Goal: Information Seeking & Learning: Learn about a topic

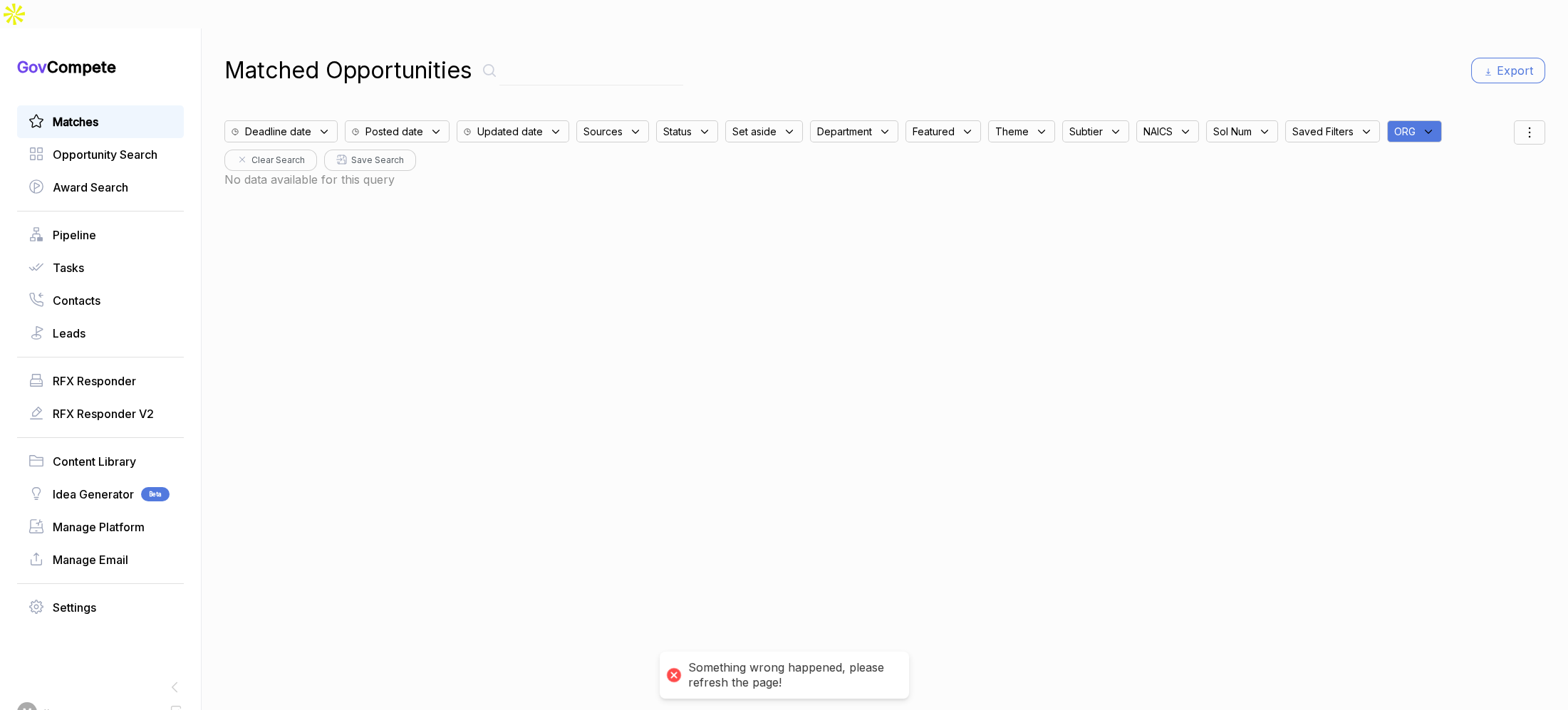
drag, startPoint x: 1408, startPoint y: 105, endPoint x: 1422, endPoint y: 111, distance: 15.2
click at [1149, 124] on span "ORG" at bounding box center [1404, 131] width 21 height 15
click at [1149, 154] on input "text" at bounding box center [1483, 169] width 168 height 30
type input "ja"
click at [1149, 194] on span "JA" at bounding box center [1467, 203] width 99 height 17
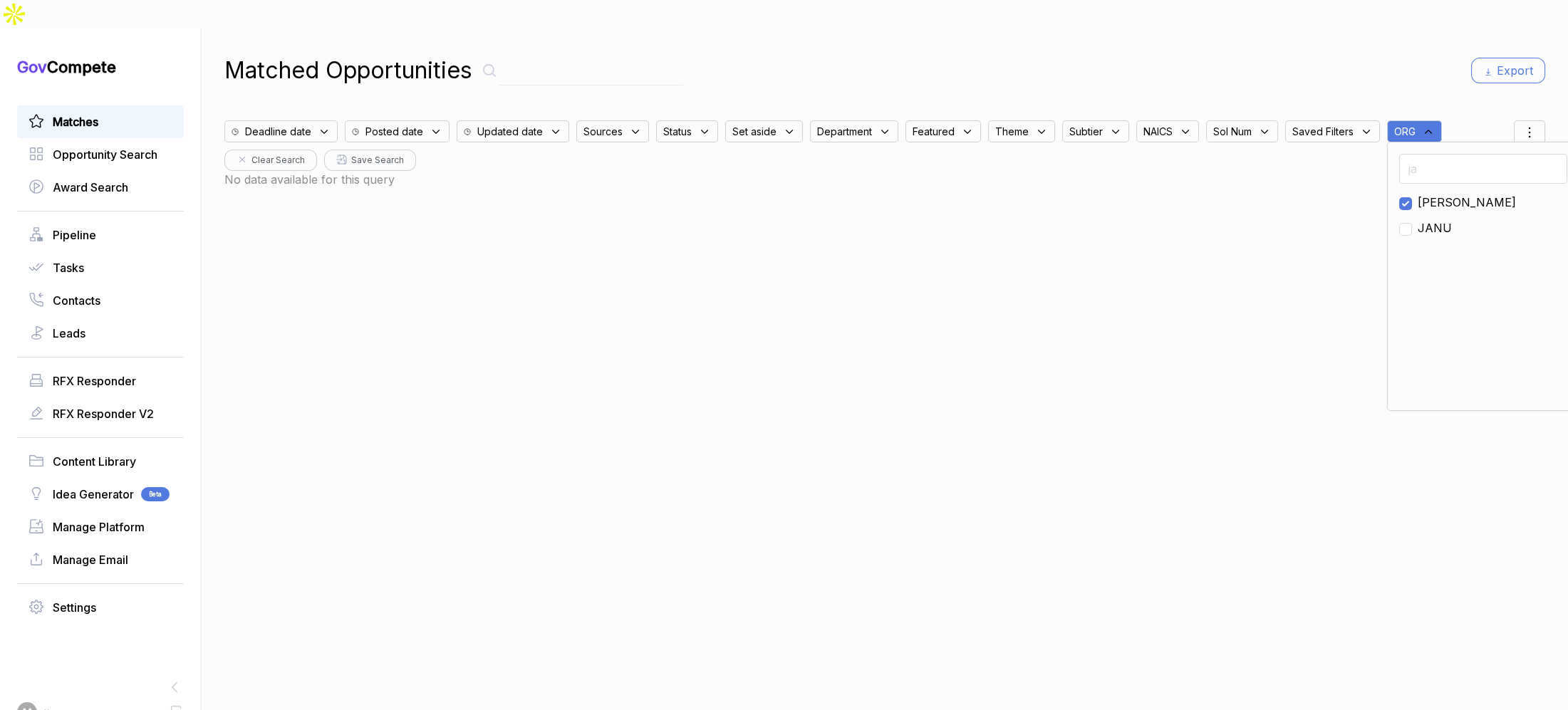
checkbox input "true"
click at [1149, 68] on div "Matched Opportunities Export Deadline date Posted date Updated date Sources Sta…" at bounding box center [885, 383] width 1321 height 710
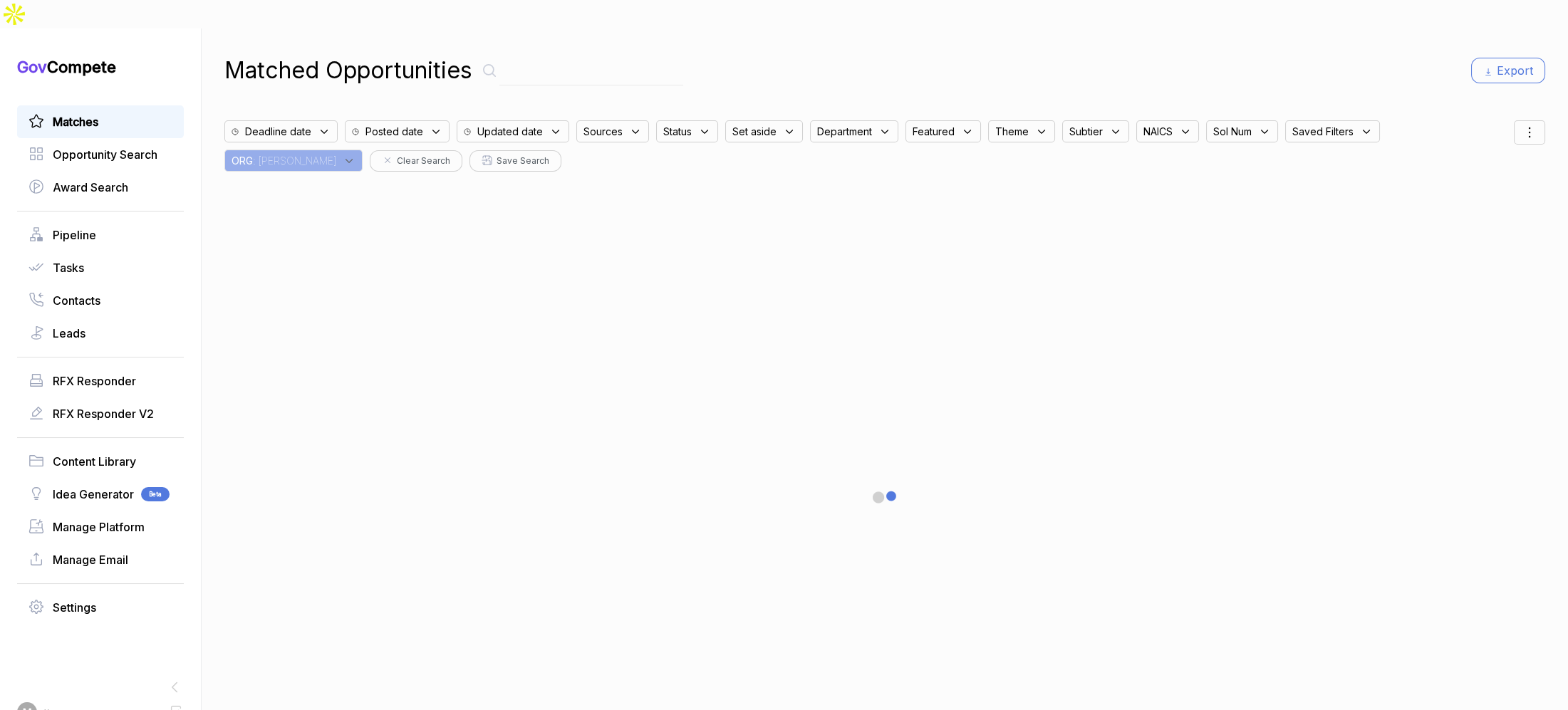
click at [78, 113] on span "Matches" at bounding box center [75, 122] width 45 height 17
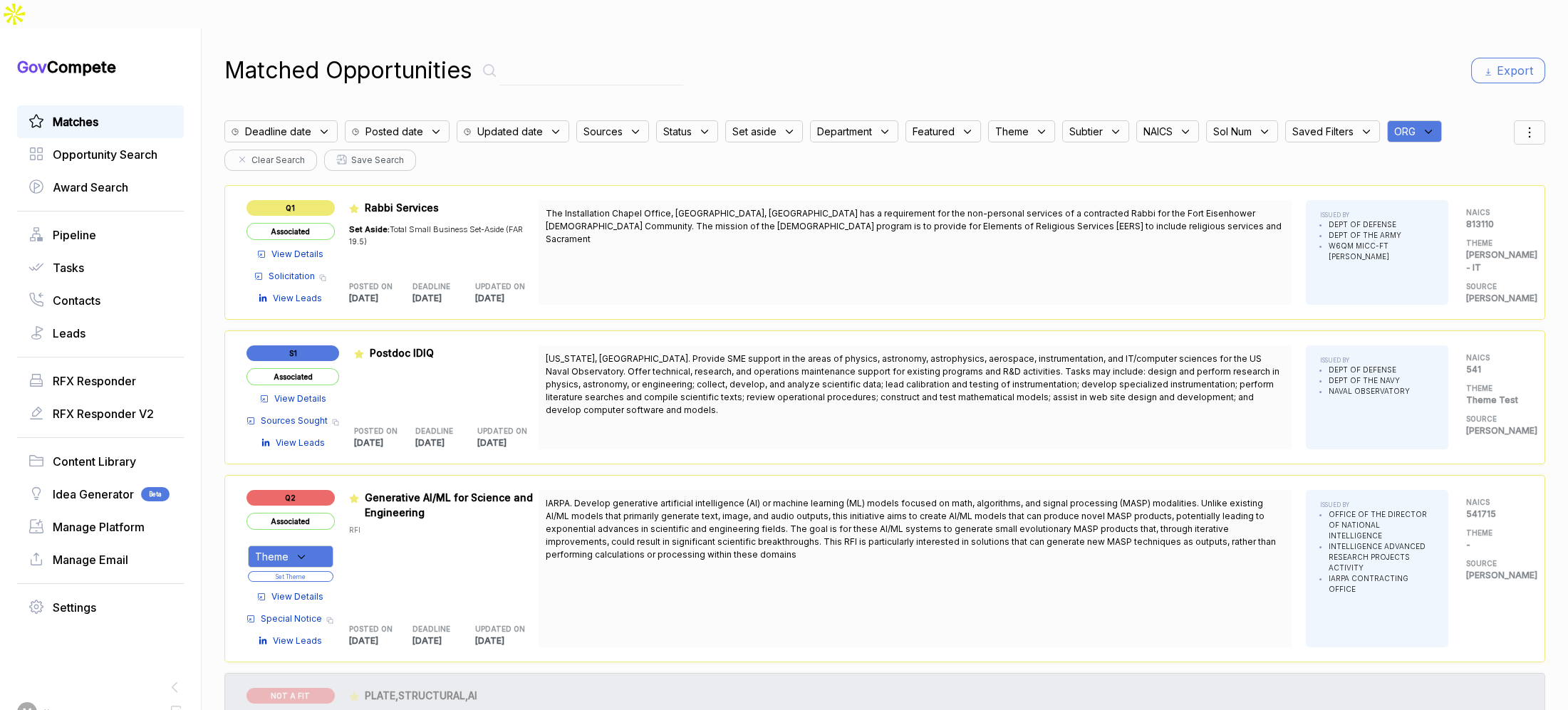
click at [1422, 125] on icon at bounding box center [1428, 131] width 13 height 13
click at [1422, 154] on input "text" at bounding box center [1483, 169] width 168 height 30
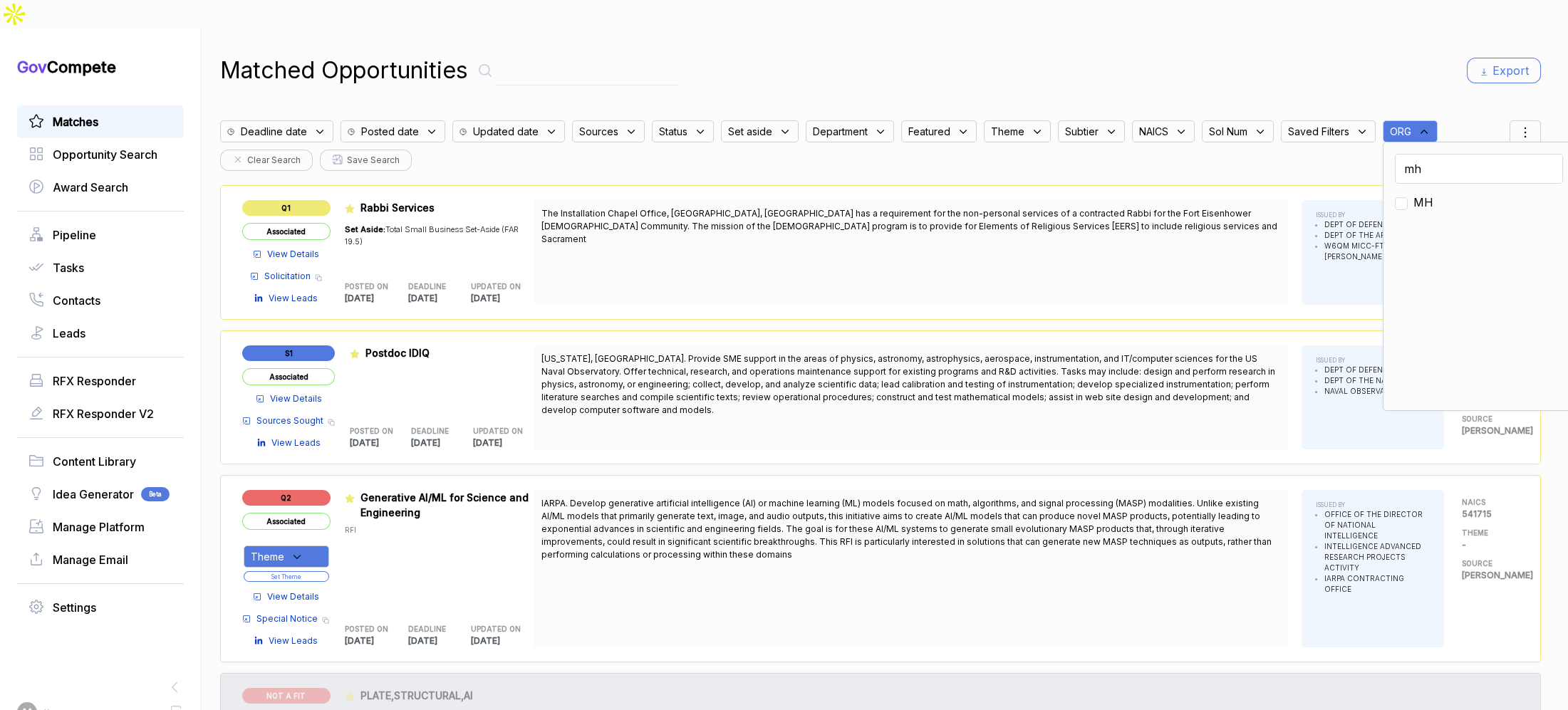
type input "mh"
drag, startPoint x: 1408, startPoint y: 174, endPoint x: 1421, endPoint y: 116, distance: 59.4
click at [1413, 194] on span "MH" at bounding box center [1422, 203] width 20 height 17
checkbox input "true"
click at [1423, 64] on div "Matched Opportunities Export Deadline date Posted date Updated date Sources Sta…" at bounding box center [880, 383] width 1321 height 710
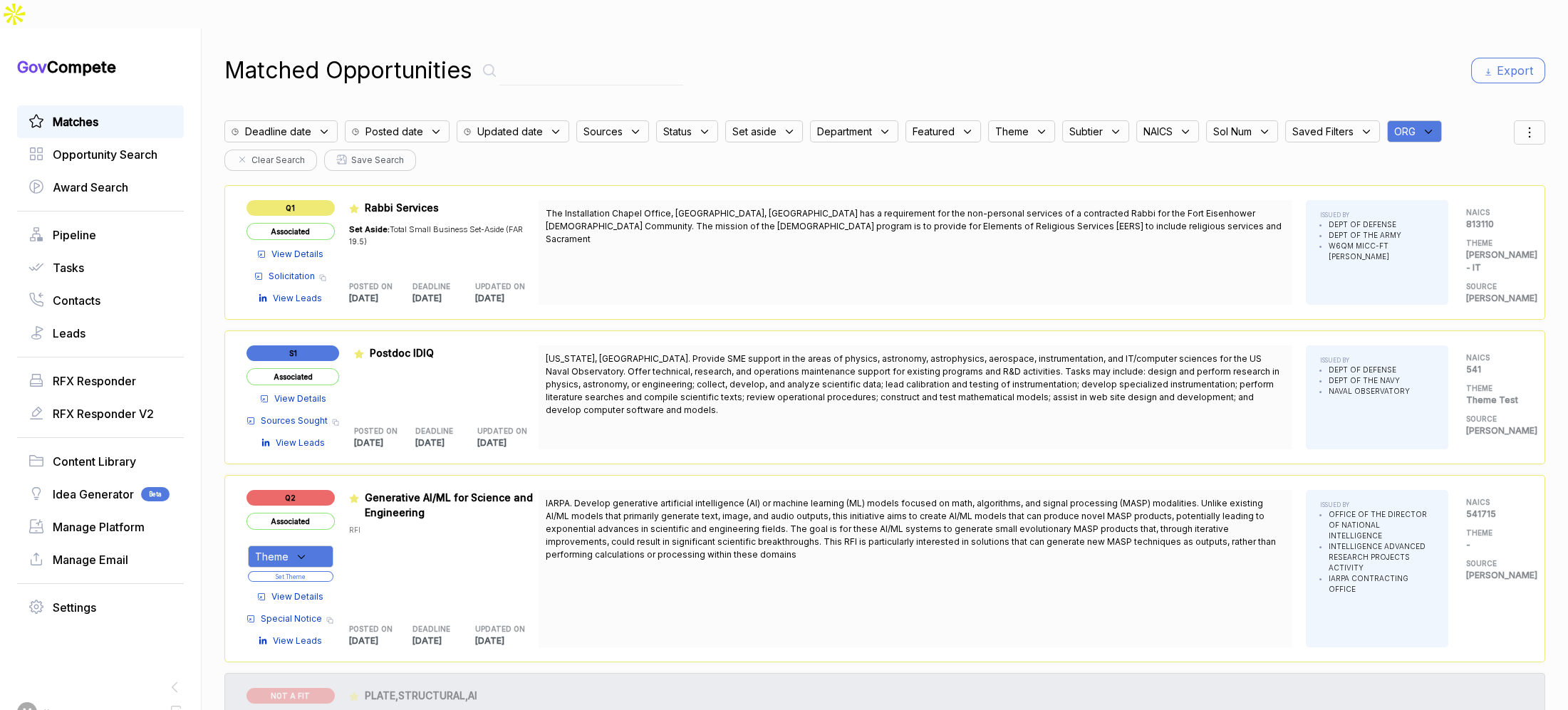
scroll to position [0, 0]
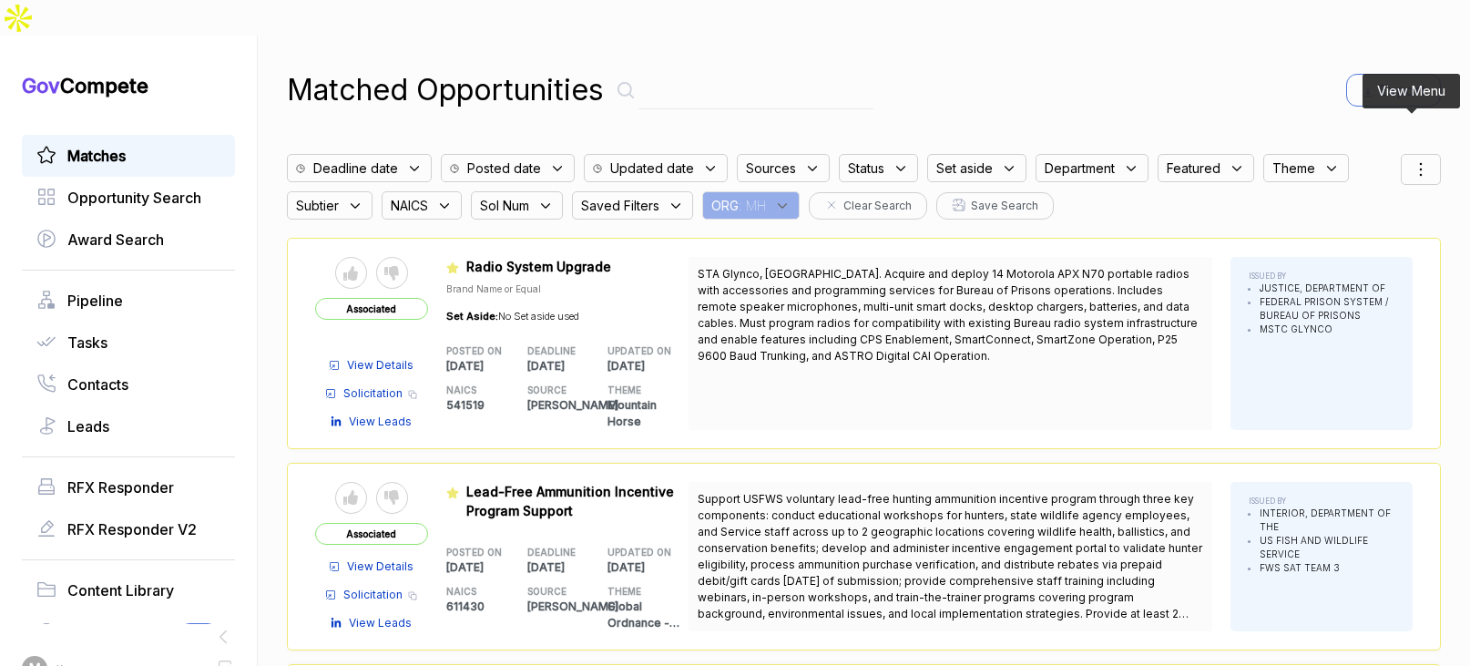
click at [1419, 158] on icon at bounding box center [1420, 169] width 22 height 22
click at [1338, 234] on span "Sorting" at bounding box center [1359, 243] width 43 height 19
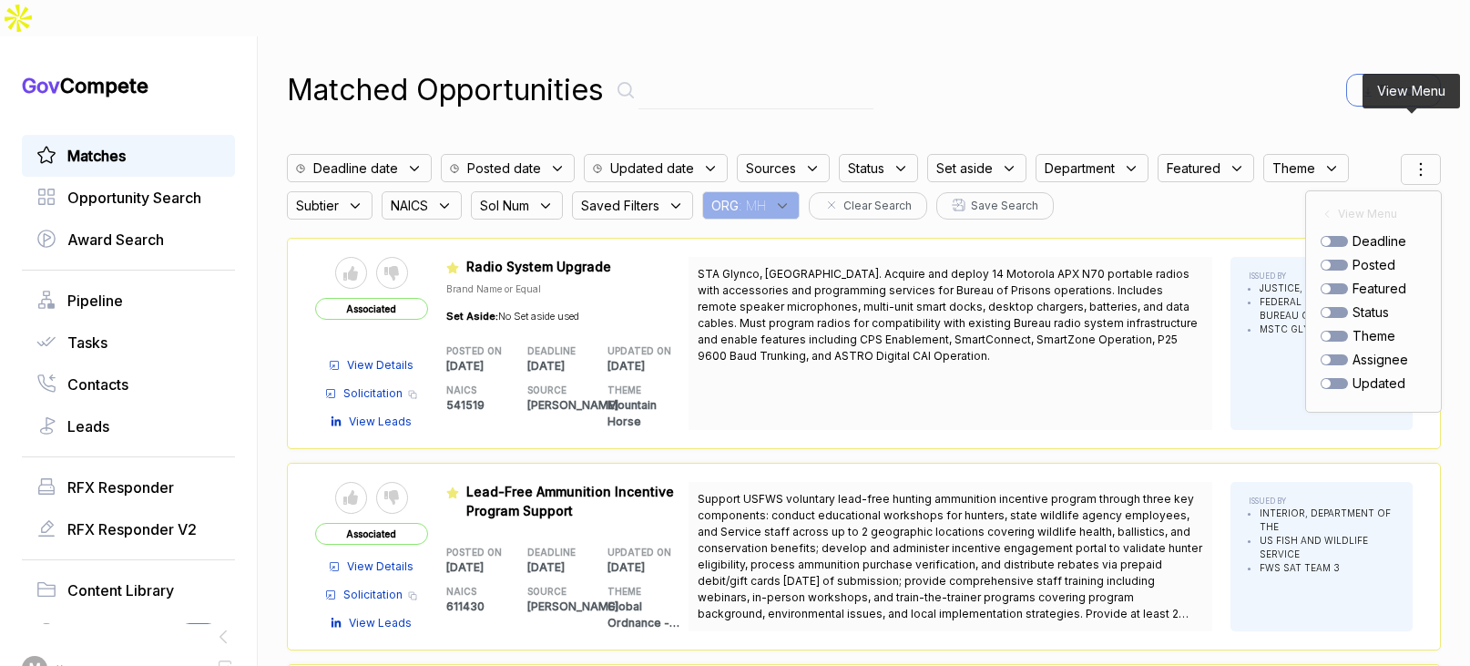
click at [1331, 260] on div at bounding box center [1333, 265] width 27 height 11
checkbox input "true"
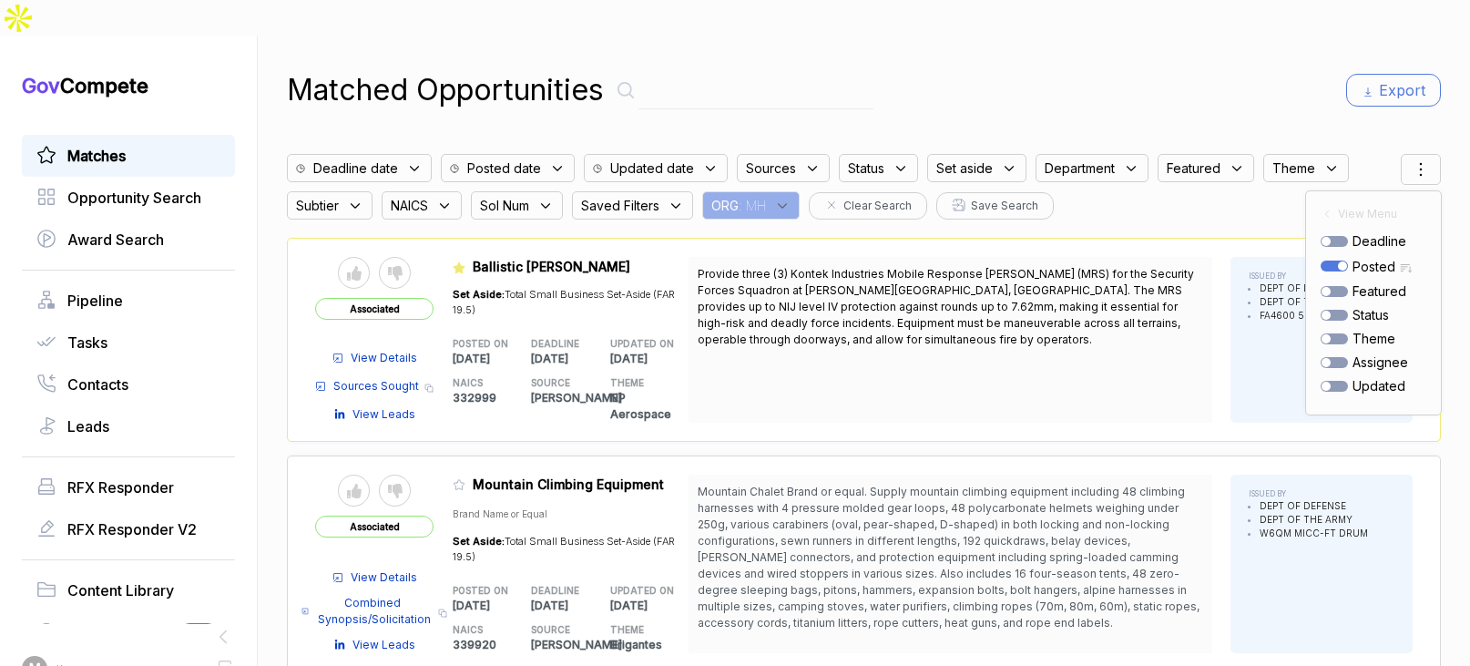
click at [1193, 68] on div "Matched Opportunities Export" at bounding box center [864, 90] width 1154 height 44
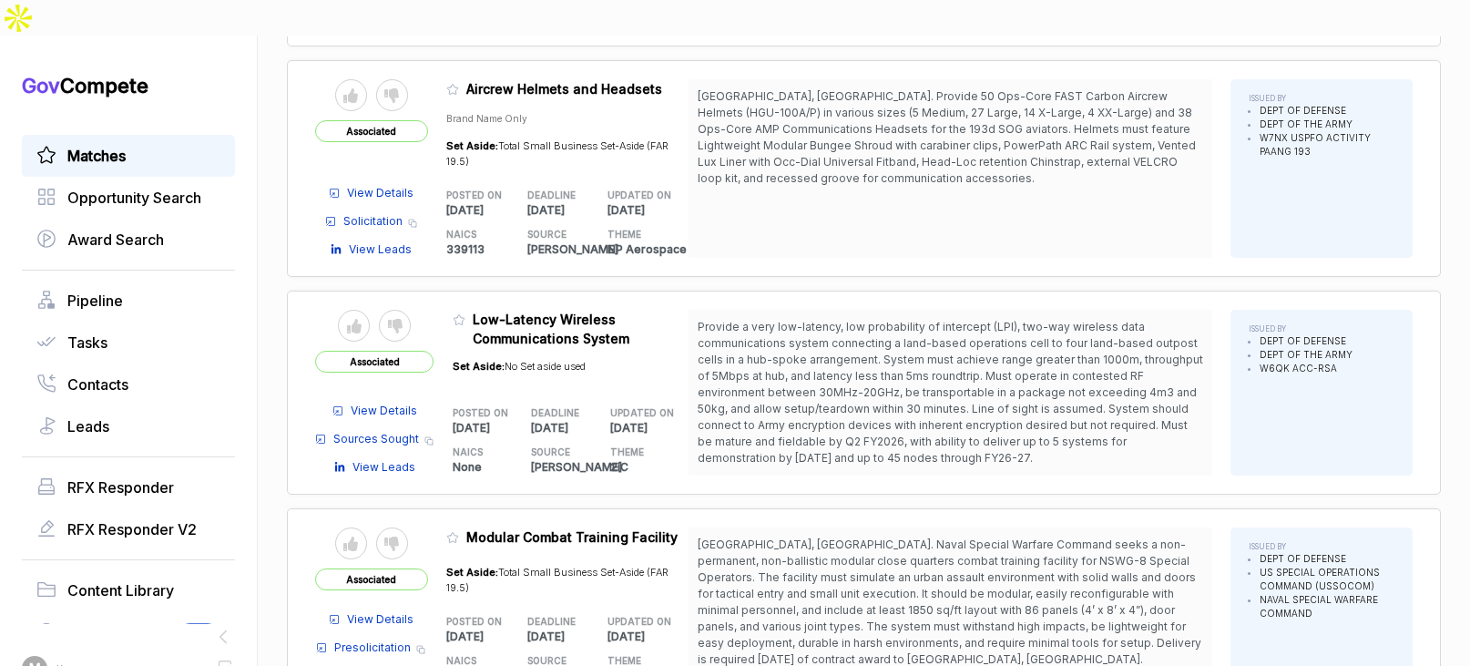
scroll to position [1783, 0]
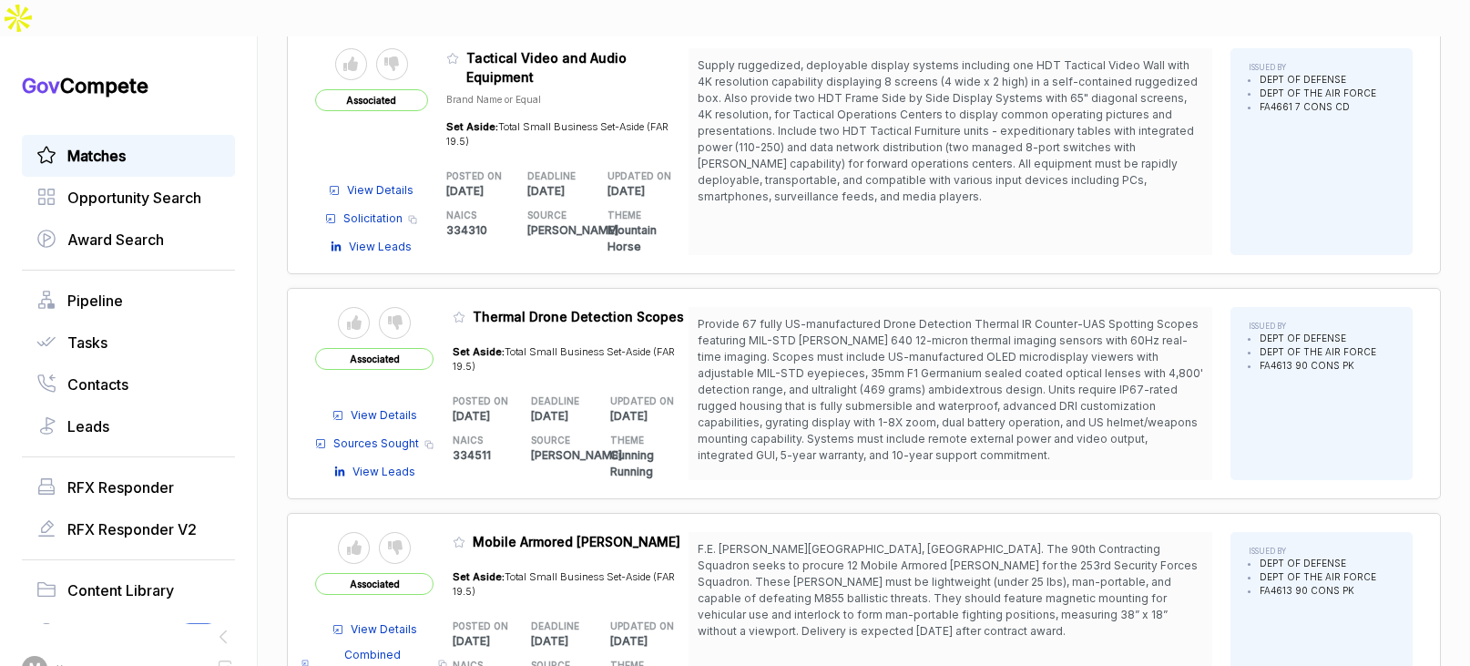
scroll to position [4044, 0]
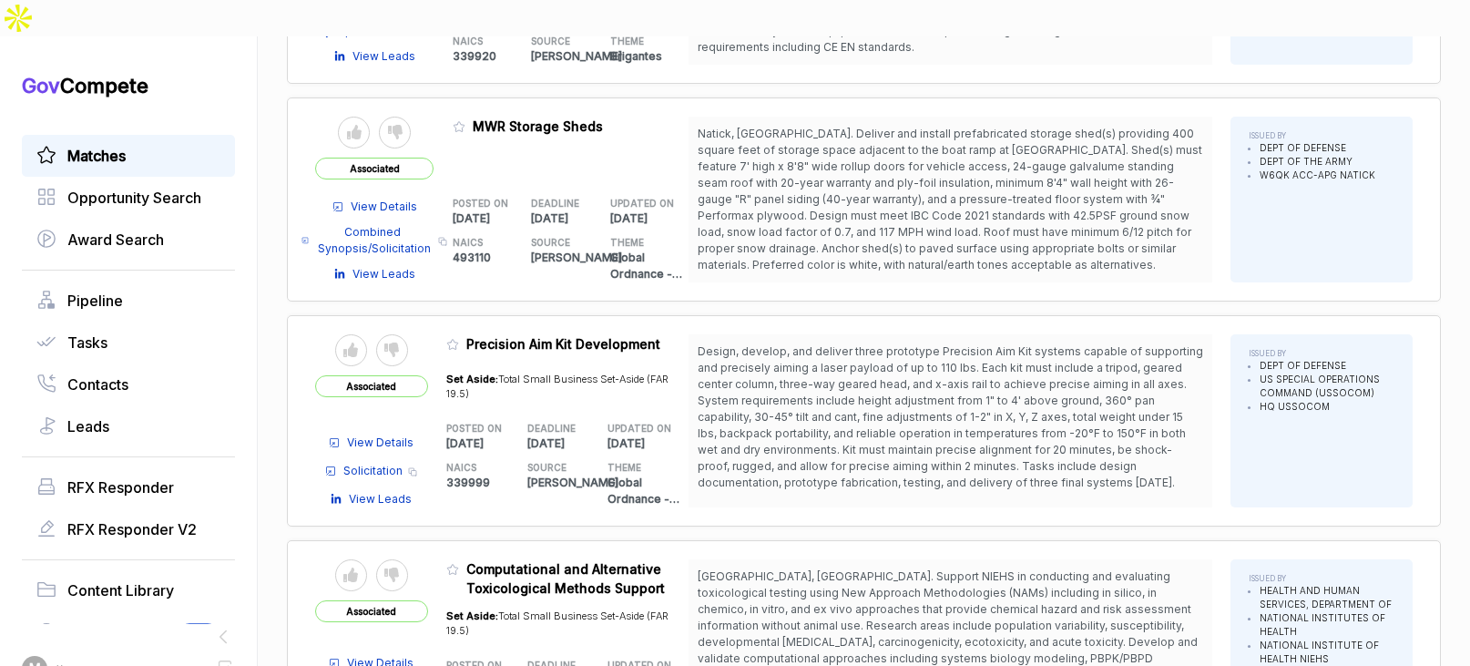
scroll to position [6283, 0]
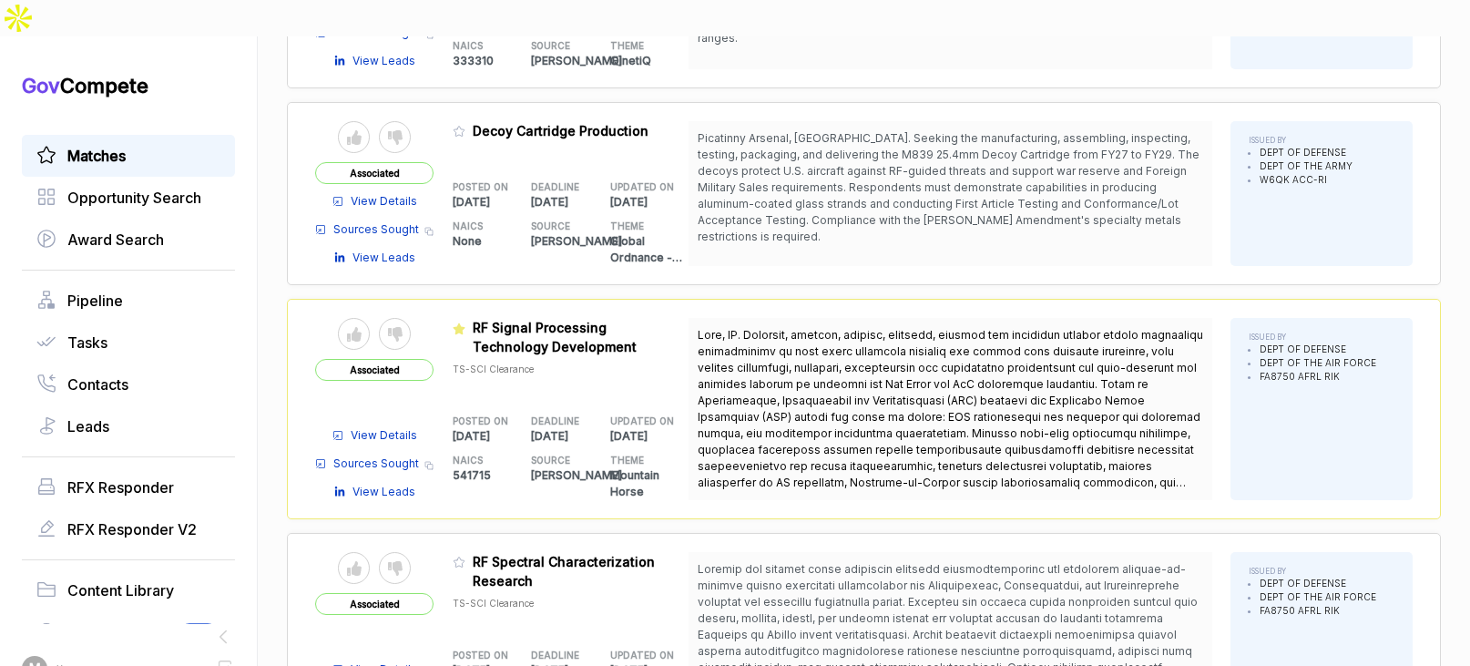
scroll to position [8515, 0]
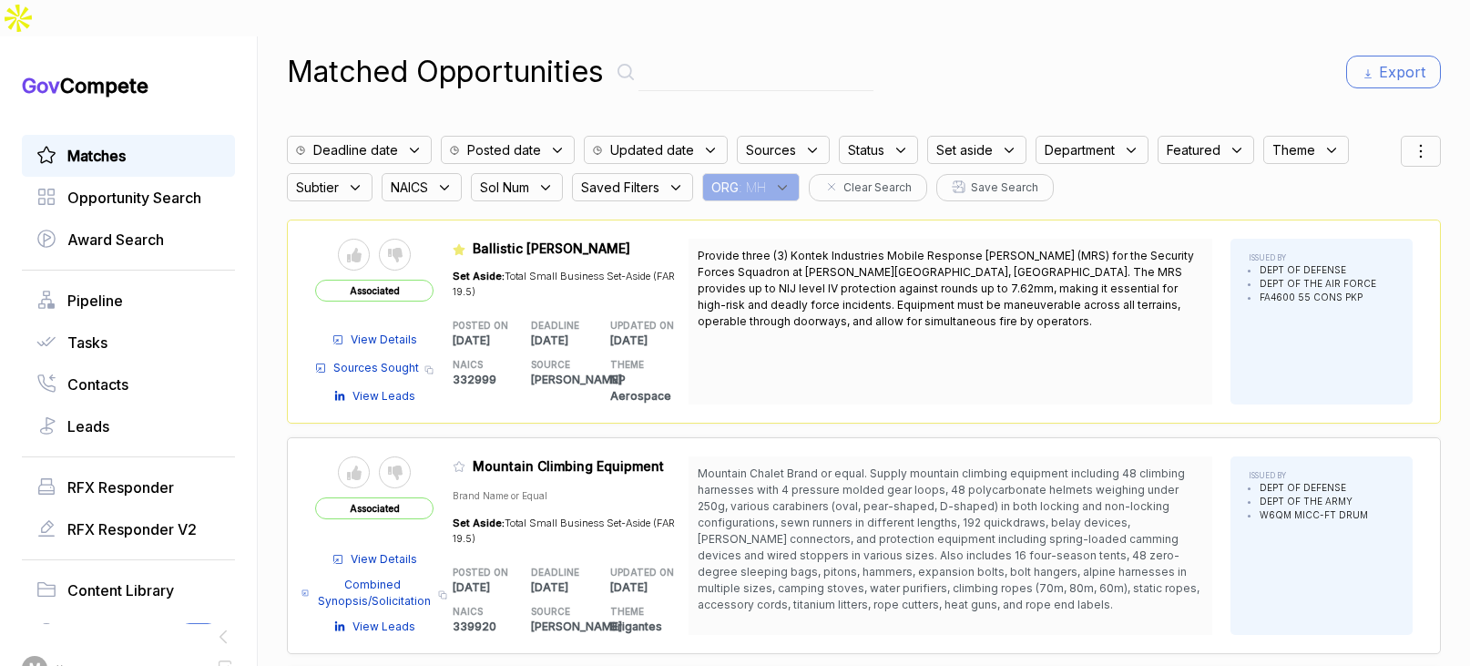
scroll to position [319, 0]
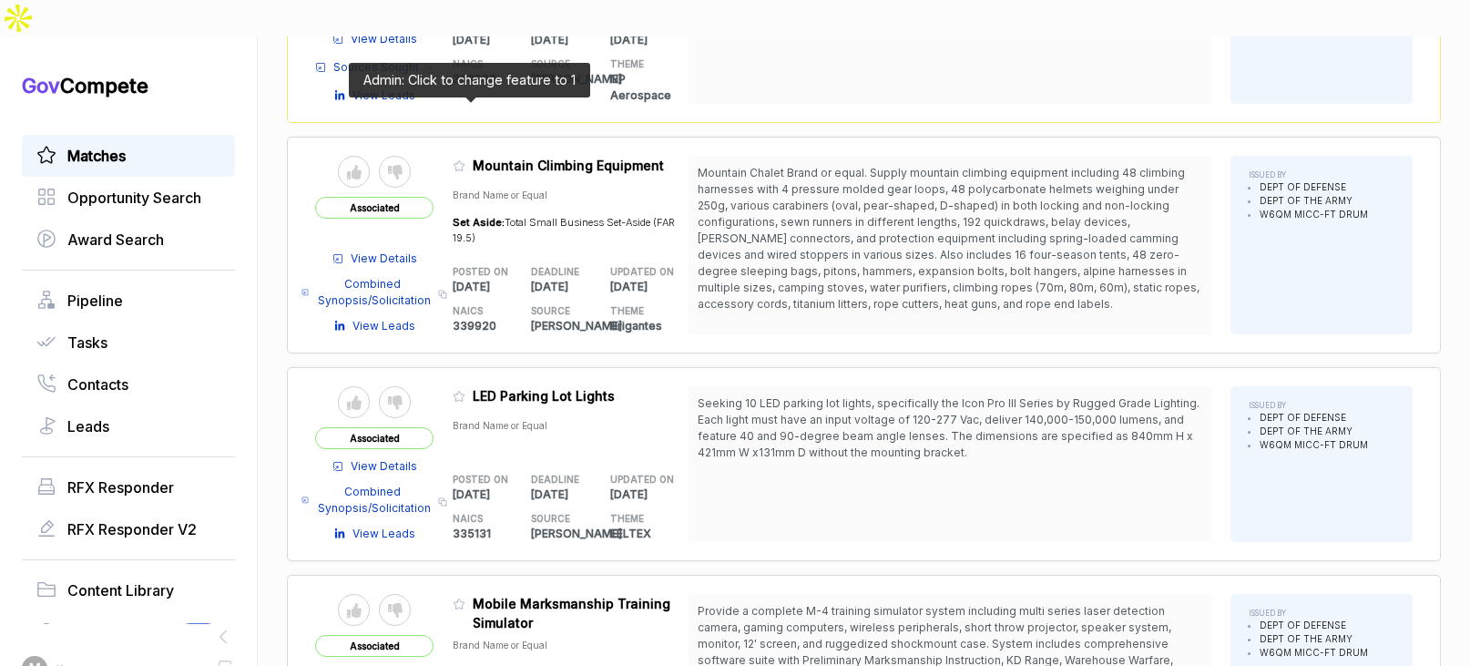
click at [464, 161] on icon at bounding box center [458, 166] width 11 height 10
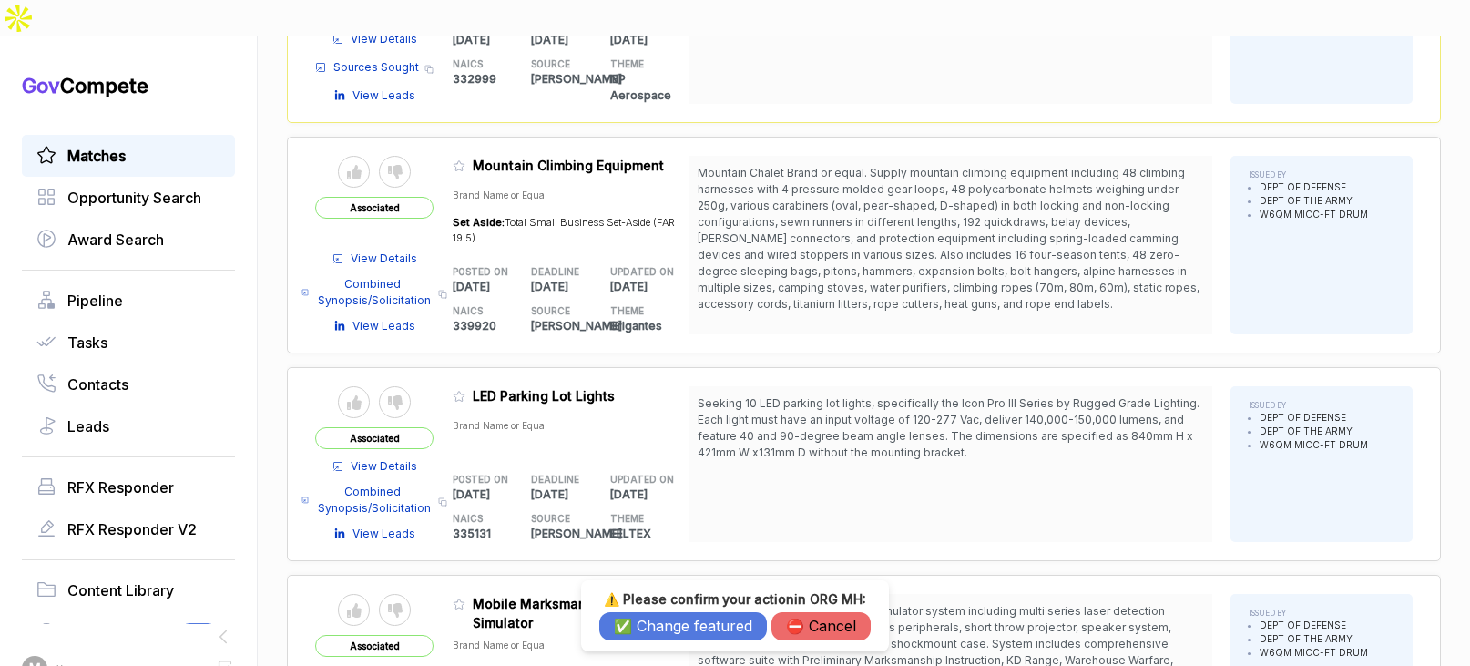
drag, startPoint x: 687, startPoint y: 623, endPoint x: 664, endPoint y: 563, distance: 64.3
click at [687, 623] on button "✅ Change featured" at bounding box center [683, 626] width 168 height 28
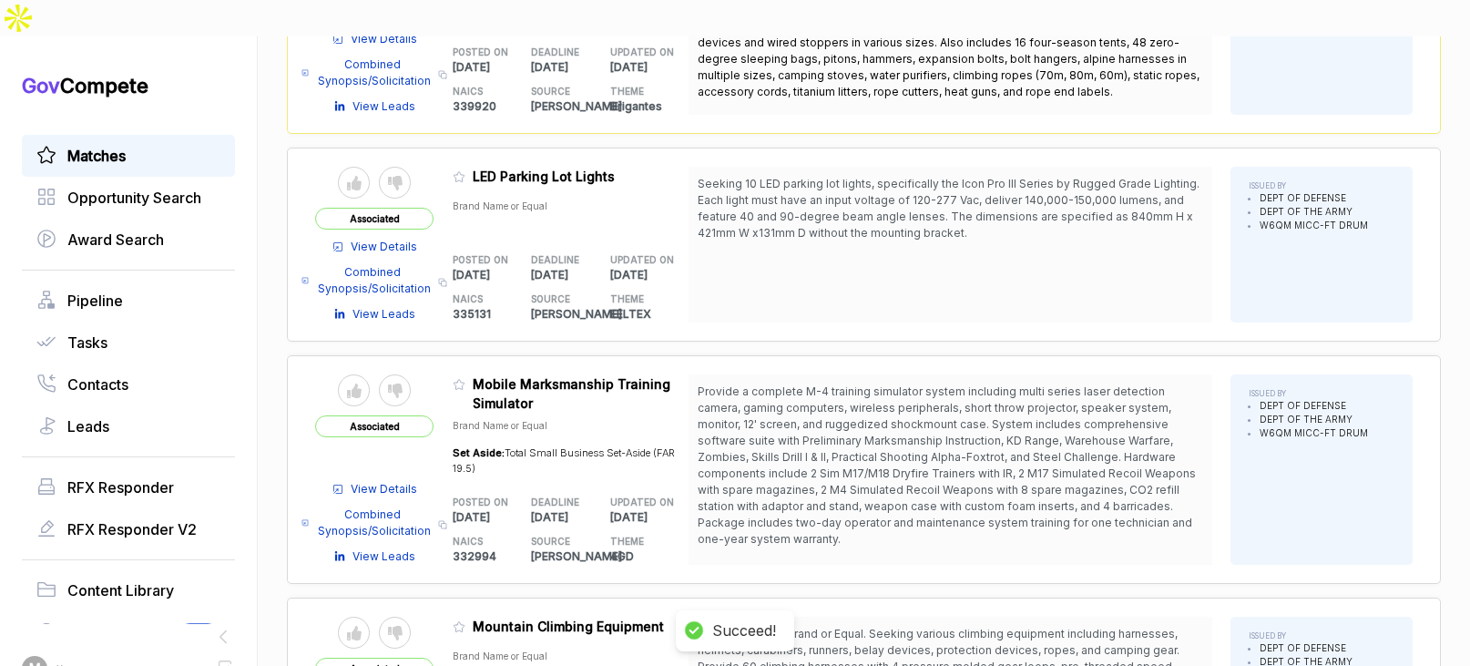
scroll to position [630, 0]
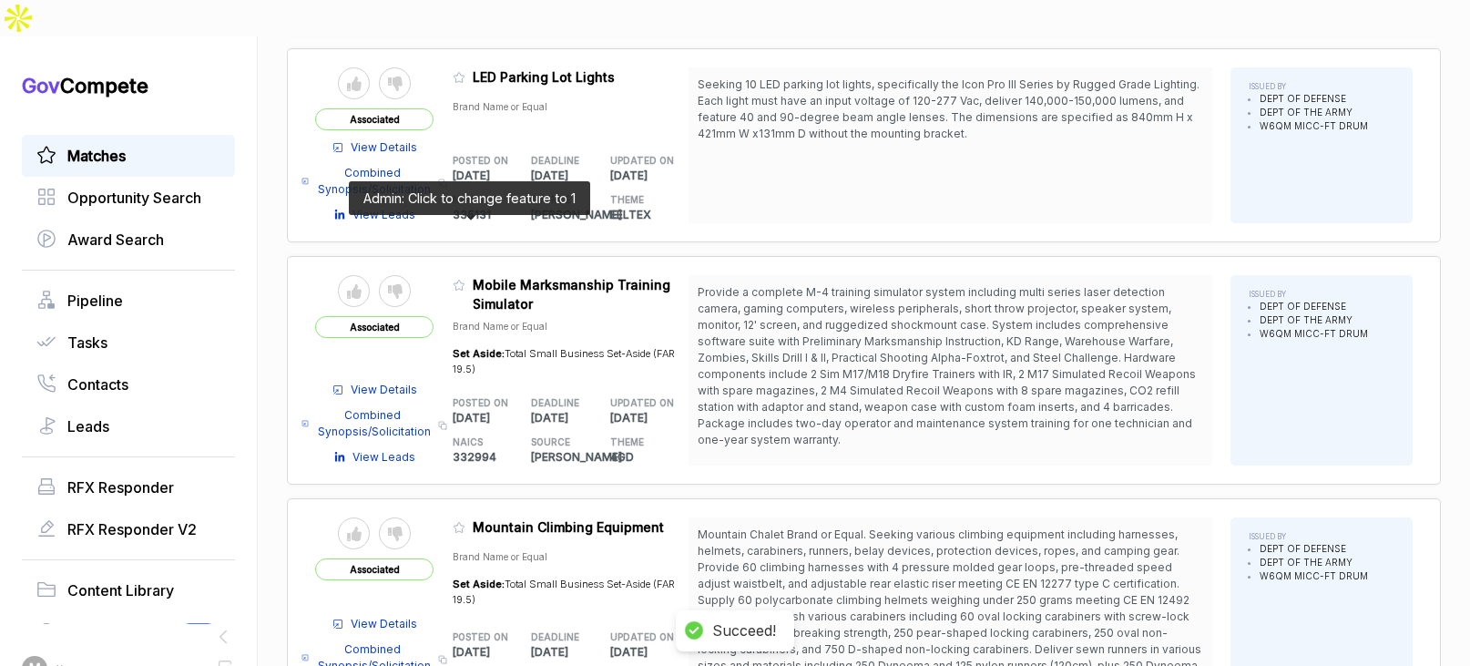
click at [465, 279] on icon at bounding box center [459, 285] width 13 height 13
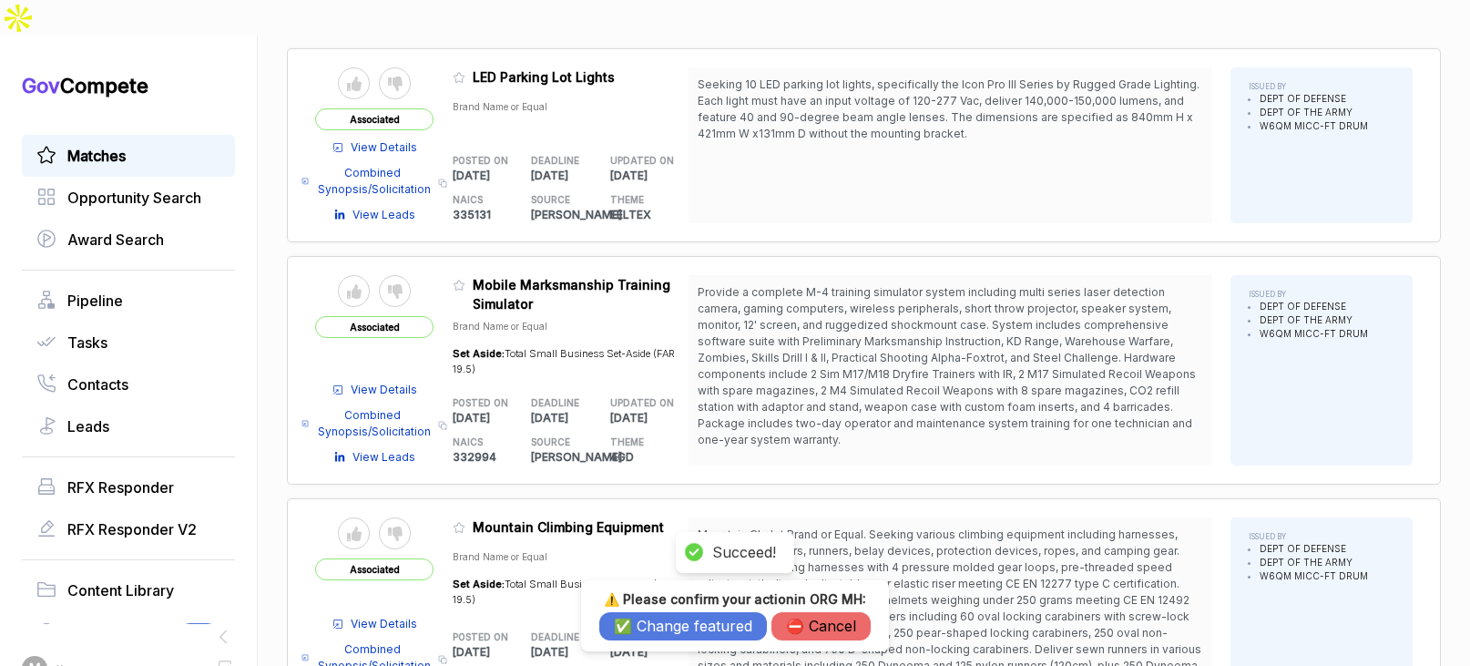
drag, startPoint x: 673, startPoint y: 613, endPoint x: 674, endPoint y: 622, distance: 9.2
click at [673, 614] on button "✅ Change featured" at bounding box center [683, 626] width 168 height 28
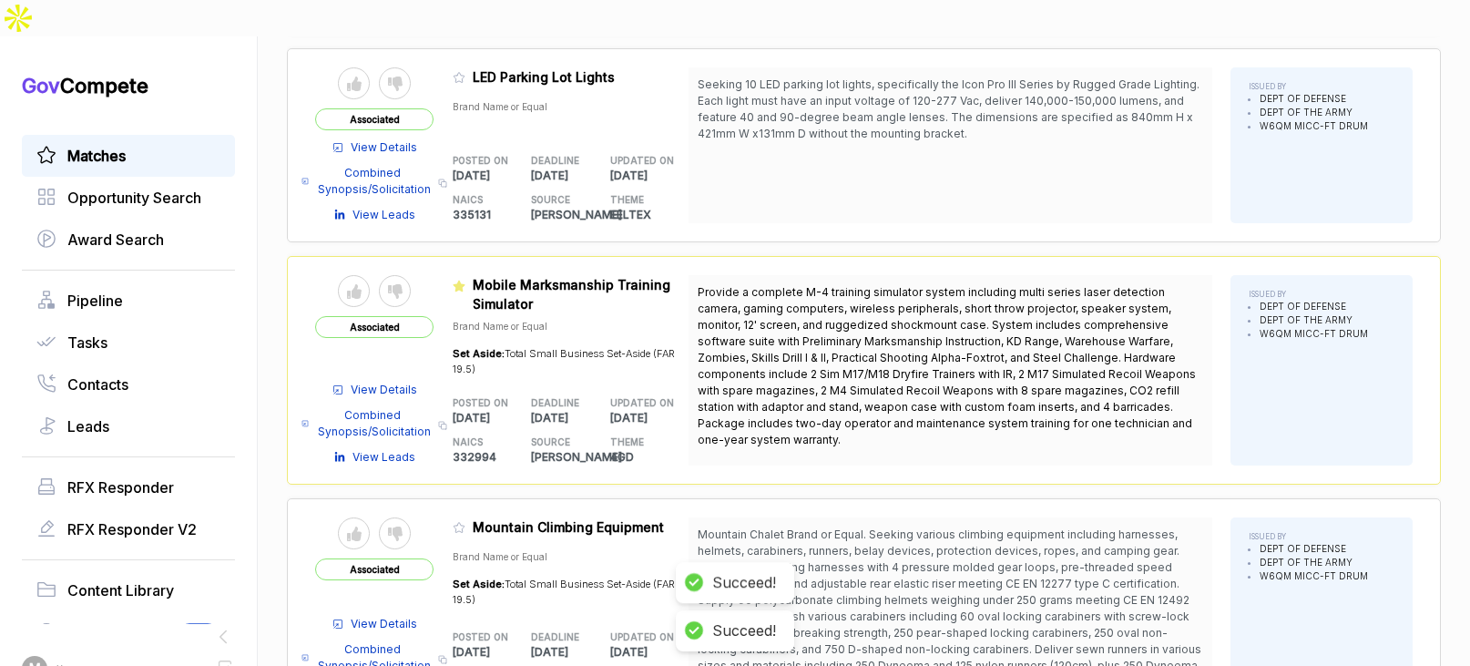
drag, startPoint x: 674, startPoint y: 625, endPoint x: 664, endPoint y: 619, distance: 11.4
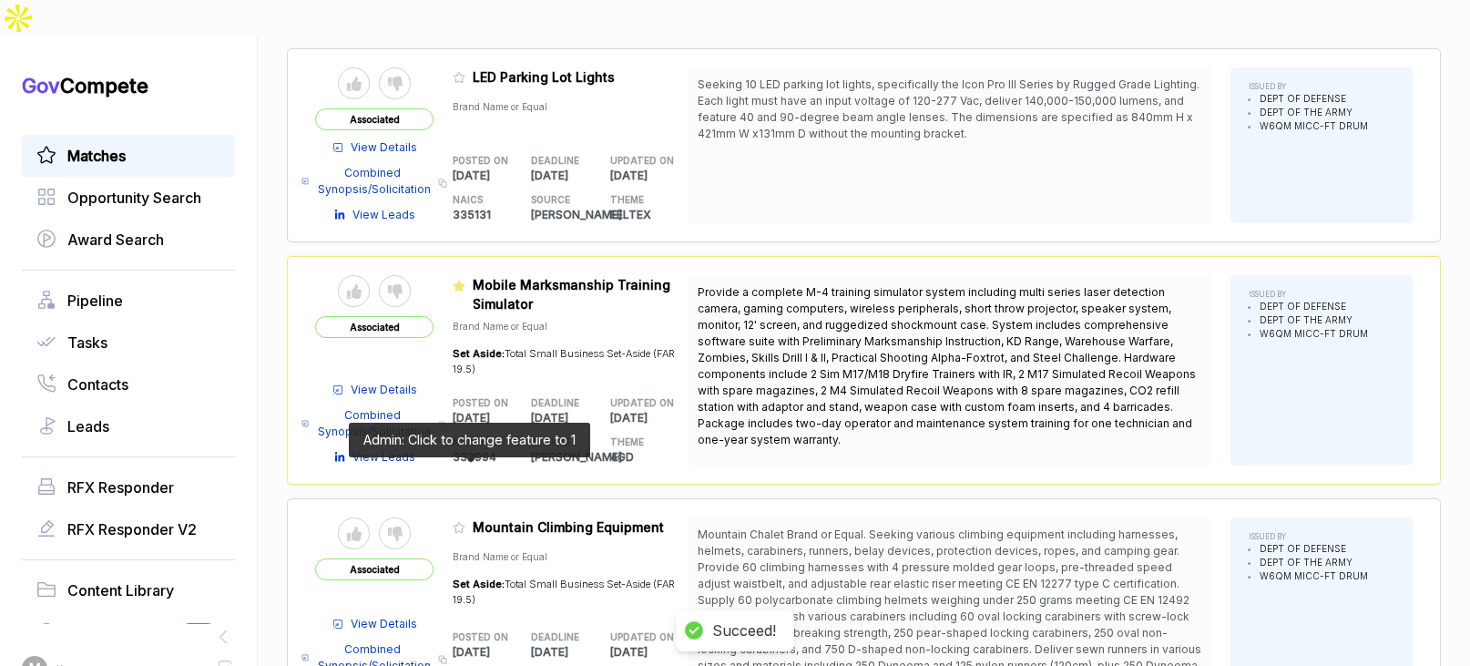
click at [463, 521] on icon at bounding box center [459, 527] width 13 height 13
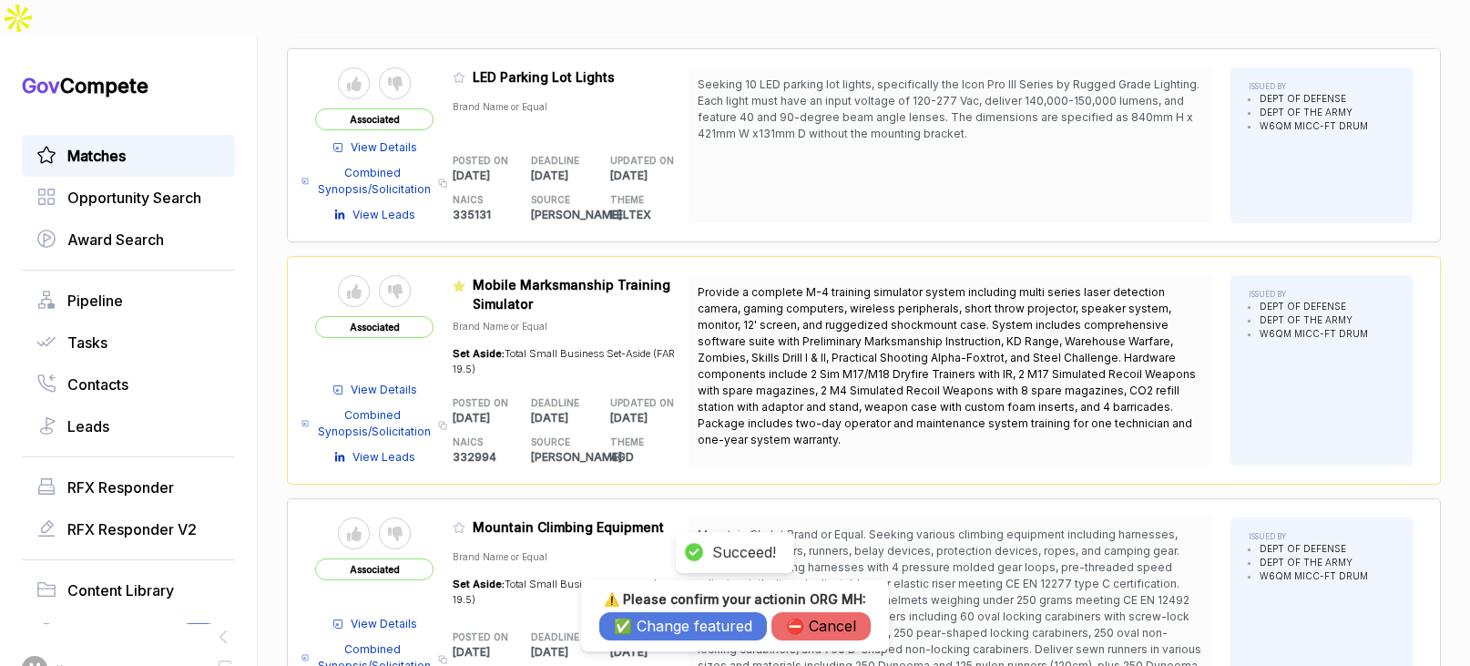
click at [711, 634] on button "✅ Change featured" at bounding box center [683, 626] width 168 height 28
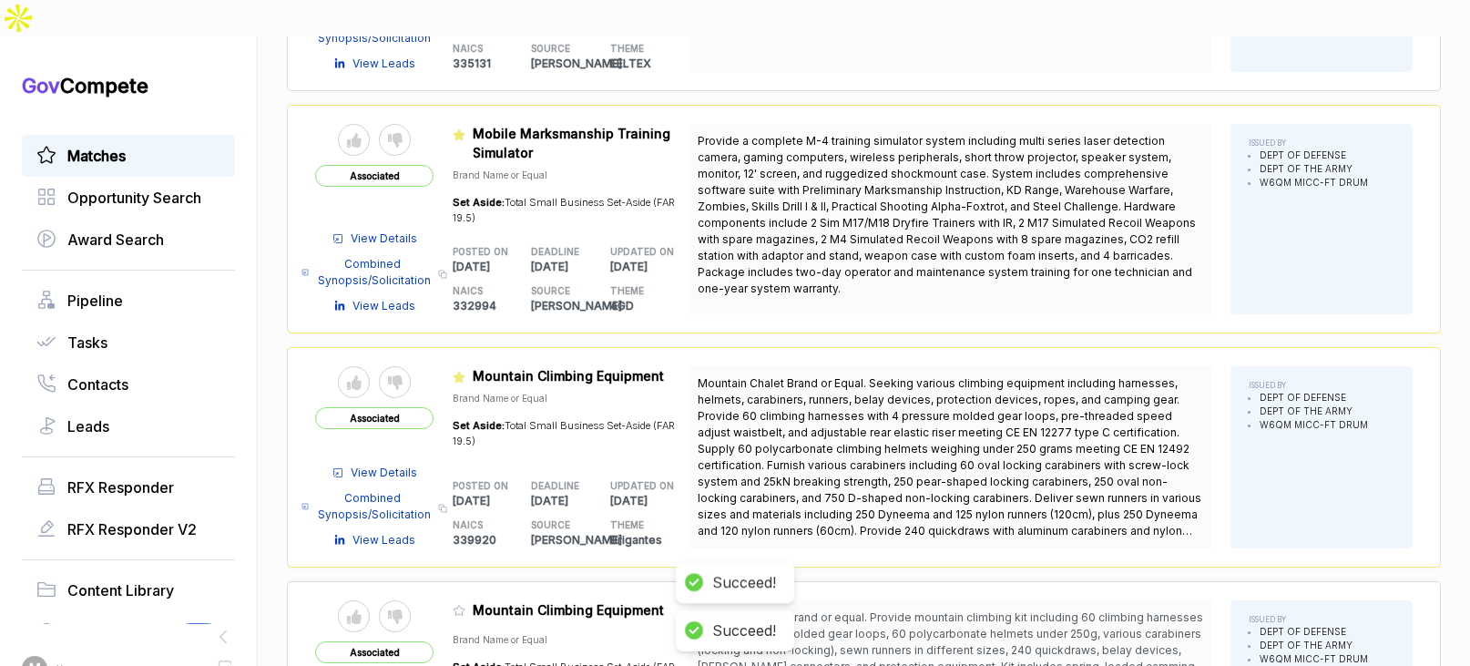
scroll to position [886, 0]
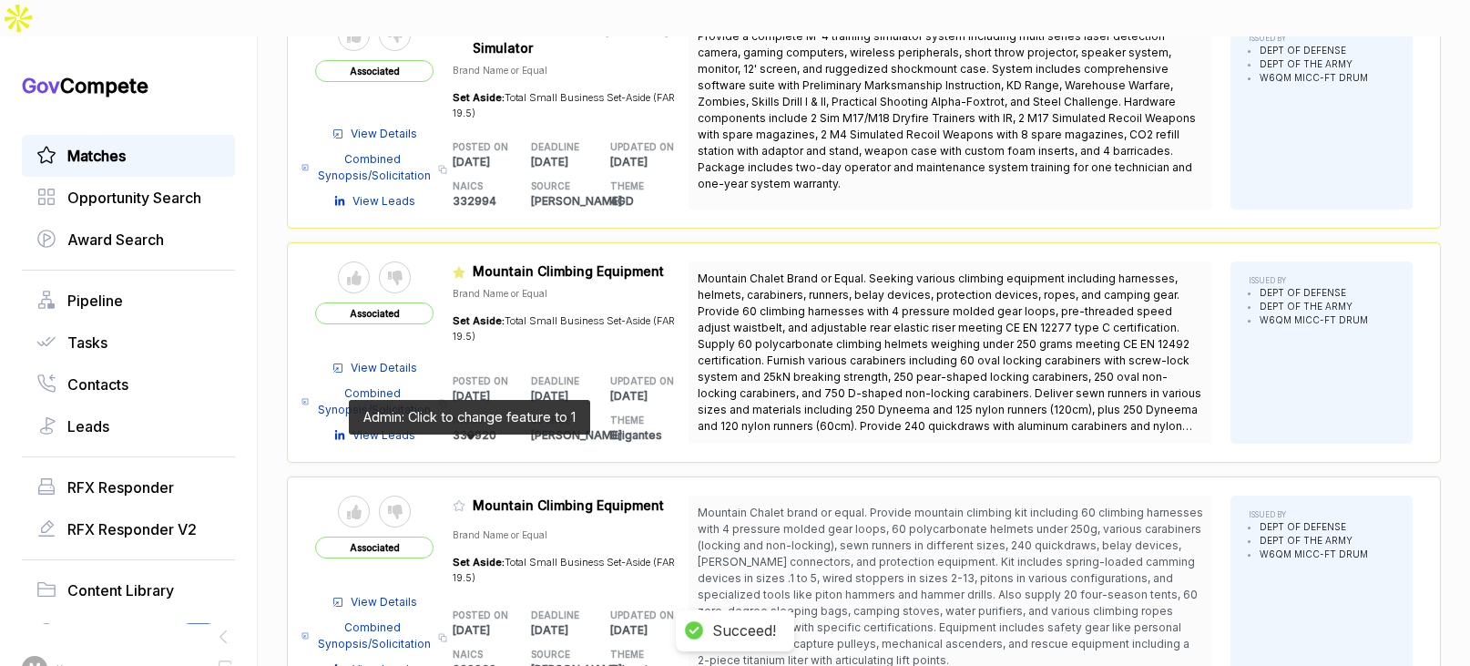
click at [465, 499] on icon at bounding box center [459, 505] width 13 height 13
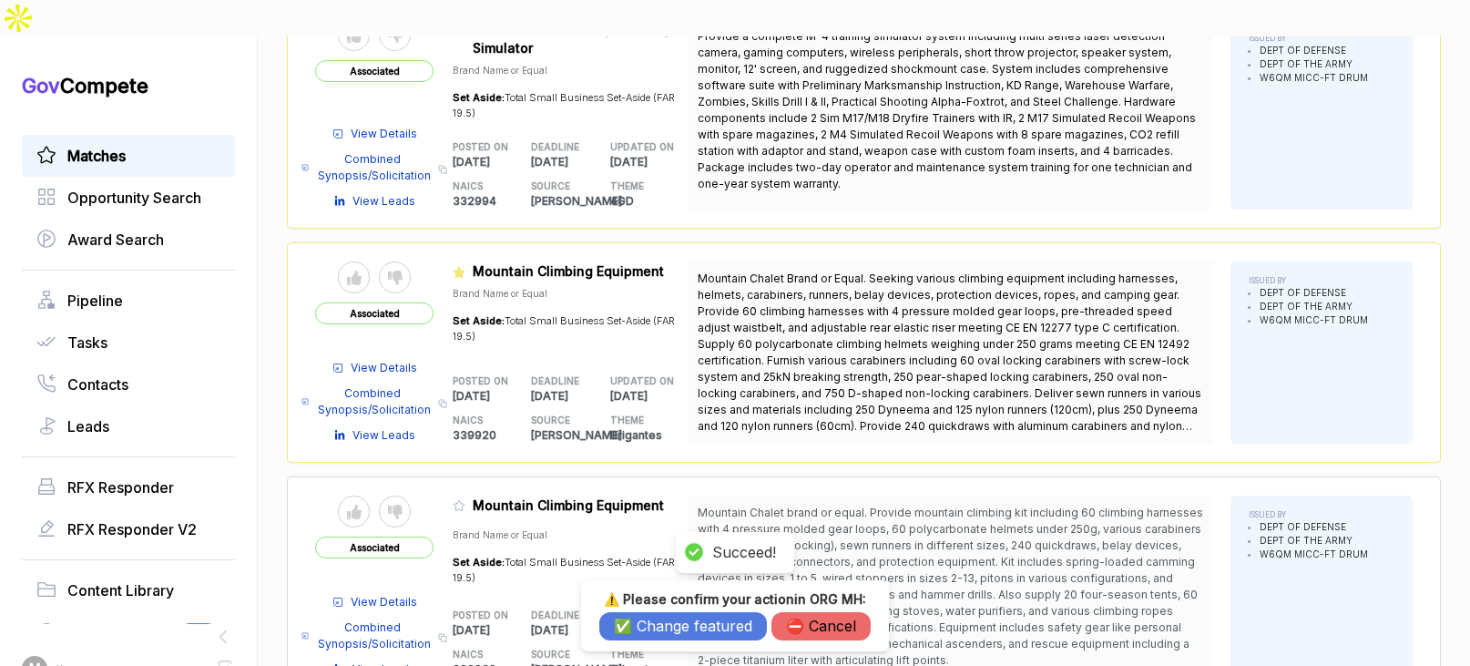
click at [653, 624] on button "✅ Change featured" at bounding box center [683, 626] width 168 height 28
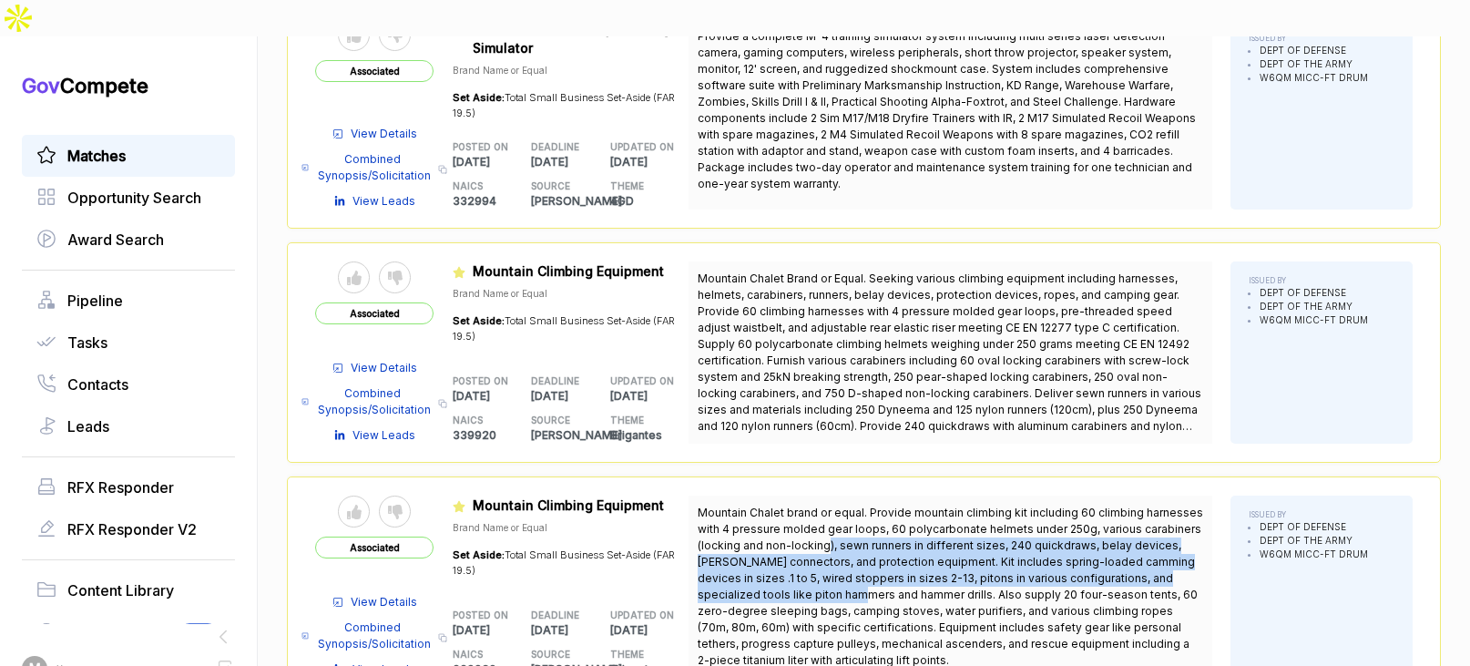
drag, startPoint x: 886, startPoint y: 486, endPoint x: 901, endPoint y: 529, distance: 45.2
click at [901, 529] on span "Mountain Chalet brand or equal. Provide mountain climbing kit including 60 clim…" at bounding box center [949, 586] width 505 height 164
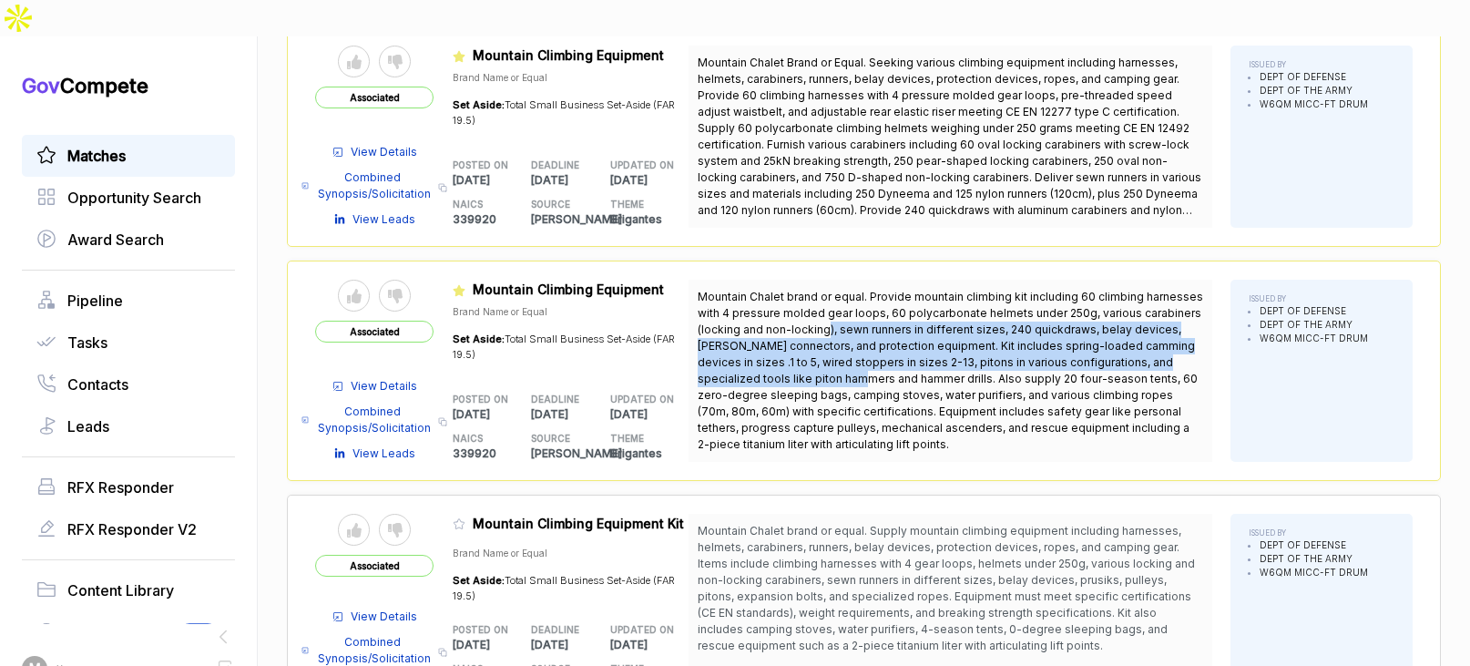
scroll to position [1137, 0]
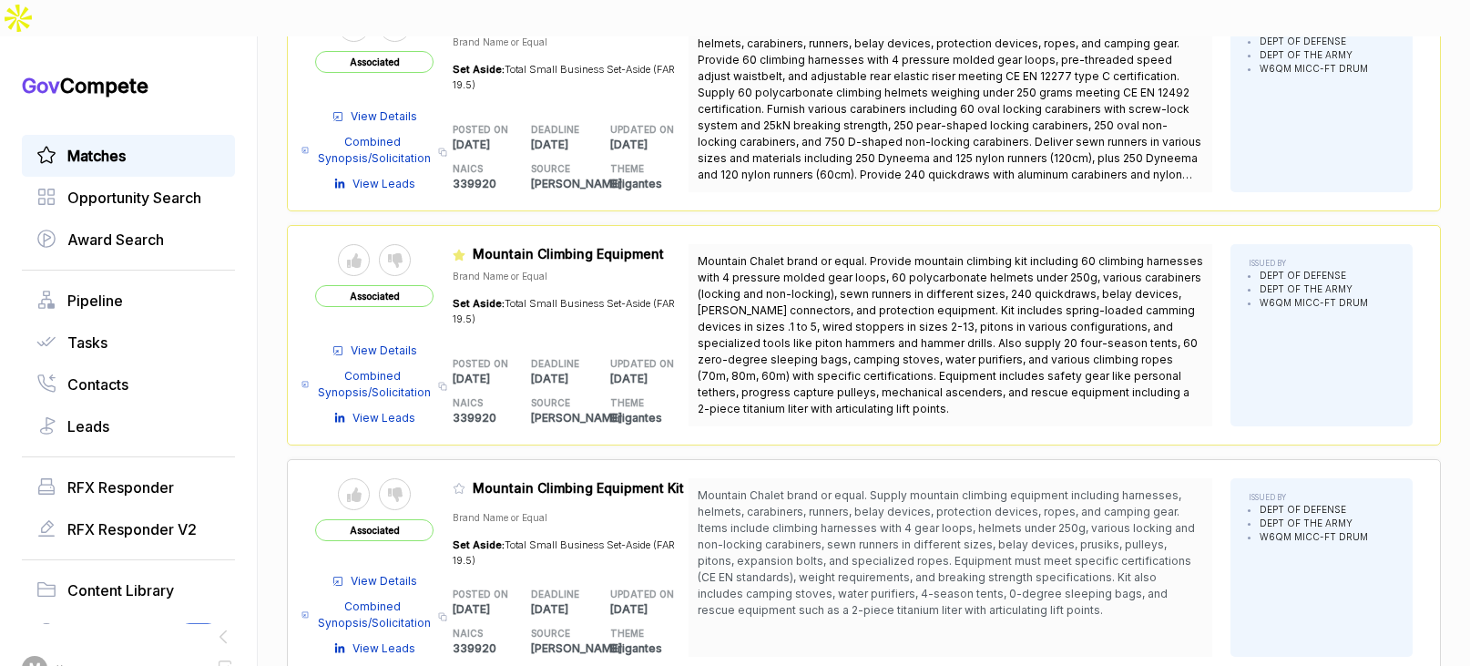
click at [400, 342] on span "View Details" at bounding box center [384, 350] width 66 height 16
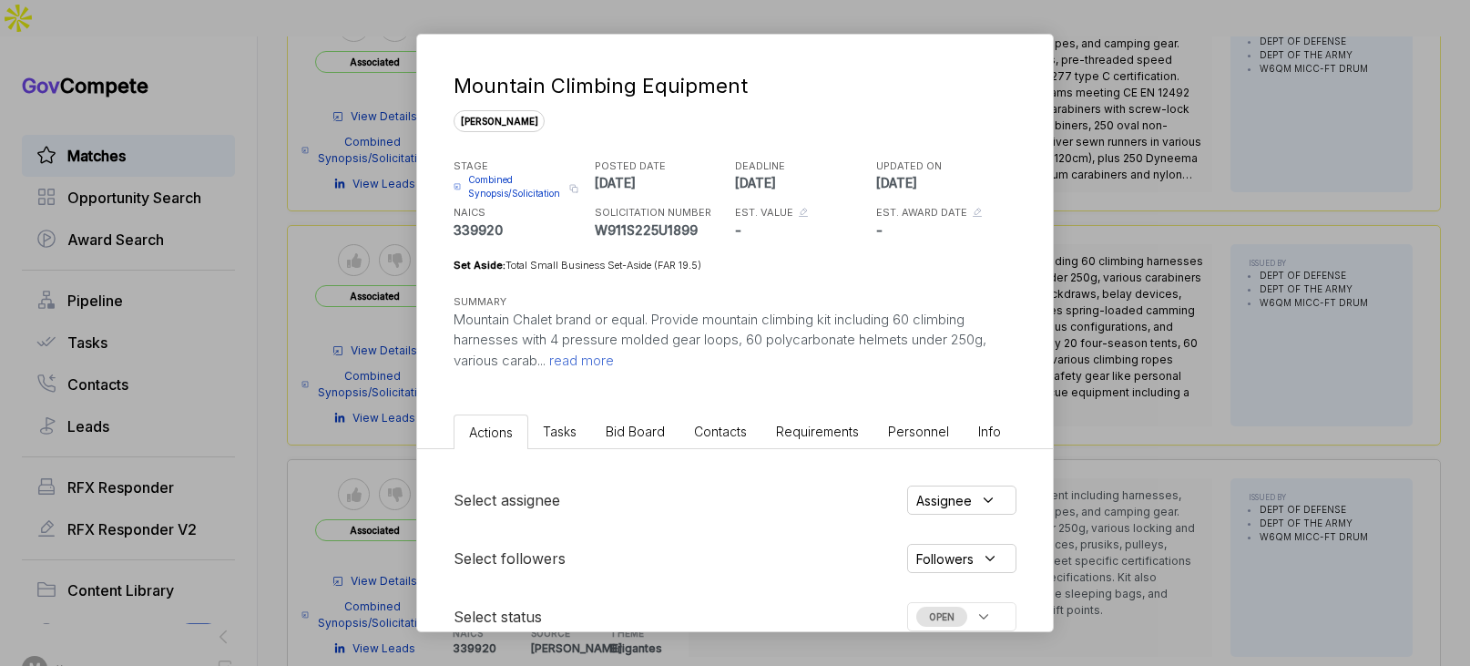
drag, startPoint x: 1162, startPoint y: 298, endPoint x: 686, endPoint y: 176, distance: 491.6
click at [1150, 294] on div "Mountain Climbing Equipment sam STAGE Combined Synopsis/Solicitation Copy link …" at bounding box center [735, 333] width 1470 height 666
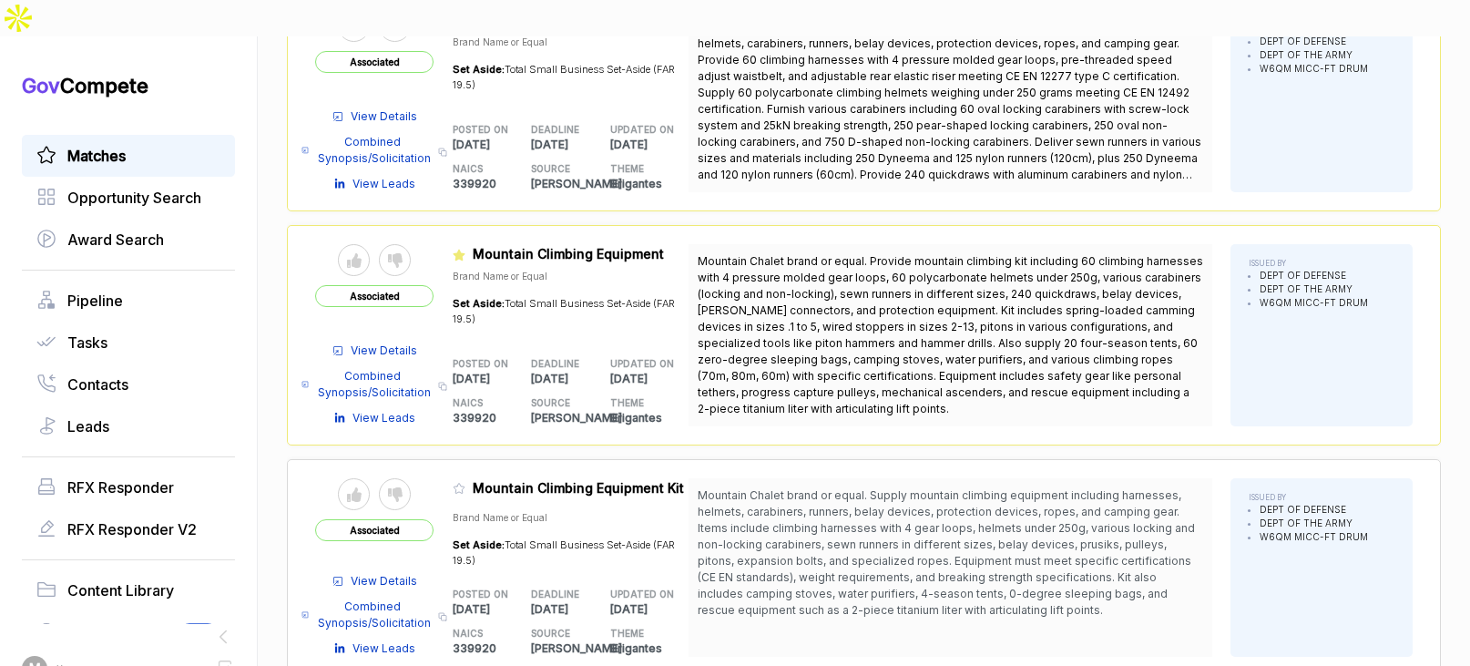
click at [408, 108] on span "View Details" at bounding box center [384, 116] width 66 height 16
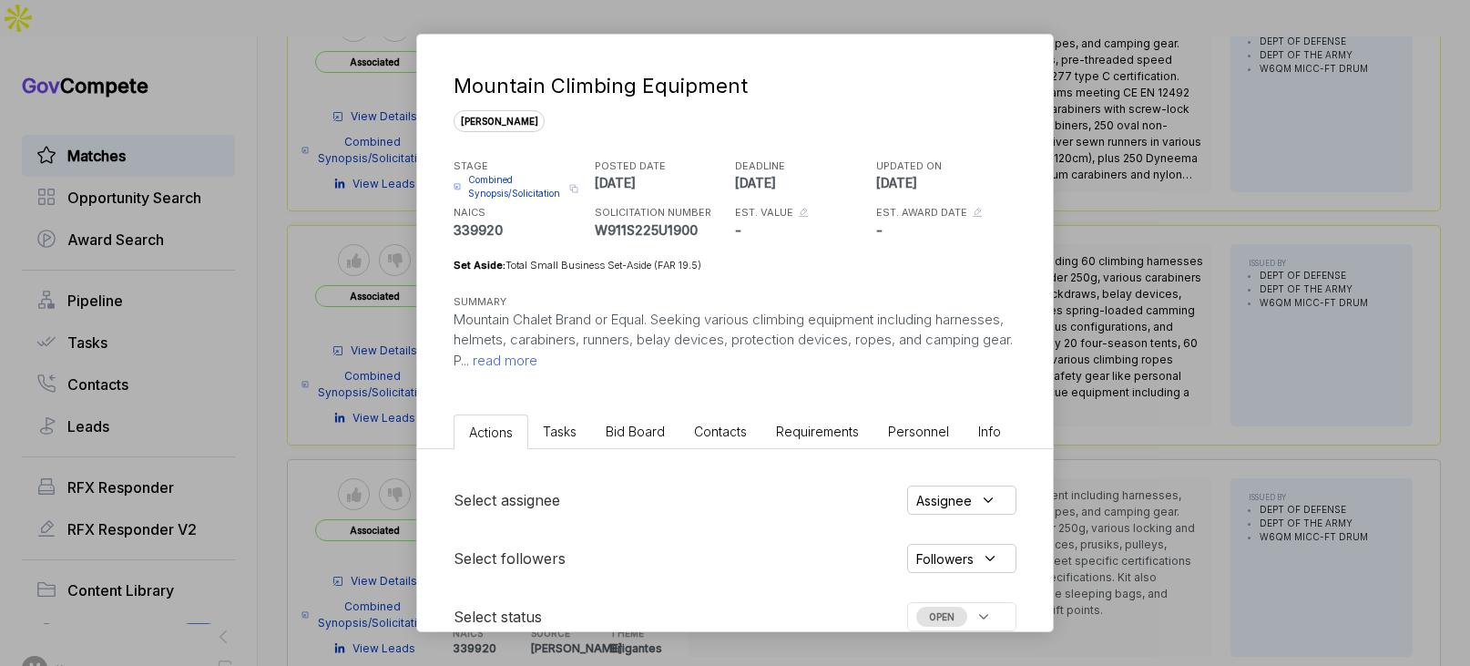
click at [1114, 227] on div "Mountain Climbing Equipment sam STAGE Combined Synopsis/Solicitation Copy link …" at bounding box center [735, 333] width 1470 height 666
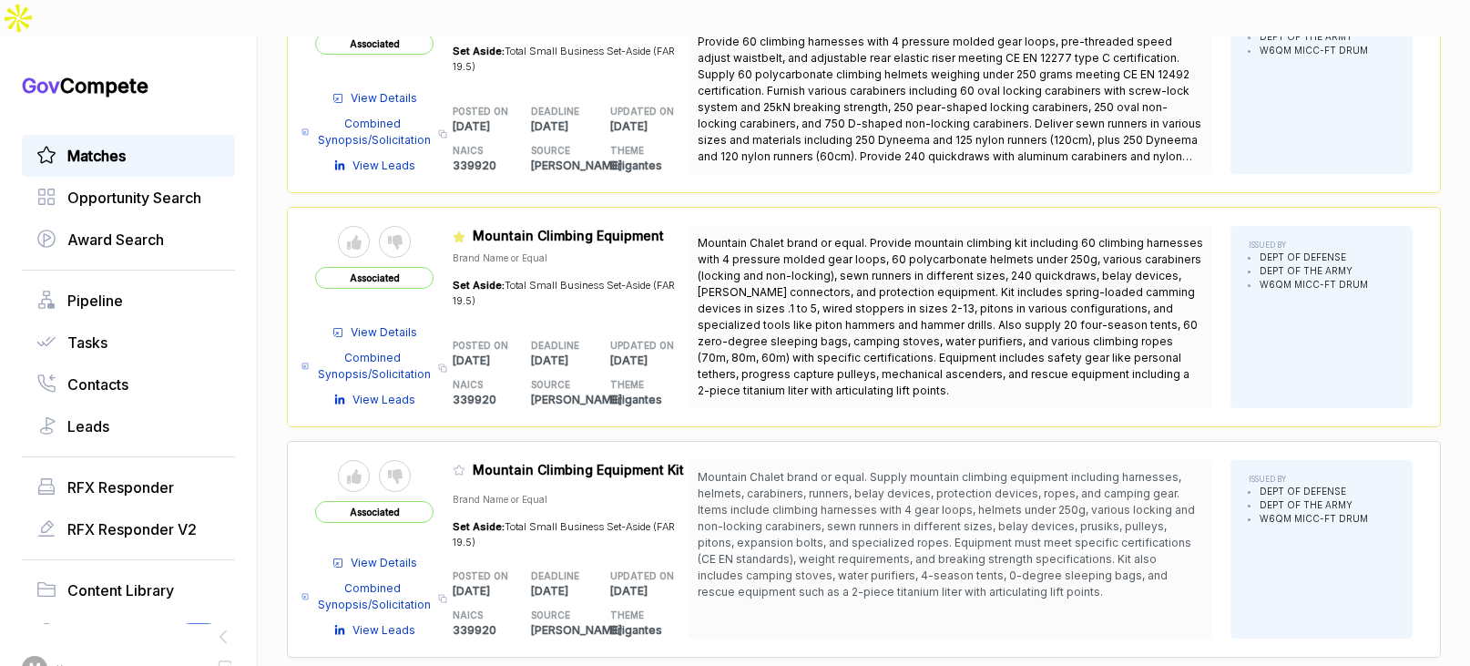
scroll to position [1212, 0]
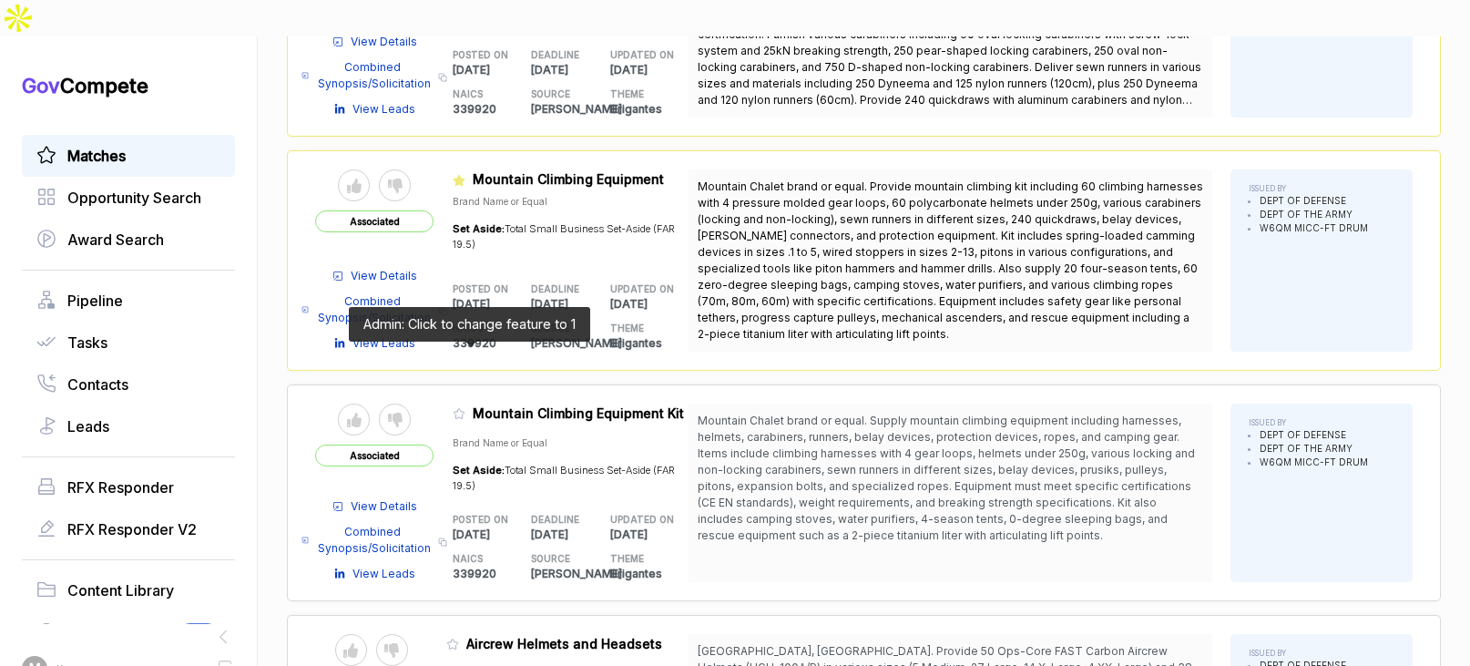
click at [465, 407] on icon at bounding box center [459, 413] width 13 height 13
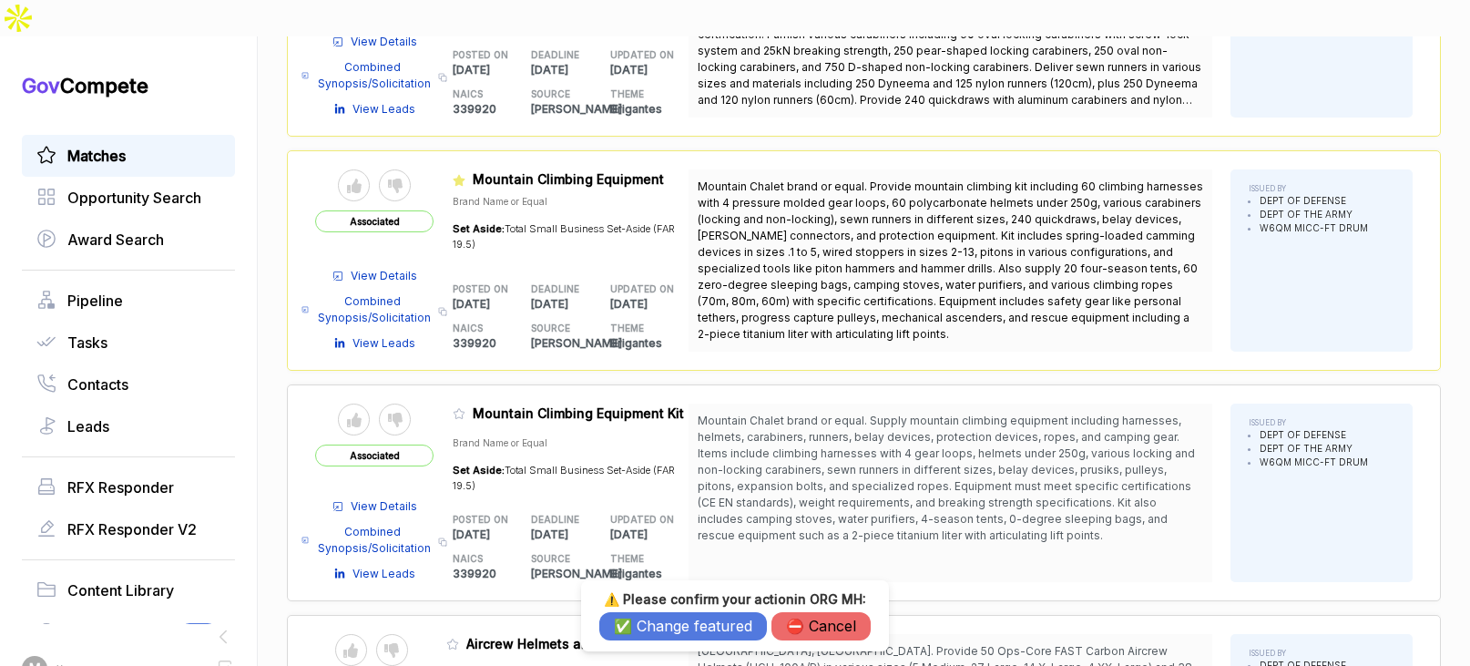
drag, startPoint x: 694, startPoint y: 626, endPoint x: 605, endPoint y: 607, distance: 91.3
click at [693, 626] on button "✅ Change featured" at bounding box center [683, 626] width 168 height 28
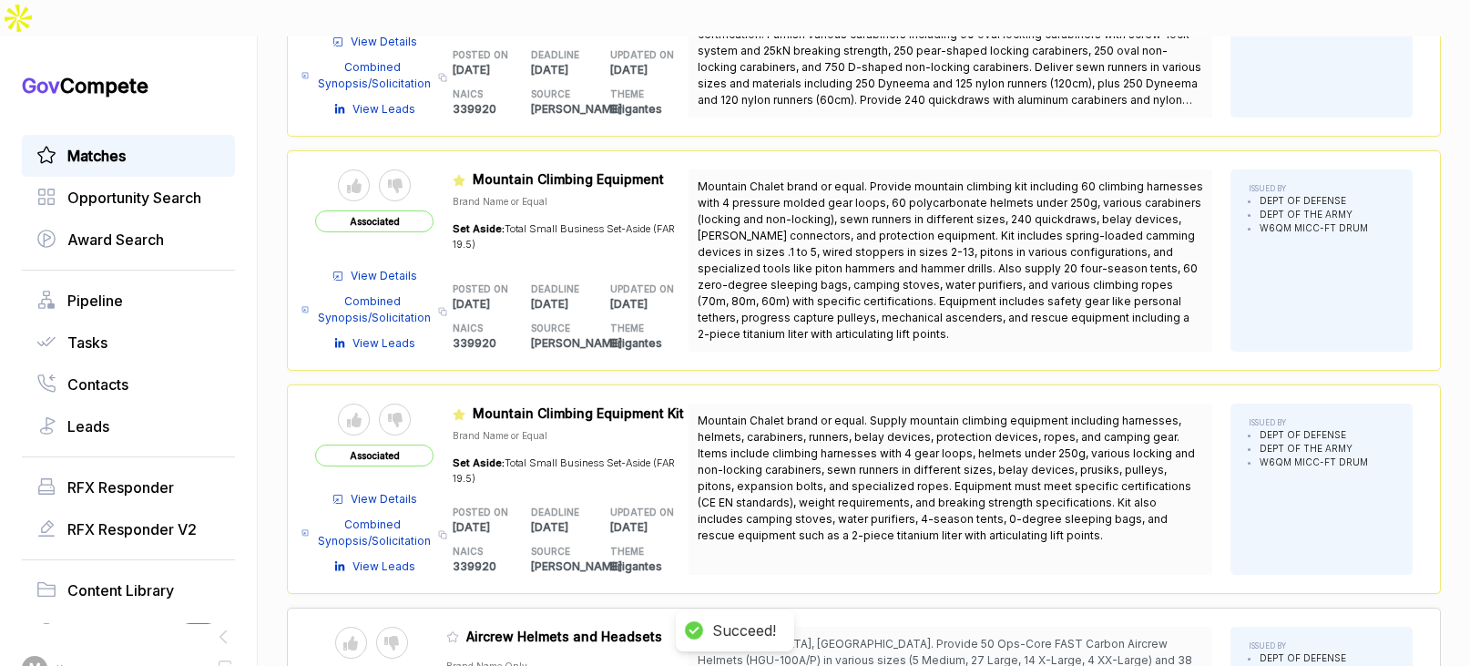
click at [458, 632] on icon at bounding box center [452, 637] width 11 height 10
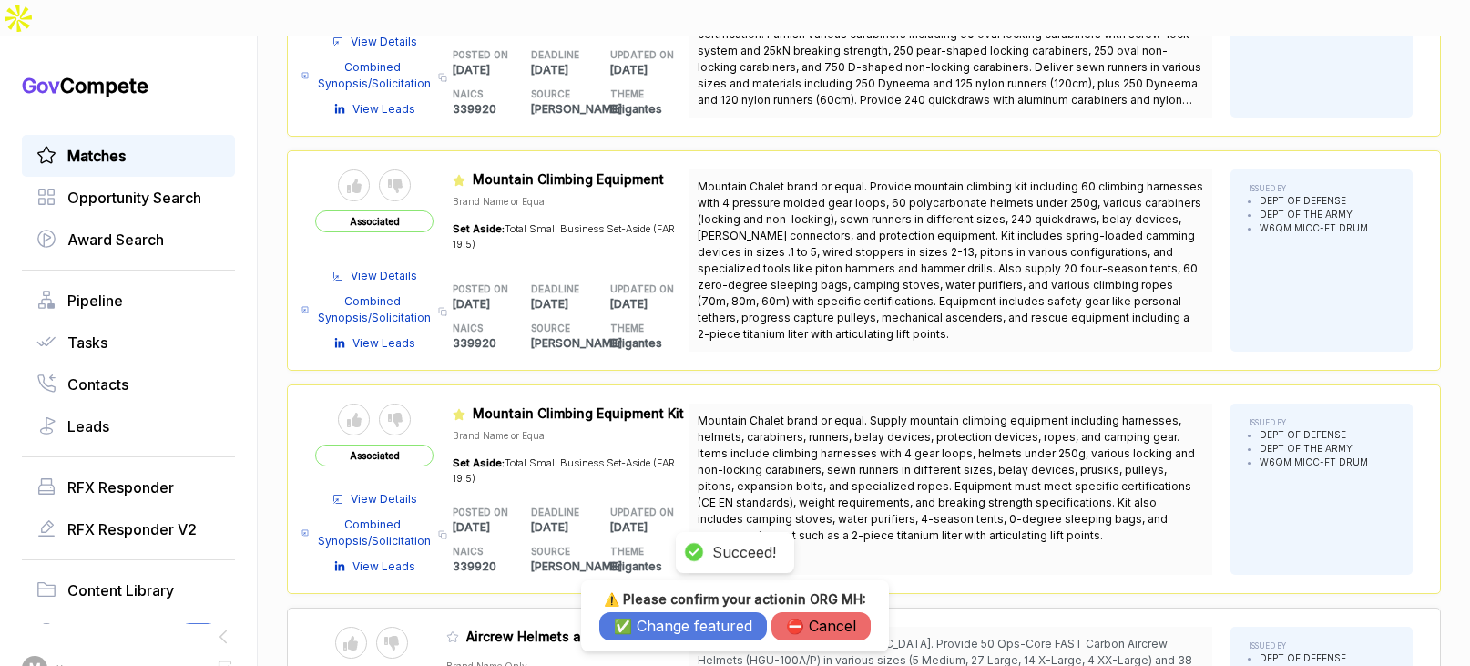
click at [665, 632] on button "✅ Change featured" at bounding box center [683, 626] width 168 height 28
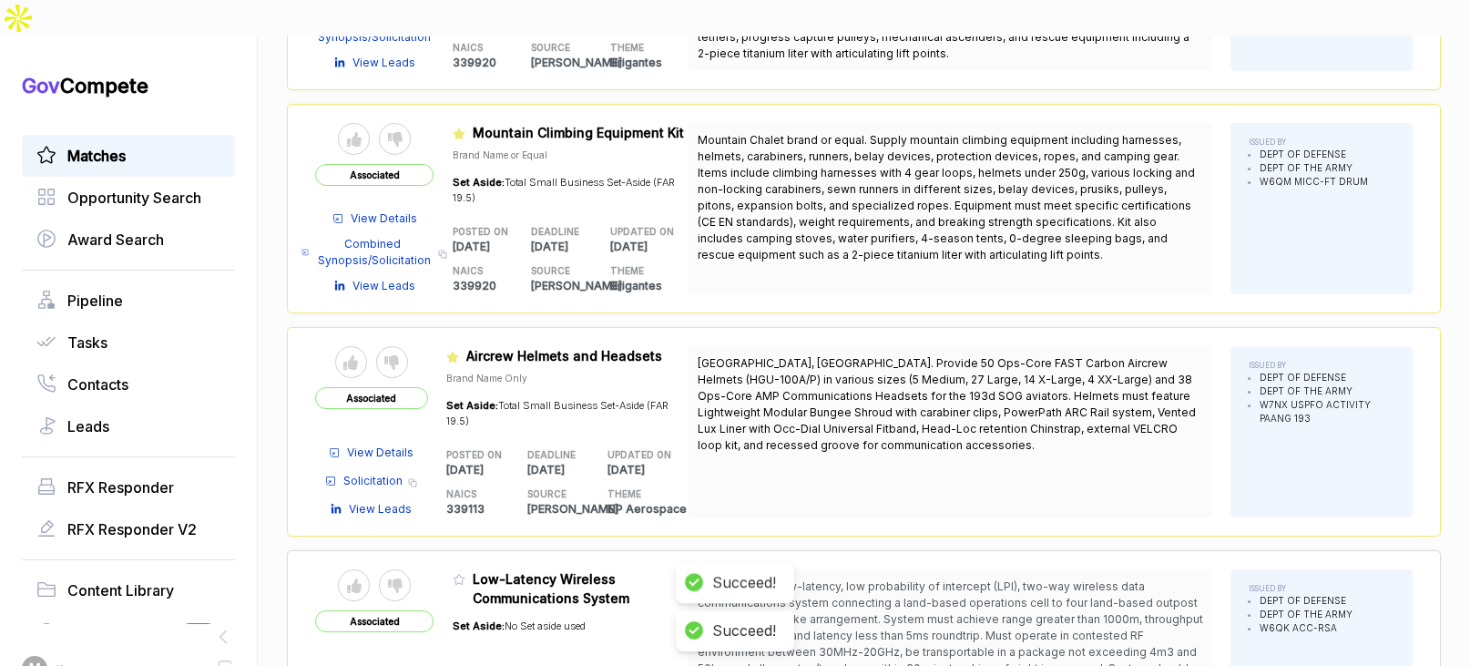
scroll to position [1546, 0]
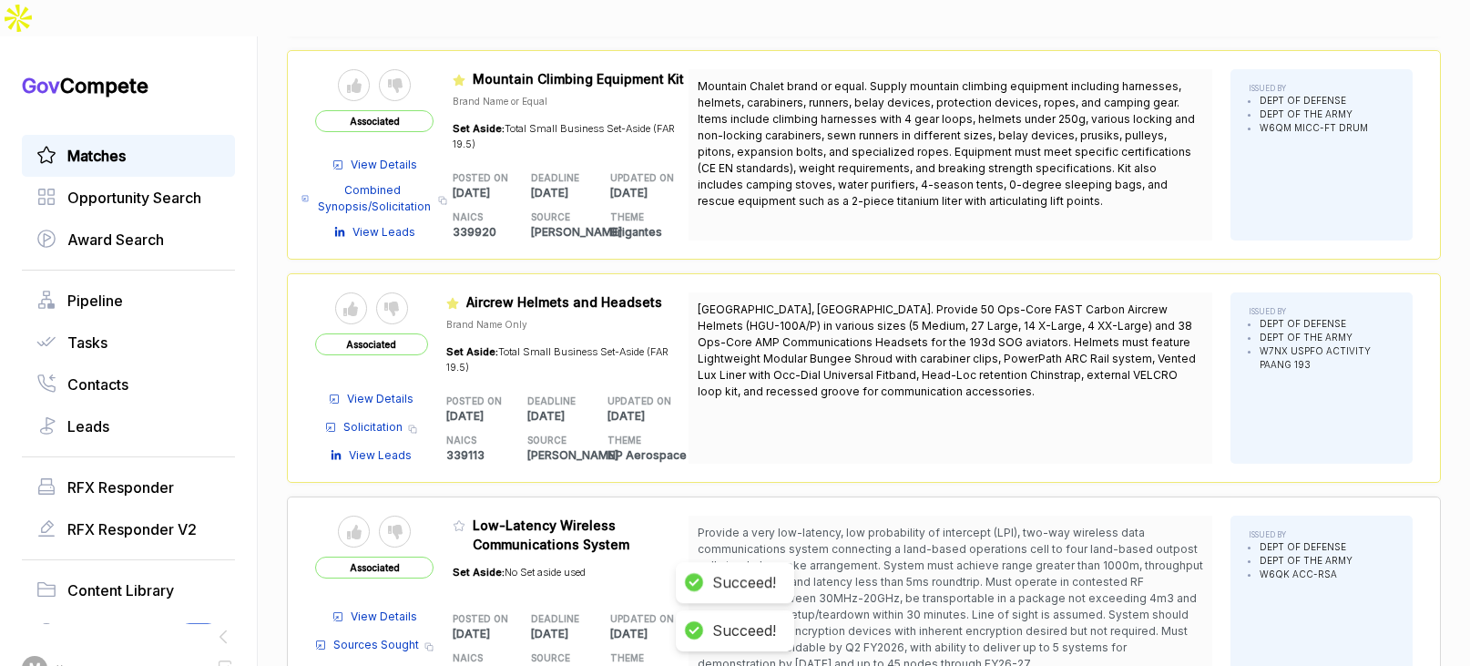
drag, startPoint x: 920, startPoint y: 371, endPoint x: 671, endPoint y: 291, distance: 261.2
click at [915, 369] on div "Middletown, PA. Provide 50 Ops-Core FAST Carbon Aircrew Helmets (HGU-100A/P) in…" at bounding box center [950, 377] width 524 height 171
click at [456, 298] on icon at bounding box center [452, 303] width 12 height 11
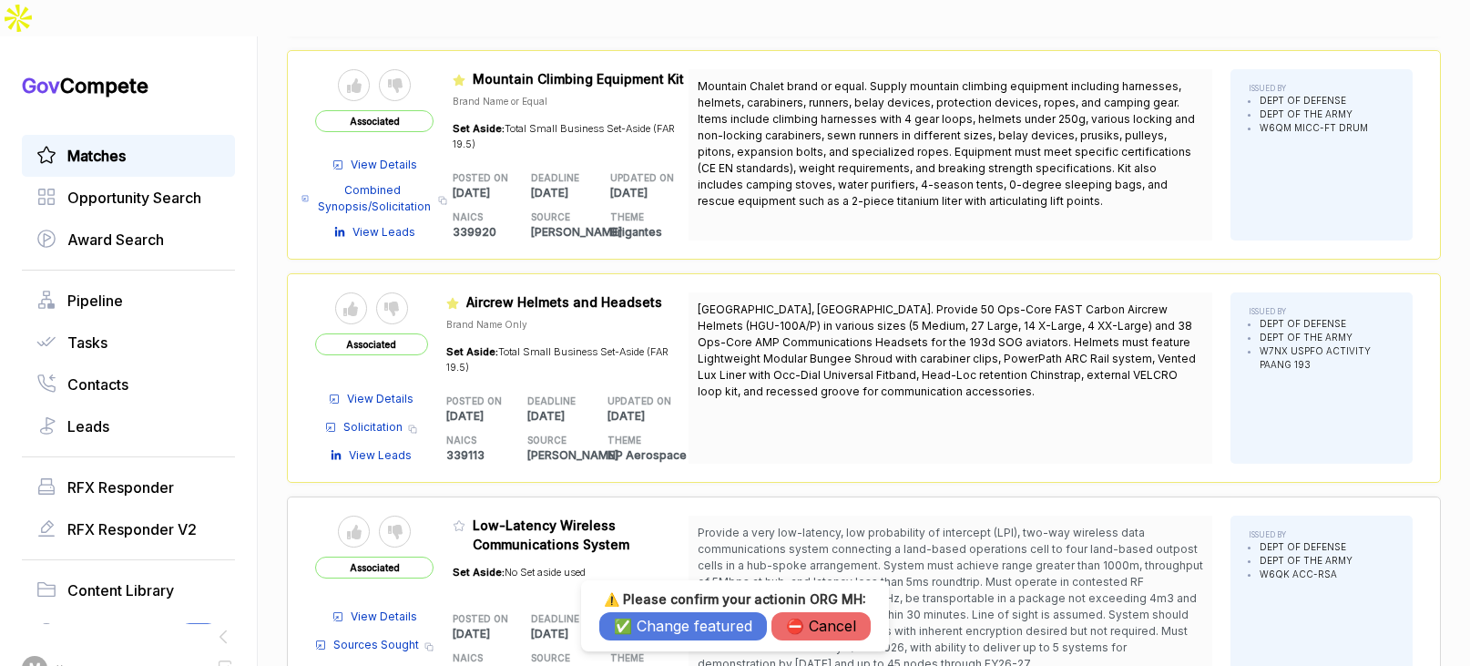
click at [675, 625] on button "✅ Change featured" at bounding box center [683, 626] width 168 height 28
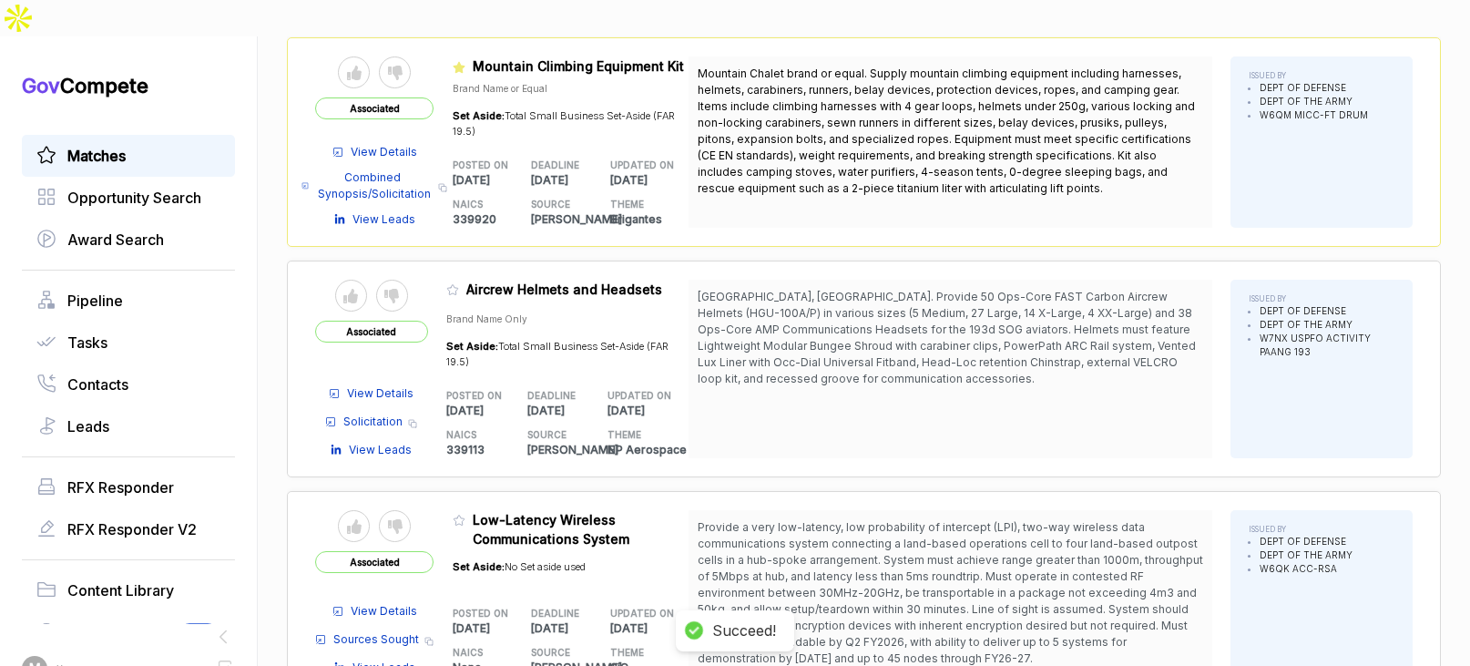
scroll to position [1563, 0]
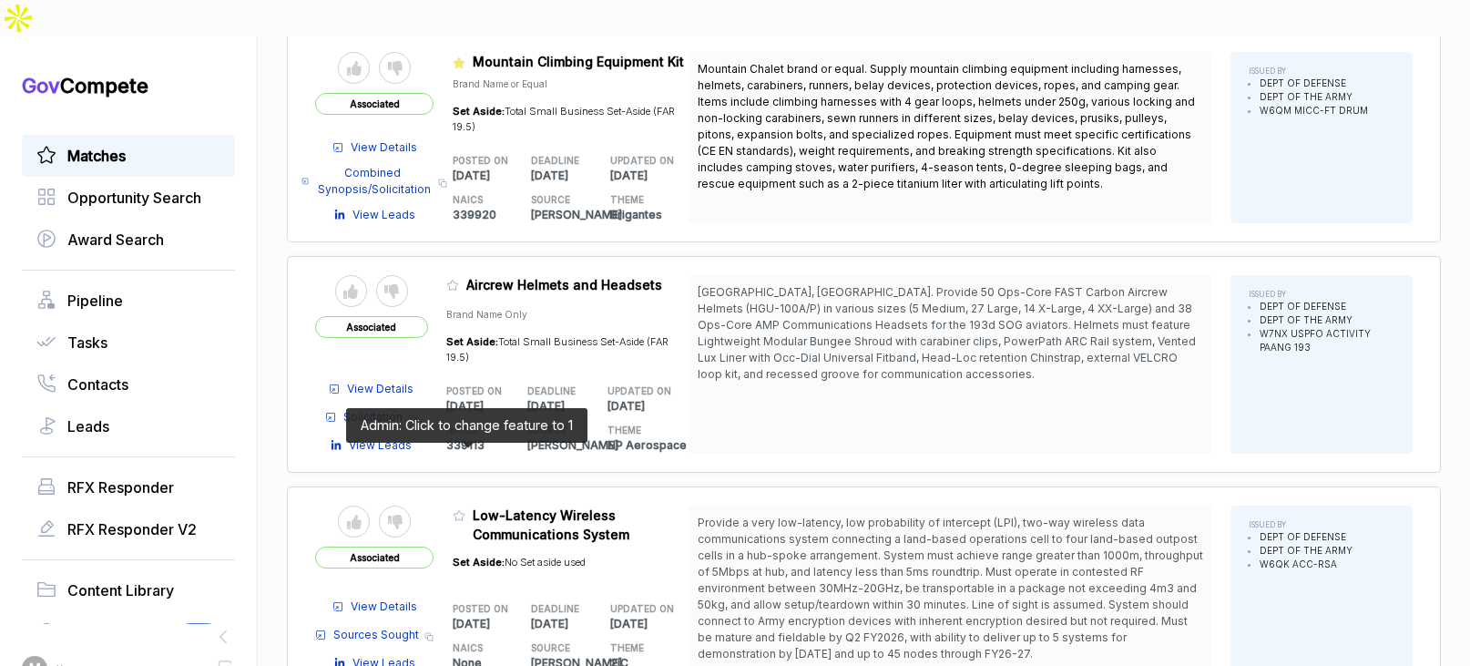
click at [464, 511] on icon at bounding box center [458, 516] width 11 height 10
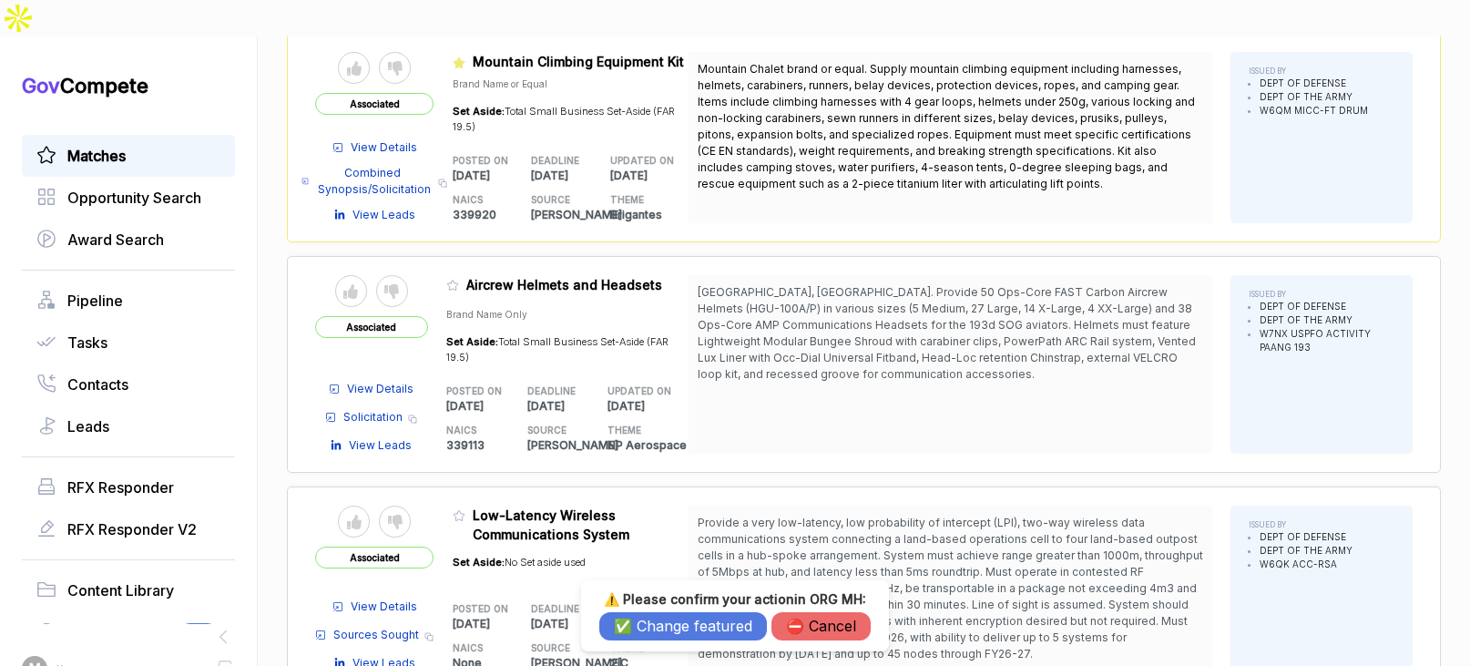
drag, startPoint x: 680, startPoint y: 634, endPoint x: 677, endPoint y: 585, distance: 48.3
click at [680, 634] on button "✅ Change featured" at bounding box center [683, 626] width 168 height 28
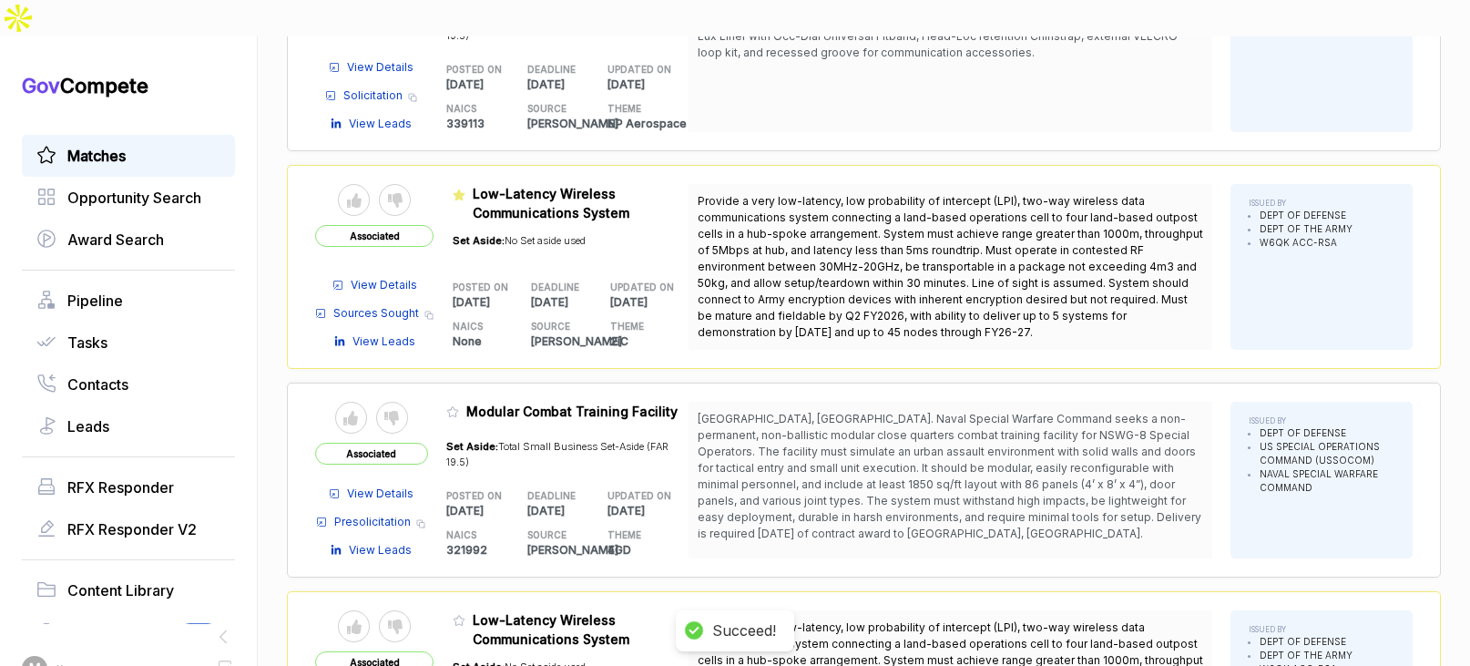
scroll to position [2011, 0]
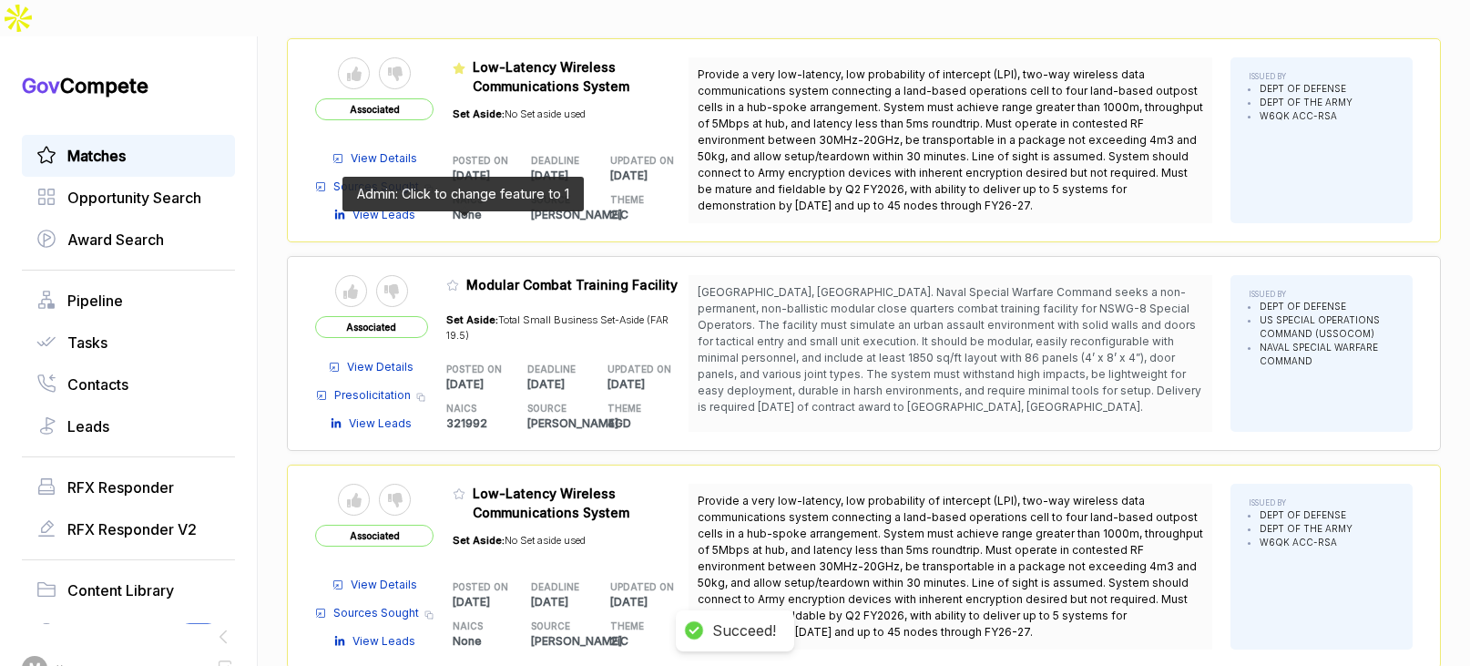
click at [459, 279] on icon at bounding box center [452, 285] width 13 height 13
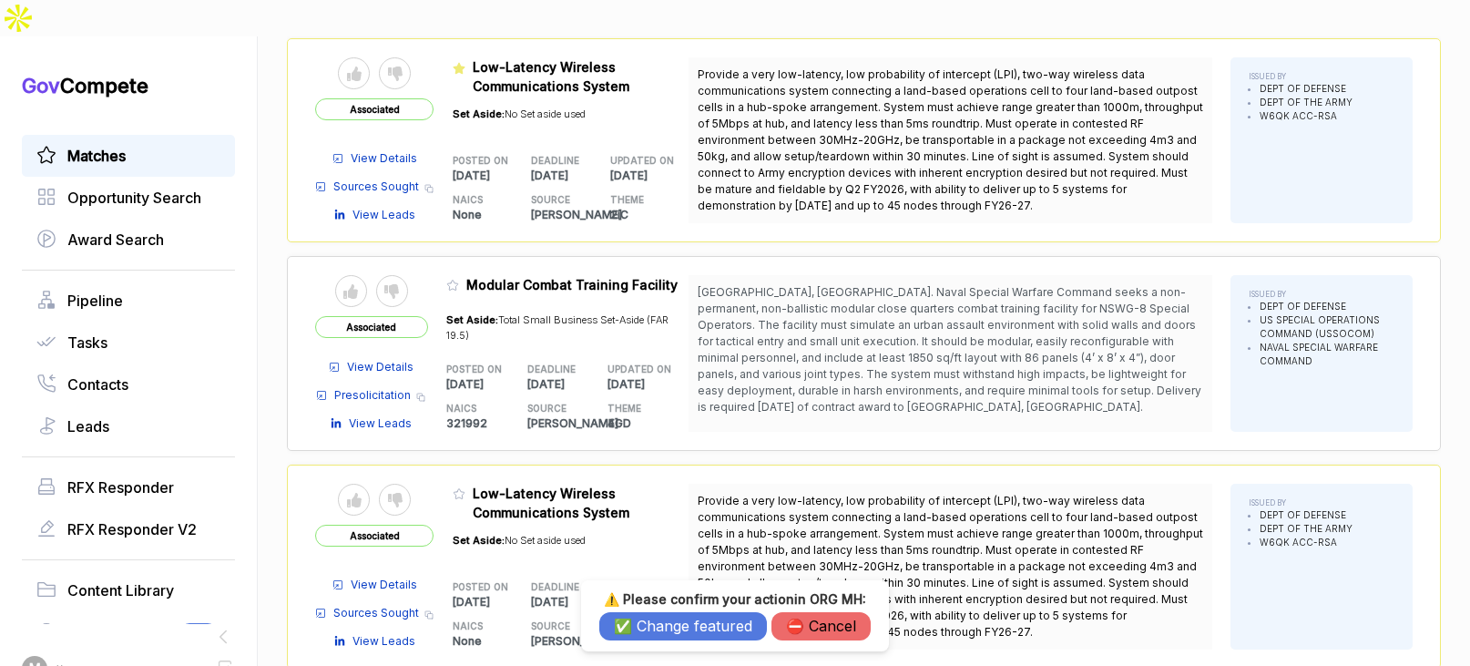
click at [657, 615] on button "✅ Change featured" at bounding box center [683, 626] width 168 height 28
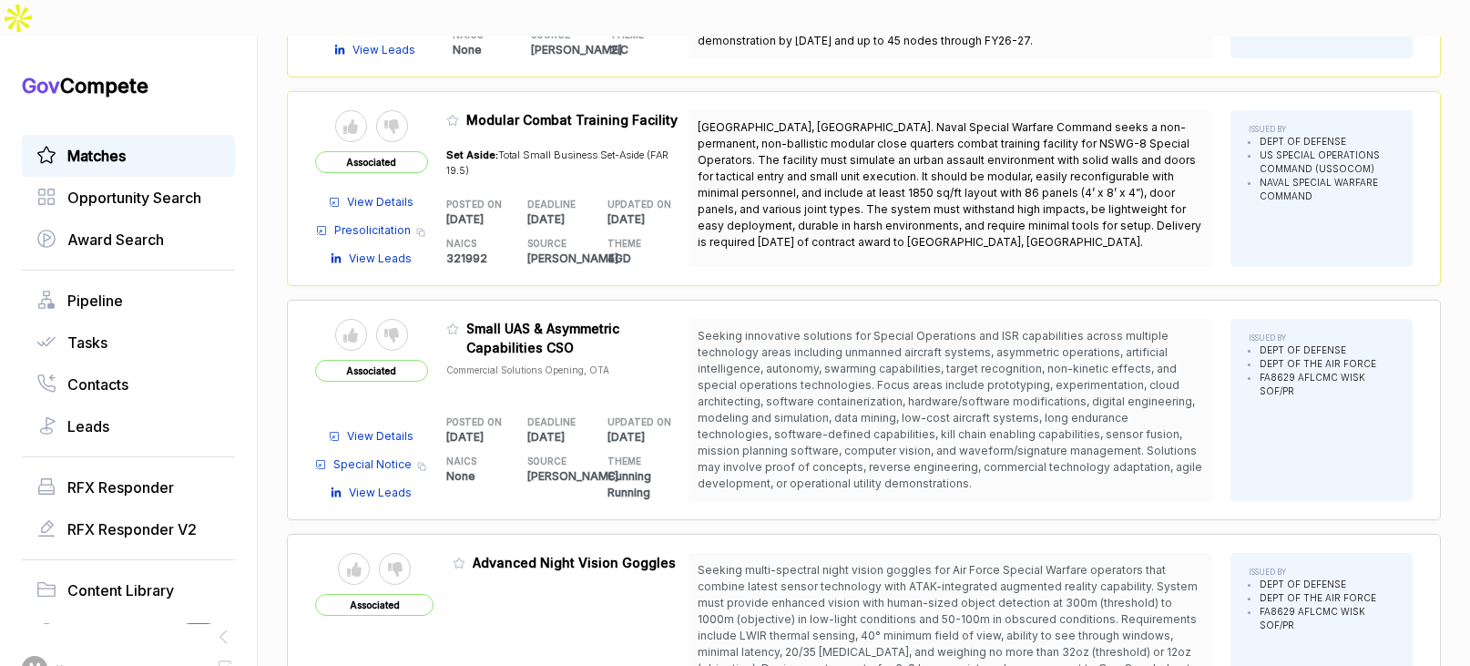
scroll to position [2643, 0]
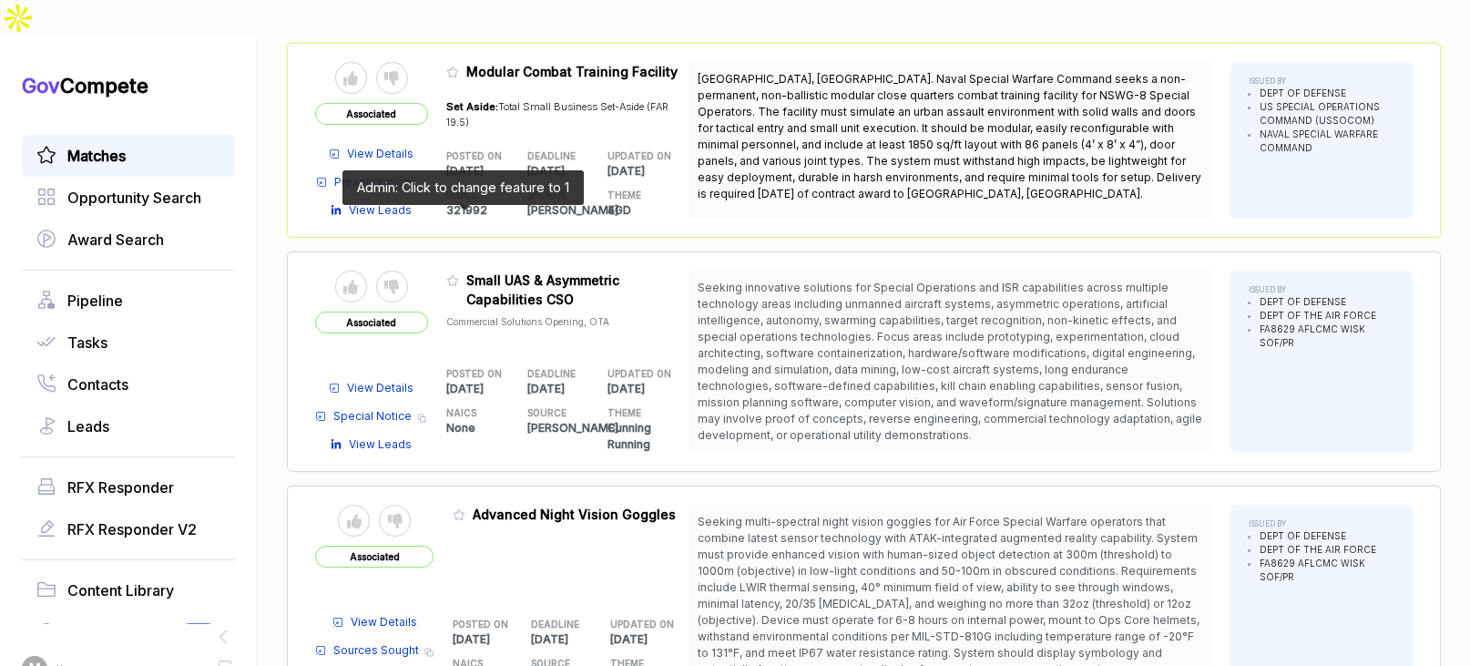
click at [459, 274] on icon at bounding box center [452, 280] width 13 height 13
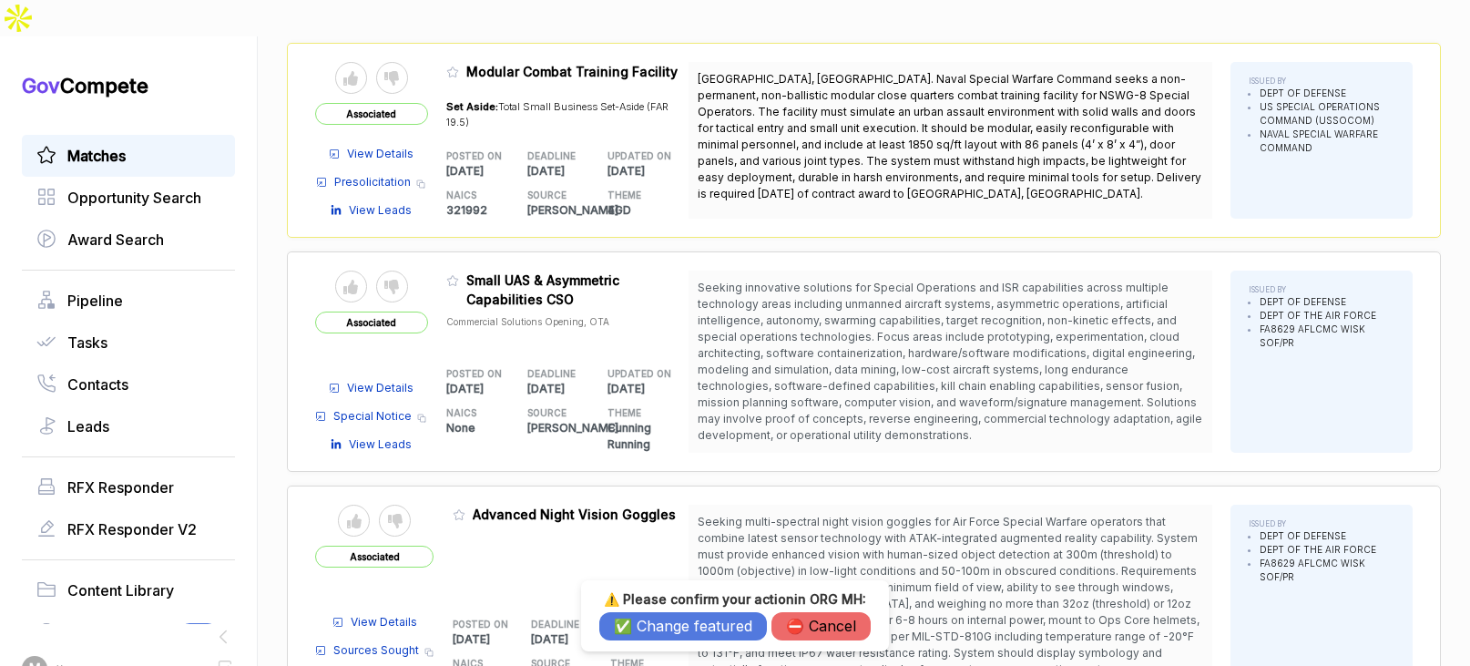
drag, startPoint x: 668, startPoint y: 626, endPoint x: 548, endPoint y: 534, distance: 150.8
click at [668, 626] on button "✅ Change featured" at bounding box center [683, 626] width 168 height 28
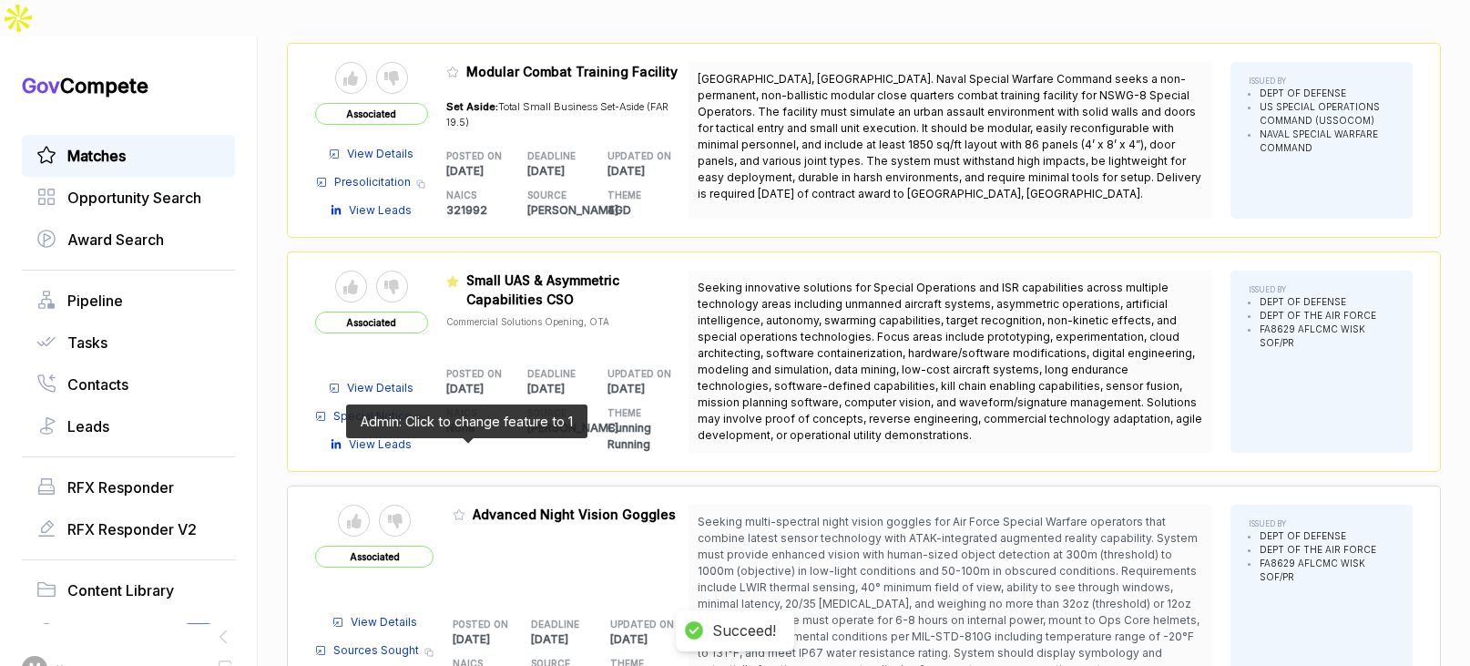
click at [464, 510] on icon at bounding box center [458, 515] width 11 height 10
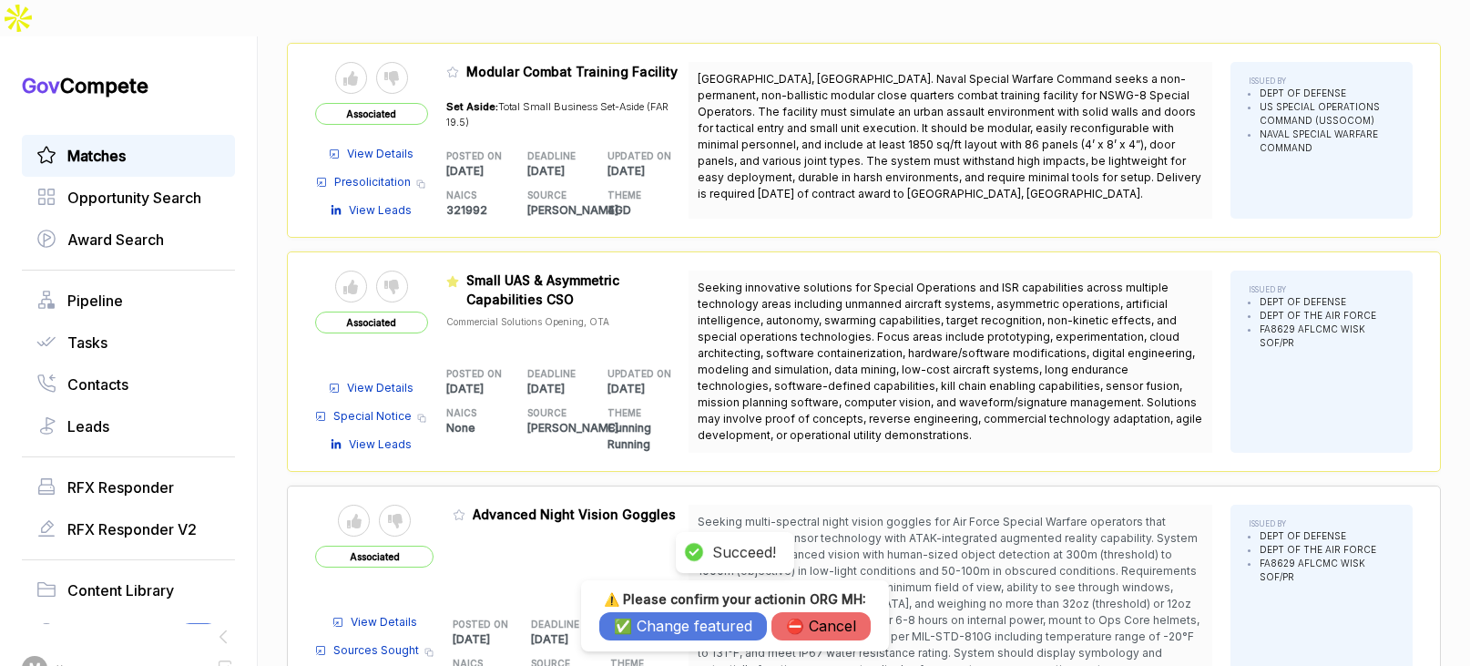
drag, startPoint x: 664, startPoint y: 630, endPoint x: 663, endPoint y: 606, distance: 23.7
click at [664, 630] on button "✅ Change featured" at bounding box center [683, 626] width 168 height 28
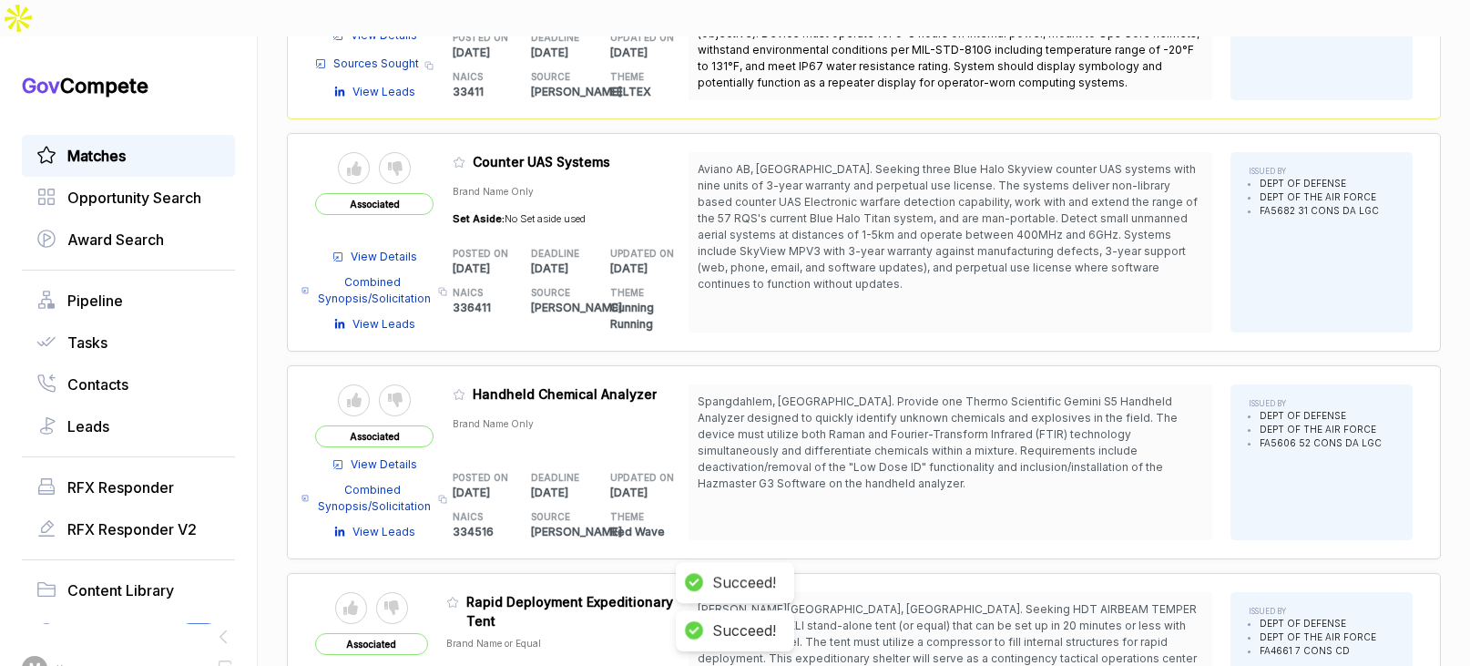
scroll to position [3232, 0]
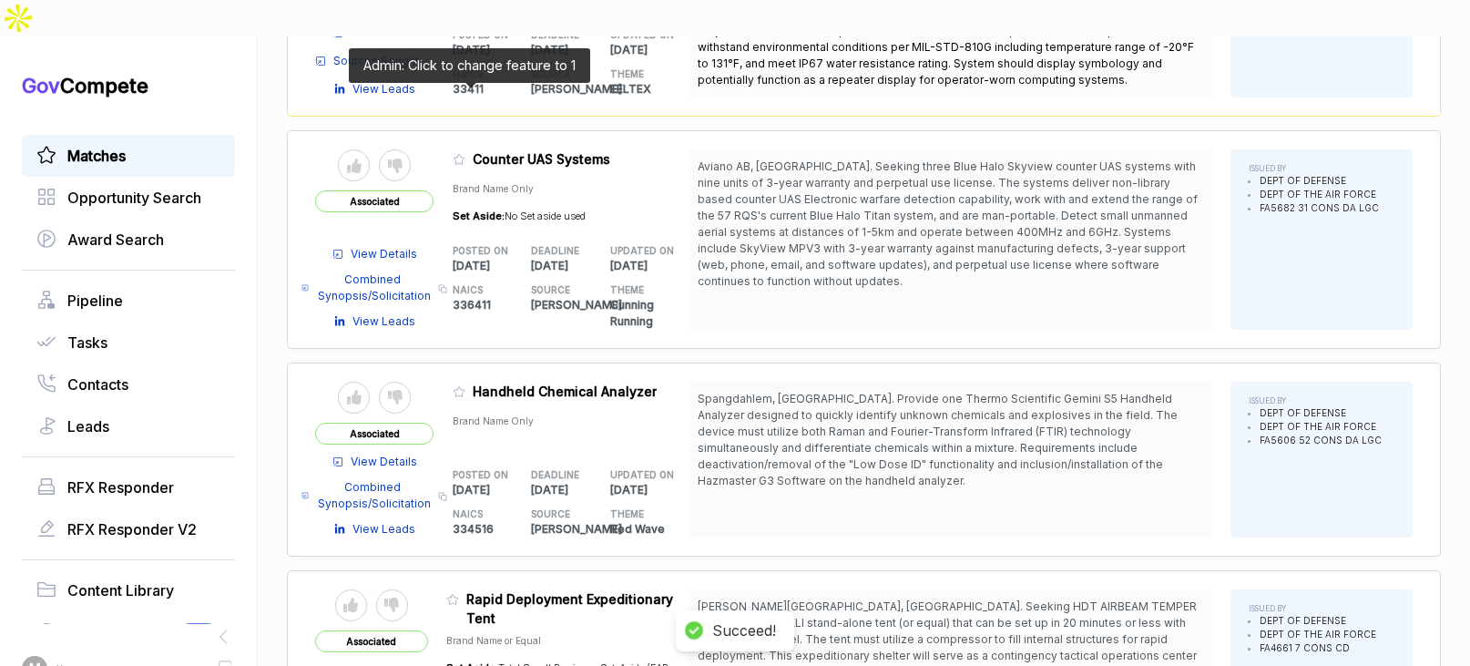
click at [465, 153] on icon at bounding box center [459, 159] width 13 height 13
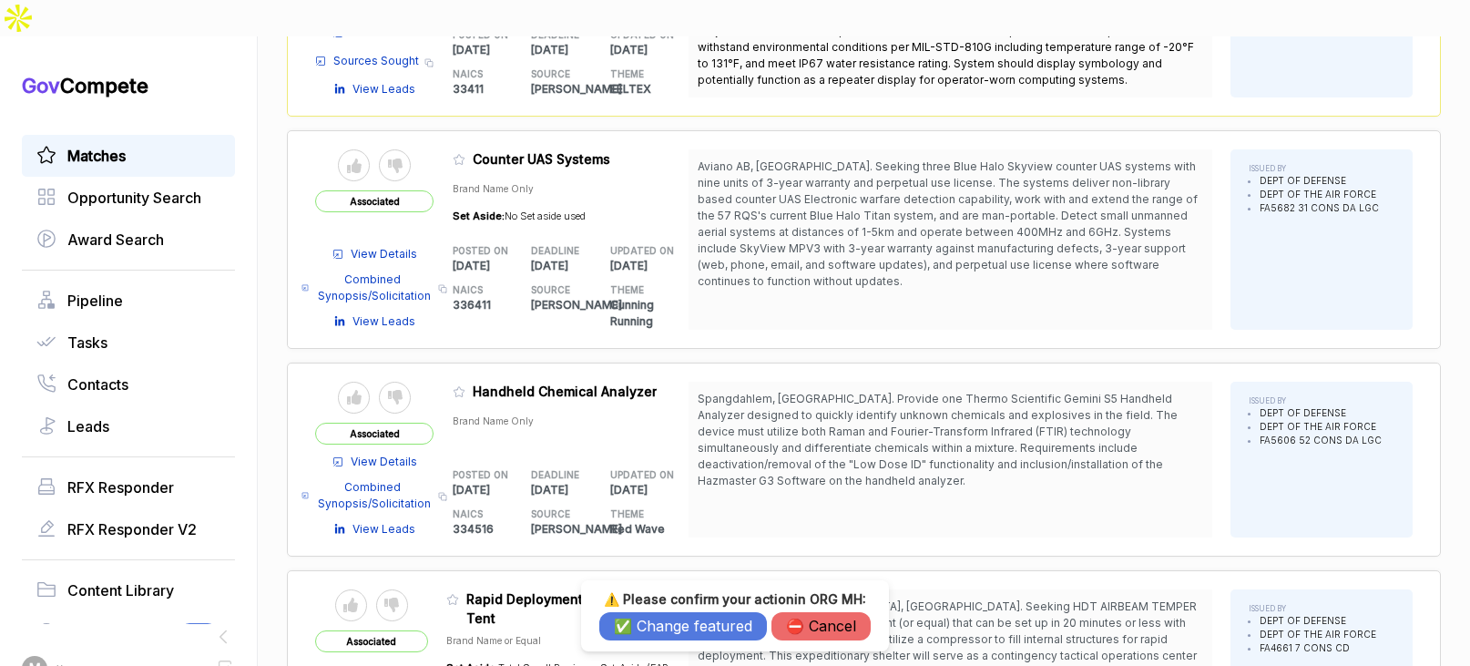
click at [646, 626] on button "✅ Change featured" at bounding box center [683, 626] width 168 height 28
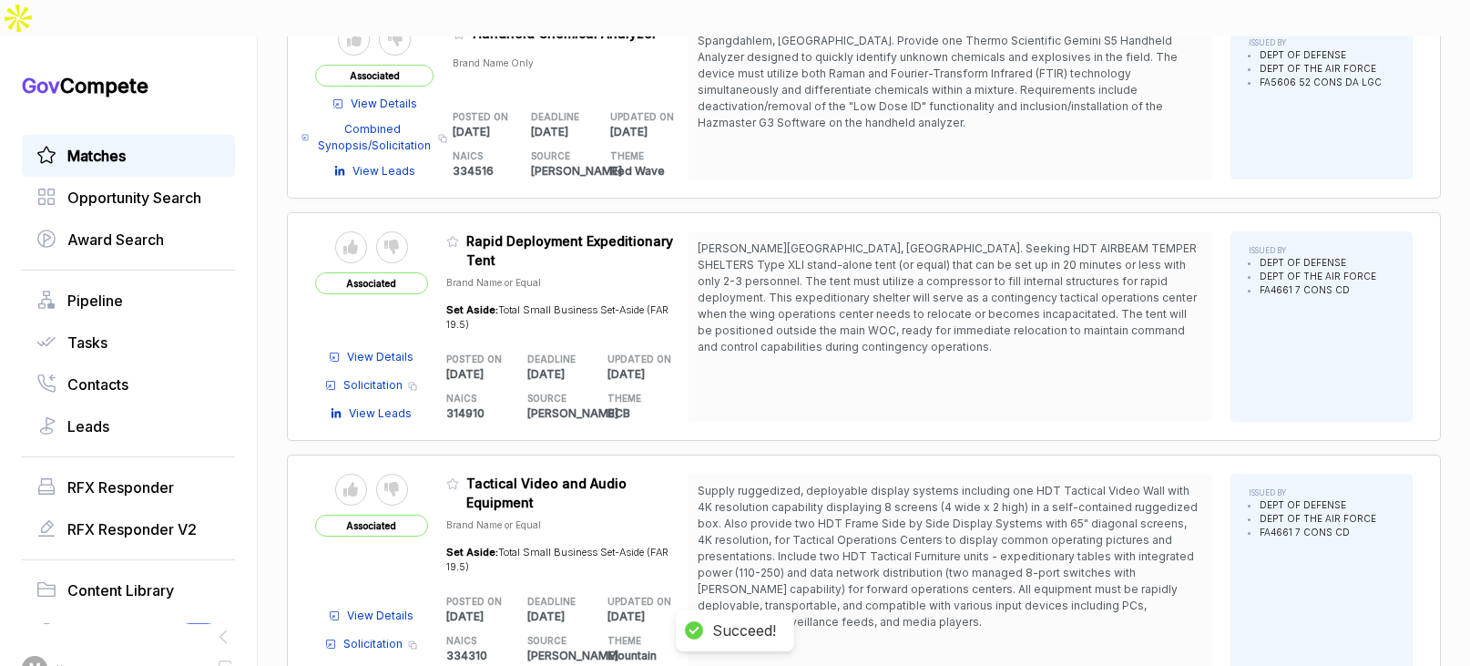
scroll to position [3623, 0]
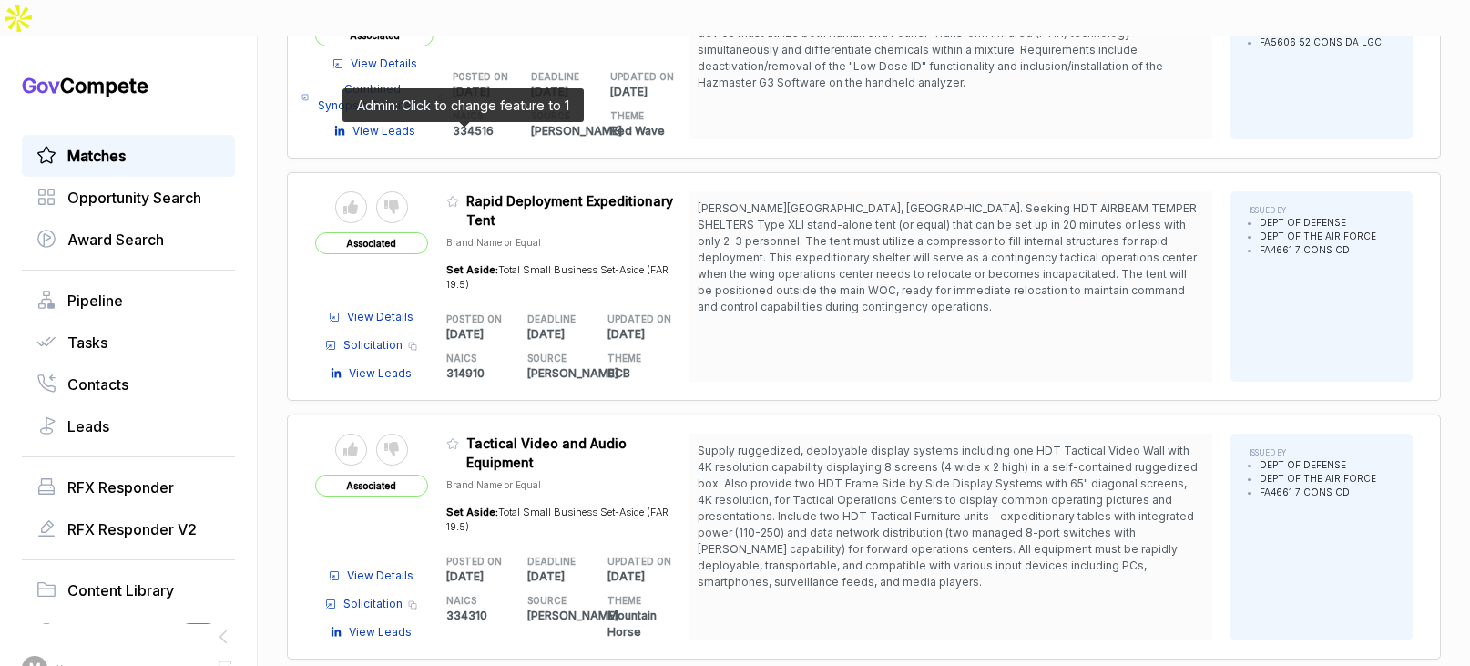
click at [458, 195] on icon at bounding box center [452, 201] width 13 height 13
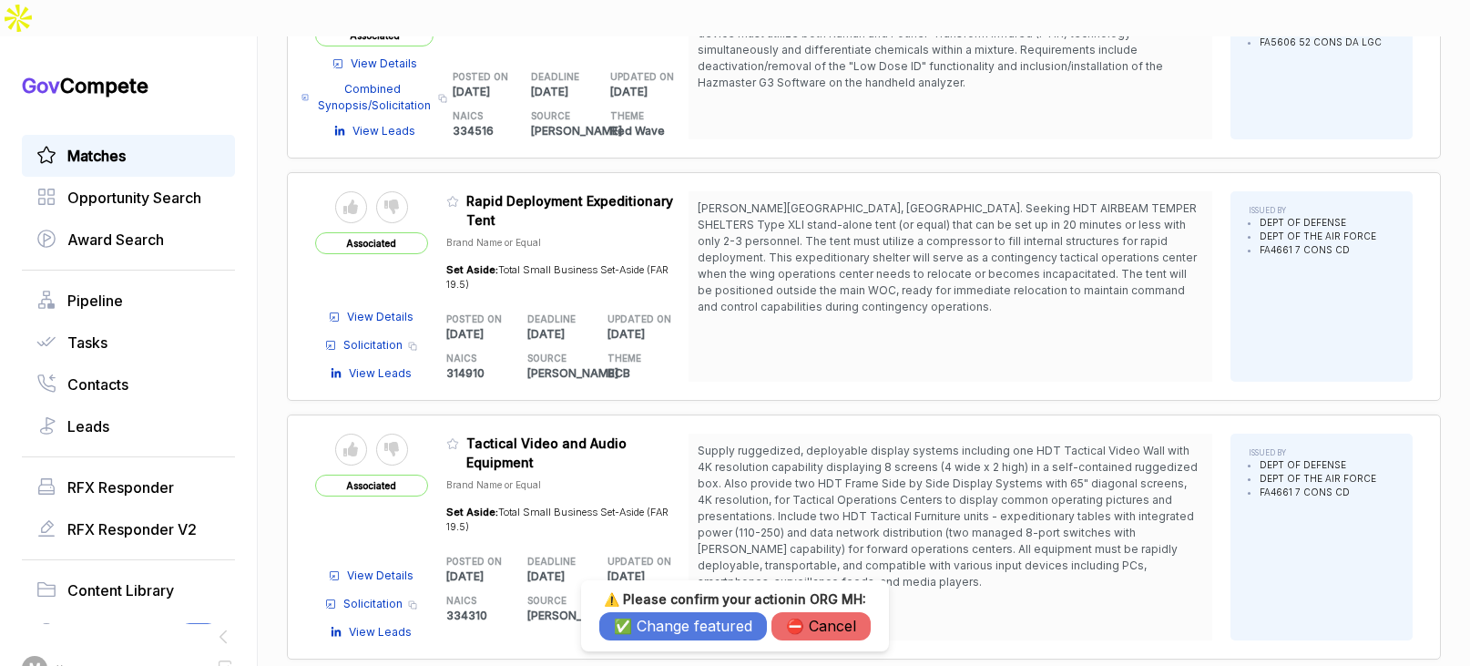
drag, startPoint x: 631, startPoint y: 627, endPoint x: 601, endPoint y: 561, distance: 72.9
click at [631, 626] on button "✅ Change featured" at bounding box center [683, 626] width 168 height 28
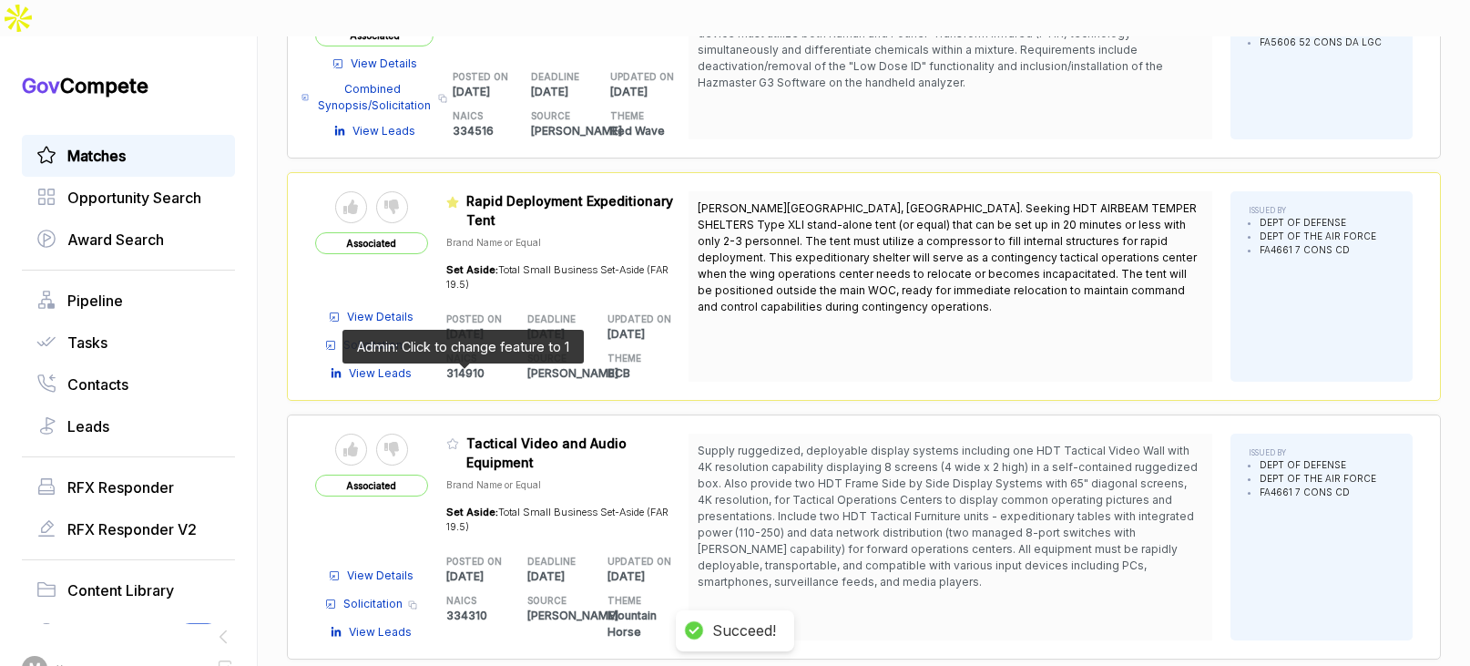
click at [459, 437] on icon at bounding box center [452, 443] width 13 height 13
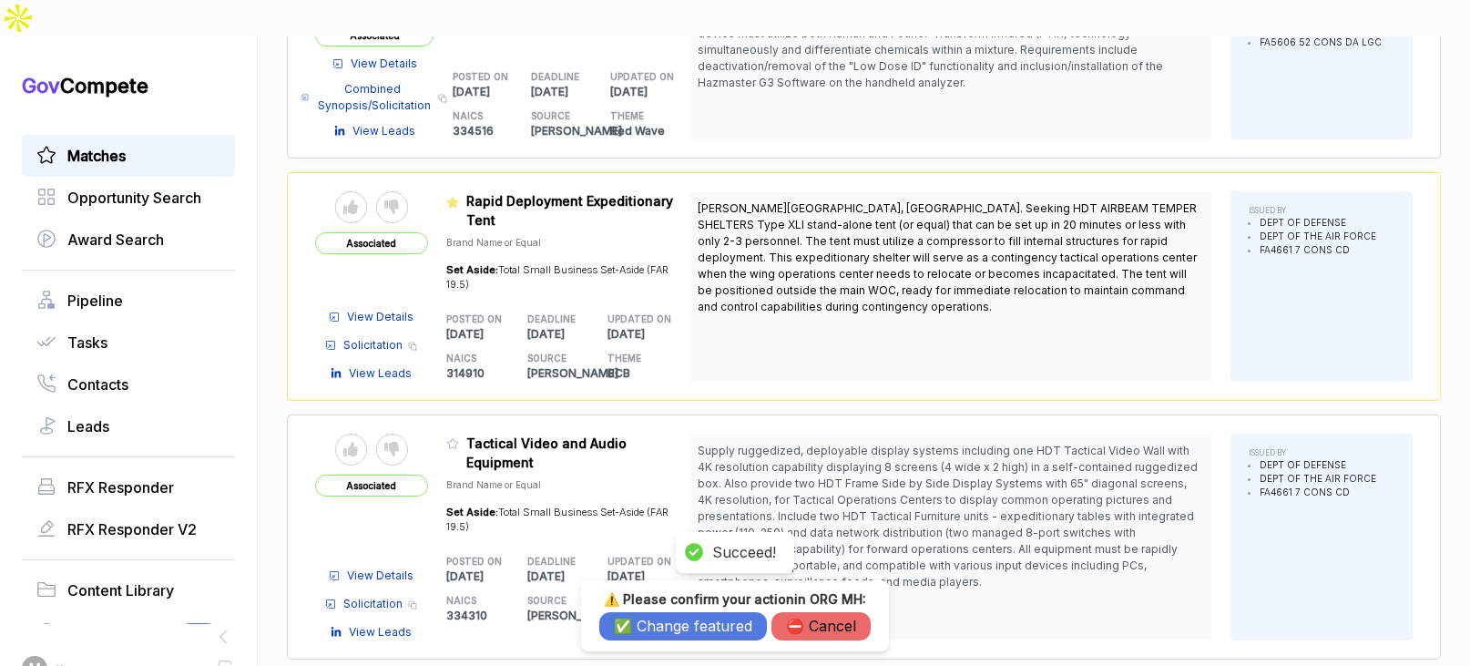
click at [642, 632] on button "✅ Change featured" at bounding box center [683, 626] width 168 height 28
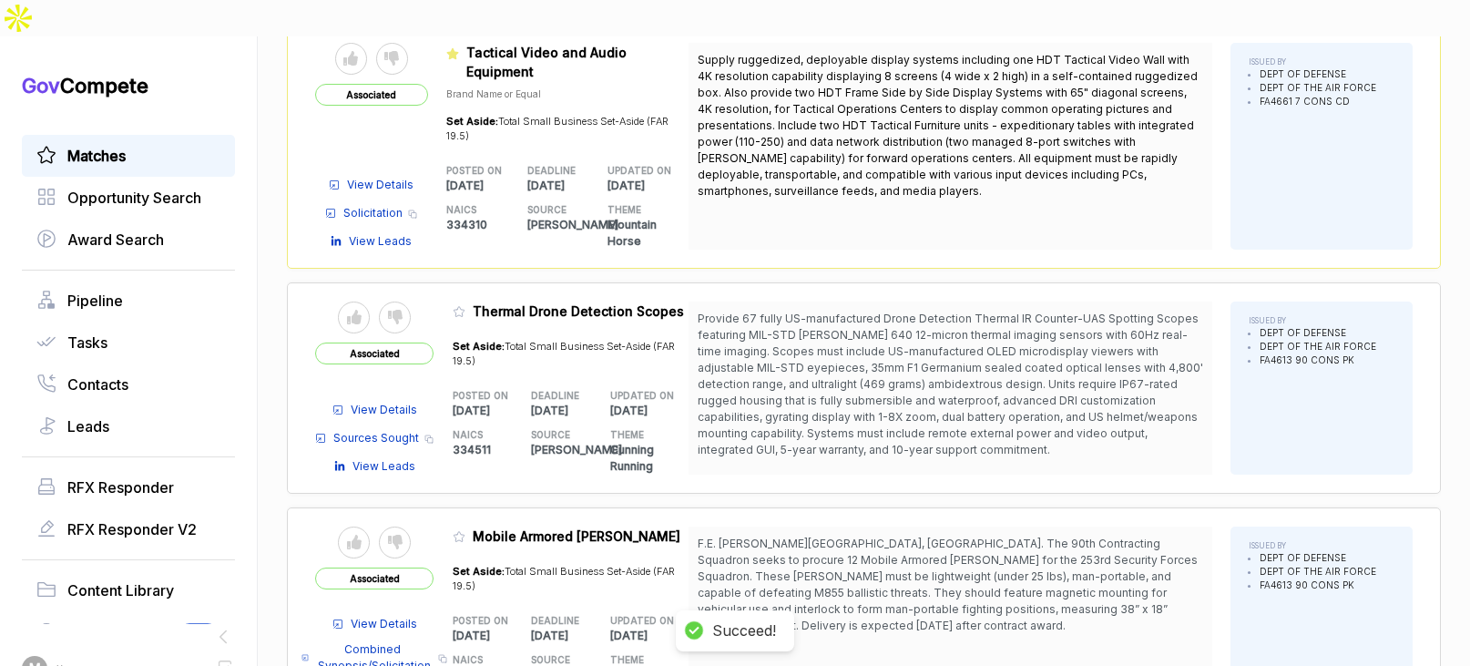
scroll to position [4016, 0]
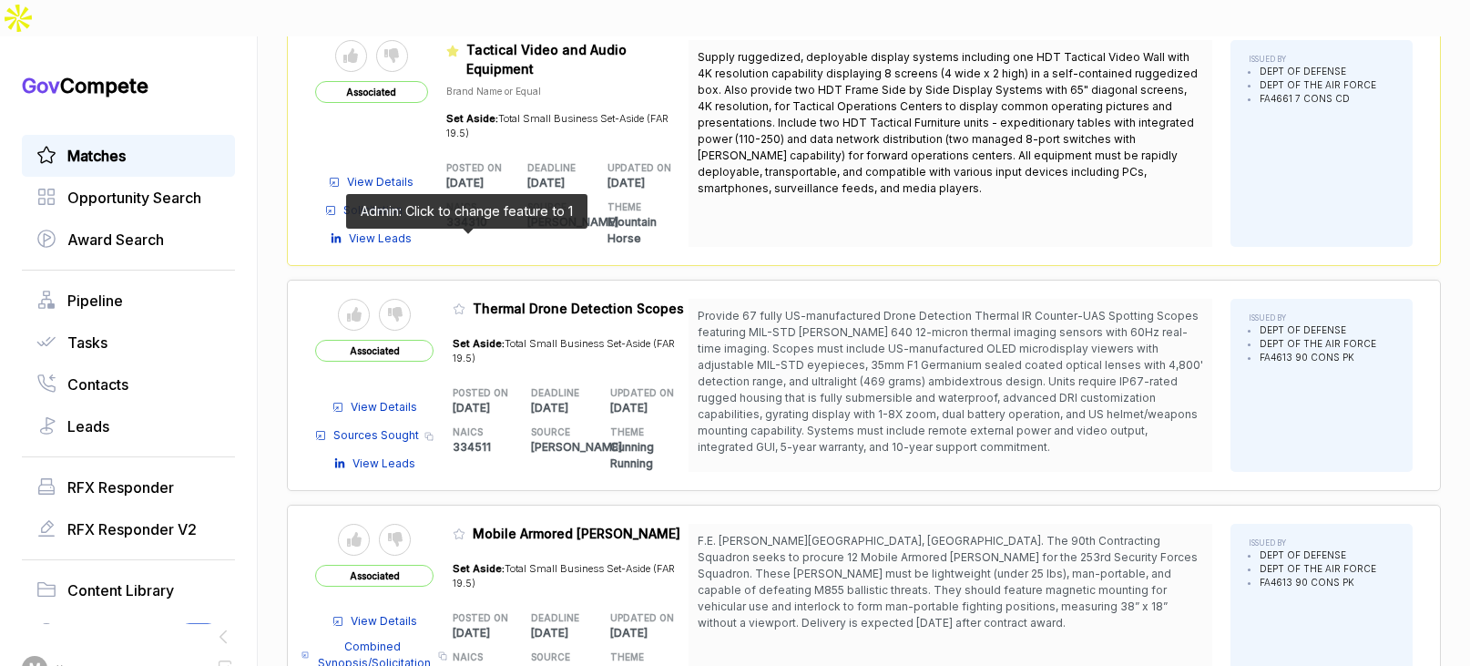
click at [463, 302] on icon at bounding box center [459, 308] width 13 height 13
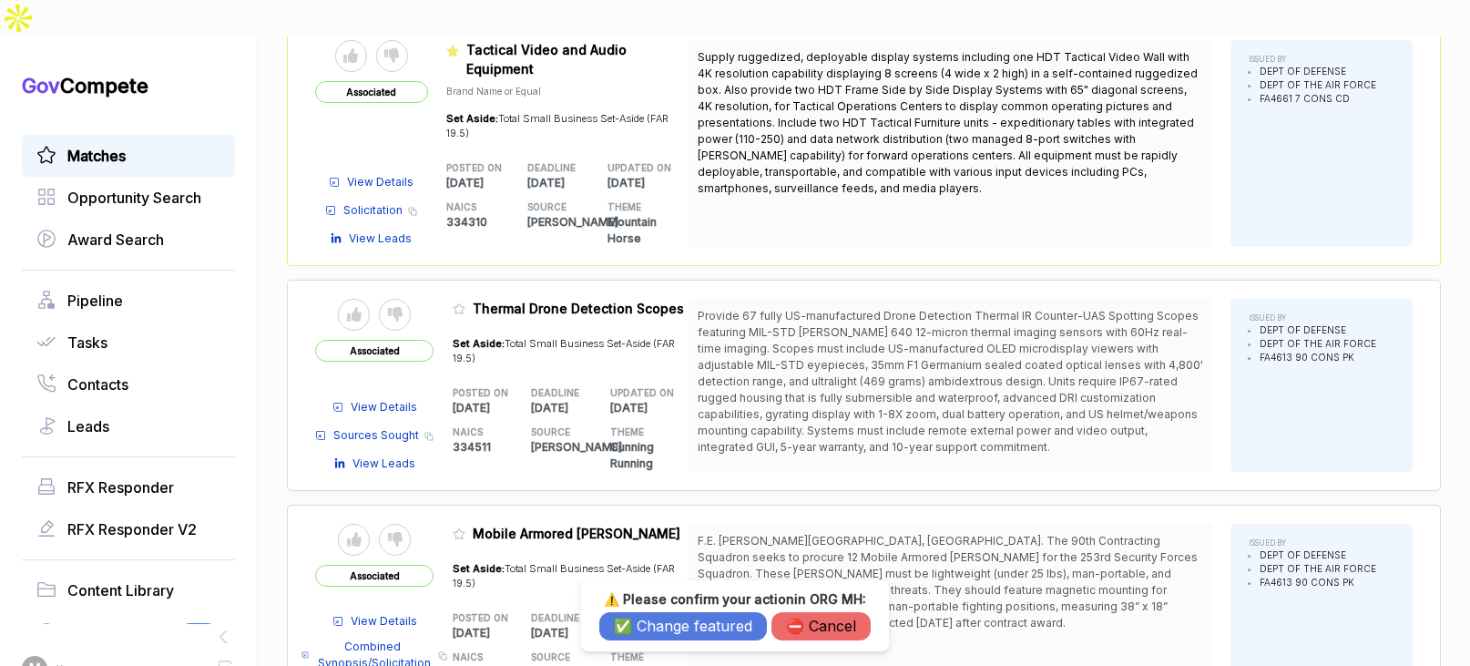
click at [655, 629] on button "✅ Change featured" at bounding box center [683, 626] width 168 height 28
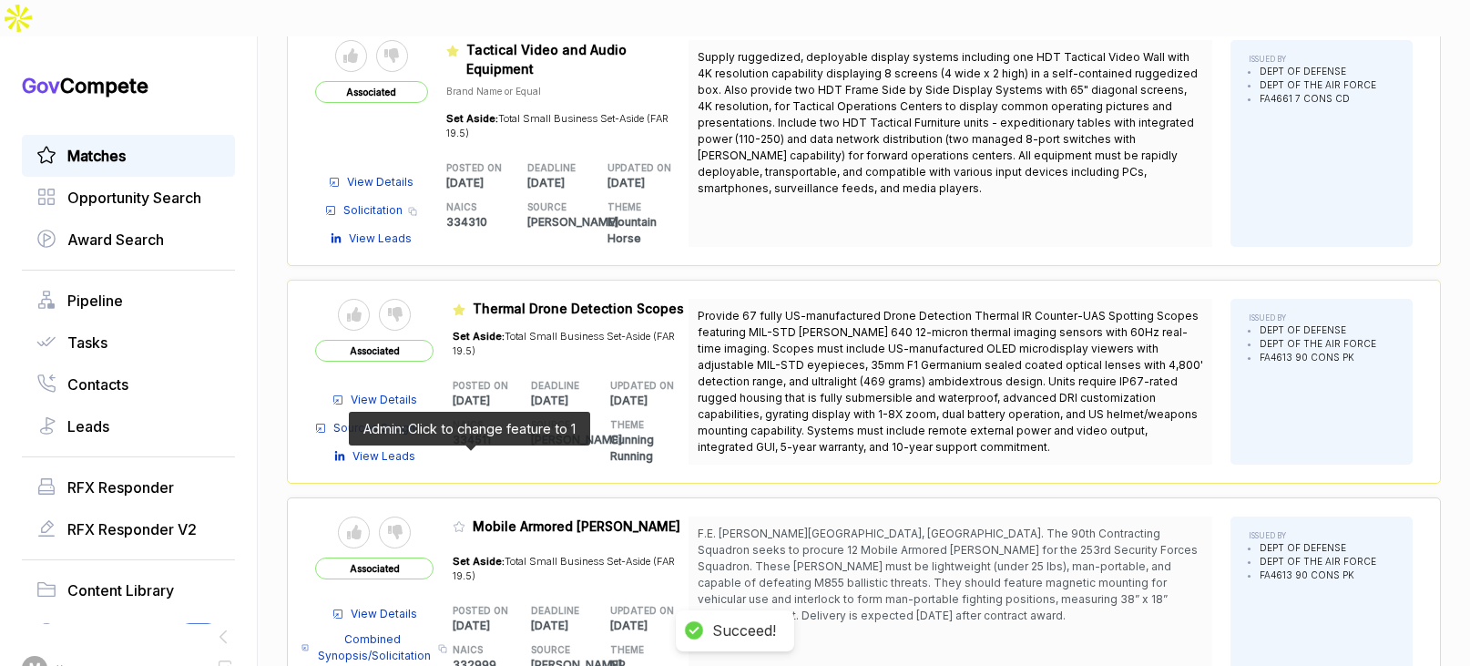
click at [463, 520] on icon at bounding box center [459, 526] width 13 height 13
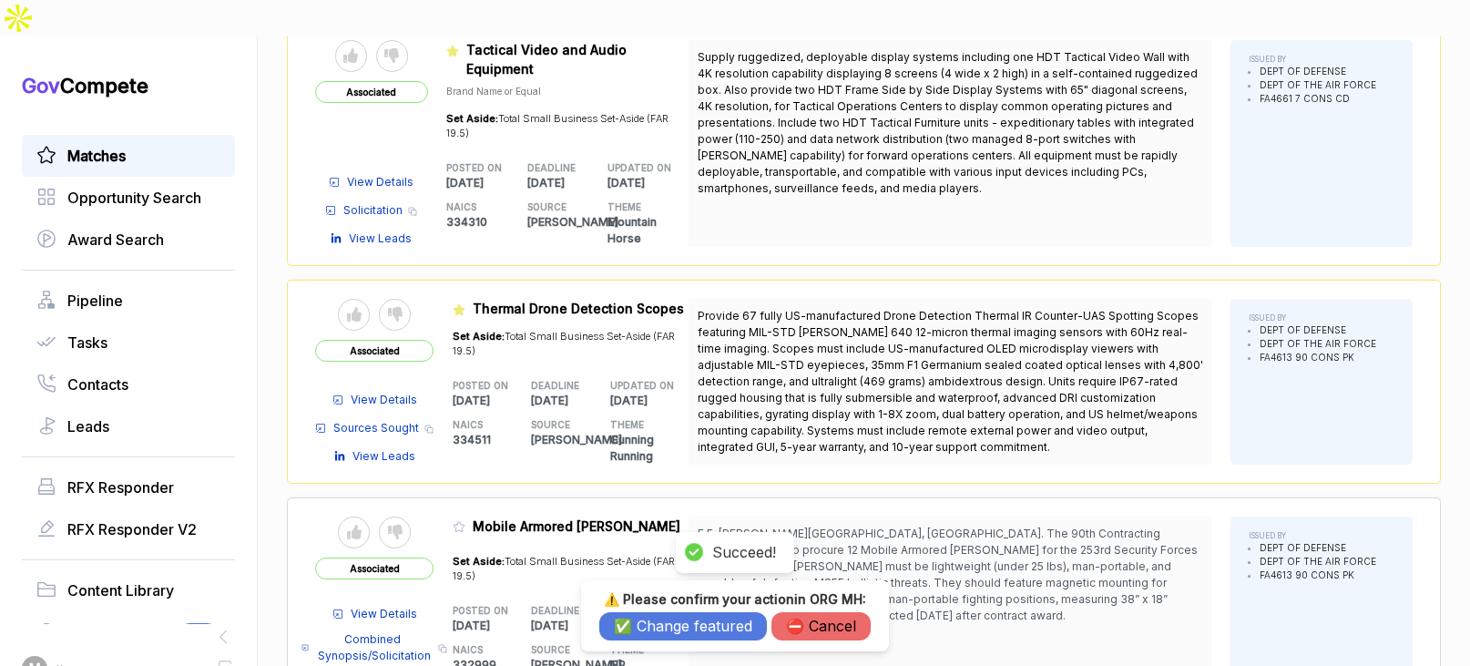
click at [626, 626] on button "✅ Change featured" at bounding box center [683, 626] width 168 height 28
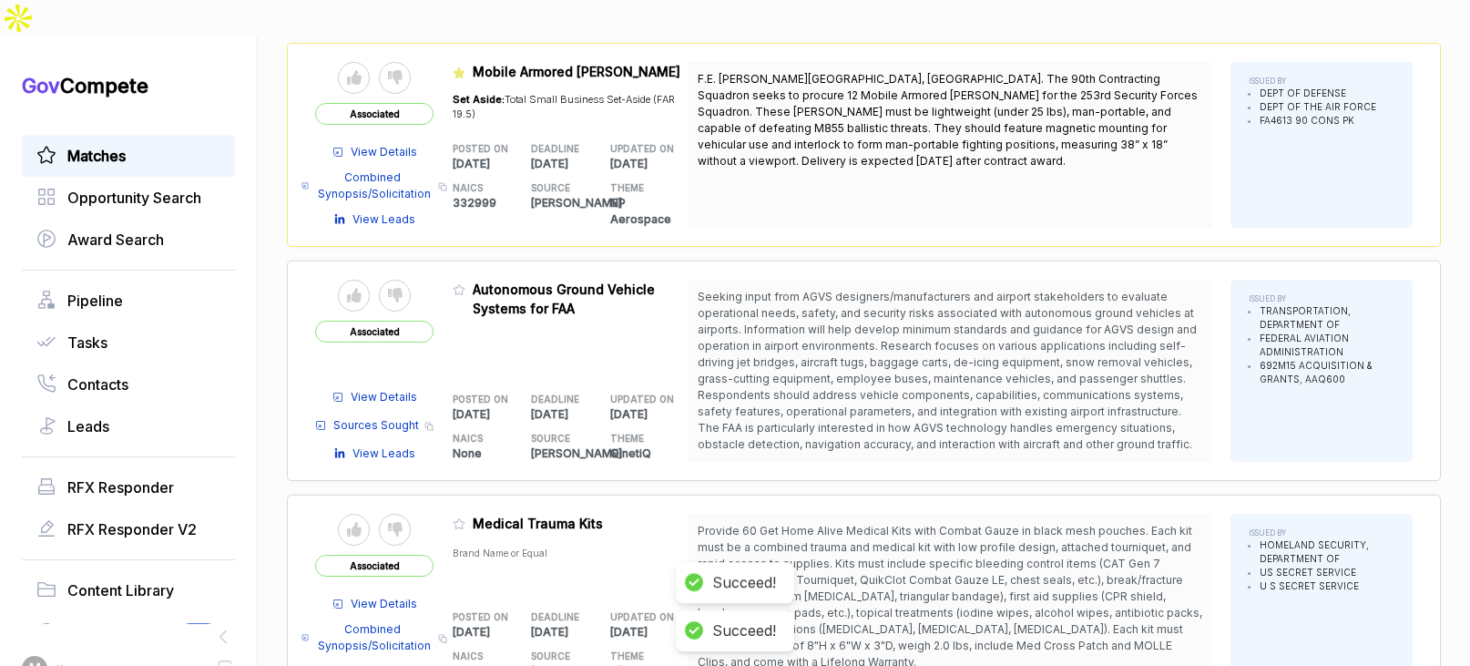
scroll to position [4483, 0]
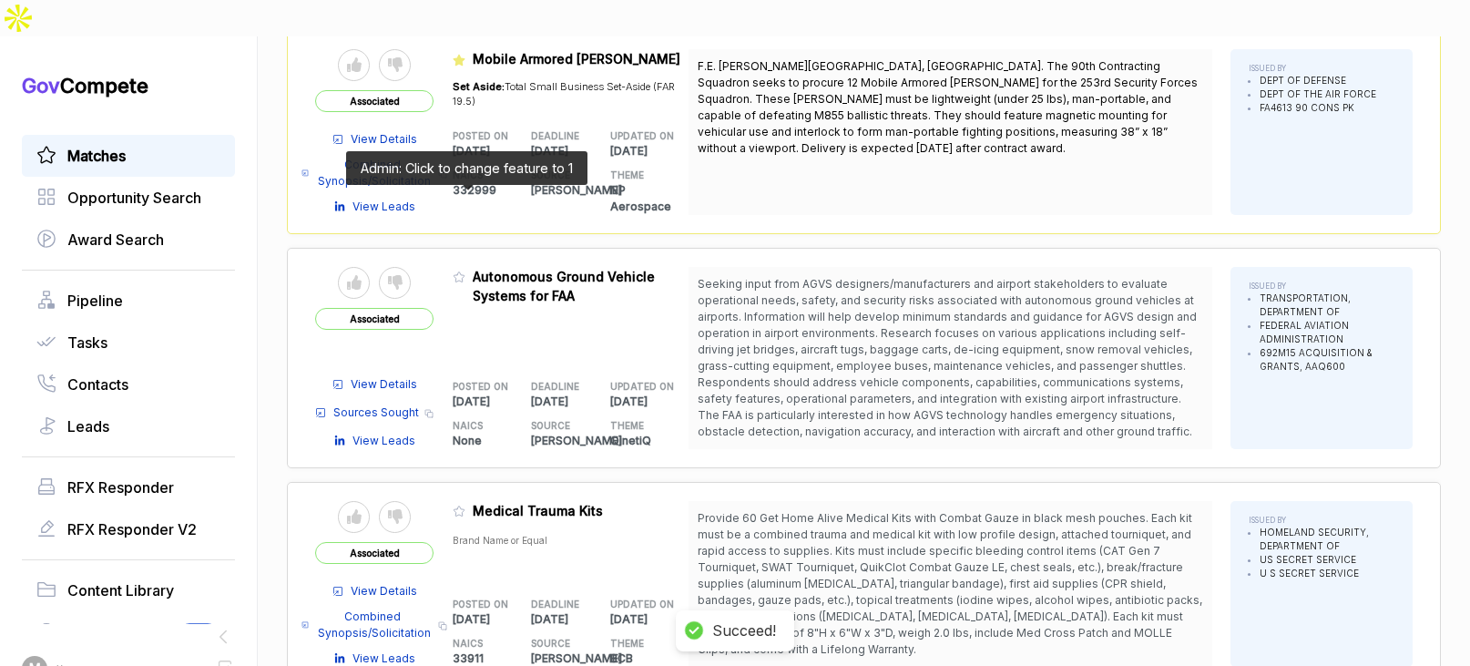
click at [465, 270] on icon at bounding box center [459, 276] width 13 height 13
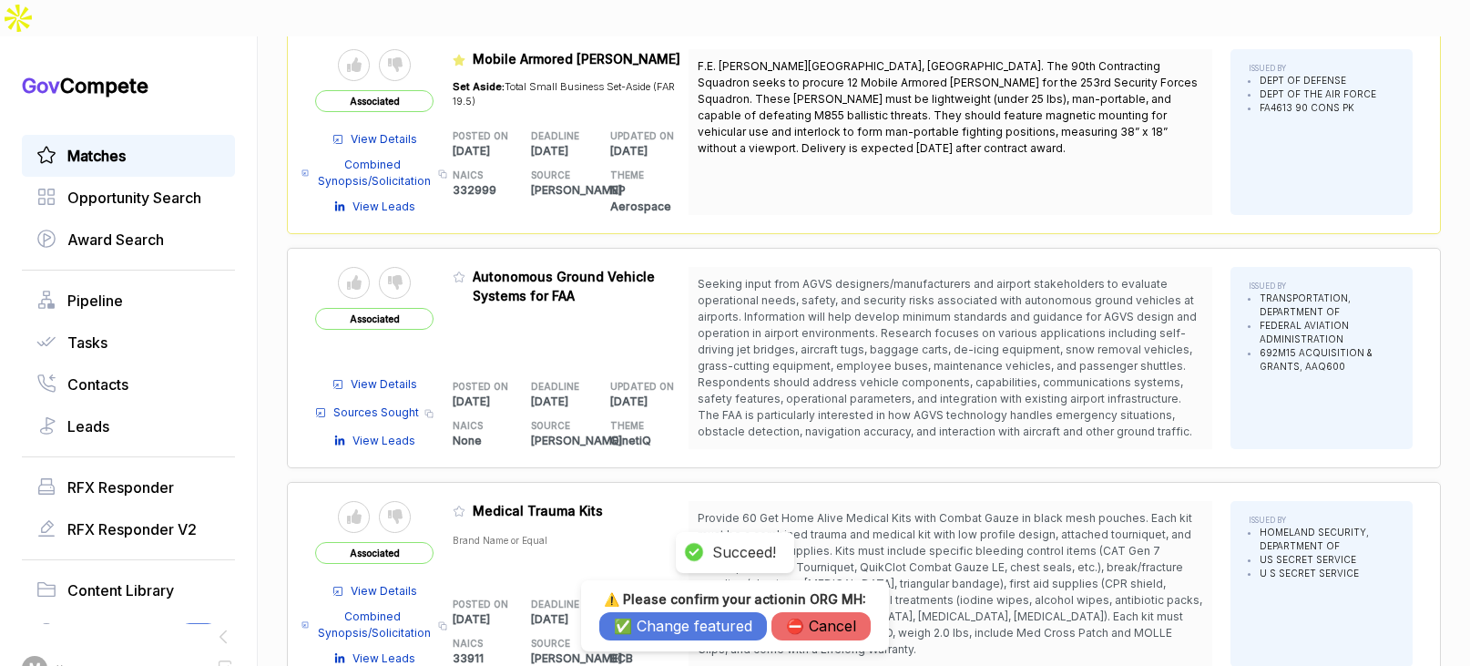
drag, startPoint x: 640, startPoint y: 618, endPoint x: 534, endPoint y: 516, distance: 147.5
click at [638, 616] on button "✅ Change featured" at bounding box center [683, 626] width 168 height 28
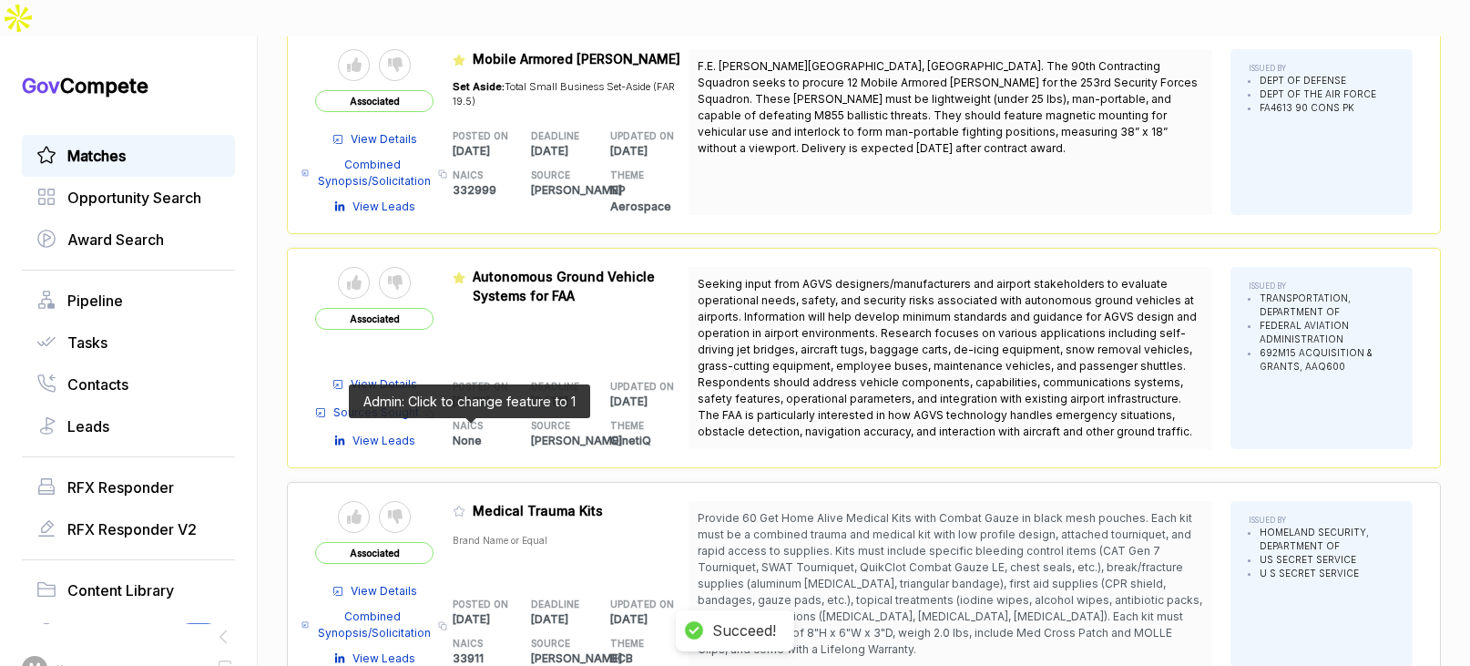
click at [461, 504] on icon at bounding box center [459, 510] width 13 height 13
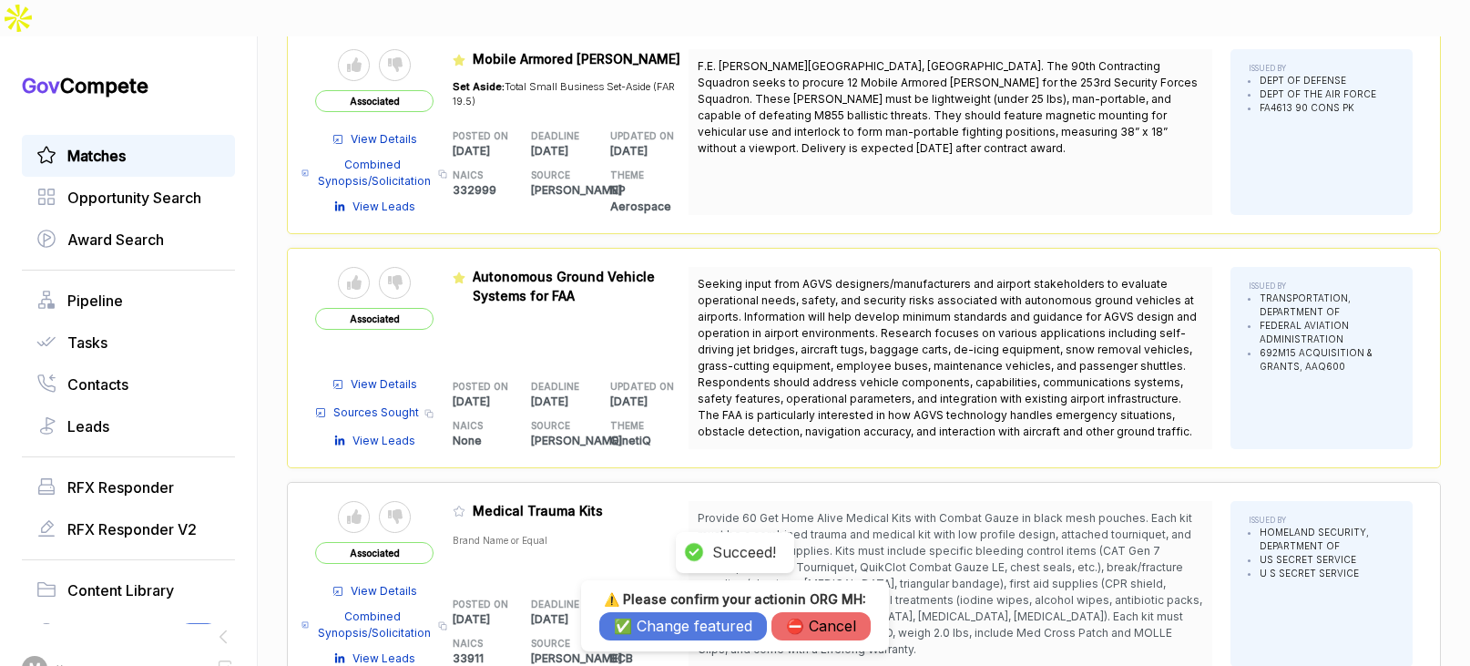
click at [654, 635] on button "✅ Change featured" at bounding box center [683, 626] width 168 height 28
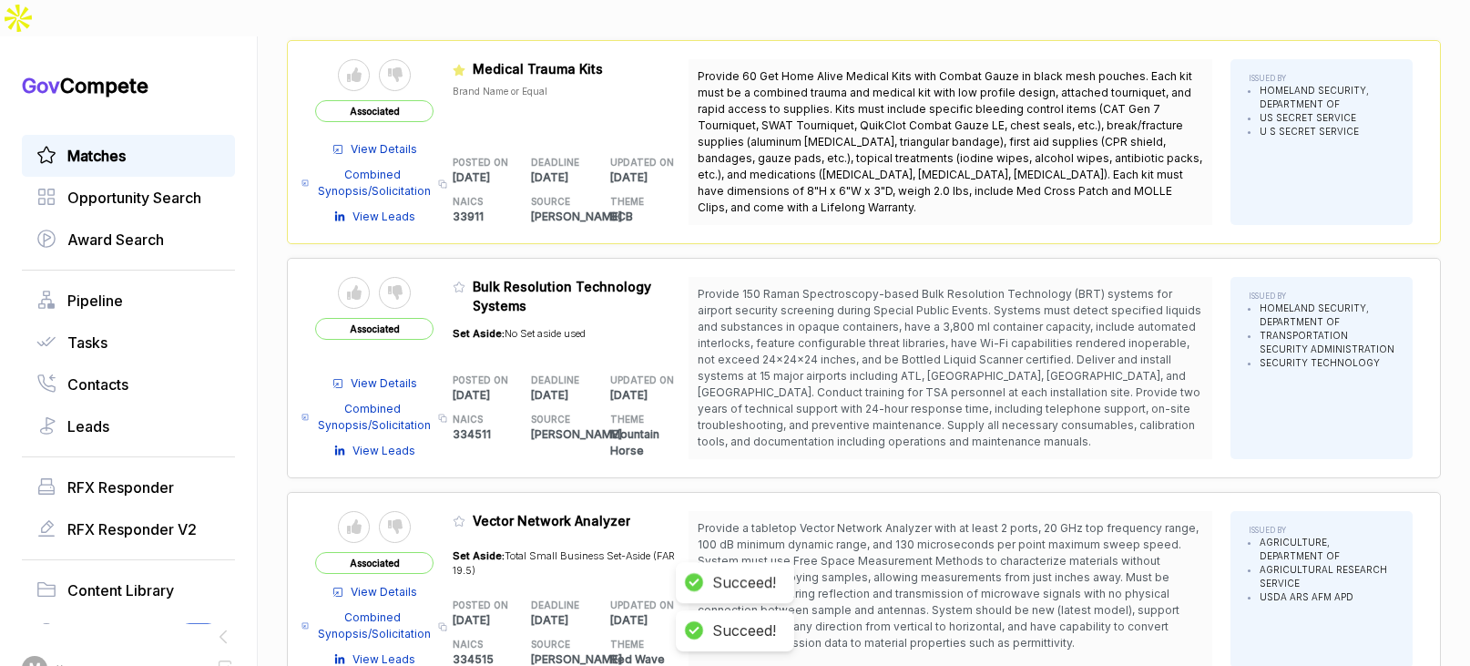
scroll to position [4982, 0]
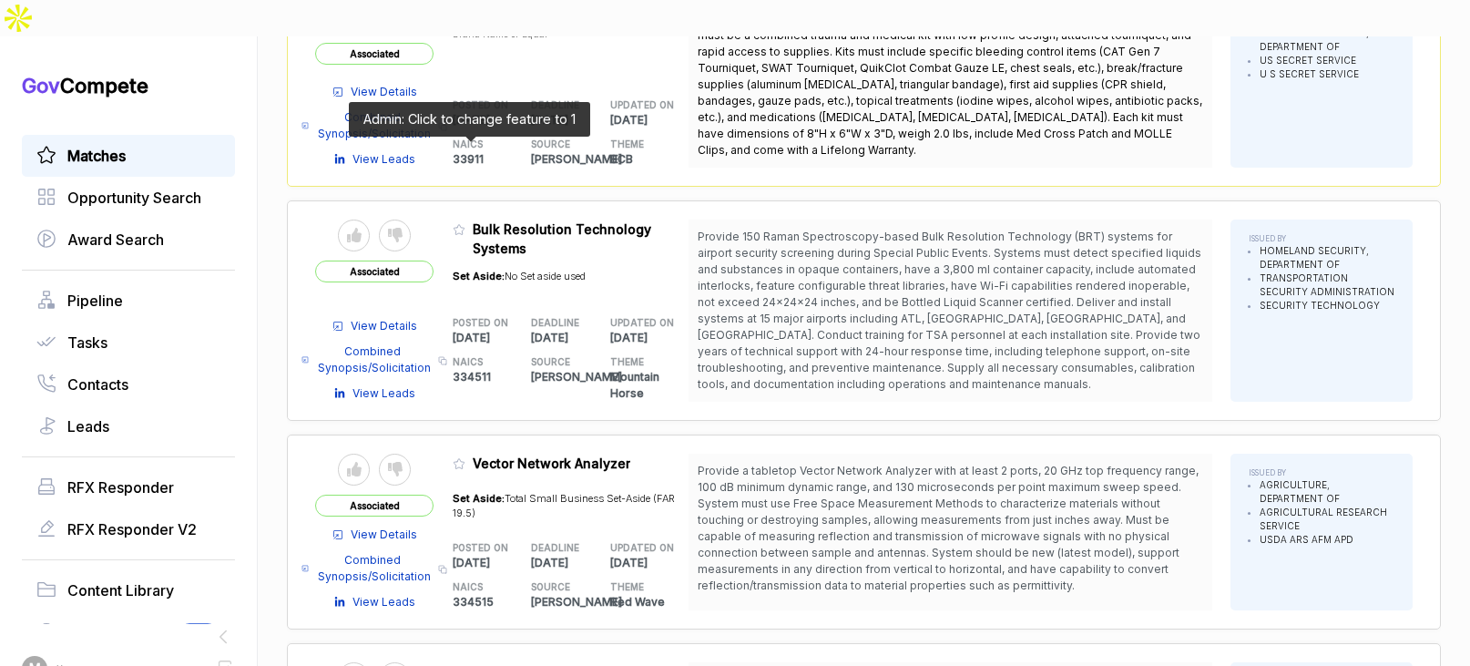
click at [465, 223] on icon at bounding box center [459, 229] width 13 height 13
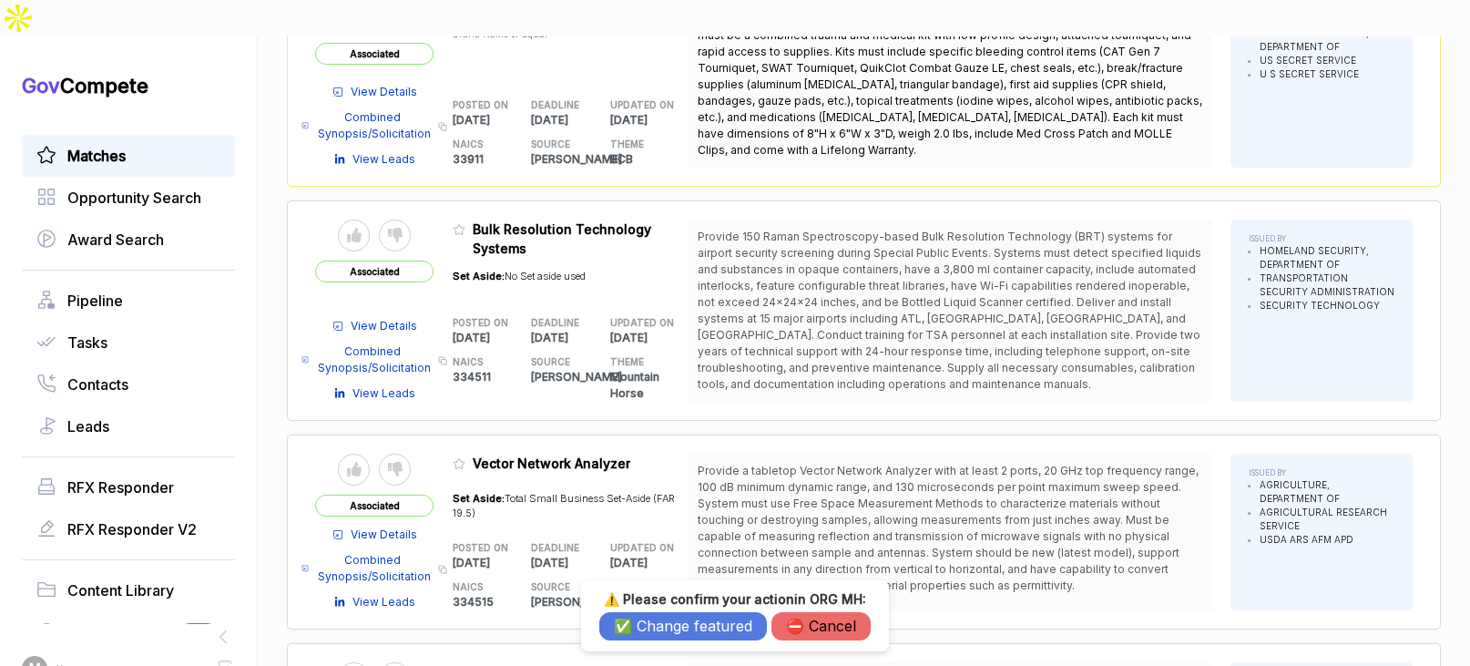
click at [680, 628] on button "✅ Change featured" at bounding box center [683, 626] width 168 height 28
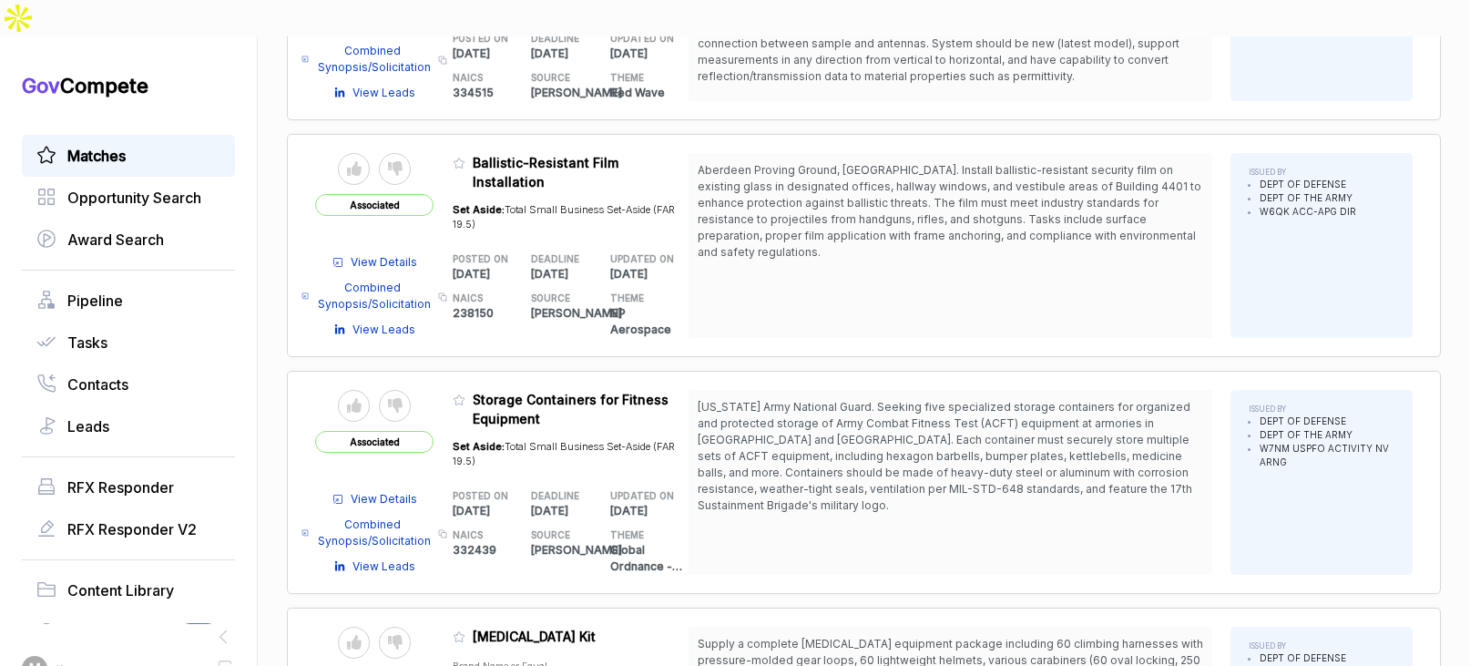
scroll to position [5622, 0]
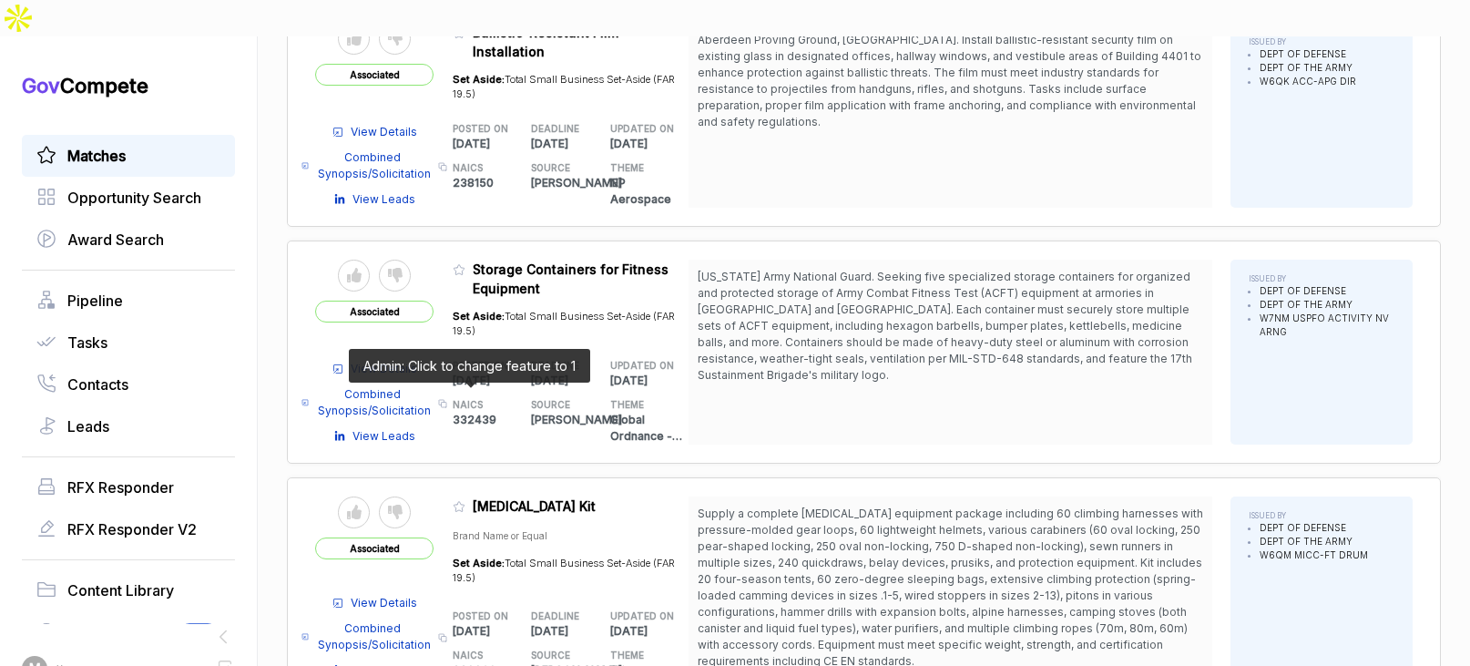
click at [463, 501] on icon at bounding box center [458, 506] width 11 height 10
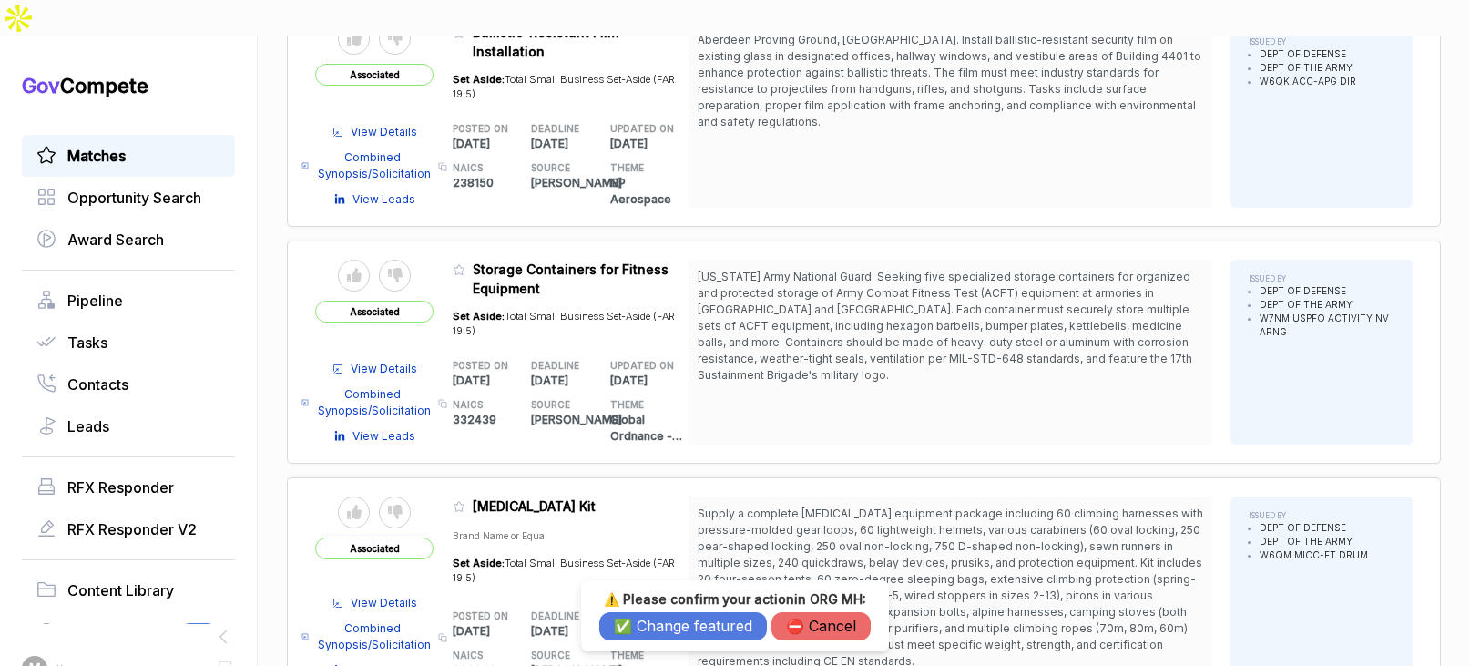
drag, startPoint x: 668, startPoint y: 626, endPoint x: 662, endPoint y: 533, distance: 94.0
click at [668, 626] on button "✅ Change featured" at bounding box center [683, 626] width 168 height 28
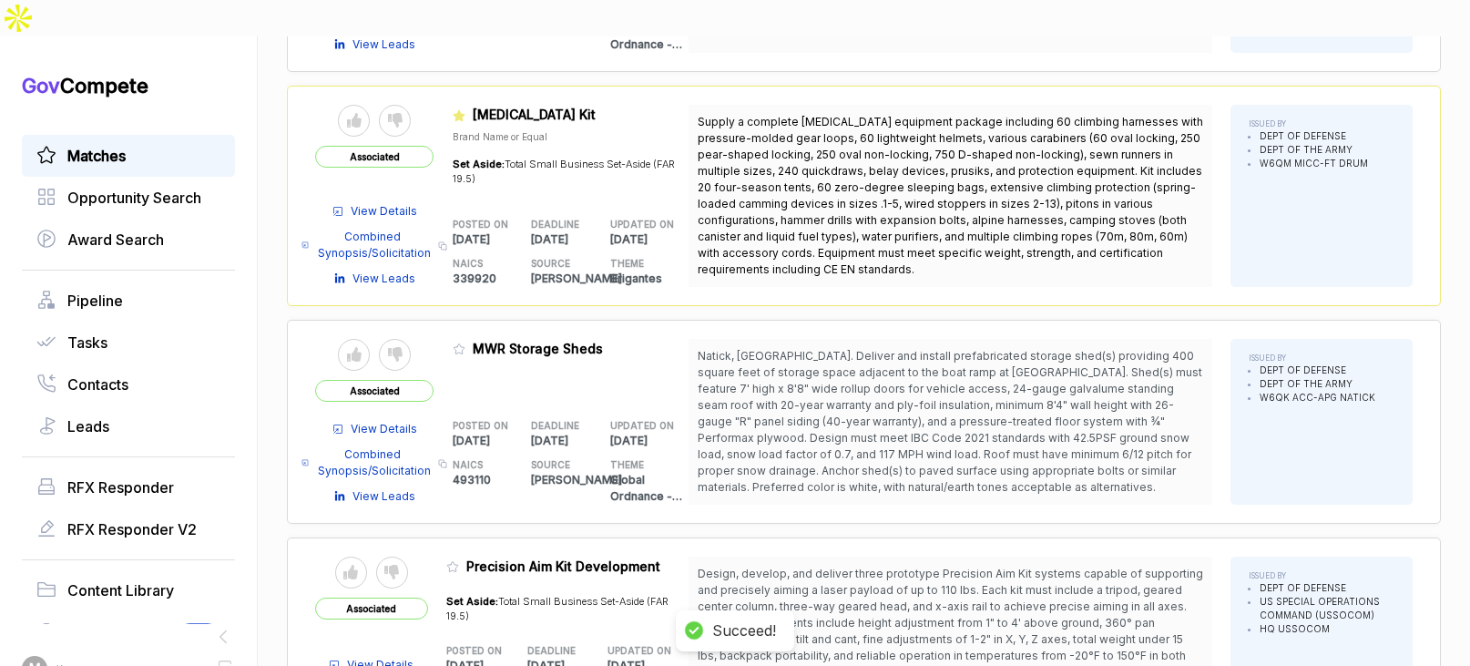
scroll to position [6015, 0]
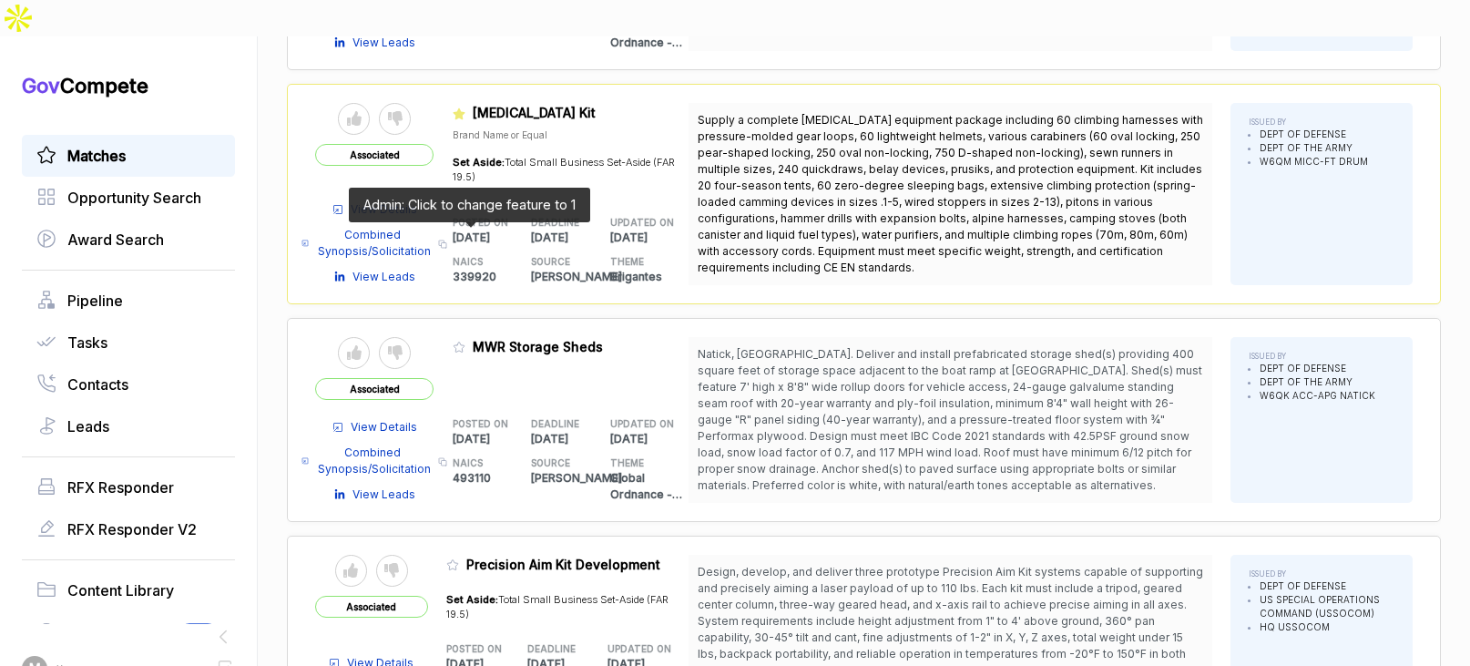
click at [464, 341] on icon at bounding box center [458, 346] width 11 height 10
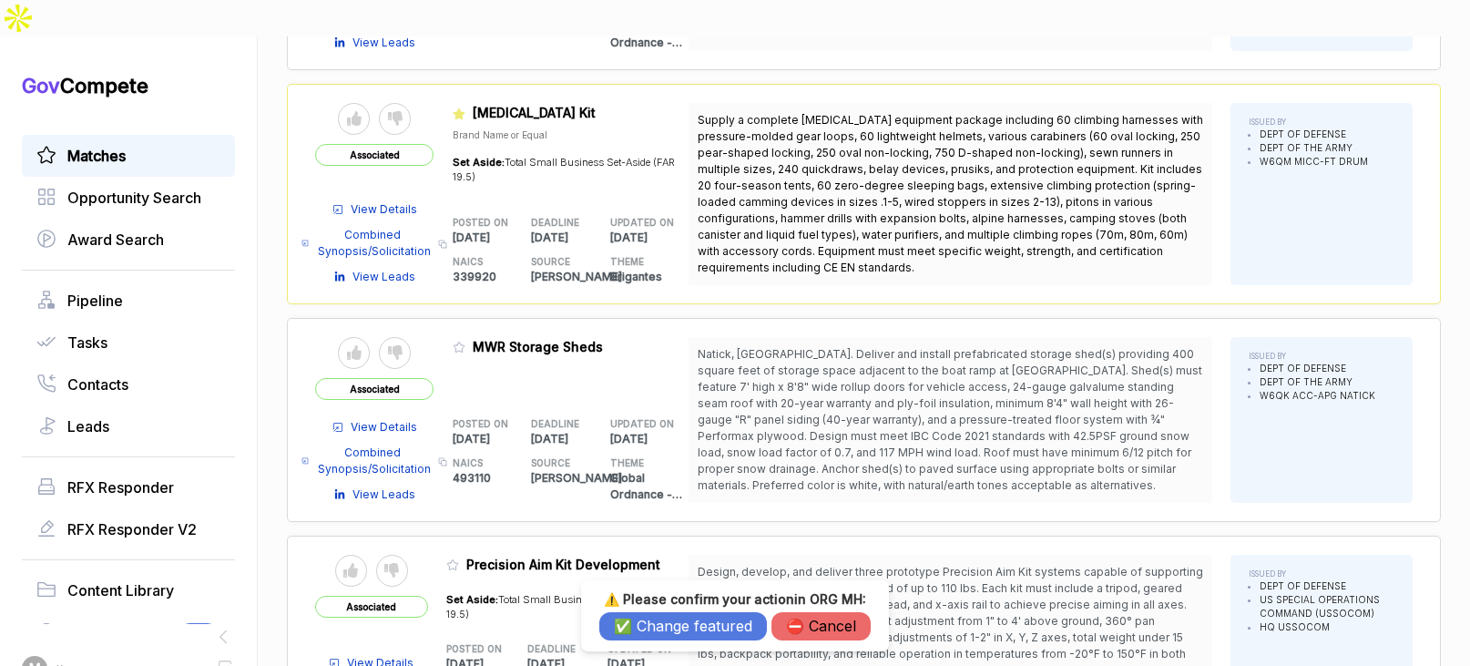
drag, startPoint x: 637, startPoint y: 651, endPoint x: 638, endPoint y: 635, distance: 16.4
click at [637, 647] on body "Gov Compete Matches Opportunity Search Award Search Pipeline Tasks Contacts Lea…" at bounding box center [735, 333] width 1470 height 666
drag, startPoint x: 638, startPoint y: 634, endPoint x: 534, endPoint y: 545, distance: 136.3
click at [637, 633] on button "✅ Change featured" at bounding box center [683, 626] width 168 height 28
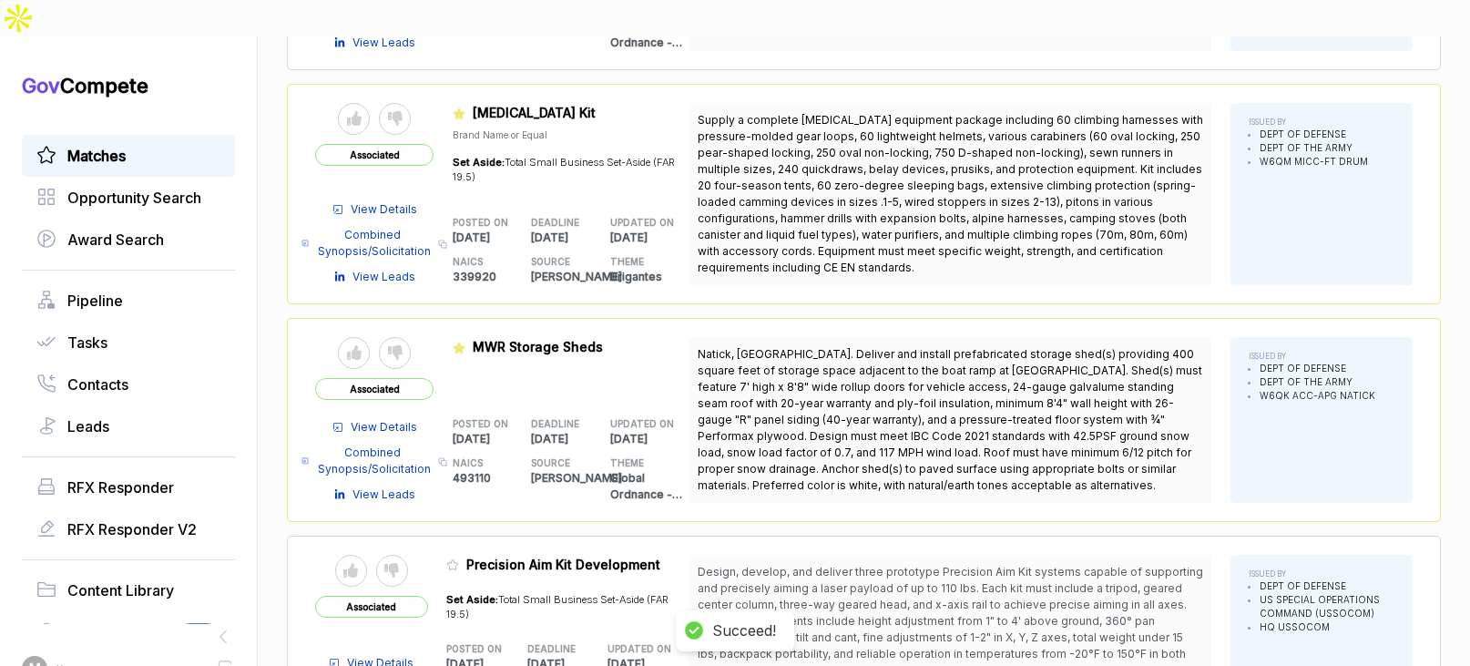
click at [455, 555] on table "Send to Pipeline Reject Associated View Details Solicitation Copy link View Lea…" at bounding box center [501, 641] width 373 height 173
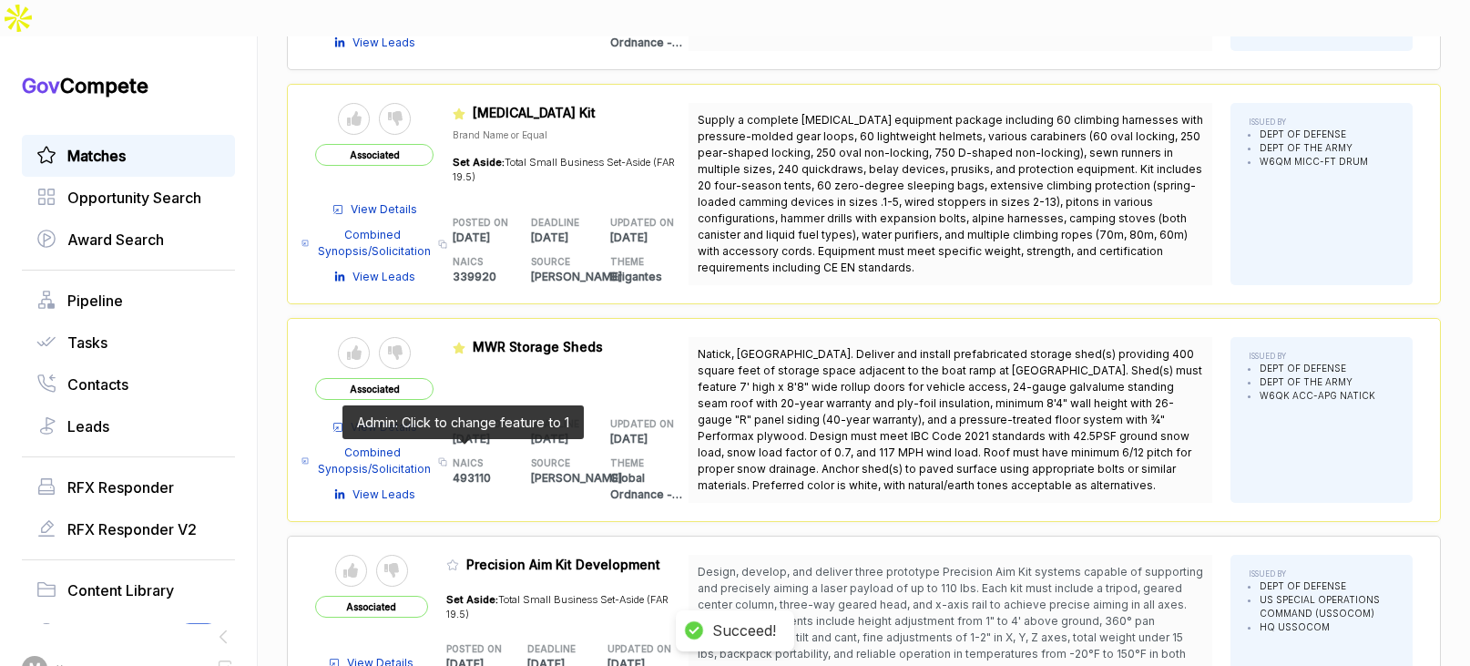
click at [466, 561] on span at bounding box center [456, 570] width 20 height 18
click at [459, 558] on icon at bounding box center [452, 564] width 13 height 13
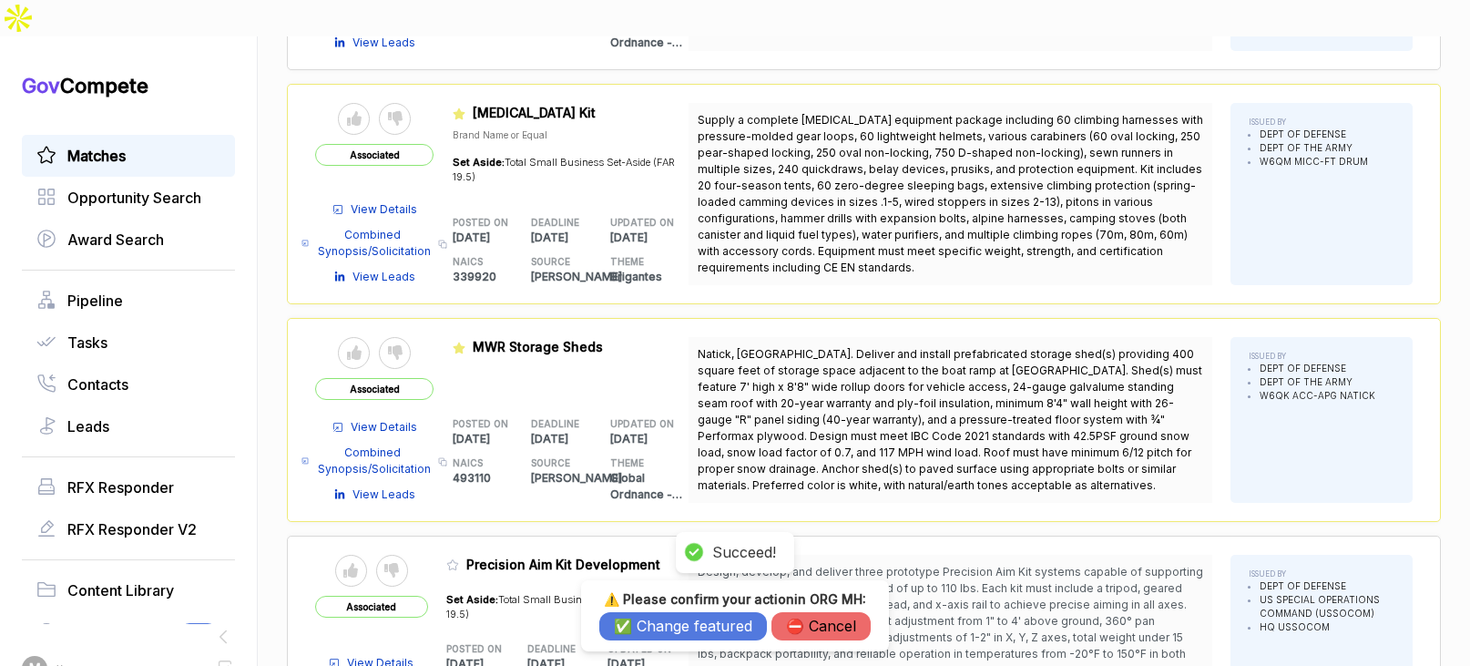
click at [633, 612] on button "✅ Change featured" at bounding box center [683, 626] width 168 height 28
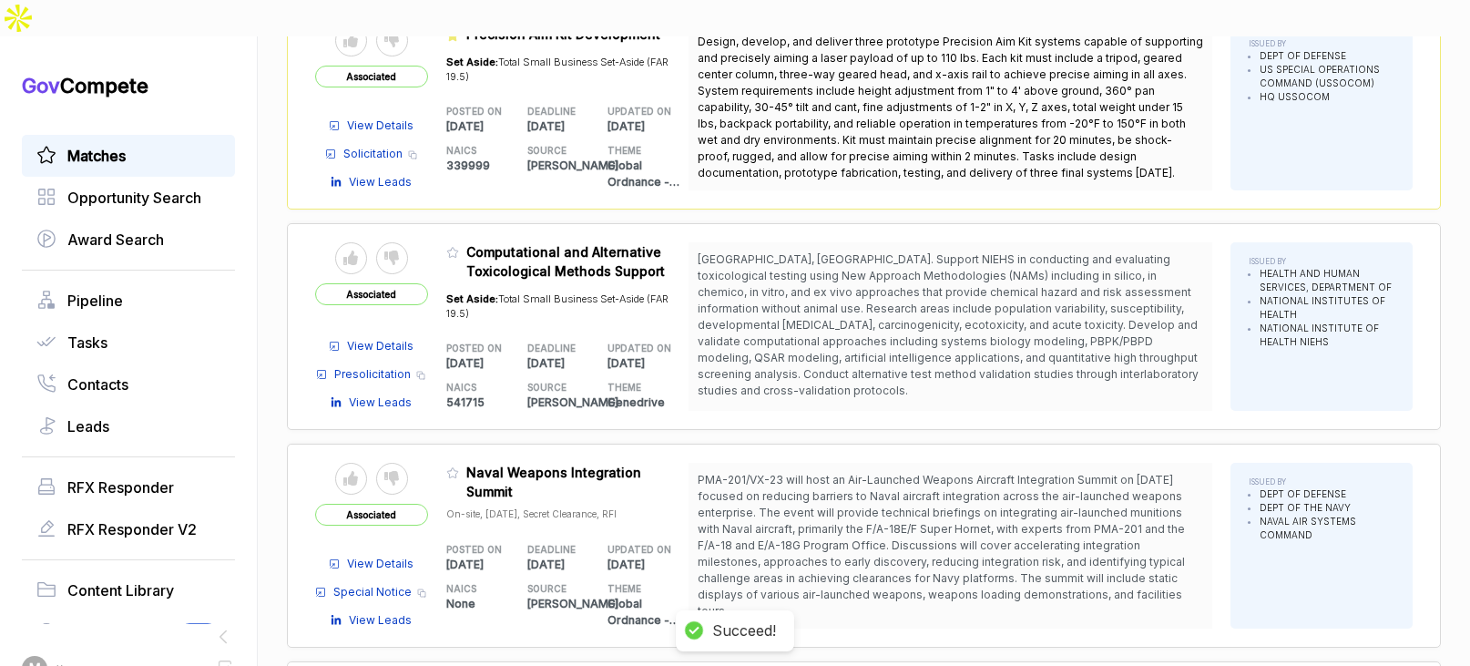
scroll to position [6547, 0]
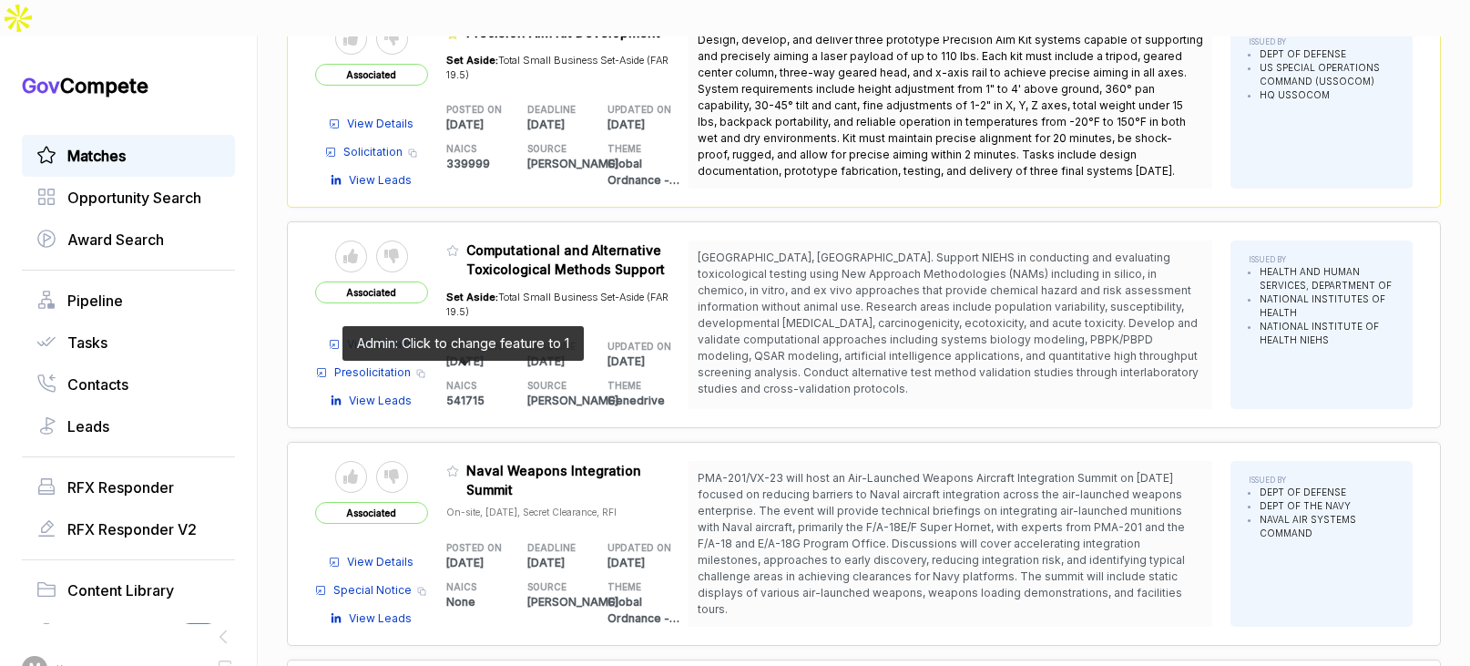
click at [459, 464] on icon at bounding box center [452, 470] width 13 height 13
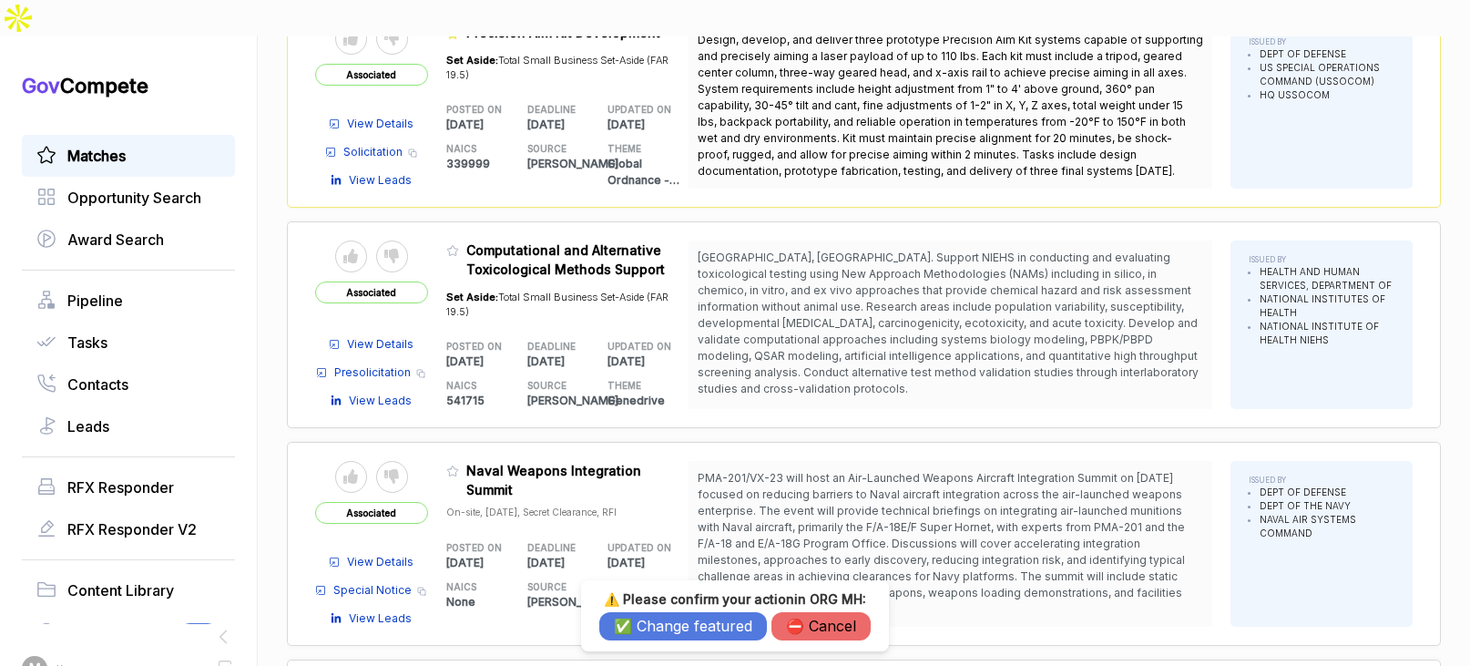
click at [645, 617] on button "✅ Change featured" at bounding box center [683, 626] width 168 height 28
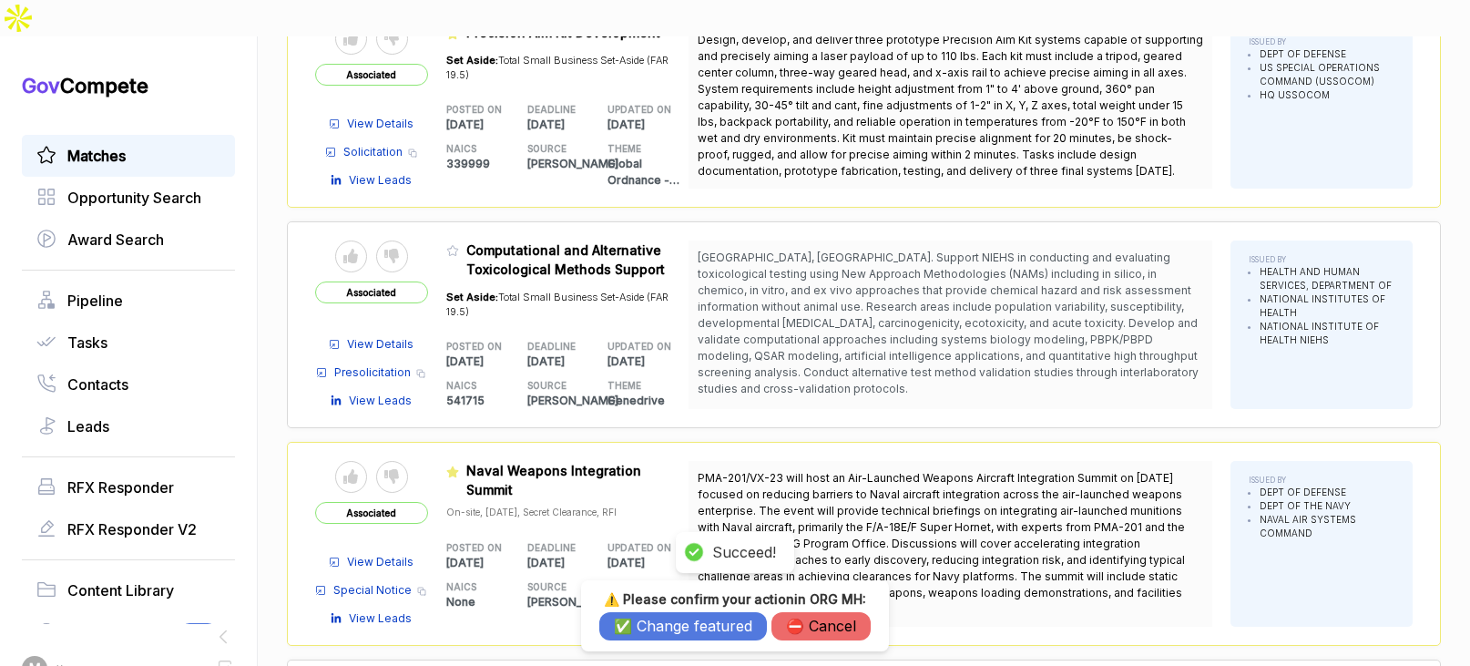
click at [626, 628] on button "✅ Change featured" at bounding box center [683, 626] width 168 height 28
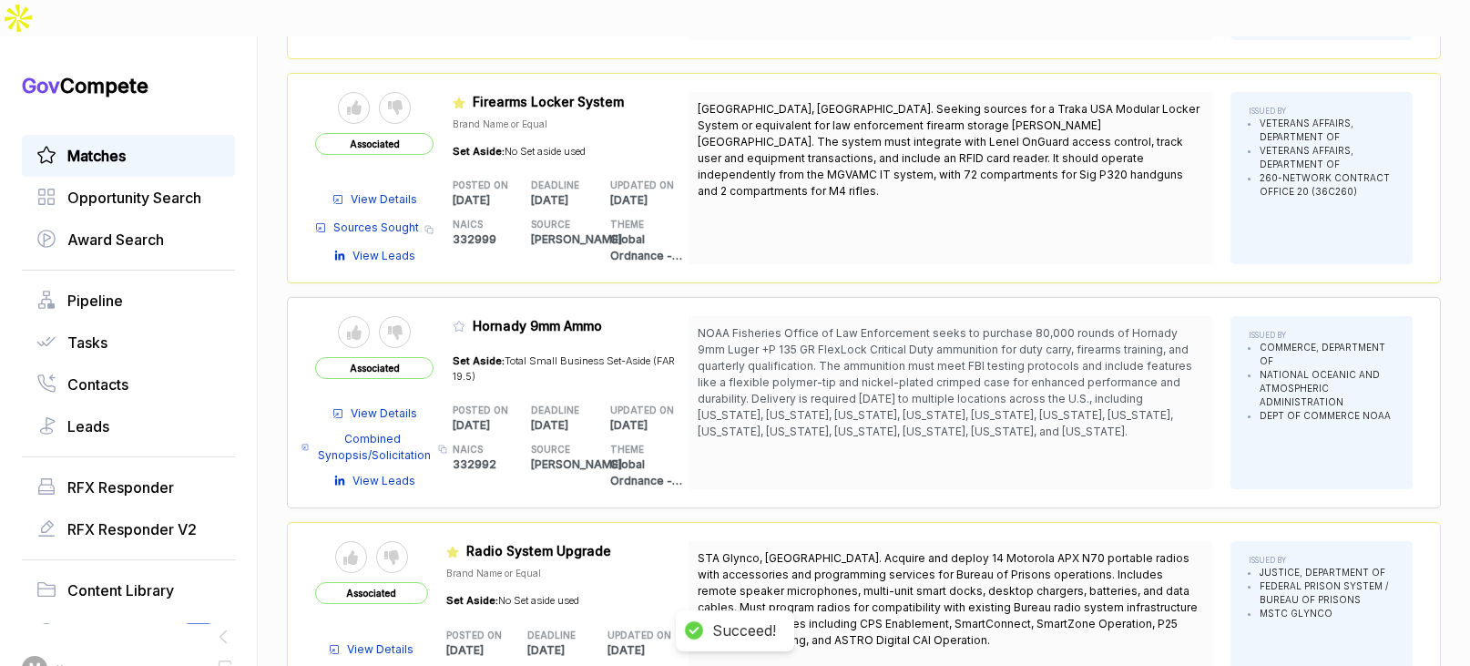
scroll to position [7184, 0]
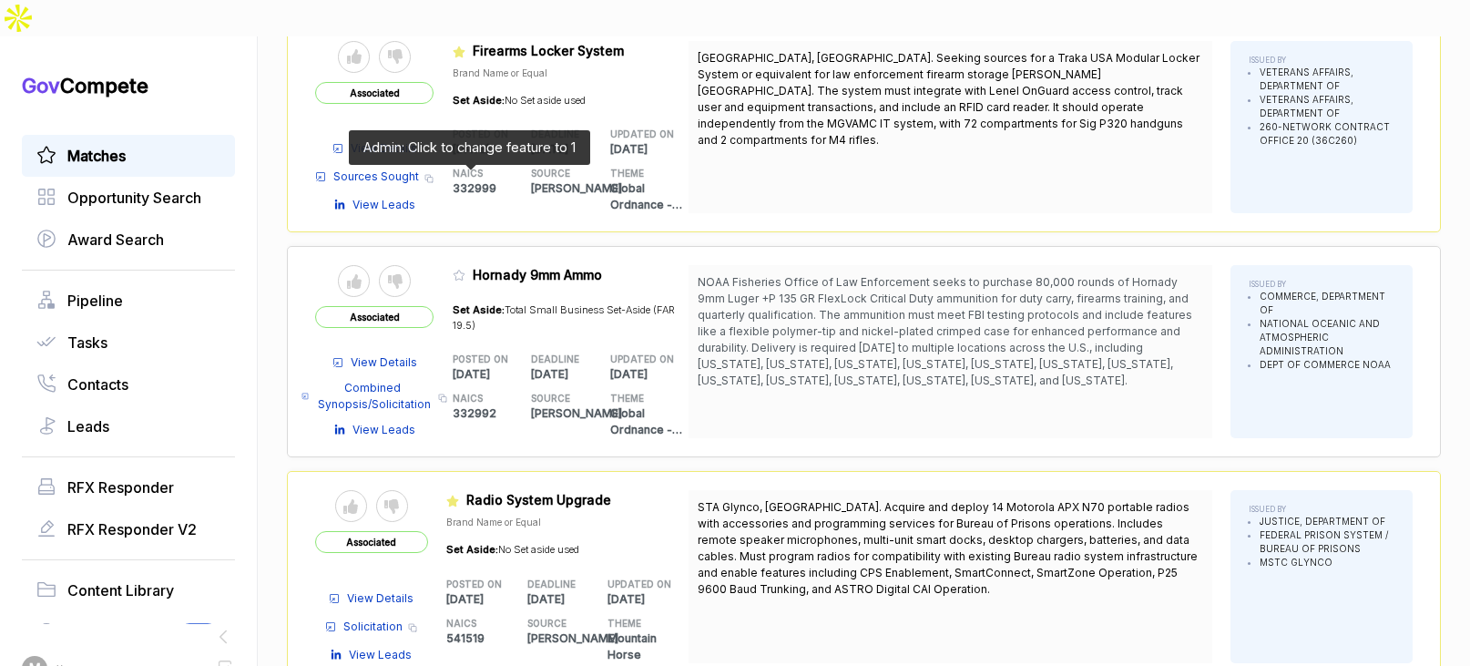
click at [464, 269] on icon at bounding box center [459, 275] width 13 height 13
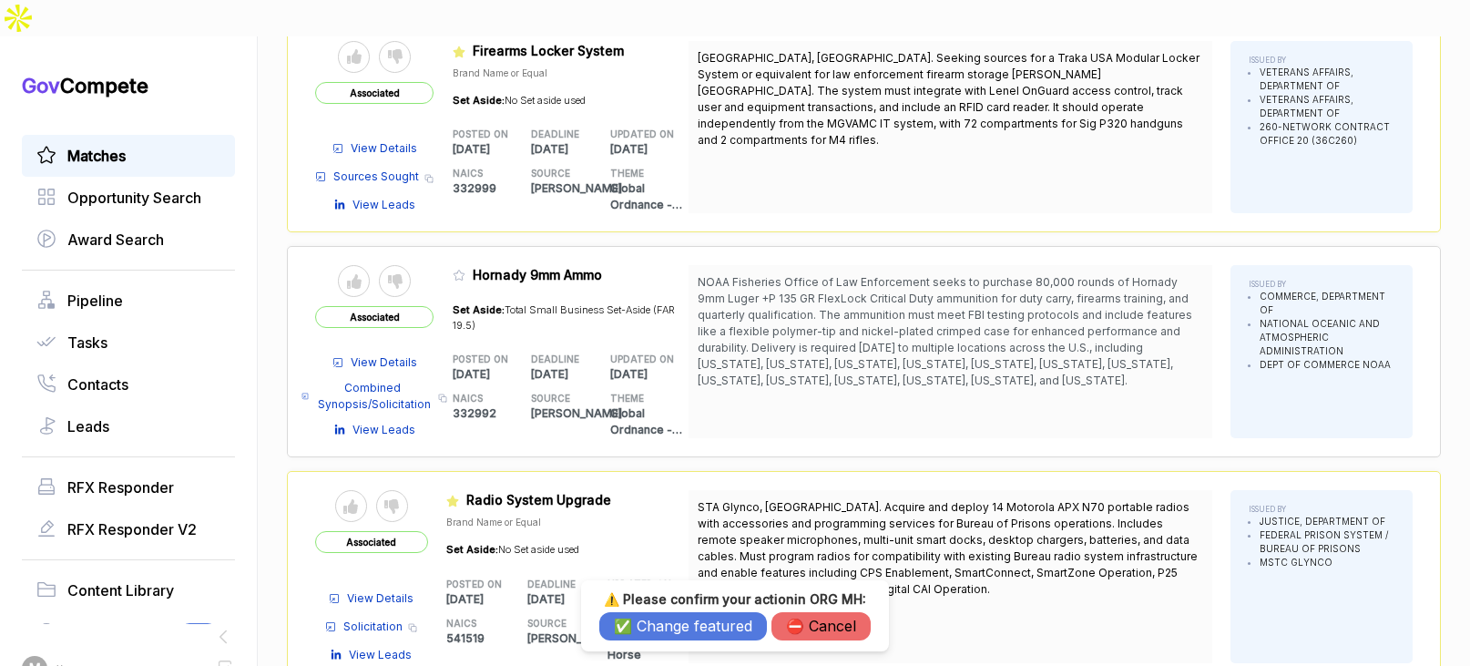
click at [636, 616] on button "✅ Change featured" at bounding box center [683, 626] width 168 height 28
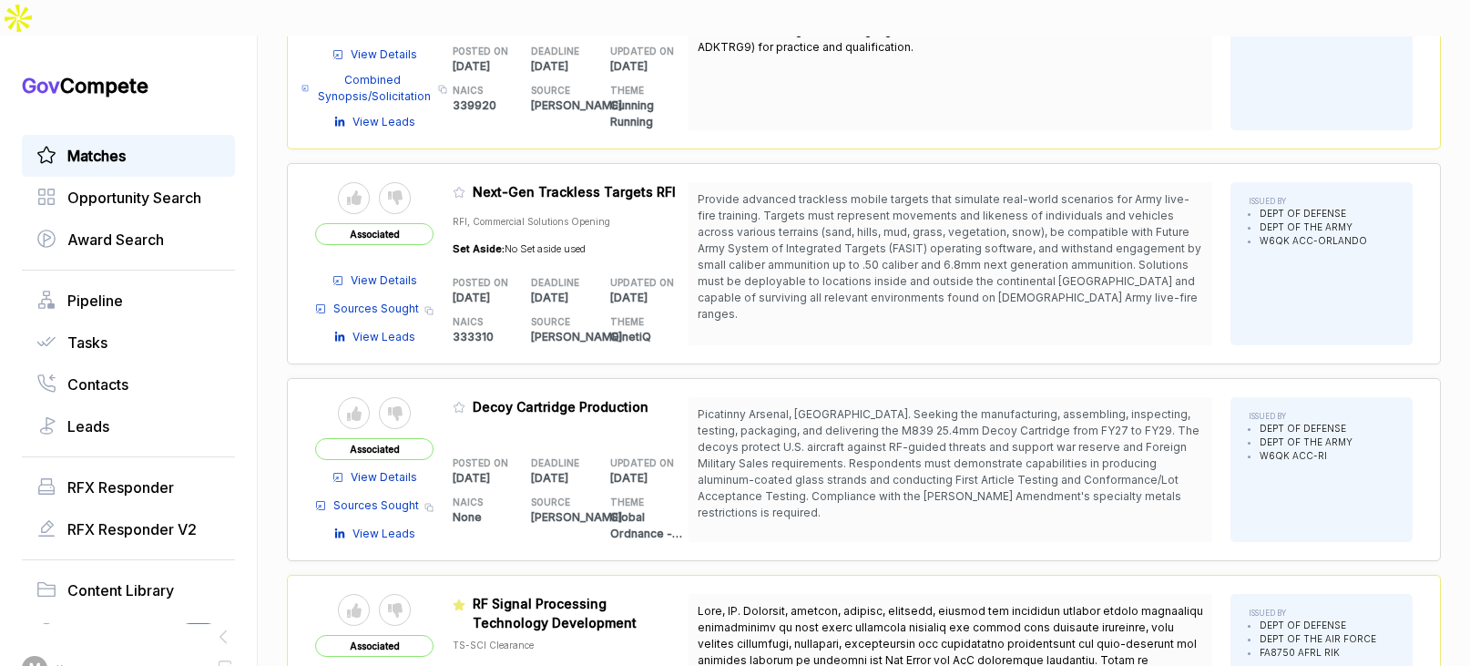
scroll to position [8203, 0]
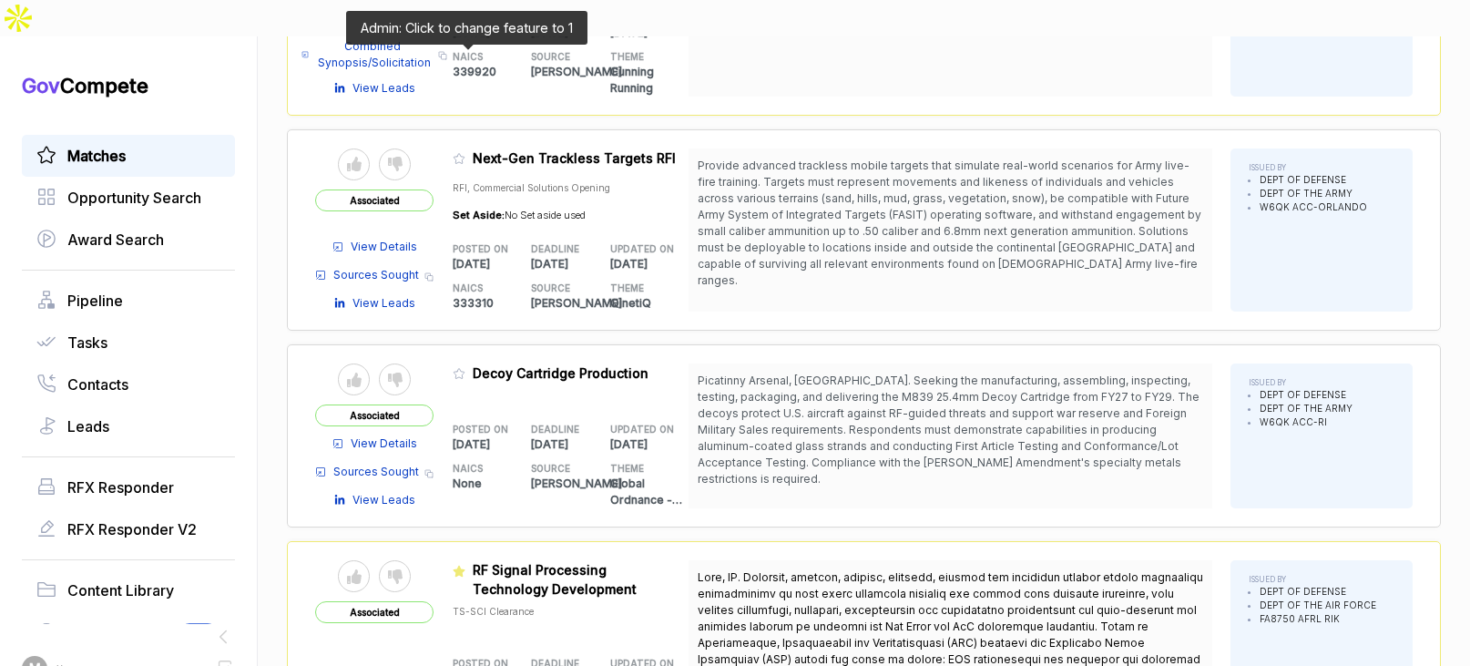
click at [464, 152] on icon at bounding box center [459, 158] width 13 height 13
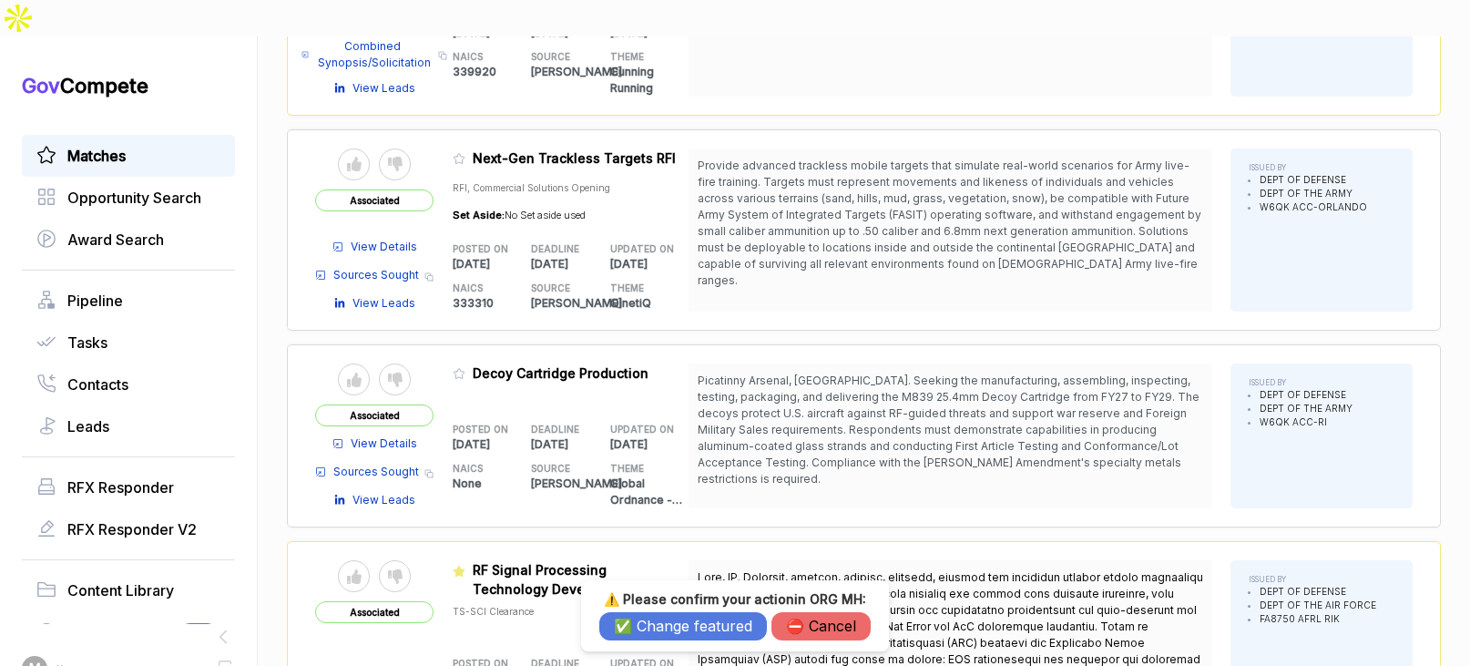
drag, startPoint x: 667, startPoint y: 626, endPoint x: 589, endPoint y: 455, distance: 187.9
click at [666, 616] on button "✅ Change featured" at bounding box center [683, 626] width 168 height 28
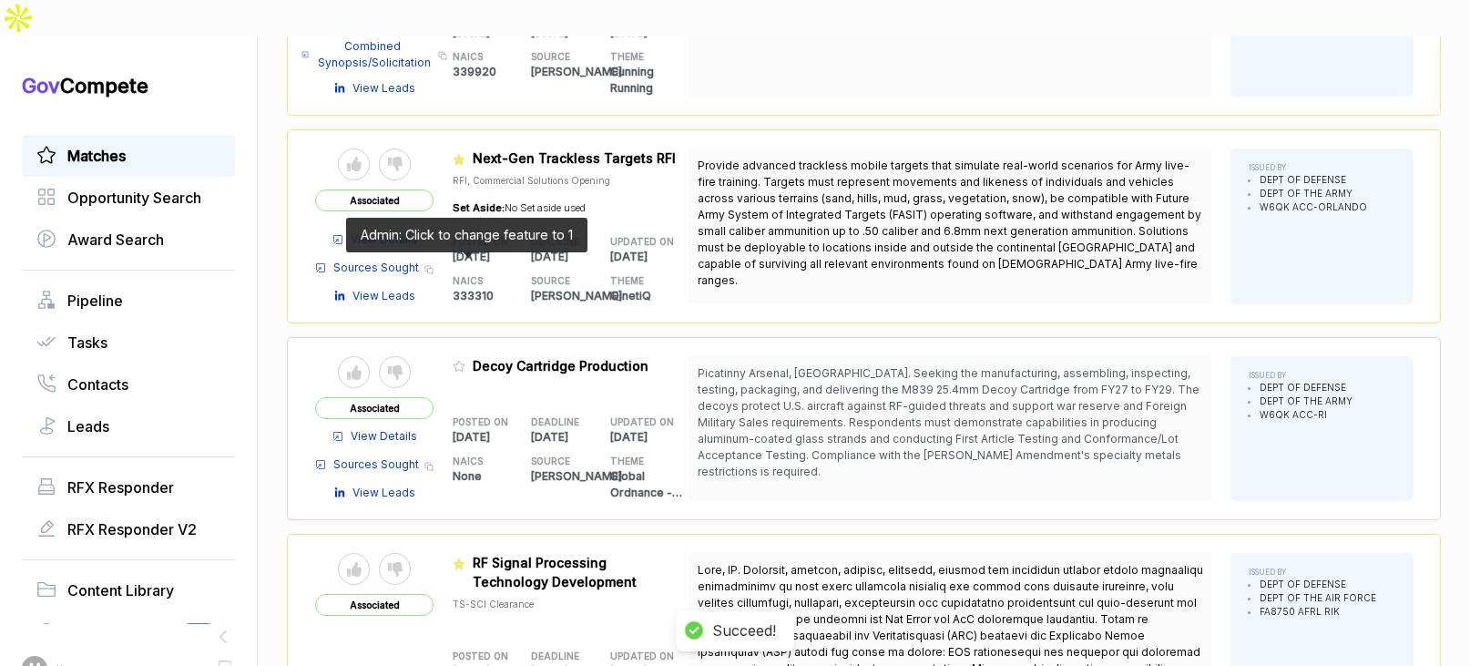
click at [462, 362] on span at bounding box center [463, 371] width 20 height 18
click at [463, 360] on icon at bounding box center [459, 366] width 13 height 13
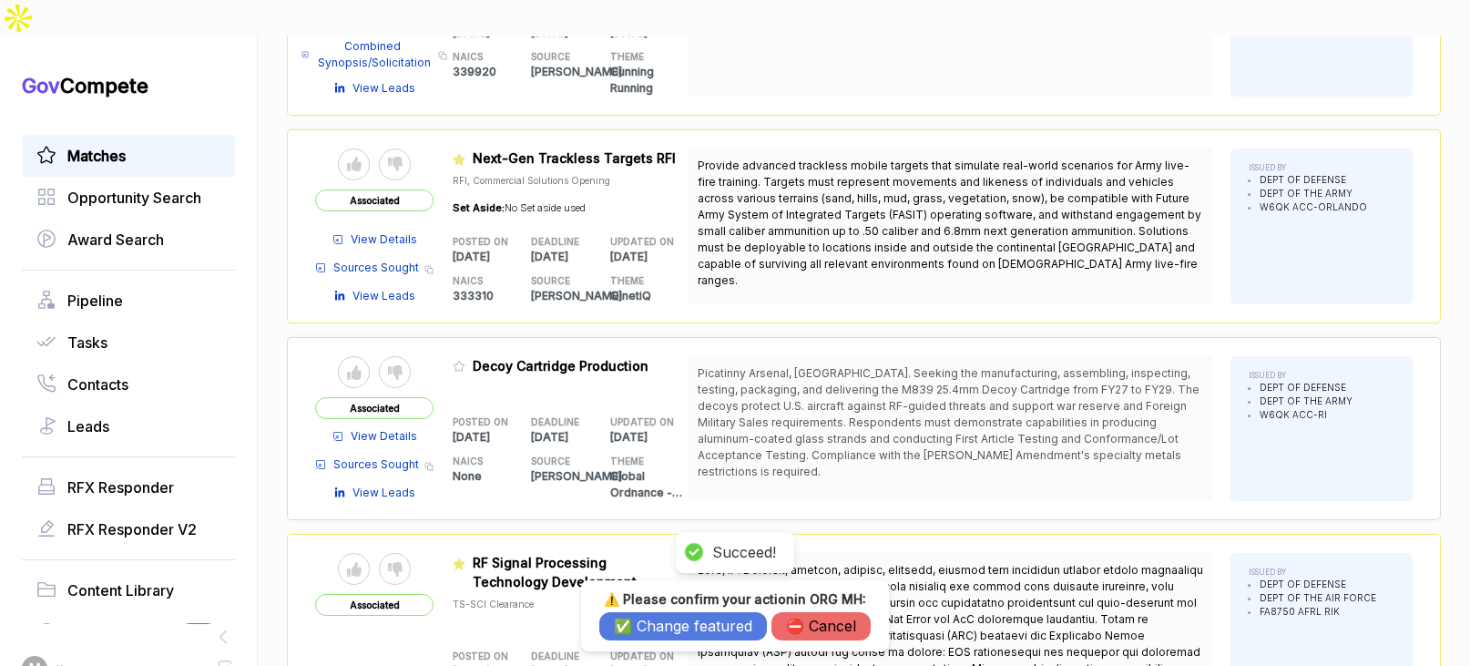
click at [687, 626] on button "✅ Change featured" at bounding box center [683, 626] width 168 height 28
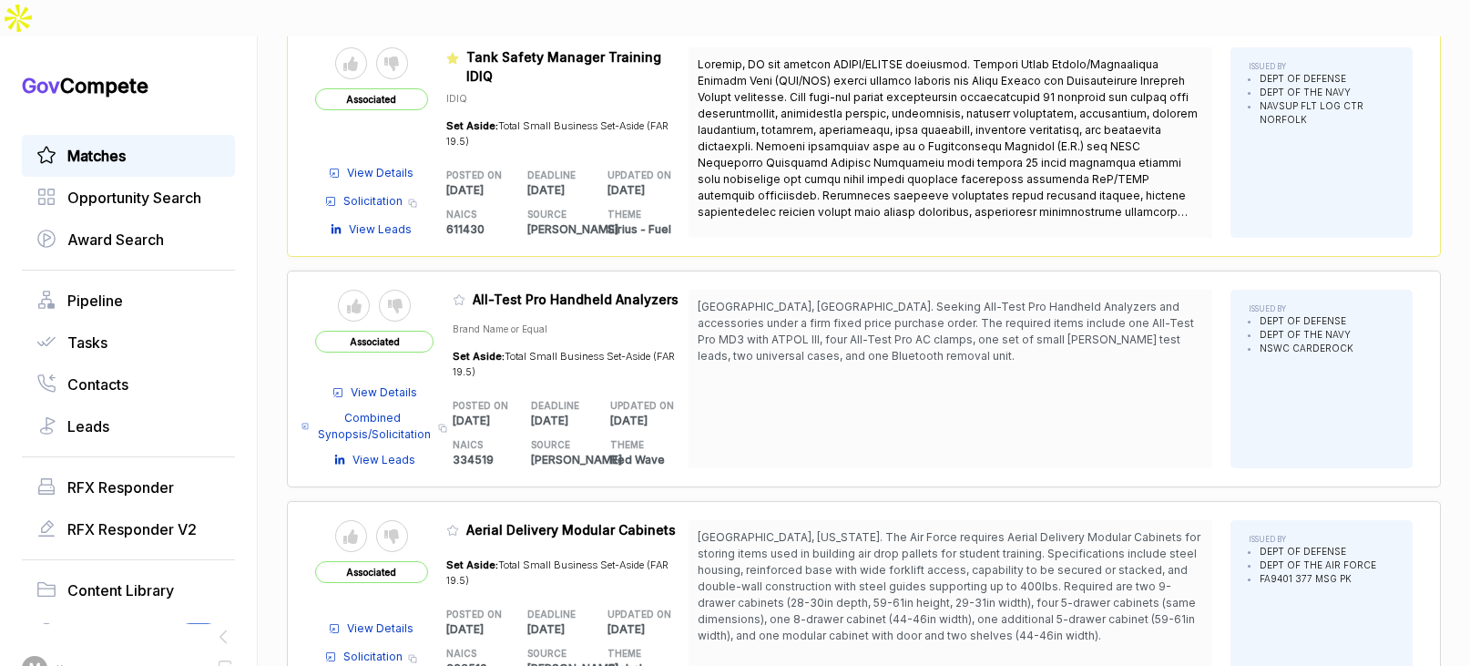
scroll to position [9181, 0]
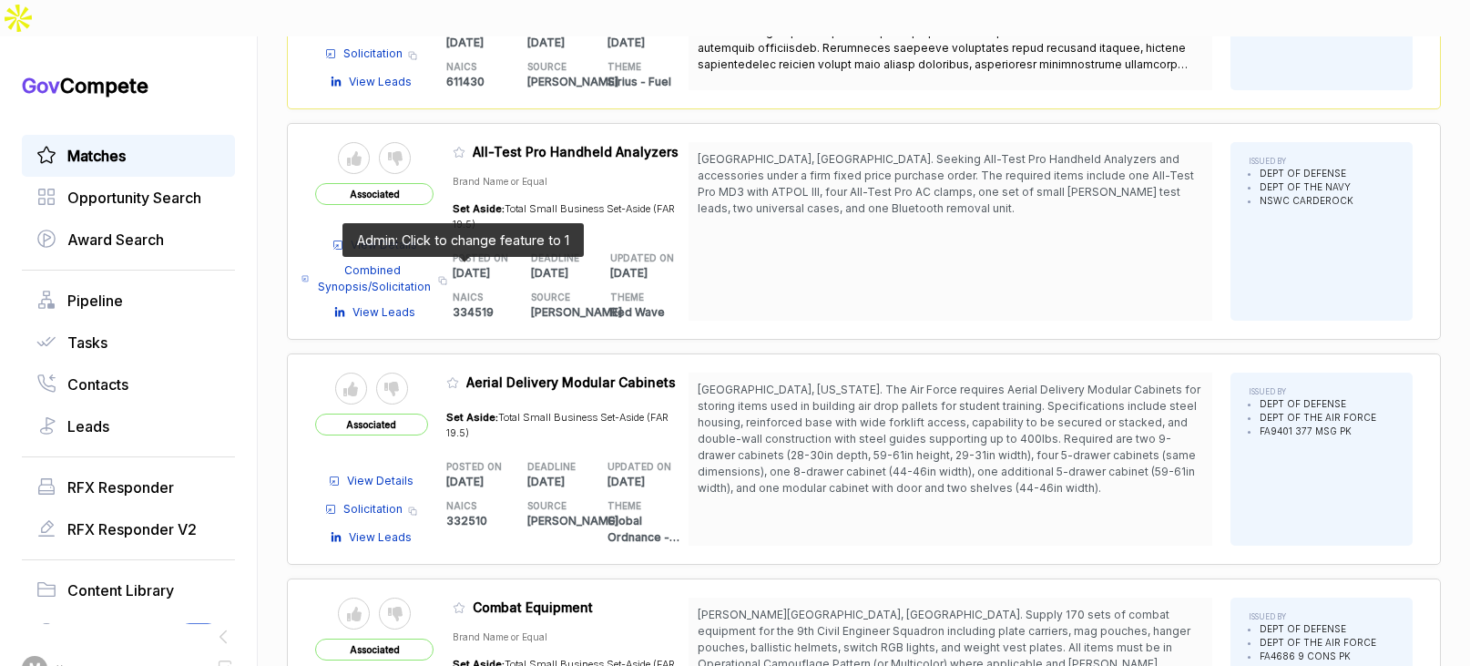
click at [459, 376] on icon at bounding box center [452, 382] width 13 height 13
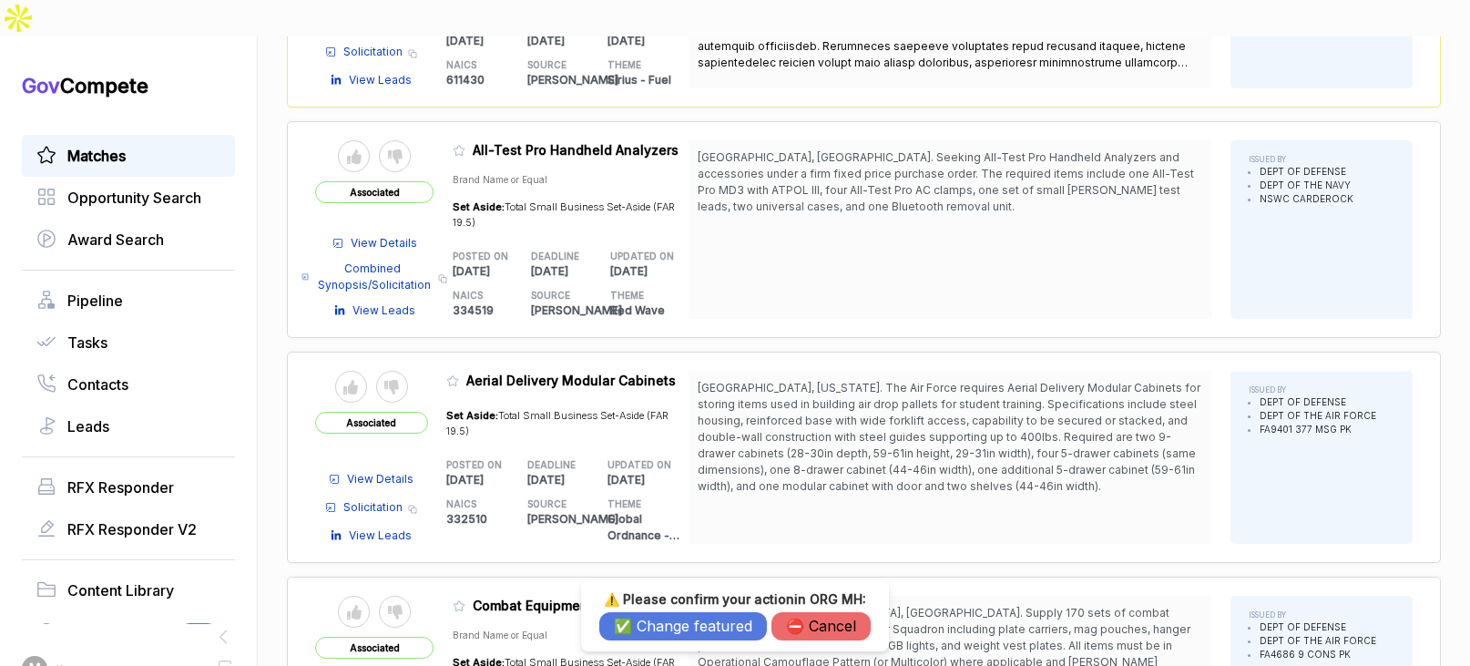
drag, startPoint x: 653, startPoint y: 628, endPoint x: 591, endPoint y: 573, distance: 83.2
click at [653, 628] on button "✅ Change featured" at bounding box center [683, 626] width 168 height 28
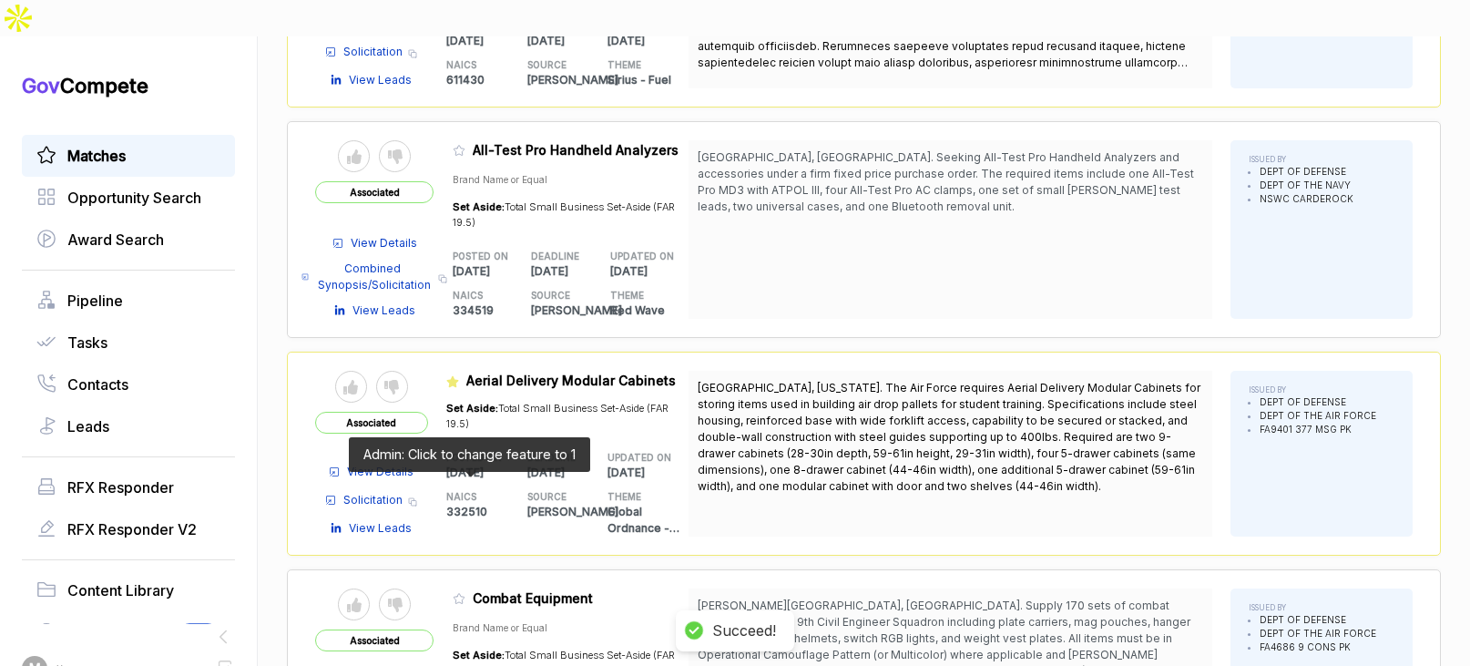
click at [463, 594] on icon at bounding box center [458, 599] width 11 height 10
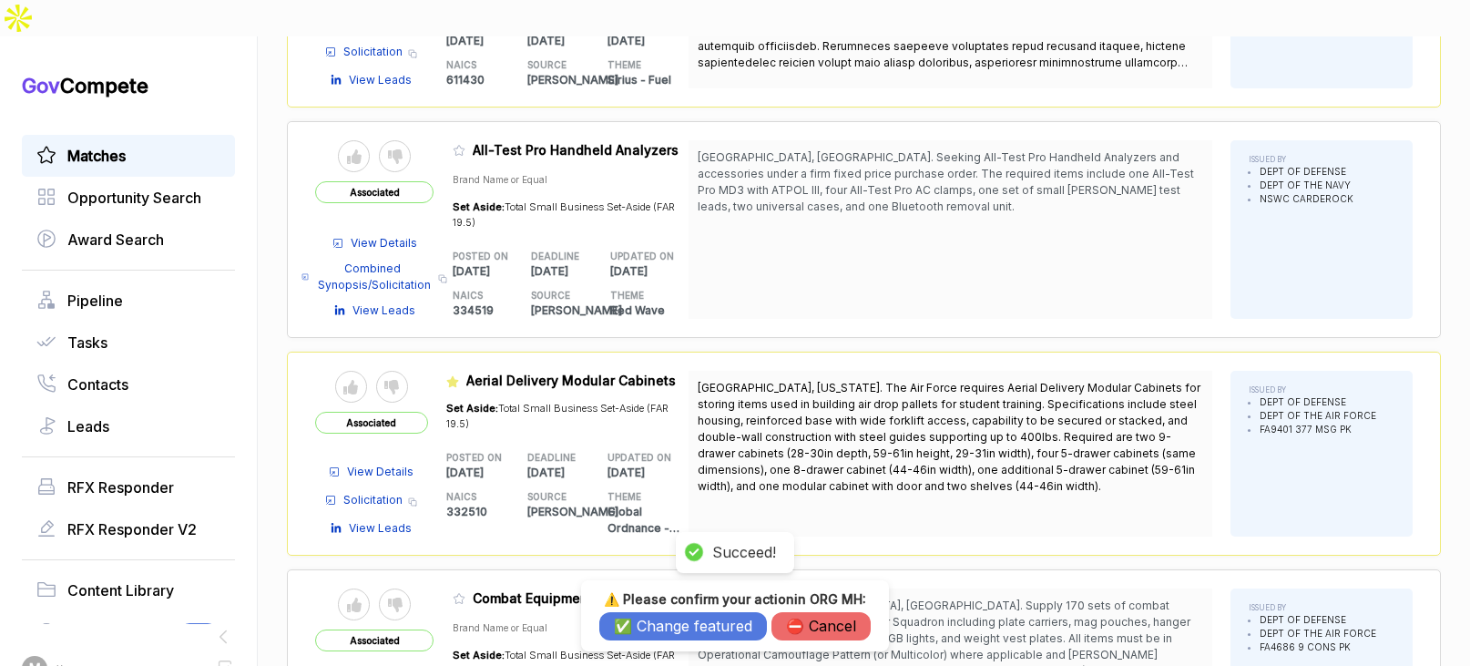
click at [632, 618] on button "✅ Change featured" at bounding box center [683, 626] width 168 height 28
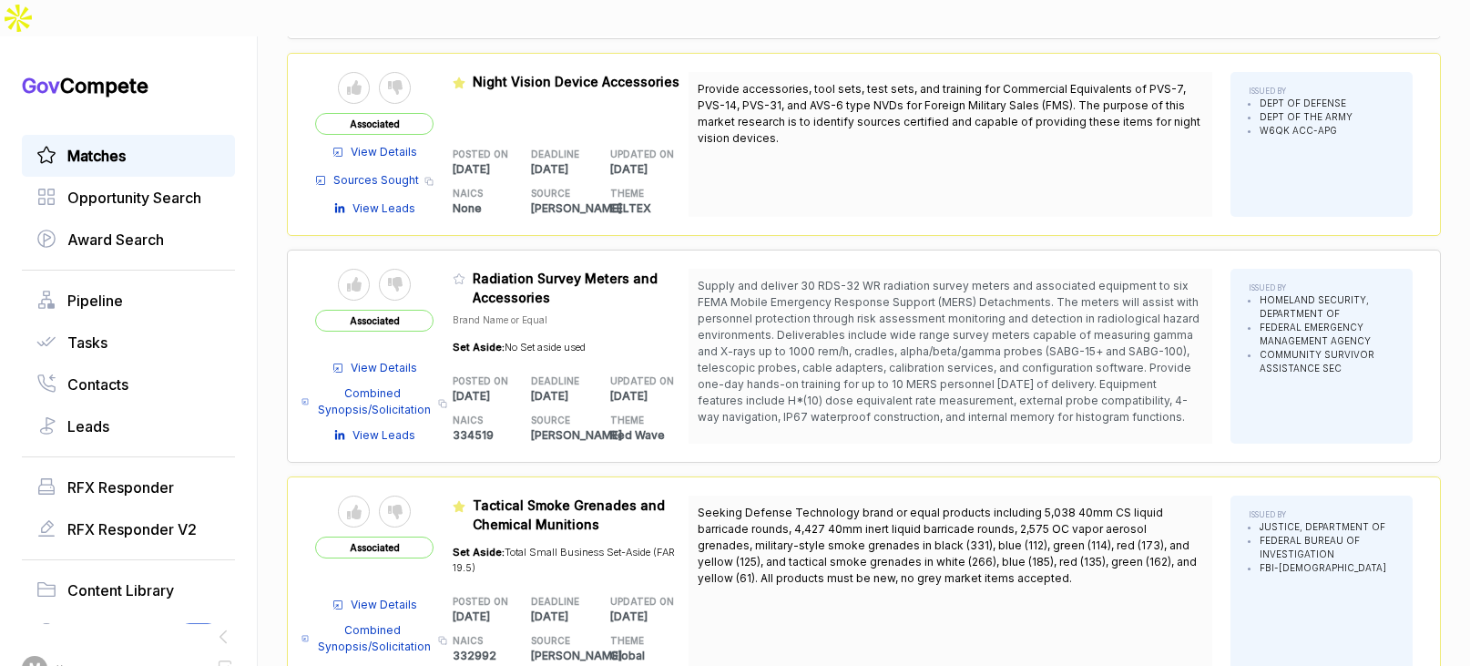
scroll to position [10592, 0]
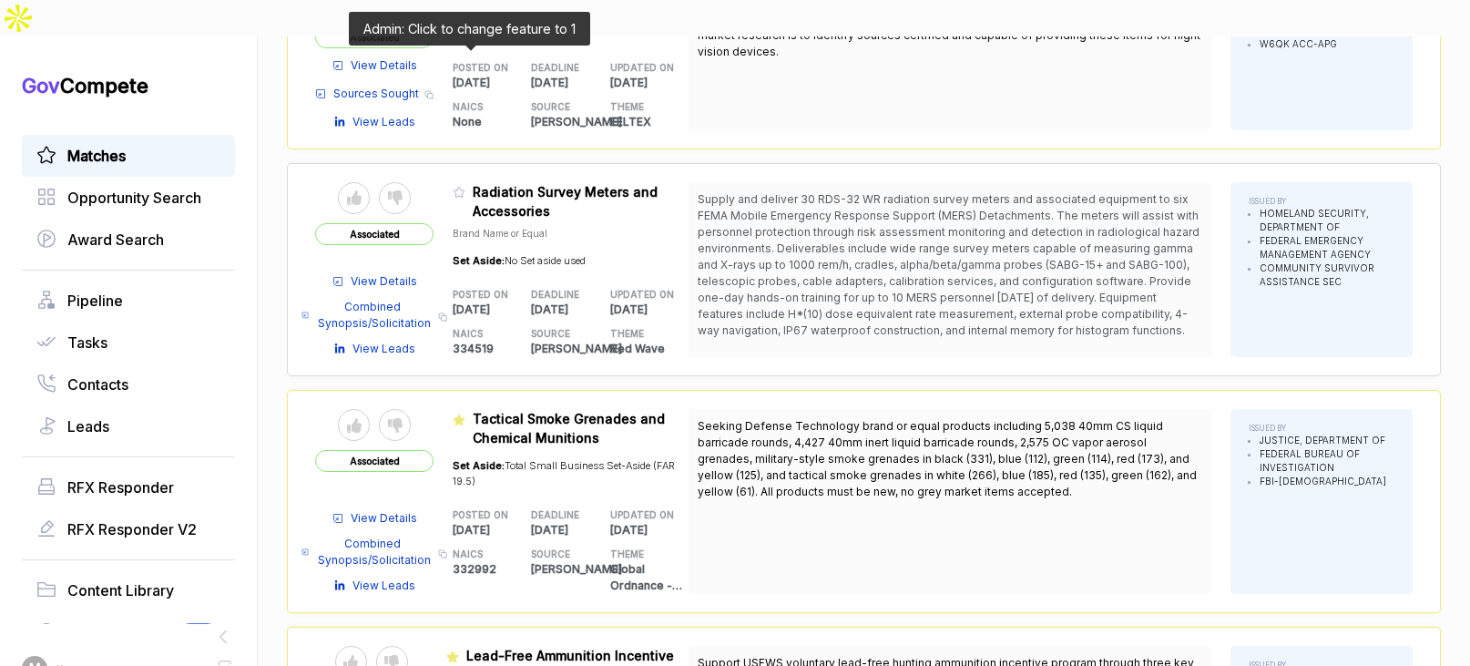
drag, startPoint x: 464, startPoint y: 59, endPoint x: 472, endPoint y: 89, distance: 30.9
click at [464, 186] on icon at bounding box center [459, 192] width 13 height 13
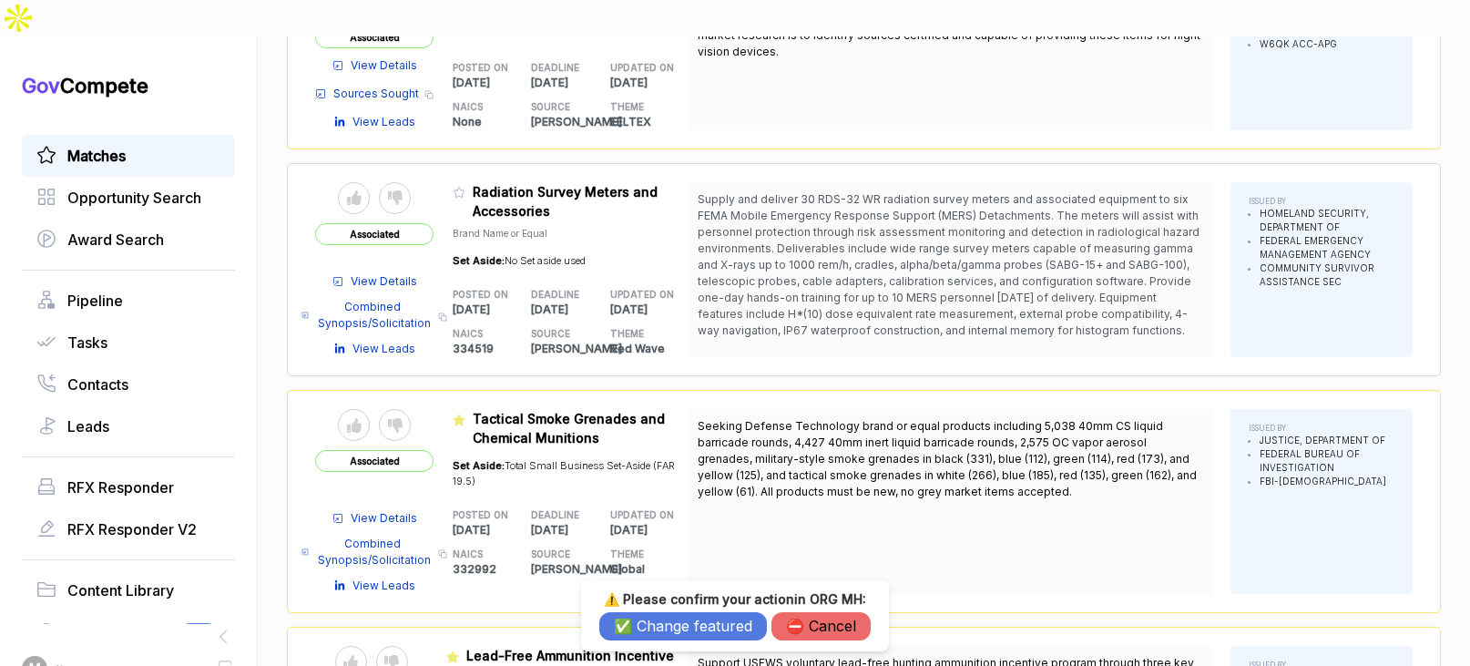
click at [637, 626] on button "✅ Change featured" at bounding box center [683, 626] width 168 height 28
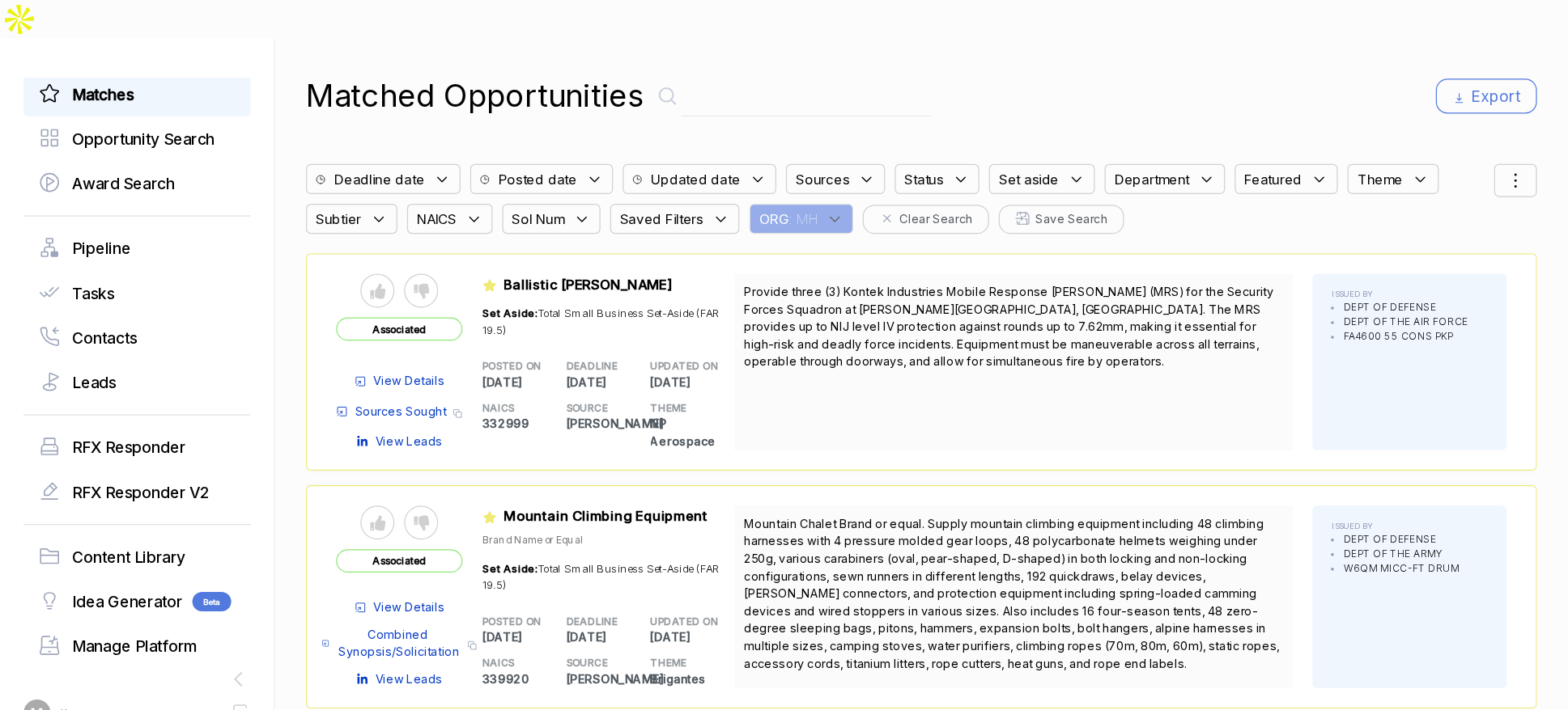
scroll to position [186, 0]
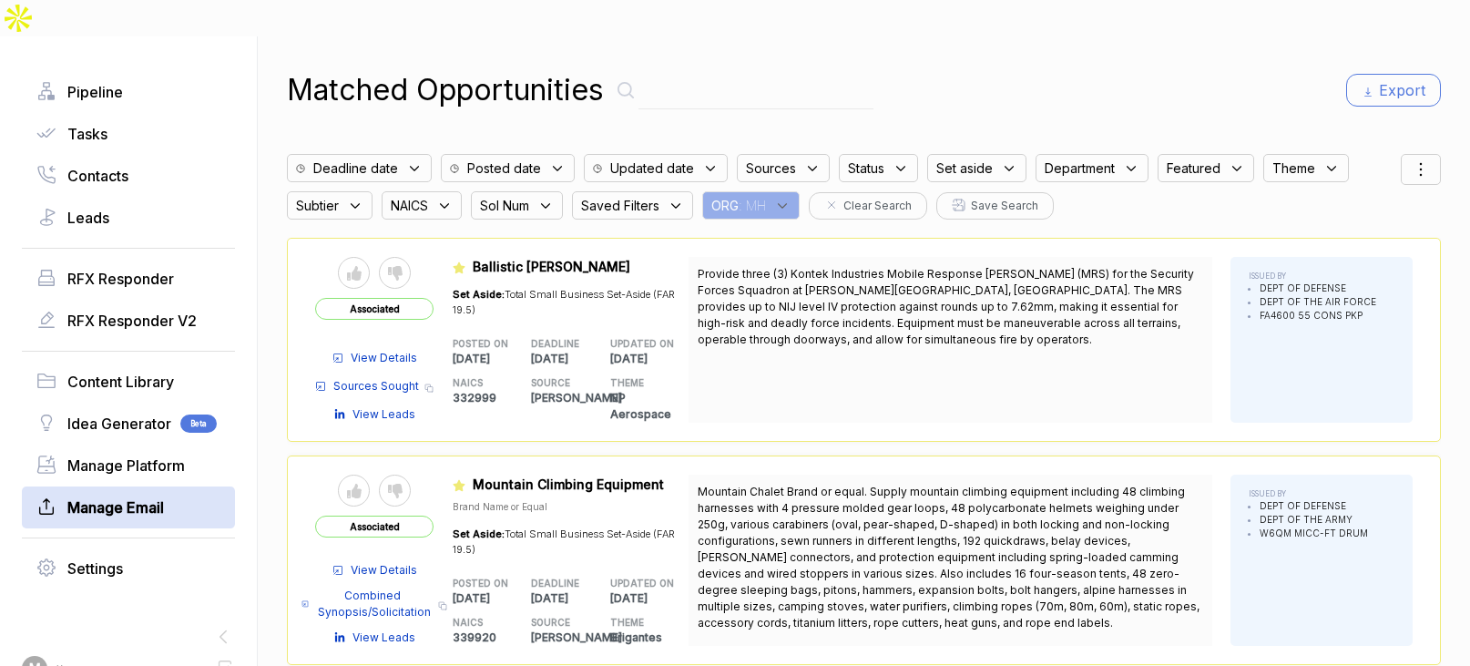
click at [138, 496] on span "Manage Email" at bounding box center [115, 507] width 97 height 22
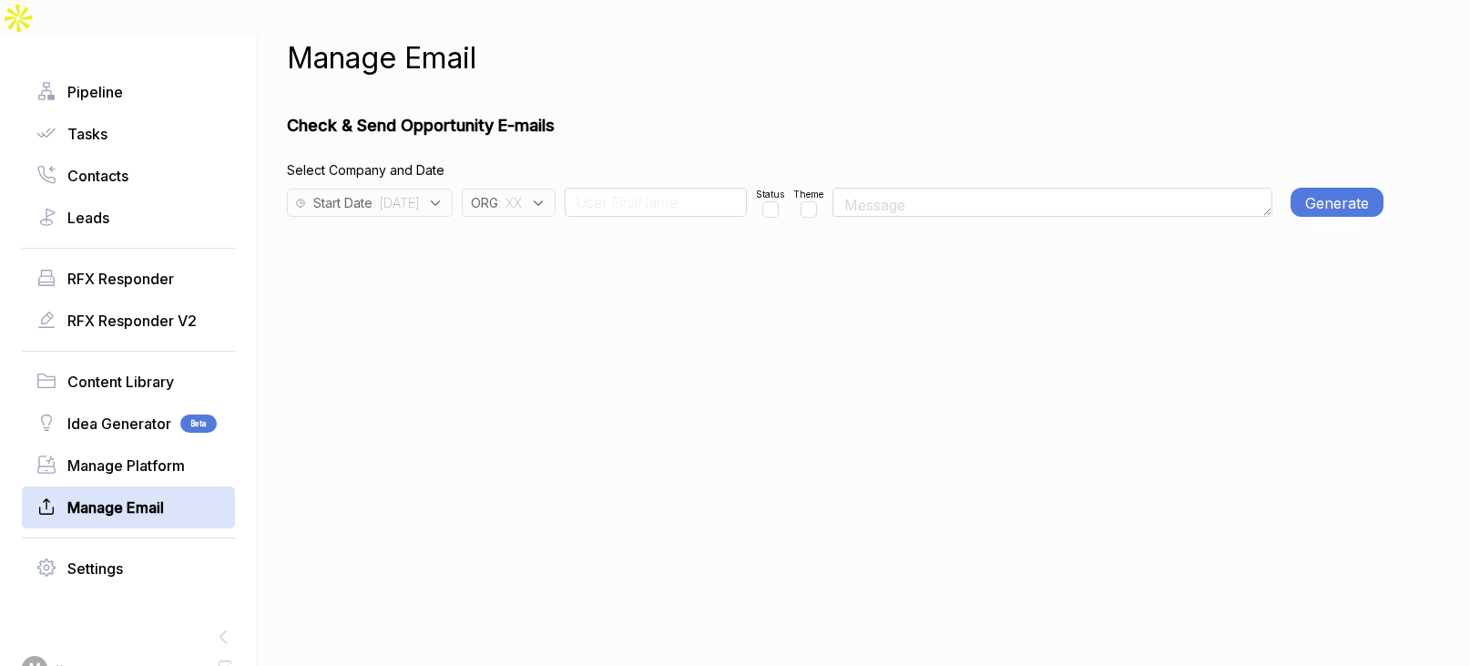
click at [453, 188] on div "Start Date : 2025-09-03" at bounding box center [370, 202] width 166 height 28
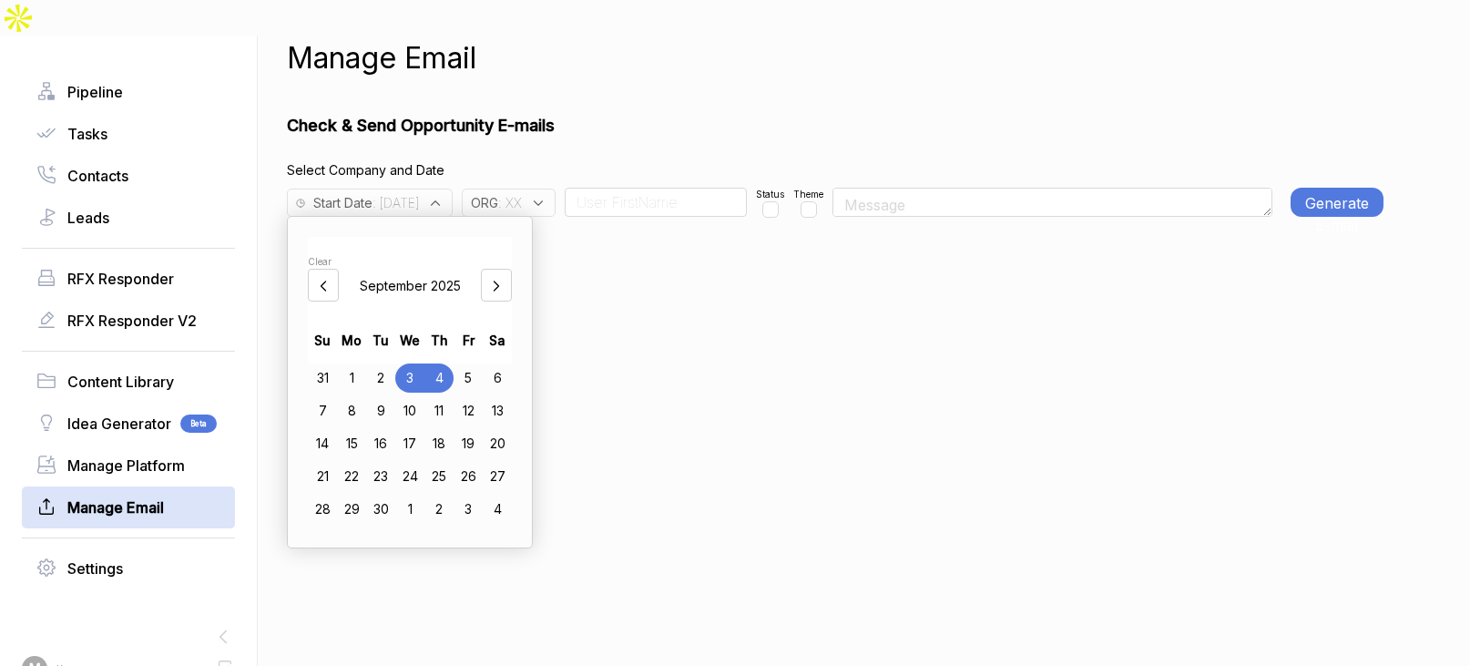
drag, startPoint x: 328, startPoint y: 250, endPoint x: 351, endPoint y: 291, distance: 47.3
click at [328, 277] on icon at bounding box center [323, 286] width 18 height 18
drag, startPoint x: 445, startPoint y: 467, endPoint x: 508, endPoint y: 433, distance: 71.3
click at [446, 494] on div "28" at bounding box center [438, 508] width 29 height 29
drag, startPoint x: 697, startPoint y: 371, endPoint x: 587, endPoint y: 239, distance: 171.4
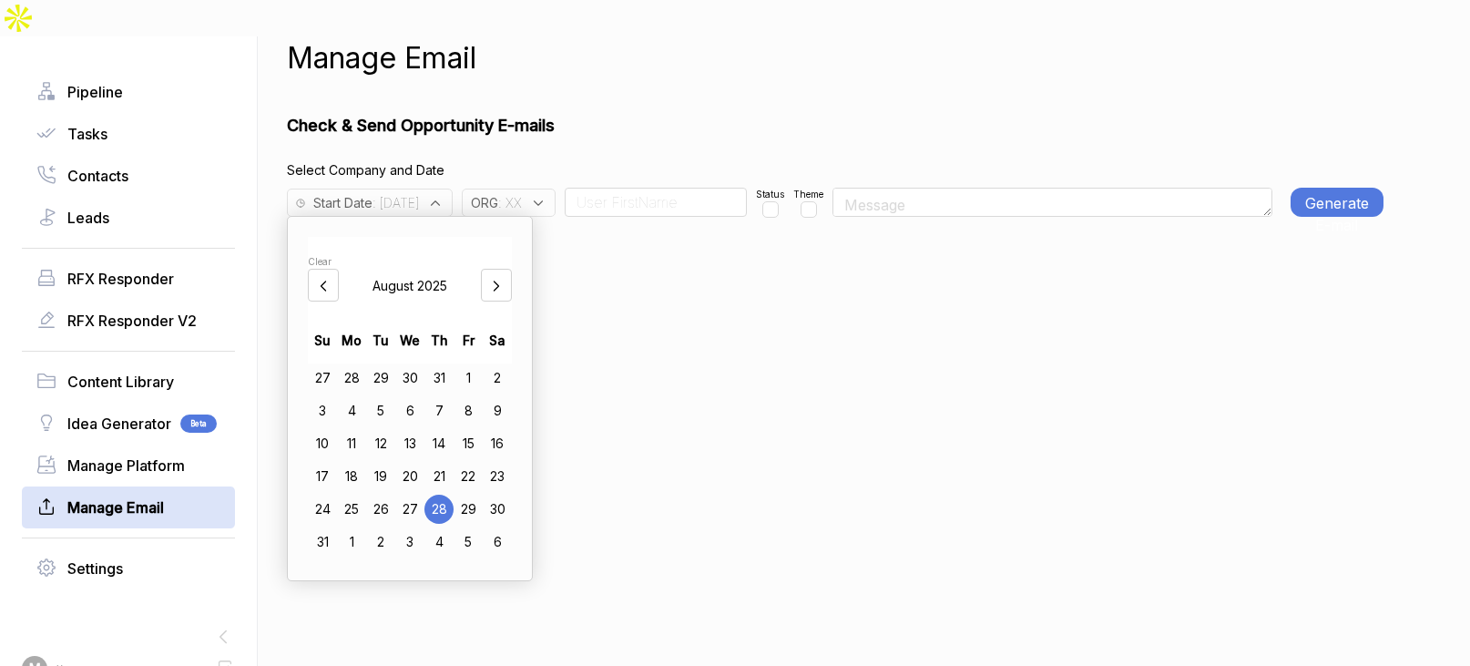
click at [689, 359] on div "Manage Email Check & Send Opportunity E-mails Select Company and Date Start Dat…" at bounding box center [835, 369] width 1096 height 666
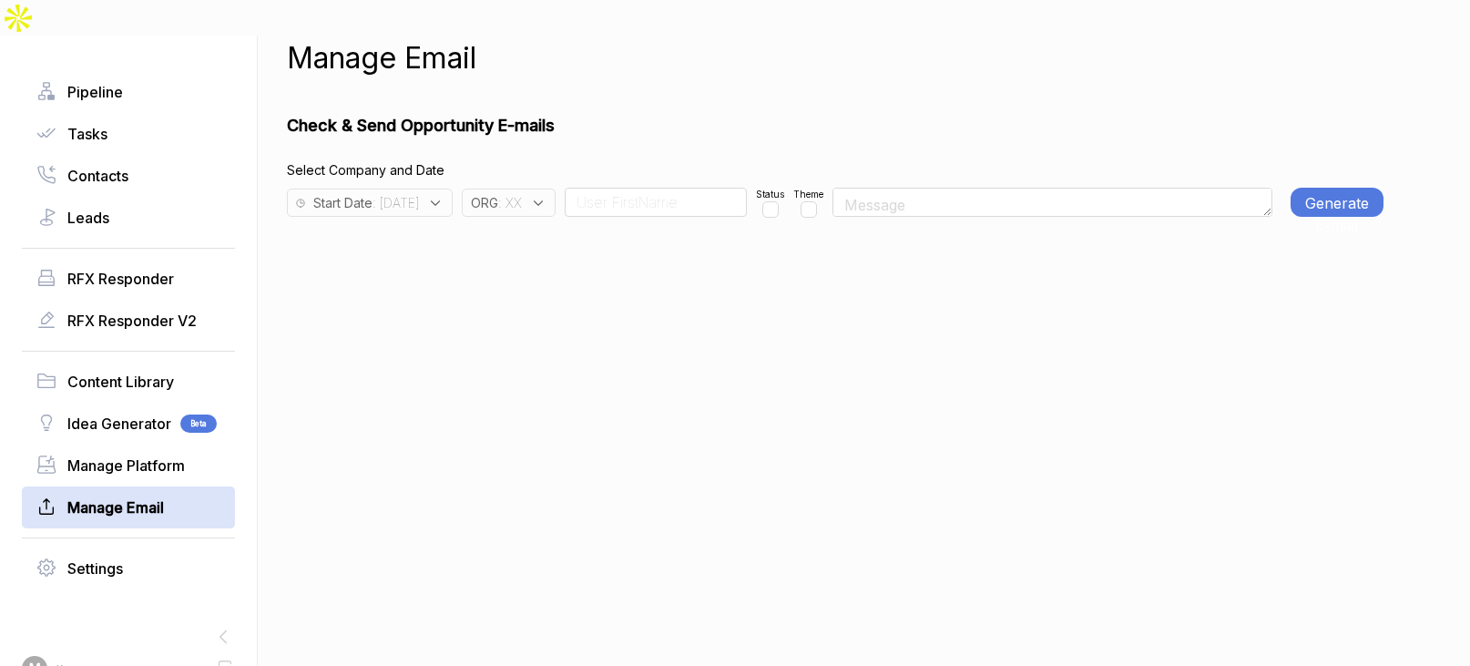
drag, startPoint x: 564, startPoint y: 168, endPoint x: 572, endPoint y: 181, distance: 15.2
click at [572, 181] on div "Manage Email Check & Send Opportunity E-mails Select Company and Date Start Dat…" at bounding box center [835, 369] width 1096 height 666
click at [580, 208] on div "Manage Email Check & Send Opportunity E-mails Select Company and Date Start Dat…" at bounding box center [835, 369] width 1096 height 666
click at [546, 195] on icon at bounding box center [538, 203] width 16 height 16
click at [575, 231] on input "text" at bounding box center [584, 250] width 215 height 38
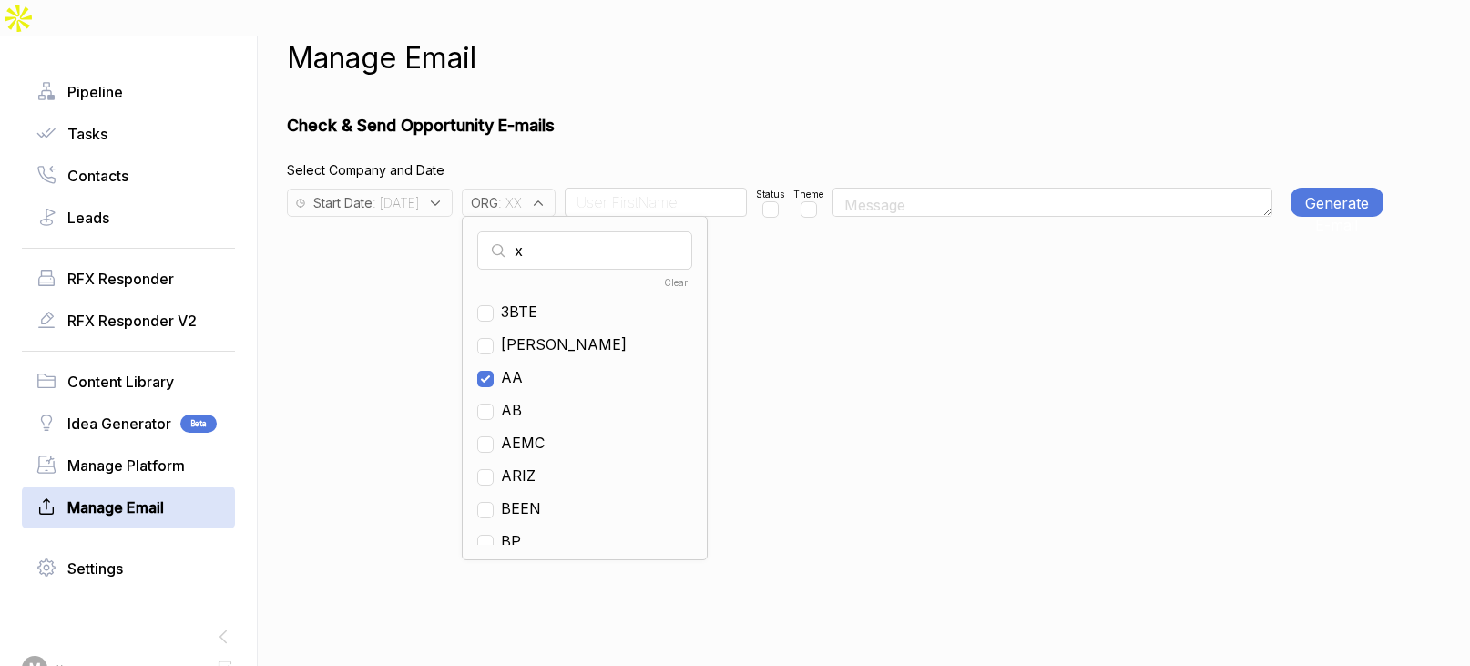
checkbox input "true"
type input "xx"
drag, startPoint x: 559, startPoint y: 274, endPoint x: 559, endPoint y: 259, distance: 15.5
click at [521, 300] on span "XX" at bounding box center [511, 311] width 20 height 22
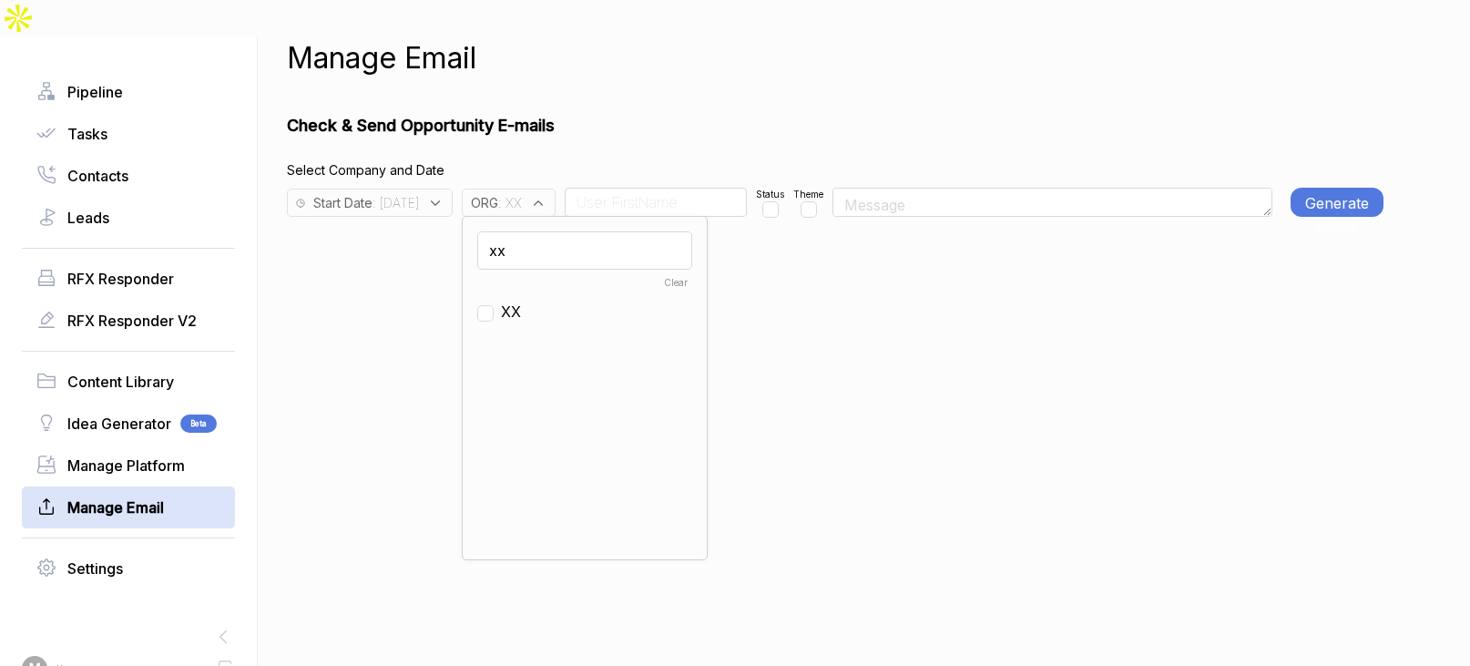
checkbox input "false"
click at [566, 231] on input "xx" at bounding box center [584, 250] width 215 height 38
type input "mh"
click at [526, 282] on span "MH" at bounding box center [513, 293] width 25 height 22
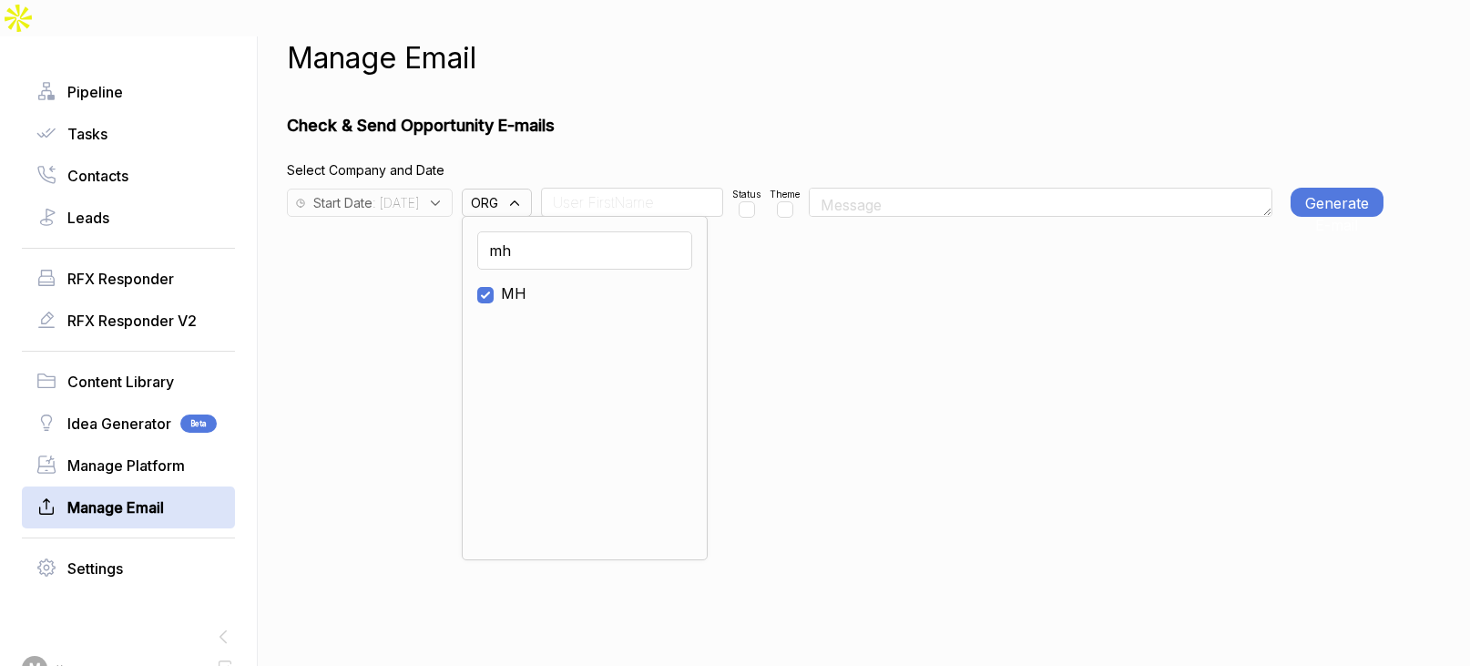
checkbox input "true"
click at [634, 188] on input at bounding box center [632, 202] width 182 height 29
type input "Team"
drag, startPoint x: 810, startPoint y: 169, endPoint x: 838, endPoint y: 174, distance: 27.7
click at [782, 201] on input "checkbox" at bounding box center [774, 209] width 16 height 16
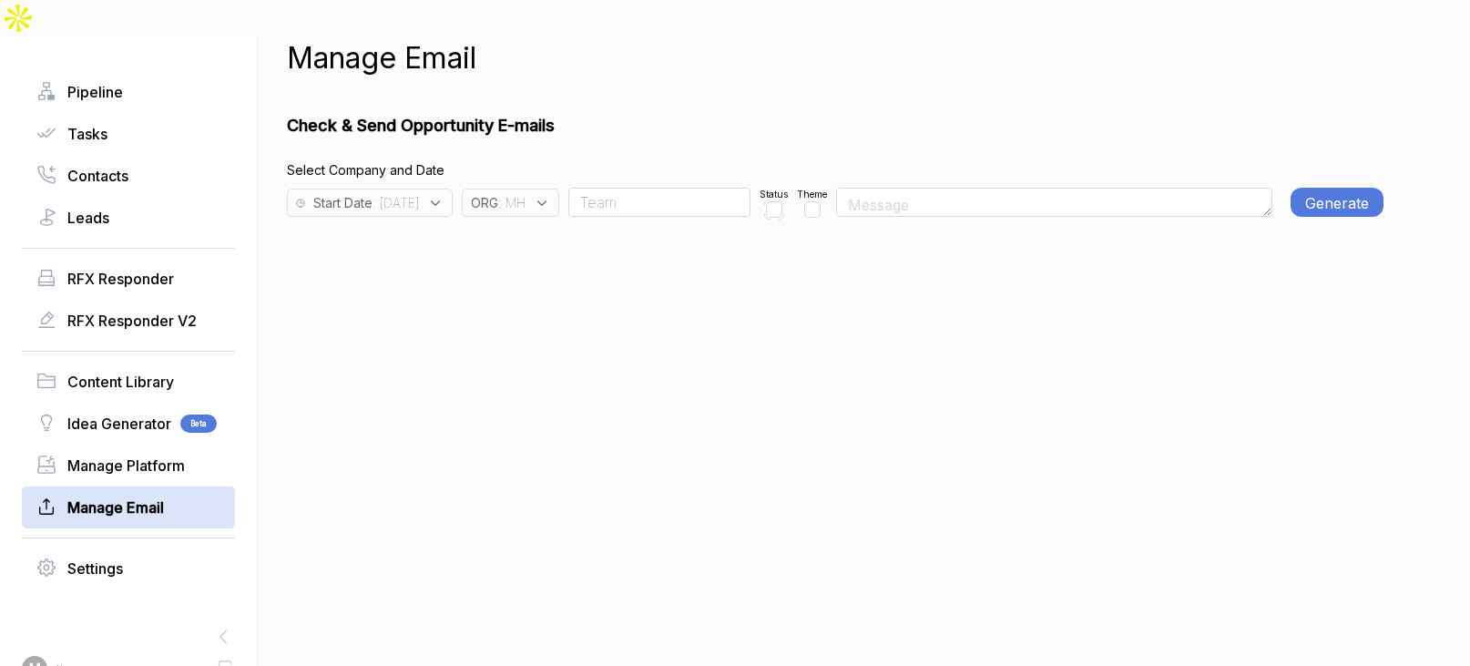
checkbox input "true"
drag, startPoint x: 840, startPoint y: 174, endPoint x: 899, endPoint y: 174, distance: 59.2
click at [820, 201] on input "checkbox" at bounding box center [812, 209] width 16 height 16
checkbox input "true"
click at [1295, 188] on button "Generate E-mail" at bounding box center [1336, 202] width 93 height 29
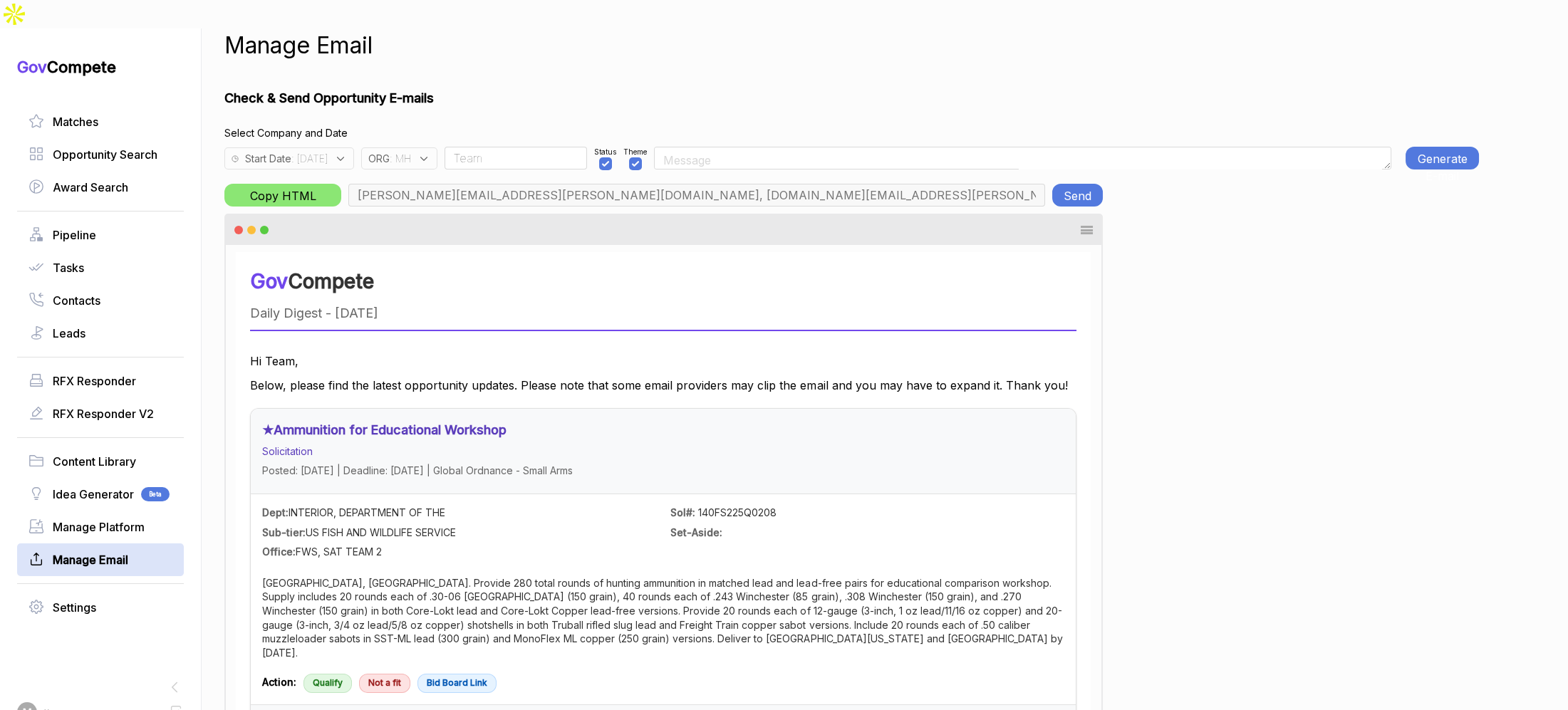
click at [1395, 140] on div "Start Date : 2025-08-28 ORG : MH Team Status Theme Generate E-mail" at bounding box center [851, 154] width 1254 height 29
click at [1408, 147] on button "Generate E-mail" at bounding box center [1442, 158] width 74 height 23
click at [1437, 147] on button "Generate E-mail" at bounding box center [1442, 158] width 74 height 23
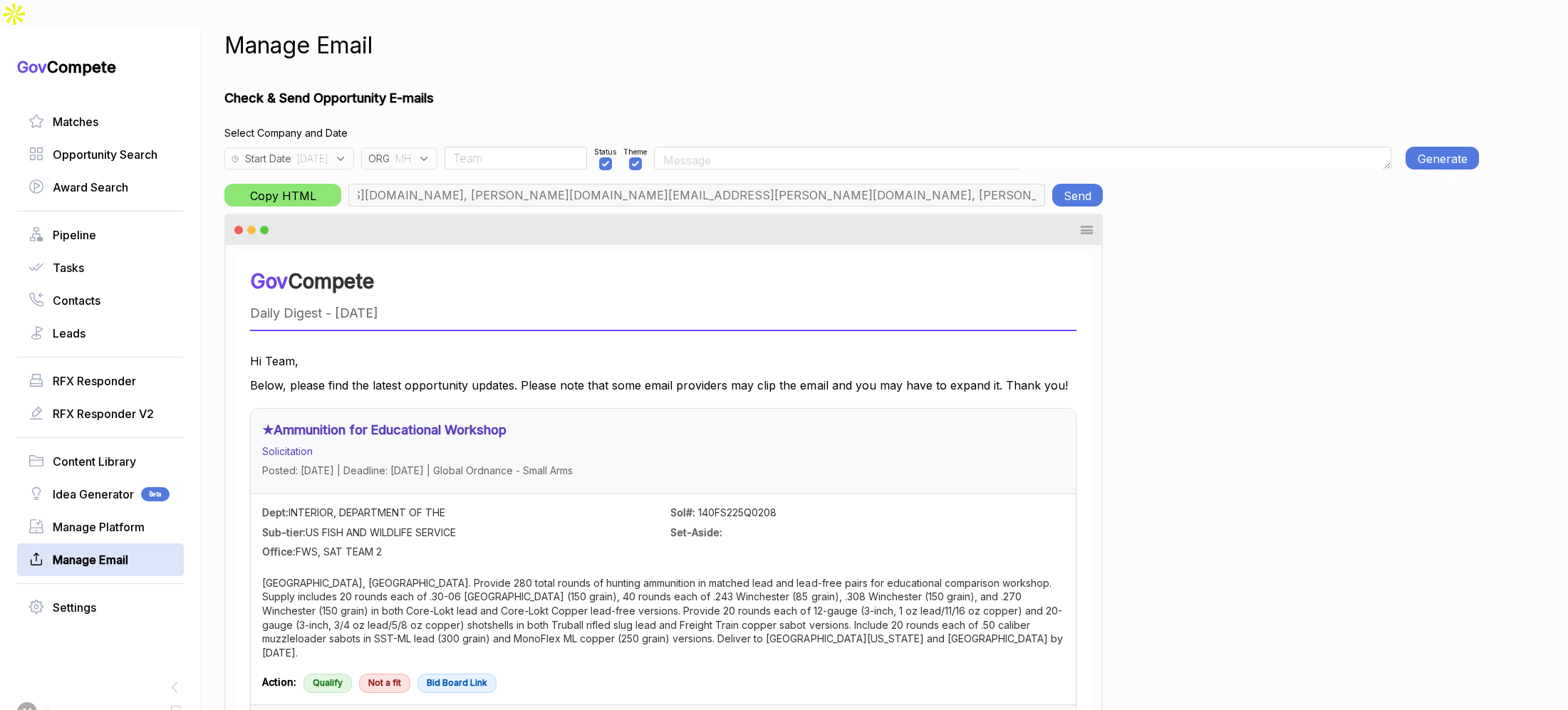
click at [1078, 184] on button "Send" at bounding box center [1077, 195] width 51 height 23
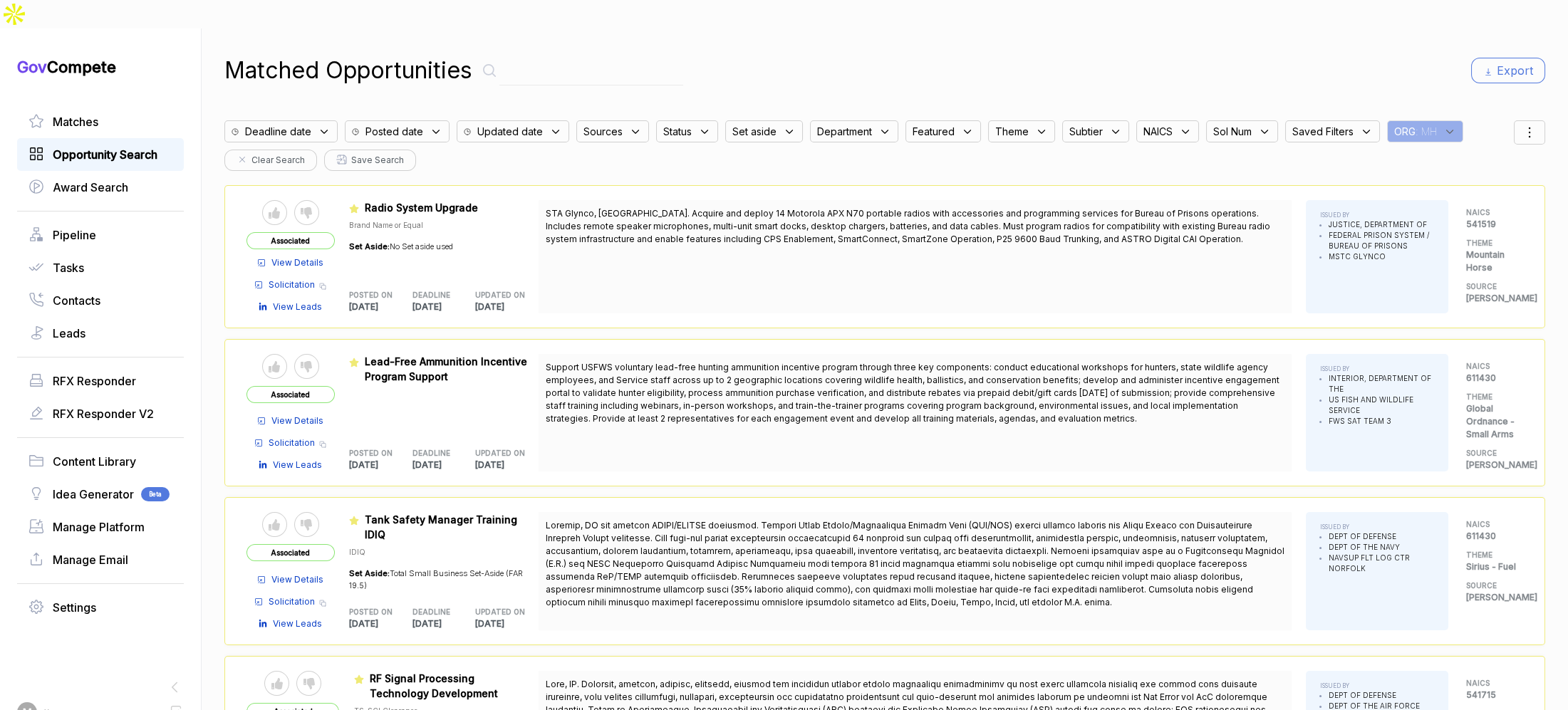
click at [125, 146] on span "Opportunity Search" at bounding box center [105, 155] width 105 height 17
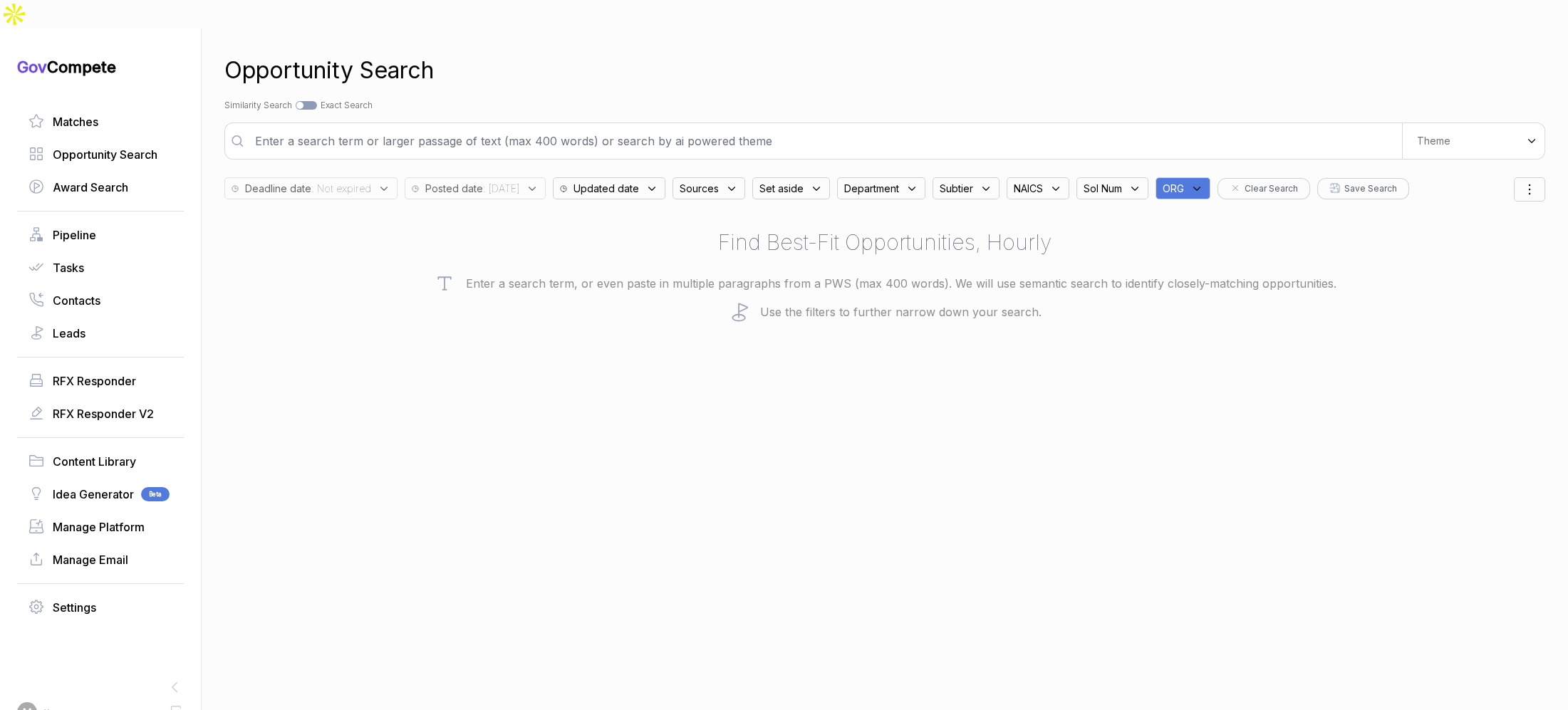
drag, startPoint x: 1200, startPoint y: 156, endPoint x: 1214, endPoint y: 166, distance: 17.2
click at [1202, 178] on div "ORG" at bounding box center [1183, 188] width 55 height 22
click at [1232, 211] on input "text" at bounding box center [1251, 226] width 168 height 30
type input "mh"
drag, startPoint x: 1220, startPoint y: 232, endPoint x: 1211, endPoint y: 238, distance: 10.8
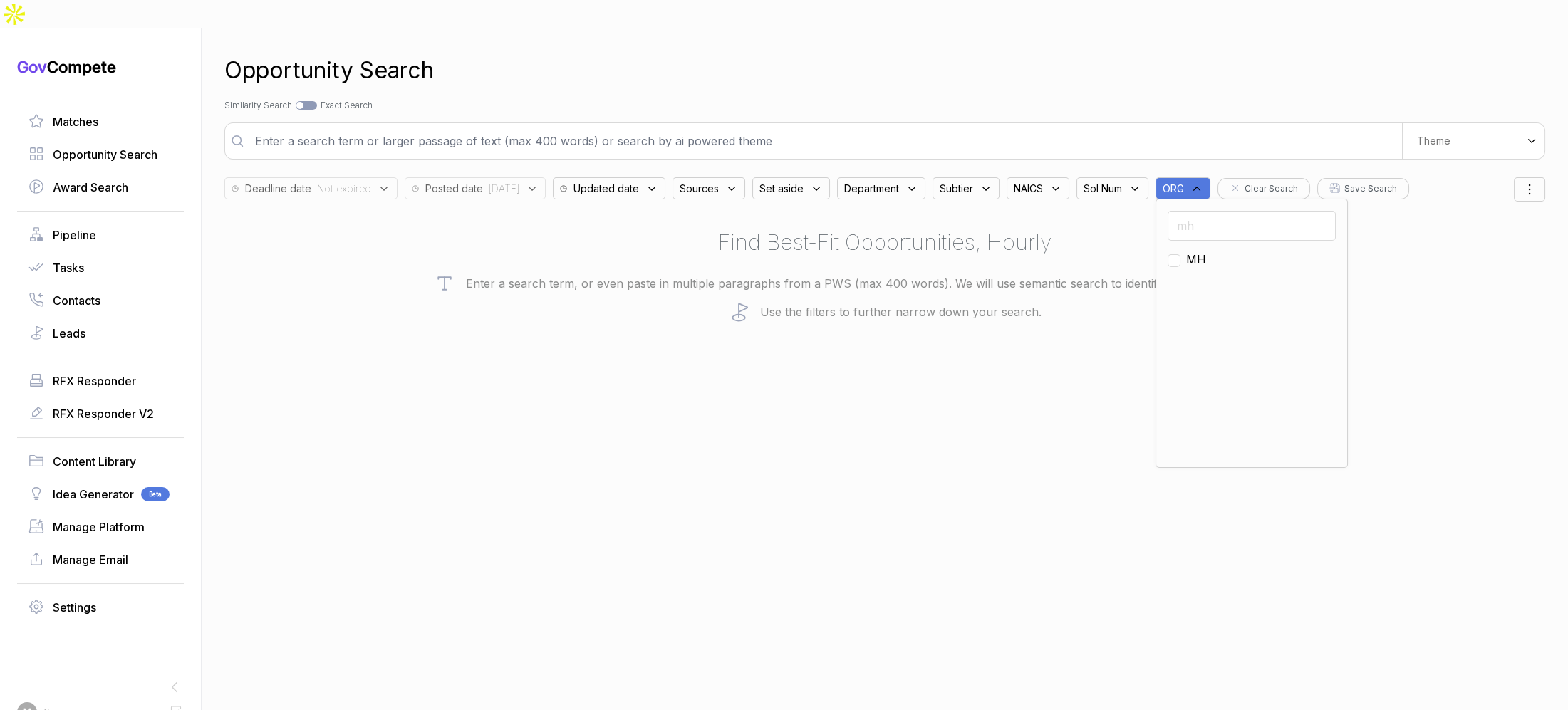
click at [1207, 251] on span "MH" at bounding box center [1196, 260] width 20 height 17
checkbox input "true"
click at [1095, 301] on p "Use the filters to further narrow down your search." at bounding box center [885, 311] width 1321 height 21
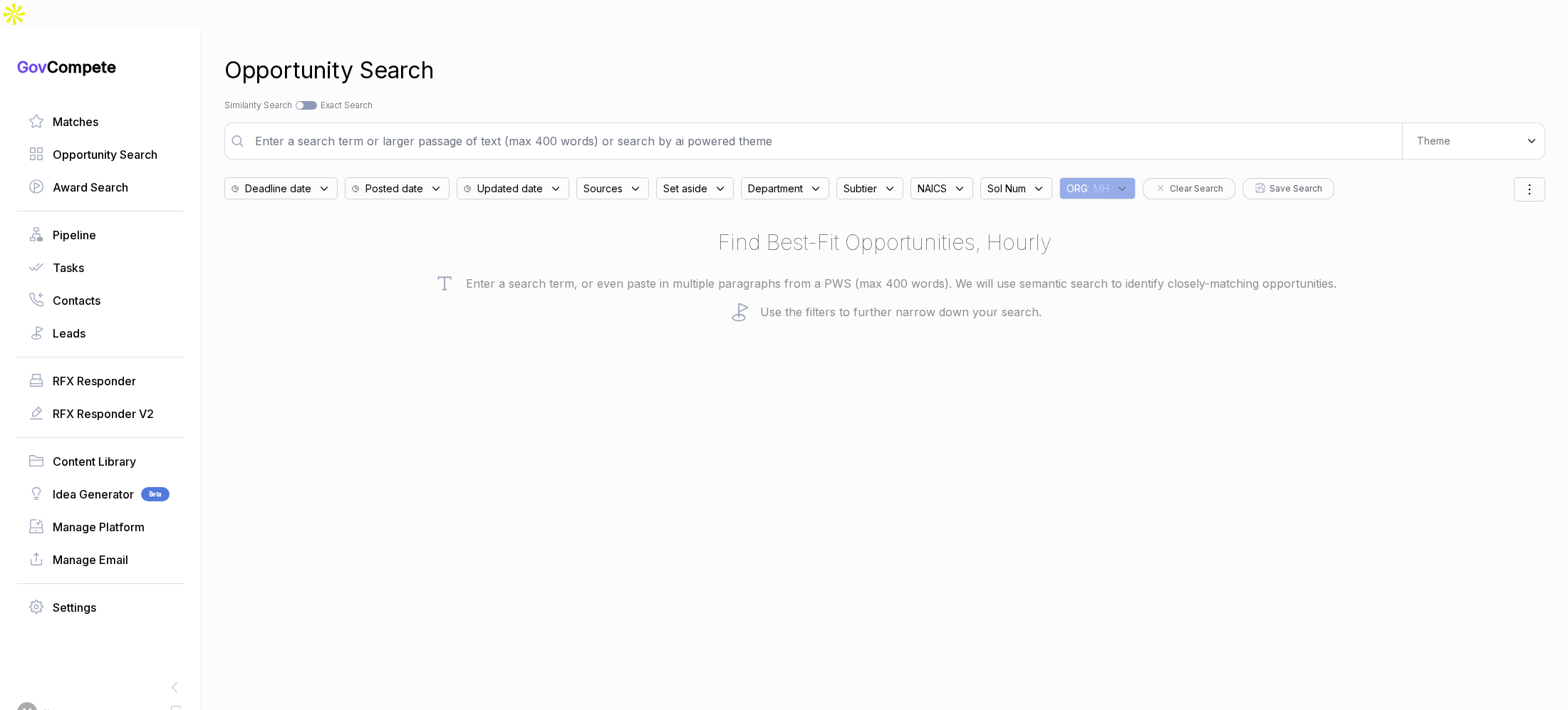
click at [407, 181] on span "Posted date" at bounding box center [394, 188] width 58 height 15
click at [479, 240] on button "Yesterday" at bounding box center [462, 253] width 63 height 26
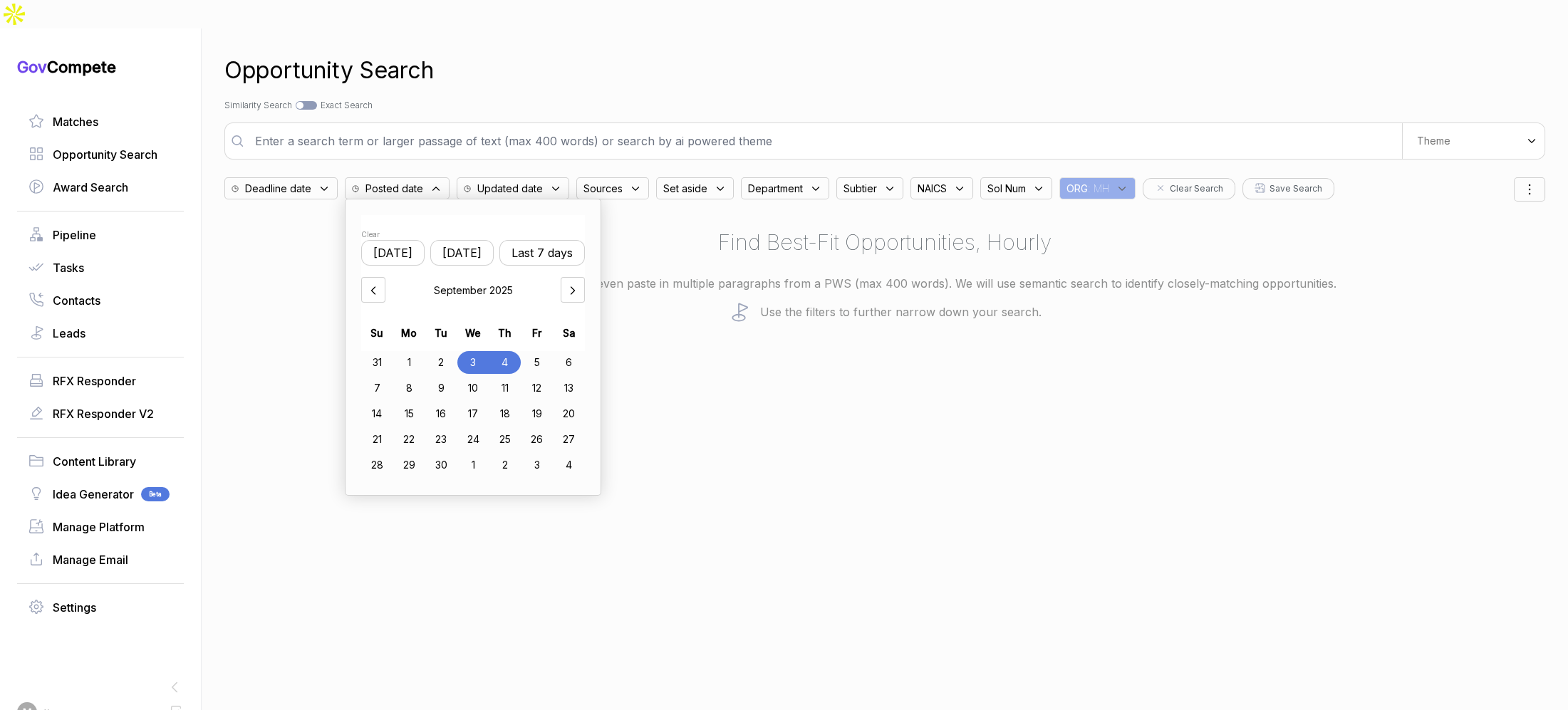
click at [370, 283] on icon at bounding box center [373, 290] width 14 height 14
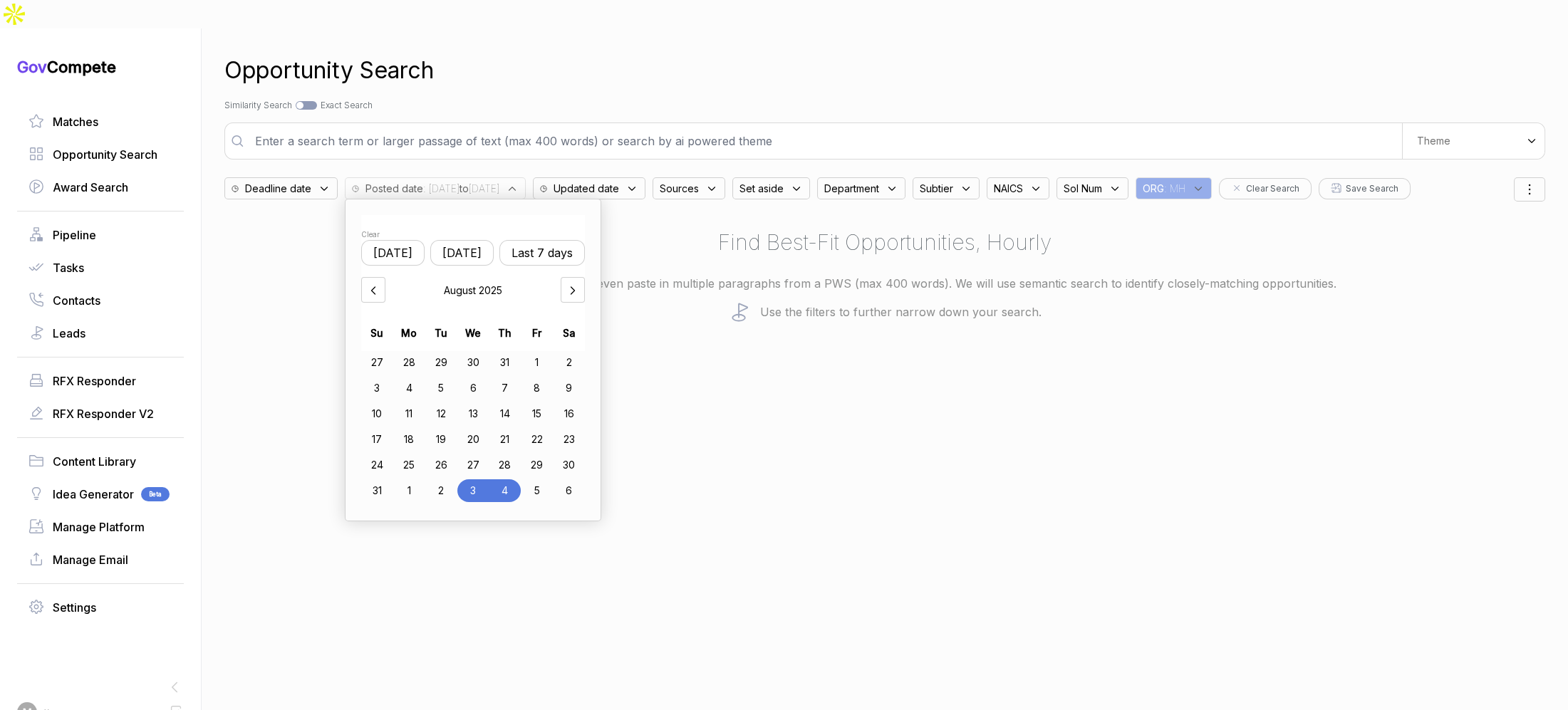
click at [480, 454] on div "27" at bounding box center [473, 464] width 32 height 23
click at [574, 283] on icon at bounding box center [573, 290] width 14 height 14
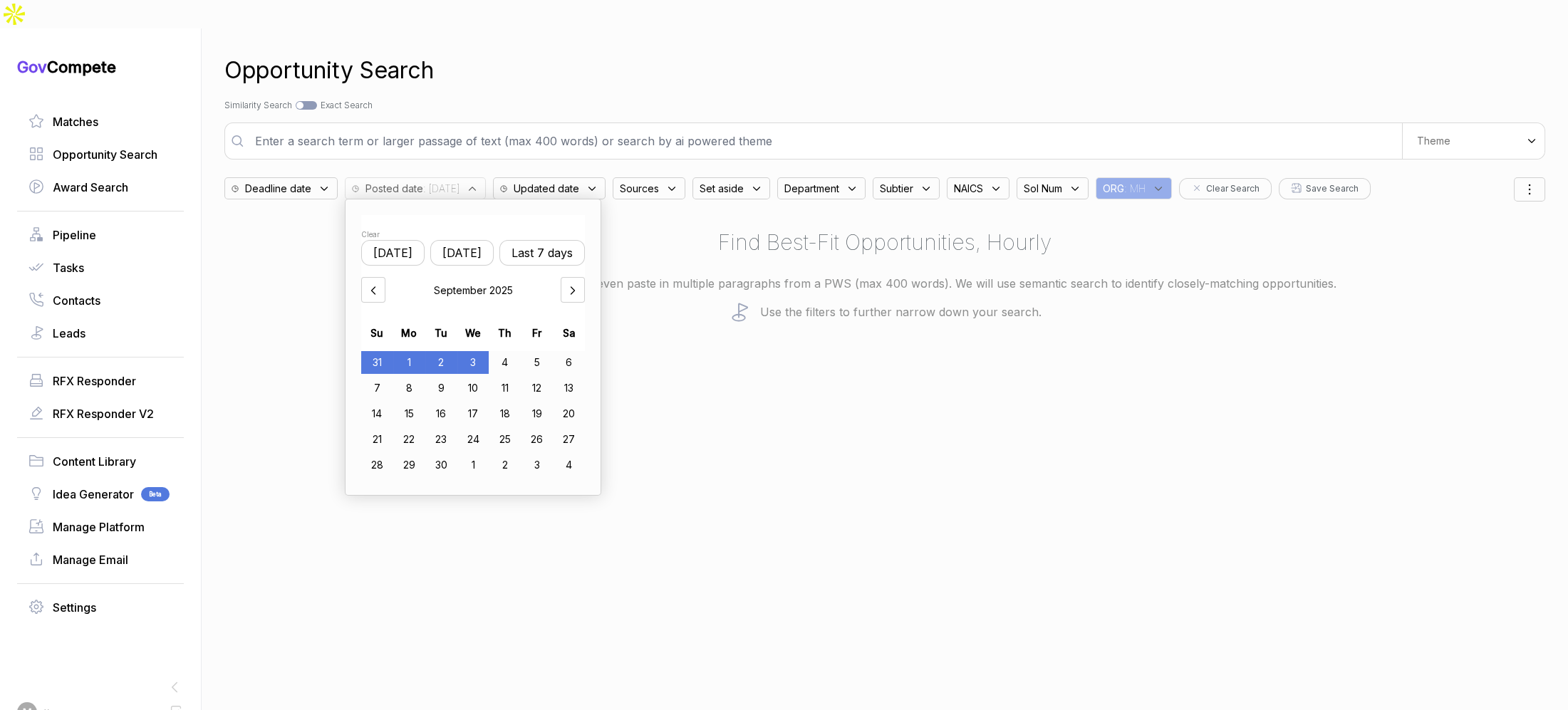
click at [478, 351] on div "3" at bounding box center [473, 362] width 32 height 23
click at [505, 351] on div "4" at bounding box center [505, 362] width 32 height 23
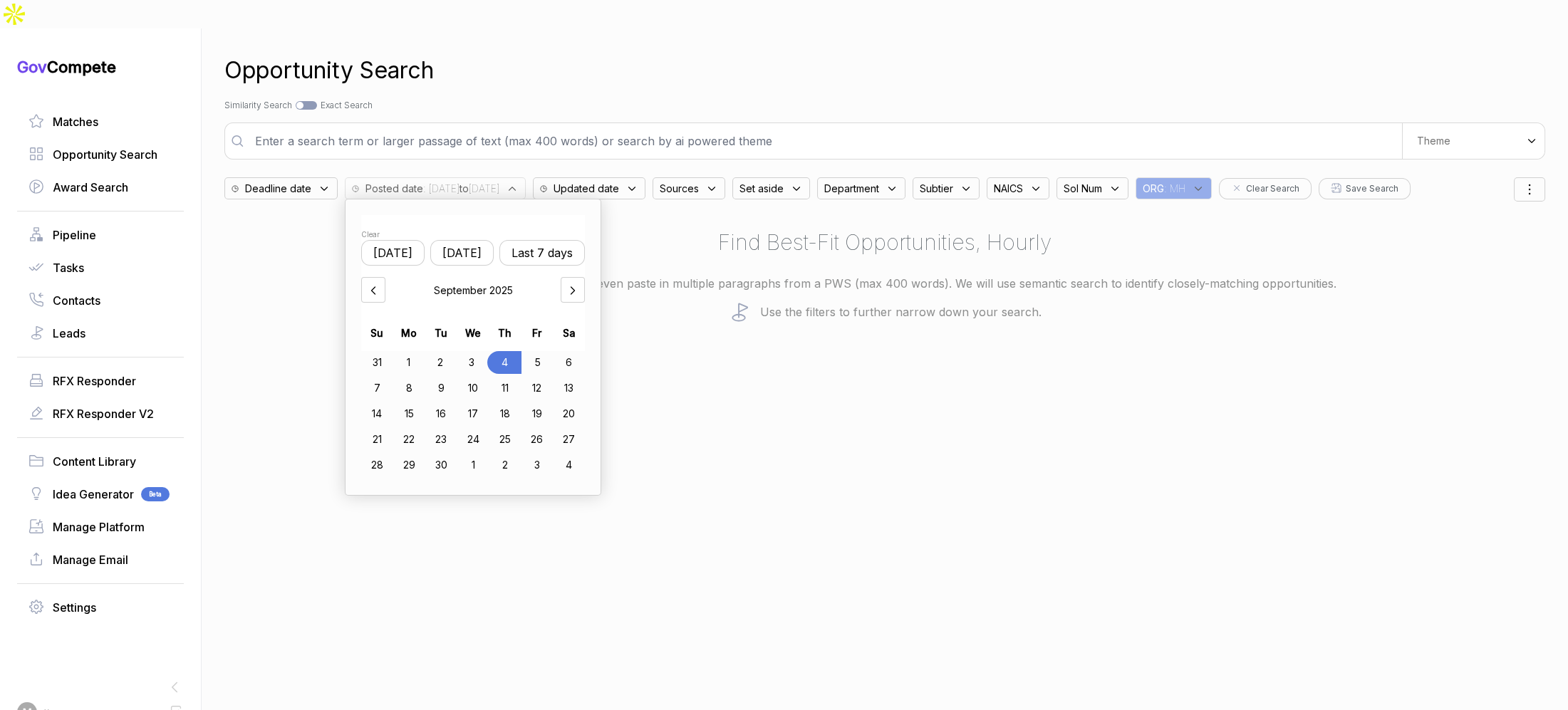
drag, startPoint x: 373, startPoint y: 259, endPoint x: 399, endPoint y: 280, distance: 33.4
click at [374, 283] on icon at bounding box center [373, 290] width 14 height 14
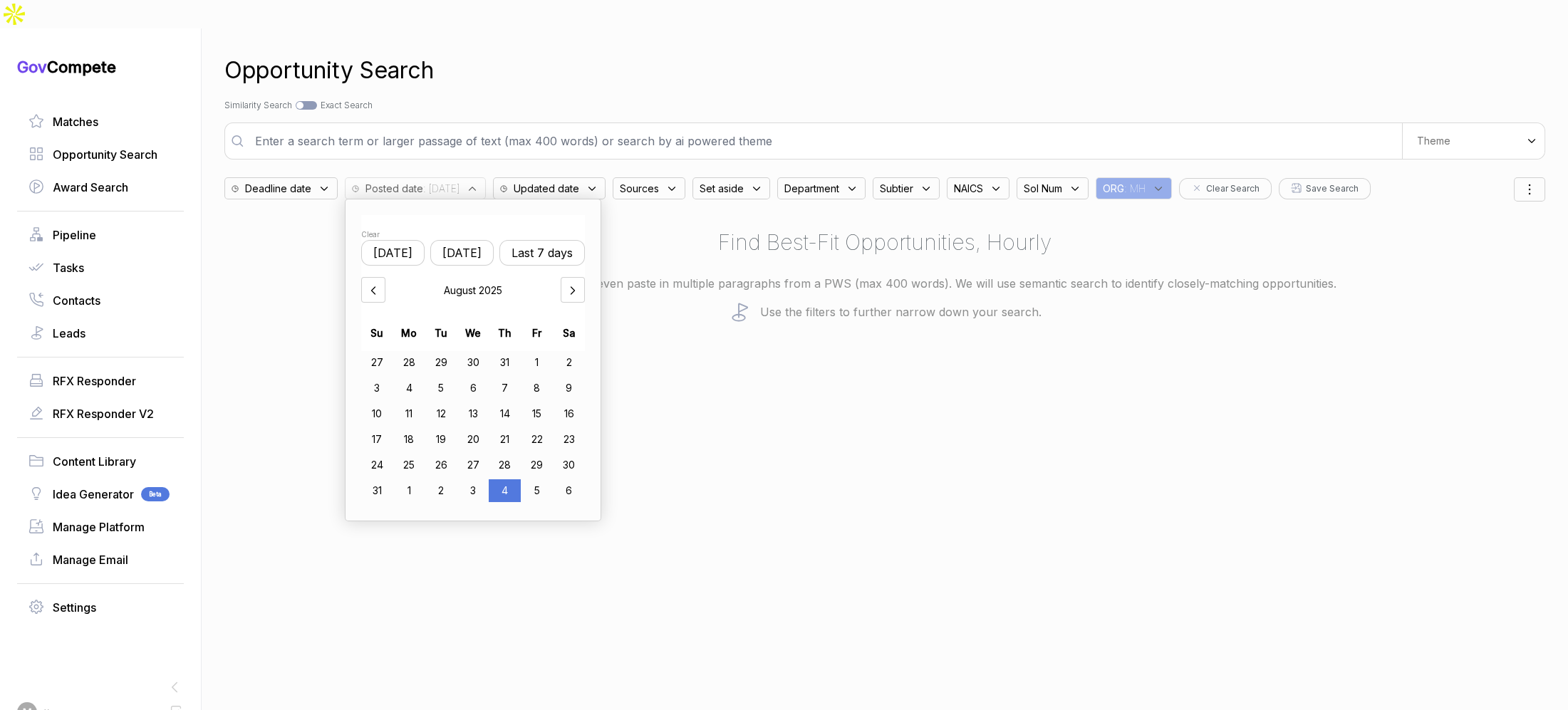
click at [479, 454] on div "27" at bounding box center [473, 464] width 32 height 23
click at [510, 479] on div "4" at bounding box center [505, 490] width 32 height 23
click at [853, 472] on div "Opportunity Search Search by Topic Relevance Similarity Search Search by Exact …" at bounding box center [885, 383] width 1321 height 710
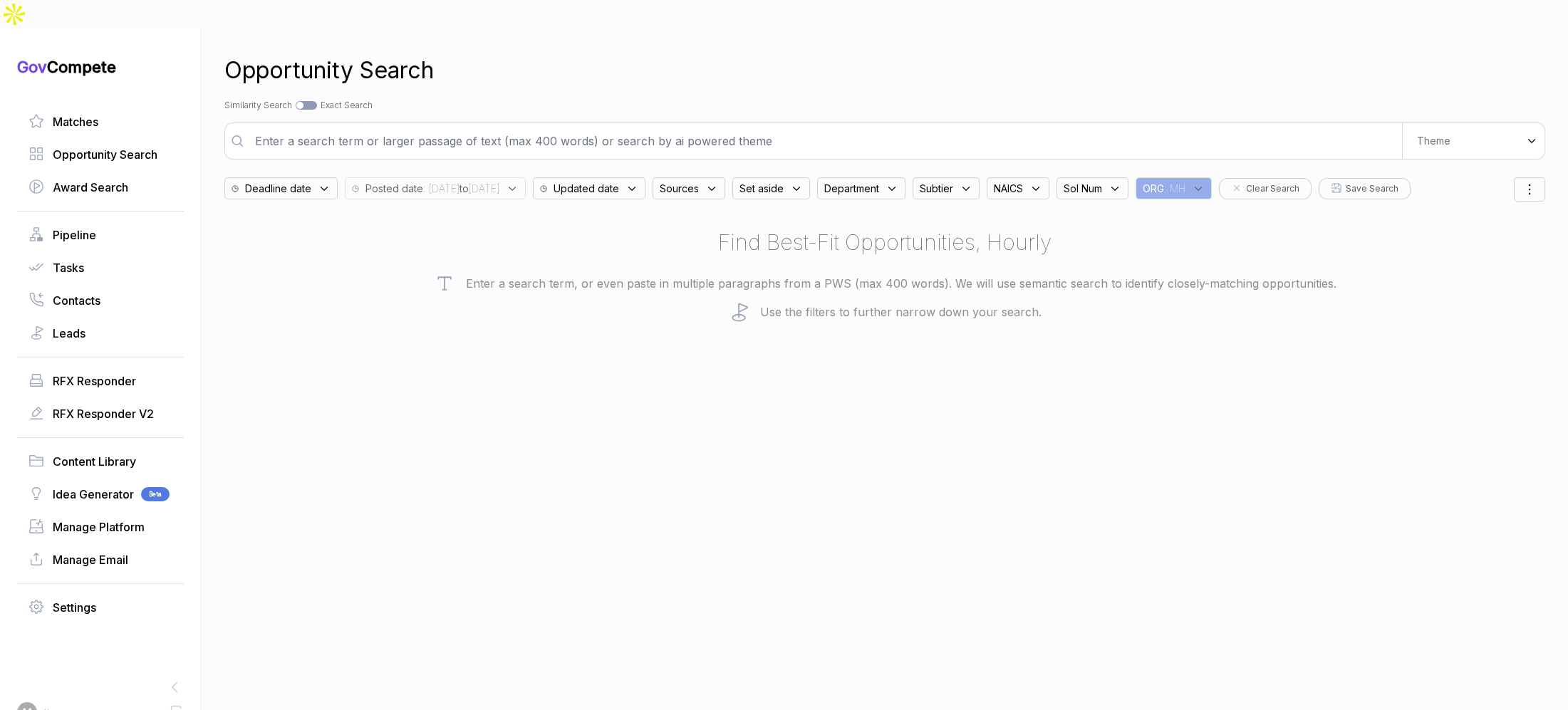
click at [499, 181] on span ": 2025/08/27 to 2025/09/04" at bounding box center [461, 188] width 76 height 15
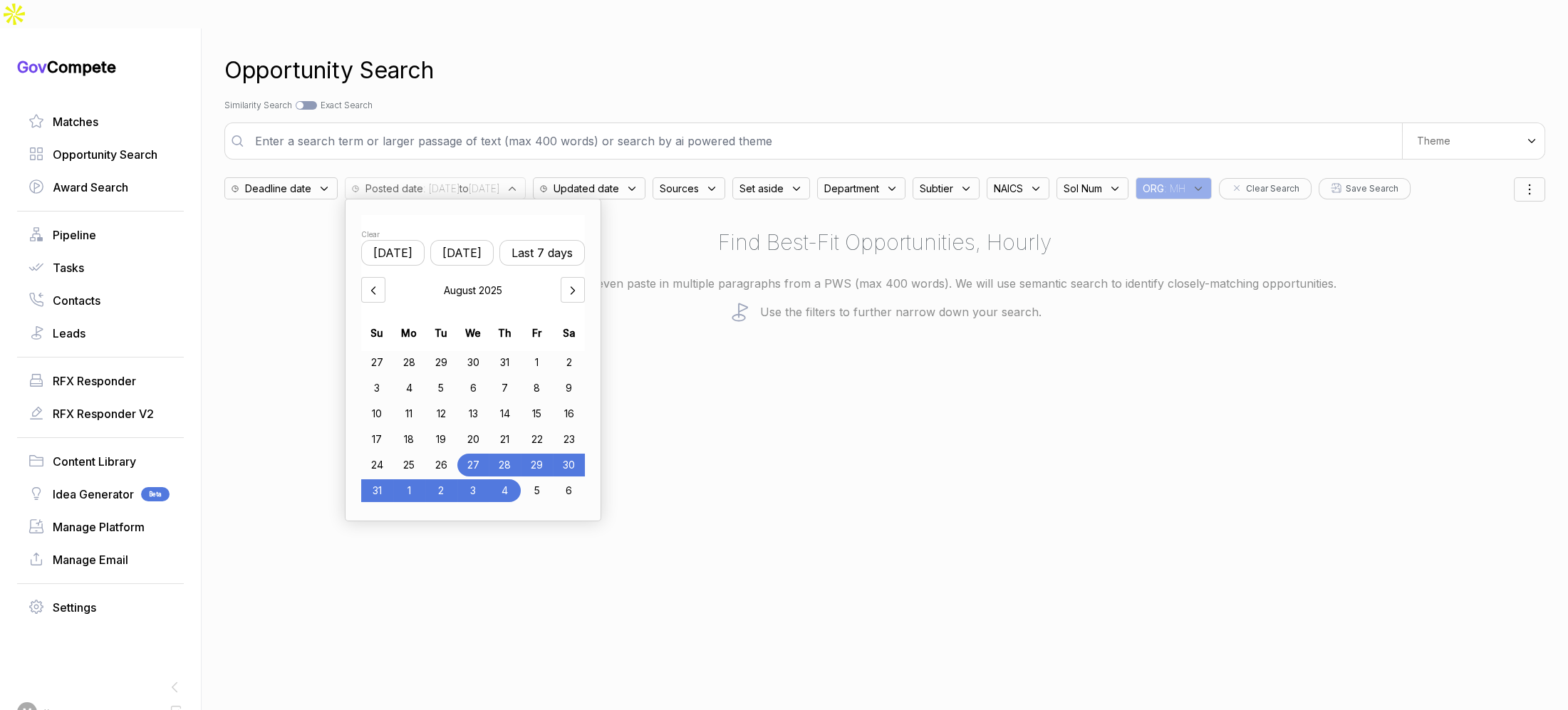
drag, startPoint x: 793, startPoint y: 70, endPoint x: 842, endPoint y: 69, distance: 49.0
click at [807, 69] on div "Opportunity Search Search by Topic Relevance Similarity Search Search by Exact …" at bounding box center [885, 383] width 1321 height 710
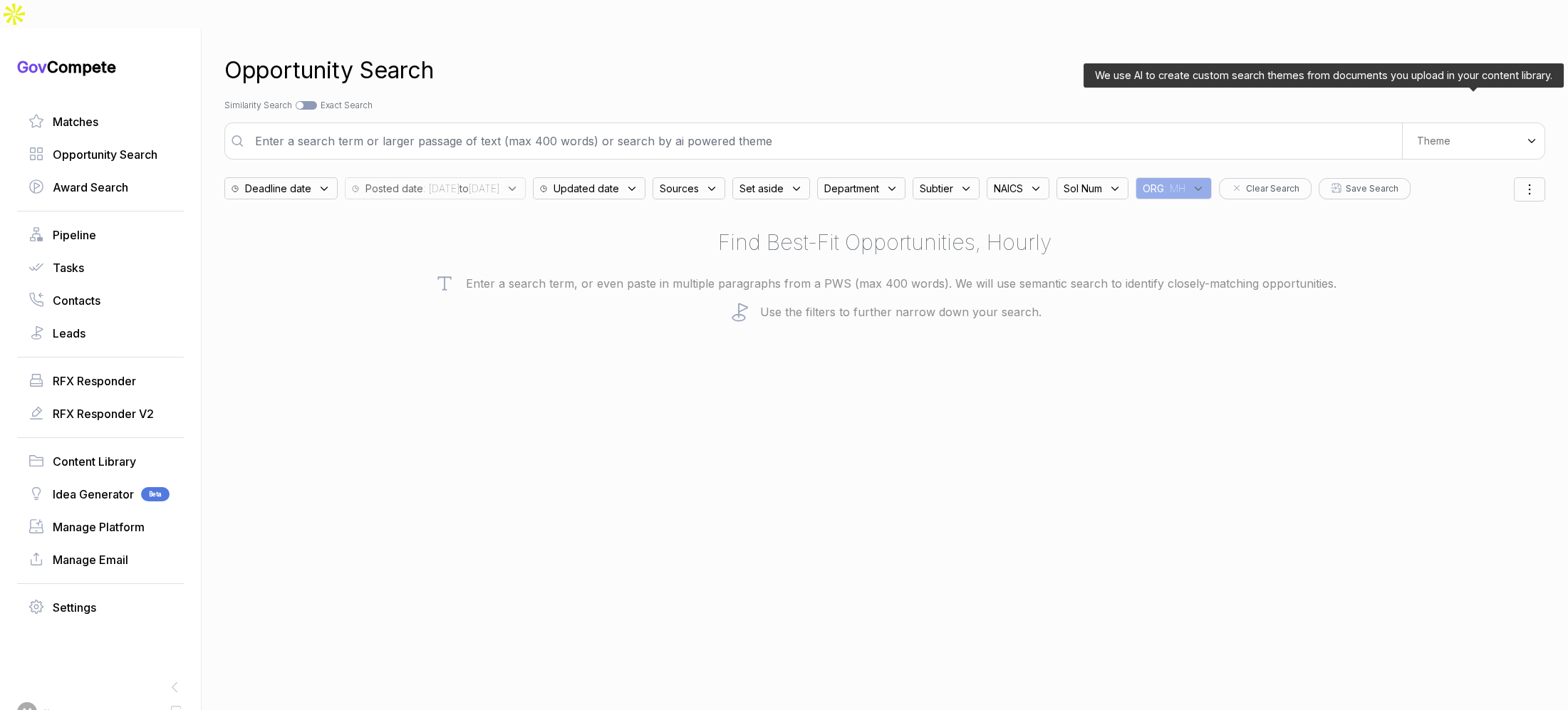
click at [1413, 124] on div "Theme" at bounding box center [1473, 142] width 142 height 36
click at [1438, 274] on span "Global Ordnance: Short Range Training Ammunition" at bounding box center [1441, 289] width 147 height 28
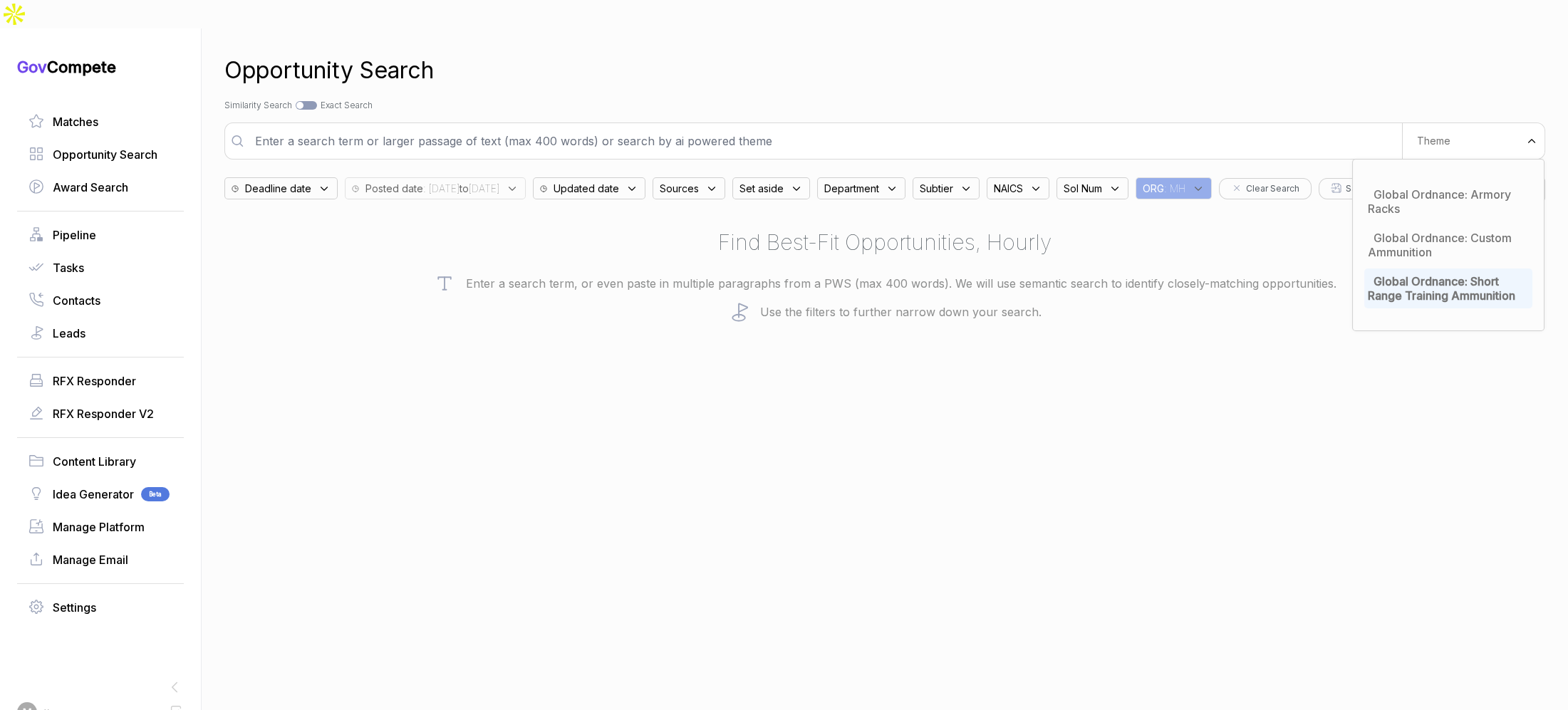
click at [1200, 99] on div "Search by Topic Relevance Similarity Search Search by Exact Keyword Match Exact…" at bounding box center [885, 106] width 1321 height 13
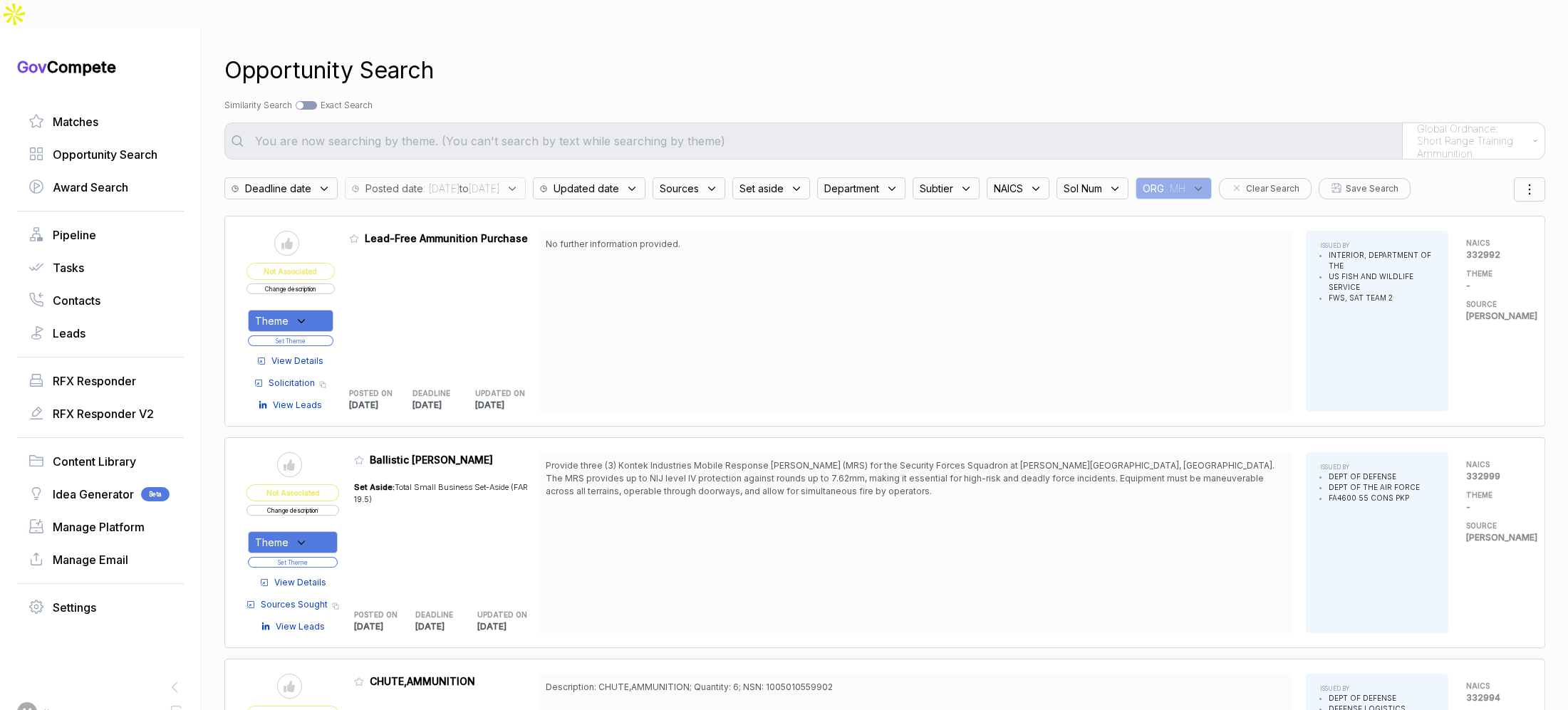
click at [319, 354] on span "View Details" at bounding box center [297, 360] width 52 height 13
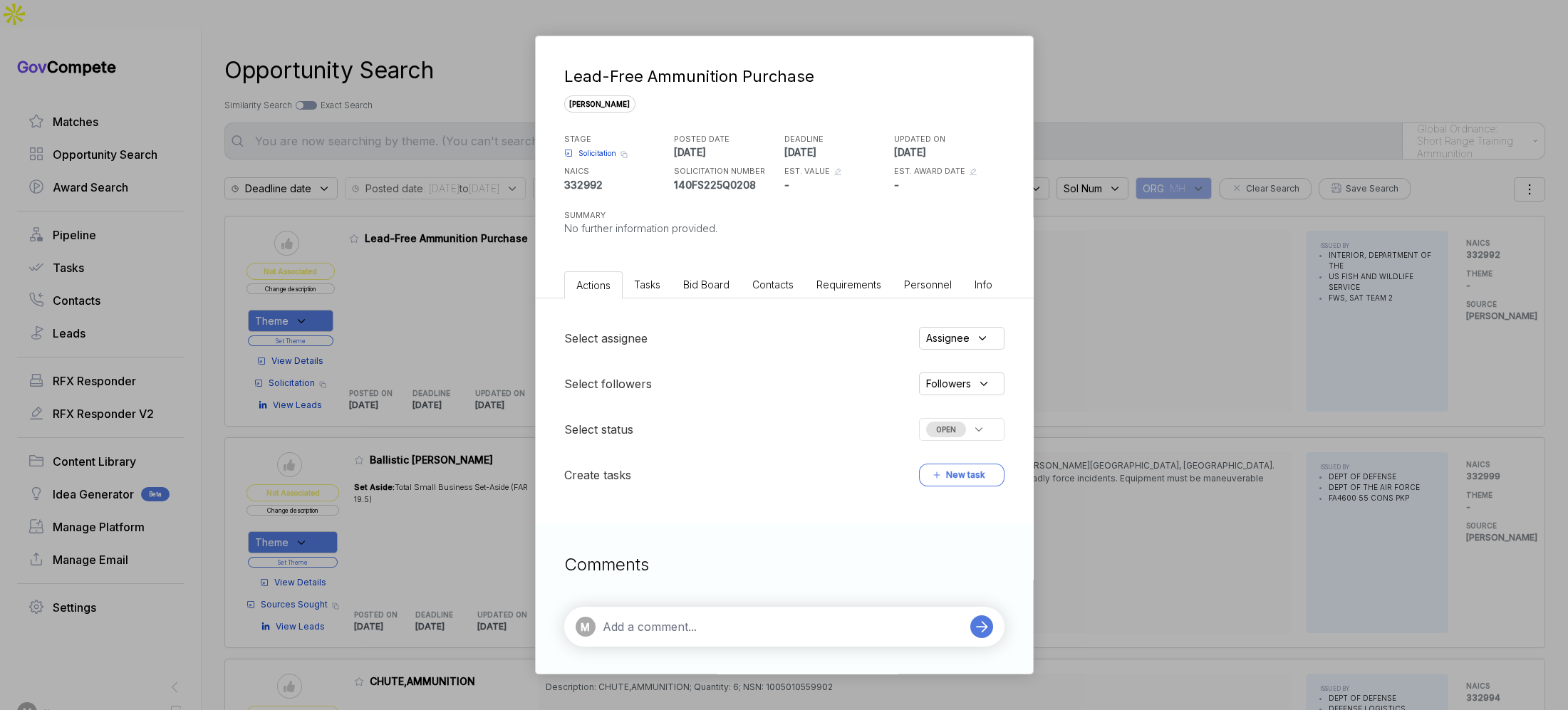
click at [694, 299] on div "Select assignee Assignee Select followers Followers Select status OPEN Create t…" at bounding box center [785, 407] width 498 height 217
click at [696, 290] on span "Bid Board" at bounding box center [706, 284] width 46 height 12
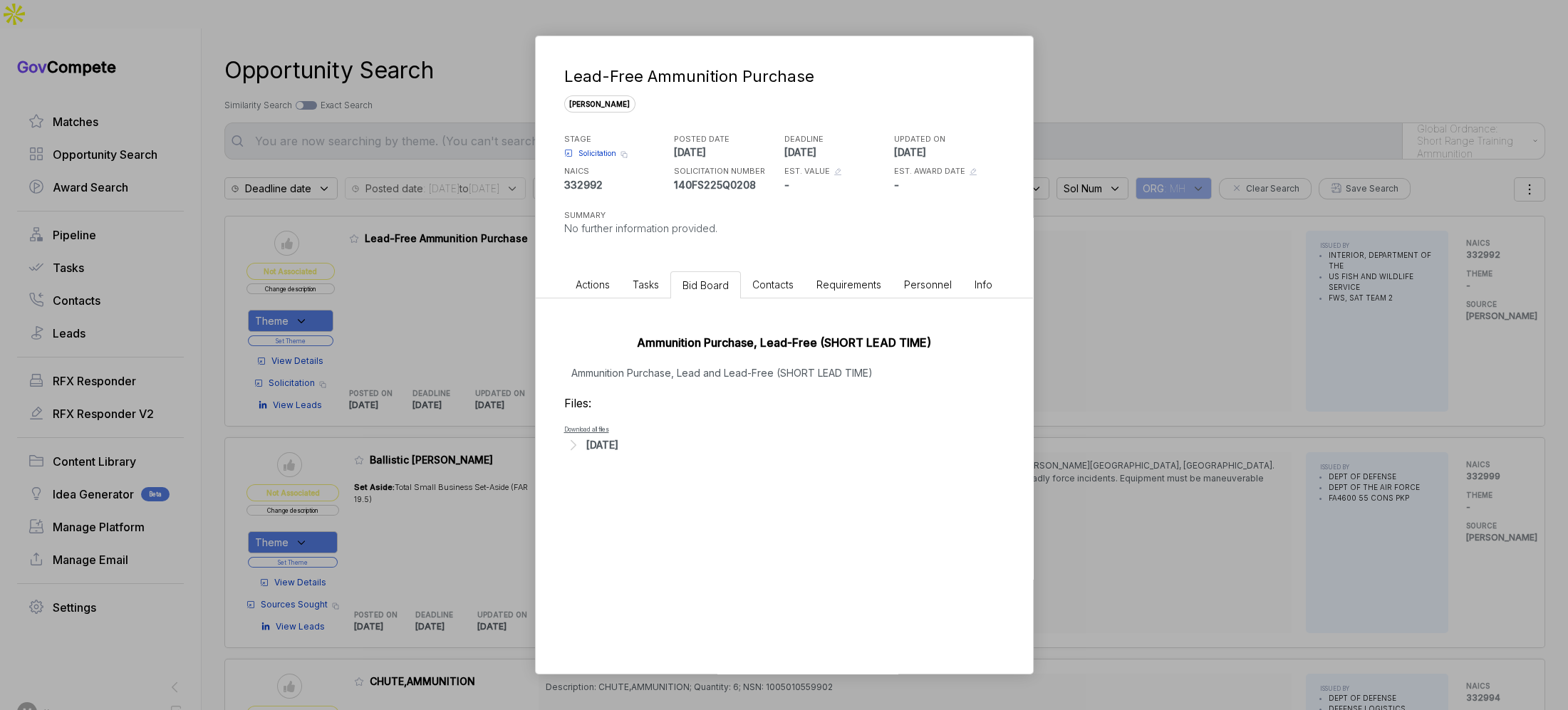
click at [614, 450] on div "[DATE]" at bounding box center [602, 444] width 32 height 15
click at [660, 464] on span "- A06_-_Specifications_for_Ammunition.pdf" at bounding box center [667, 466] width 149 height 9
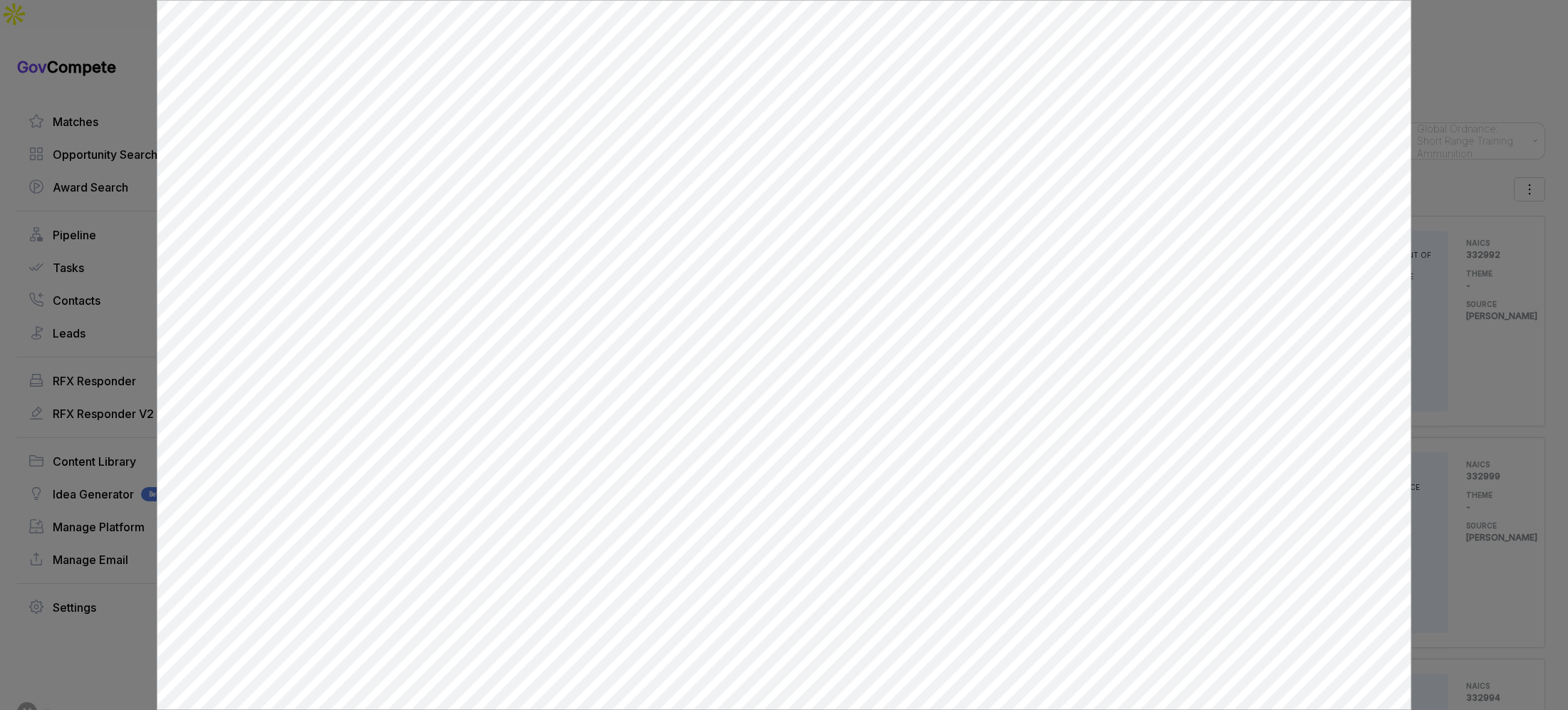
click at [1437, 337] on div at bounding box center [784, 355] width 1568 height 710
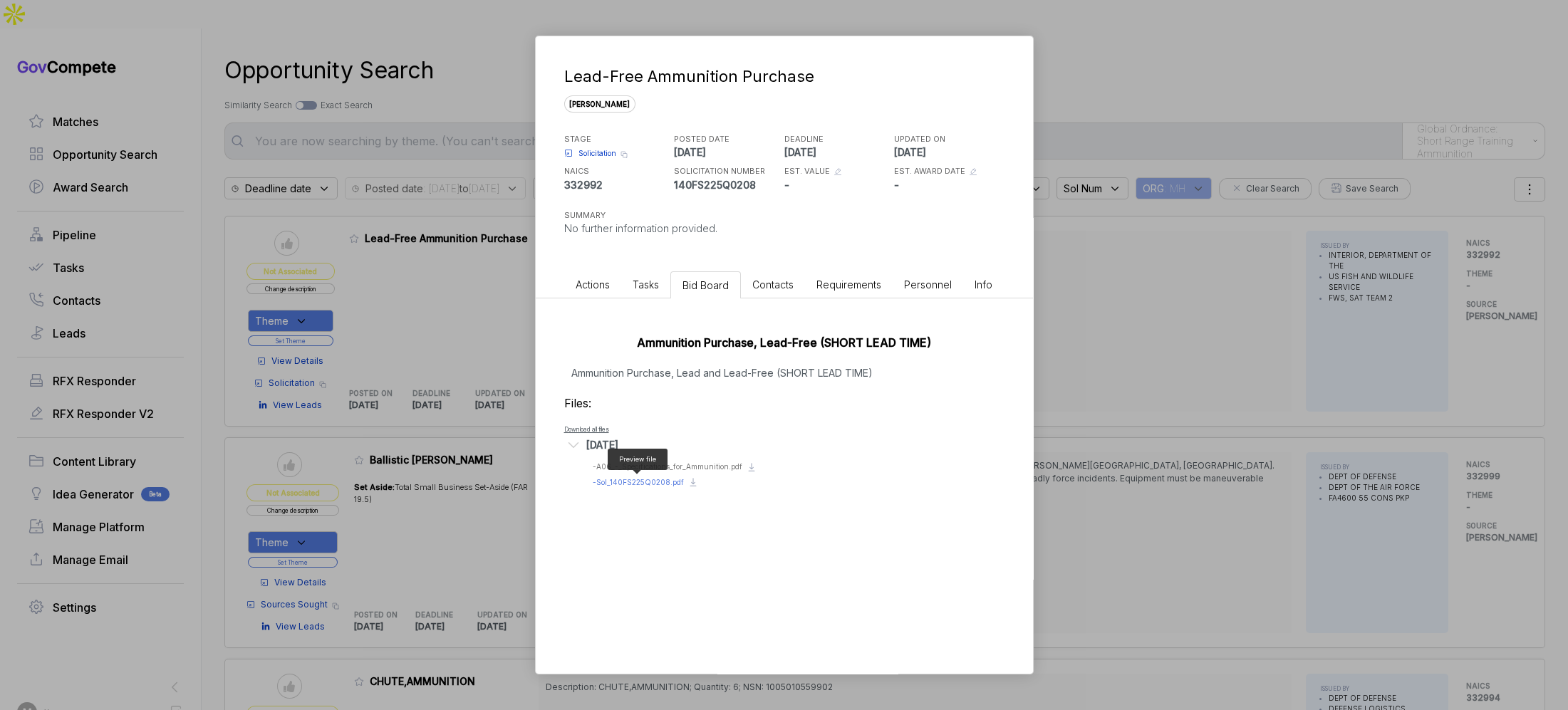
click at [625, 482] on span "- Sol_140FS225Q0208.pdf" at bounding box center [638, 482] width 92 height 9
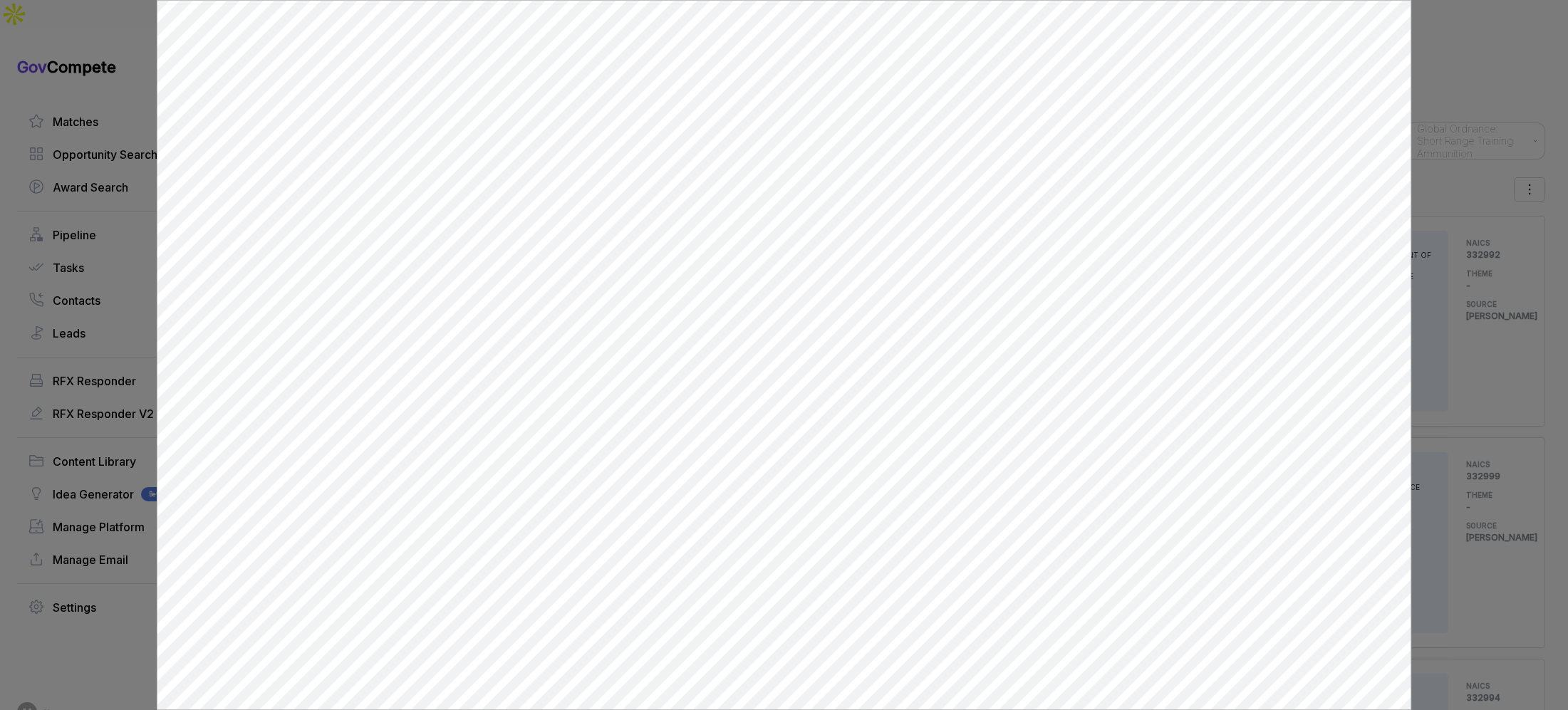
click at [1488, 267] on div at bounding box center [784, 355] width 1568 height 710
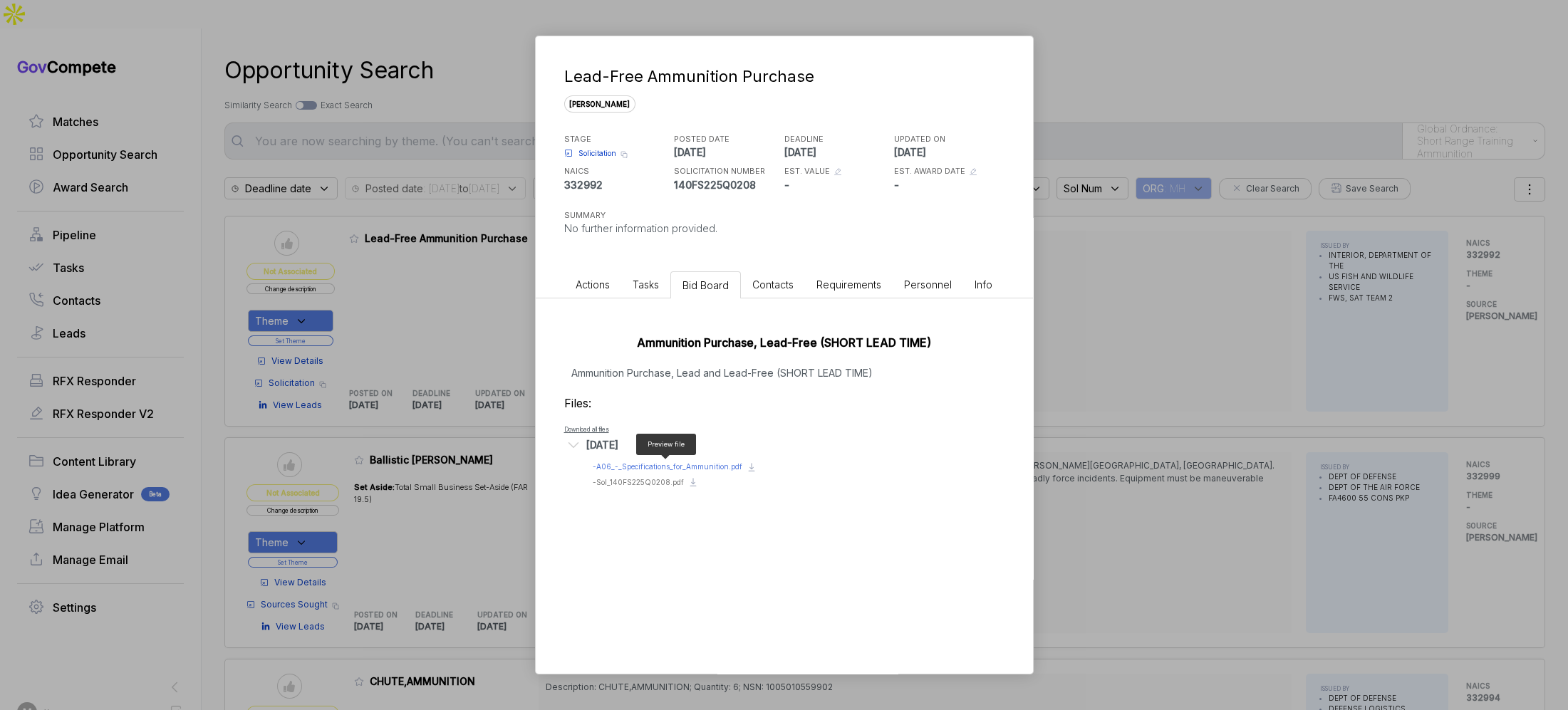
click at [675, 468] on span "- A06_-_Specifications_for_Ammunition.pdf" at bounding box center [667, 466] width 149 height 9
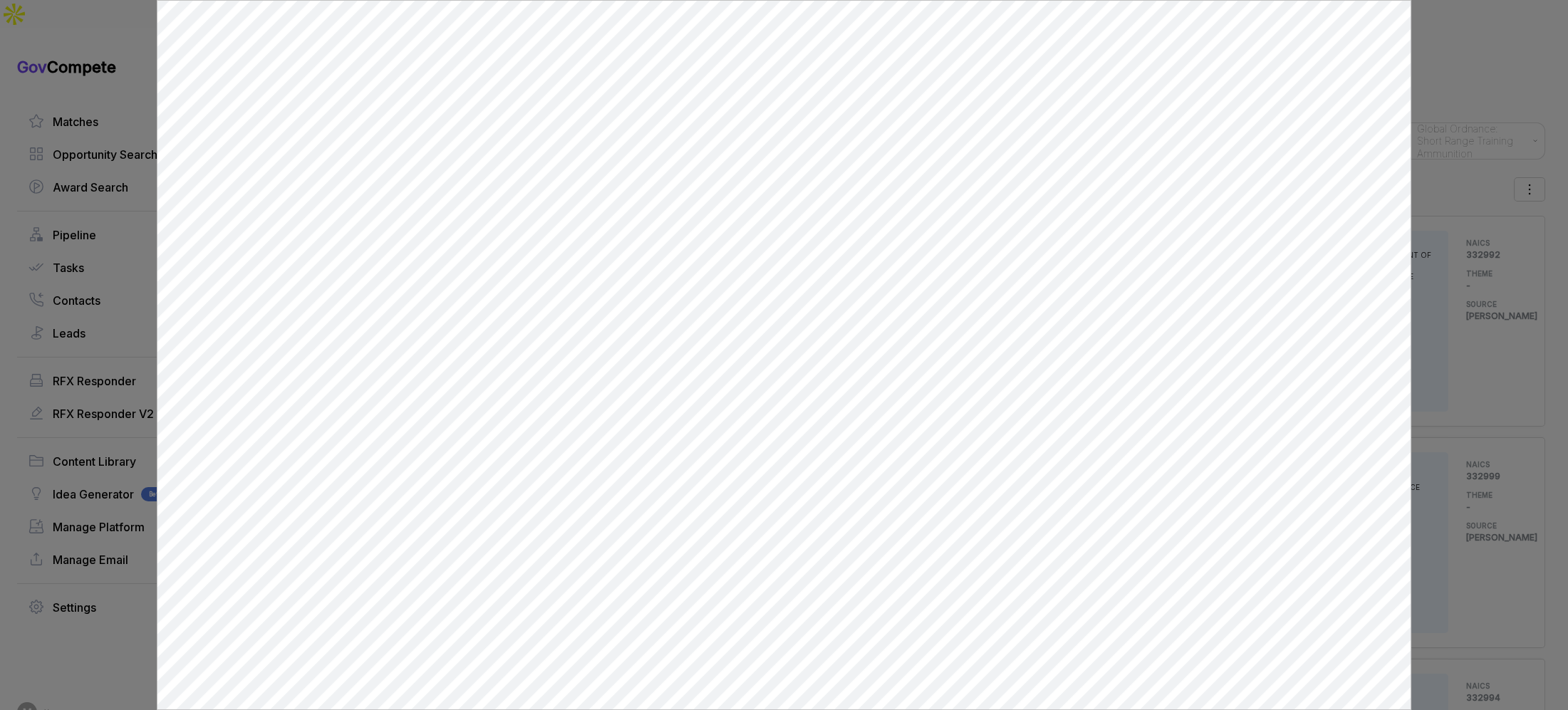
click at [1473, 160] on div at bounding box center [784, 355] width 1568 height 710
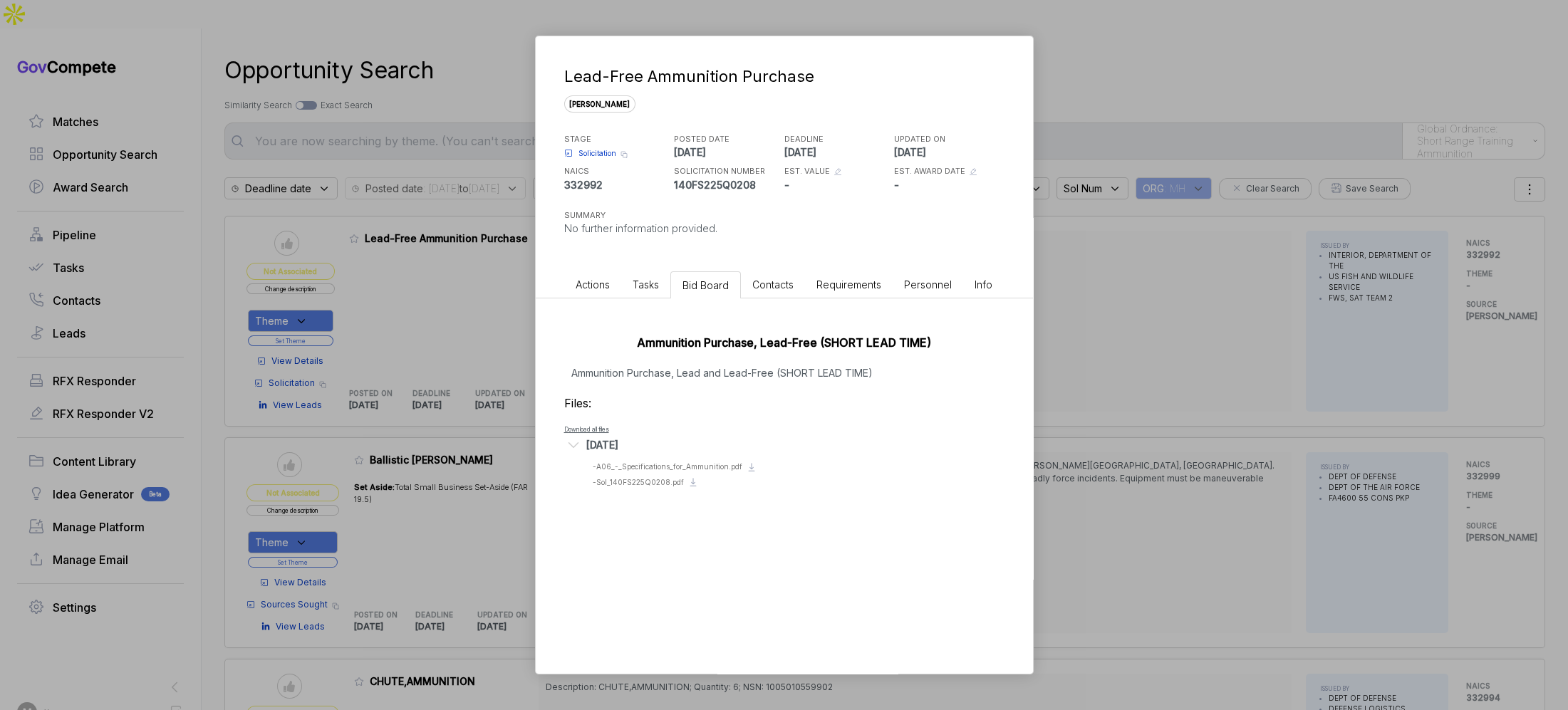
click at [1103, 385] on div "Lead-Free Ammunition Purchase sam STAGE Solicitation Copy link POSTED DATE 2025…" at bounding box center [784, 355] width 1568 height 710
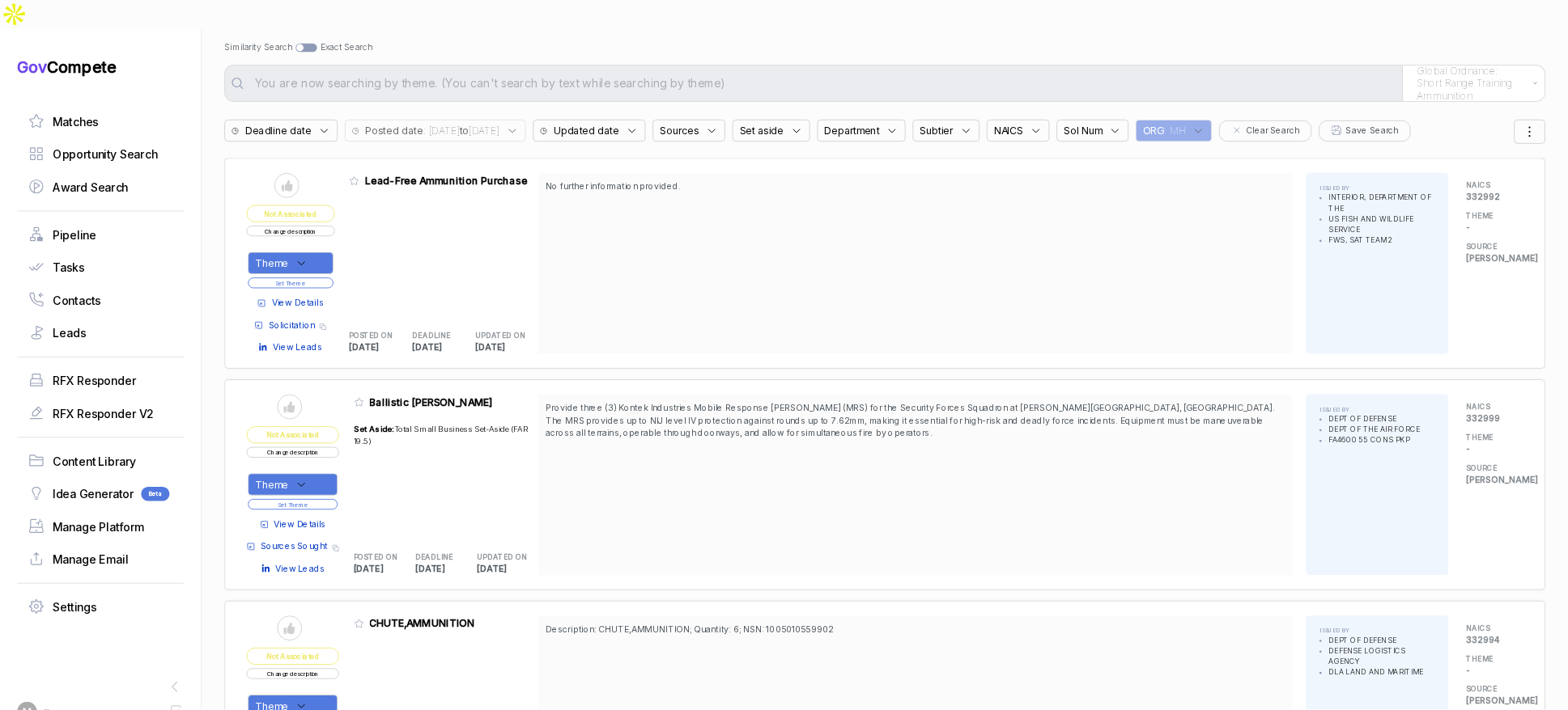
scroll to position [95, 0]
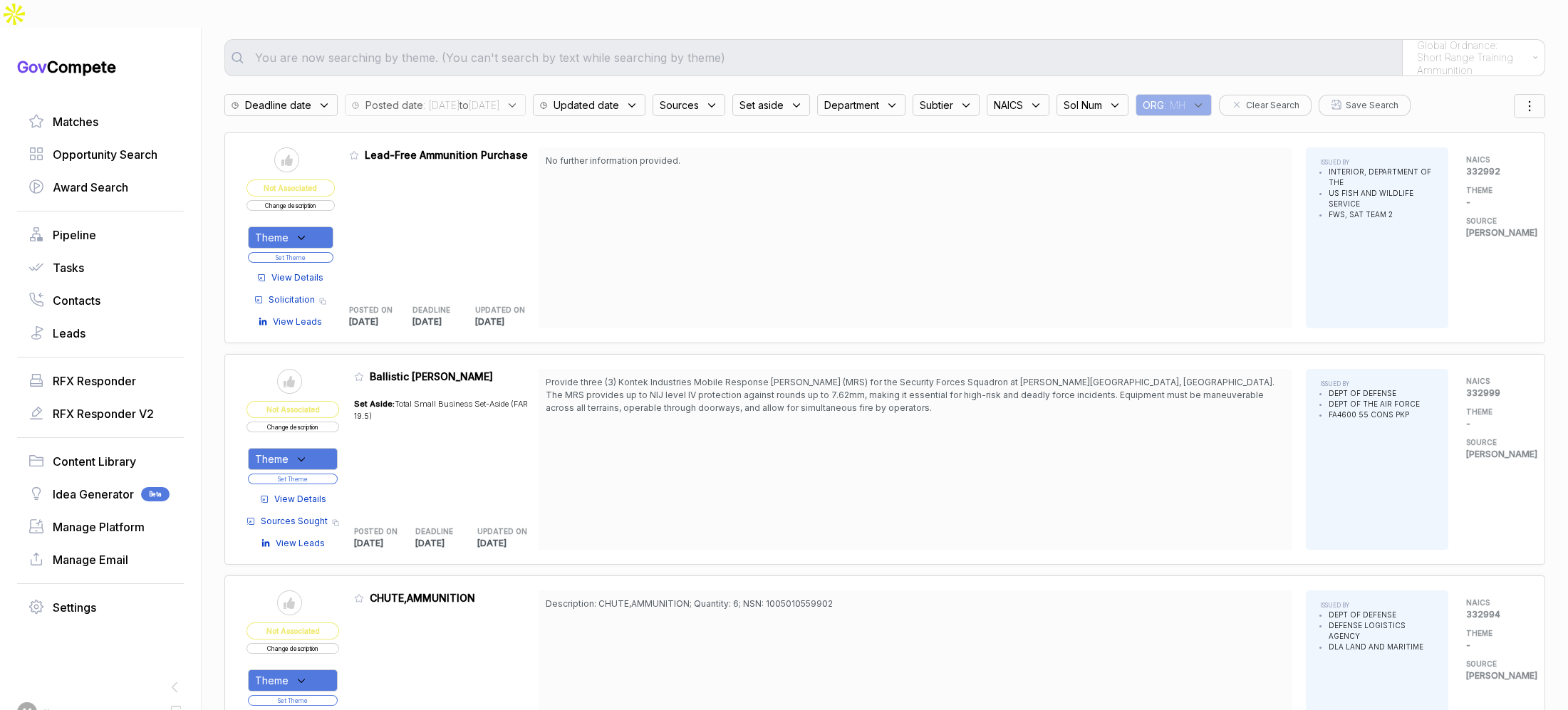
drag, startPoint x: 829, startPoint y: 359, endPoint x: 831, endPoint y: 373, distance: 14.1
click at [831, 376] on span "Provide three (3) Kontek Industries Mobile Response Shields (MRS) for the Secur…" at bounding box center [915, 395] width 739 height 38
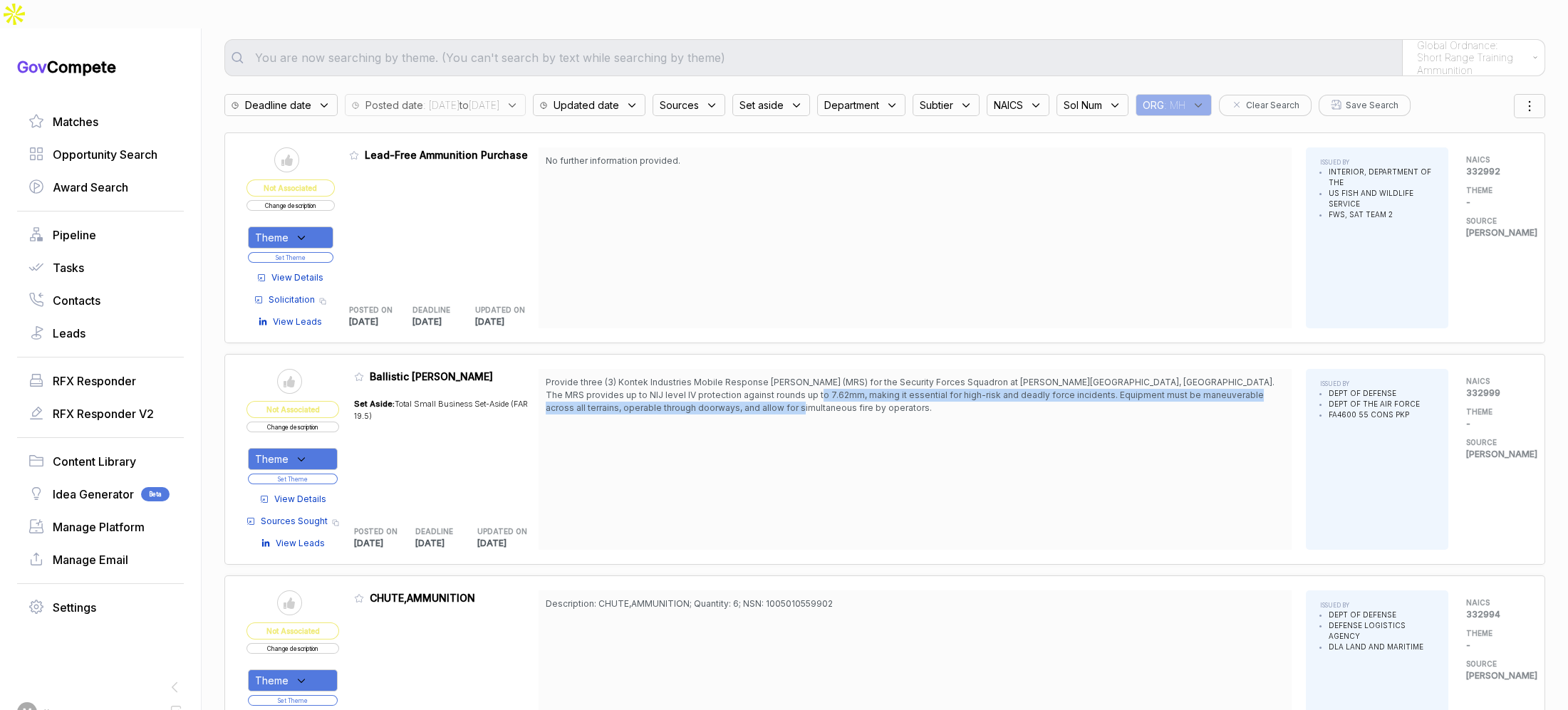
drag, startPoint x: 768, startPoint y: 377, endPoint x: 746, endPoint y: 369, distance: 23.4
click at [746, 376] on span "Provide three (3) Kontek Industries Mobile Response Shields (MRS) for the Secur…" at bounding box center [915, 395] width 739 height 38
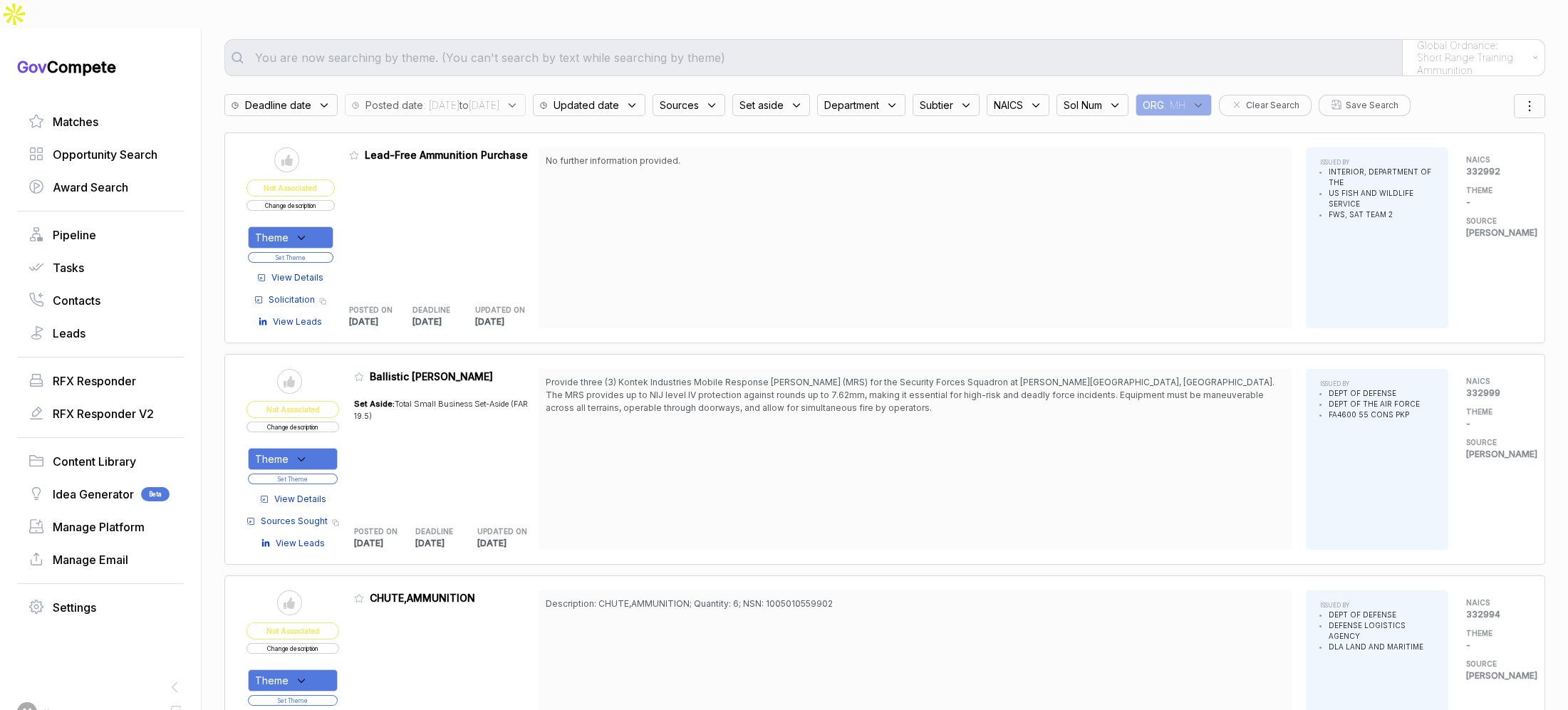
drag, startPoint x: 730, startPoint y: 359, endPoint x: 402, endPoint y: 475, distance: 347.9
click at [721, 376] on span "Provide three (3) Kontek Industries Mobile Response Shields (MRS) for the Secur…" at bounding box center [915, 395] width 739 height 38
click at [289, 493] on span "View Details" at bounding box center [300, 499] width 52 height 13
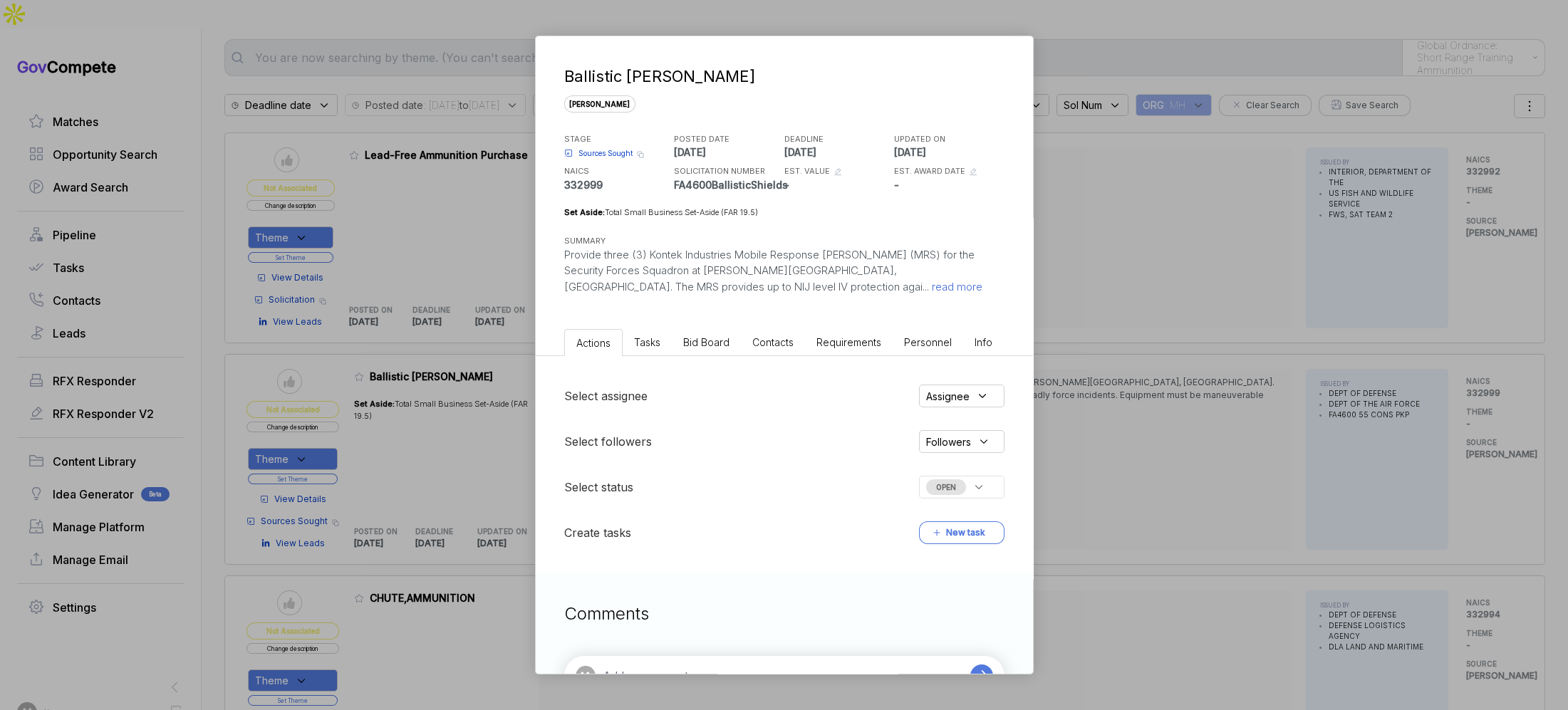
drag, startPoint x: 1099, startPoint y: 349, endPoint x: 1135, endPoint y: 350, distance: 36.0
click at [1103, 351] on div "Ballistic Shields sam STAGE Sources Sought Copy link POSTED DATE 2025-09-04 DEA…" at bounding box center [784, 355] width 1568 height 710
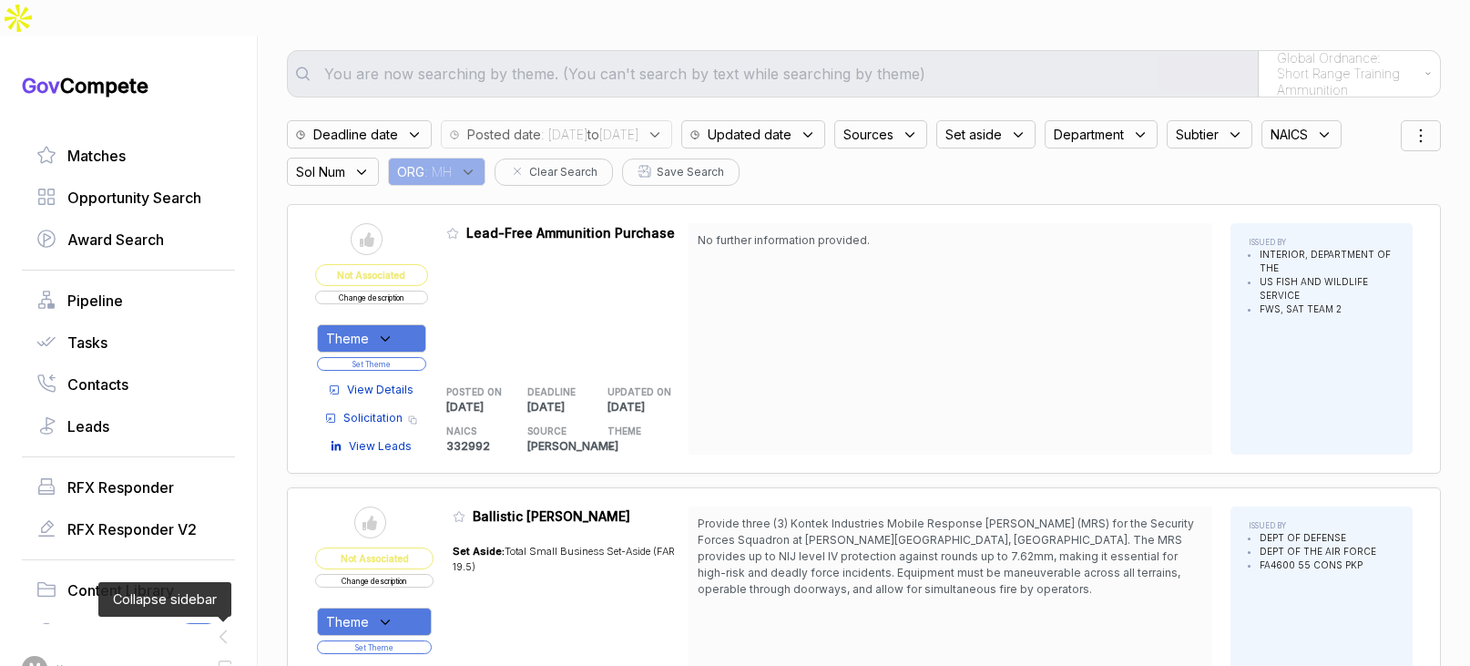
click at [221, 625] on icon at bounding box center [223, 637] width 24 height 24
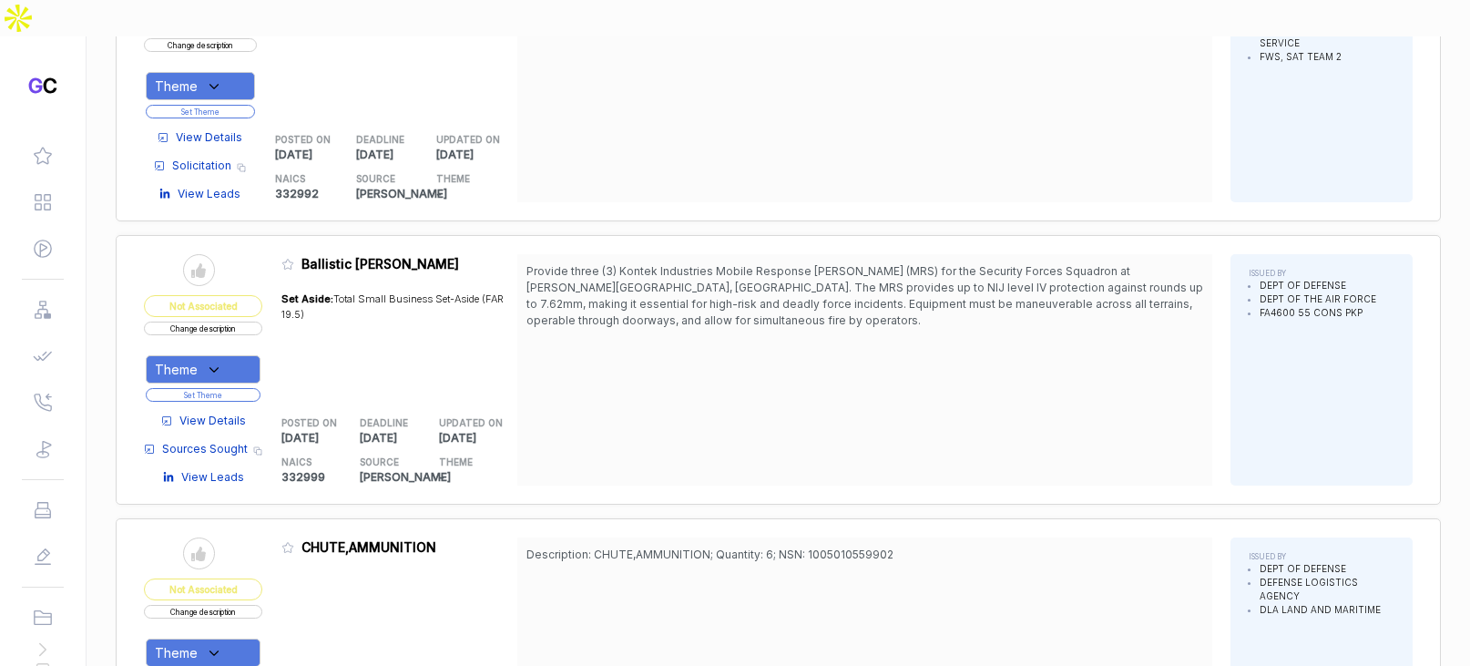
scroll to position [368, 0]
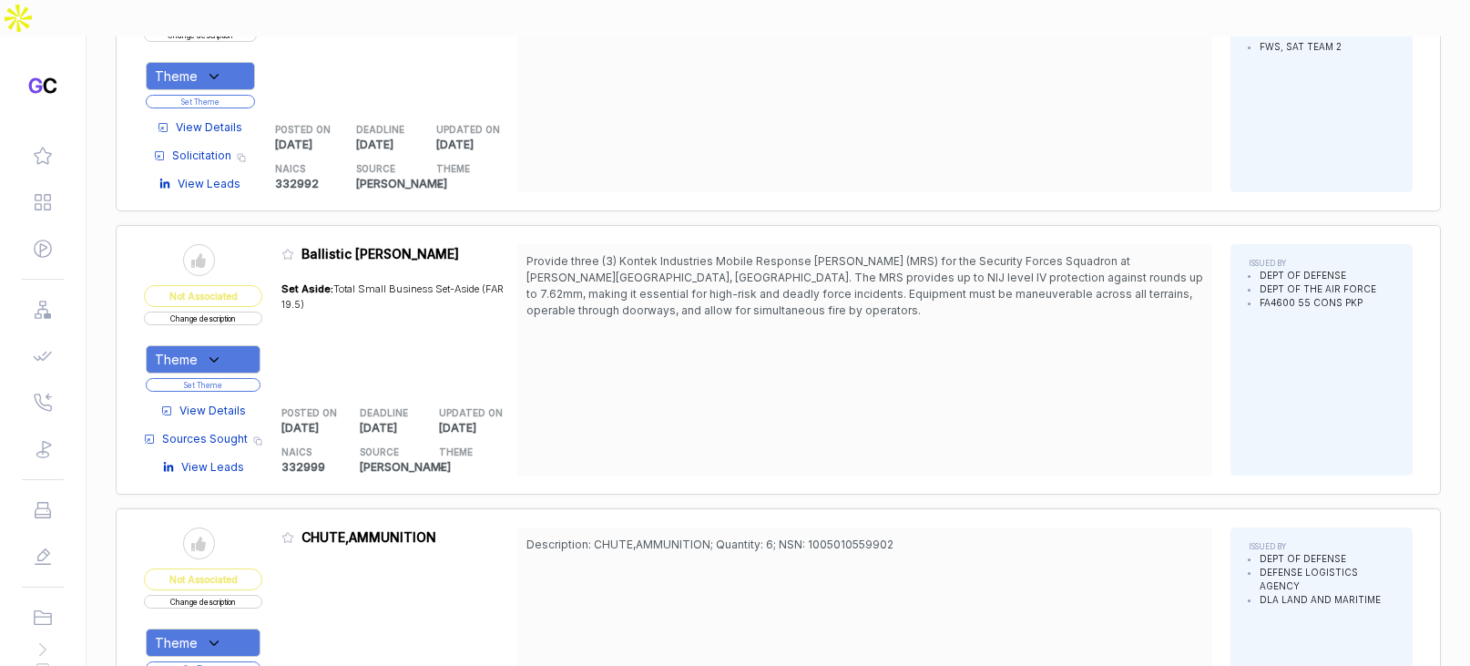
click at [239, 402] on span "View Details" at bounding box center [212, 410] width 66 height 16
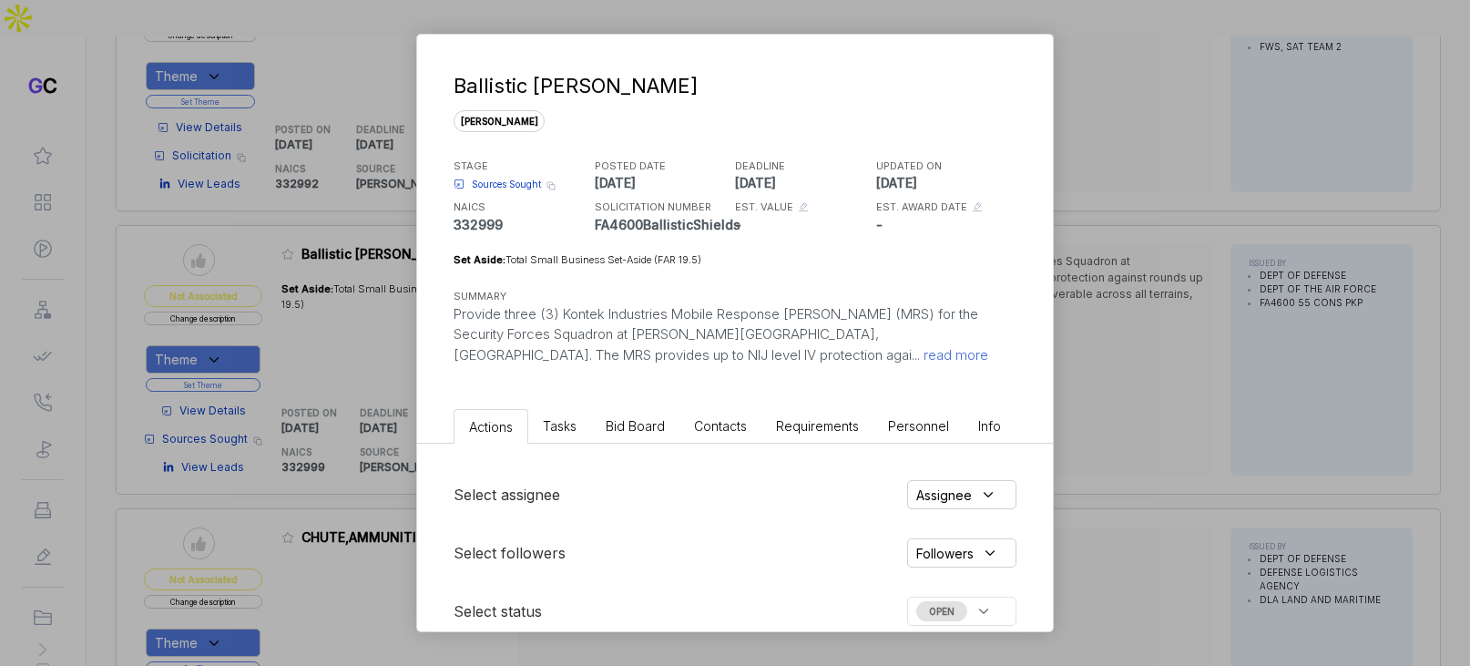
click at [646, 433] on li "Bid Board" at bounding box center [635, 426] width 88 height 34
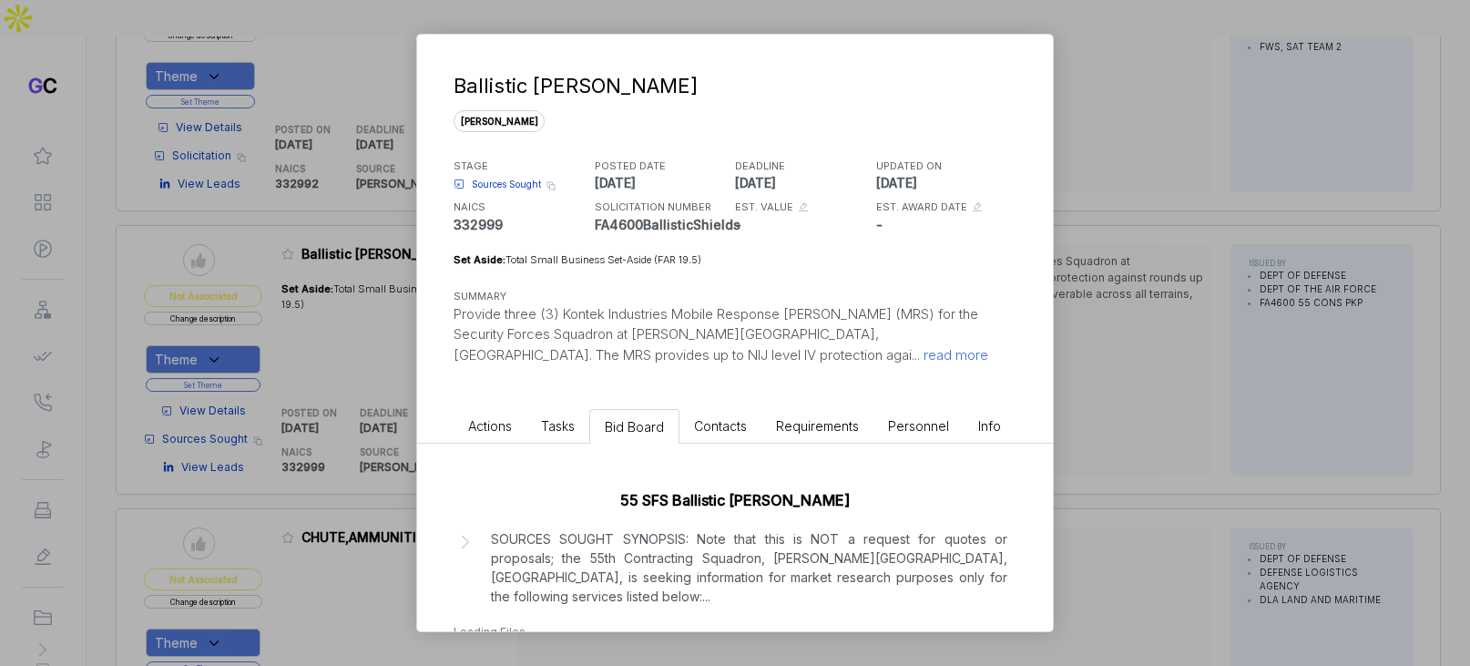
click at [682, 553] on p "SOURCES SOUGHT SYNOPSIS: Note that this is NOT a request for quotes or proposal…" at bounding box center [749, 567] width 516 height 76
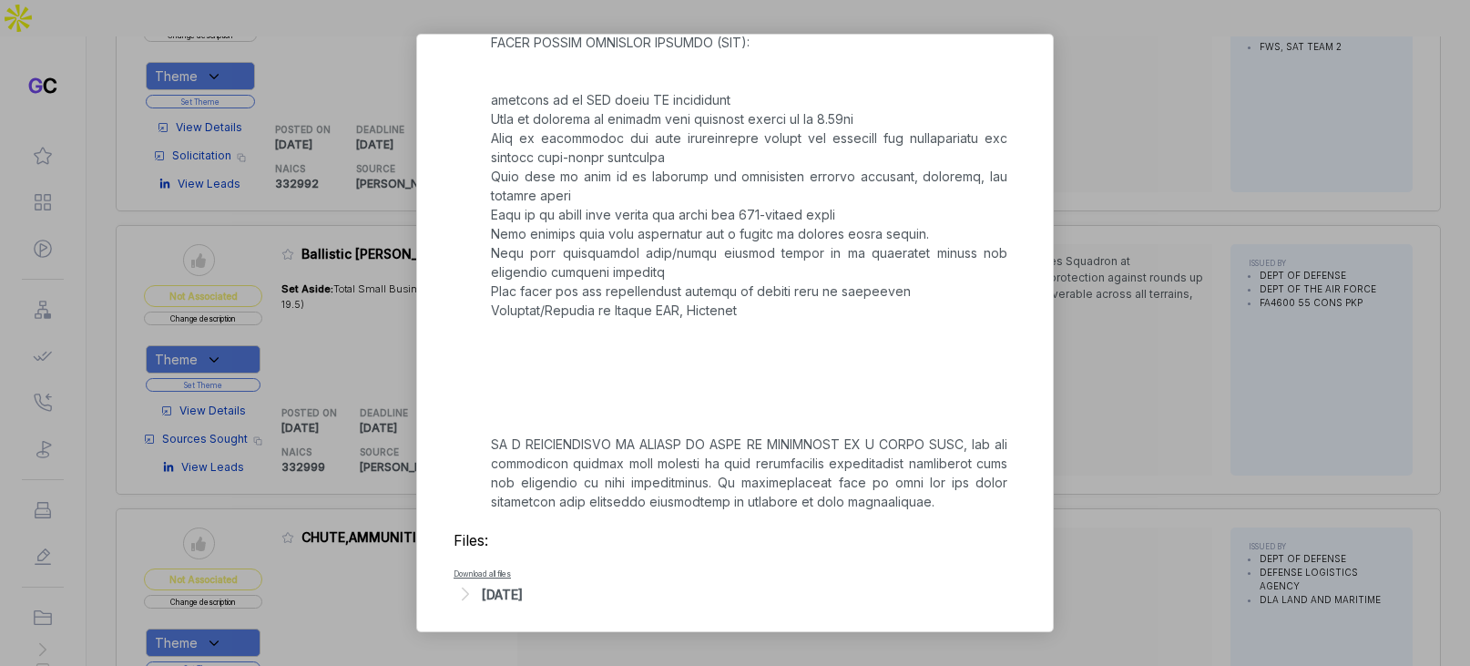
scroll to position [1098, 0]
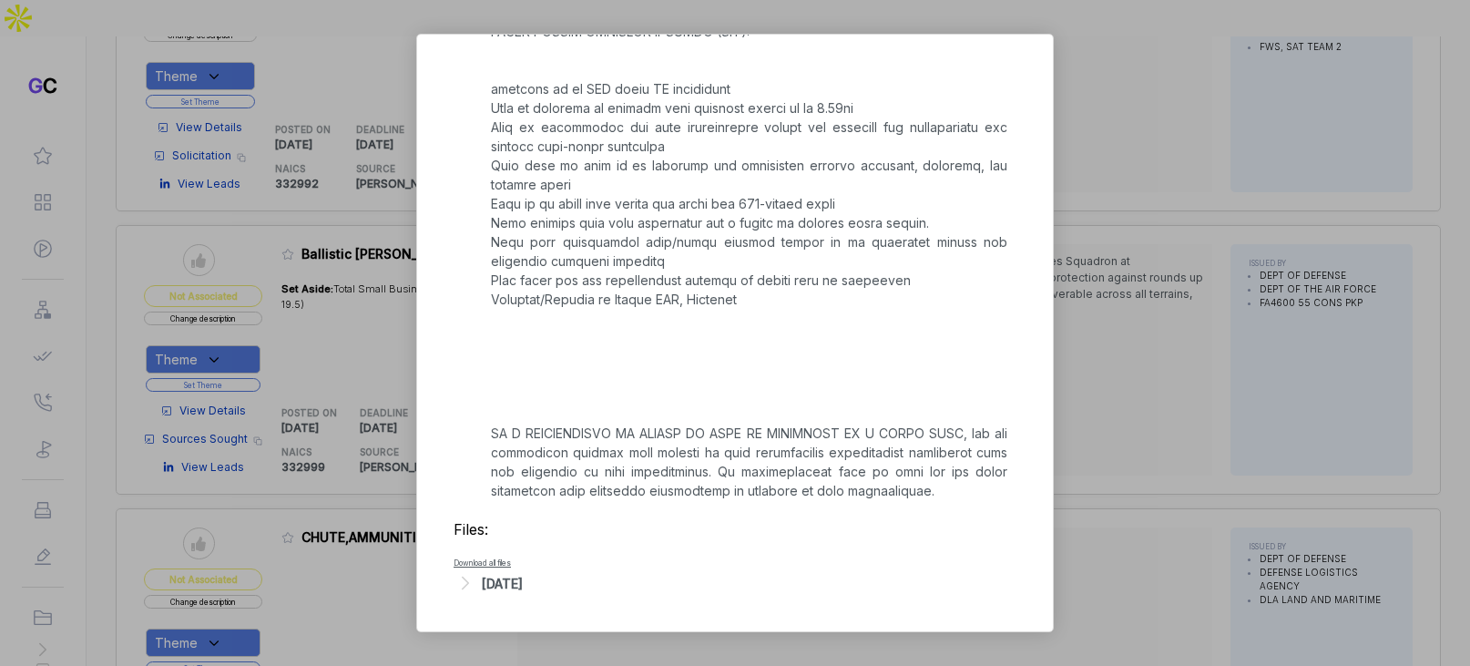
click at [1084, 396] on div "Ballistic Shields sam STAGE Sources Sought Copy link POSTED DATE 2025-09-04 DEA…" at bounding box center [735, 333] width 1470 height 666
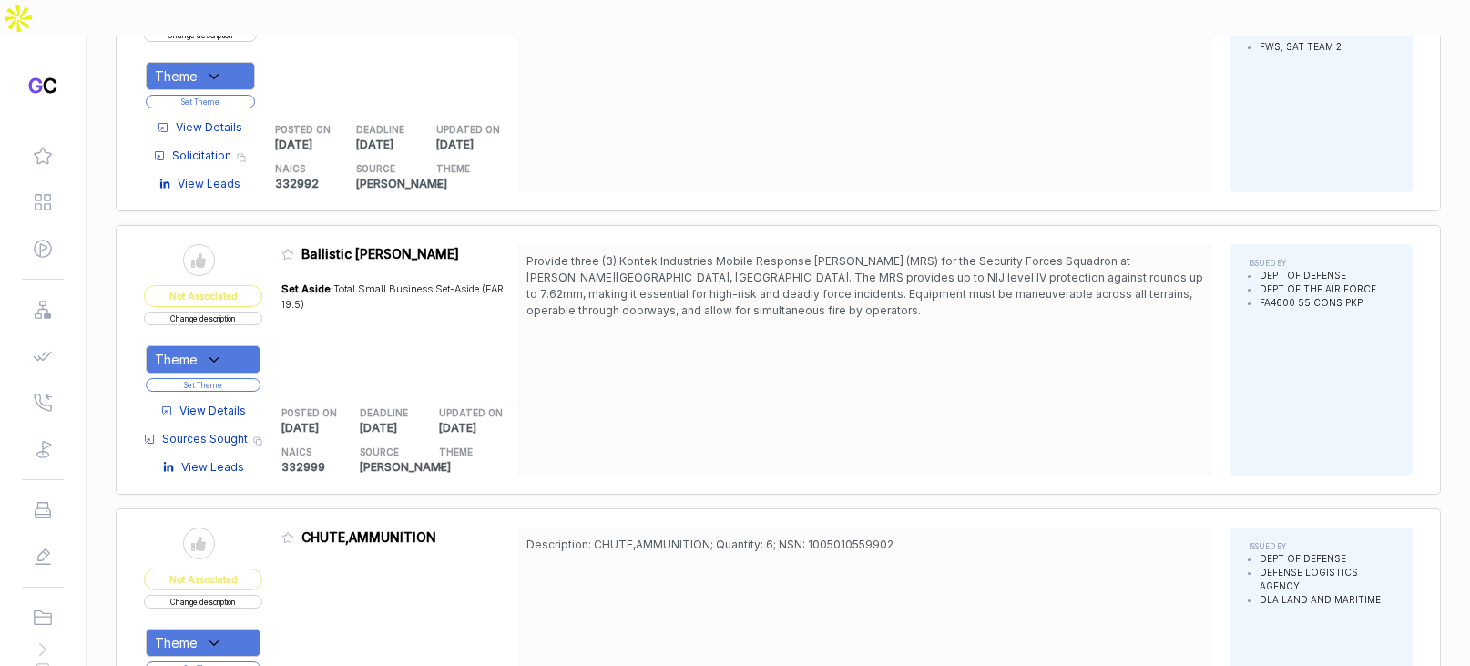
click at [247, 345] on div "Theme" at bounding box center [203, 359] width 115 height 28
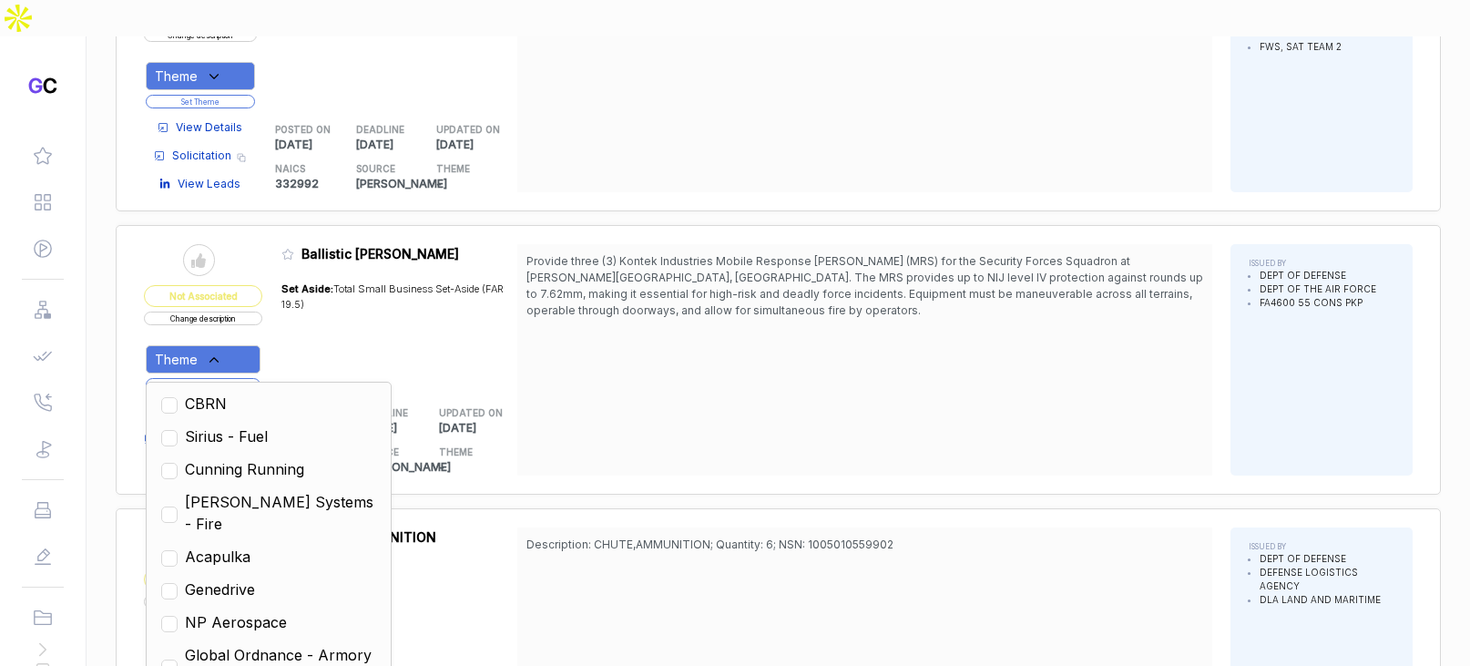
drag, startPoint x: 250, startPoint y: 555, endPoint x: 266, endPoint y: 545, distance: 18.0
click at [250, 611] on span "NP Aerospace" at bounding box center [236, 622] width 102 height 22
checkbox input "true"
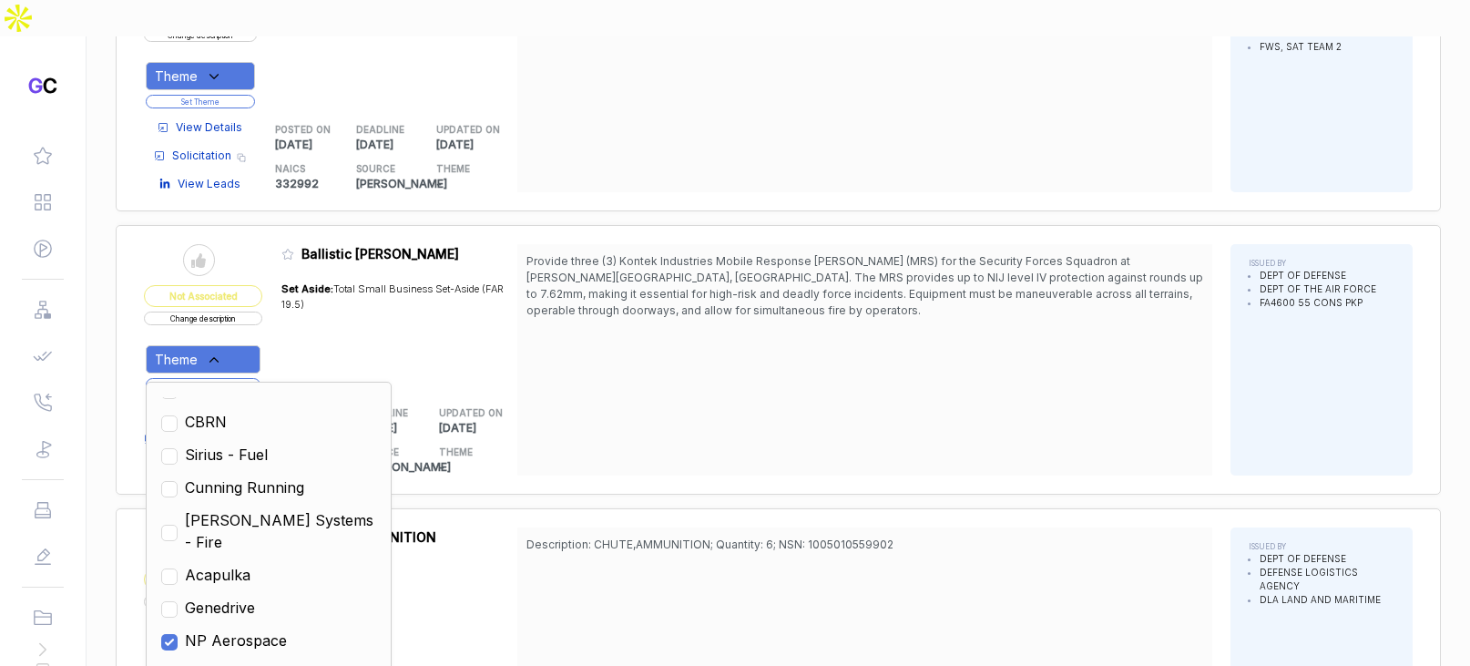
scroll to position [646, 0]
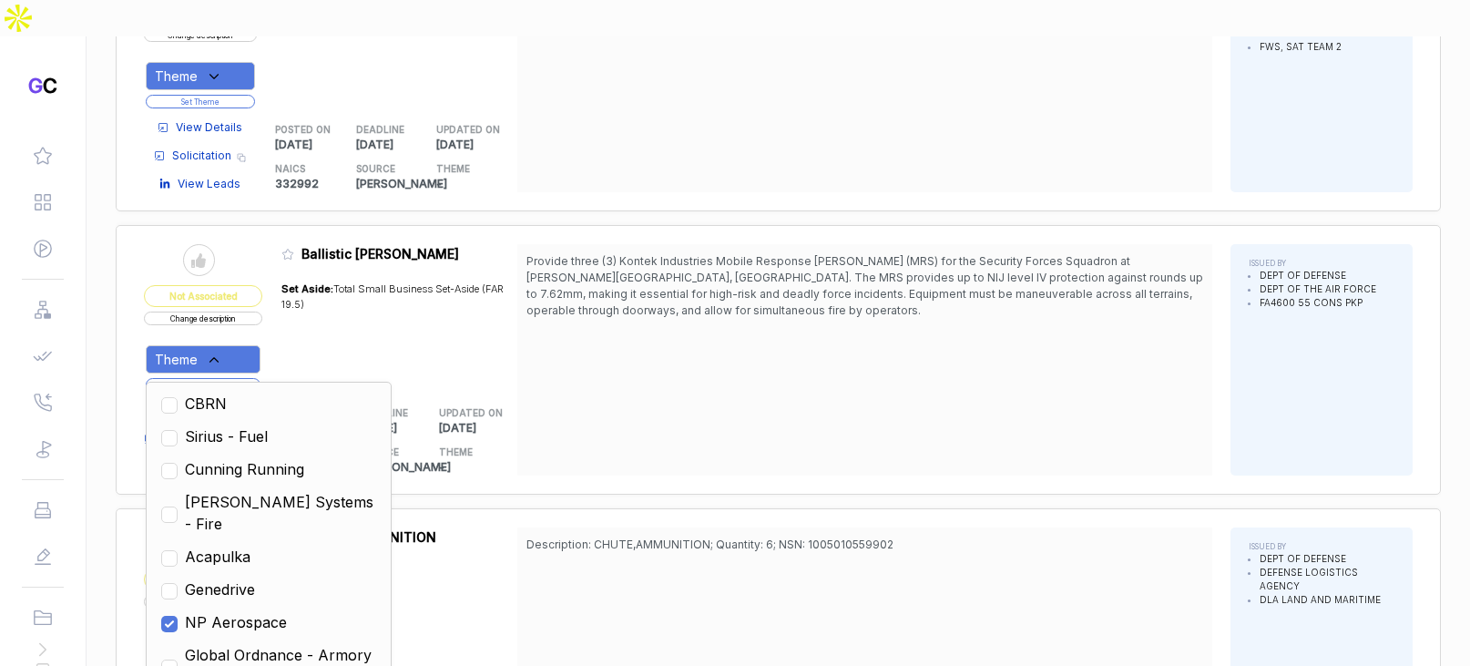
drag, startPoint x: 524, startPoint y: 399, endPoint x: 356, endPoint y: 369, distance: 170.2
click at [514, 436] on div "THEME -" at bounding box center [478, 455] width 79 height 39
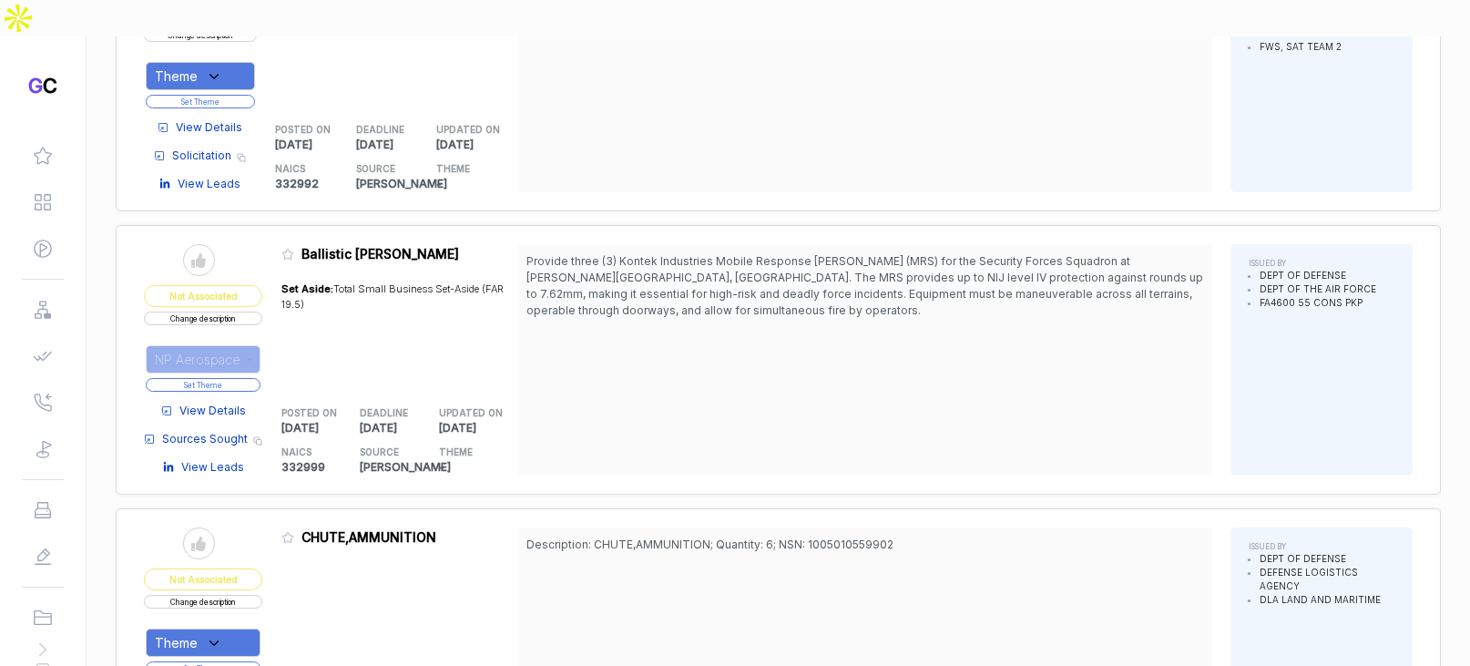
click at [244, 378] on button "Set Theme" at bounding box center [203, 385] width 115 height 14
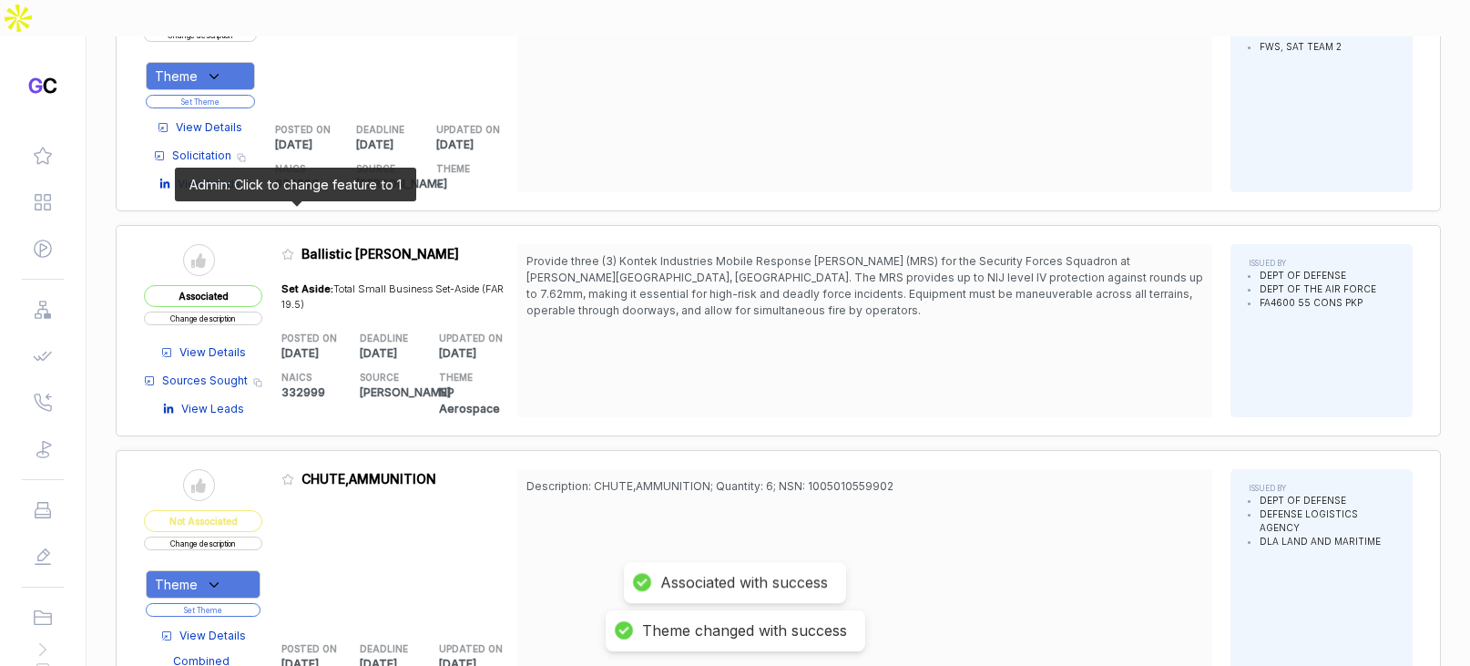
drag, startPoint x: 290, startPoint y: 216, endPoint x: 414, endPoint y: 406, distance: 227.0
click at [290, 249] on icon at bounding box center [287, 254] width 11 height 10
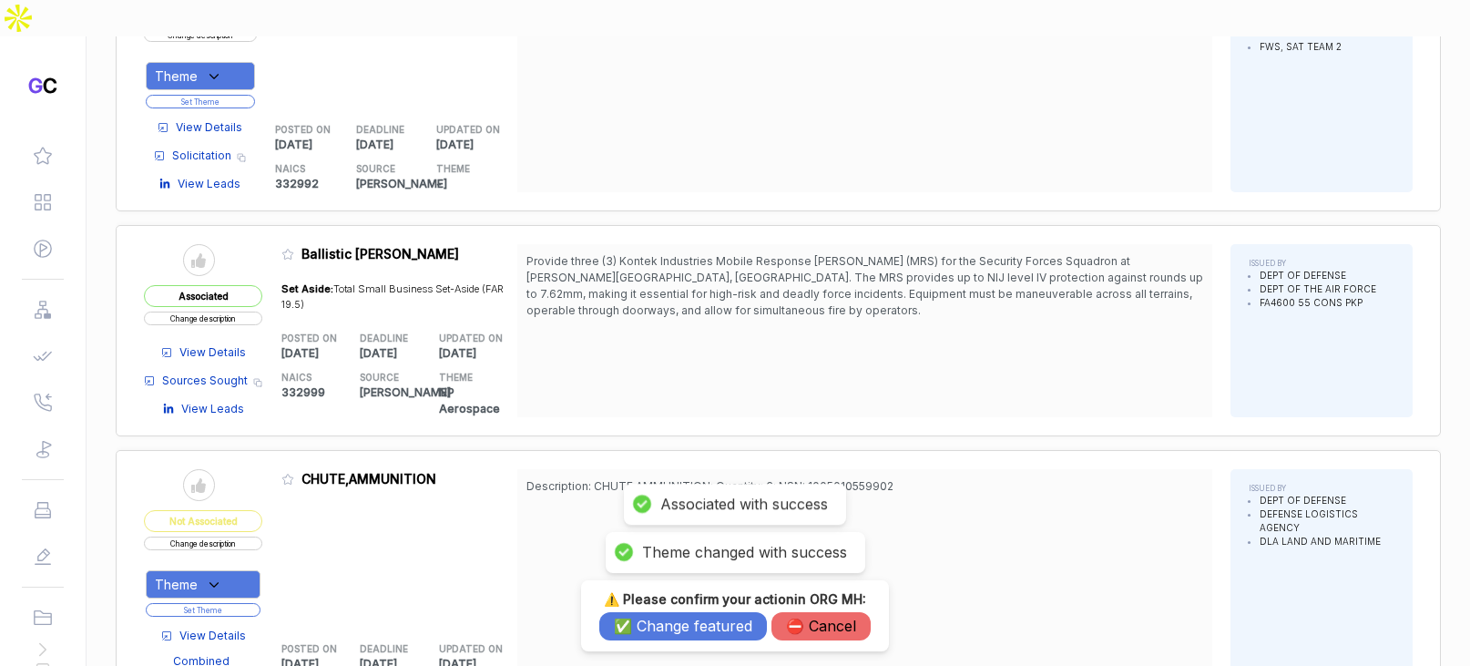
click at [676, 636] on button "✅ Change featured" at bounding box center [683, 626] width 168 height 28
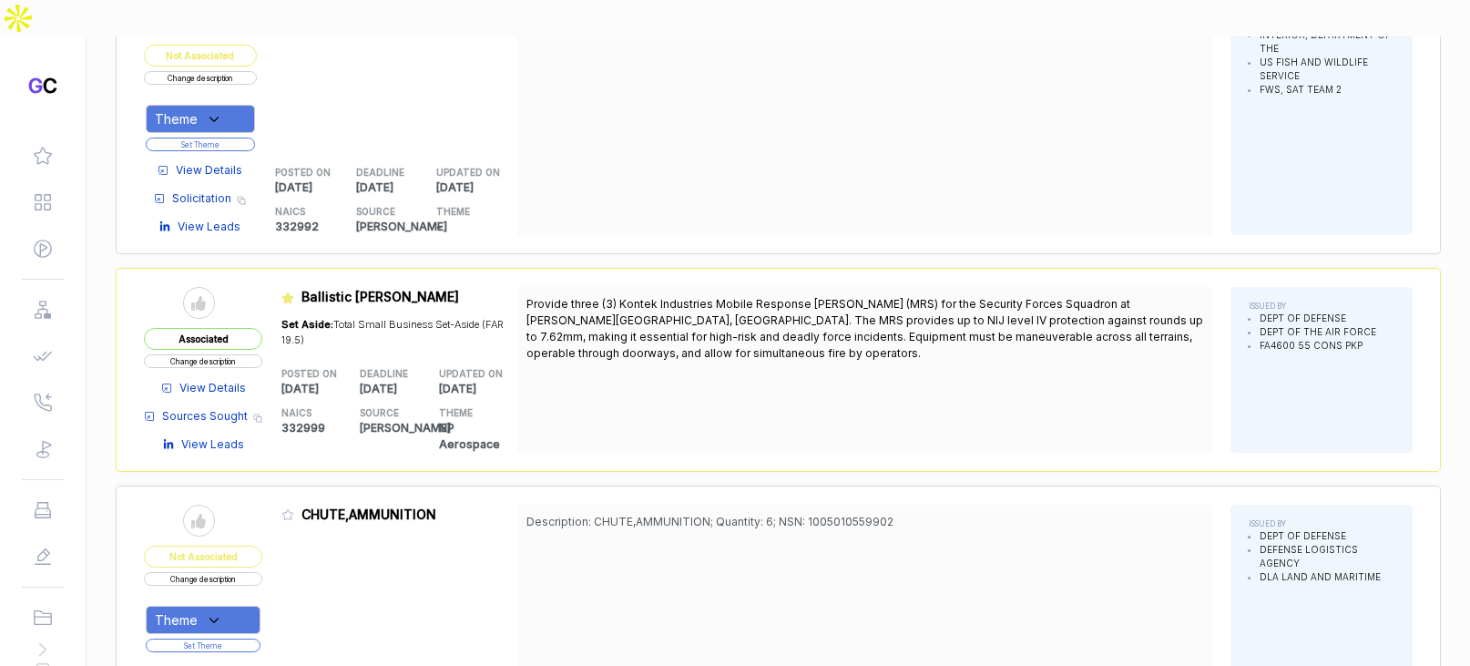
scroll to position [0, 0]
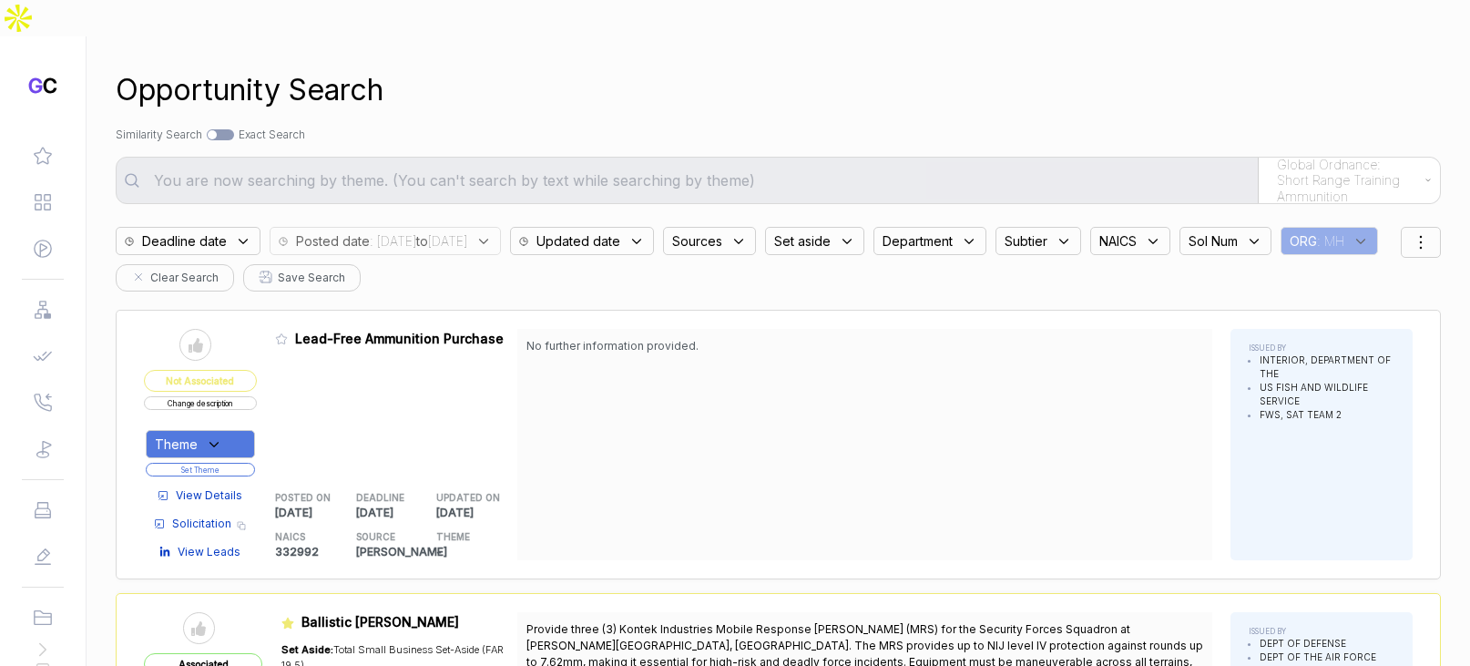
click at [237, 396] on button "Change description" at bounding box center [200, 403] width 113 height 14
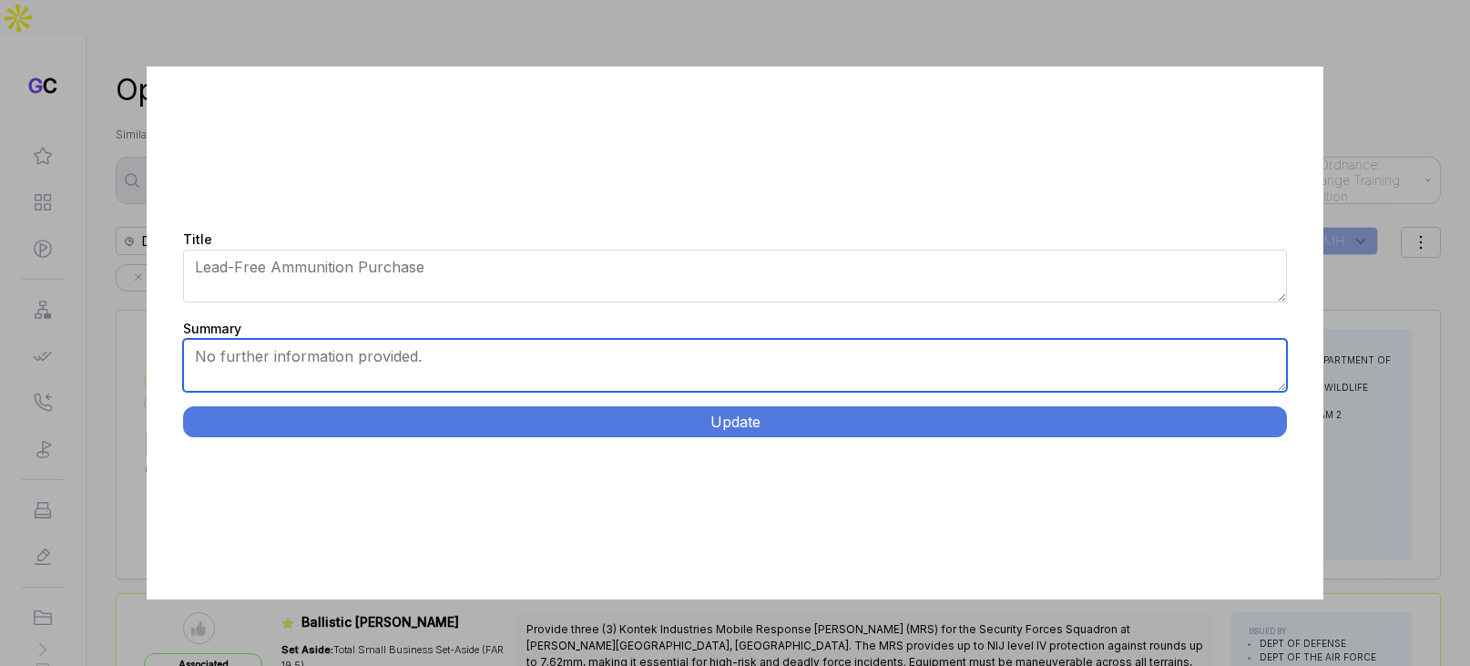
click at [358, 362] on textarea "No further information provided." at bounding box center [734, 365] width 1103 height 53
paste textarea "Ammunition for Educational Workshop. Winona, MN. Provide 280 total rounds of hu…"
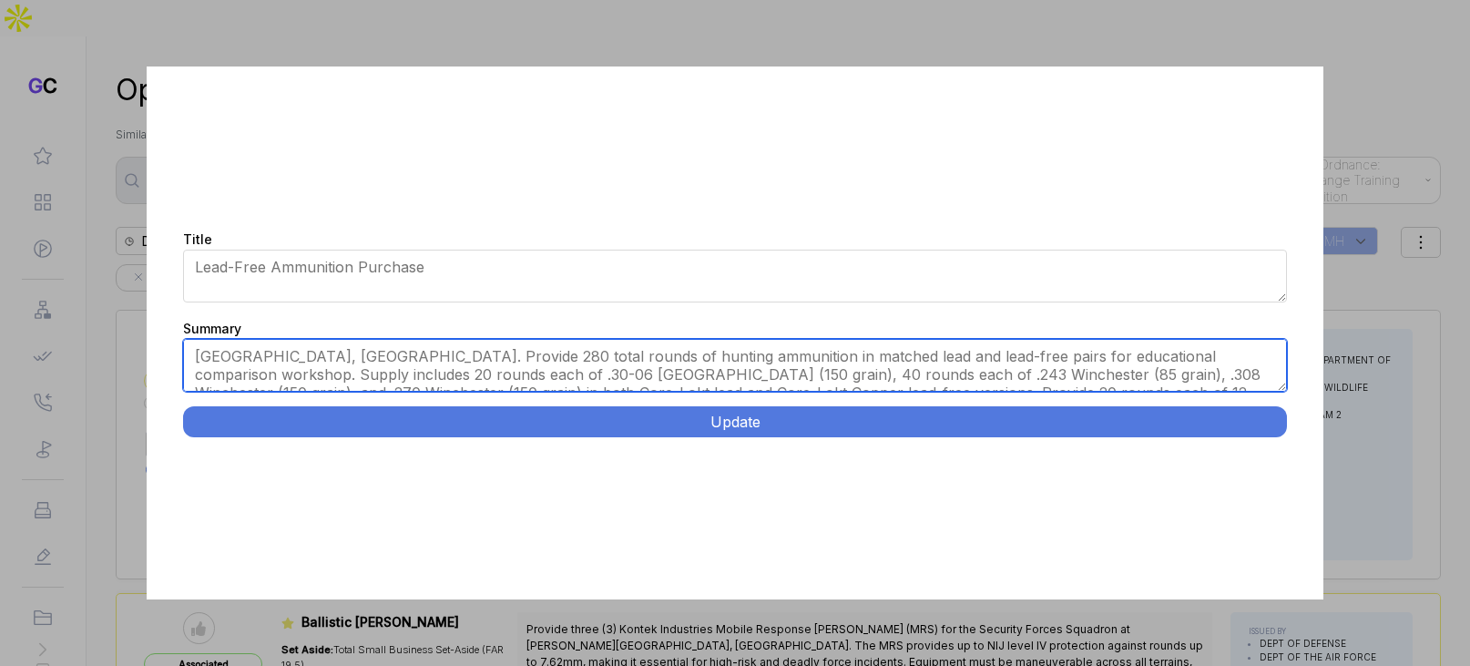
type textarea "Winona, MN. Provide 280 total rounds of hunting ammunition in matched lead and …"
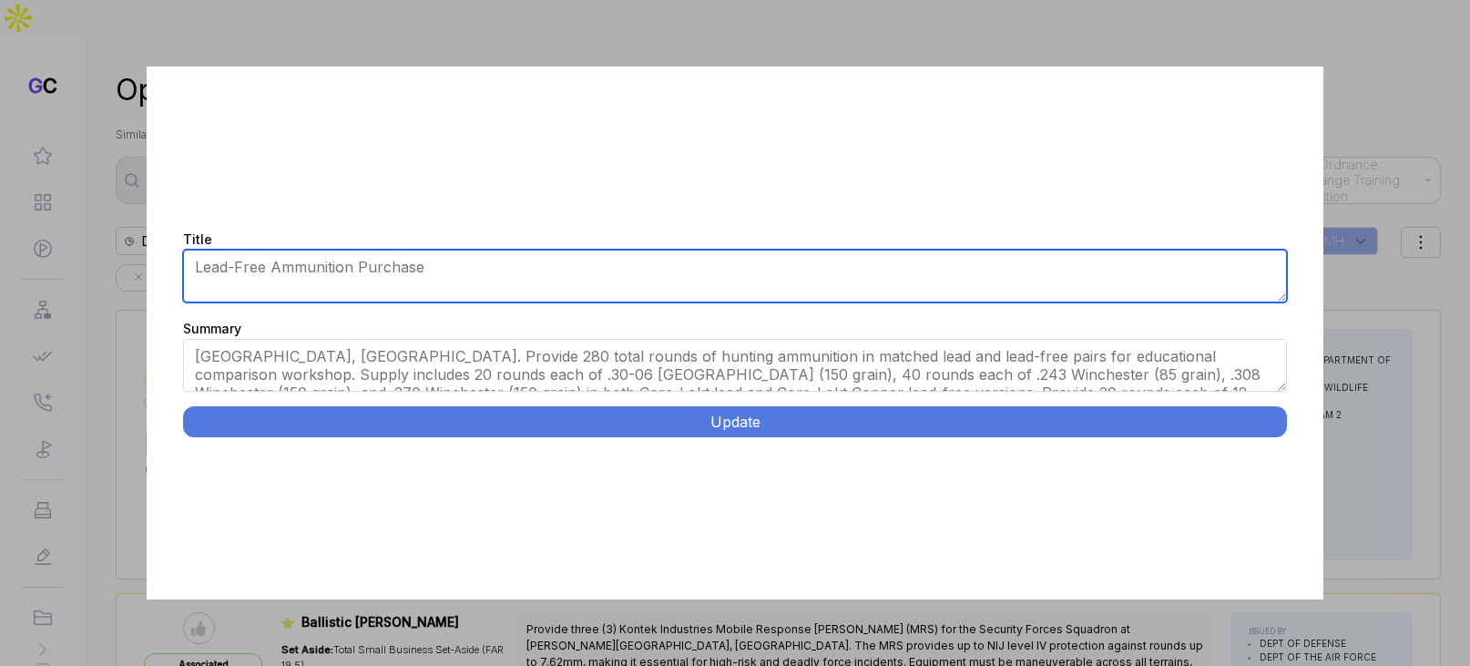
click at [448, 265] on textarea "Lead-Free Ammunition Purchase" at bounding box center [734, 275] width 1103 height 53
paste textarea "Ammunition for Educational Workshop."
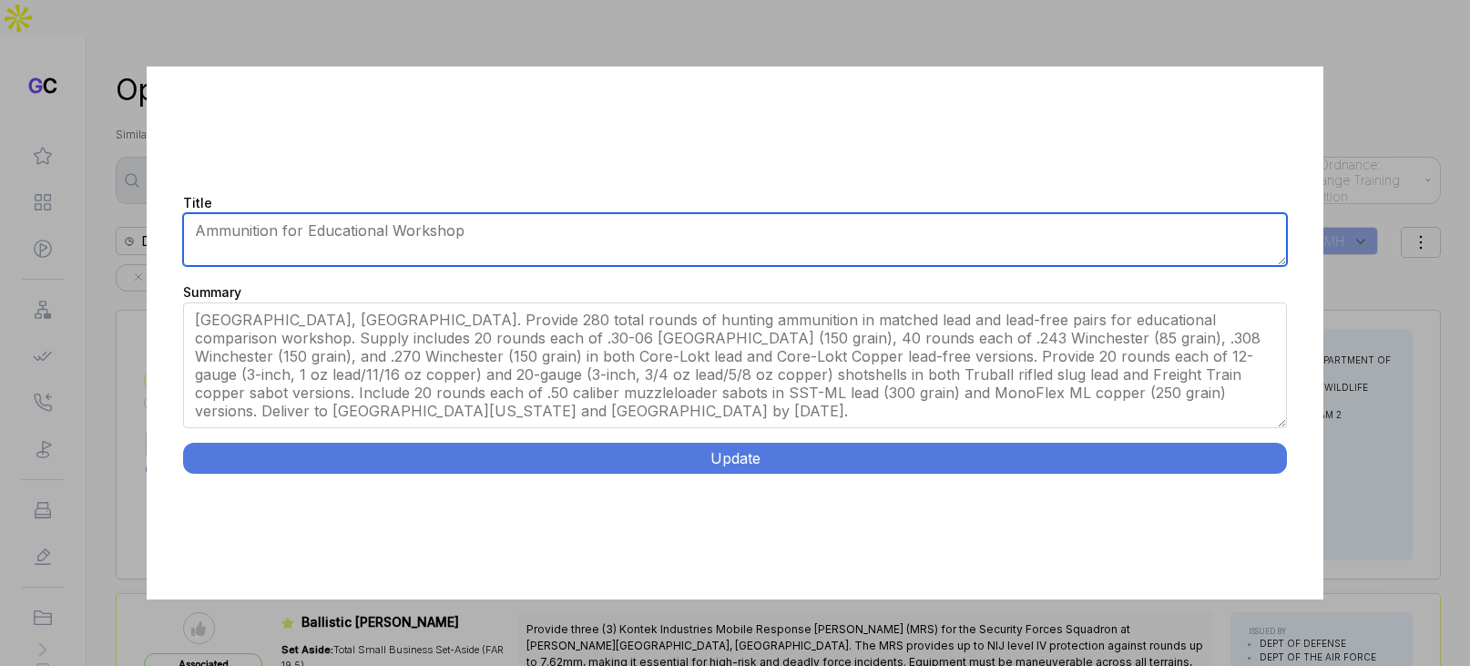
drag, startPoint x: 1280, startPoint y: 385, endPoint x: 1287, endPoint y: 459, distance: 74.0
click at [1287, 459] on div "Title Lead-Free Ammunition Purchase Summary No further information provided. Up…" at bounding box center [734, 332] width 1175 height 533
type textarea "Ammunition for Educational Workshop"
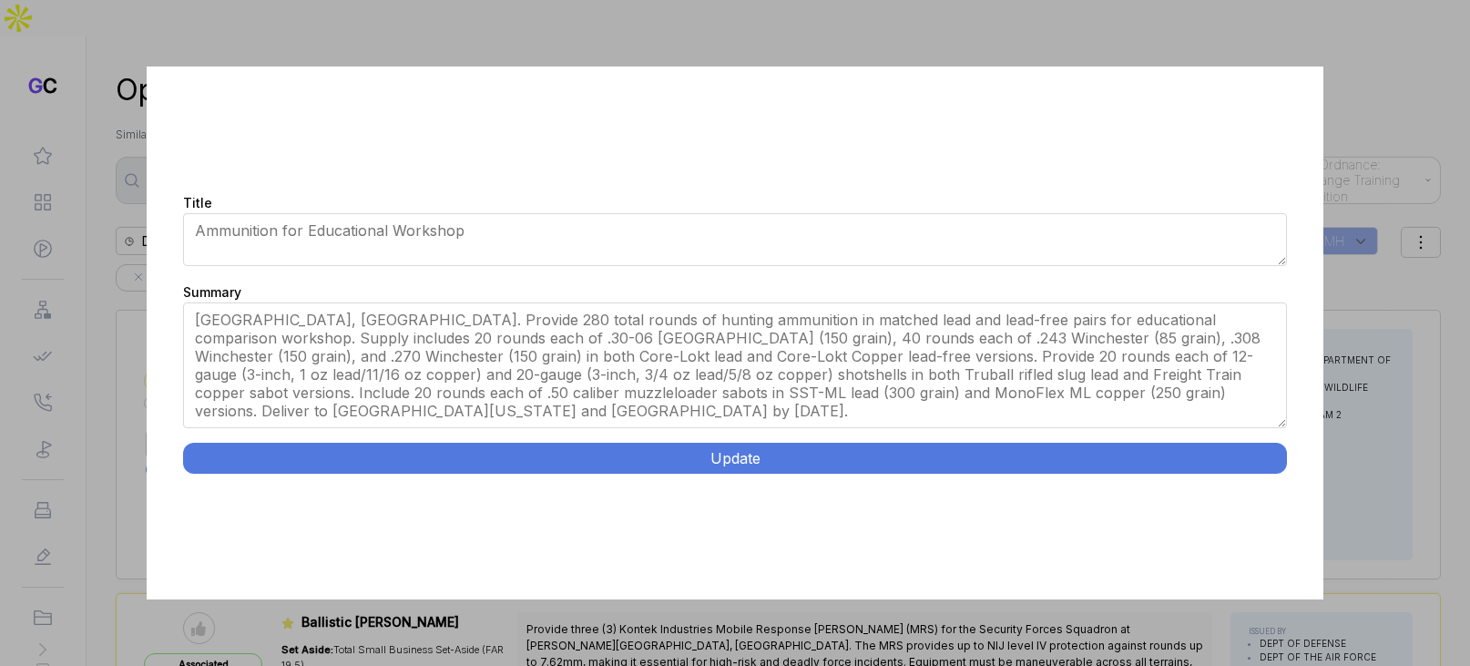
click at [1173, 461] on button "Update" at bounding box center [734, 458] width 1103 height 31
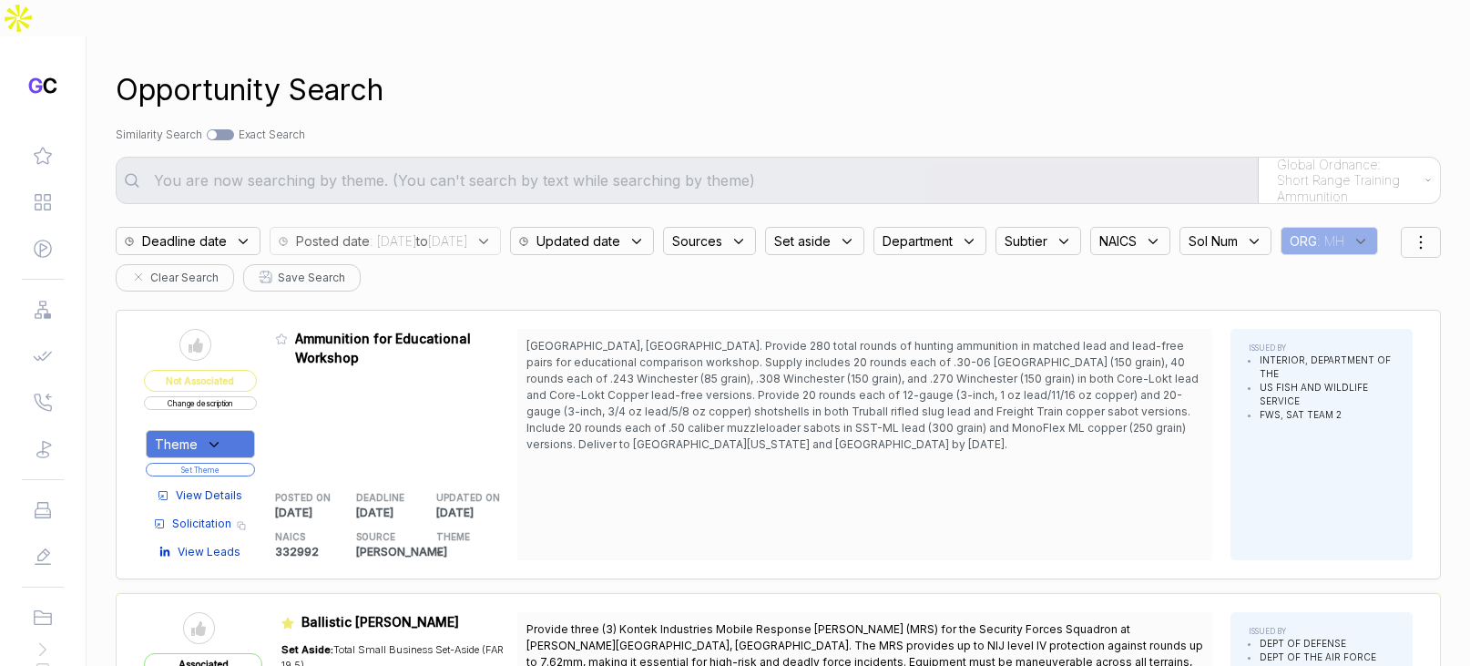
click at [222, 436] on icon at bounding box center [214, 444] width 16 height 16
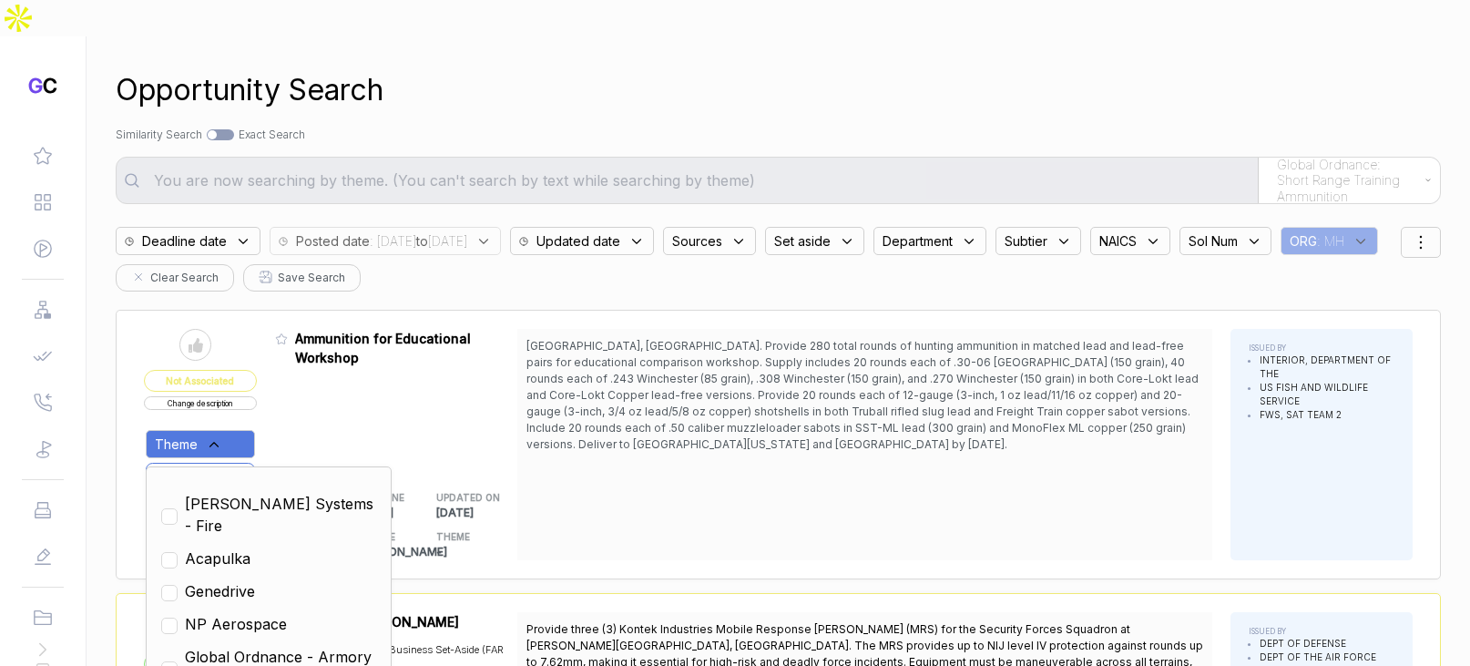
scroll to position [2, 0]
drag, startPoint x: 331, startPoint y: 639, endPoint x: 414, endPoint y: 550, distance: 122.4
checkbox input "true"
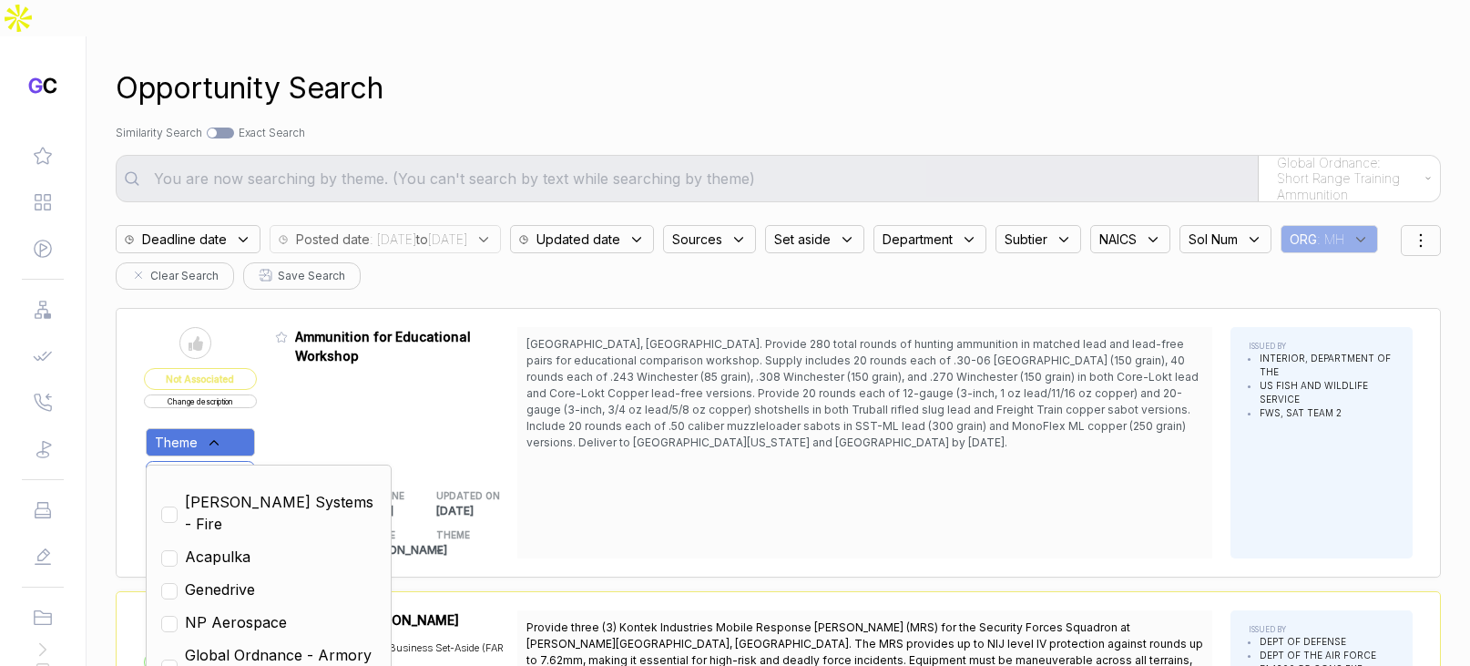
drag, startPoint x: 518, startPoint y: 444, endPoint x: 489, endPoint y: 431, distance: 32.2
click at [514, 480] on div "UPDATED ON 2025-09-04" at bounding box center [476, 499] width 81 height 39
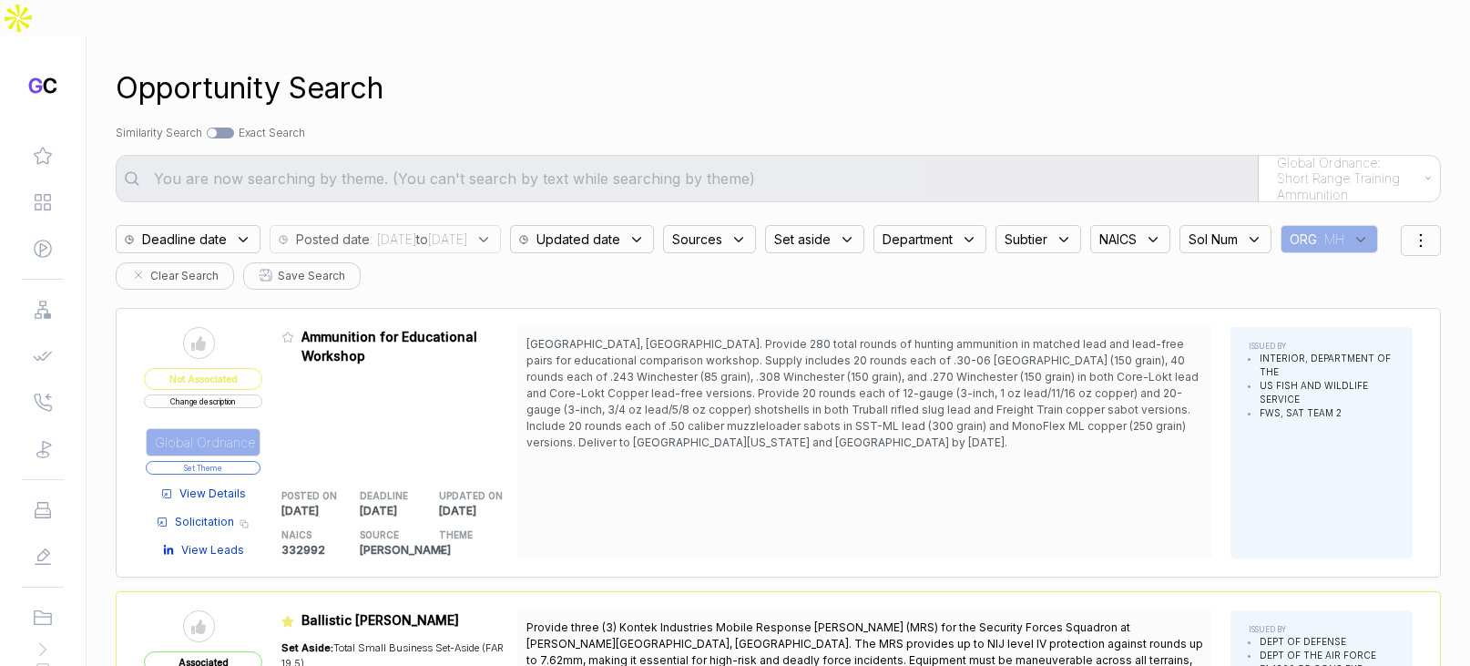
click at [222, 461] on button "Set Theme" at bounding box center [203, 468] width 115 height 14
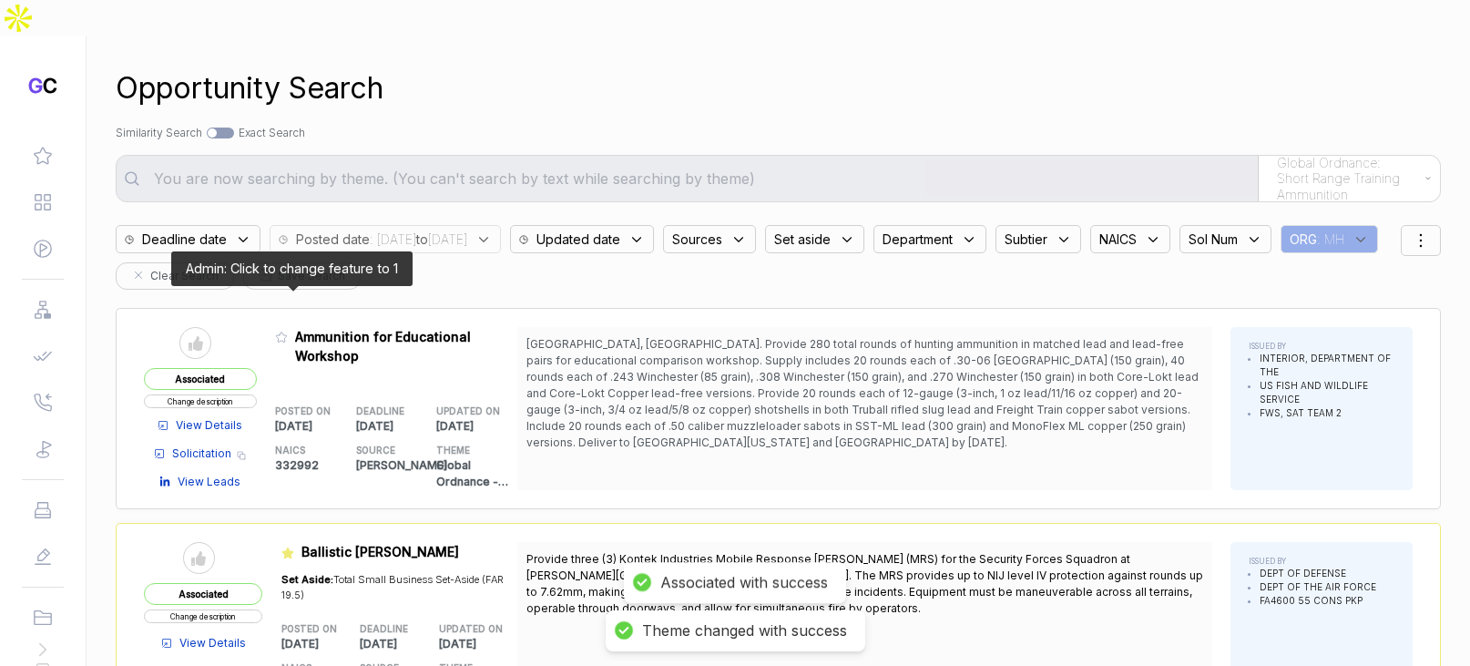
click at [284, 332] on icon at bounding box center [281, 337] width 11 height 10
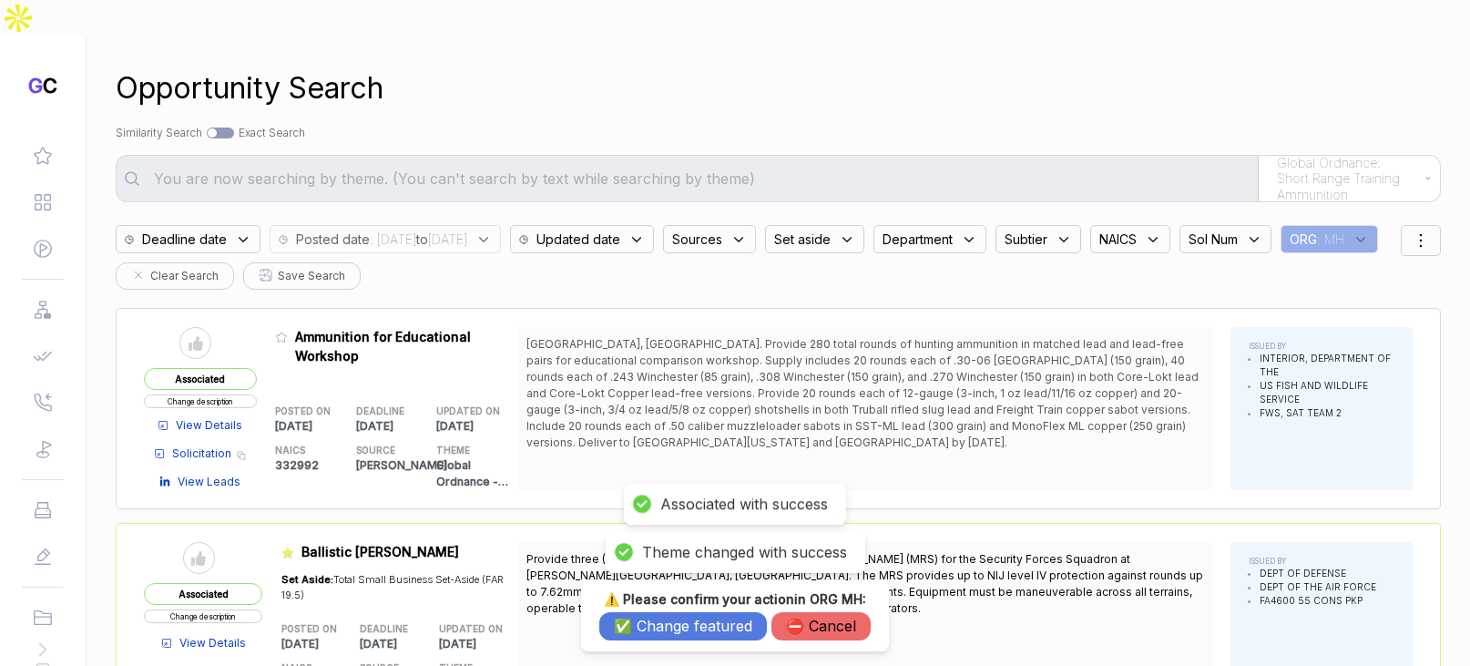
drag, startPoint x: 641, startPoint y: 620, endPoint x: 700, endPoint y: 458, distance: 172.5
click at [641, 620] on button "✅ Change featured" at bounding box center [683, 626] width 168 height 28
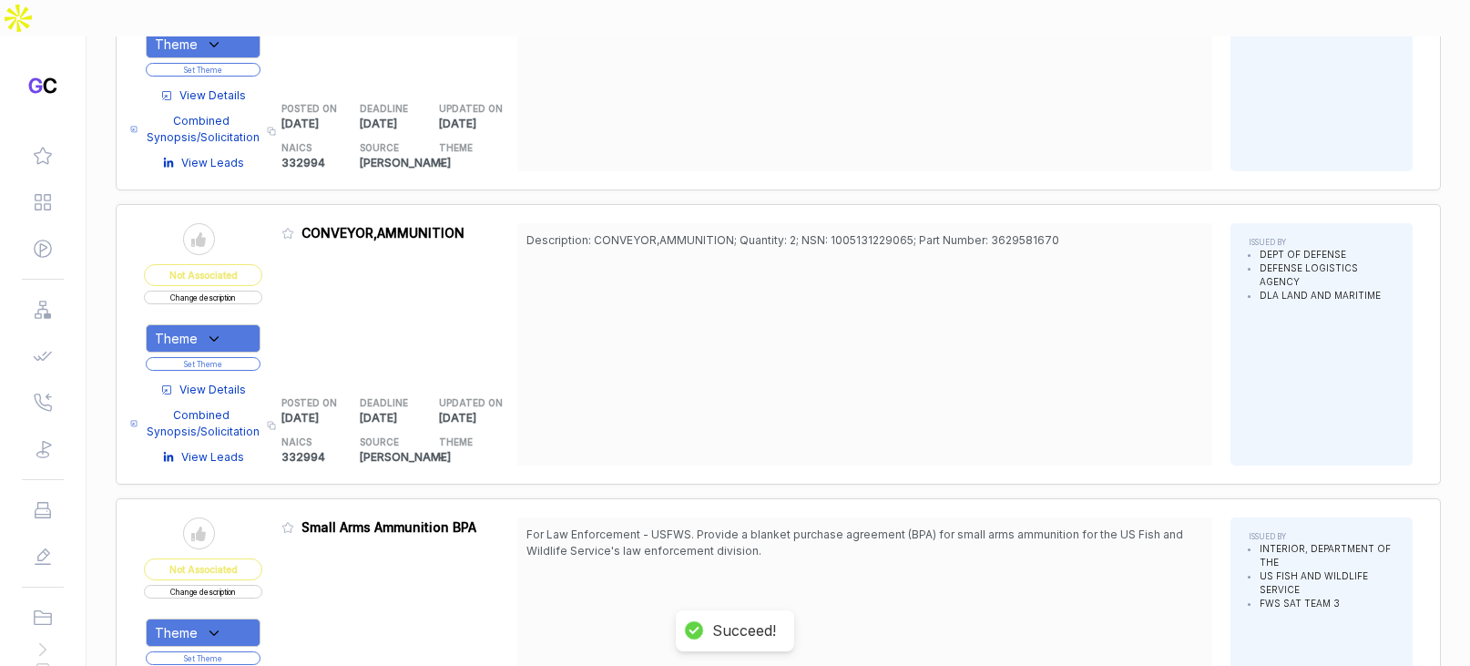
scroll to position [971, 0]
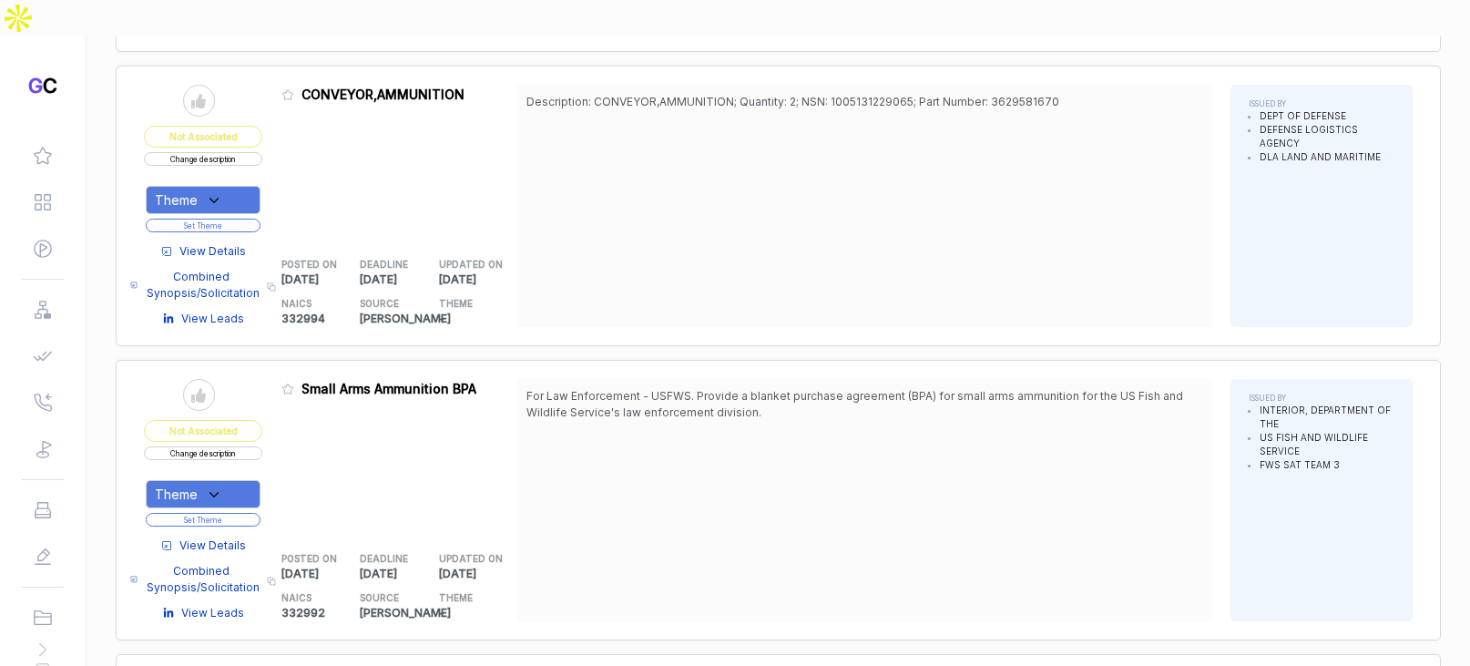
click at [242, 537] on span "View Details" at bounding box center [212, 545] width 66 height 16
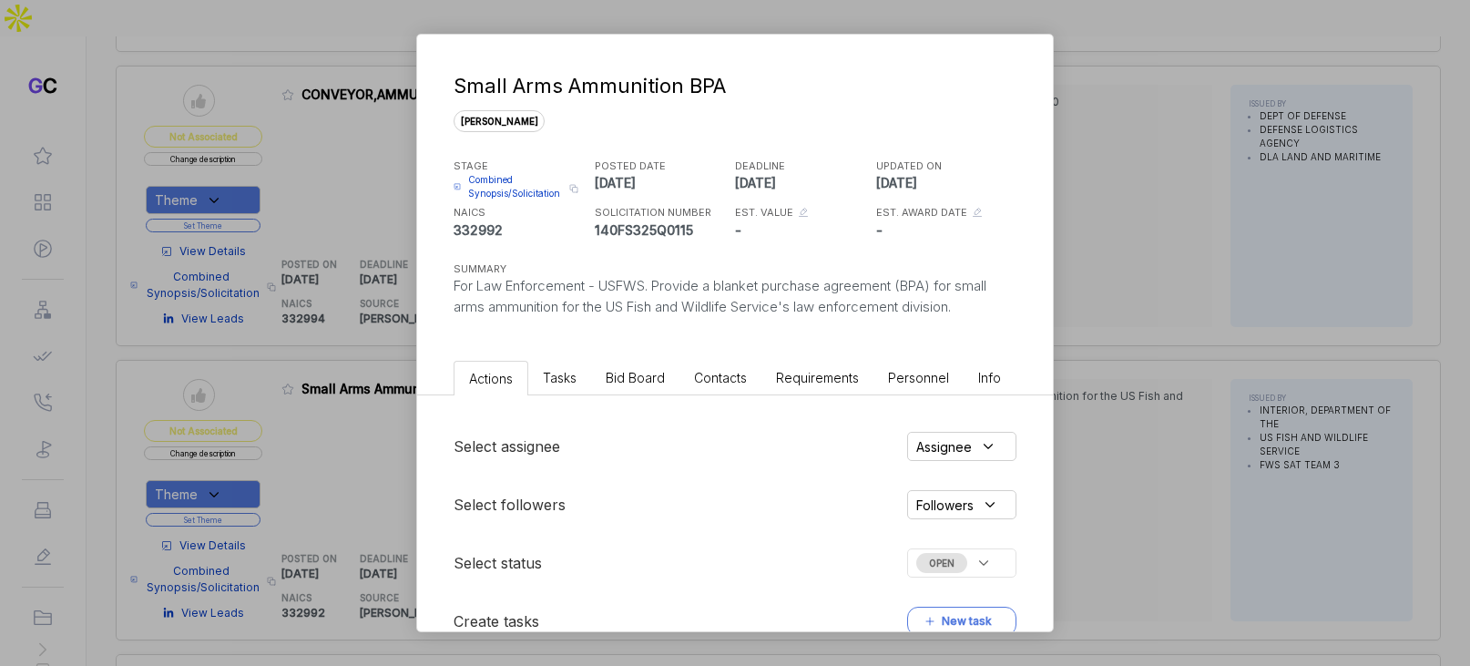
click at [654, 376] on span "Bid Board" at bounding box center [635, 377] width 59 height 15
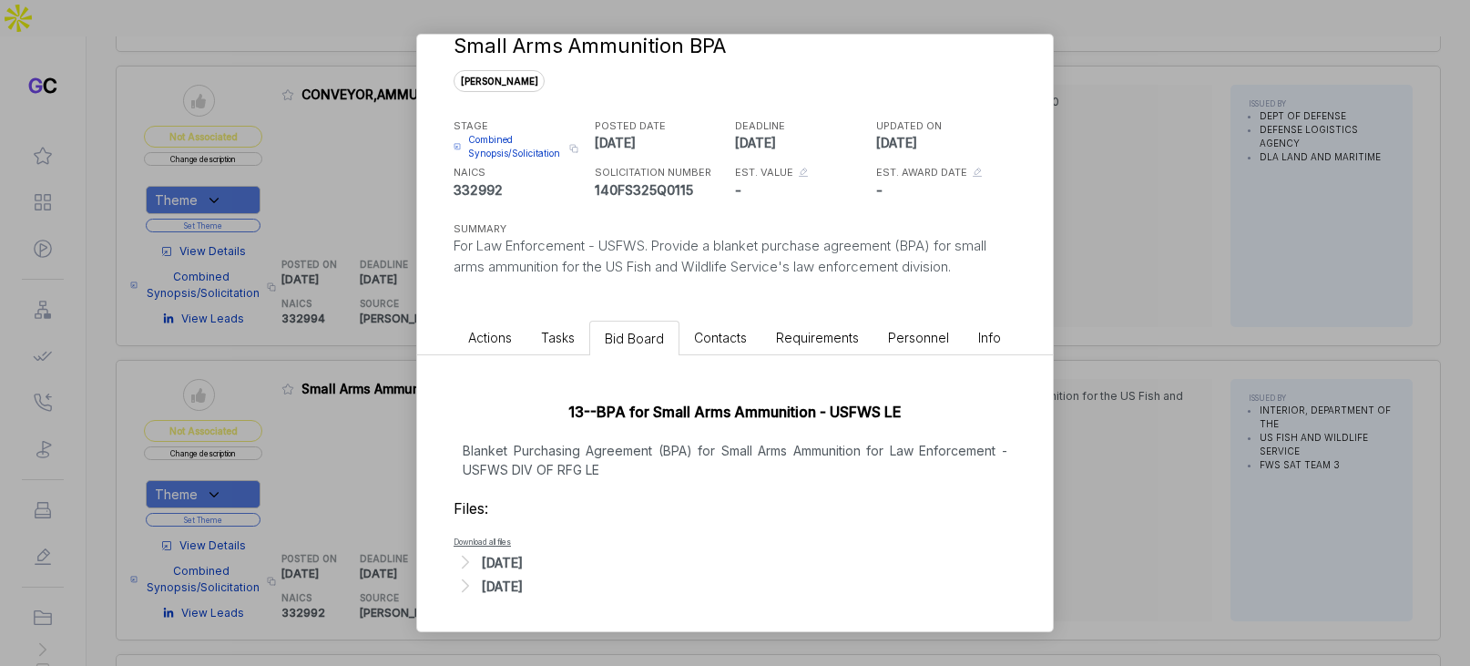
drag, startPoint x: 536, startPoint y: 559, endPoint x: 581, endPoint y: 551, distance: 45.4
click at [523, 559] on div "[DATE]" at bounding box center [502, 562] width 41 height 19
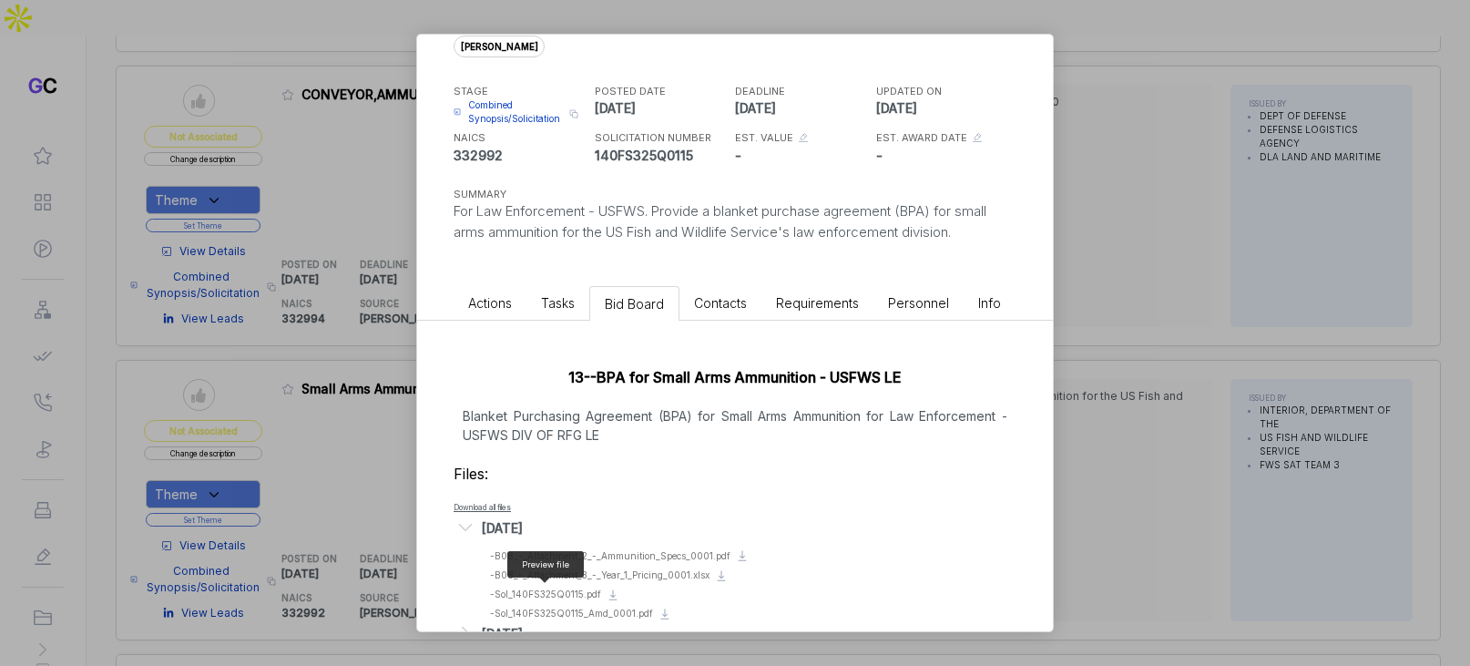
scroll to position [122, 0]
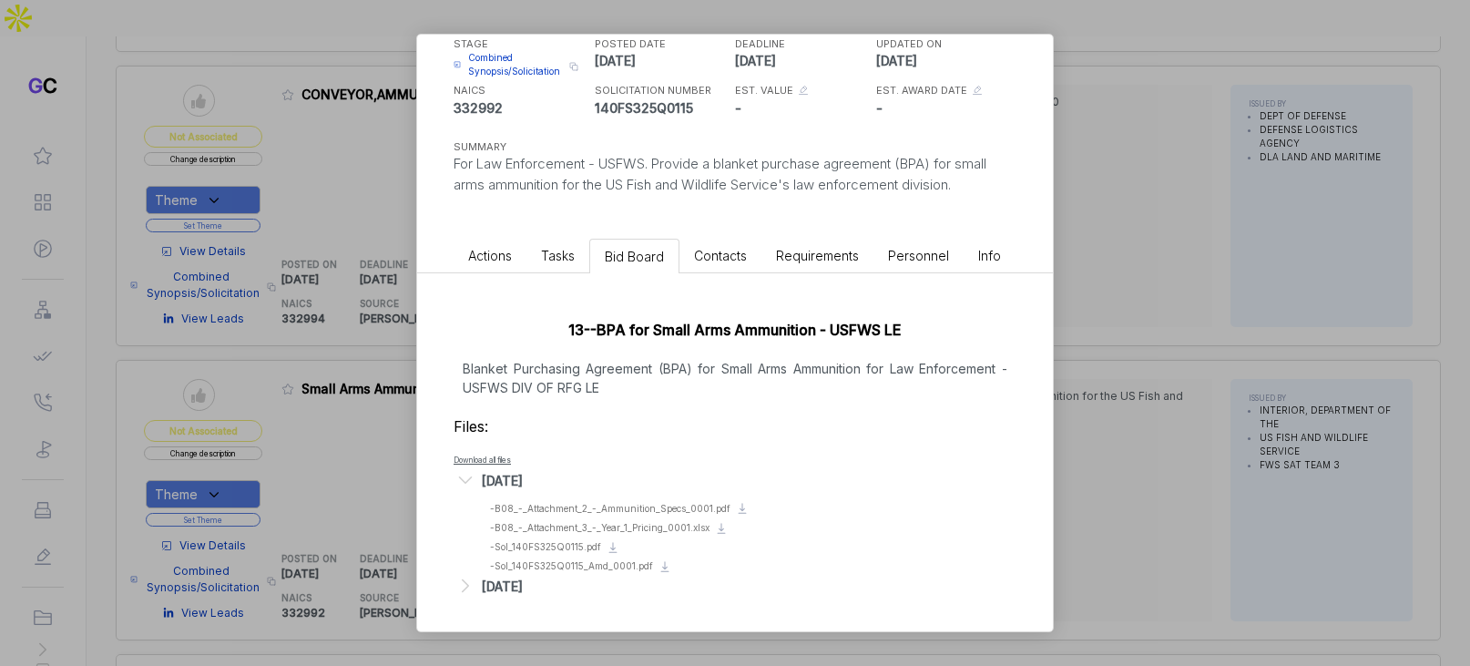
click at [626, 514] on ul "Preview file - B08_-_Attachment_2_-_Ammunition_Specs_0001.pdf Download file Pre…" at bounding box center [734, 537] width 563 height 73
click at [627, 509] on span "- B08_-_Attachment_2_-_Ammunition_Specs_0001.pdf" at bounding box center [610, 508] width 240 height 11
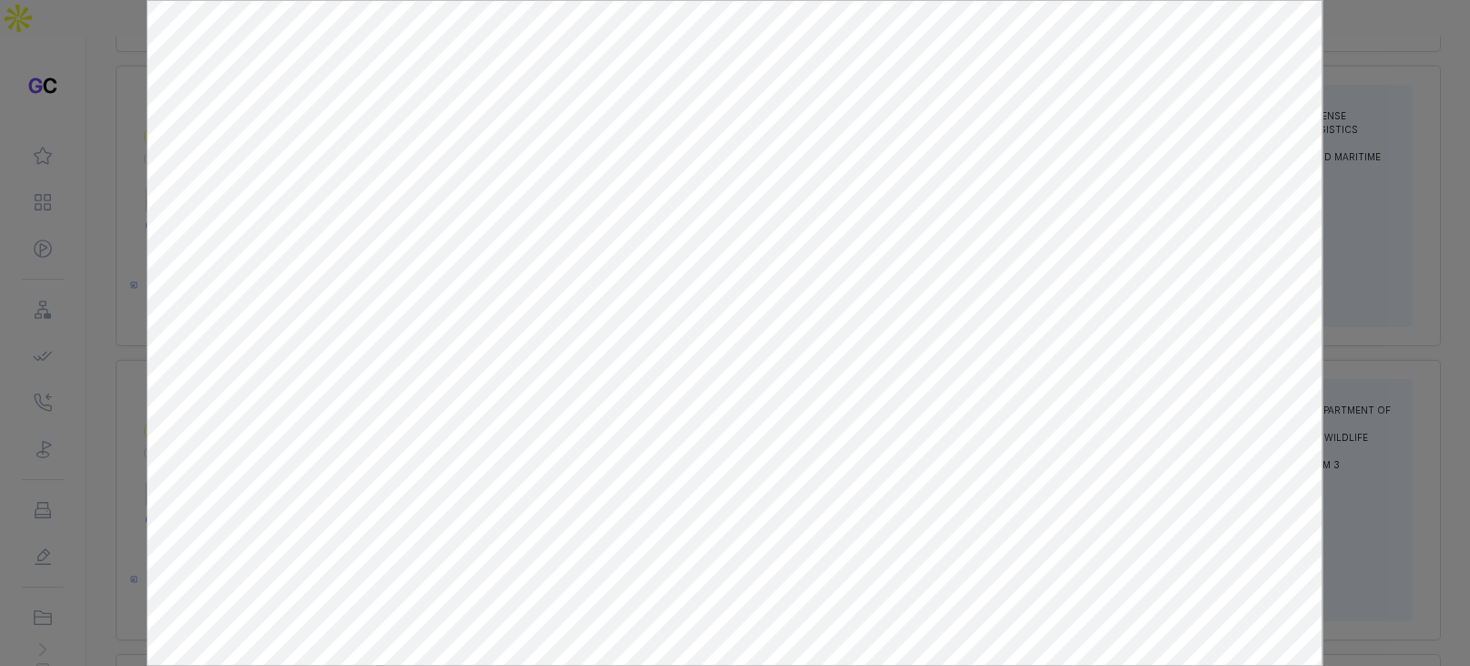
scroll to position [0, 0]
click at [1345, 200] on div at bounding box center [735, 333] width 1470 height 666
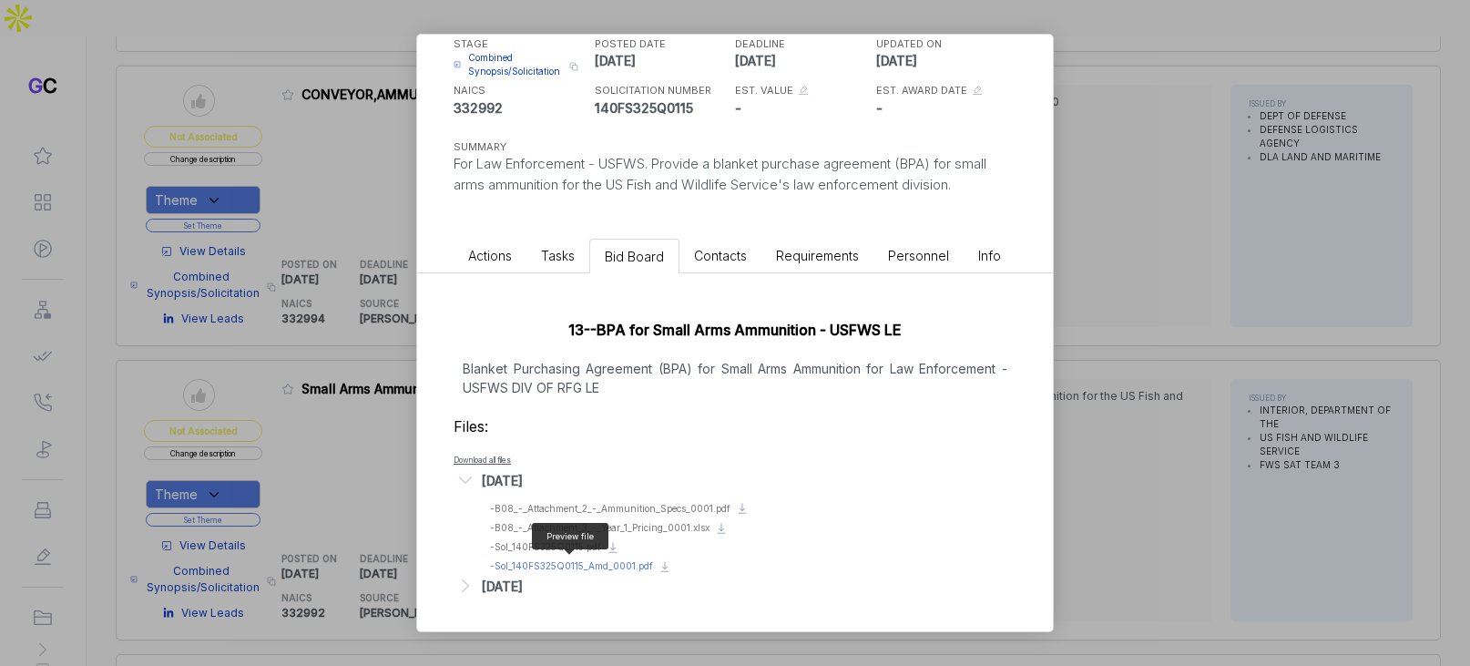
click at [560, 564] on span "- Sol_140FS325Q0115_Amd_0001.pdf" at bounding box center [571, 565] width 163 height 11
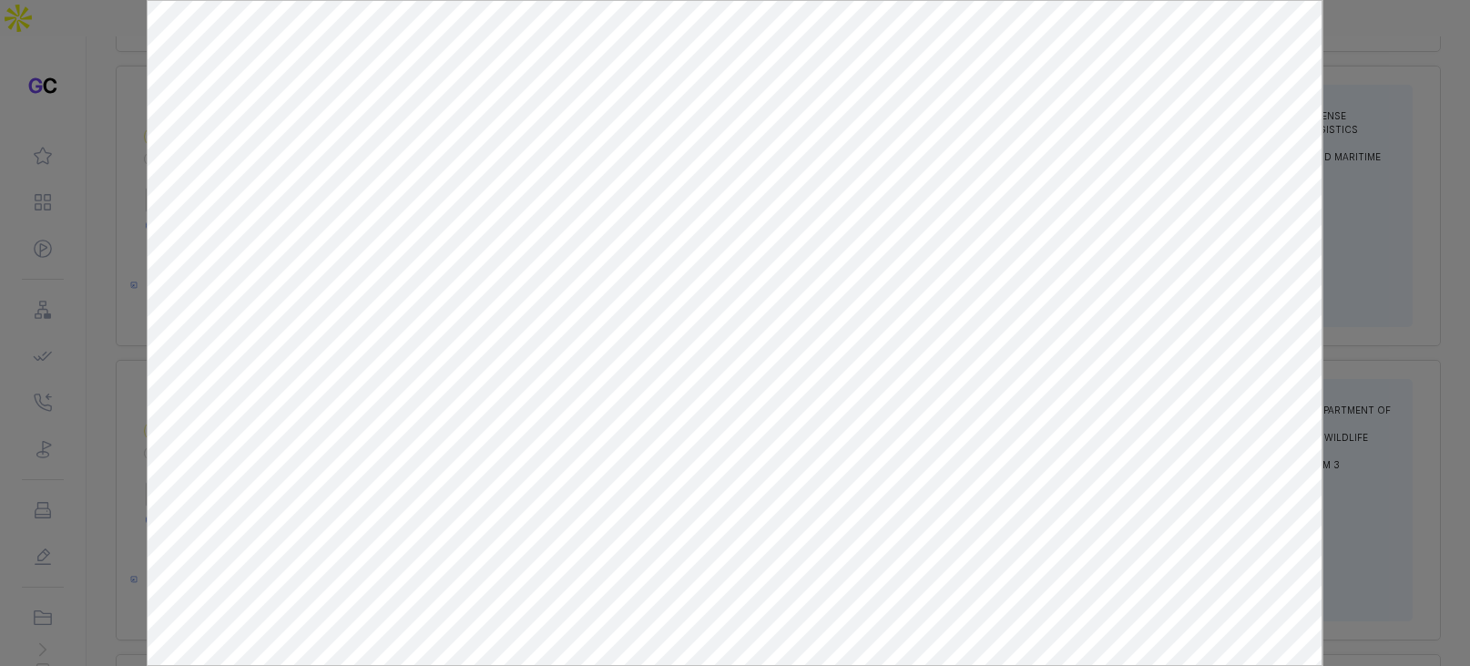
drag, startPoint x: 1372, startPoint y: 358, endPoint x: 1324, endPoint y: 376, distance: 51.6
click at [1361, 363] on div at bounding box center [735, 333] width 1470 height 666
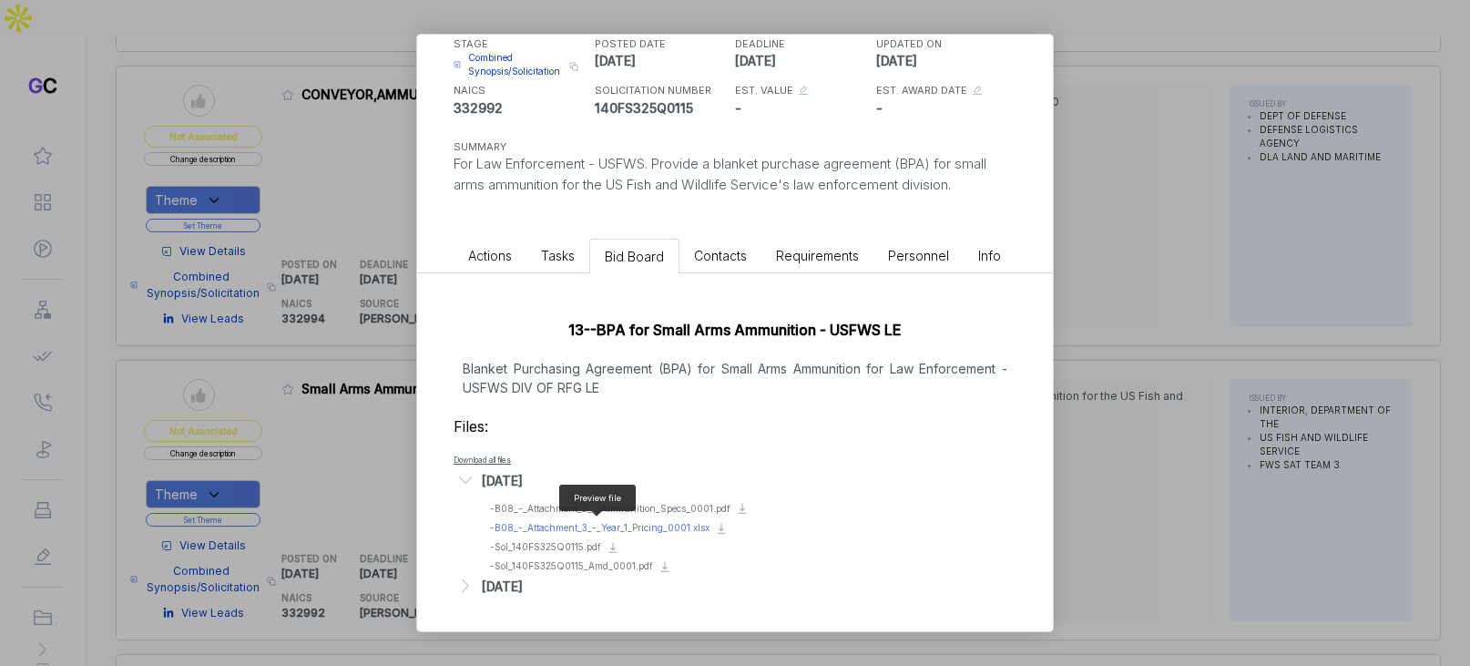
click at [574, 525] on span "- B08_-_Attachment_3_-_Year_1_Pricing_0001.xlsx" at bounding box center [599, 527] width 219 height 11
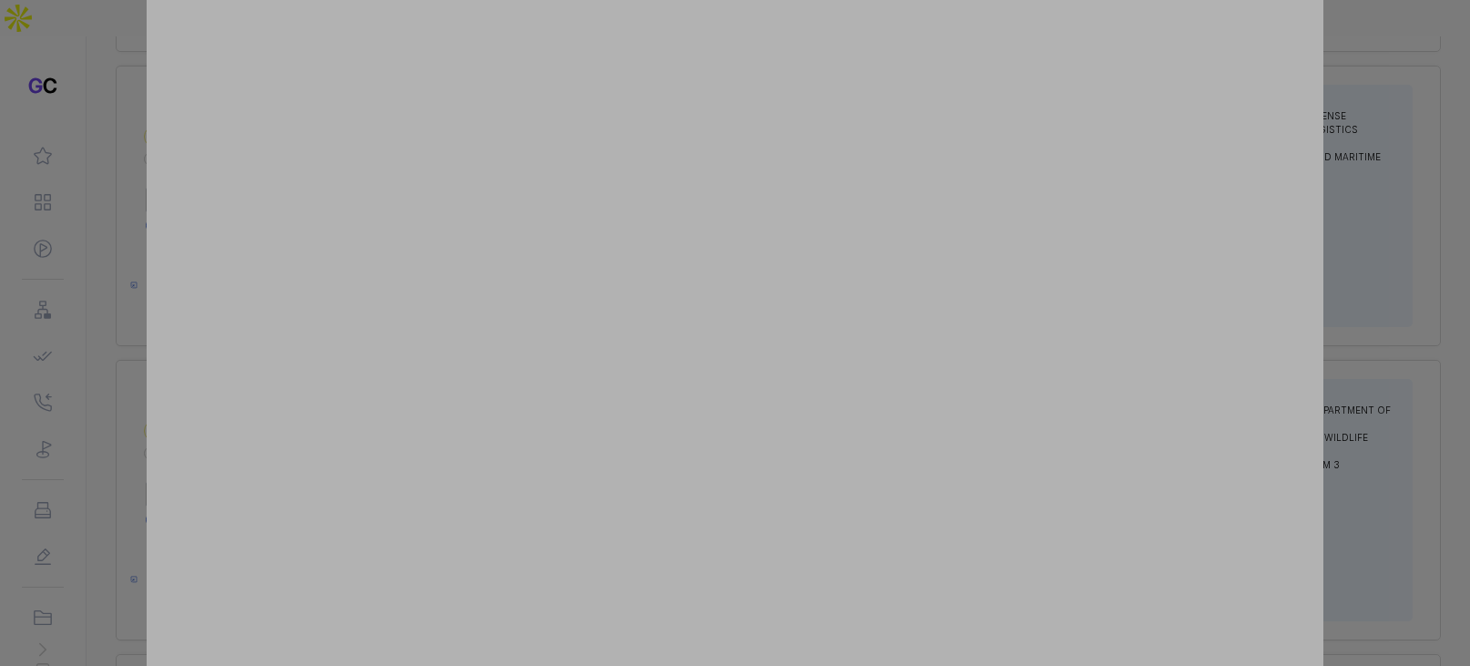
drag, startPoint x: 1399, startPoint y: 523, endPoint x: 950, endPoint y: 551, distance: 450.7
click at [1399, 523] on div at bounding box center [735, 333] width 1470 height 666
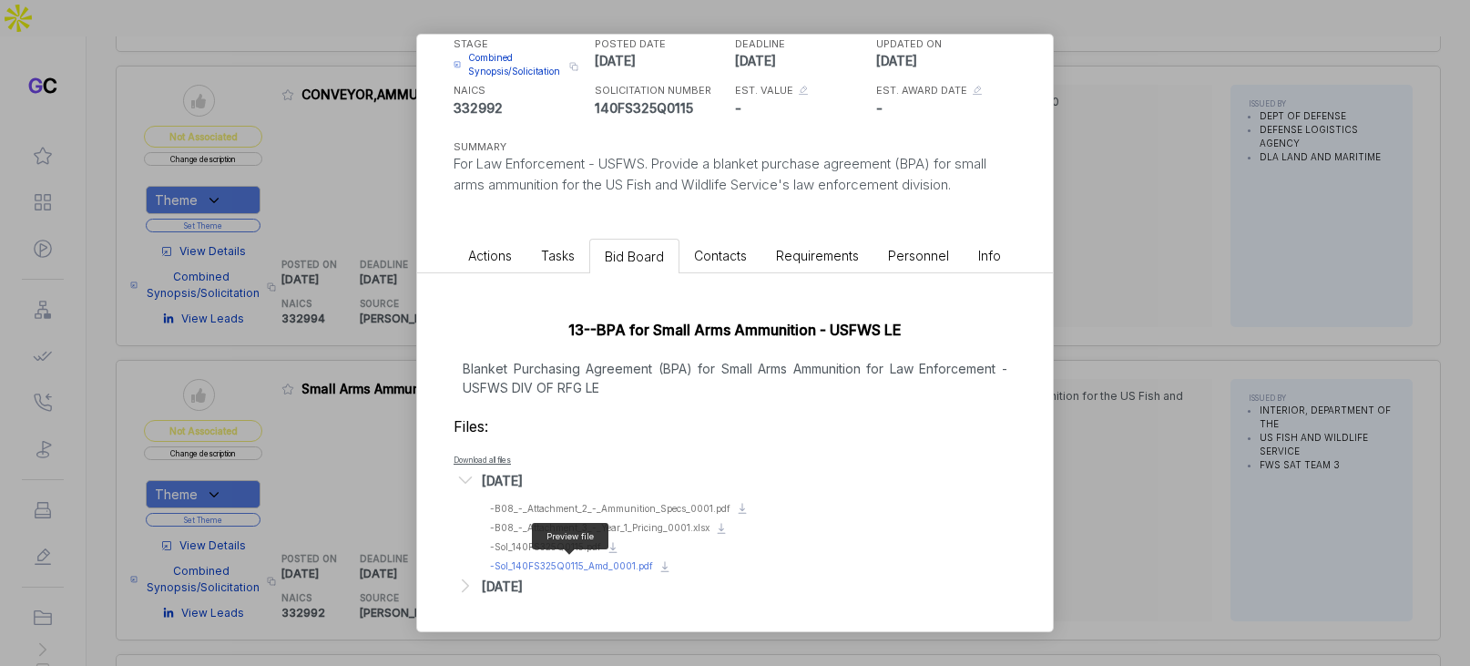
click at [585, 562] on span "- Sol_140FS325Q0115_Amd_0001.pdf" at bounding box center [571, 565] width 163 height 11
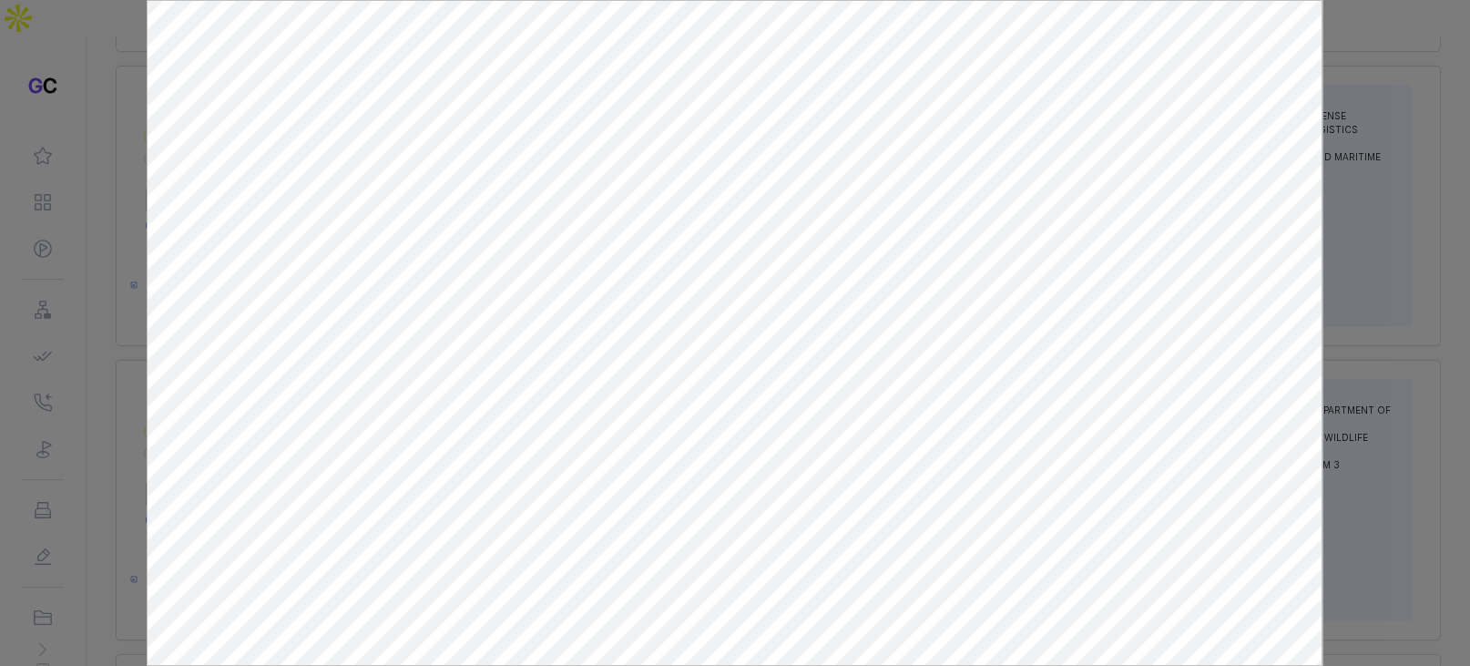
drag, startPoint x: 1368, startPoint y: 332, endPoint x: 1375, endPoint y: 24, distance: 308.8
click at [1368, 322] on div at bounding box center [735, 333] width 1470 height 666
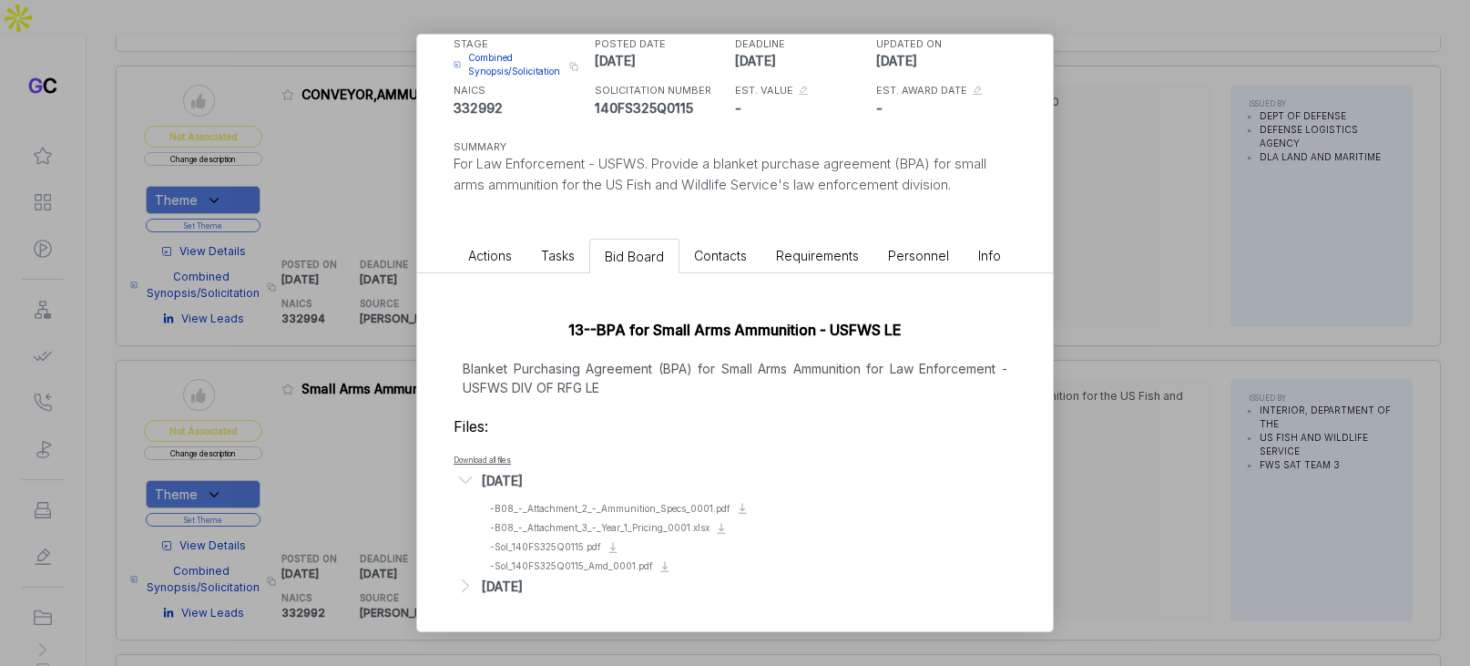
click at [1169, 344] on div "Small Arms Ammunition BPA sam STAGE Combined Synopsis/Solicitation Copy link PO…" at bounding box center [735, 333] width 1470 height 666
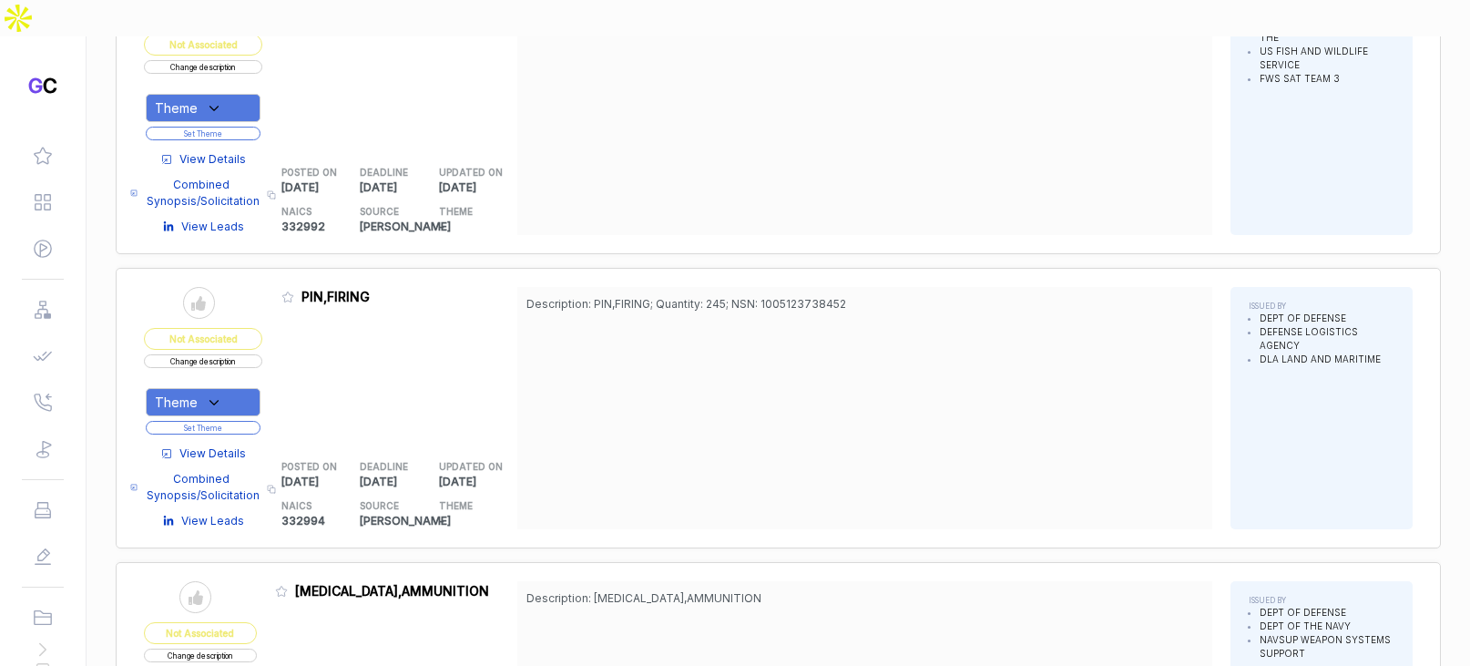
scroll to position [1266, 0]
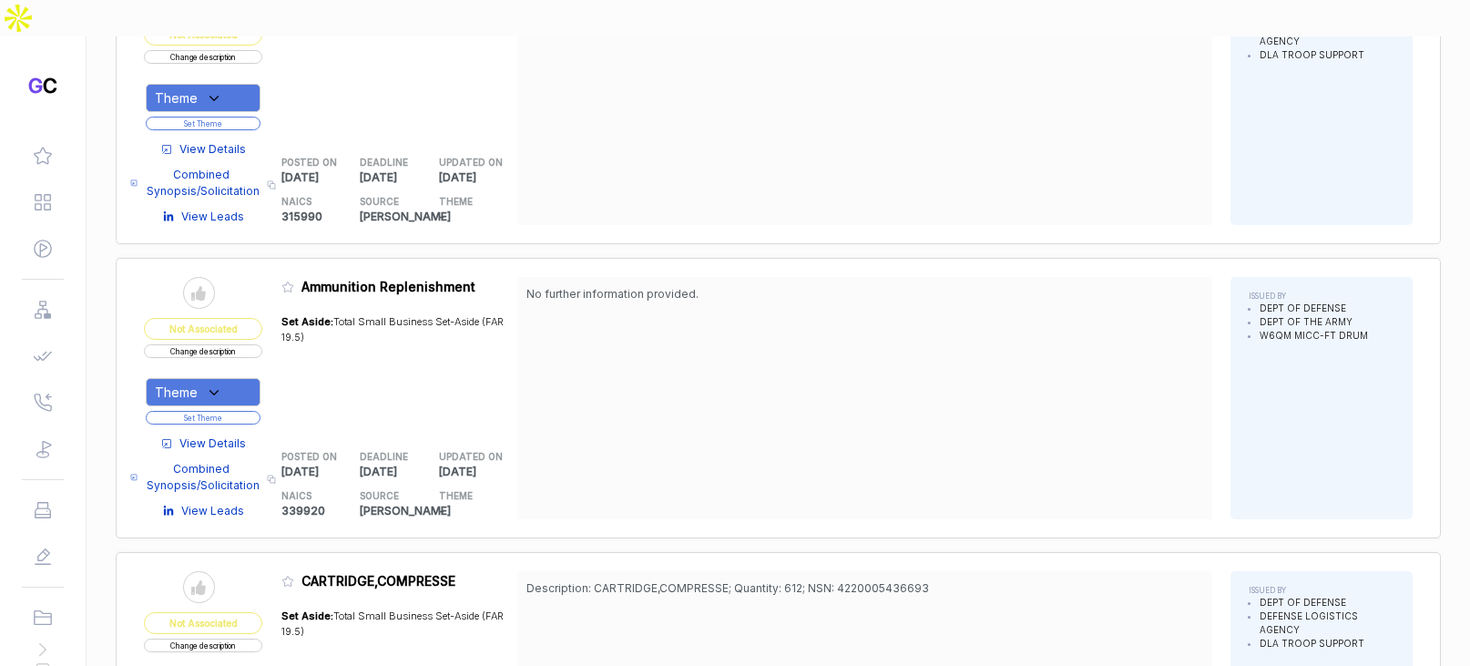
scroll to position [2829, 0]
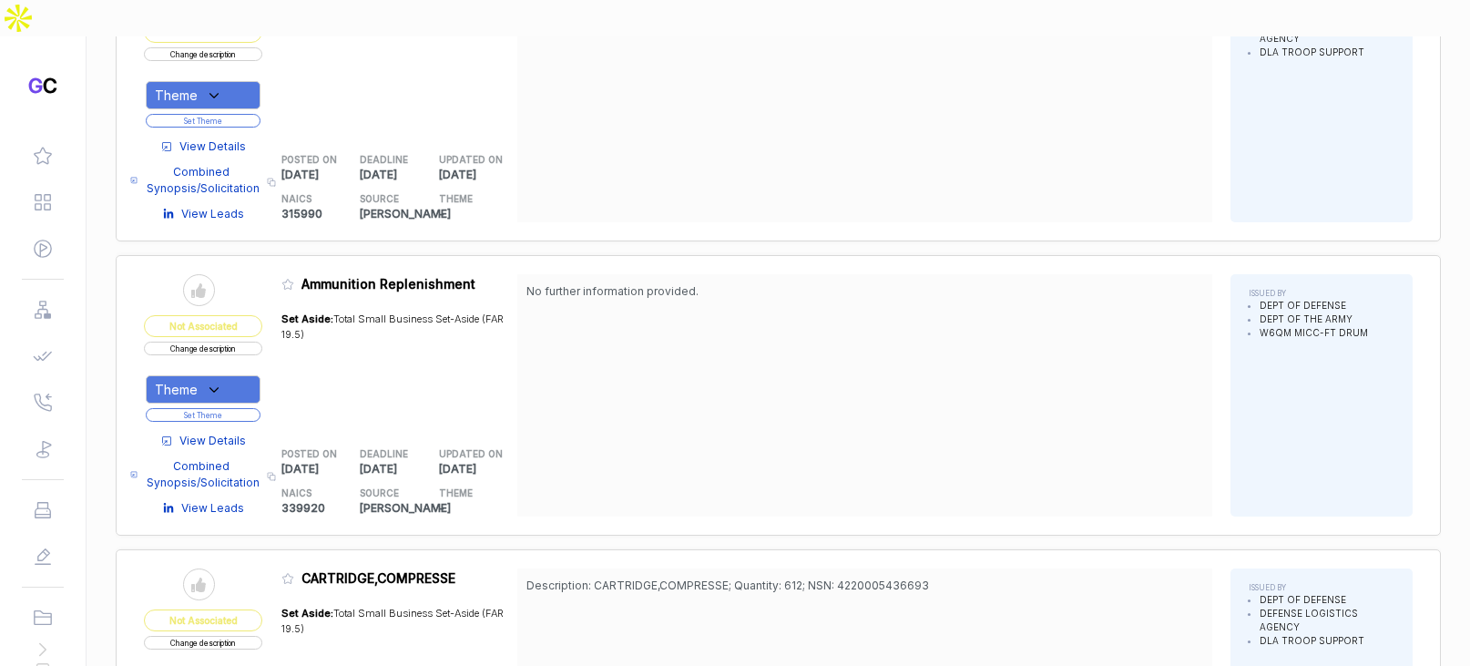
click at [219, 433] on span "View Details" at bounding box center [212, 441] width 66 height 16
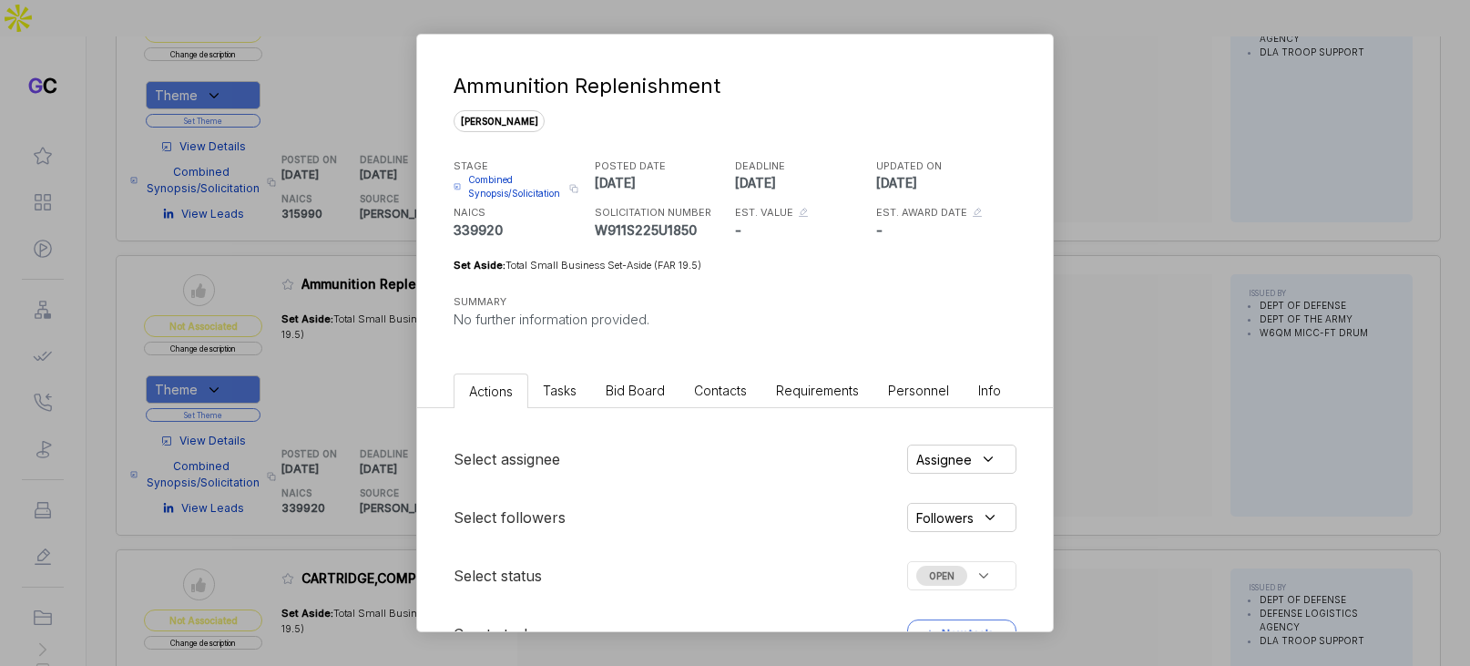
click at [644, 387] on span "Bid Board" at bounding box center [635, 389] width 59 height 15
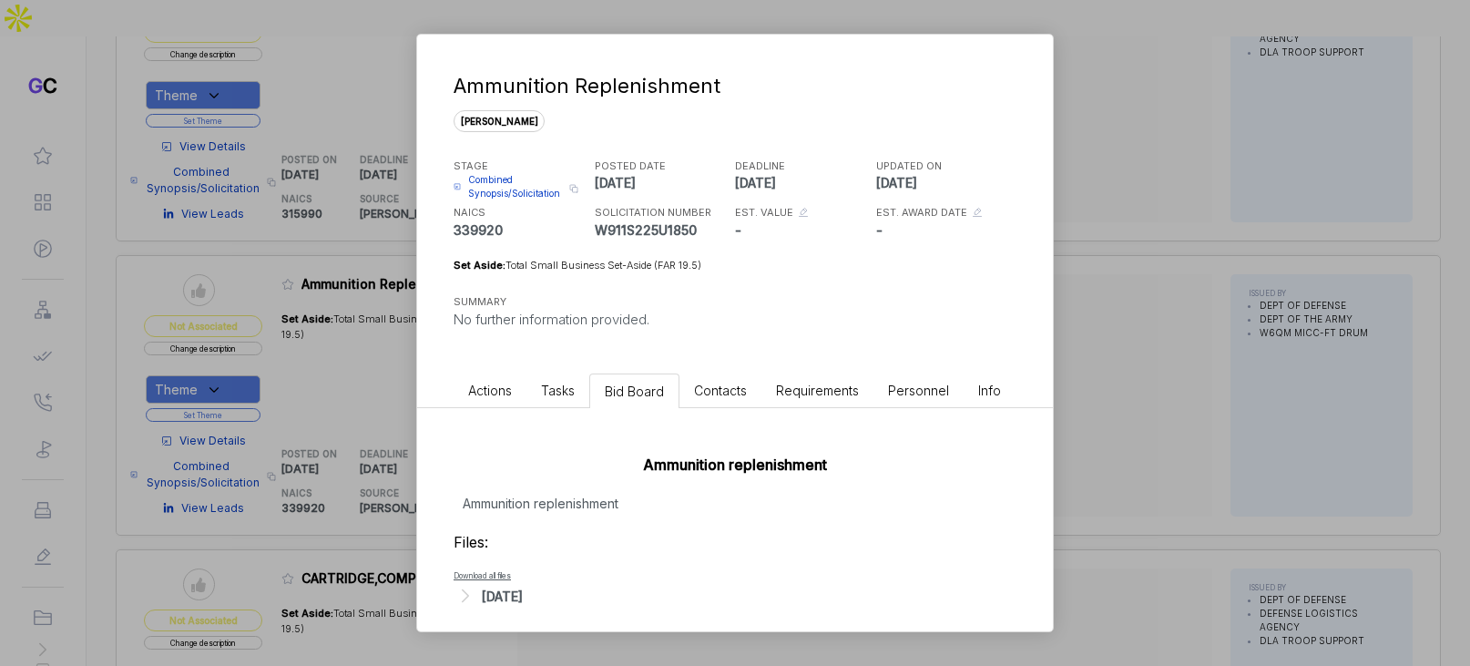
drag, startPoint x: 506, startPoint y: 591, endPoint x: 530, endPoint y: 577, distance: 27.3
click at [507, 590] on div "[DATE]" at bounding box center [502, 595] width 41 height 19
click at [520, 186] on span "Combined Synopsis/Solicitation" at bounding box center [516, 186] width 96 height 27
click at [1155, 250] on div "Ammunition Replenishment sam STAGE Combined Synopsis/Solicitation Copy link POS…" at bounding box center [735, 333] width 1470 height 666
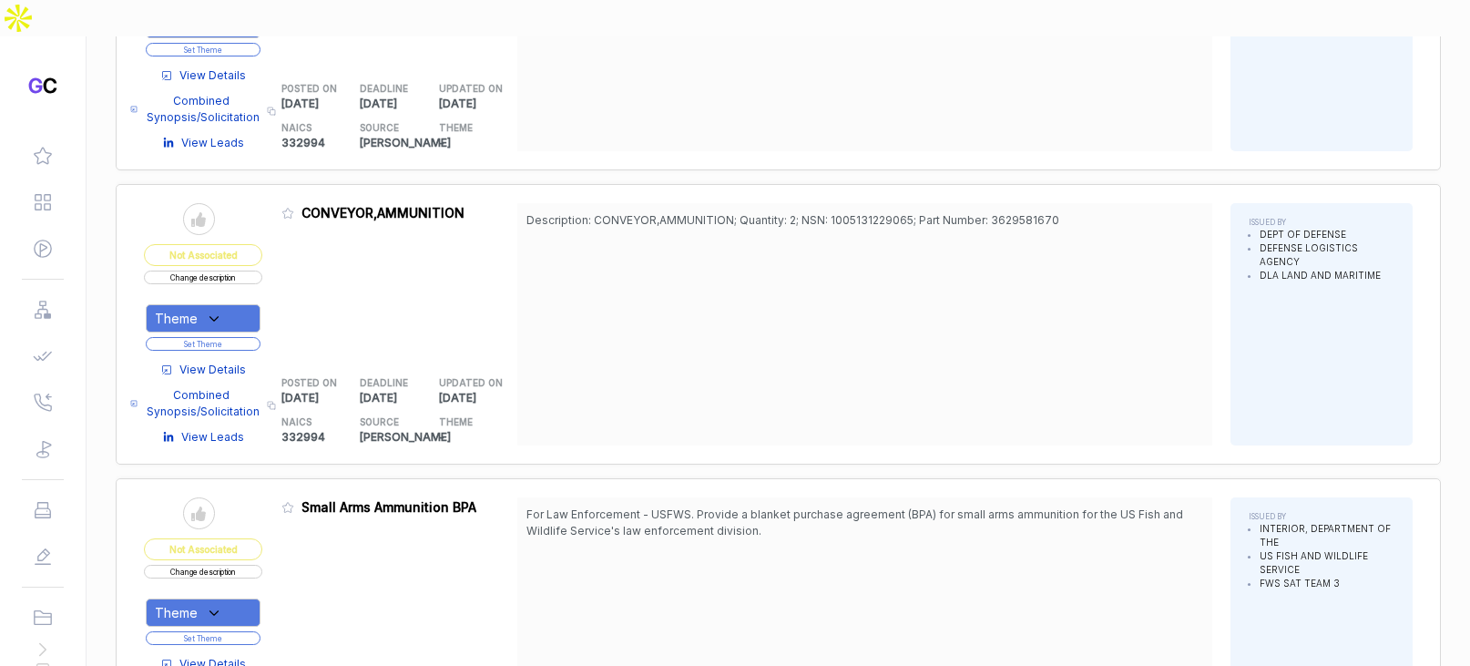
scroll to position [1080, 0]
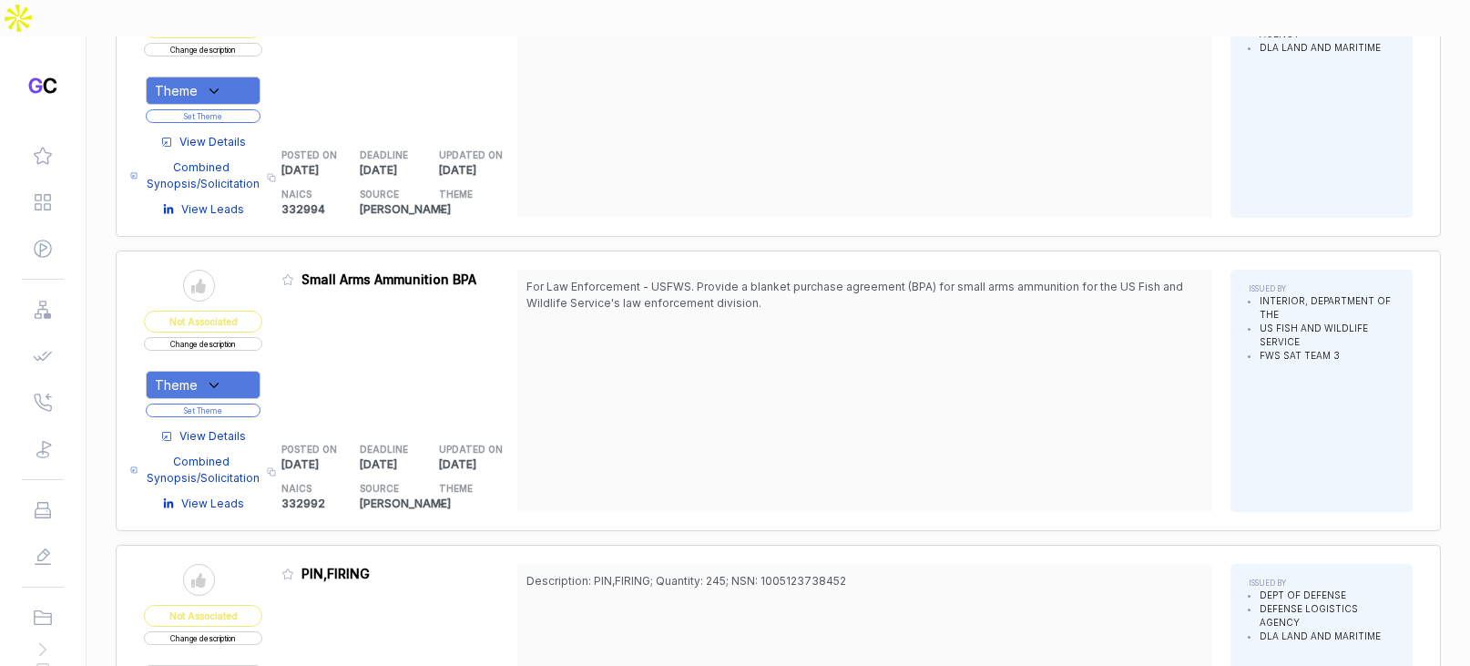
click at [238, 337] on button "Change description" at bounding box center [203, 344] width 118 height 14
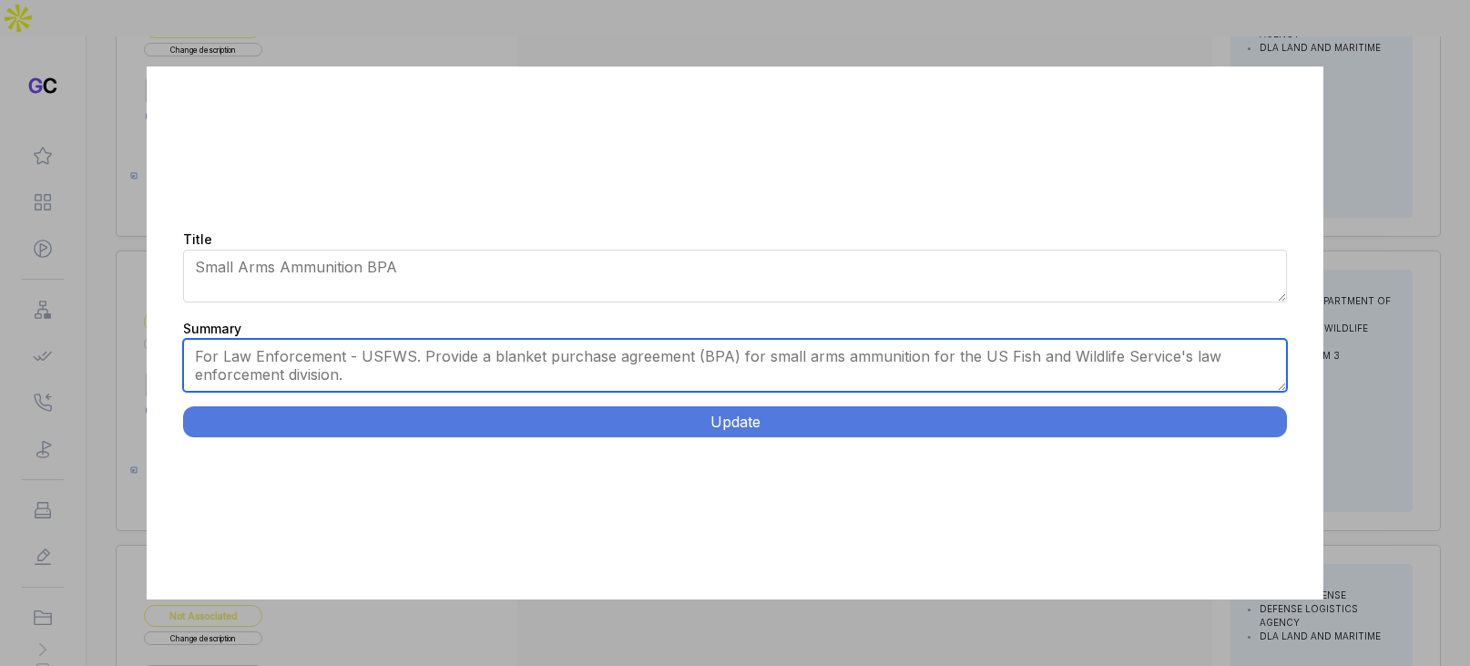
click at [478, 382] on textarea "For Law Enforcement - USFWS. Provide a blanket purchase agreement (BPA) for sma…" at bounding box center [734, 365] width 1103 height 53
paste textarea "US Fish and Wildlife Service requires tactical ammunition from Federal and Spee…"
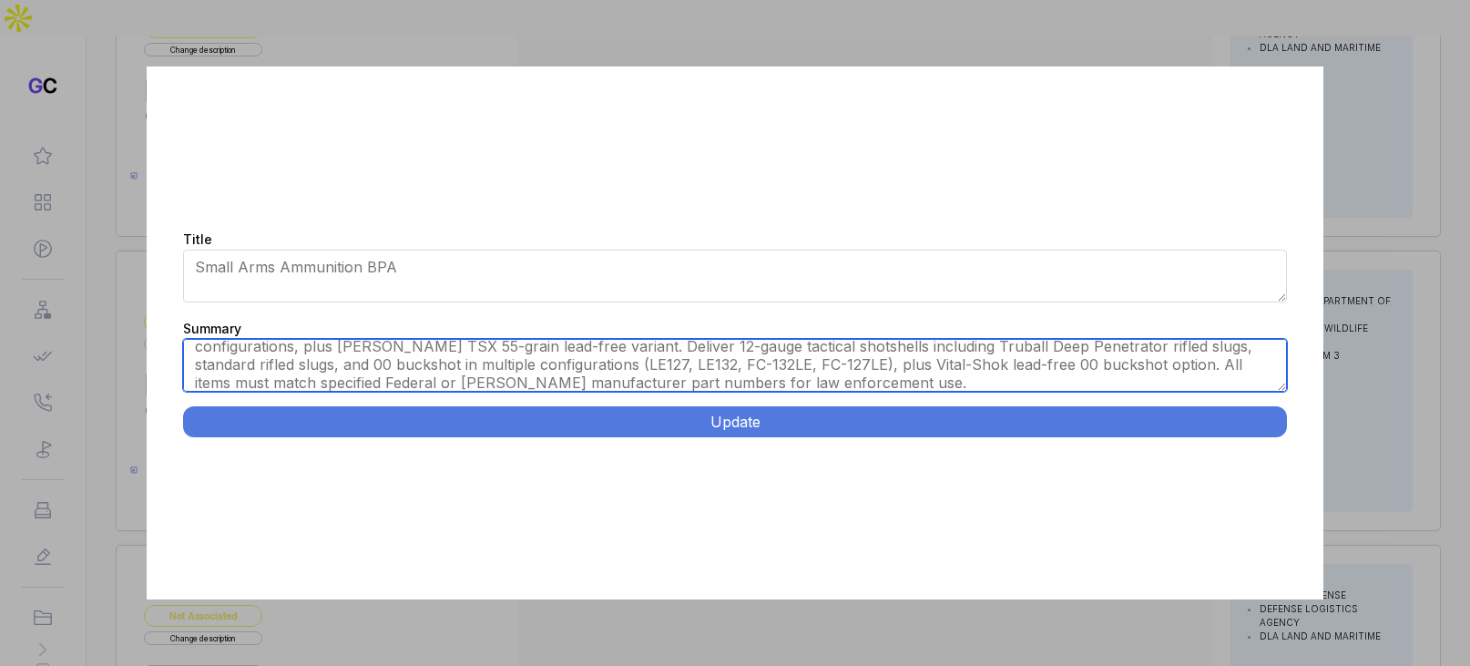
scroll to position [0, 0]
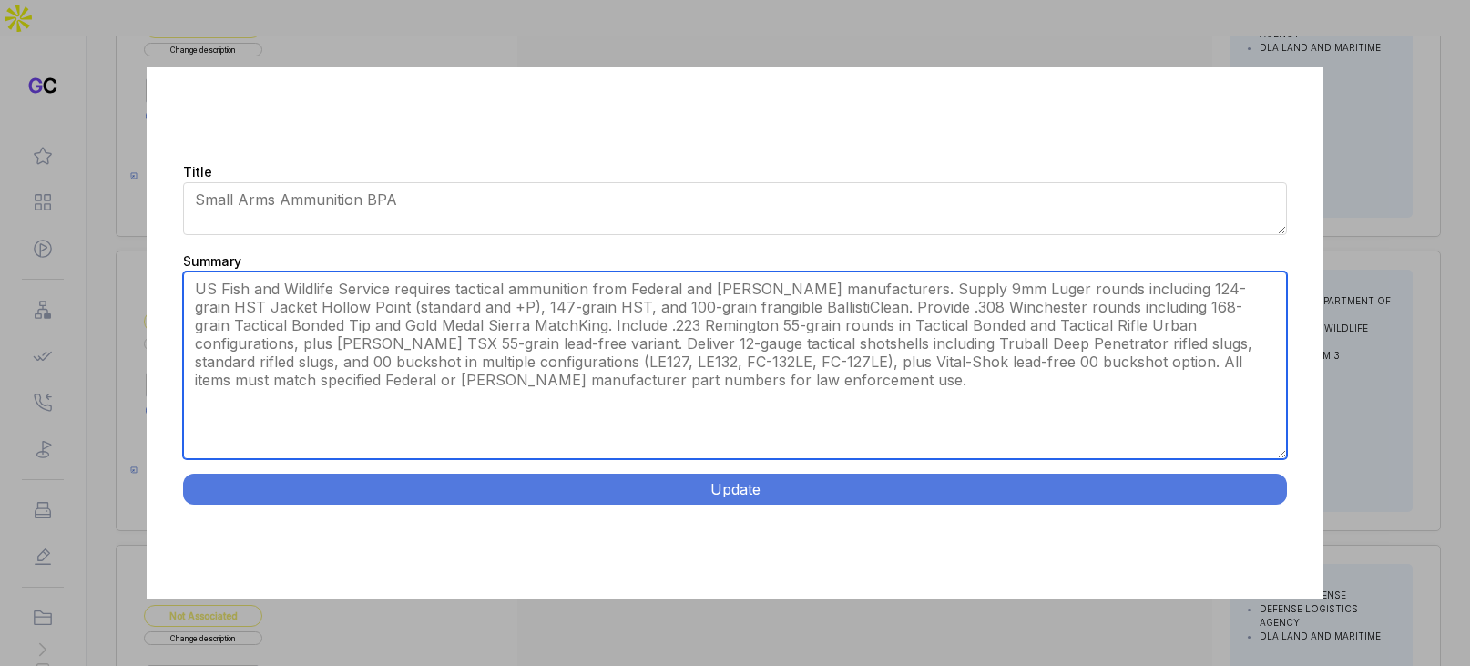
drag, startPoint x: 1284, startPoint y: 389, endPoint x: 1275, endPoint y: 525, distance: 136.9
click at [1277, 527] on div "Title Small Arms Ammunition BPA Summary For Law Enforcement - USFWS. Provide a …" at bounding box center [734, 332] width 1175 height 533
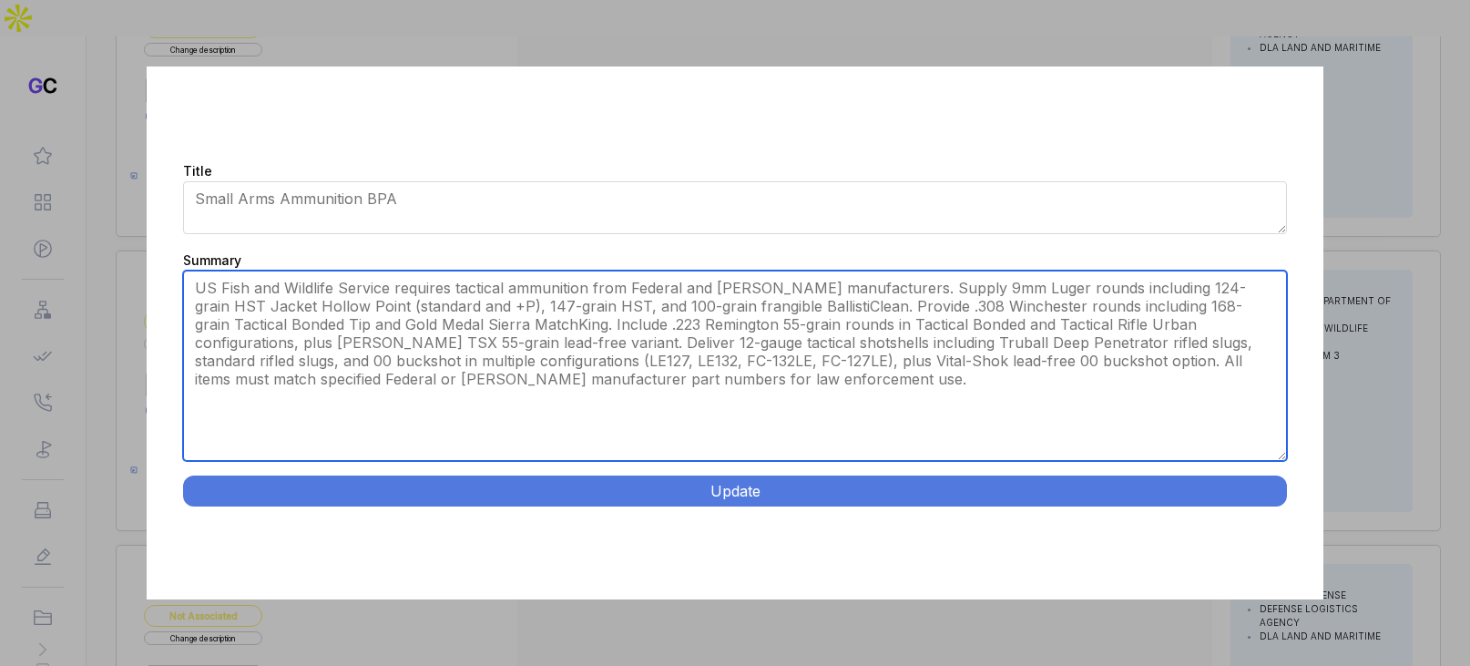
click at [721, 290] on textarea "For Law Enforcement - USFWS. Provide a blanket purchase agreement (BPA) for sma…" at bounding box center [734, 365] width 1103 height 190
type textarea "US Fish and Wildlife Service requires tactical ammunition from Federal and Spee…"
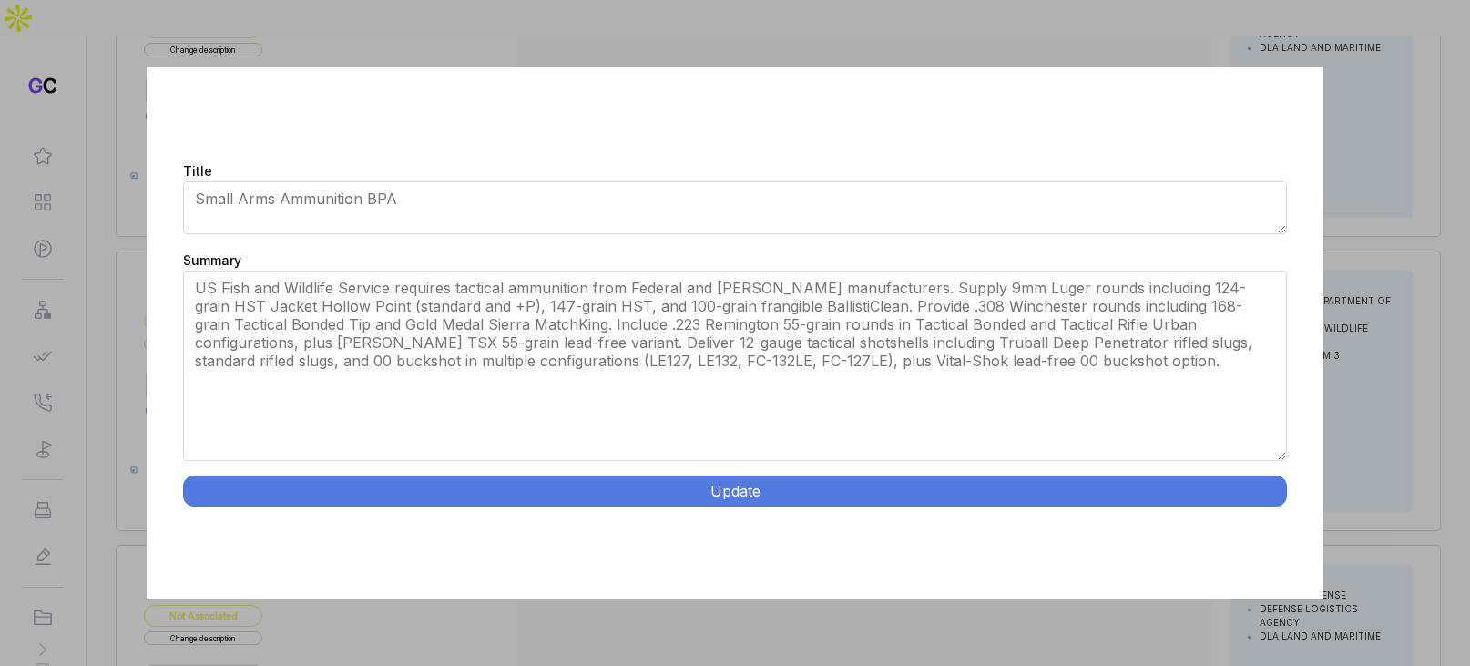
click at [694, 494] on button "Update" at bounding box center [734, 490] width 1103 height 31
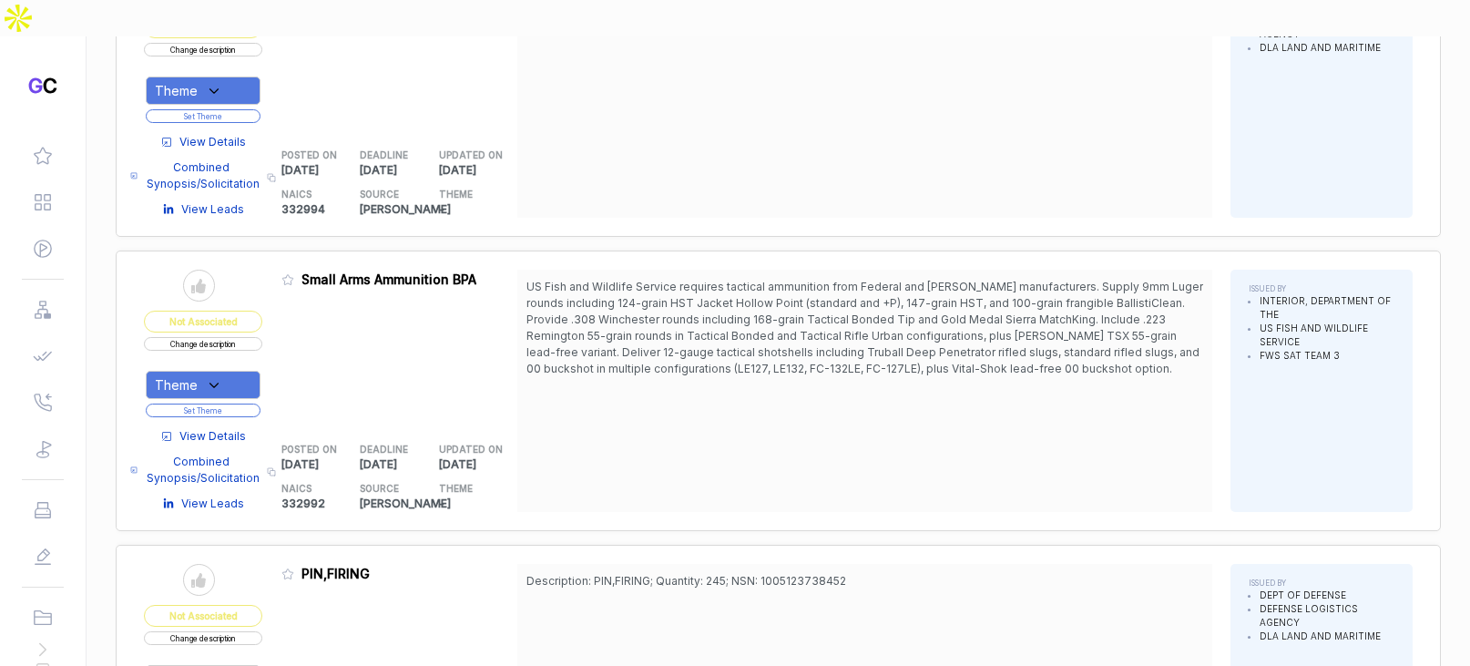
click at [218, 382] on icon at bounding box center [214, 384] width 8 height 5
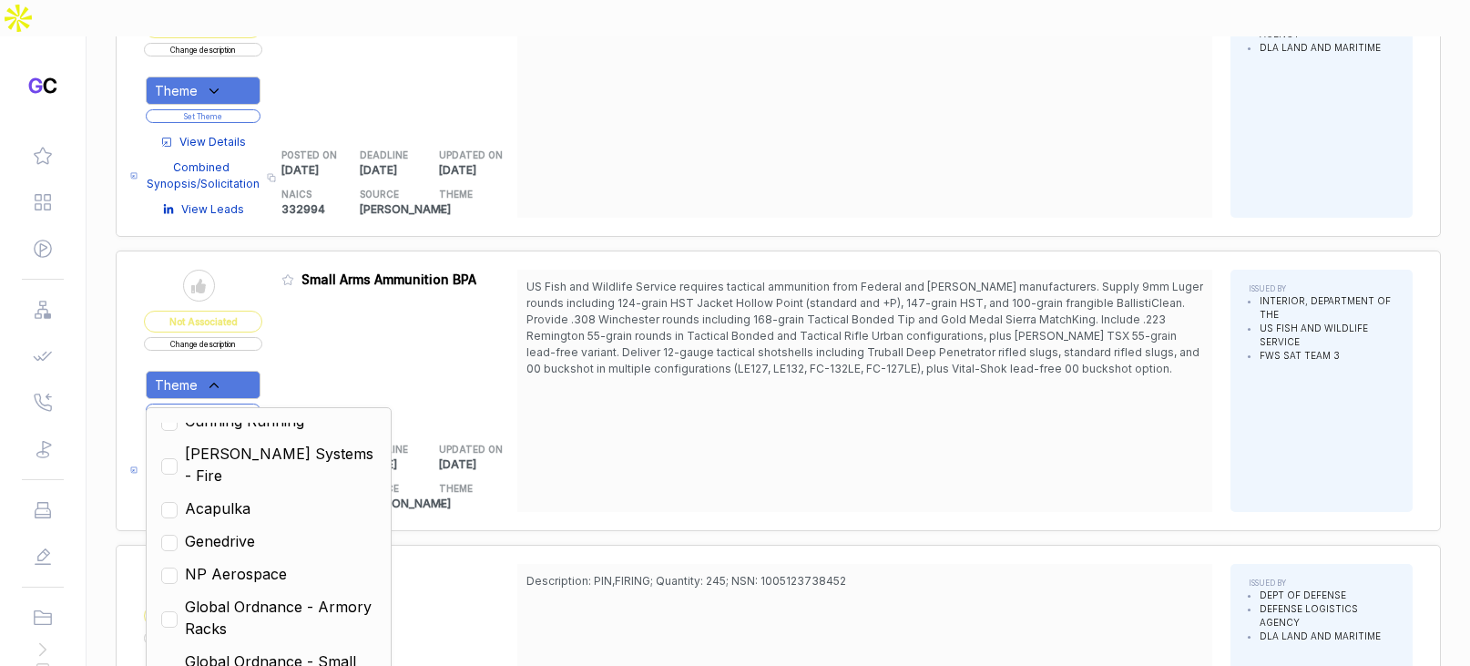
scroll to position [710, 0]
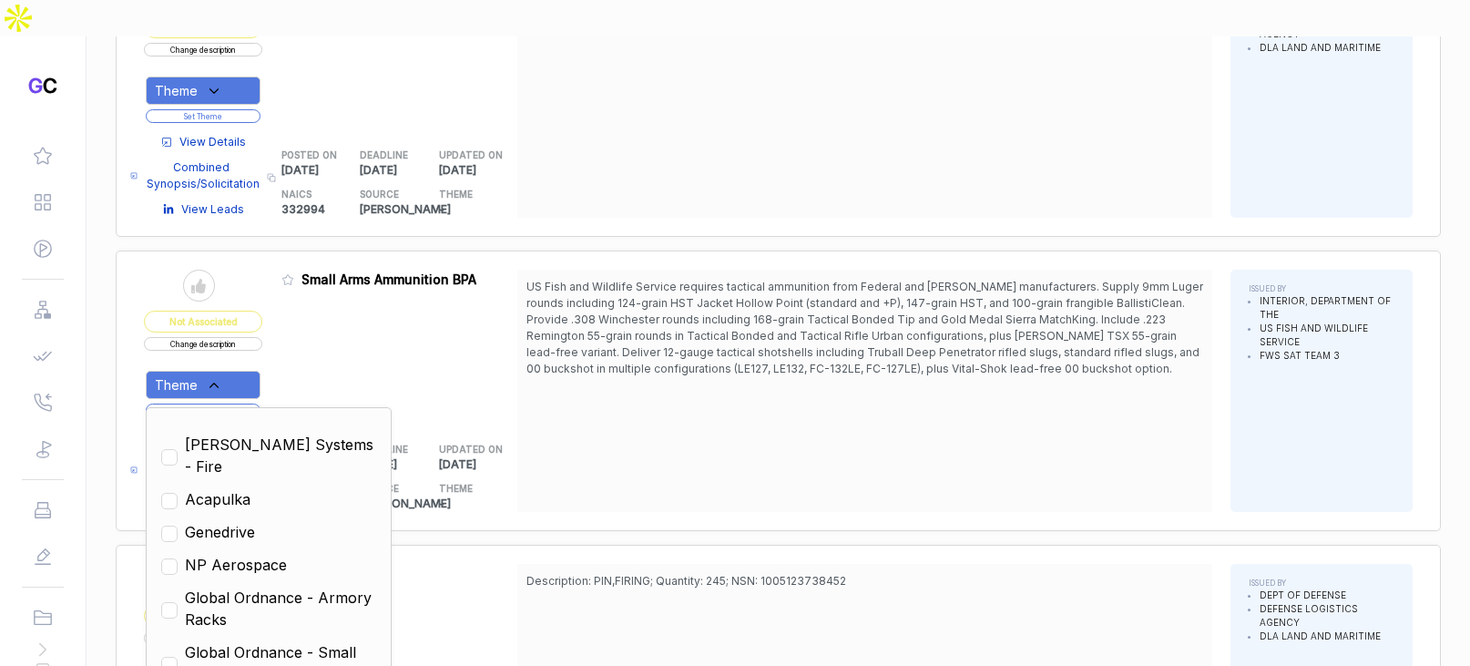
drag, startPoint x: 317, startPoint y: 579, endPoint x: 336, endPoint y: 565, distance: 23.5
click at [322, 641] on span "Global Ordnance - Small Arms" at bounding box center [280, 663] width 191 height 44
checkbox input "true"
drag, startPoint x: 493, startPoint y: 439, endPoint x: 279, endPoint y: 377, distance: 222.8
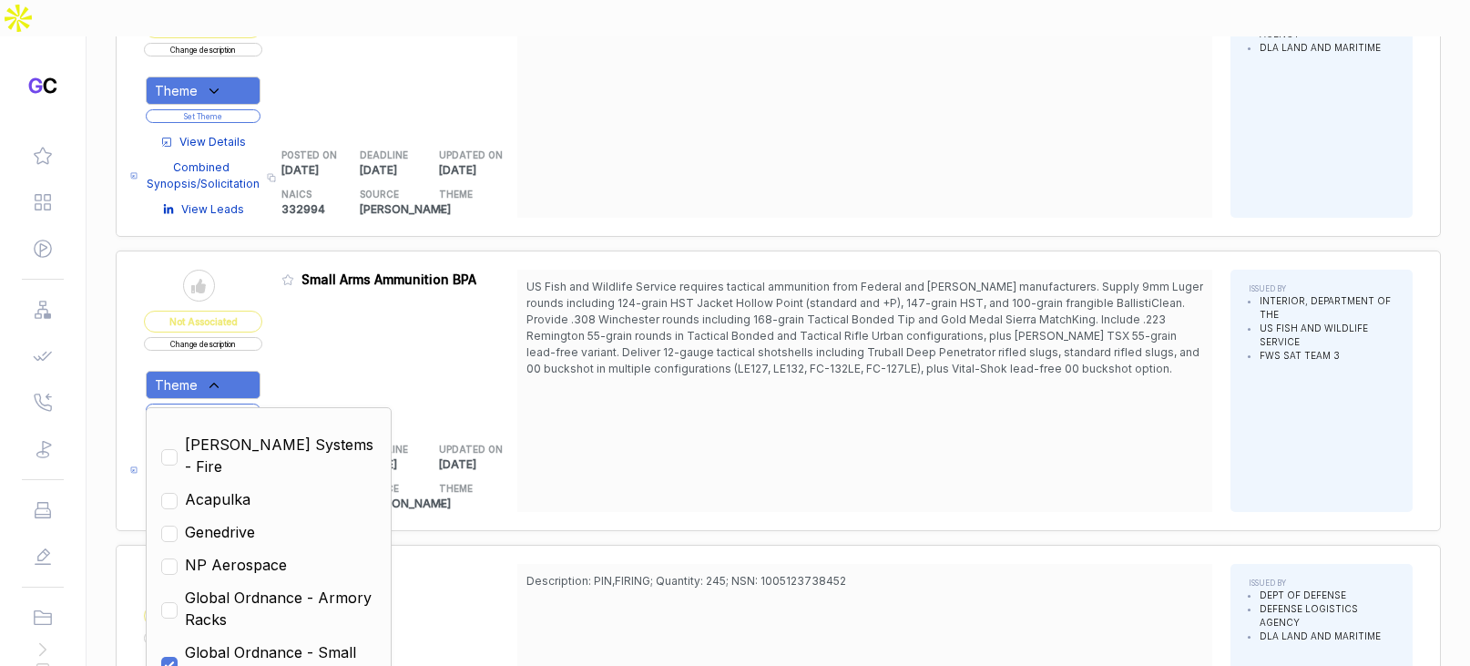
click at [477, 482] on h5 "THEME" at bounding box center [464, 489] width 50 height 14
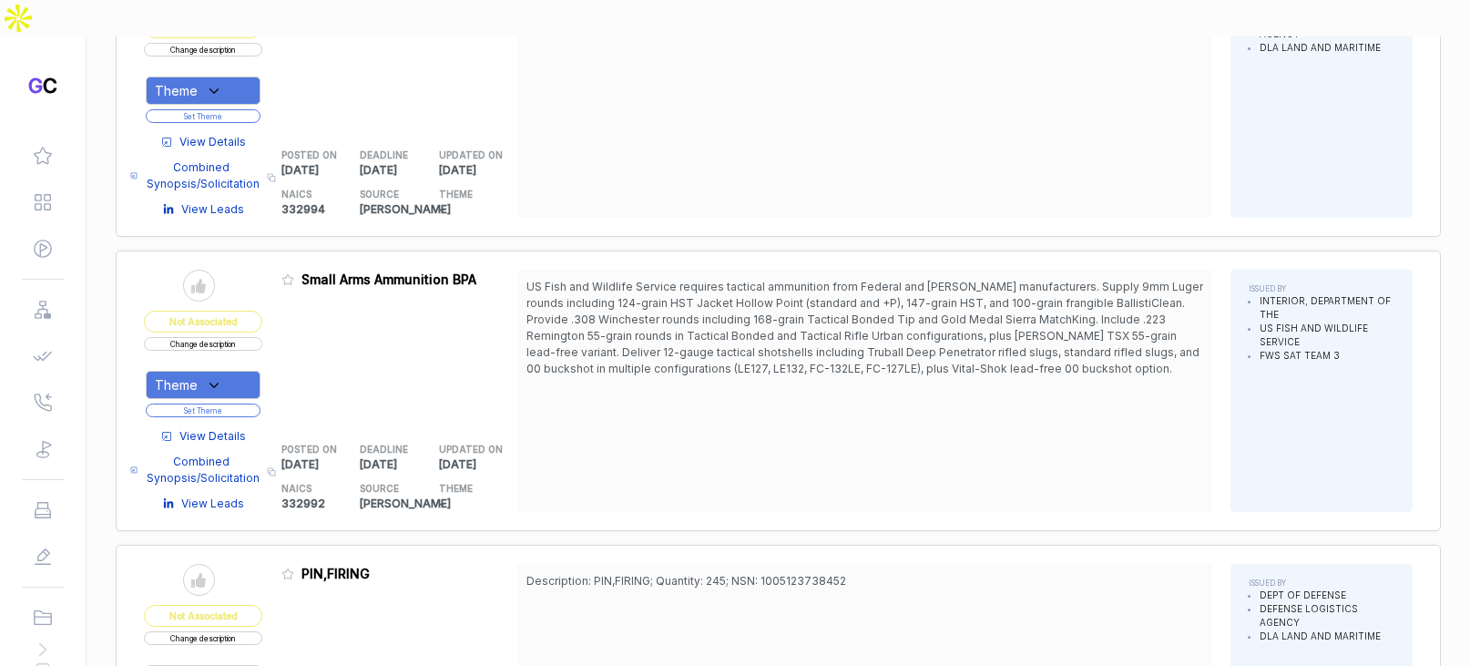
click at [253, 403] on button "Set Theme" at bounding box center [203, 410] width 115 height 14
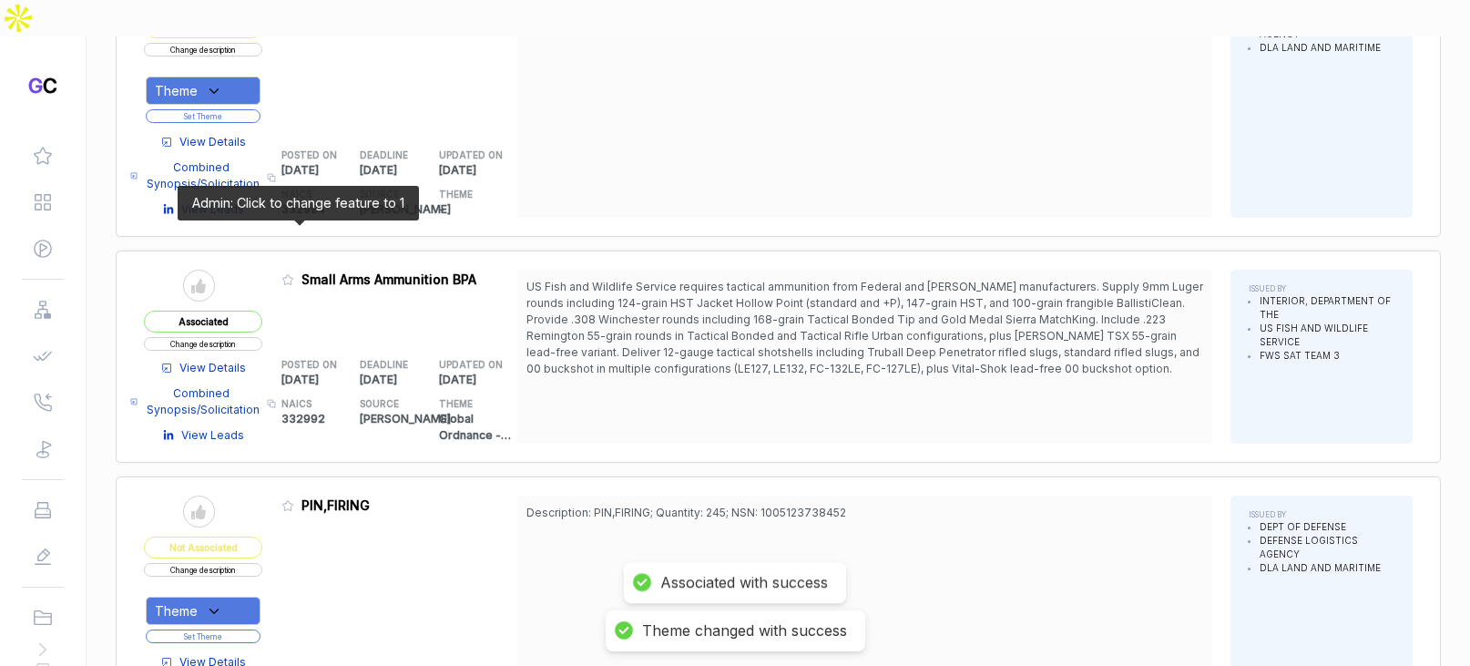
click at [294, 273] on icon at bounding box center [287, 279] width 13 height 13
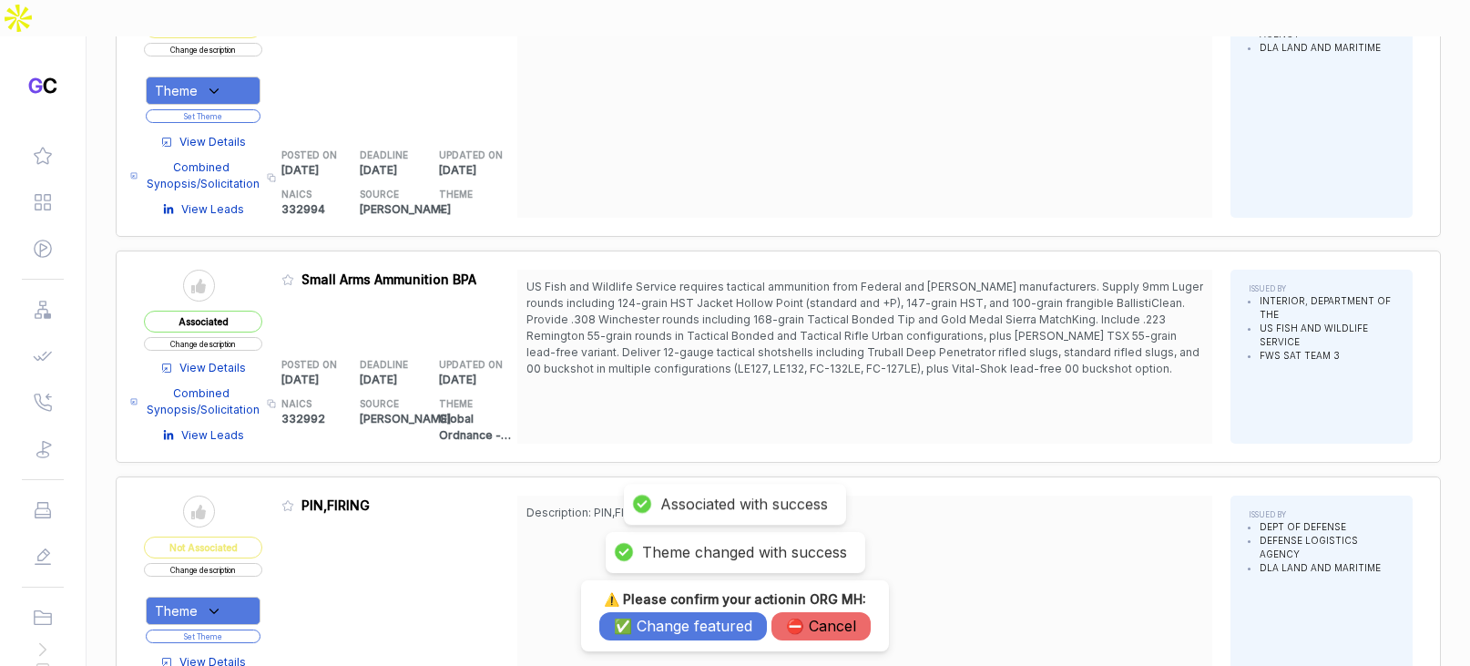
click at [637, 628] on button "✅ Change featured" at bounding box center [683, 626] width 168 height 28
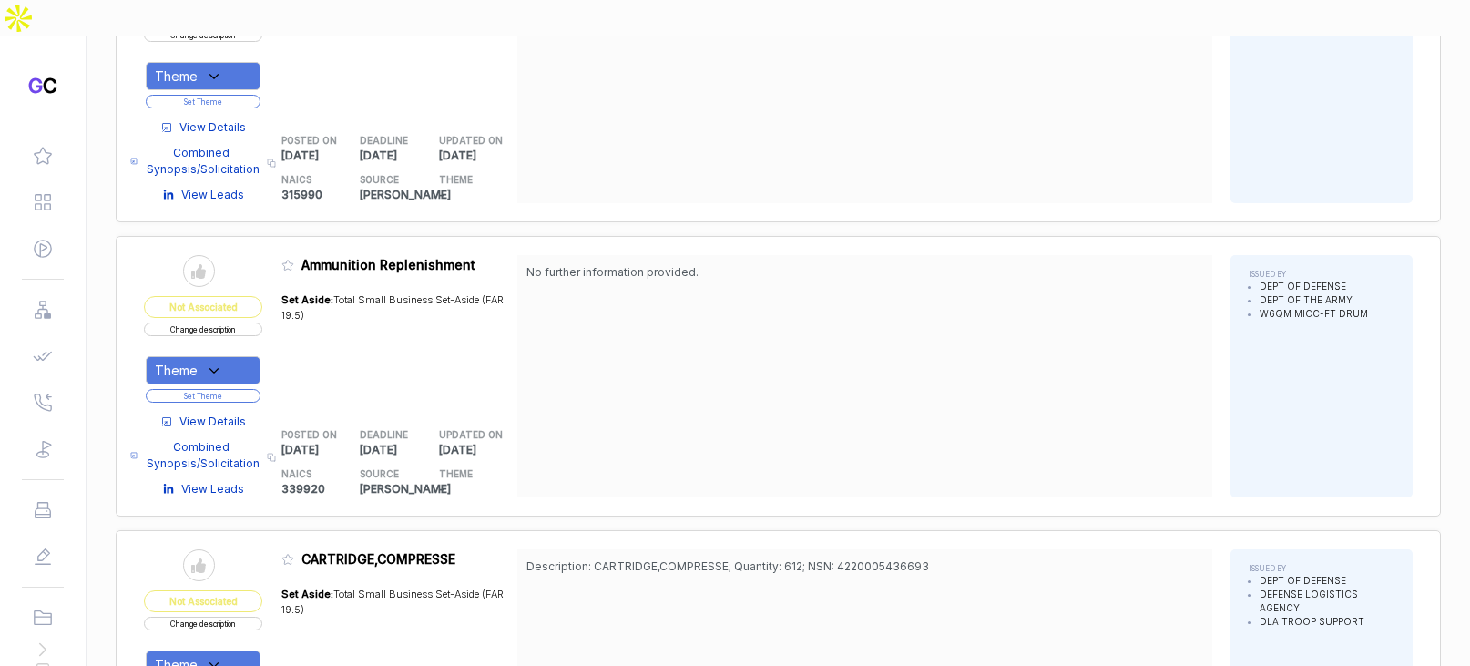
scroll to position [2770, 0]
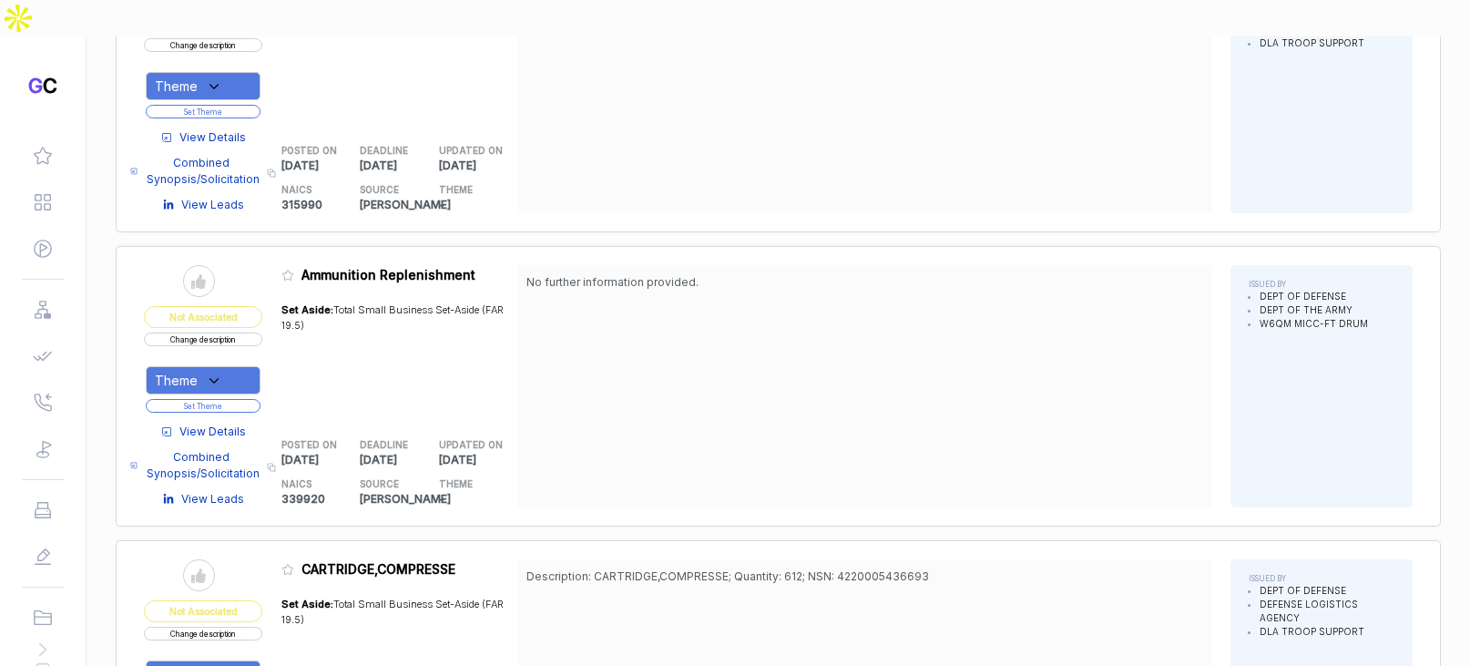
click at [259, 332] on button "Change description" at bounding box center [203, 339] width 118 height 14
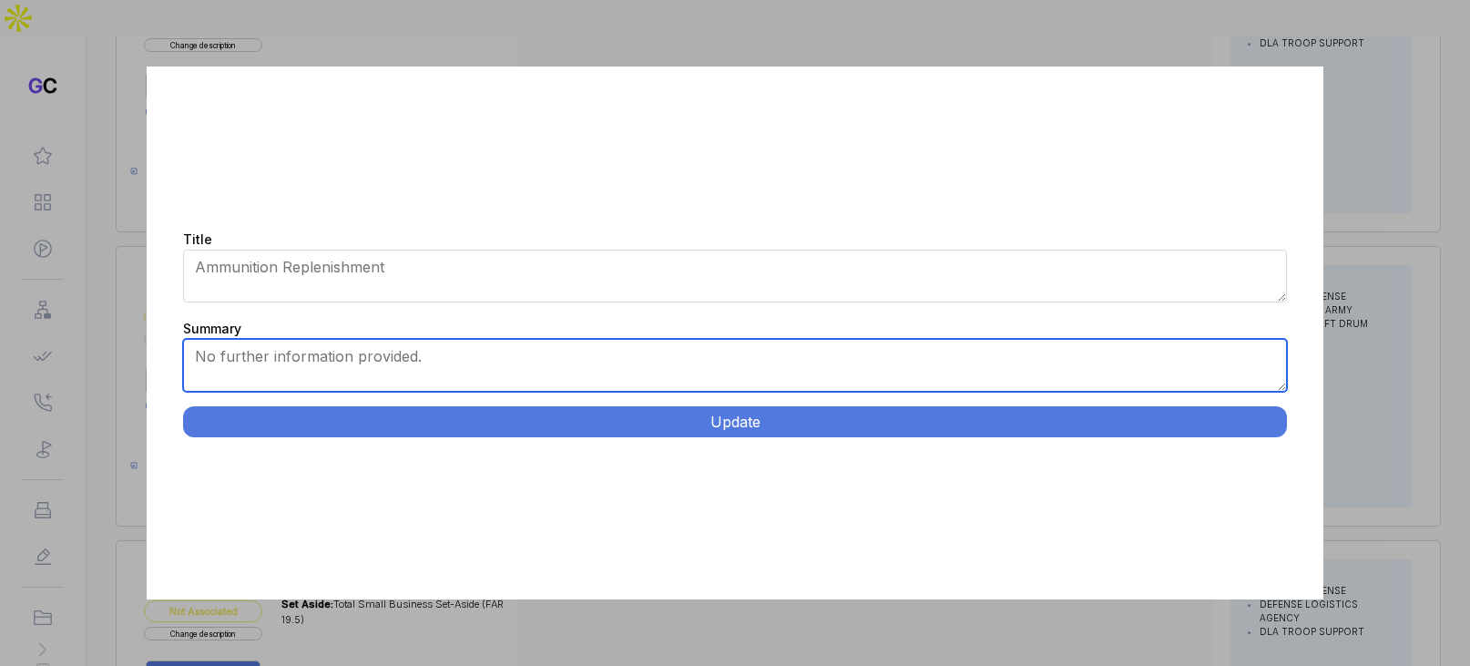
click at [392, 360] on textarea "No further information provided." at bounding box center [734, 365] width 1103 height 53
paste textarea "Drone Defeat Ammunition Procurement. Supply Applied Defense Kinetics specialize…"
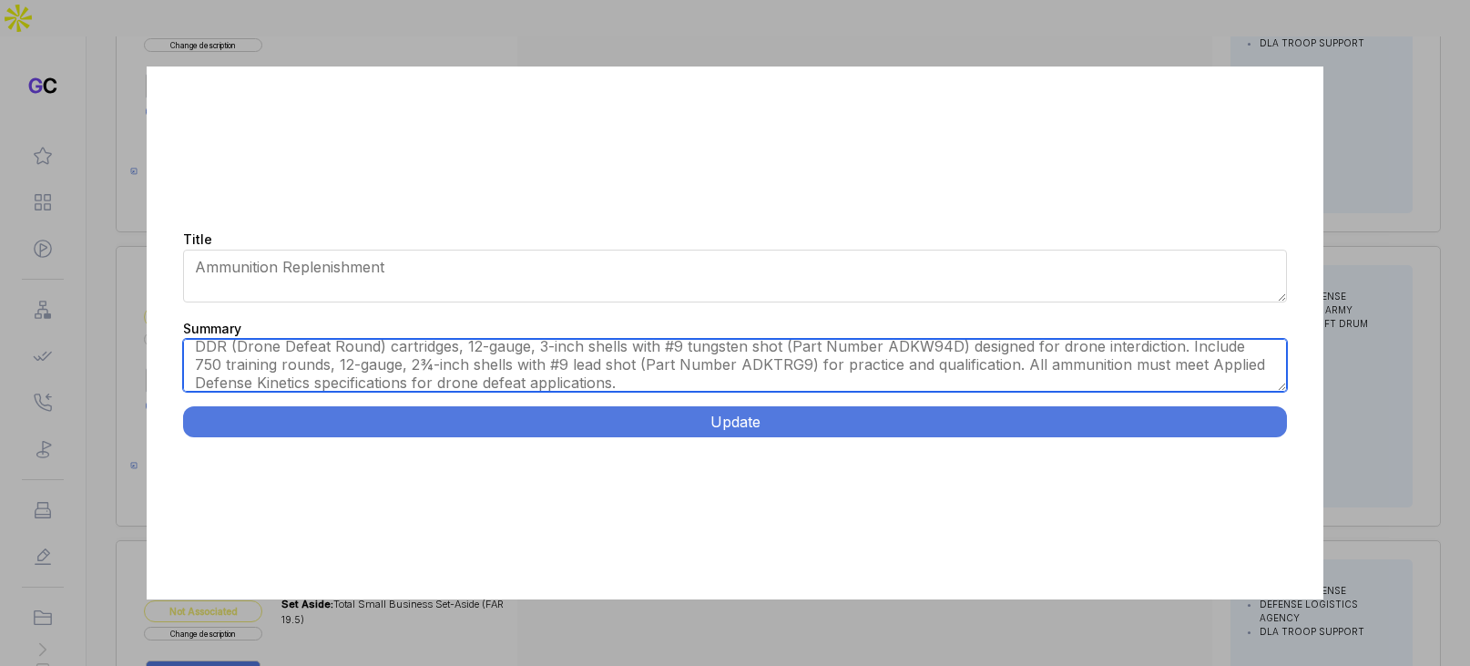
scroll to position [0, 0]
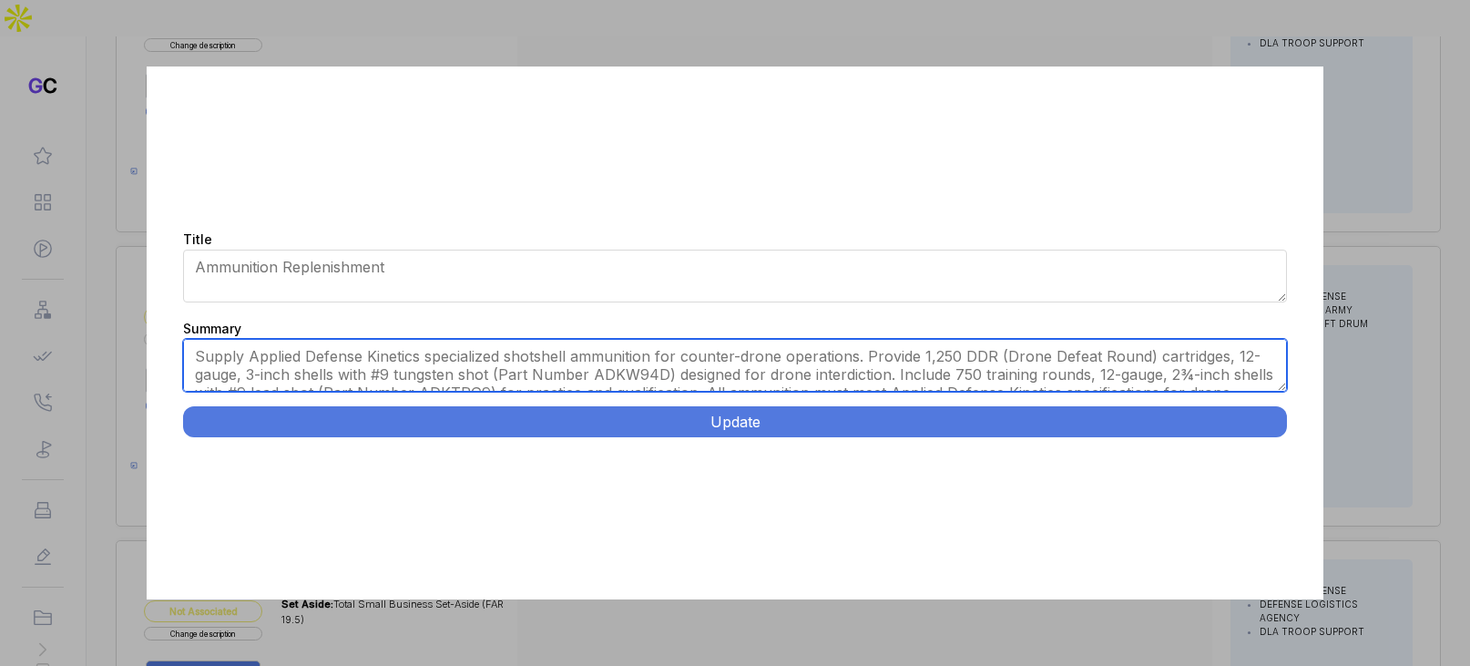
type textarea "Supply Applied Defense Kinetics specialized shotshell ammunition for counter-dr…"
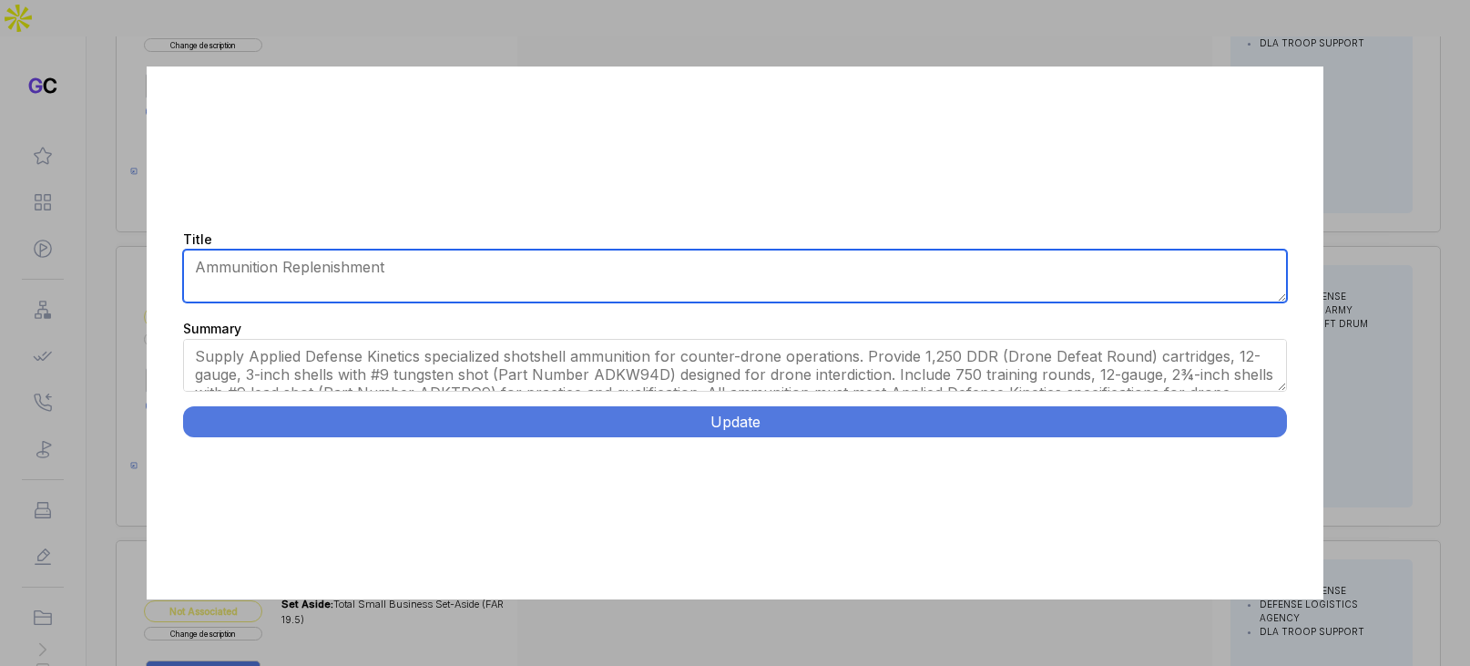
click at [463, 293] on textarea "Ammunition Replenishment" at bounding box center [734, 275] width 1103 height 53
click at [460, 296] on textarea "Ammunition Replenishment" at bounding box center [734, 275] width 1103 height 53
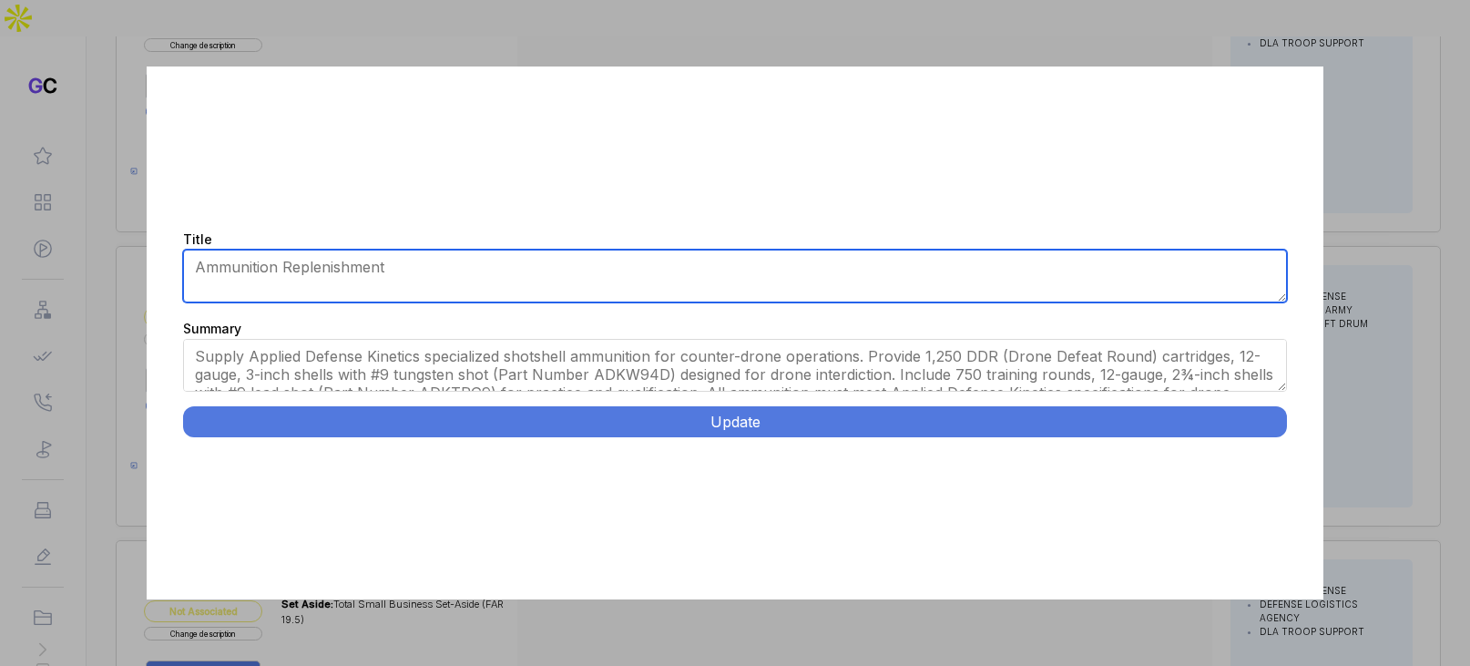
drag, startPoint x: 456, startPoint y: 279, endPoint x: 147, endPoint y: 273, distance: 309.6
click at [147, 273] on div "Title Ammunition Replenishment Summary No further information provided. Update" at bounding box center [734, 332] width 1175 height 533
paste textarea "Drone Defeat Ammunition Procurement."
type textarea "Drone Defeat Ammunition"
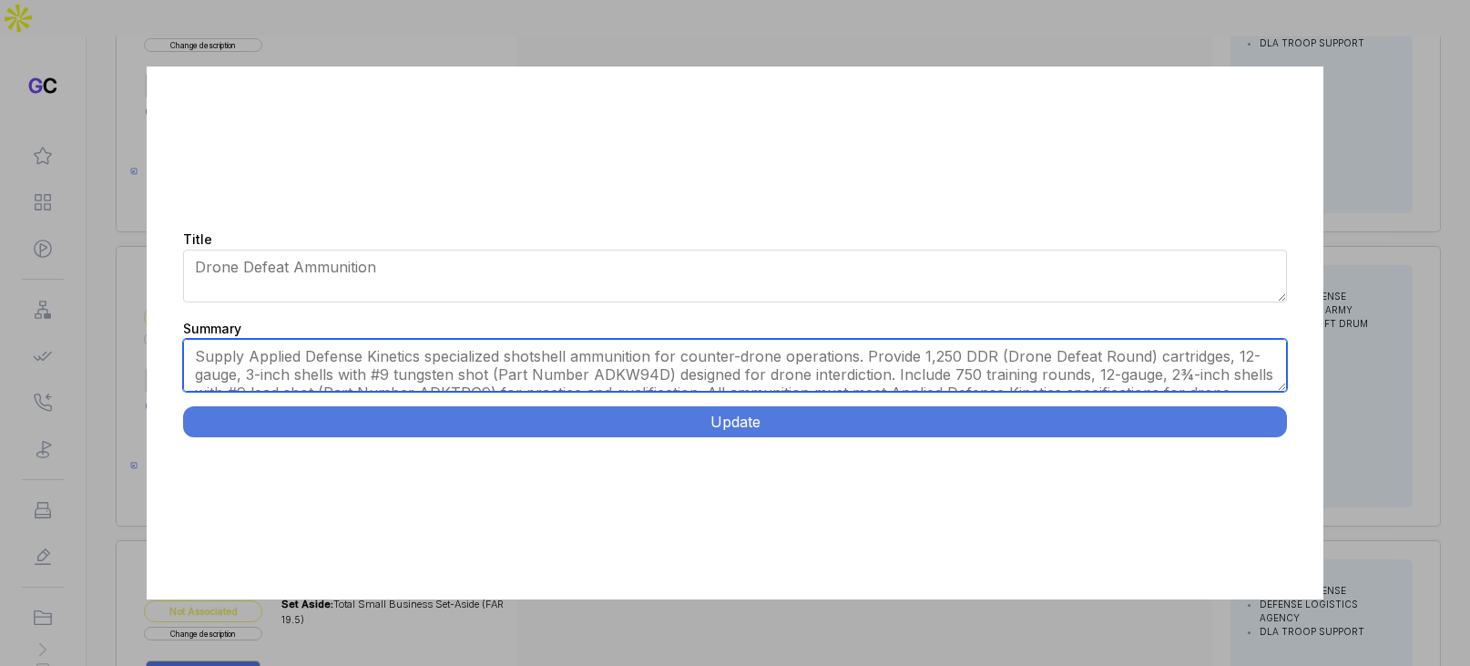
click at [499, 358] on textarea "No further information provided." at bounding box center [734, 365] width 1103 height 53
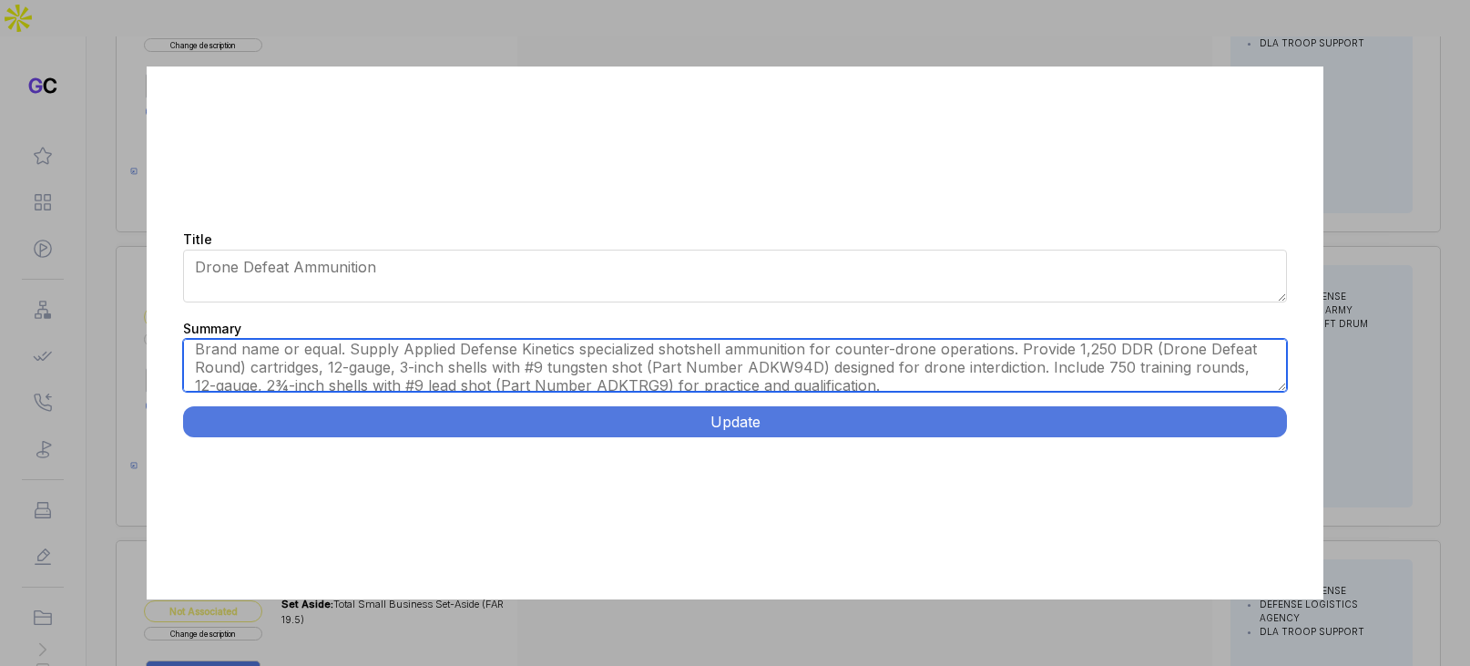
type textarea "Brand name or equal. Supply Applied Defense Kinetics specialized shotshell ammu…"
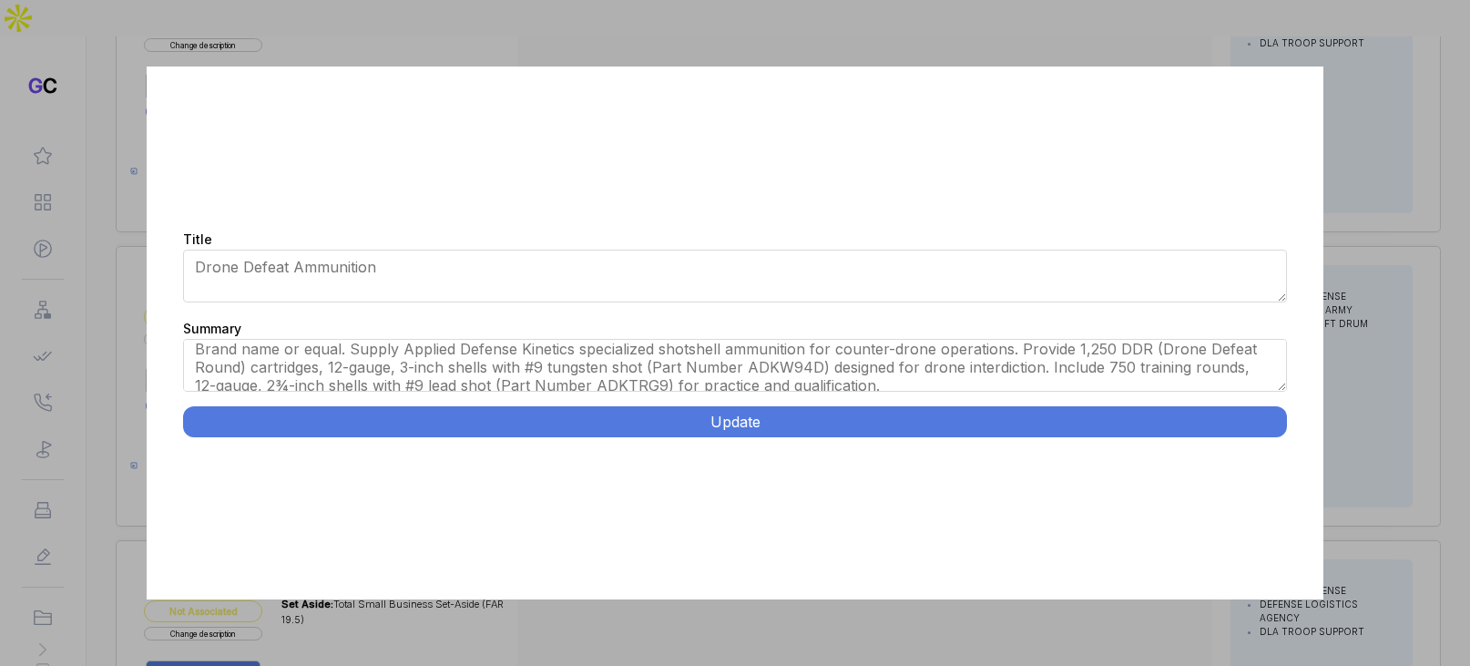
click at [834, 417] on button "Update" at bounding box center [734, 421] width 1103 height 31
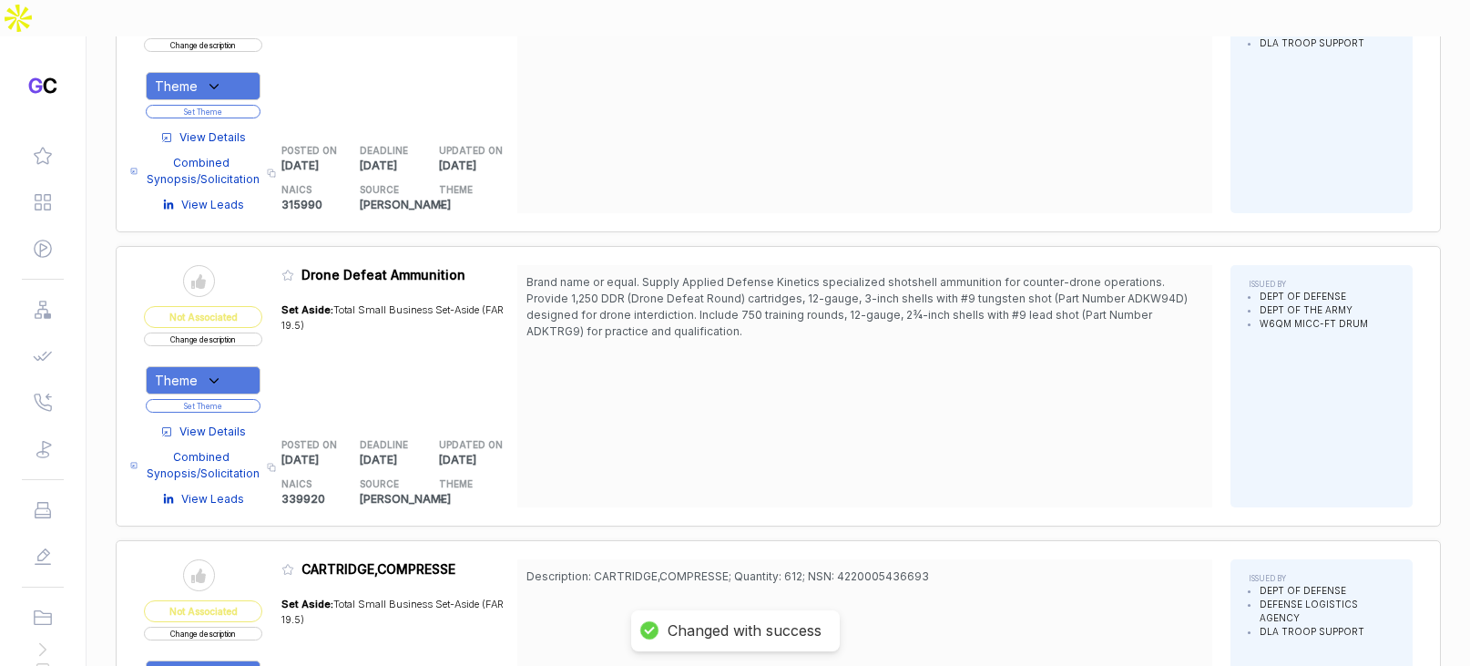
drag, startPoint x: 246, startPoint y: 315, endPoint x: 264, endPoint y: 341, distance: 32.1
click at [245, 366] on div "Theme" at bounding box center [203, 380] width 115 height 28
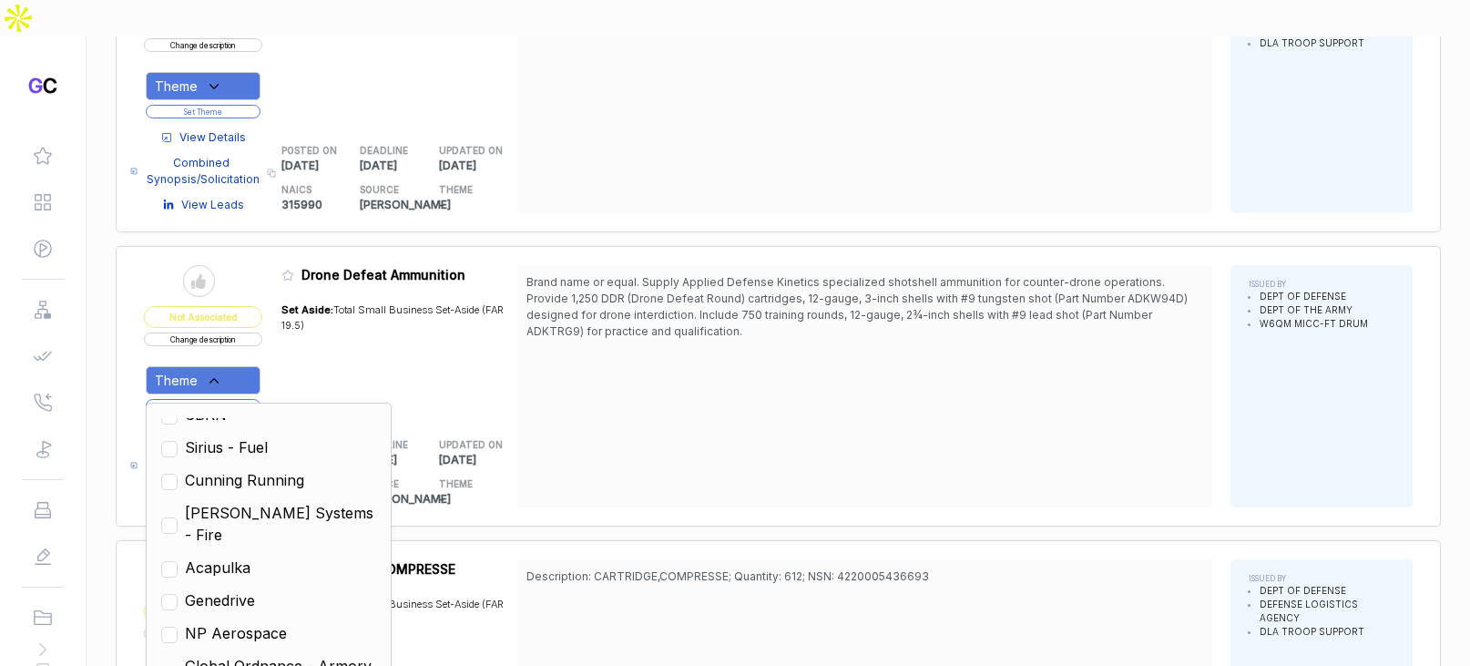
click at [290, 469] on span "Cunning Running" at bounding box center [244, 480] width 119 height 22
checkbox input "true"
drag, startPoint x: 564, startPoint y: 363, endPoint x: 352, endPoint y: 345, distance: 212.0
click at [561, 363] on div "Brand name or equal. Supply Applied Defense Kinetics specialized shotshell ammu…" at bounding box center [864, 386] width 695 height 242
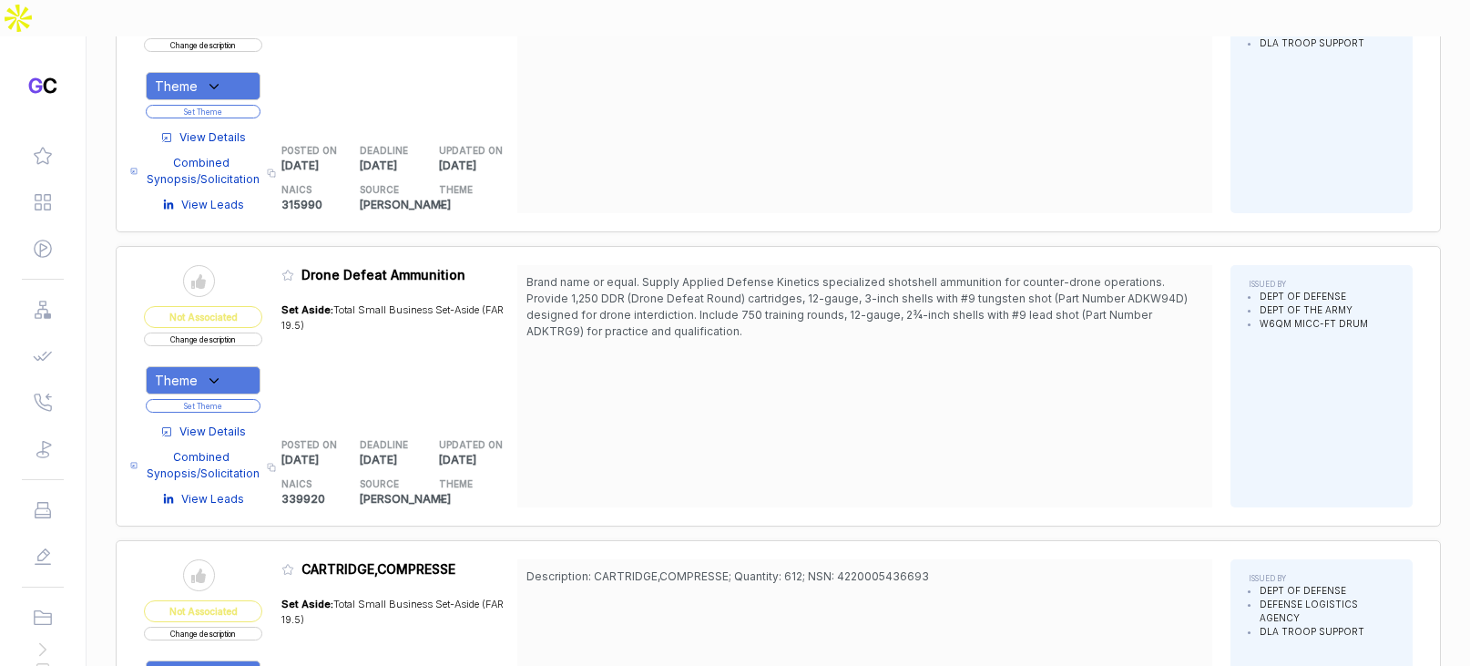
click at [217, 399] on button "Set Theme" at bounding box center [203, 406] width 115 height 14
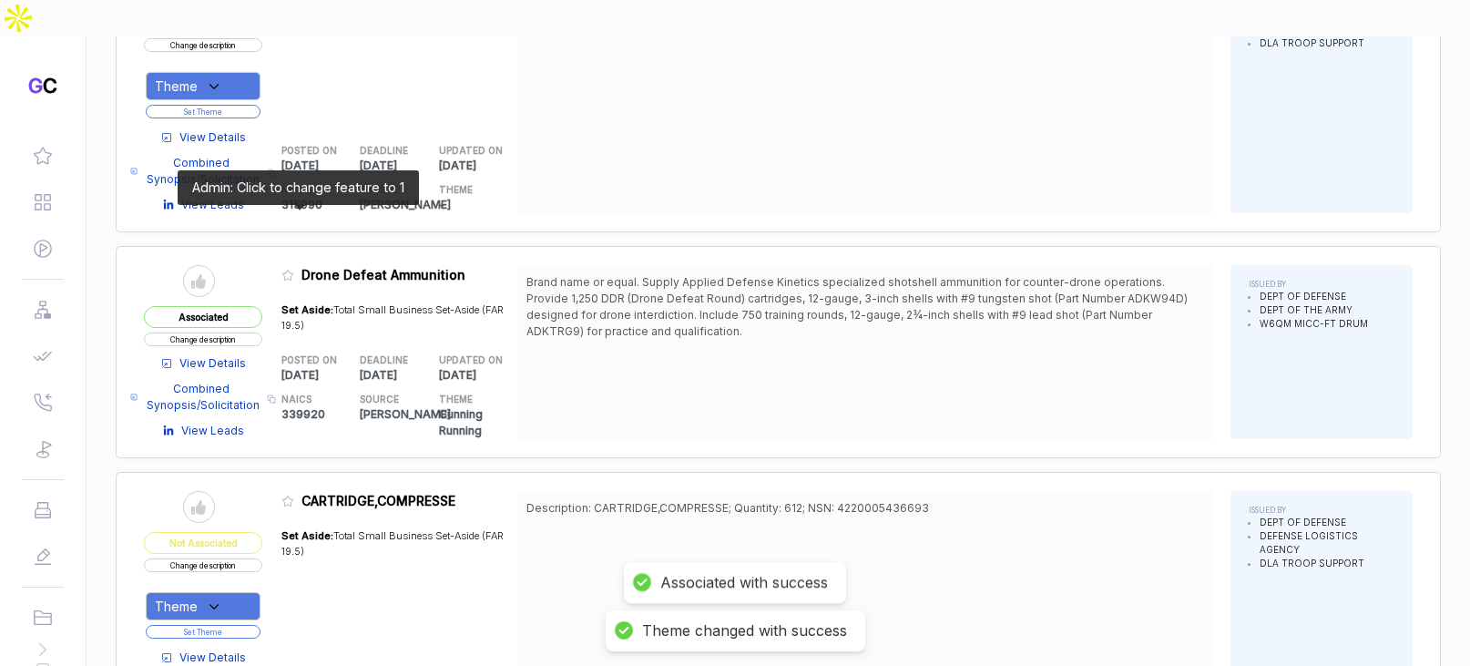
click at [294, 269] on icon at bounding box center [287, 275] width 13 height 13
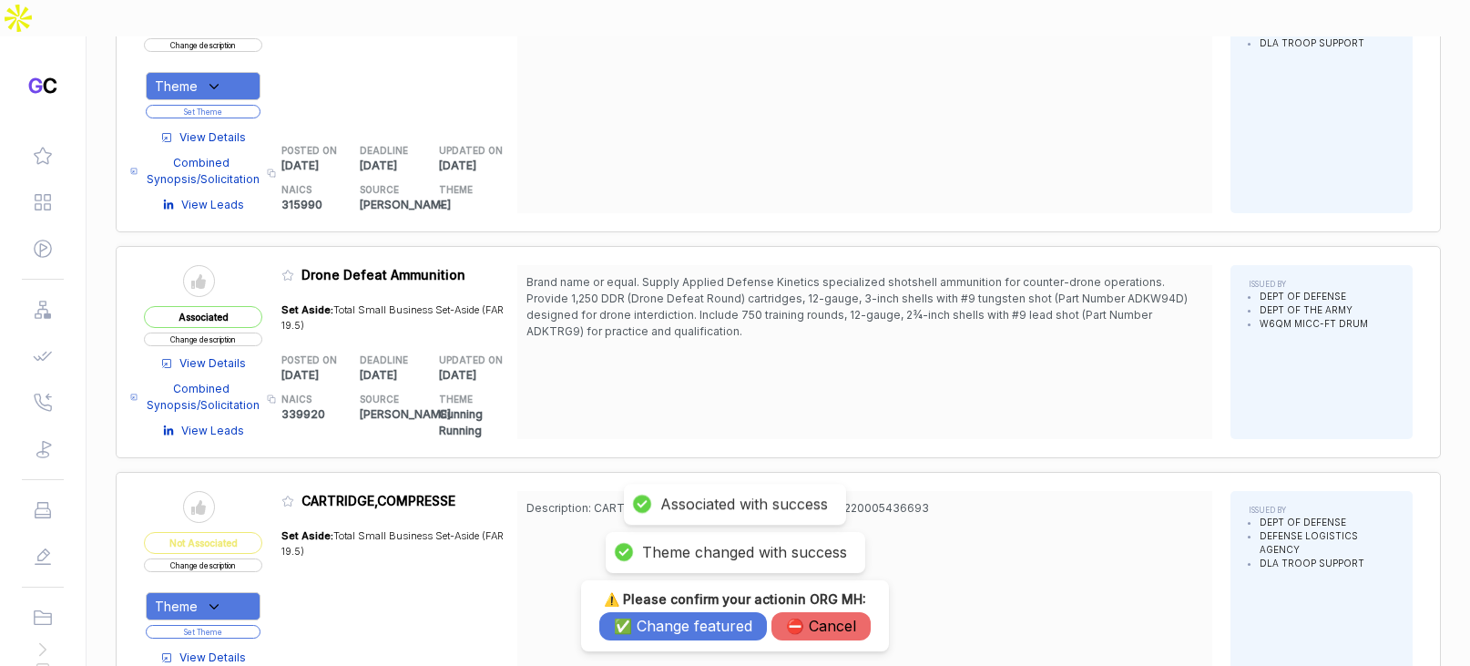
click at [694, 615] on button "✅ Change featured" at bounding box center [683, 626] width 168 height 28
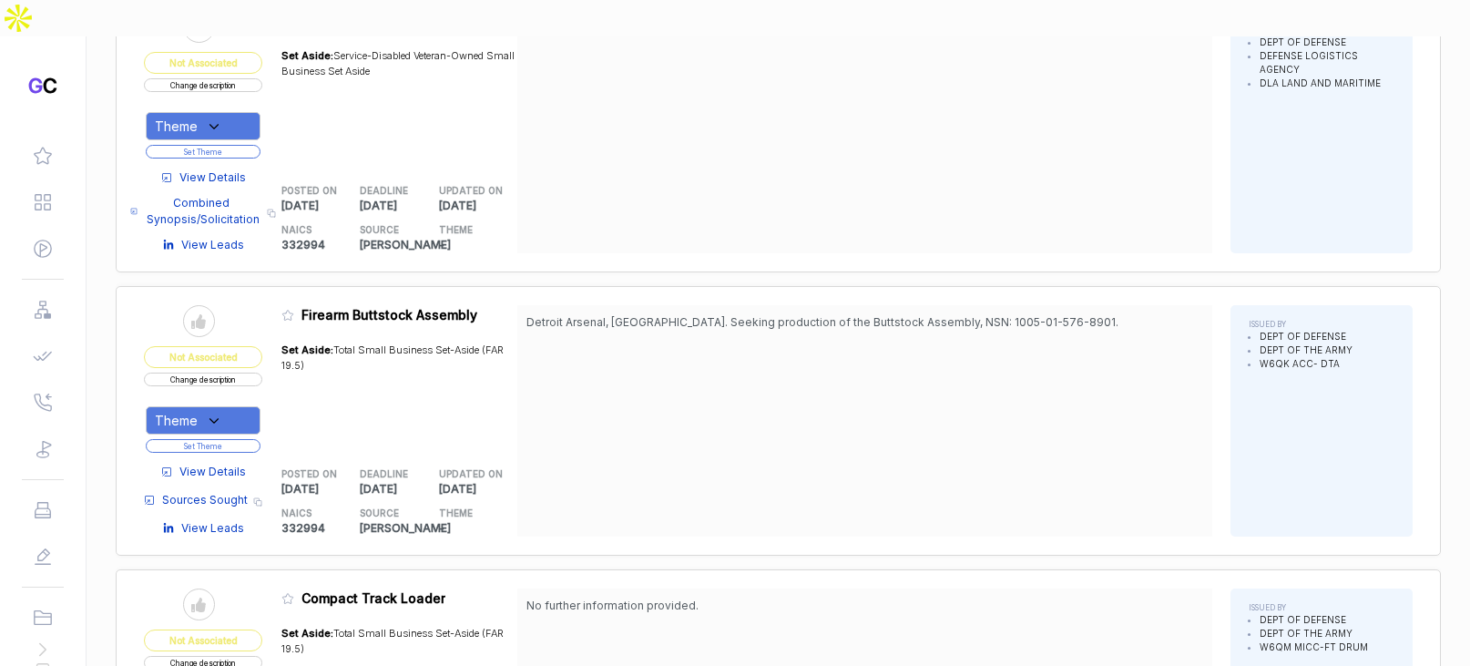
scroll to position [4363, 0]
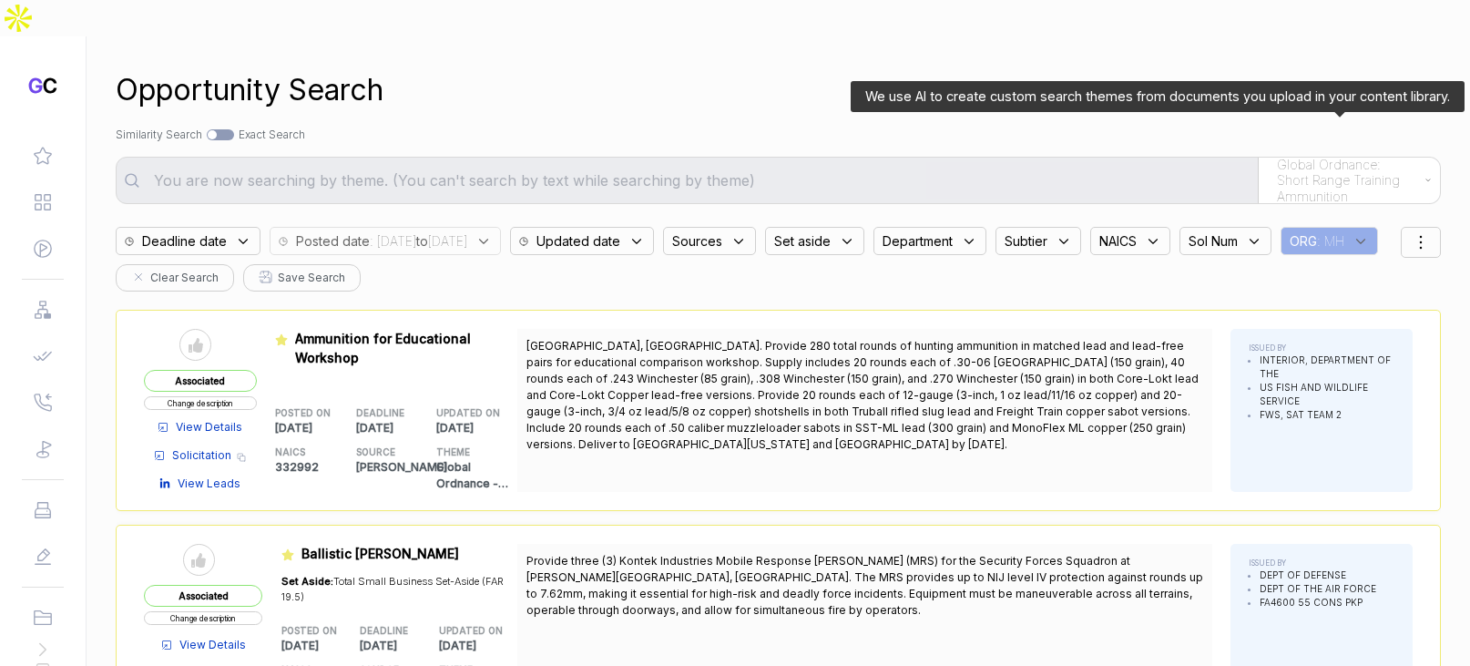
click at [1352, 157] on span "Global Ordnance: Short Range Training Ammunition" at bounding box center [1346, 181] width 139 height 48
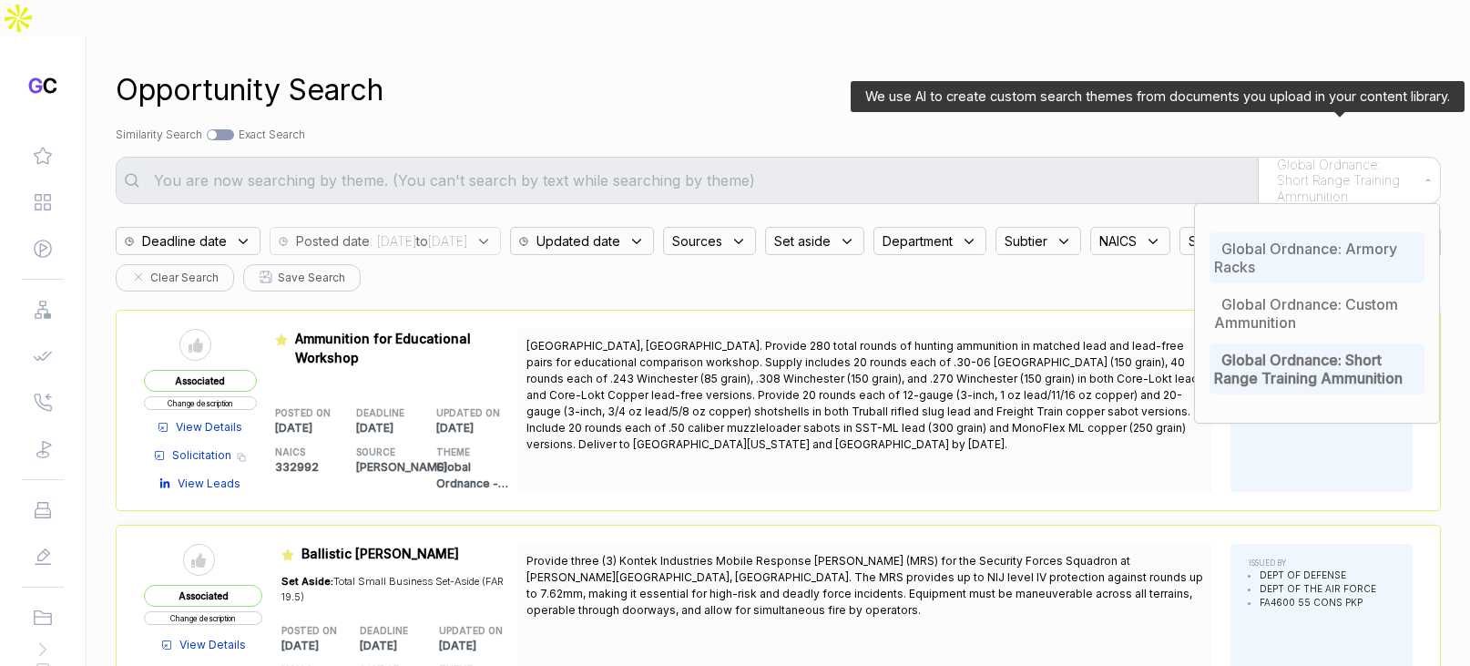
click at [1320, 239] on span "Global Ordnance: Armory Racks" at bounding box center [1305, 257] width 183 height 36
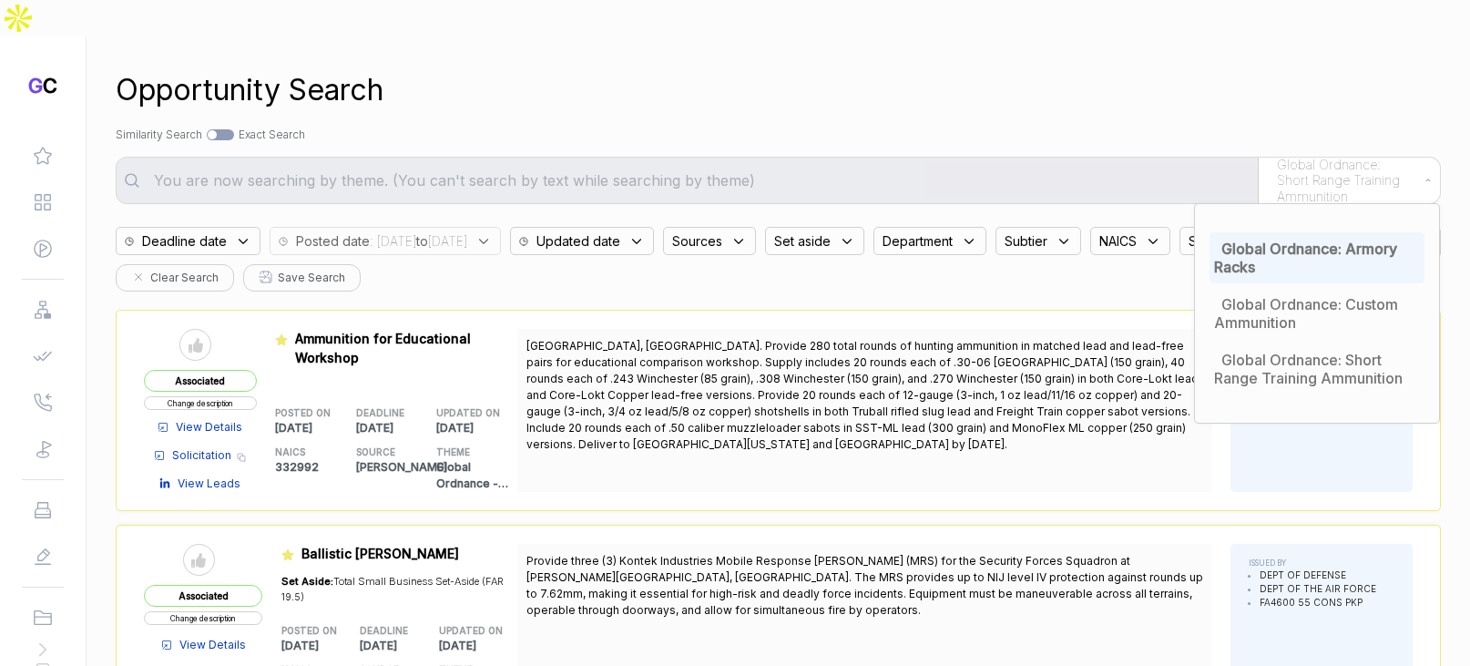
click at [1173, 112] on div "Opportunity Search Search by Topic Relevance Similarity Search Search by Exact …" at bounding box center [778, 369] width 1325 height 666
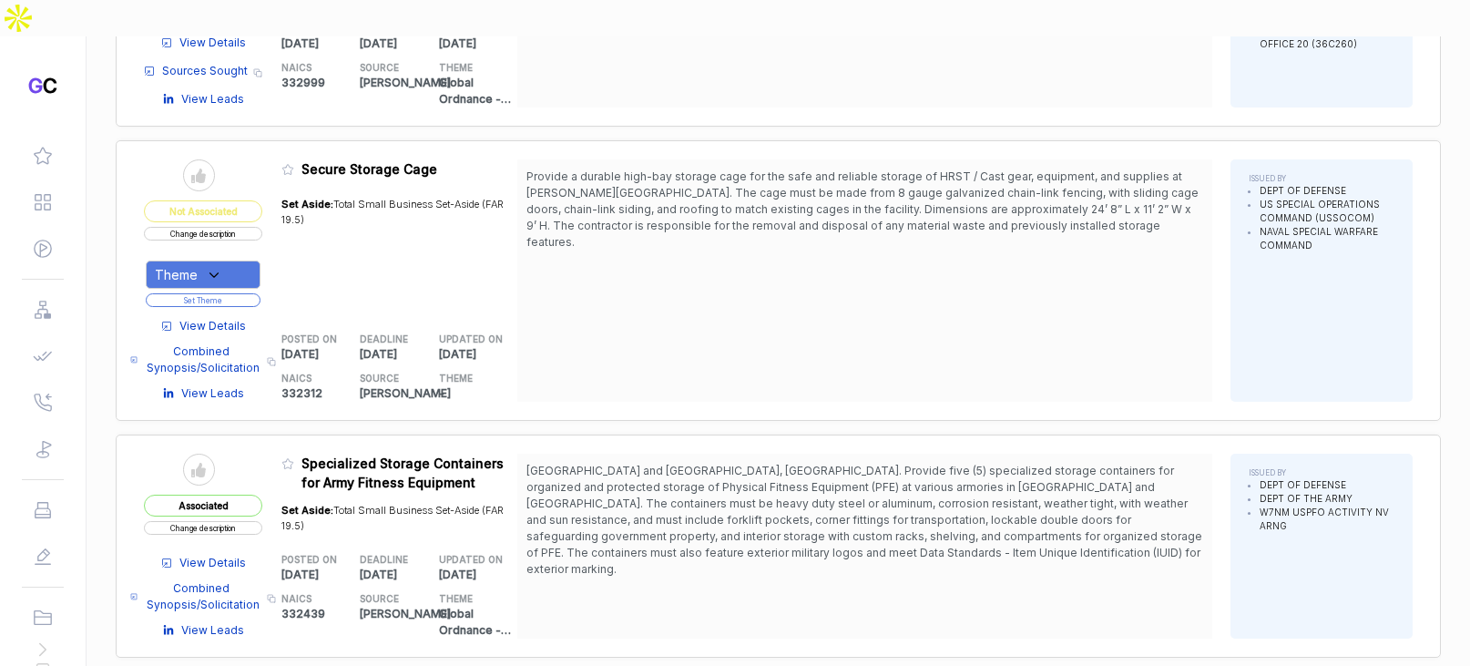
scroll to position [719, 0]
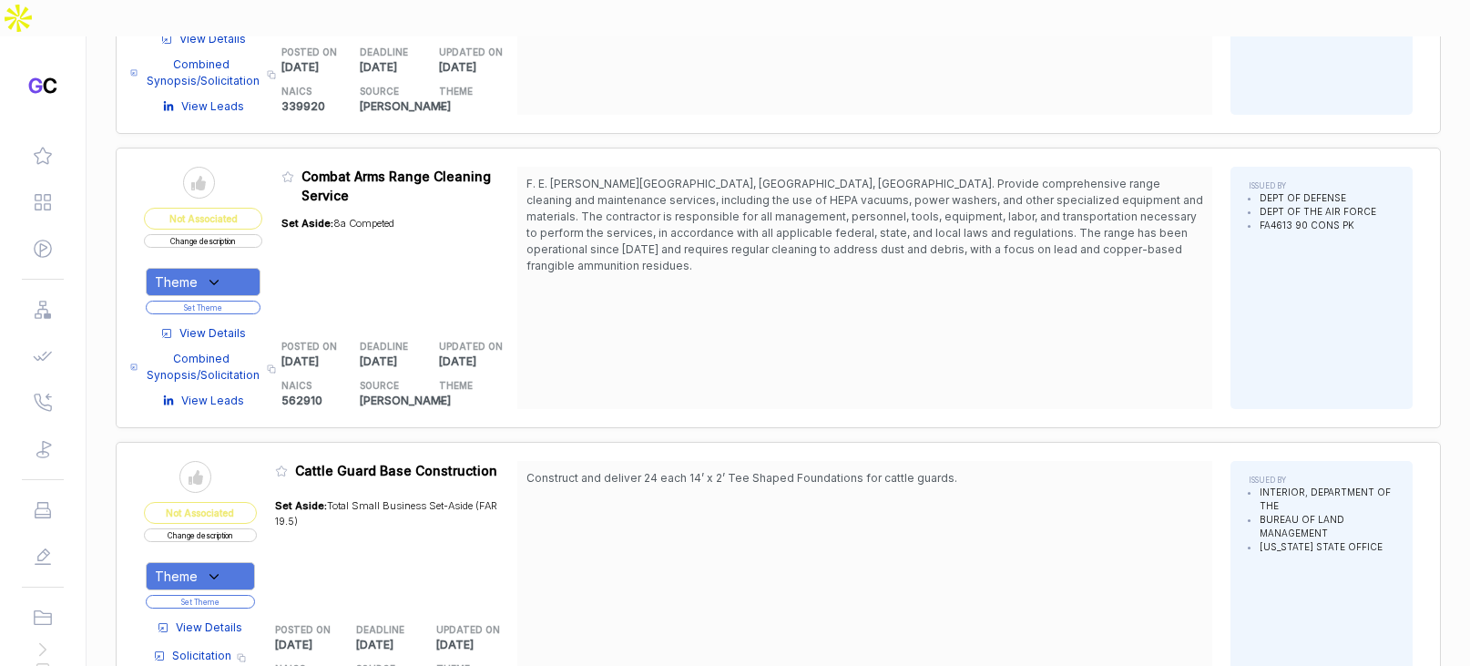
scroll to position [4828, 0]
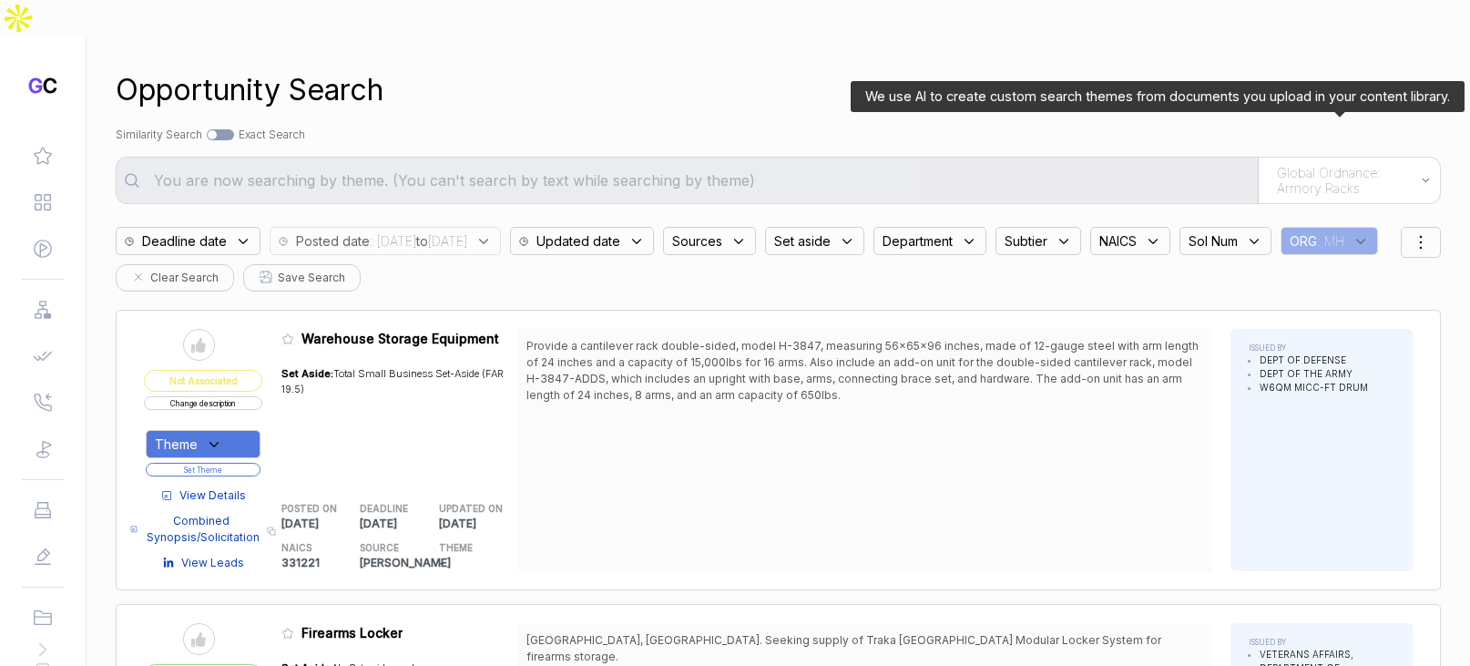
drag, startPoint x: 1318, startPoint y: 139, endPoint x: 1320, endPoint y: 153, distance: 13.8
click at [1318, 165] on span "Global Ordnance: Armory Racks" at bounding box center [1344, 181] width 135 height 32
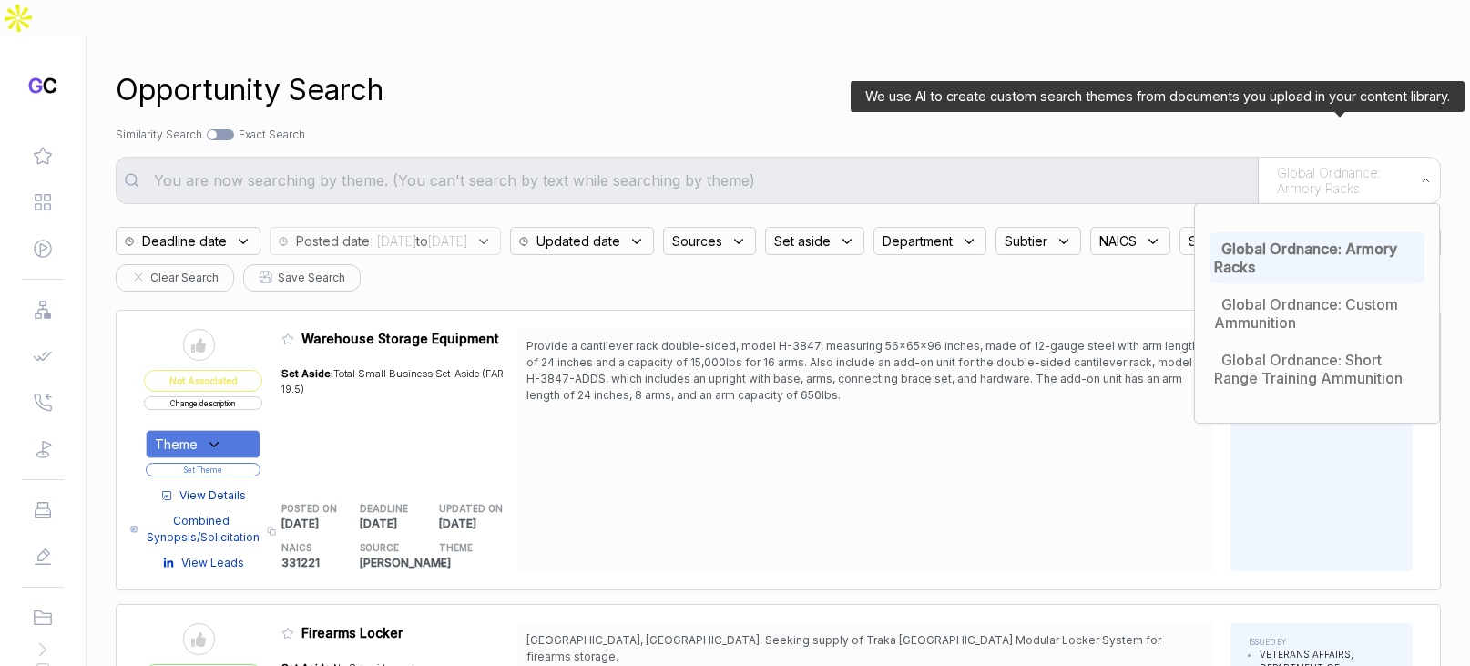
drag, startPoint x: 1314, startPoint y: 219, endPoint x: 1005, endPoint y: 149, distance: 316.3
click at [1314, 239] on span "Global Ordnance: Armory Racks" at bounding box center [1305, 257] width 183 height 36
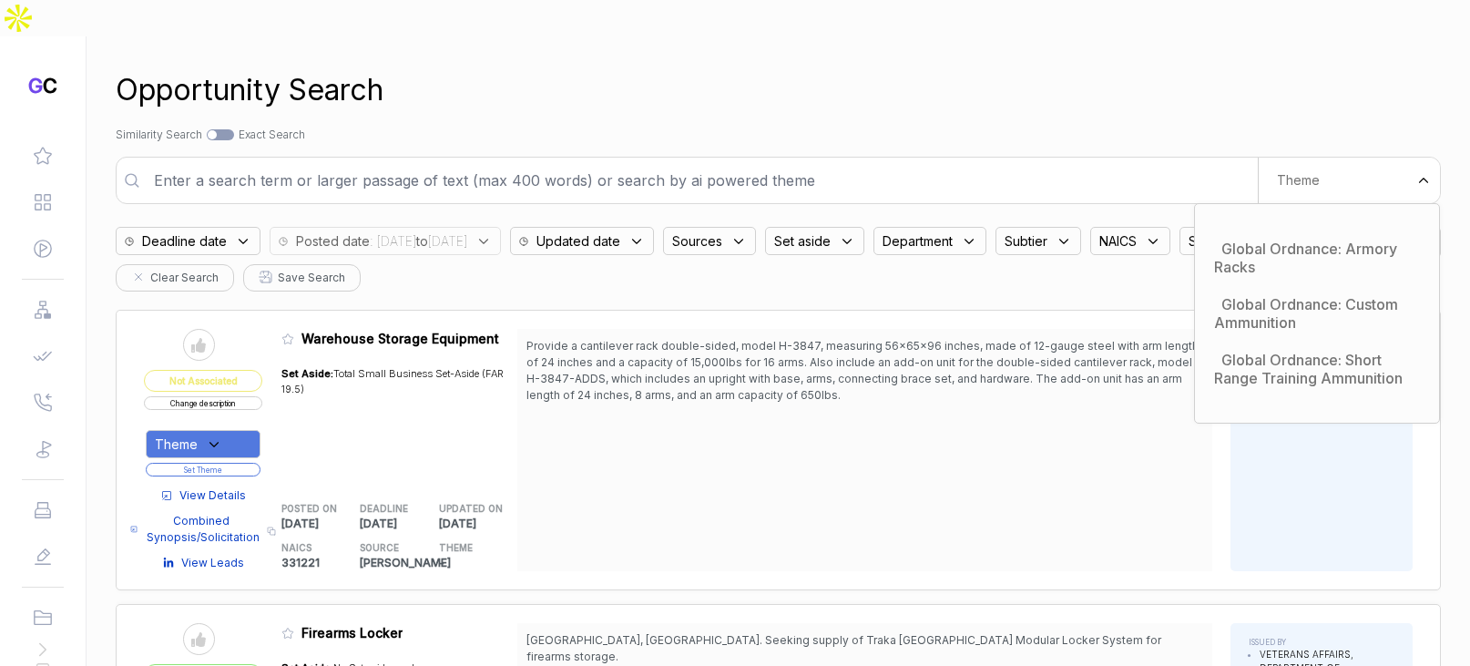
click at [941, 162] on input "text" at bounding box center [700, 180] width 1114 height 36
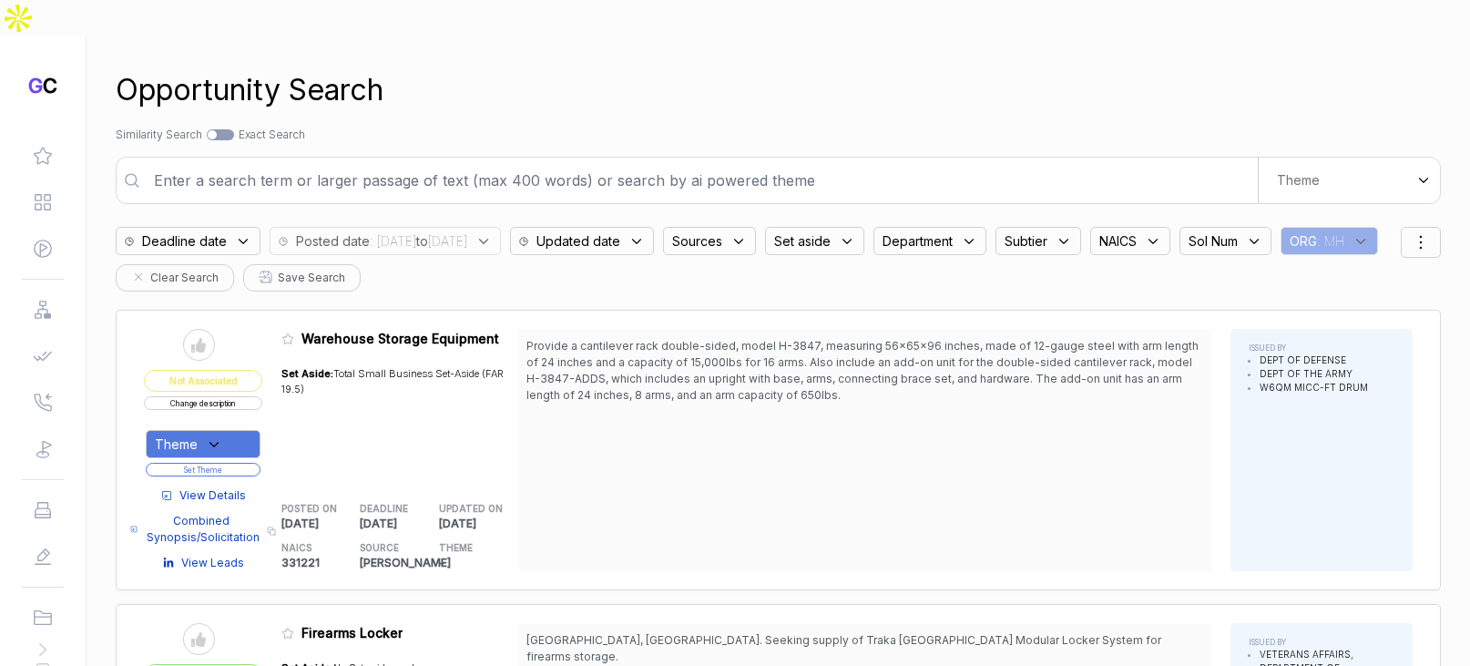
click at [941, 162] on input "text" at bounding box center [700, 180] width 1114 height 36
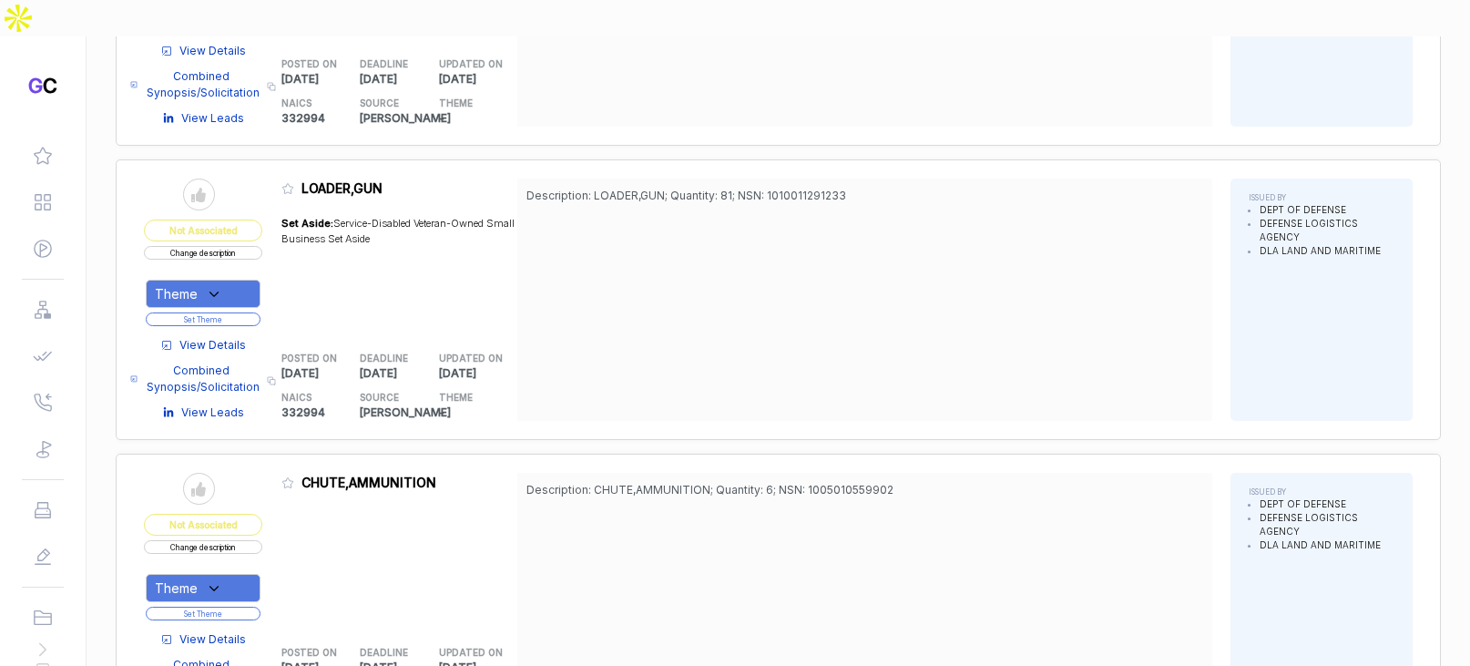
scroll to position [1941, 0]
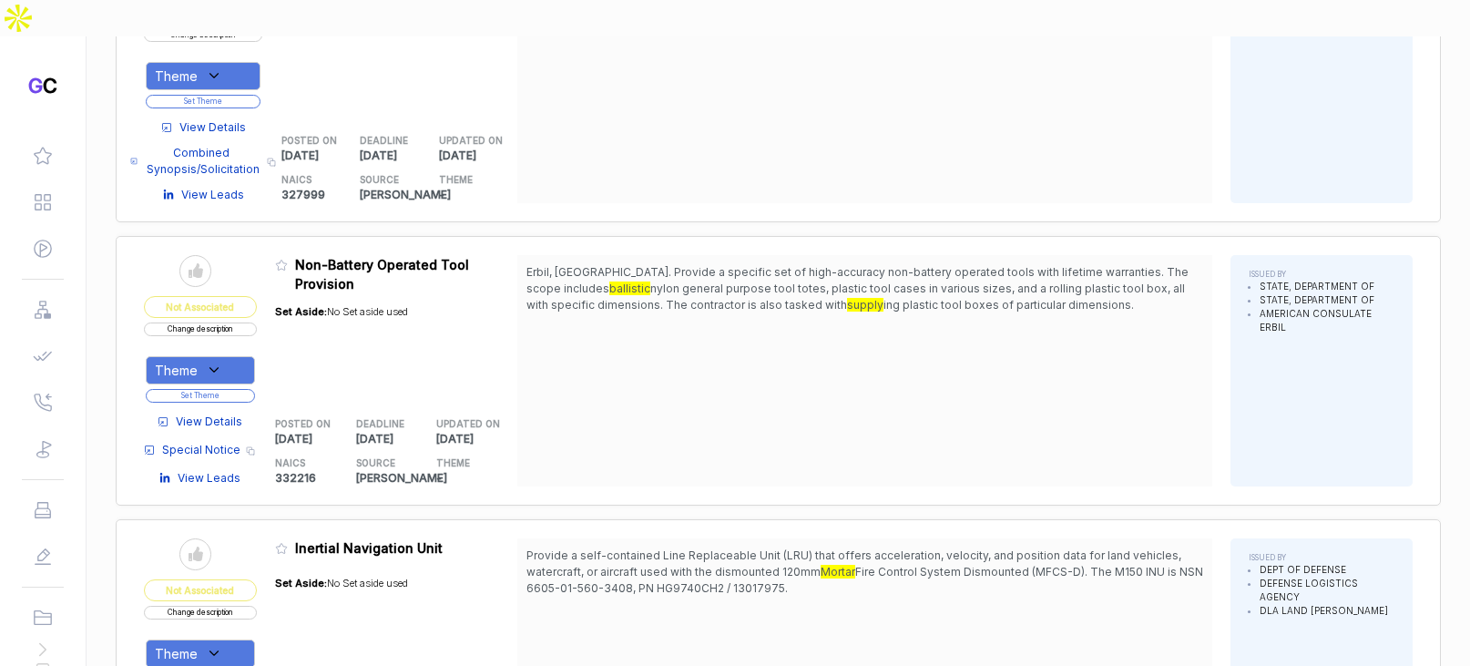
scroll to position [4415, 0]
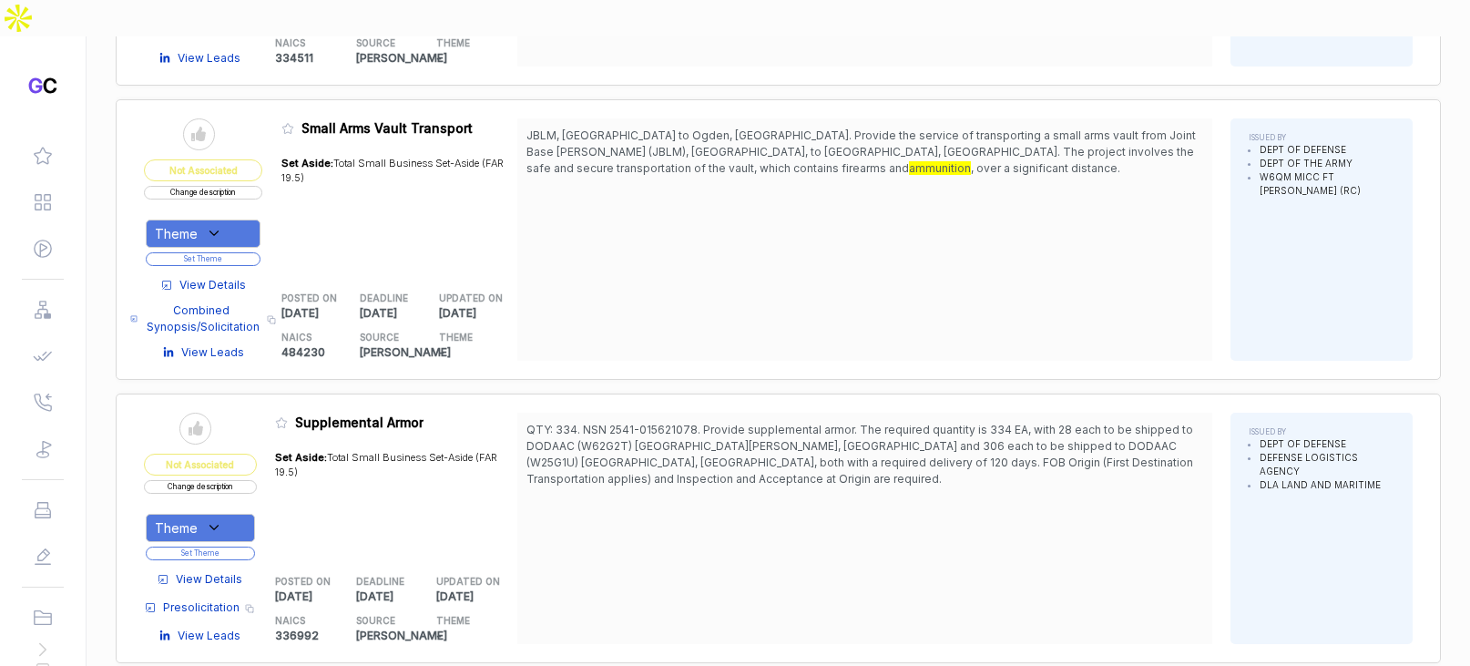
scroll to position [4891, 0]
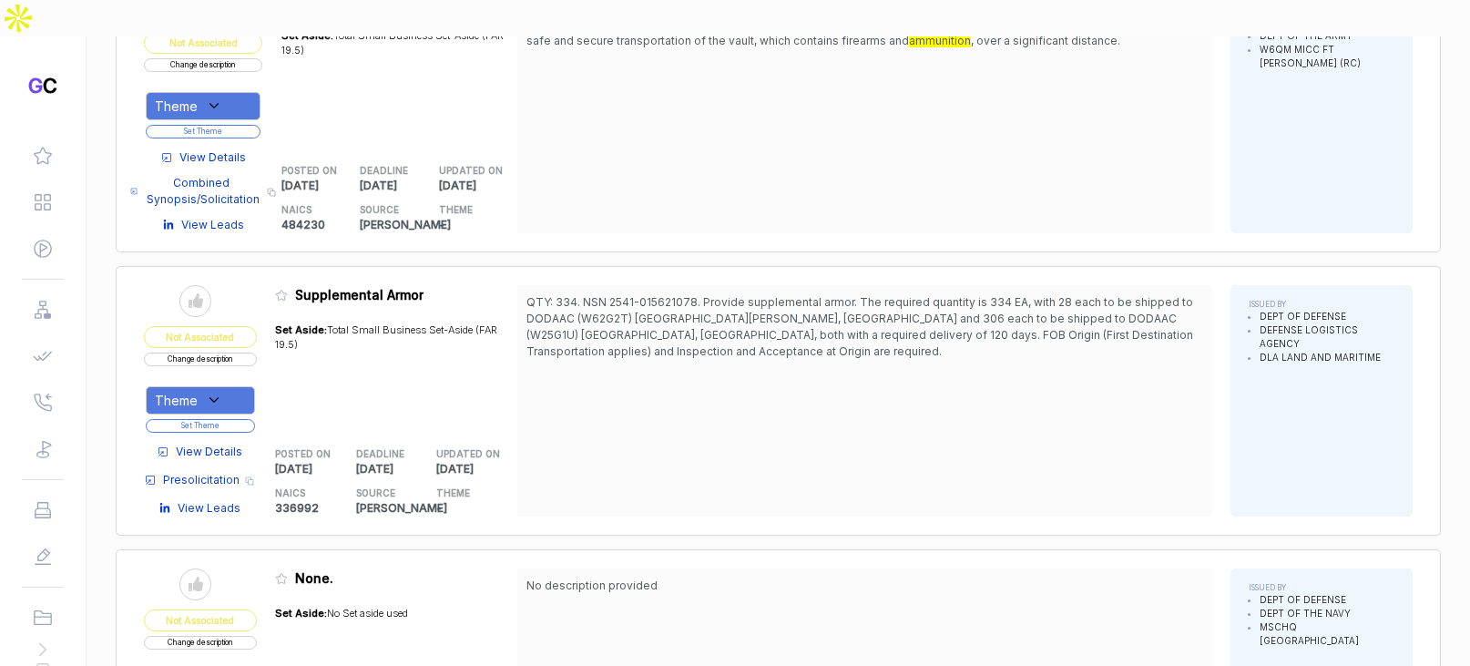
click at [223, 443] on span "View Details" at bounding box center [209, 451] width 66 height 16
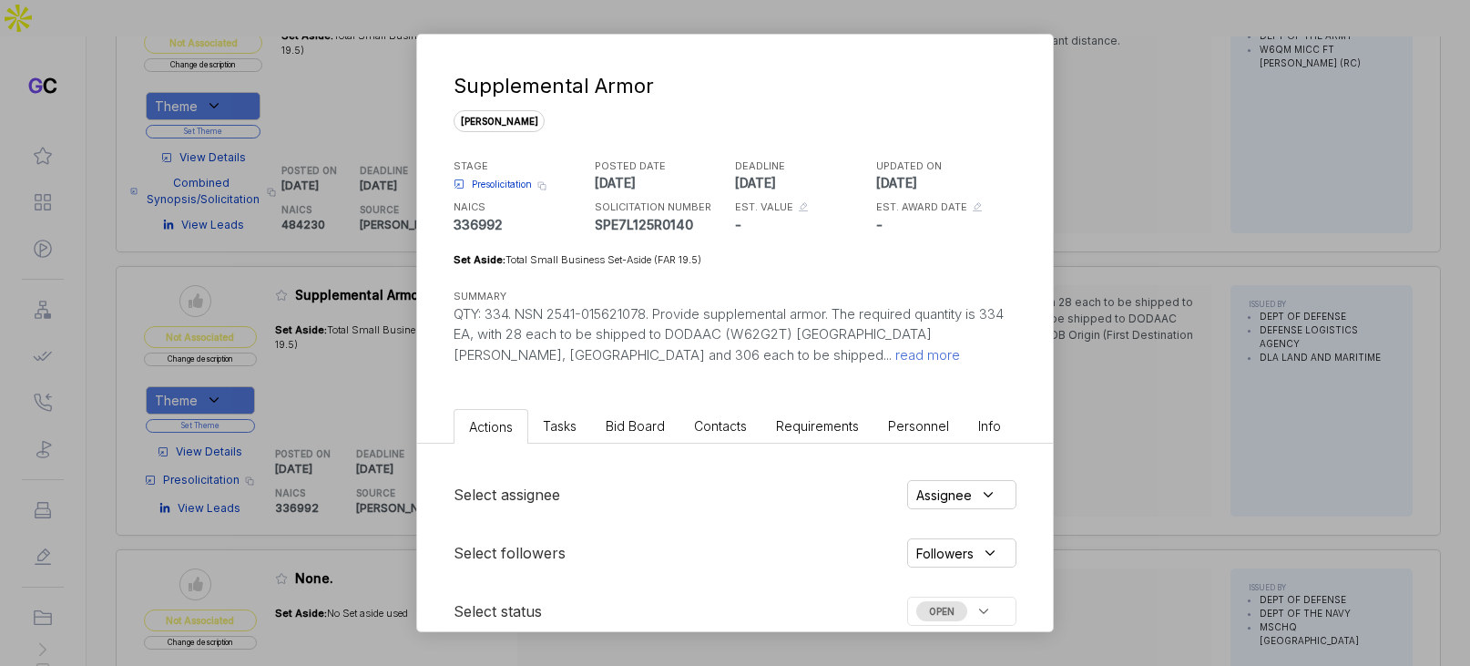
drag, startPoint x: 650, startPoint y: 424, endPoint x: 654, endPoint y: 434, distance: 10.7
click at [651, 426] on span "Bid Board" at bounding box center [635, 425] width 59 height 15
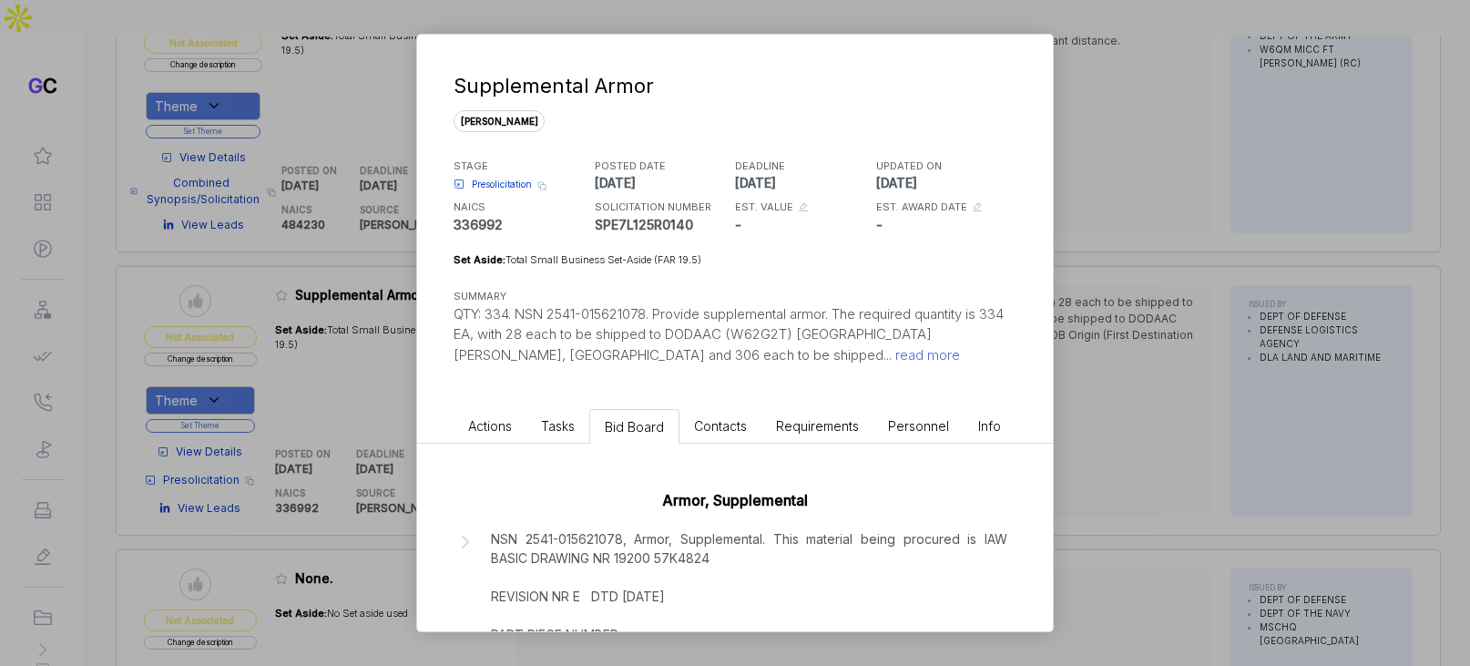
drag, startPoint x: 656, startPoint y: 555, endPoint x: 946, endPoint y: 494, distance: 296.8
click at [657, 554] on p "NSN 2541-015621078, Armor, Supplemental. This material being procured is IAW BA…" at bounding box center [749, 624] width 516 height 191
click at [1178, 446] on div "Supplemental Armor sam STAGE Presolicitation Copy link POSTED DATE 2025-09-04 D…" at bounding box center [735, 333] width 1470 height 666
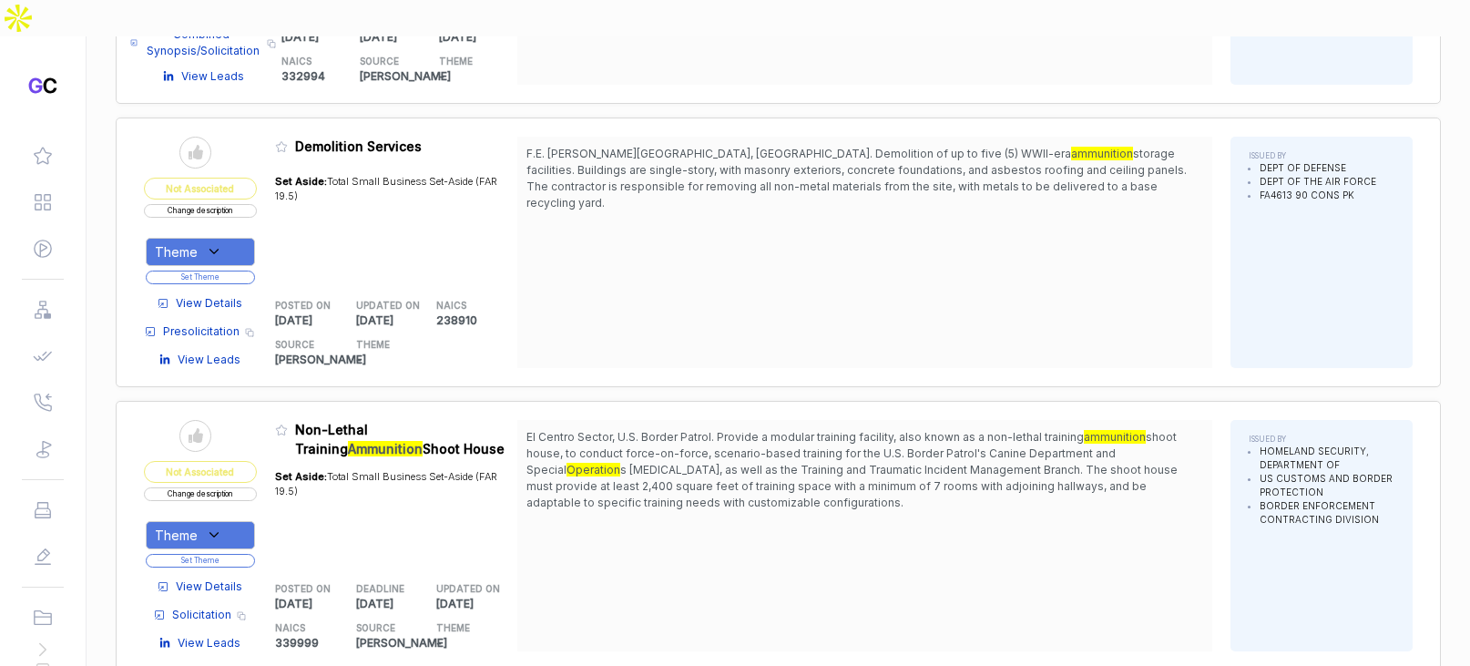
scroll to position [6981, 0]
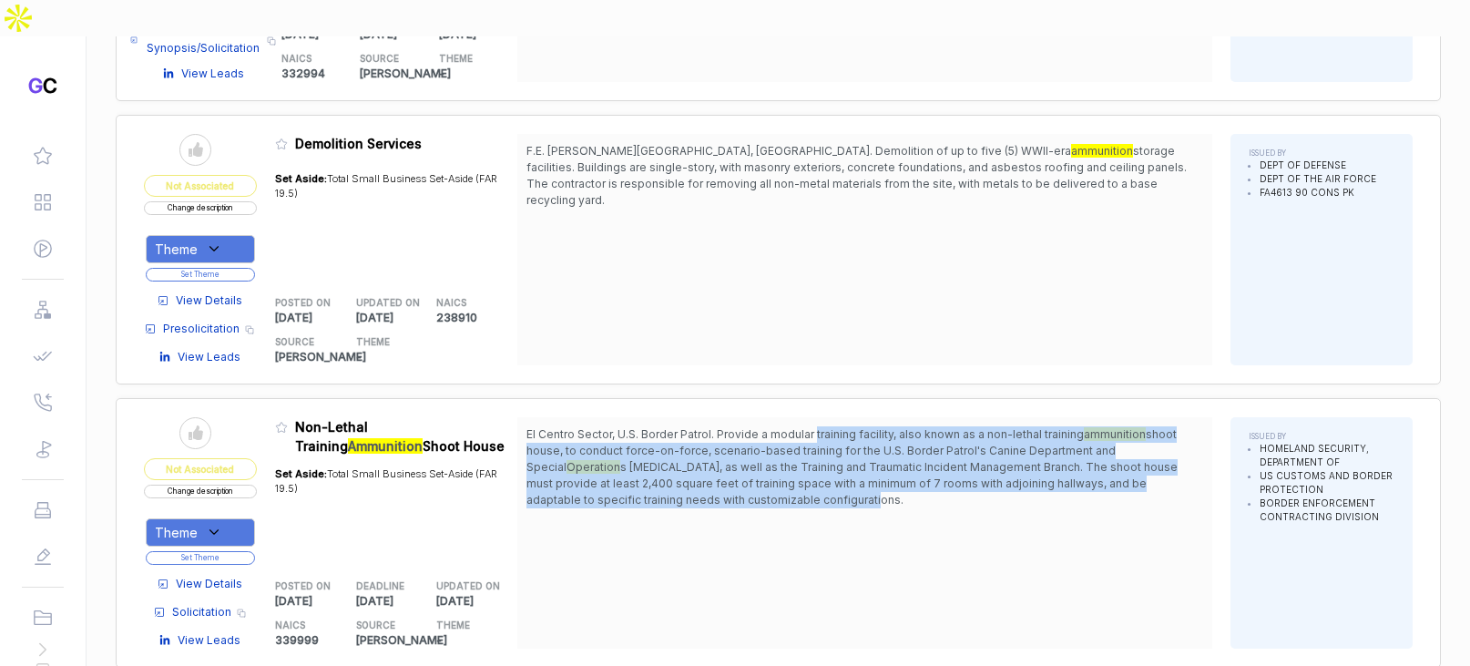
drag, startPoint x: 820, startPoint y: 359, endPoint x: 820, endPoint y: 413, distance: 54.6
click at [820, 426] on span "El Centro Sector, U.S. Border Patrol. Provide a modular training facility, also…" at bounding box center [864, 467] width 677 height 82
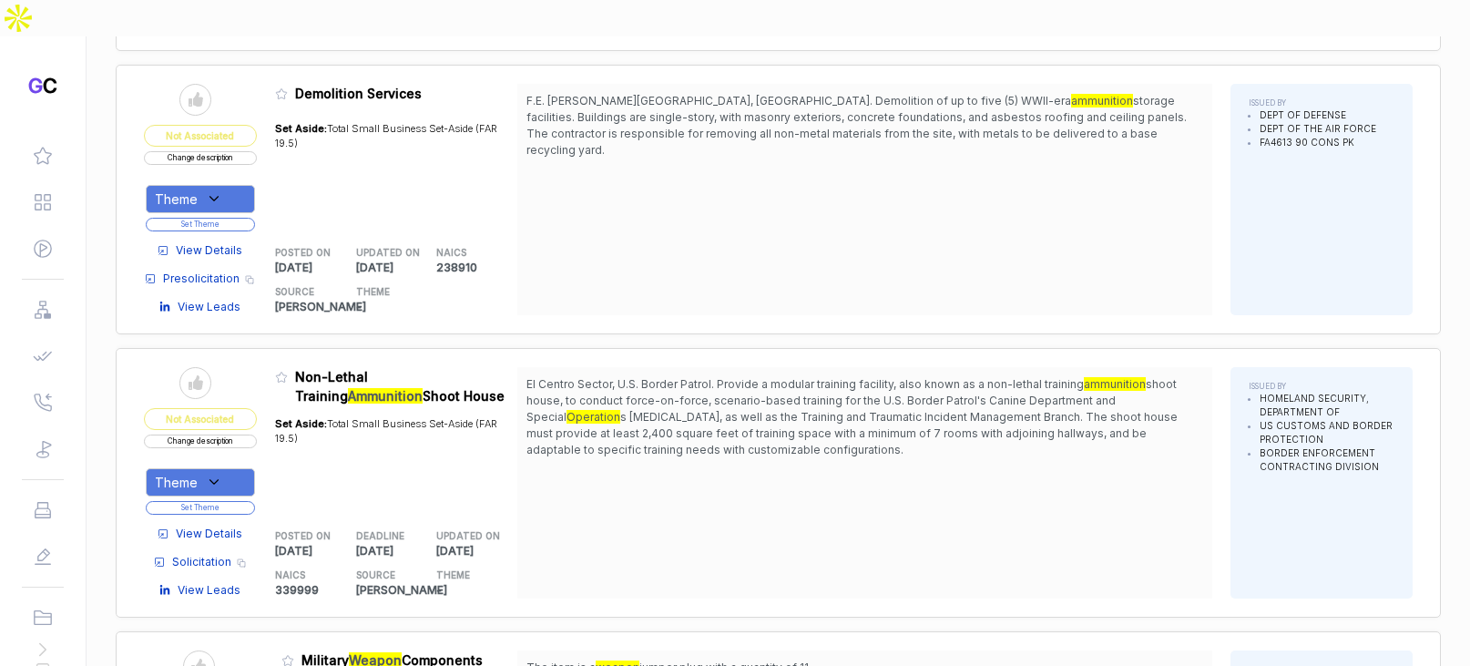
scroll to position [7047, 0]
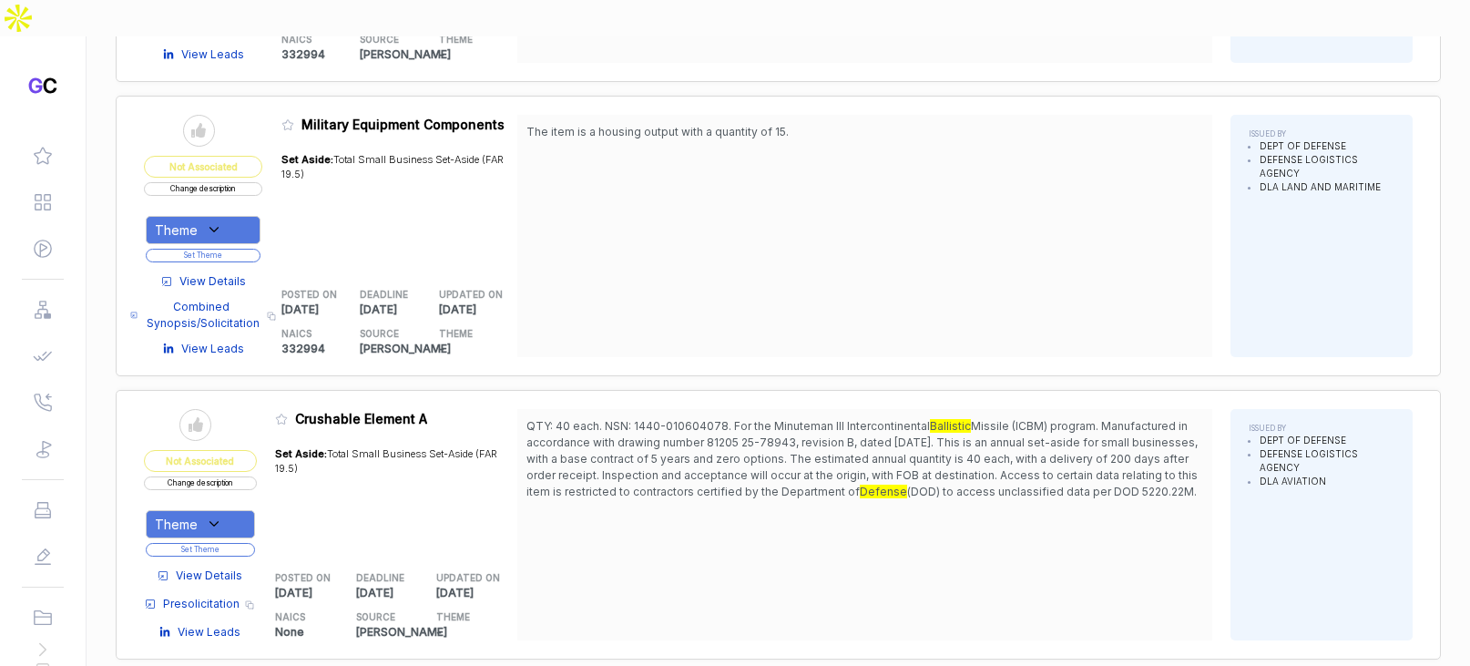
scroll to position [9189, 0]
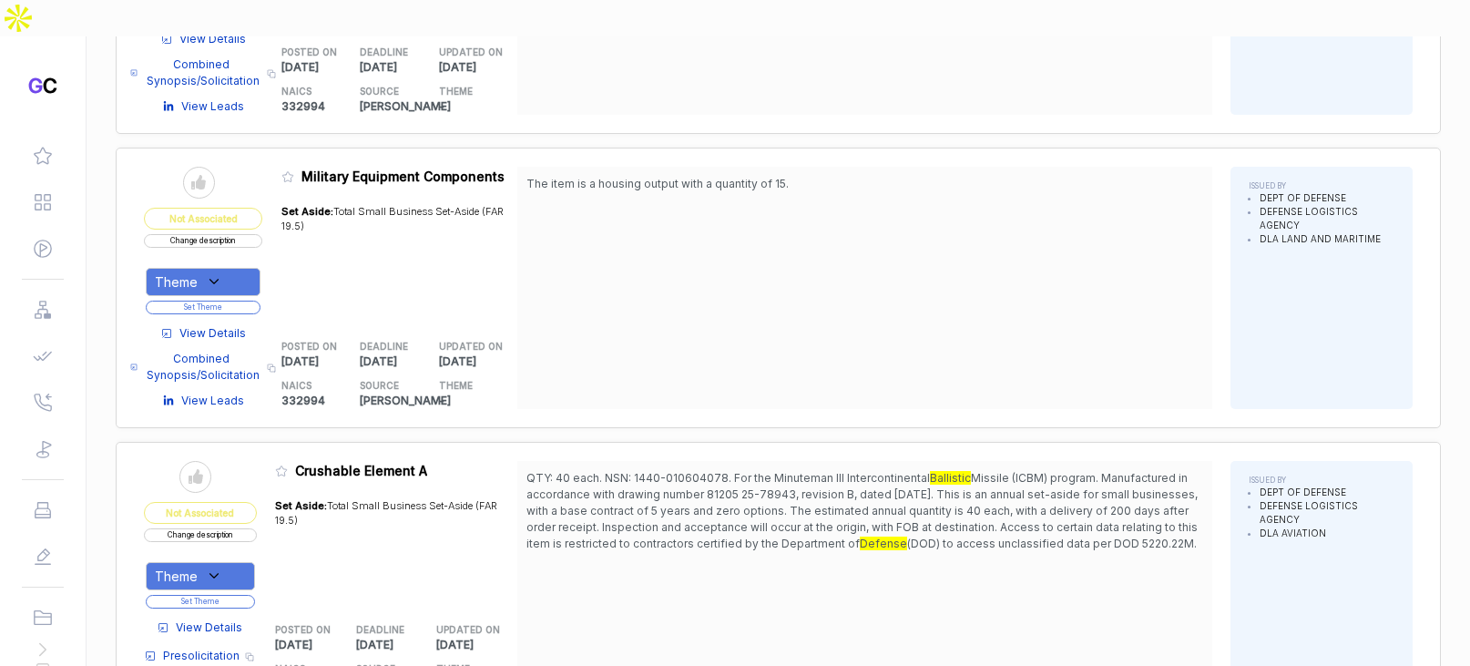
click at [238, 325] on span "View Details" at bounding box center [212, 333] width 66 height 16
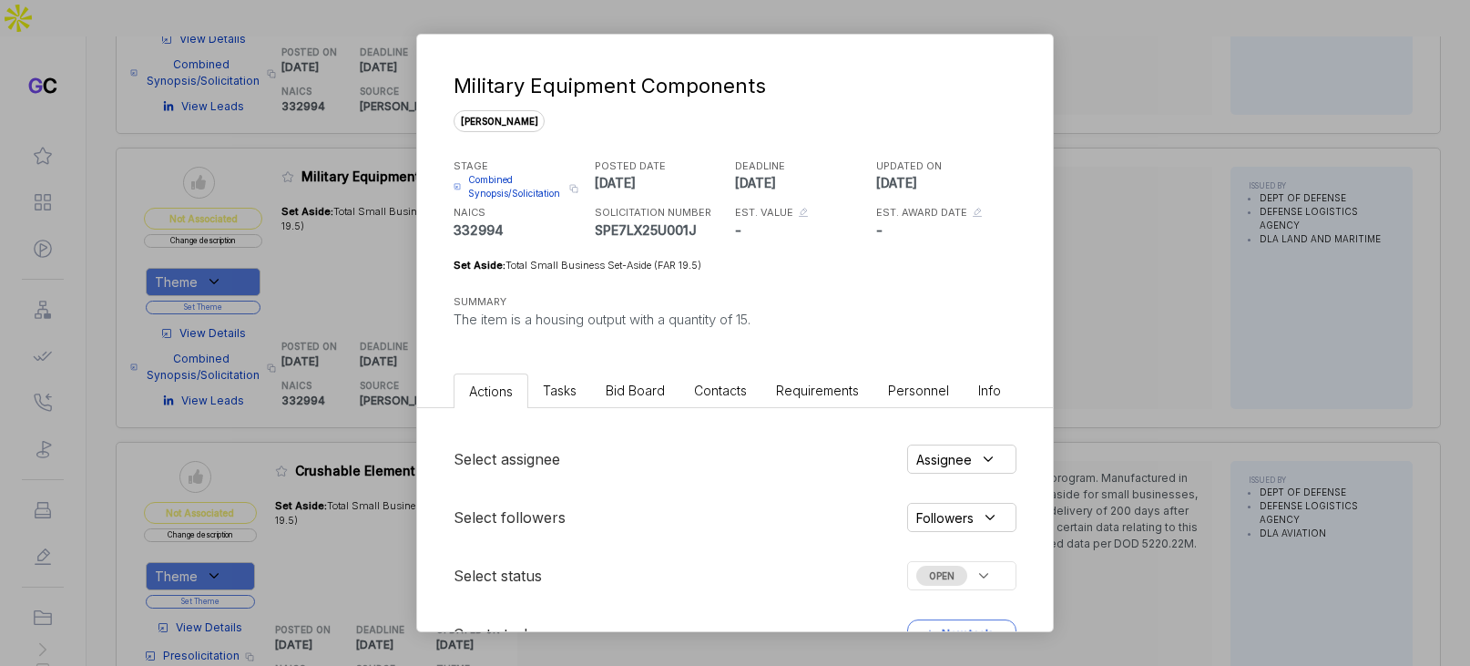
click at [628, 420] on div "Select assignee Assignee Select followers Followers Select status OPEN Create t…" at bounding box center [735, 546] width 636 height 277
click at [635, 402] on li "Bid Board" at bounding box center [635, 390] width 88 height 34
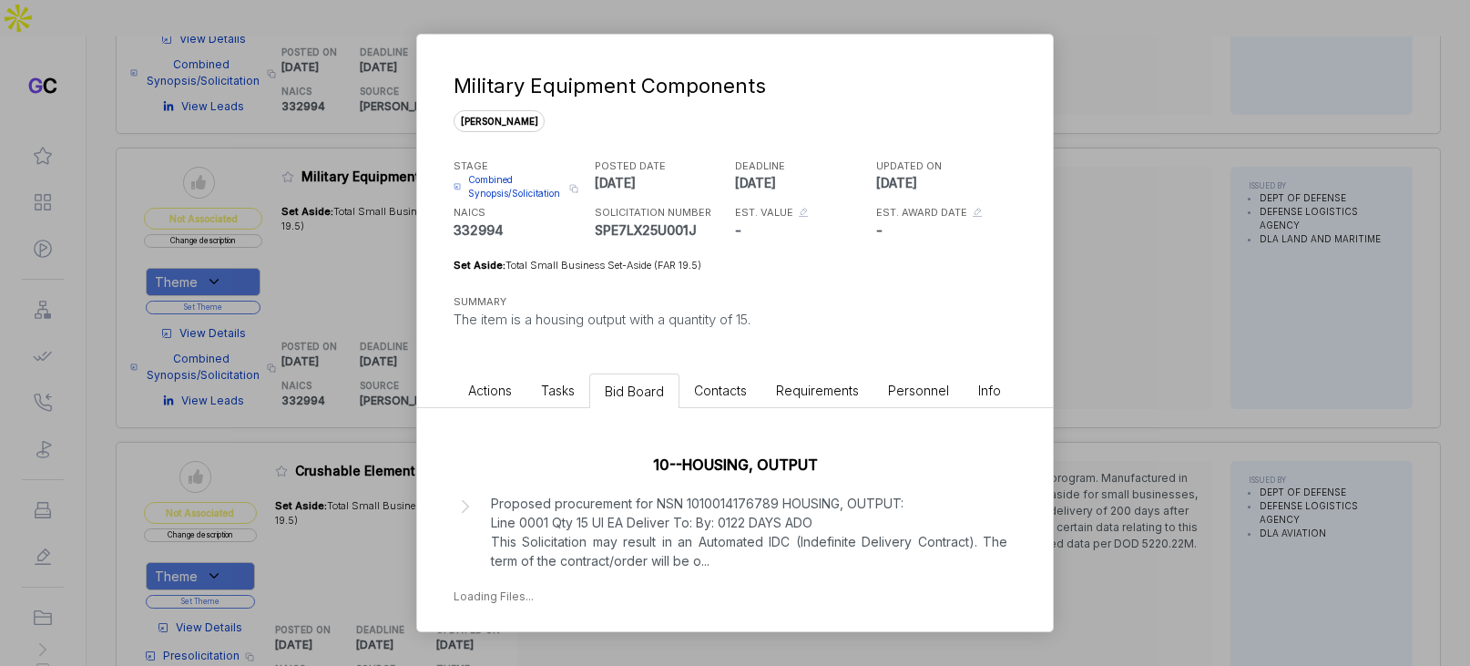
click at [1044, 478] on div "10--HOUSING, OUTPUT Proposed procurement for NSN 1010014176789 HOUSING, OUTPUT:…" at bounding box center [735, 524] width 636 height 233
click at [1103, 479] on div "Military Equipment Components sam STAGE Combined Synopsis/Solicitation Copy lin…" at bounding box center [735, 333] width 1470 height 666
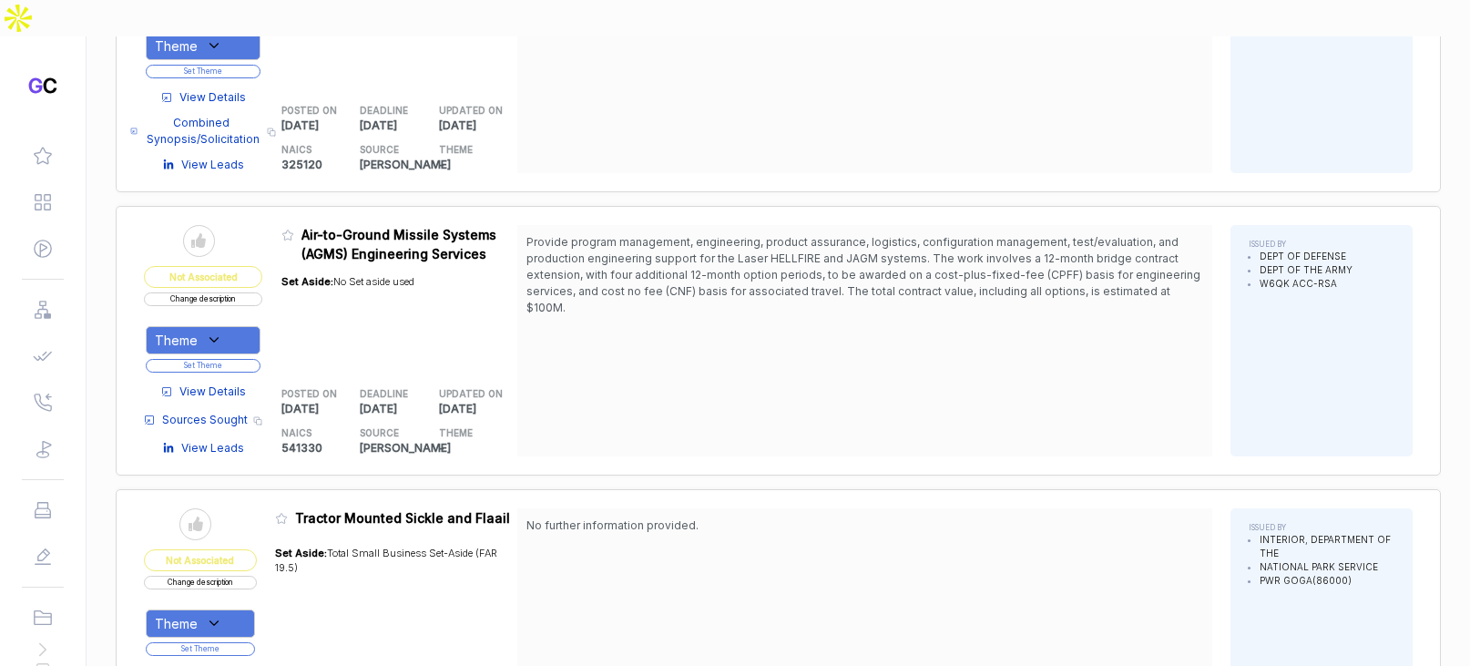
scroll to position [13294, 0]
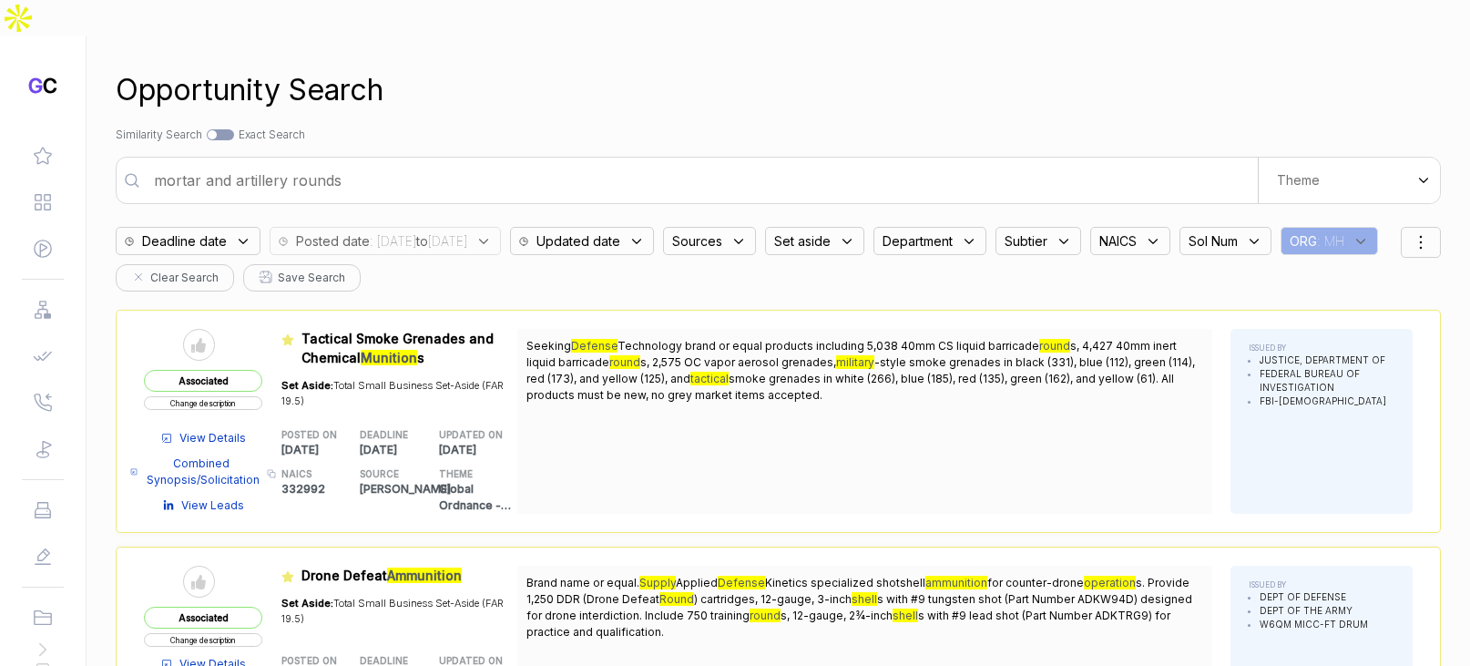
click at [1102, 162] on input "mortar and artillery rounds" at bounding box center [700, 180] width 1114 height 36
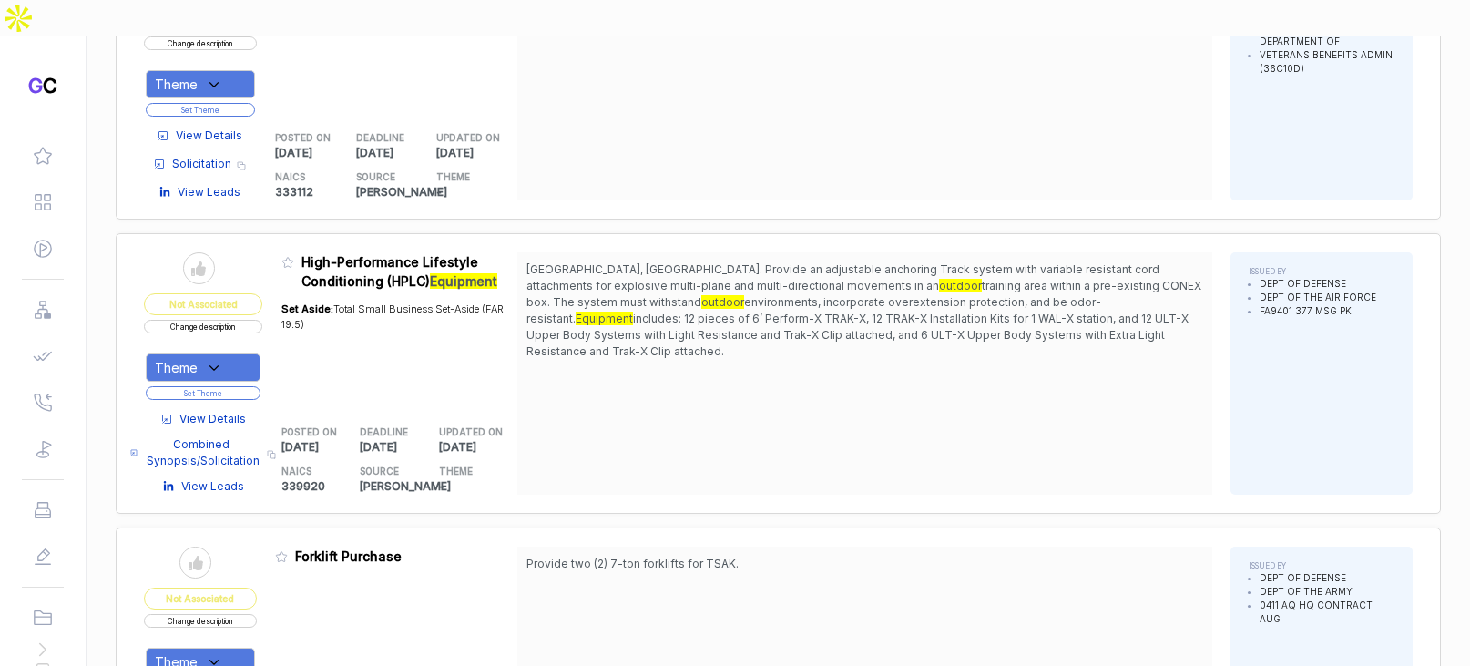
scroll to position [1936, 0]
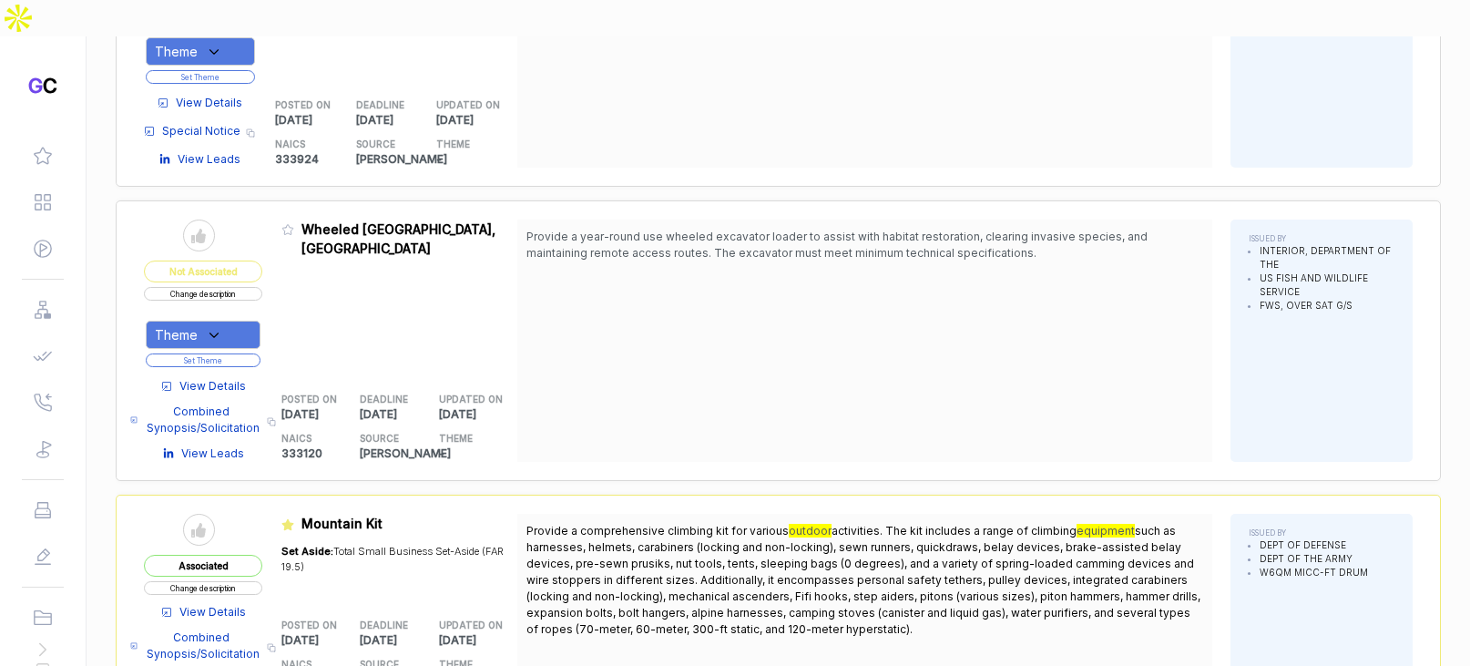
scroll to position [2369, 0]
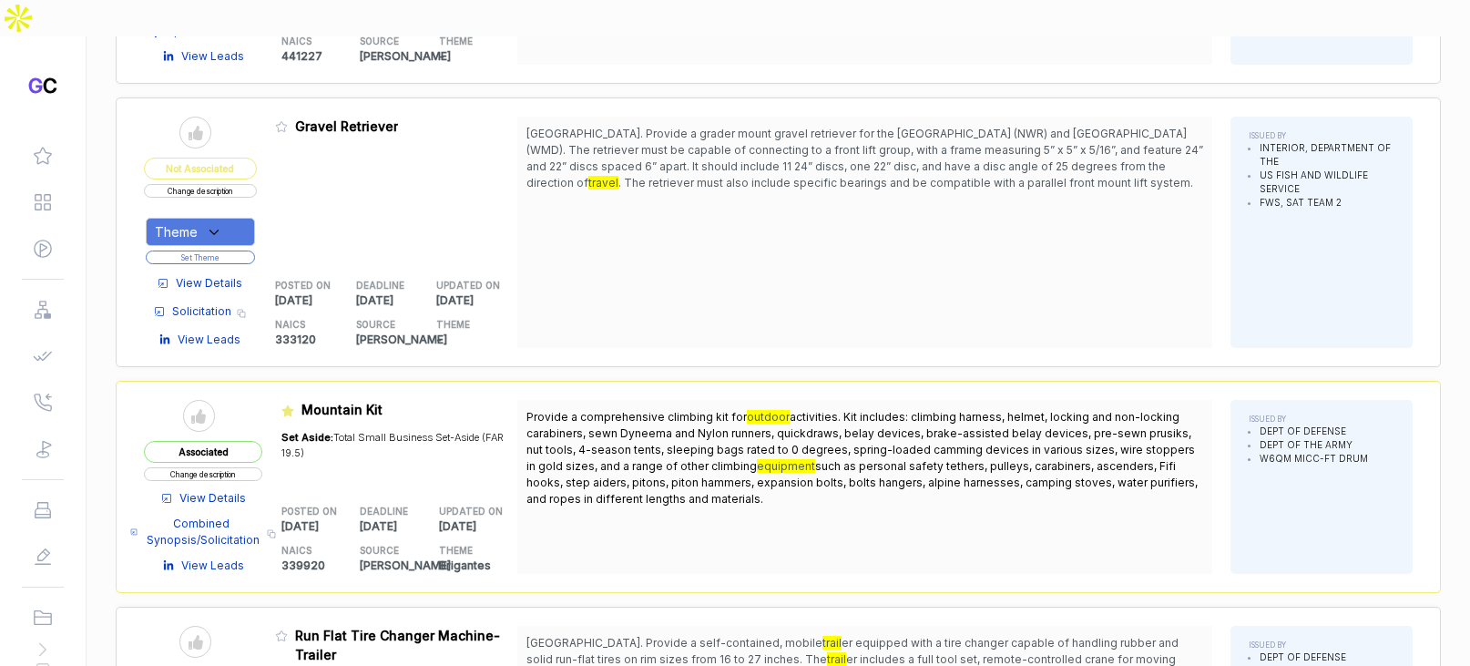
scroll to position [6898, 0]
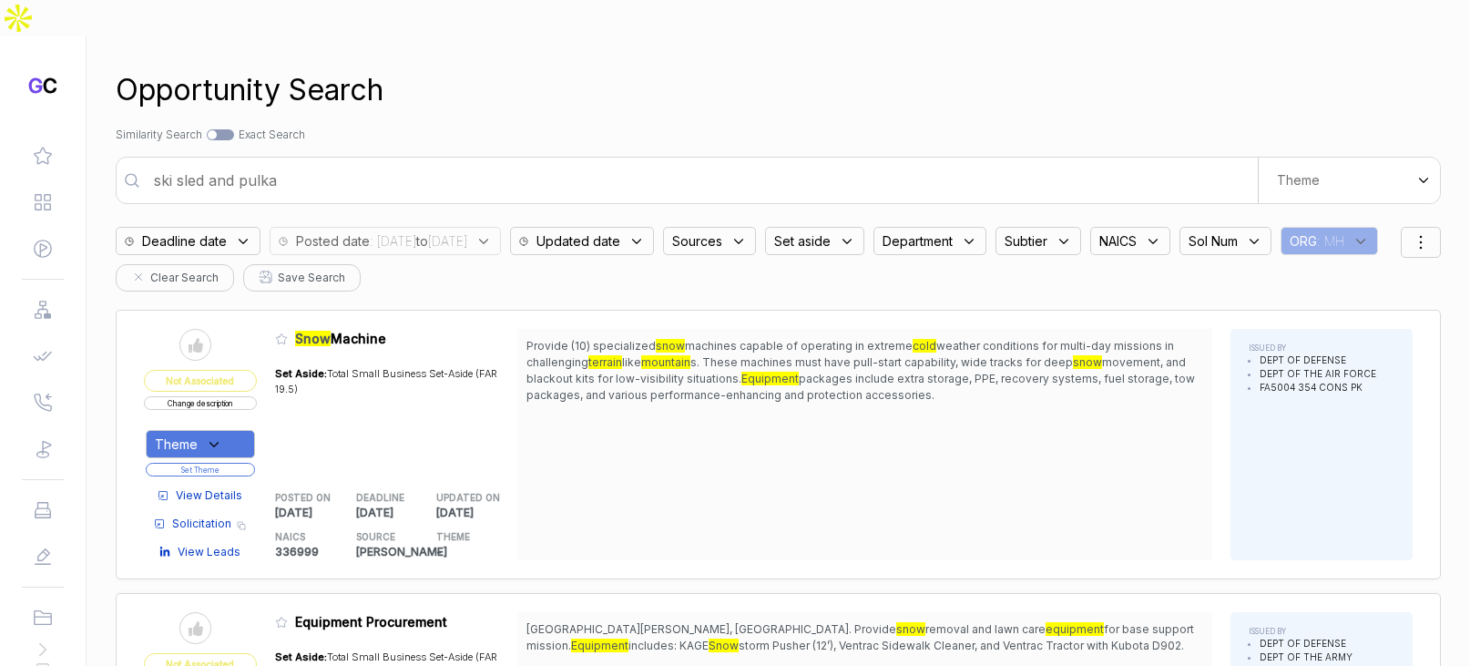
click at [541, 157] on div "ski sled and pulka We use AI to create custom search themes from documents you …" at bounding box center [778, 180] width 1325 height 47
click at [514, 162] on input "ski sled and pulka" at bounding box center [700, 180] width 1114 height 36
click at [396, 162] on input "ski sled and pulka" at bounding box center [700, 180] width 1114 height 36
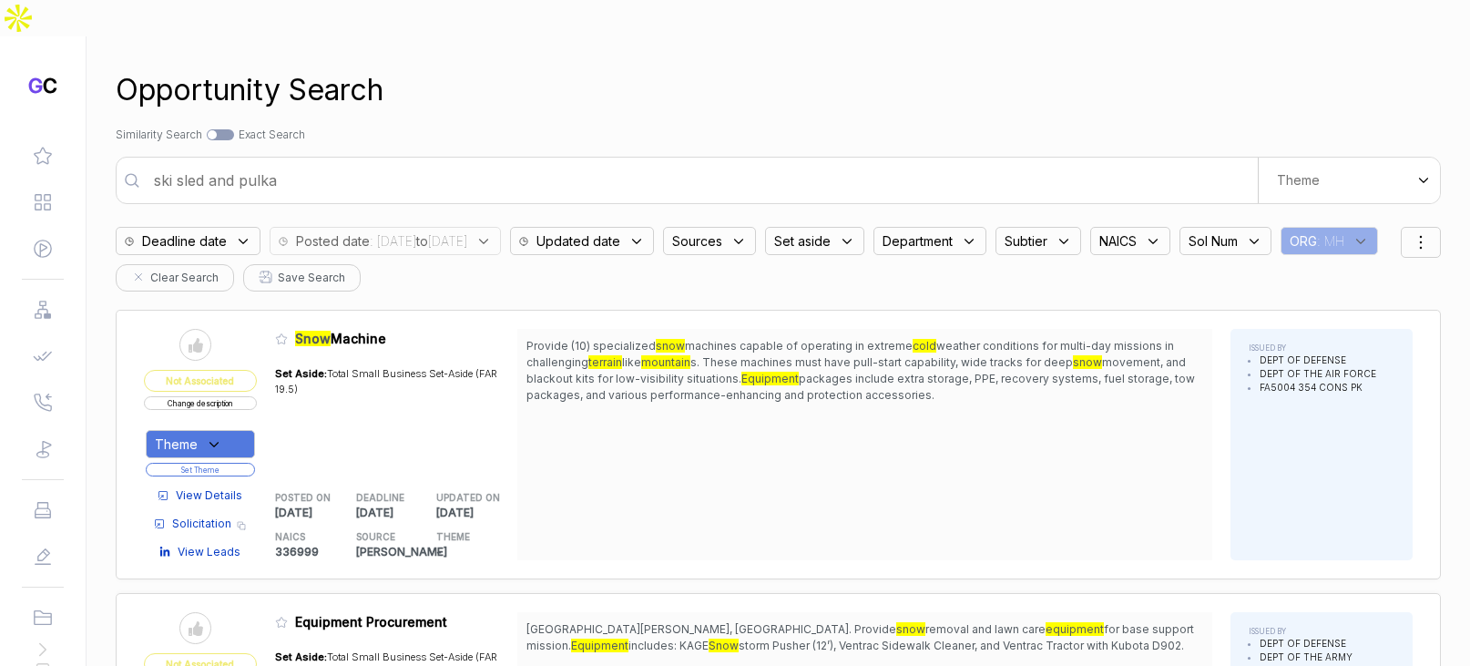
click at [396, 162] on input "ski sled and pulka" at bounding box center [700, 180] width 1114 height 36
type input "tactical equipment"
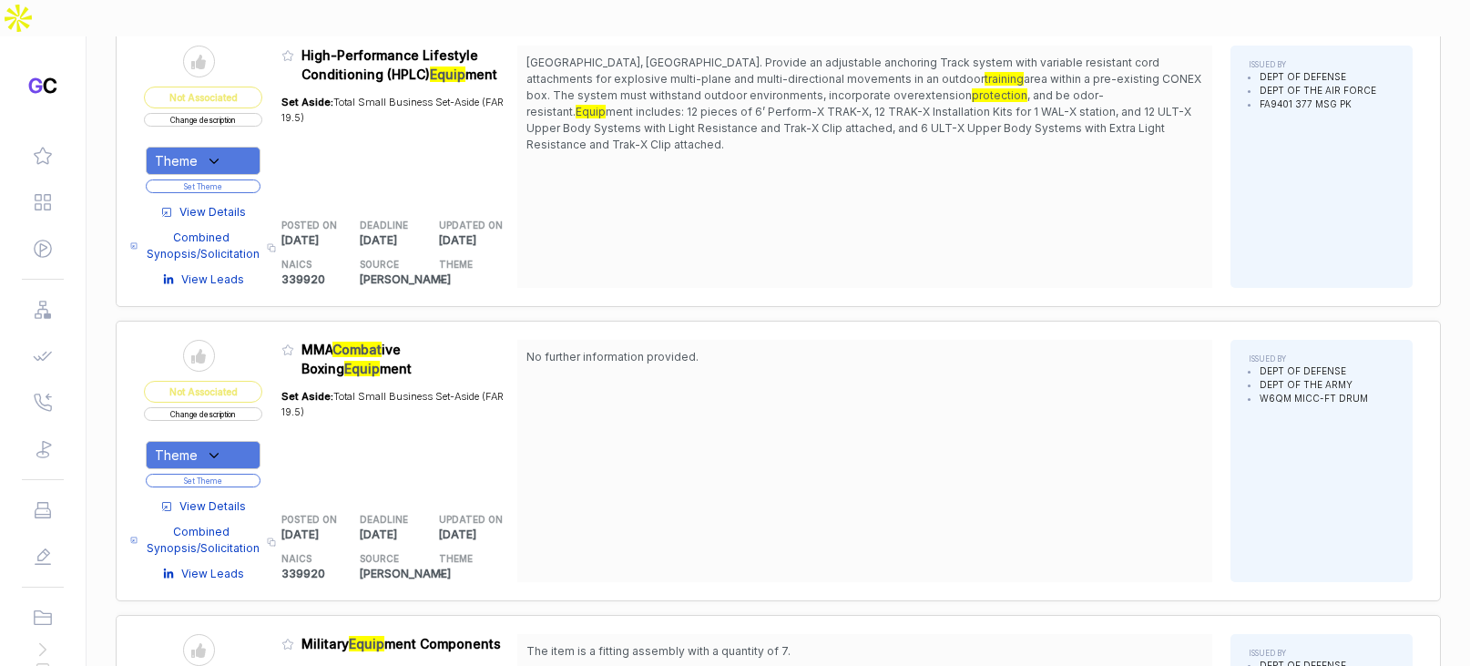
scroll to position [2143, 0]
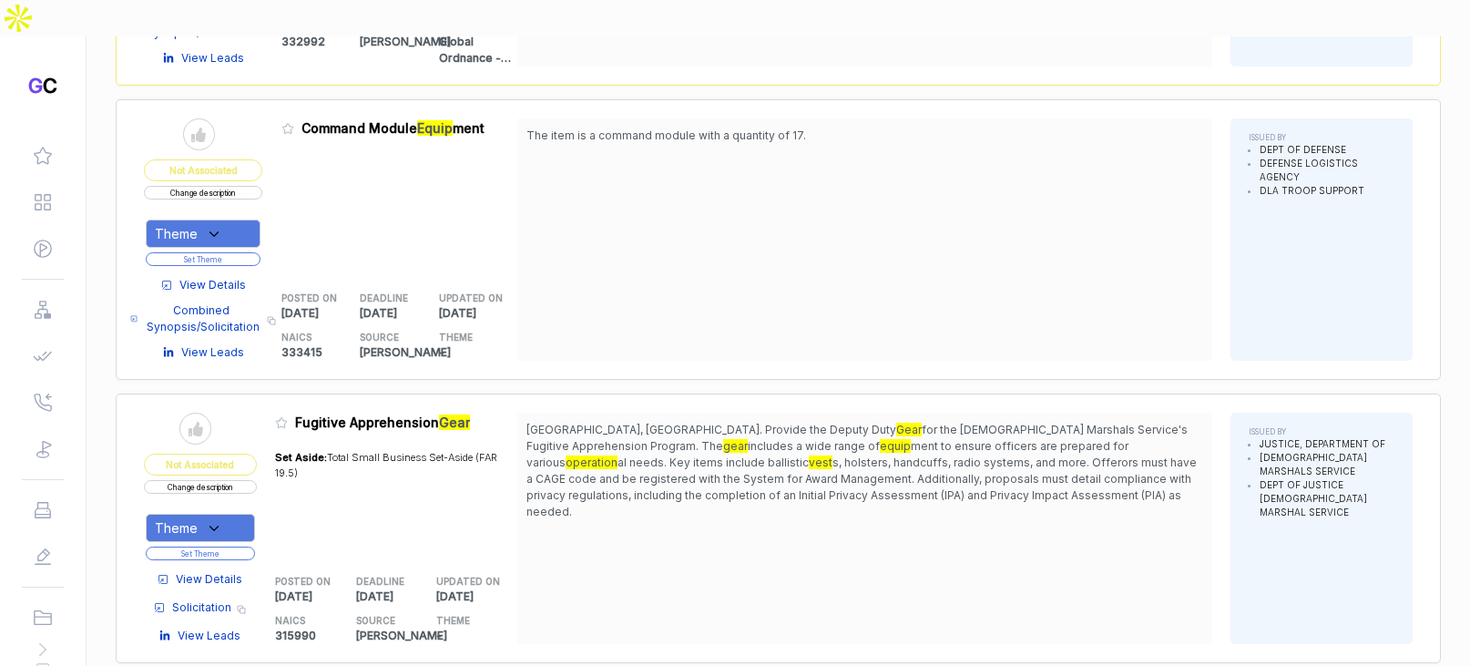
scroll to position [4310, 0]
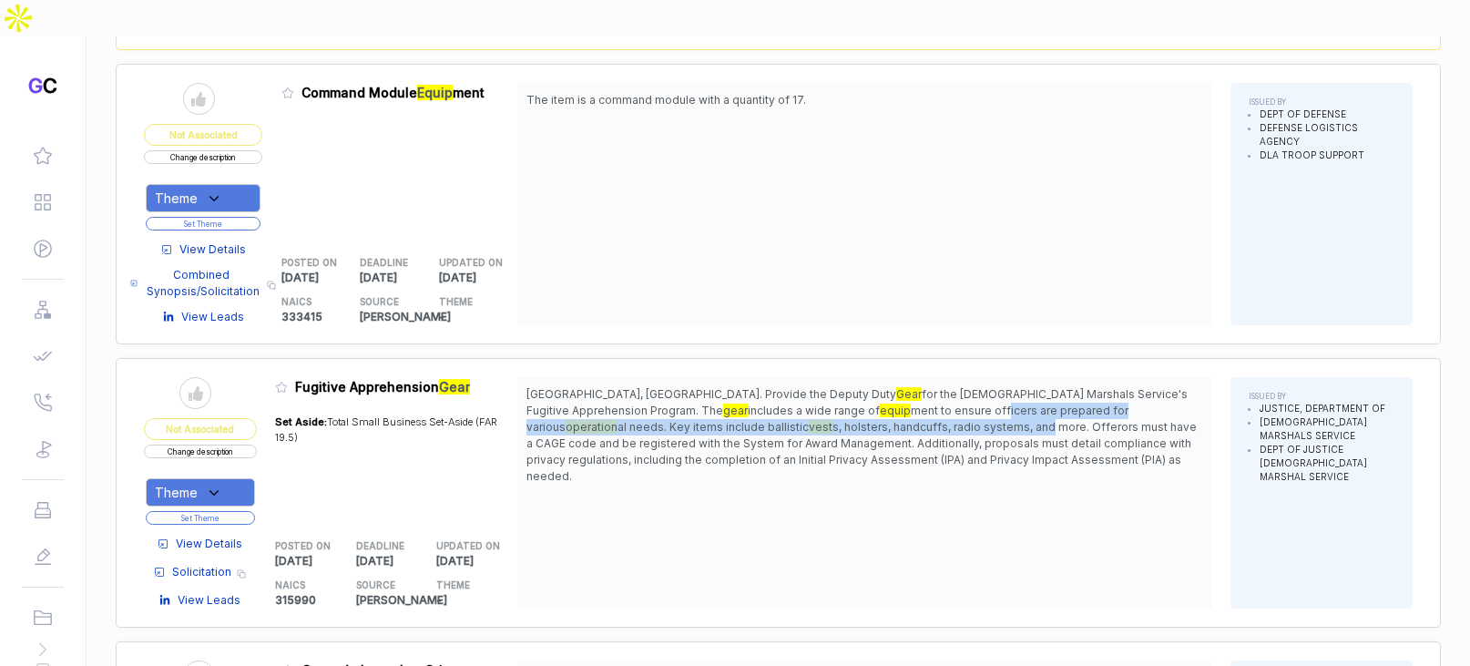
drag, startPoint x: 731, startPoint y: 327, endPoint x: 737, endPoint y: 348, distance: 21.6
click at [737, 386] on span "Laredo, TX. Provide the Deputy Duty Gear for the U.S. Marshals Service's Fugiti…" at bounding box center [864, 435] width 677 height 98
click at [737, 420] on span "s, holsters, handcuffs, radio systems, and more. Offerors must have a CAGE code…" at bounding box center [861, 451] width 670 height 63
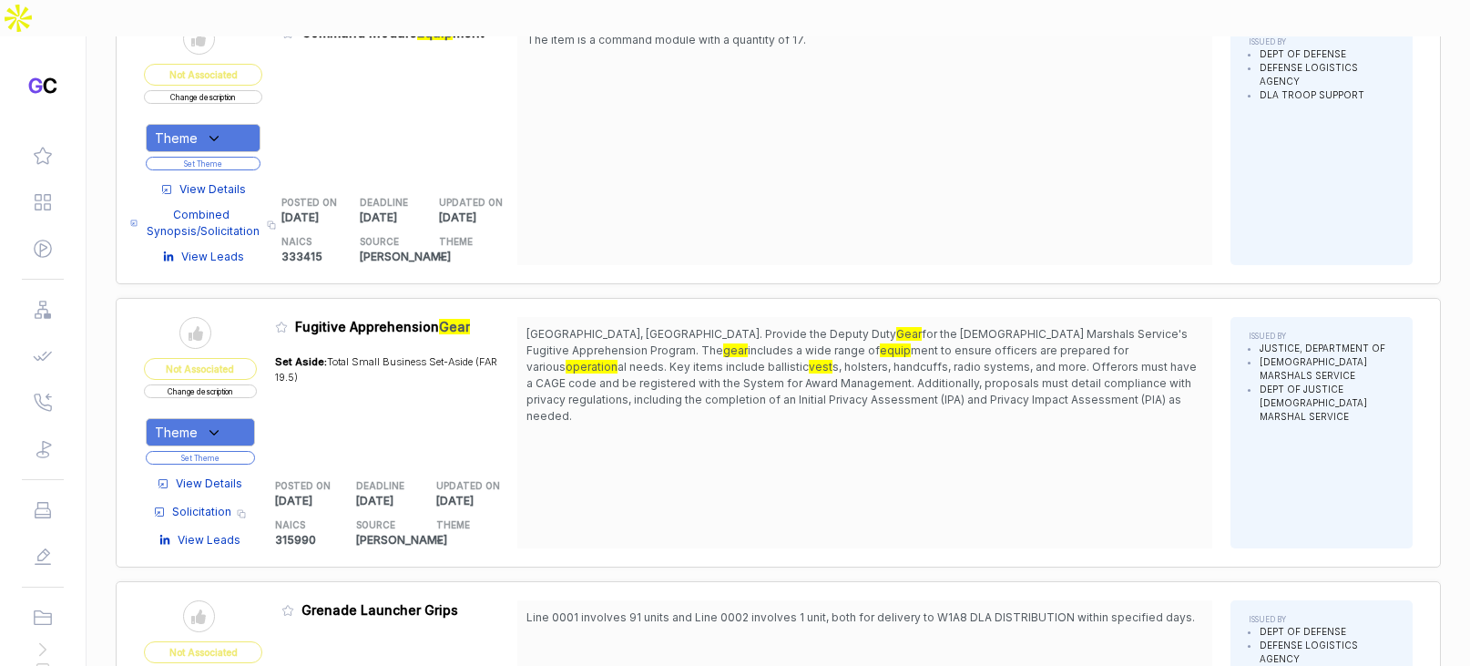
scroll to position [4379, 0]
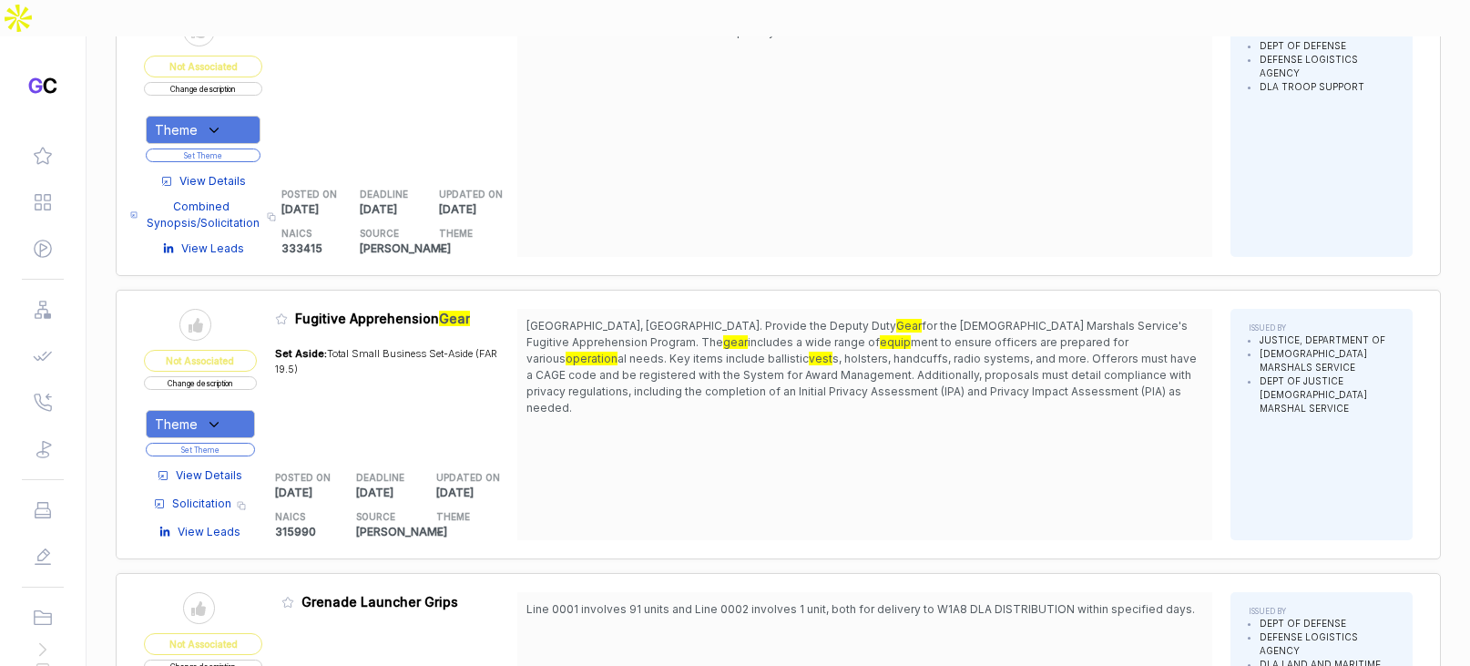
click at [218, 467] on span "View Details" at bounding box center [209, 475] width 66 height 16
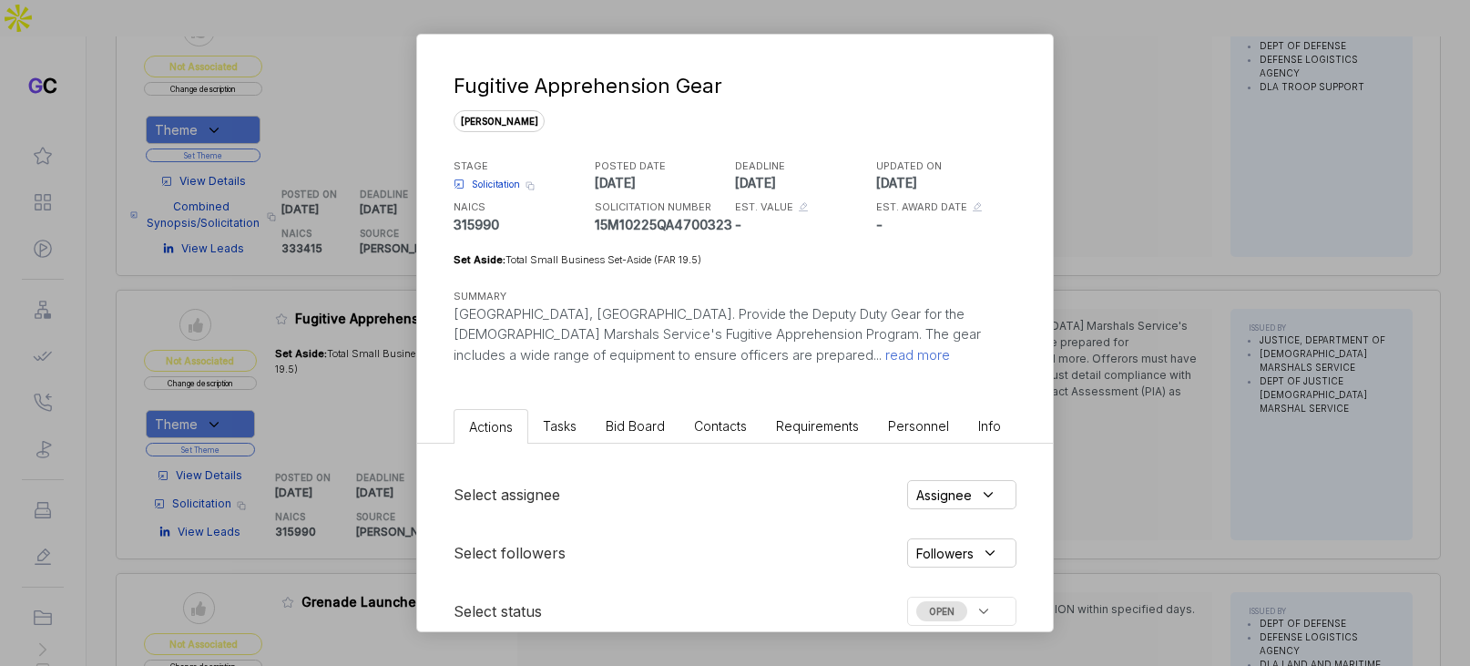
click at [616, 427] on span "Bid Board" at bounding box center [635, 425] width 59 height 15
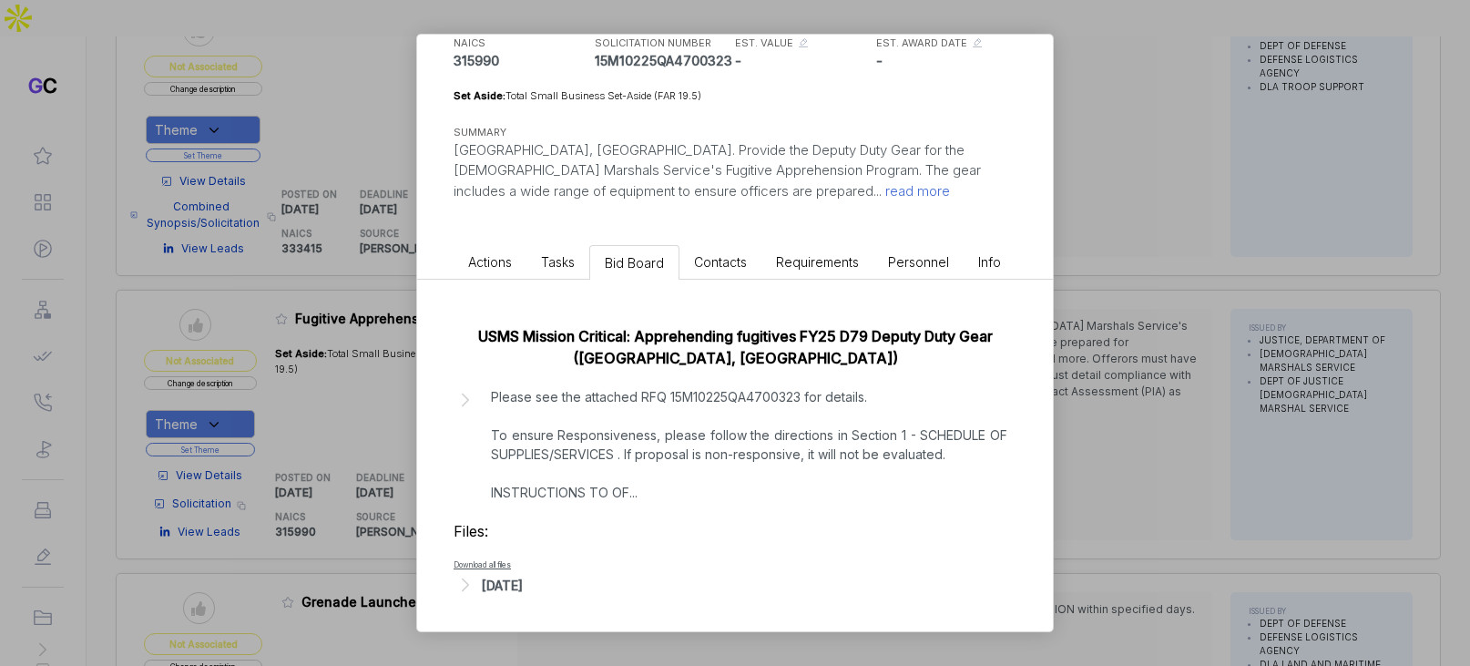
click at [679, 479] on p "Please see the attached RFQ 15M10225QA4700323 for details. To ensure Responsive…" at bounding box center [749, 444] width 516 height 115
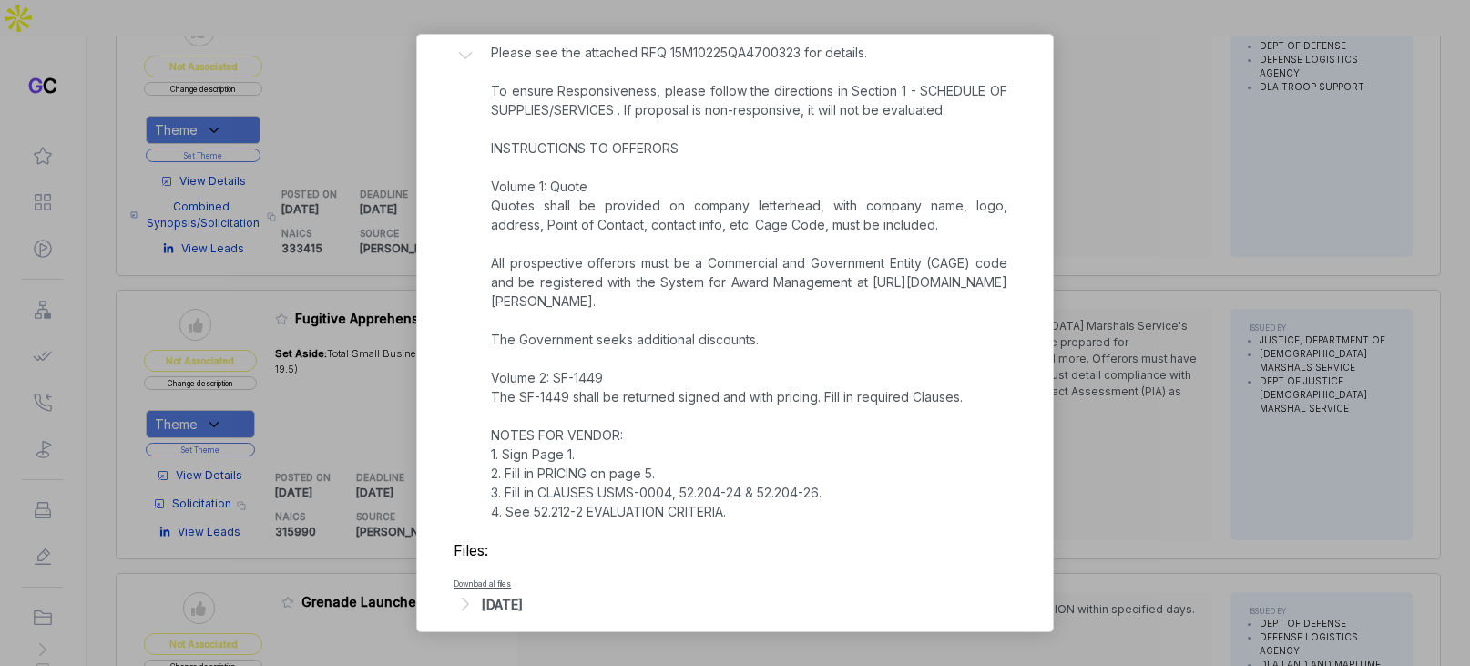
click at [523, 595] on div "[DATE]" at bounding box center [502, 604] width 41 height 19
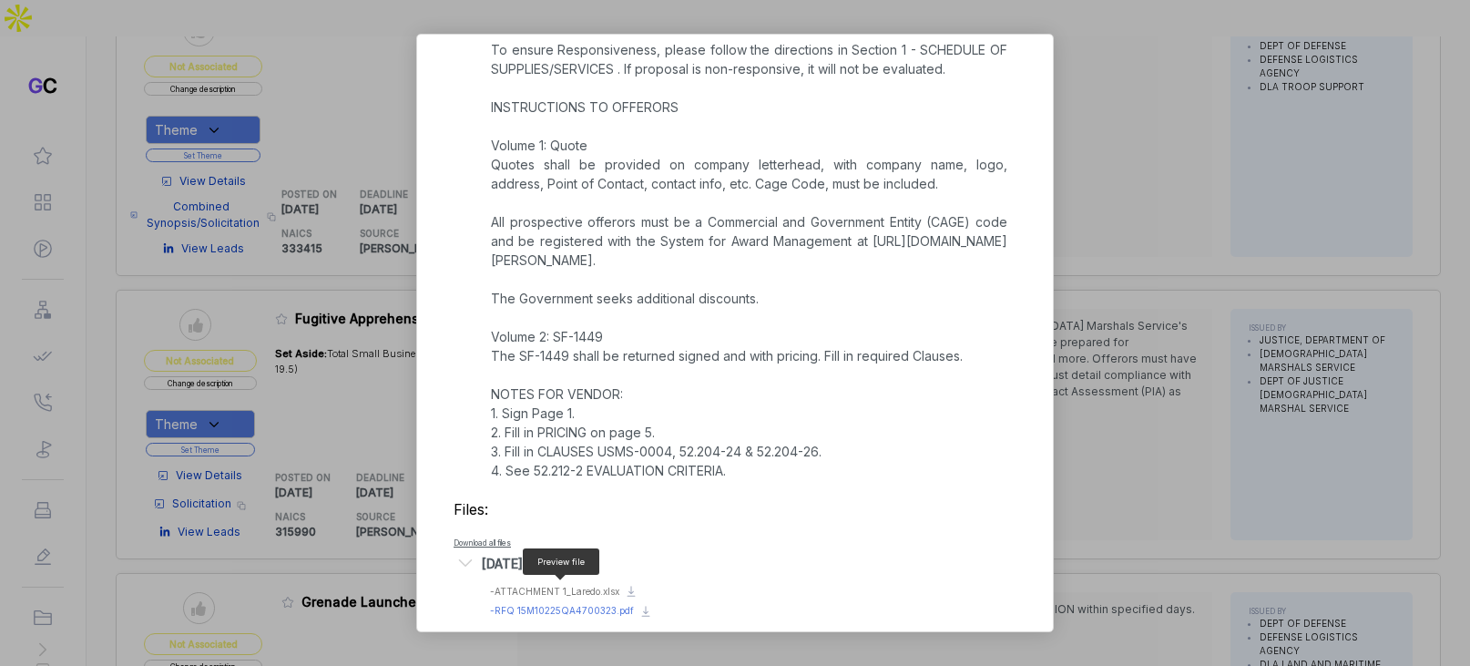
scroll to position [550, 0]
click at [593, 604] on span "- RFQ 15M10225QA4700323.pdf" at bounding box center [562, 609] width 144 height 11
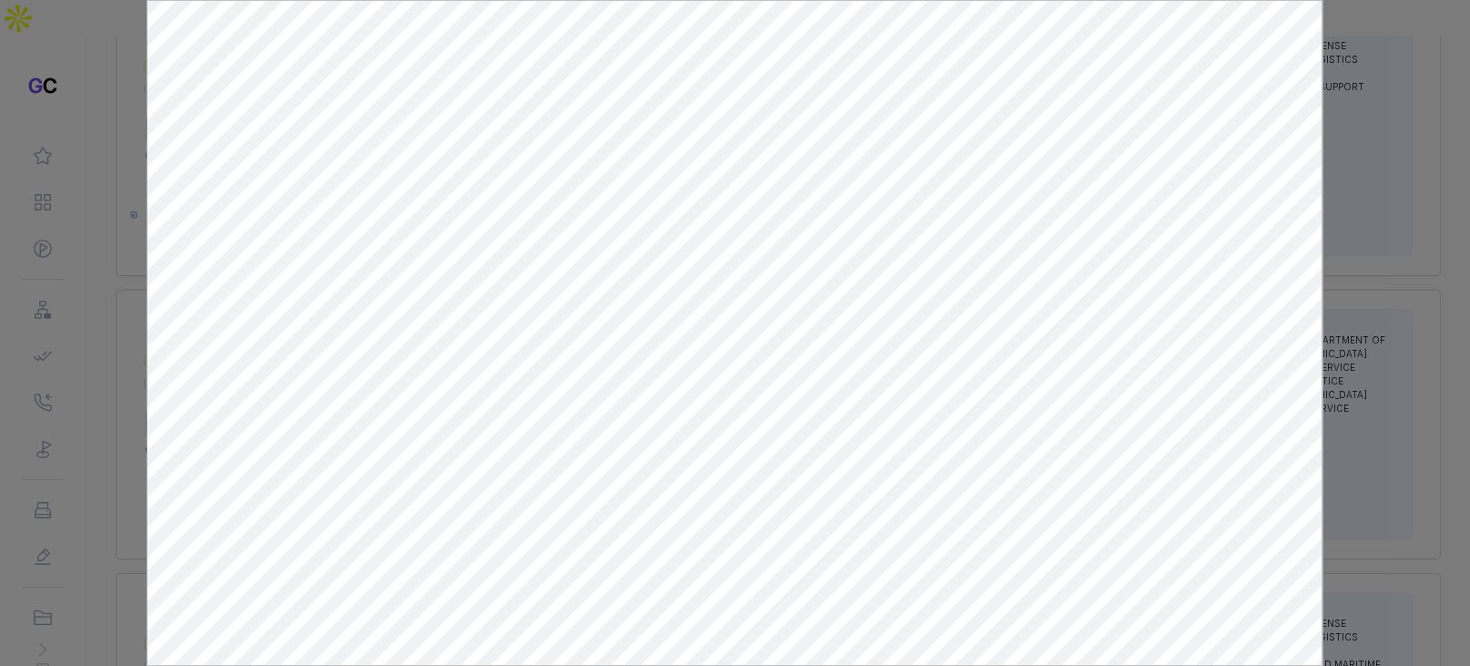
scroll to position [0, 0]
drag, startPoint x: 1355, startPoint y: 369, endPoint x: 1152, endPoint y: 404, distance: 206.1
click at [1345, 372] on div at bounding box center [735, 333] width 1470 height 666
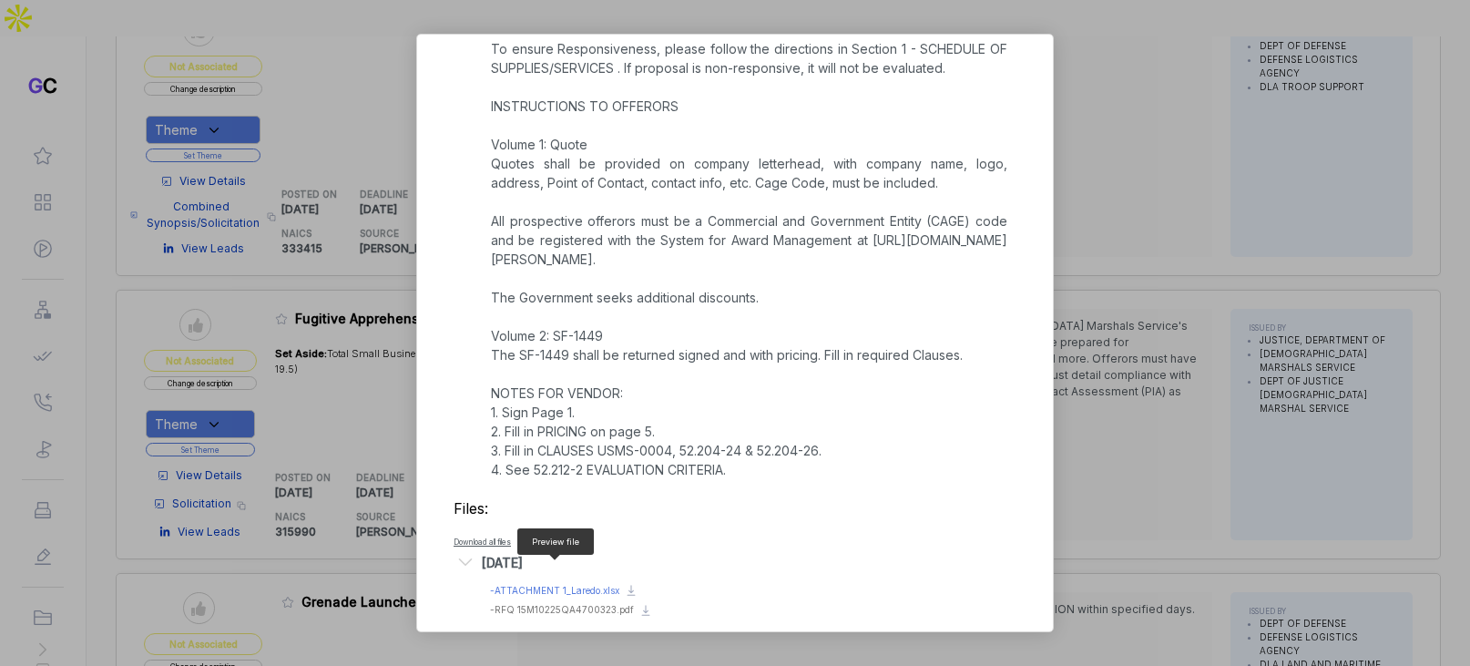
click at [569, 585] on span "- ATTACHMENT 1_Laredo.xlsx" at bounding box center [554, 590] width 129 height 11
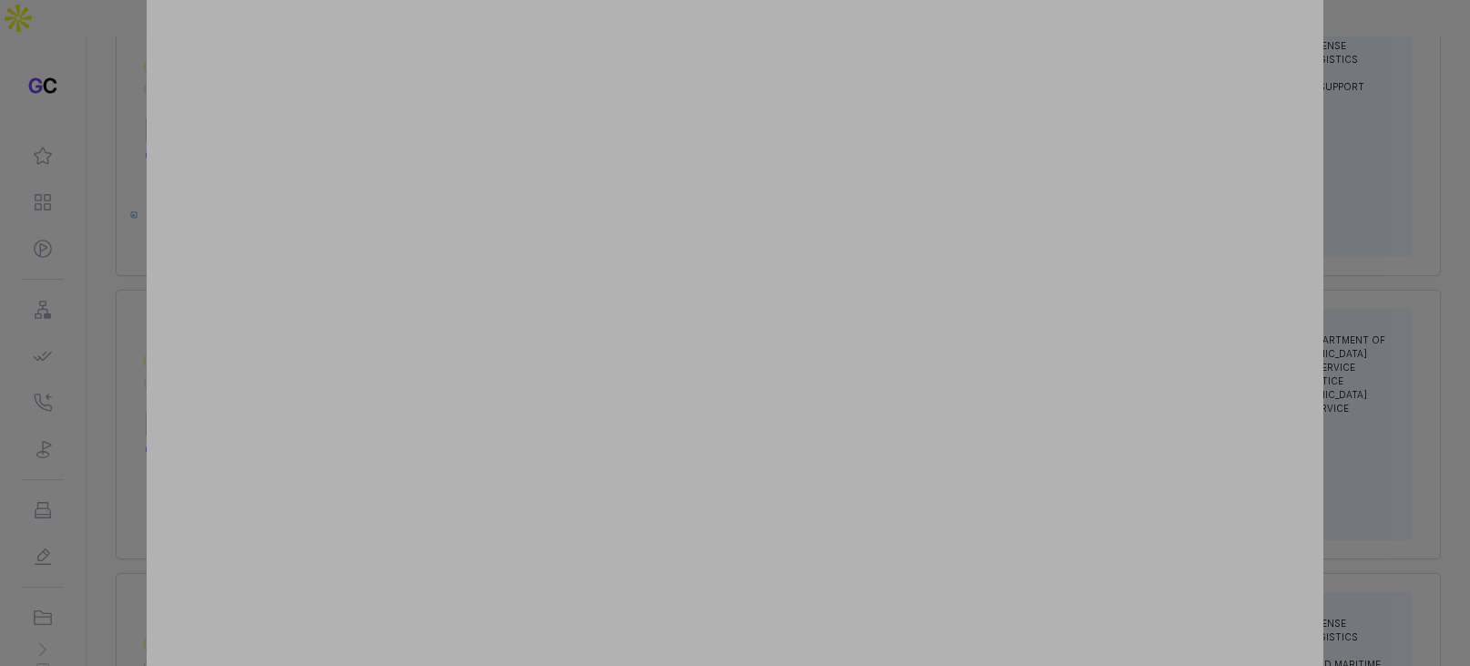
click at [1356, 168] on div at bounding box center [735, 333] width 1470 height 666
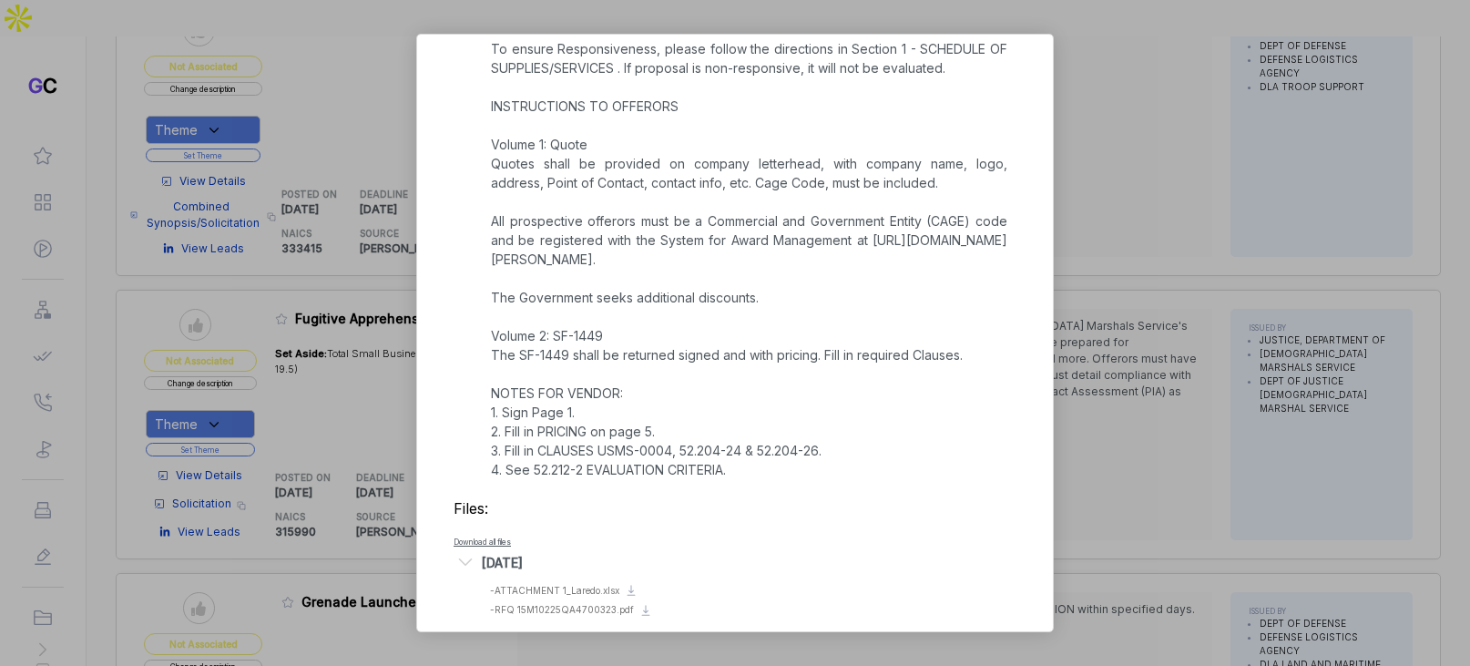
click at [1236, 195] on div "Fugitive Apprehension Gear sam STAGE Solicitation Copy link POSTED DATE 2025-08…" at bounding box center [735, 333] width 1470 height 666
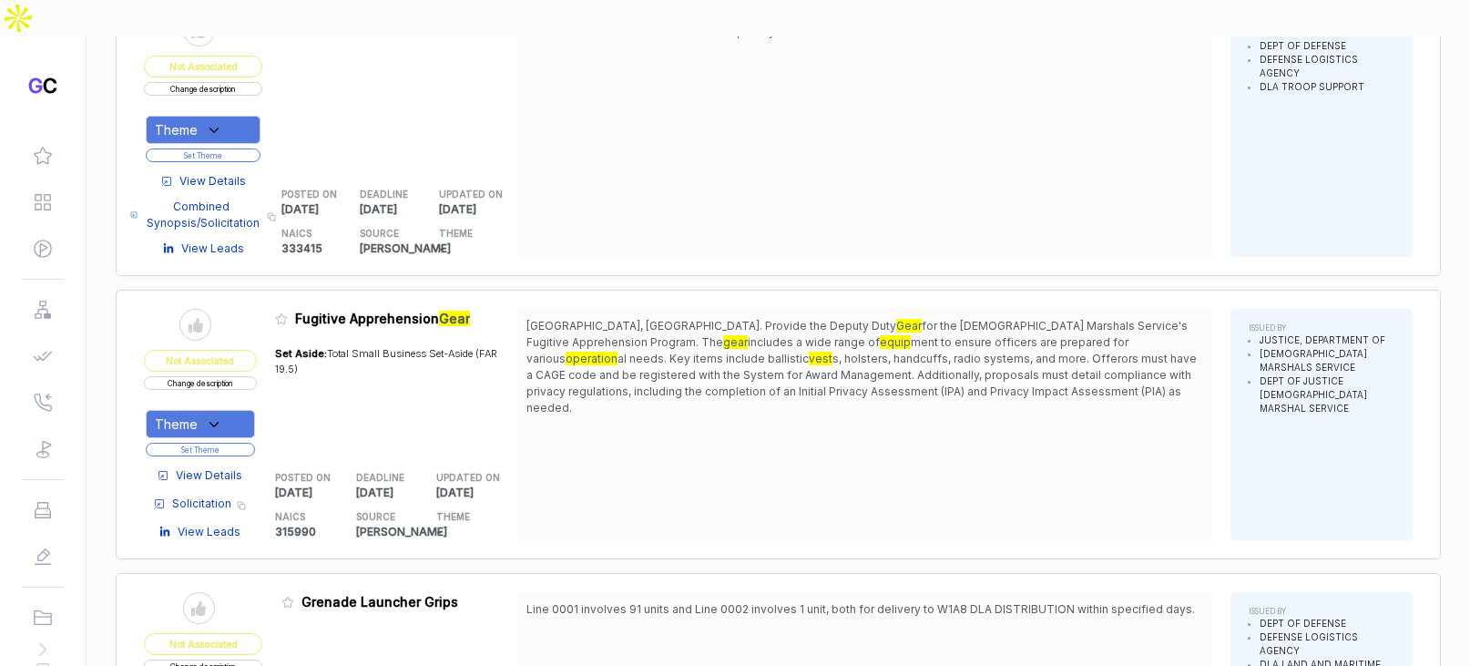
click at [257, 376] on button "Change description" at bounding box center [200, 383] width 113 height 14
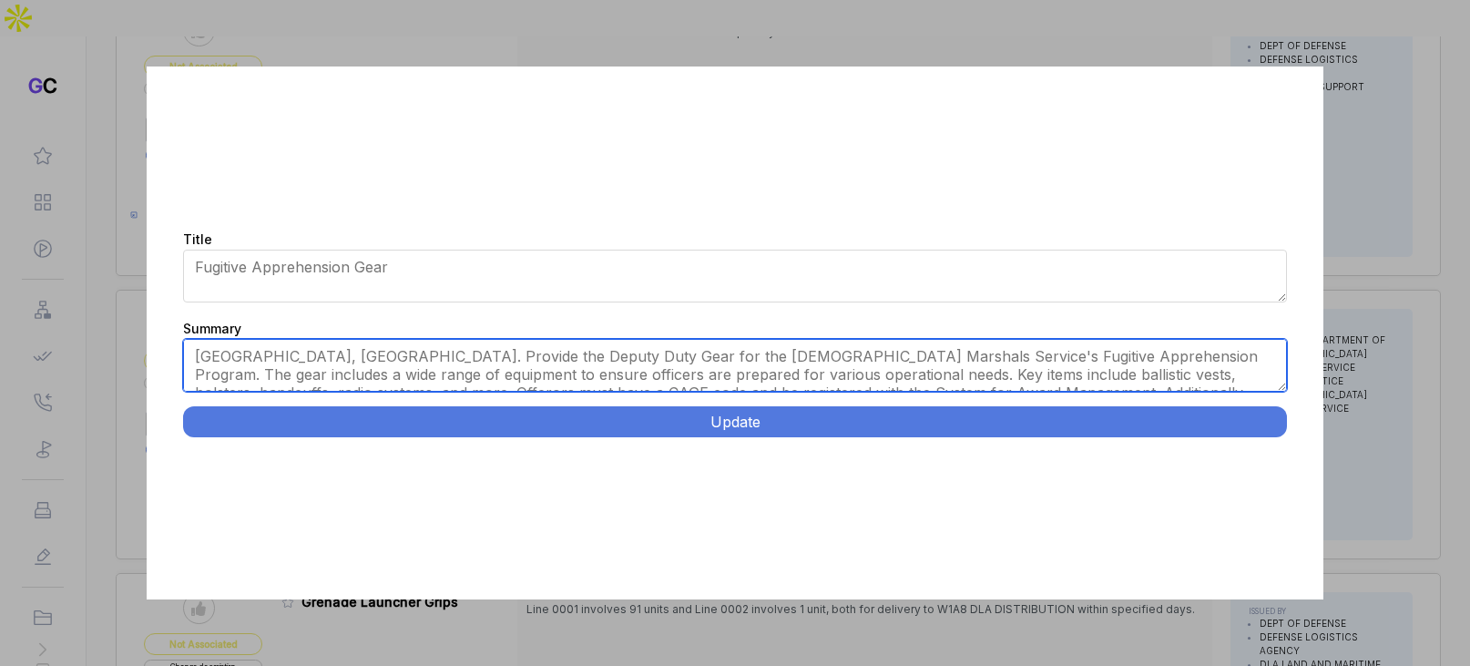
click at [386, 354] on textarea "Laredo, TX. Provide the Deputy Duty Gear for the U.S. Marshals Service's Fugiti…" at bounding box center [734, 365] width 1103 height 53
paste textarea "tactical and law enforcement equipment including apparel, operational gear, and…"
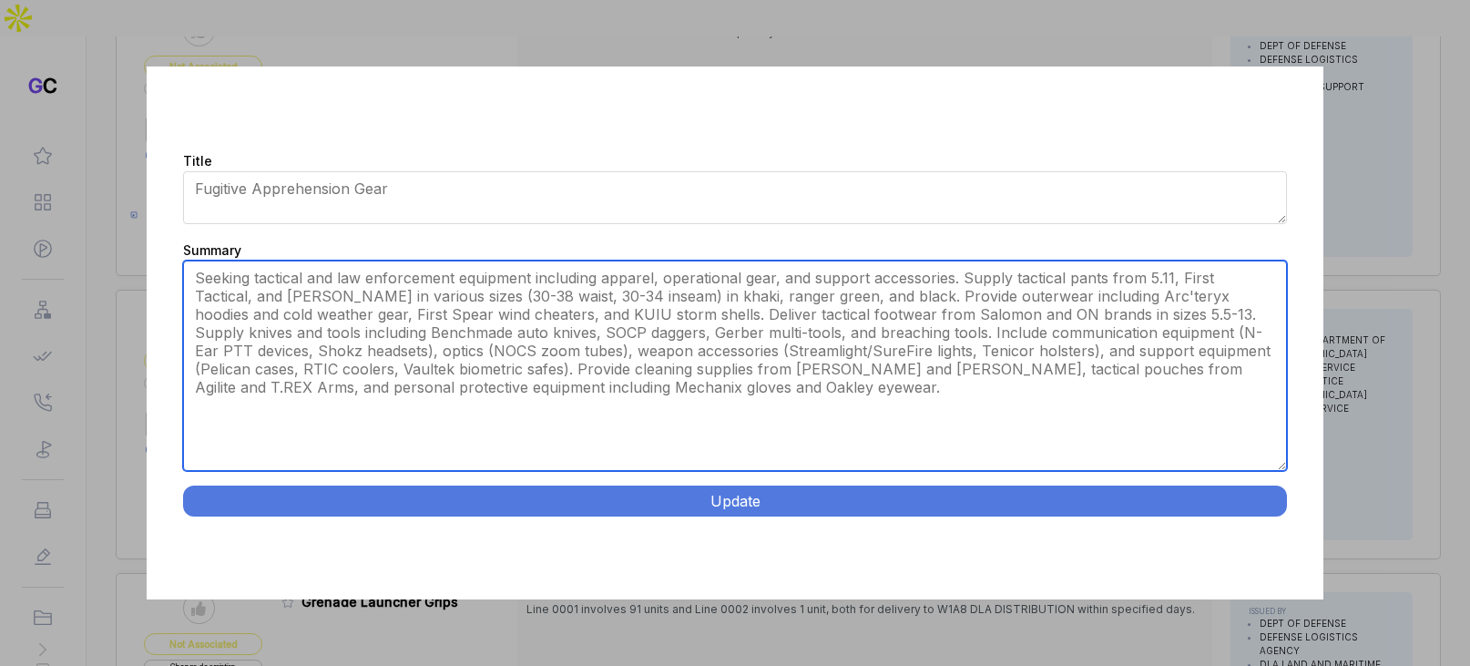
drag, startPoint x: 1278, startPoint y: 387, endPoint x: 1276, endPoint y: 544, distance: 157.5
click at [1276, 544] on div "Title Fugitive Apprehension Gear Summary Laredo, TX. Provide the Deputy Duty Ge…" at bounding box center [734, 332] width 1175 height 533
click at [607, 297] on textarea "Laredo, TX. Provide the Deputy Duty Gear for the U.S. Marshals Service's Fugiti…" at bounding box center [734, 365] width 1103 height 210
click at [889, 344] on textarea "Laredo, TX. Provide the Deputy Duty Gear for the U.S. Marshals Service's Fugiti…" at bounding box center [734, 365] width 1103 height 210
click at [975, 274] on textarea "Laredo, TX. Provide the Deputy Duty Gear for the U.S. Marshals Service's Fugiti…" at bounding box center [734, 365] width 1103 height 210
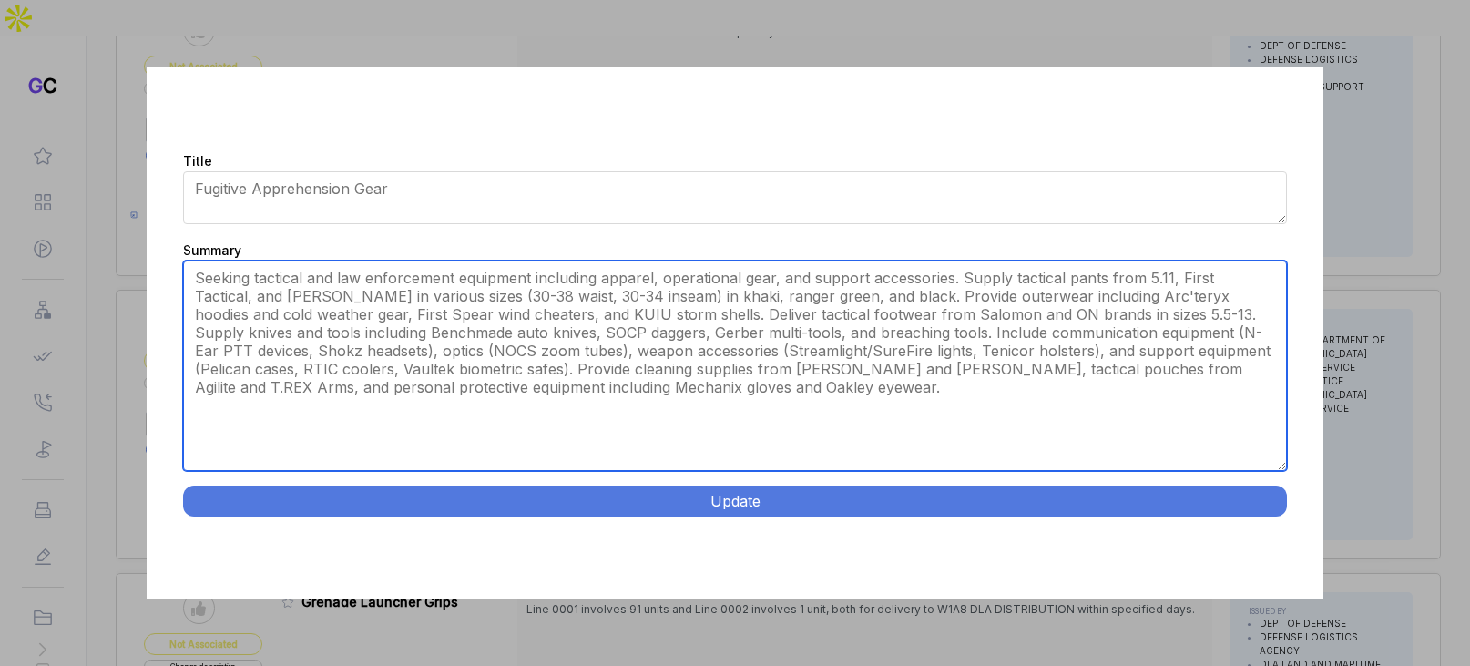
type textarea "Seeking tactical and law enforcement equipment including apparel, operational g…"
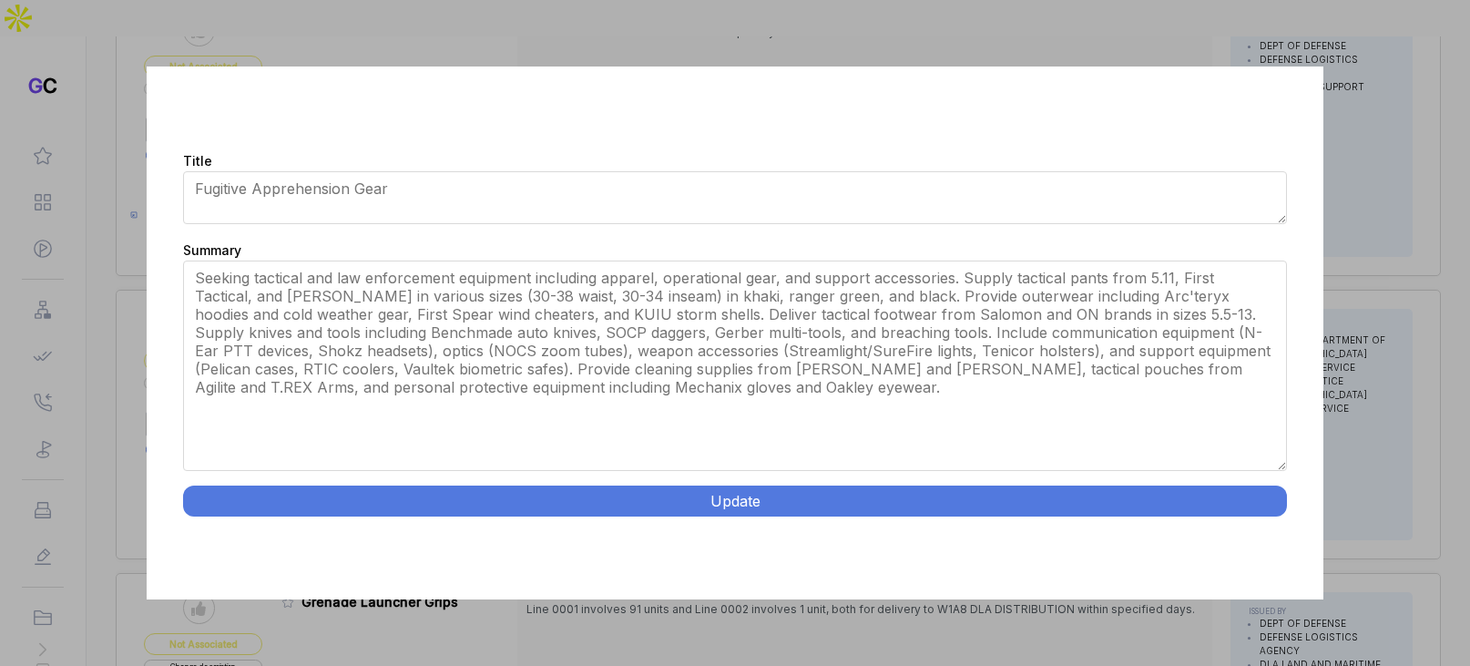
click at [748, 491] on button "Update" at bounding box center [734, 500] width 1103 height 31
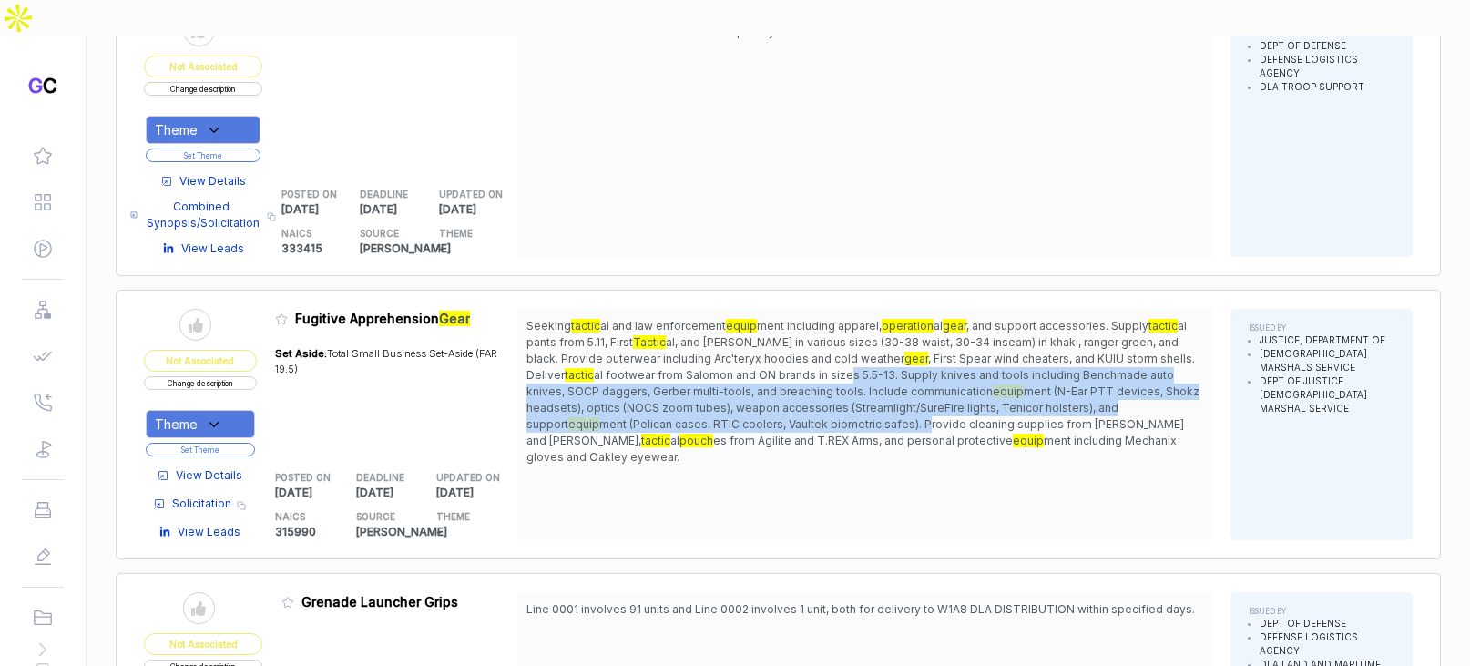
drag, startPoint x: 770, startPoint y: 294, endPoint x: 785, endPoint y: 347, distance: 54.8
click at [780, 342] on span "Seeking tactic al and law enforcement equip ment including apparel, operation a…" at bounding box center [864, 392] width 677 height 148
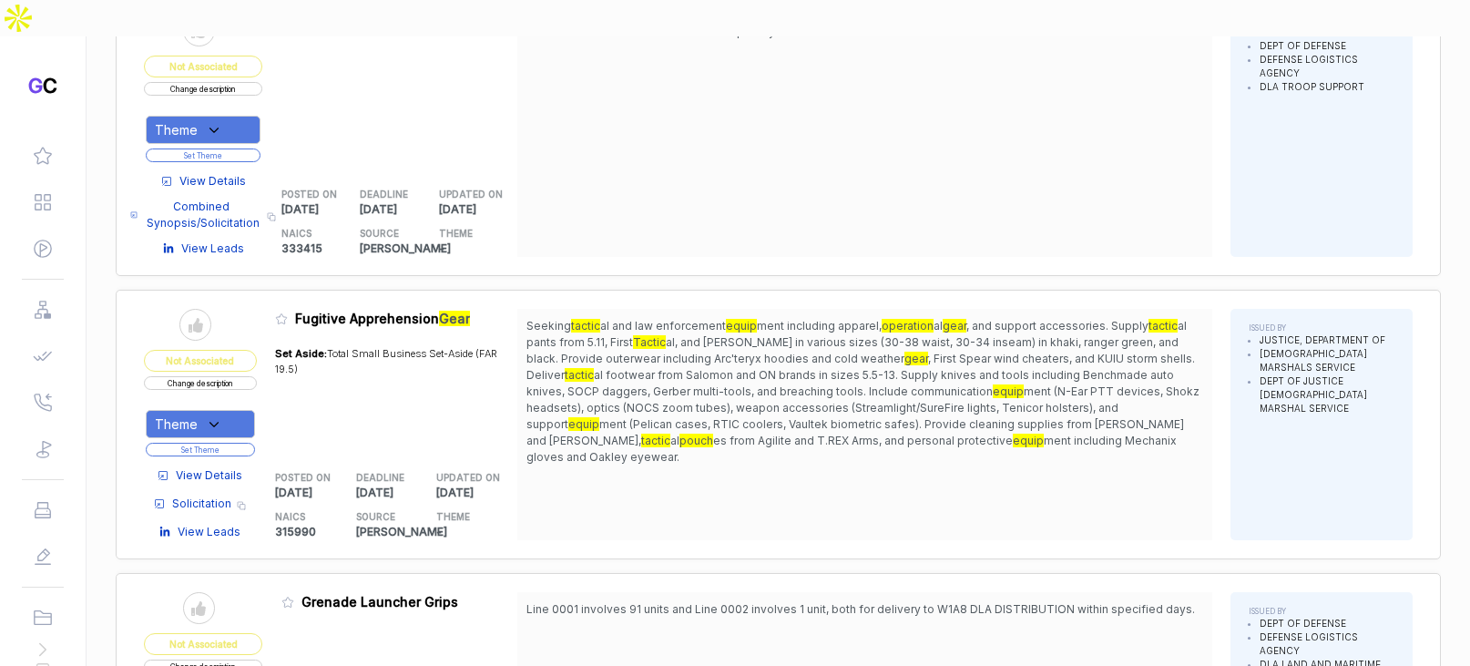
click at [800, 433] on span "ment including Mechanix gloves and Oakley eyewear." at bounding box center [851, 448] width 650 height 30
click at [241, 410] on div "Theme" at bounding box center [200, 424] width 109 height 28
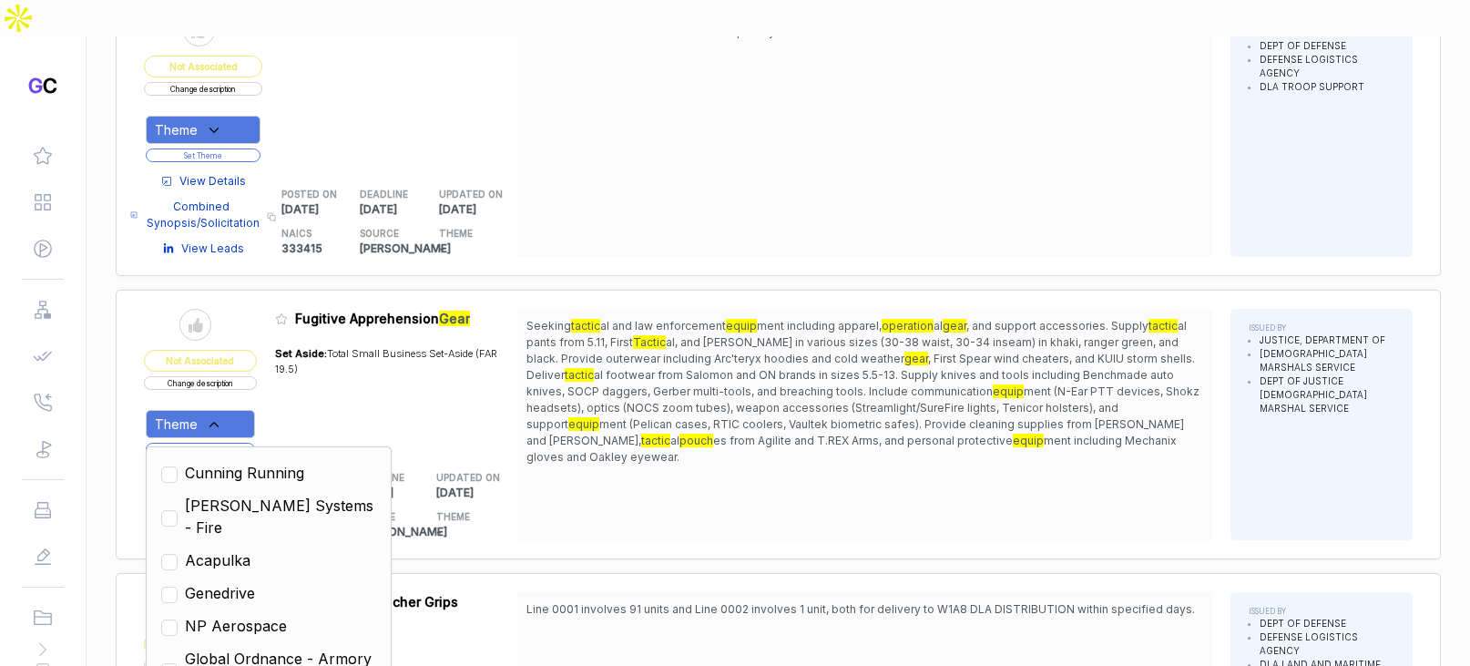
scroll to position [705, 0]
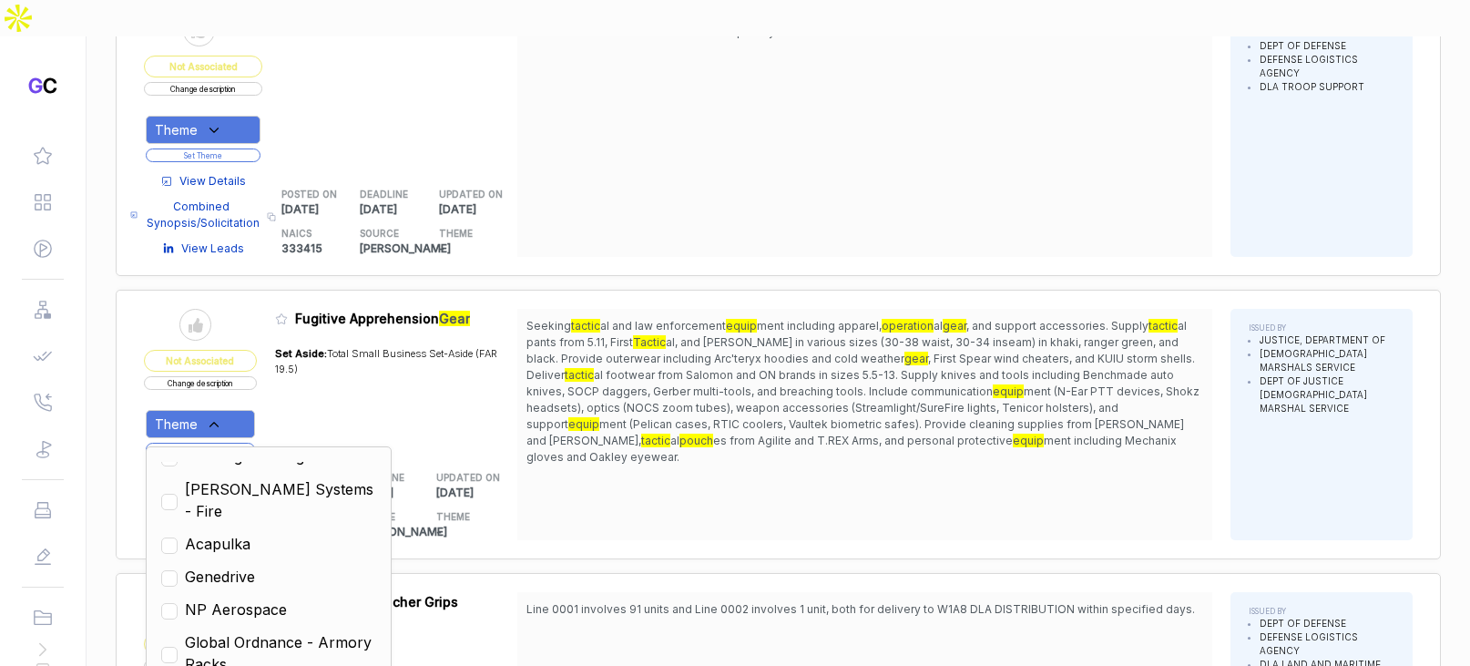
drag, startPoint x: 267, startPoint y: 504, endPoint x: 325, endPoint y: 491, distance: 59.9
click at [269, 598] on span "NP Aerospace" at bounding box center [236, 609] width 102 height 22
checkbox input "true"
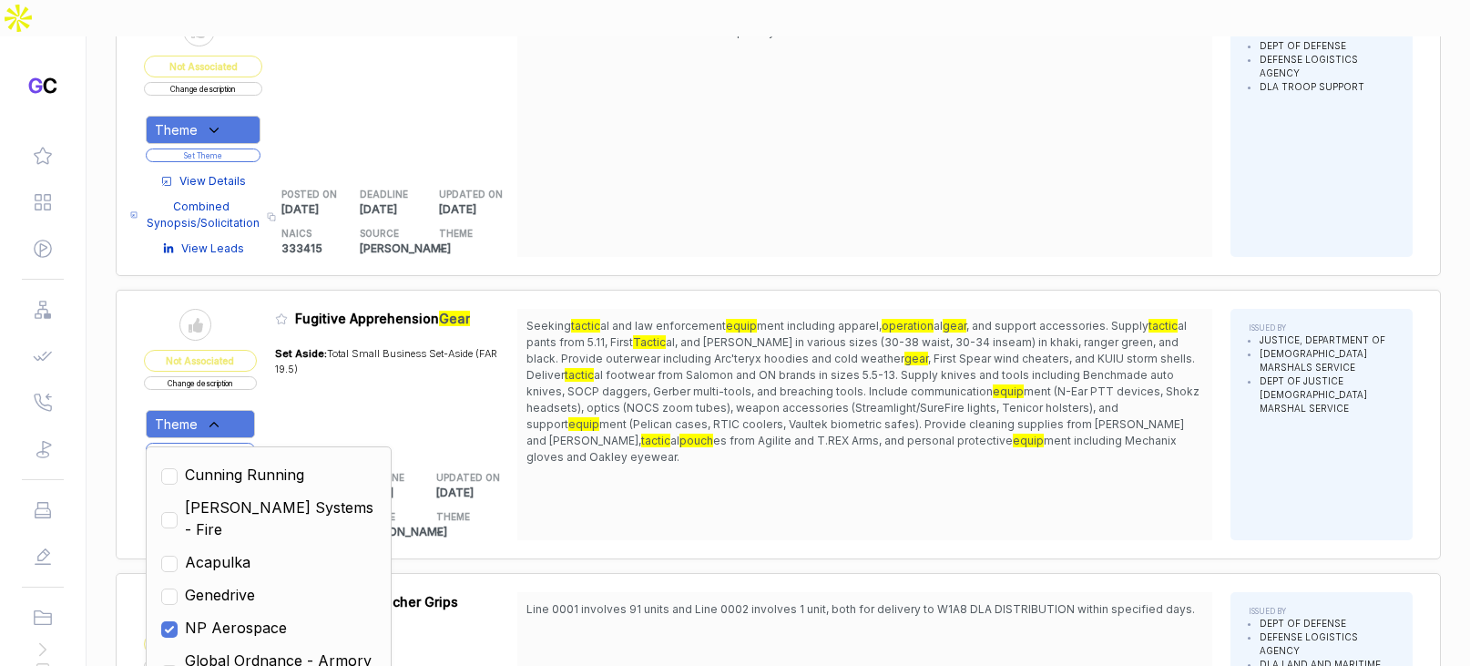
scroll to position [723, 0]
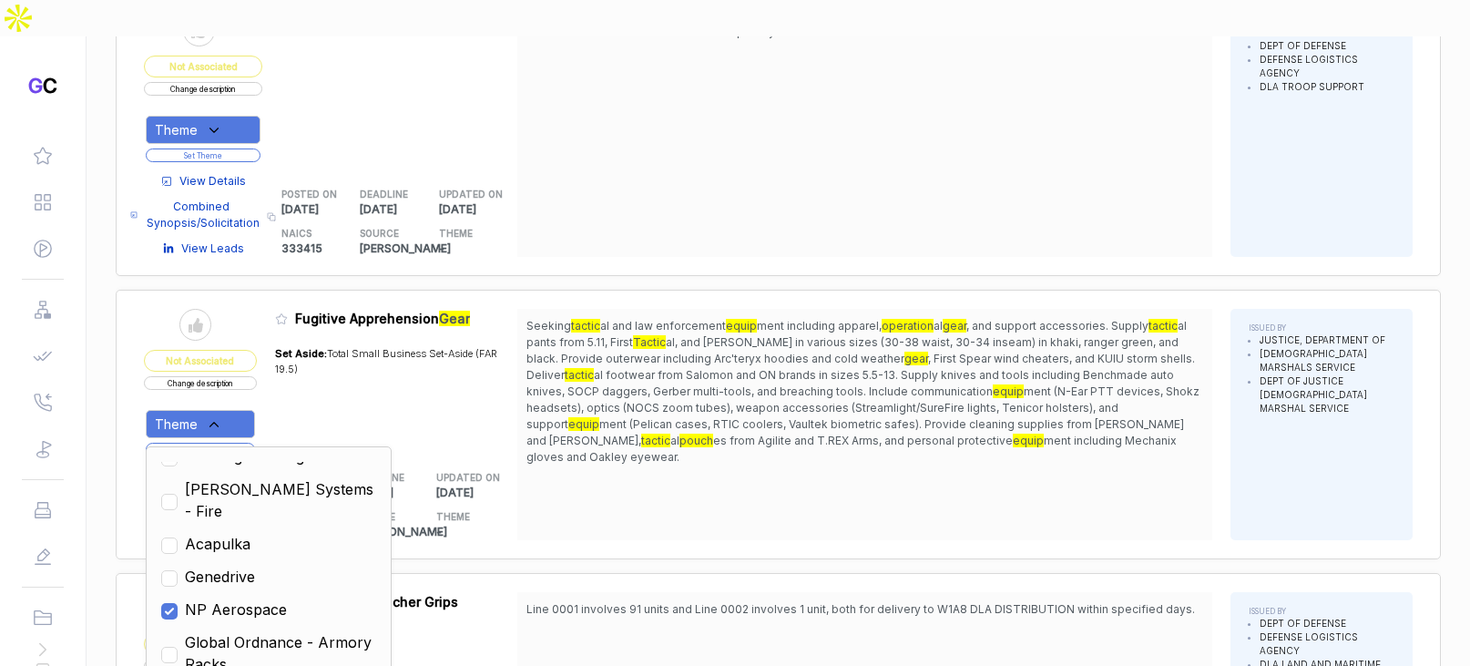
drag, startPoint x: 484, startPoint y: 429, endPoint x: 280, endPoint y: 392, distance: 208.2
click at [483, 510] on h5 "THEME" at bounding box center [462, 517] width 52 height 14
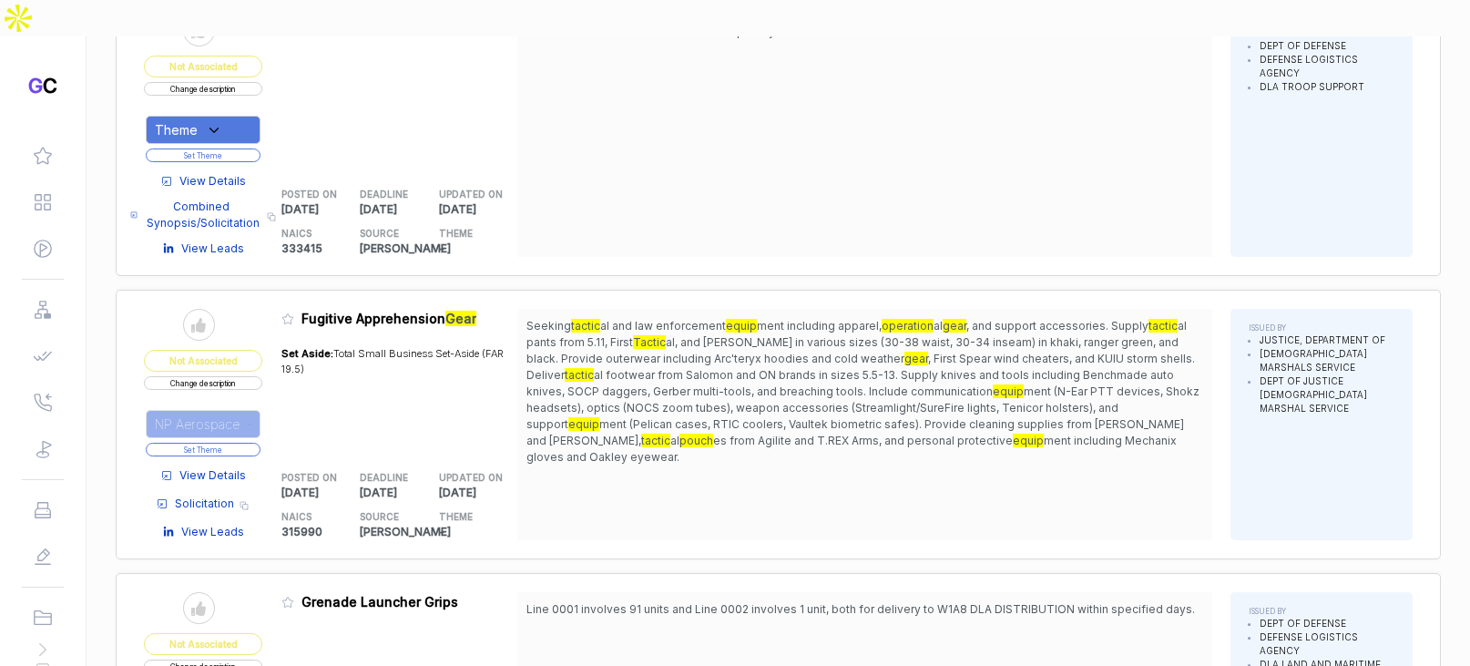
click at [229, 443] on button "Set Theme" at bounding box center [203, 450] width 115 height 14
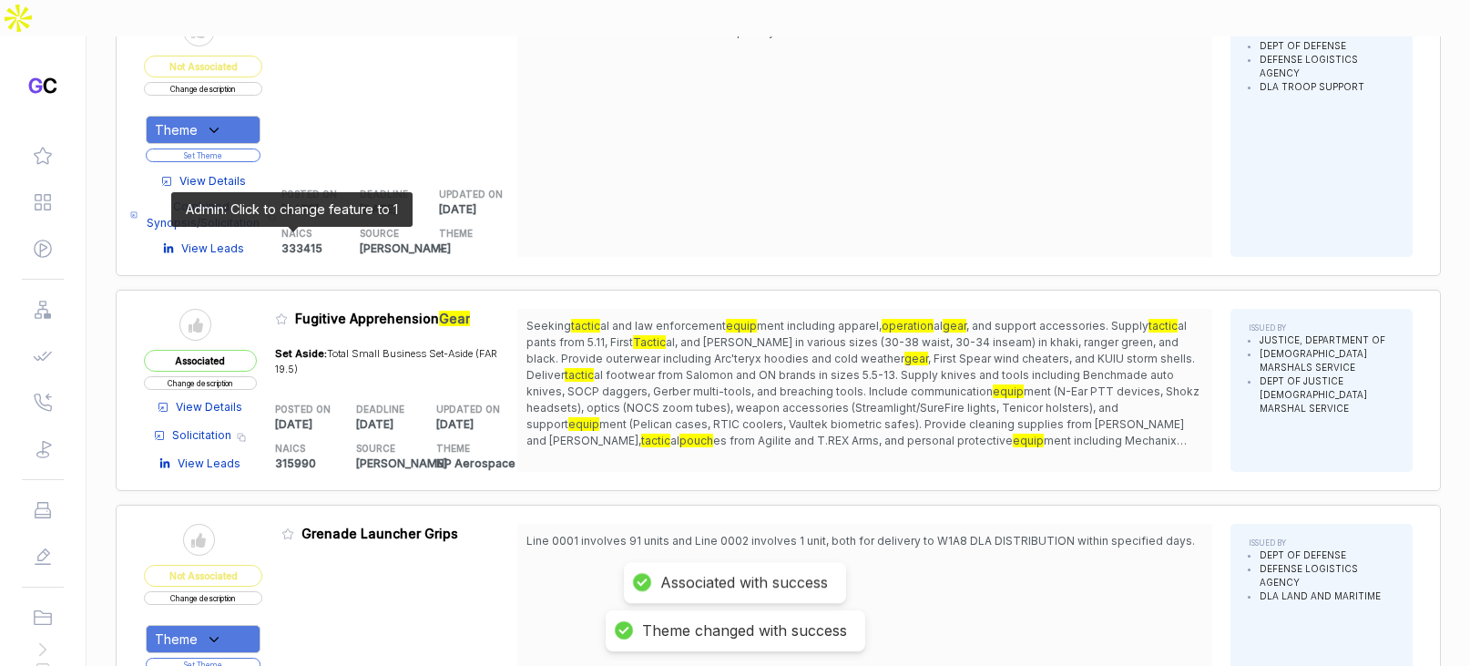
click at [288, 312] on icon at bounding box center [281, 318] width 13 height 13
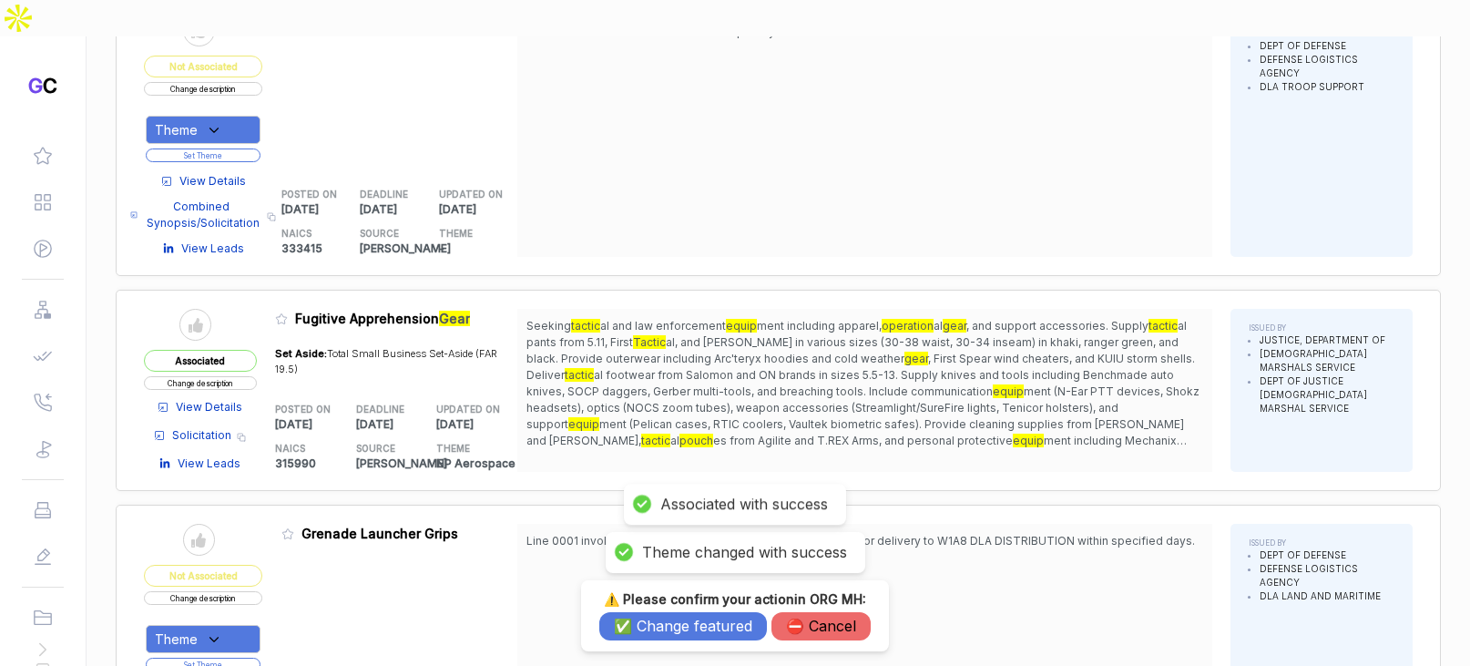
click at [618, 628] on button "✅ Change featured" at bounding box center [683, 626] width 168 height 28
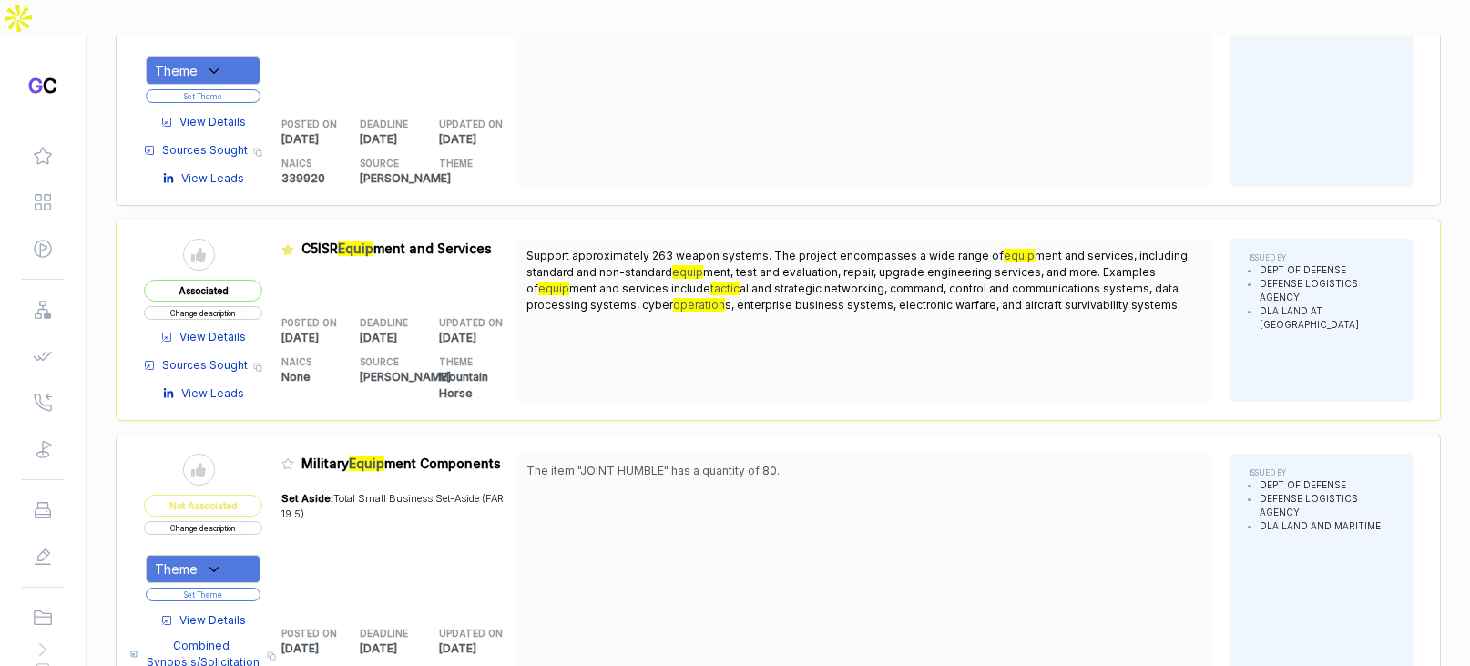
scroll to position [7281, 0]
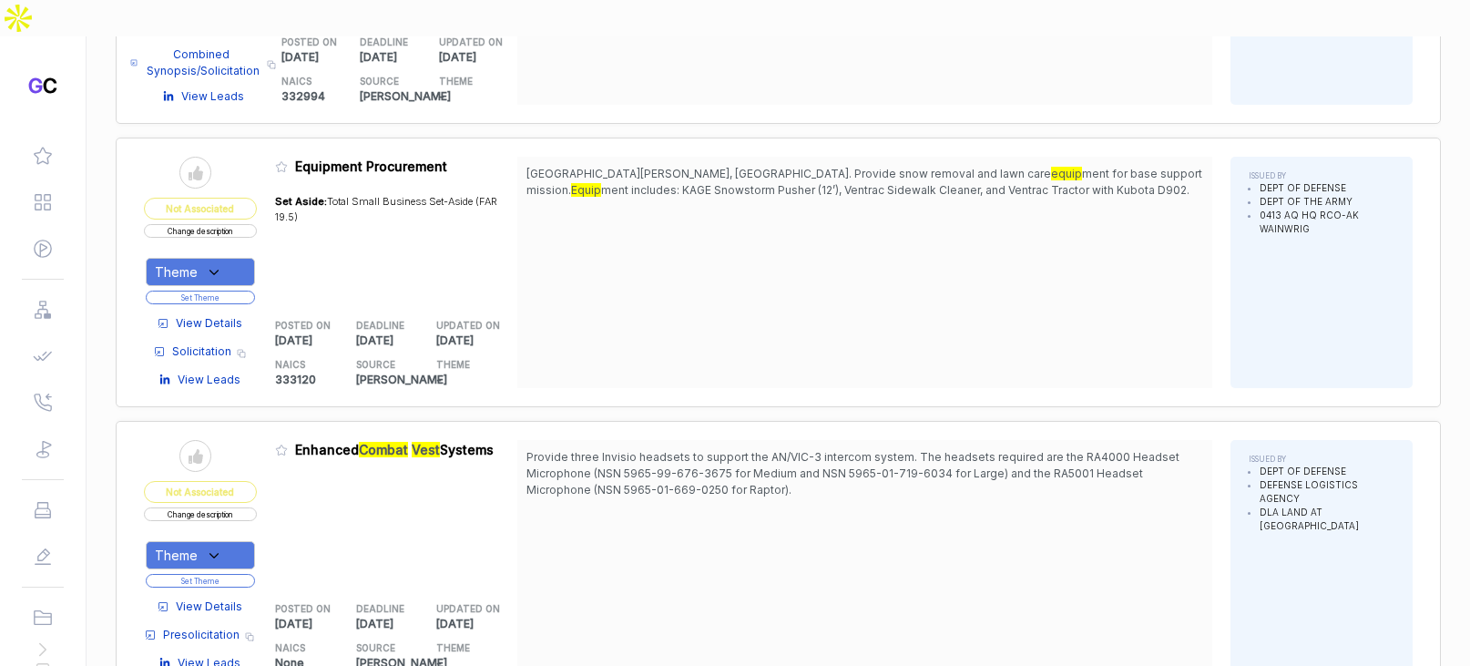
click at [242, 598] on span "View Details" at bounding box center [209, 606] width 66 height 16
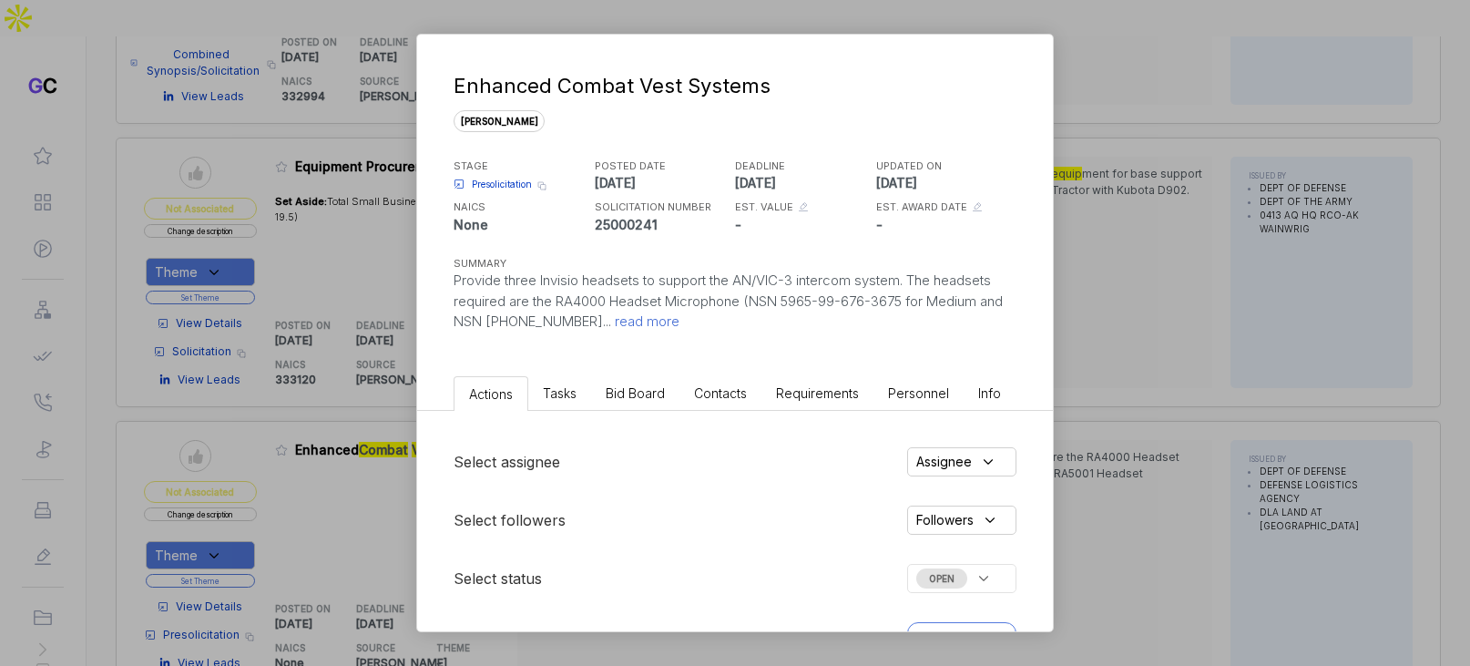
click at [643, 397] on span "Bid Board" at bounding box center [635, 392] width 59 height 15
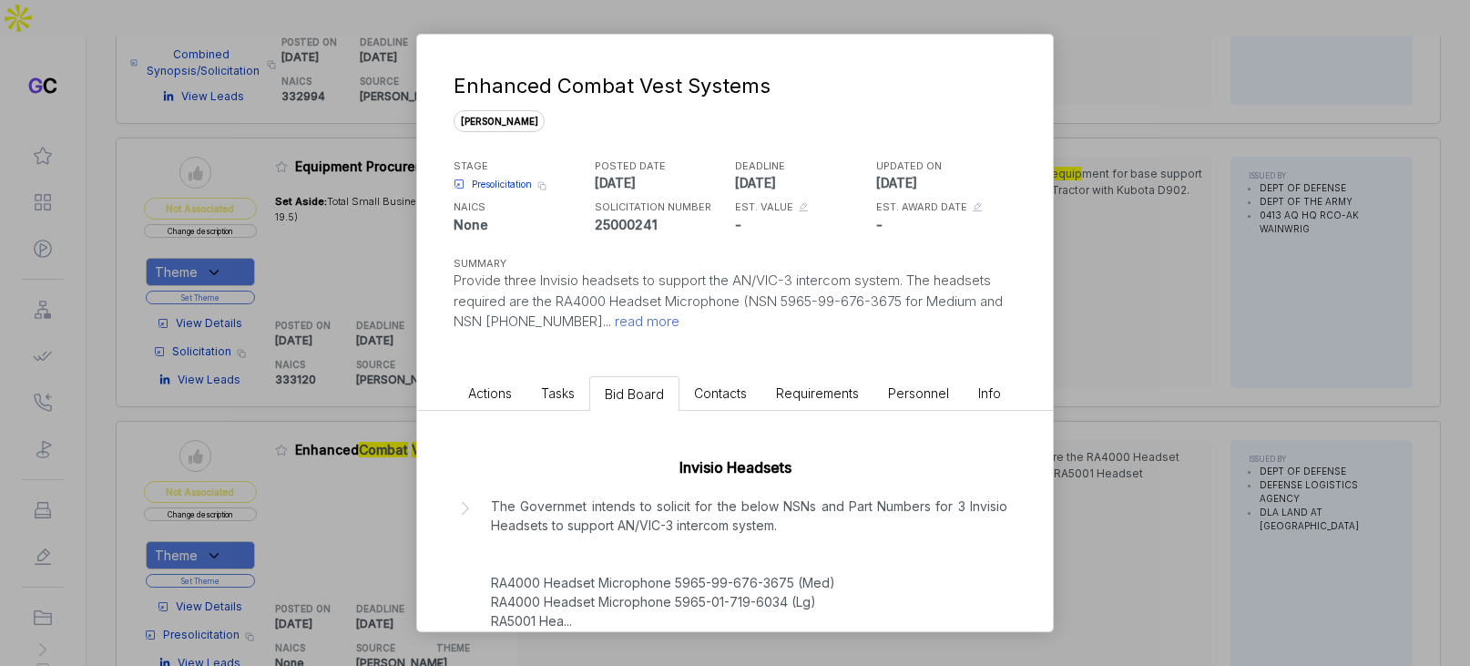
click at [1131, 402] on div "Enhanced Combat Vest Systems sam STAGE Presolicitation Copy link POSTED DATE 20…" at bounding box center [735, 333] width 1470 height 666
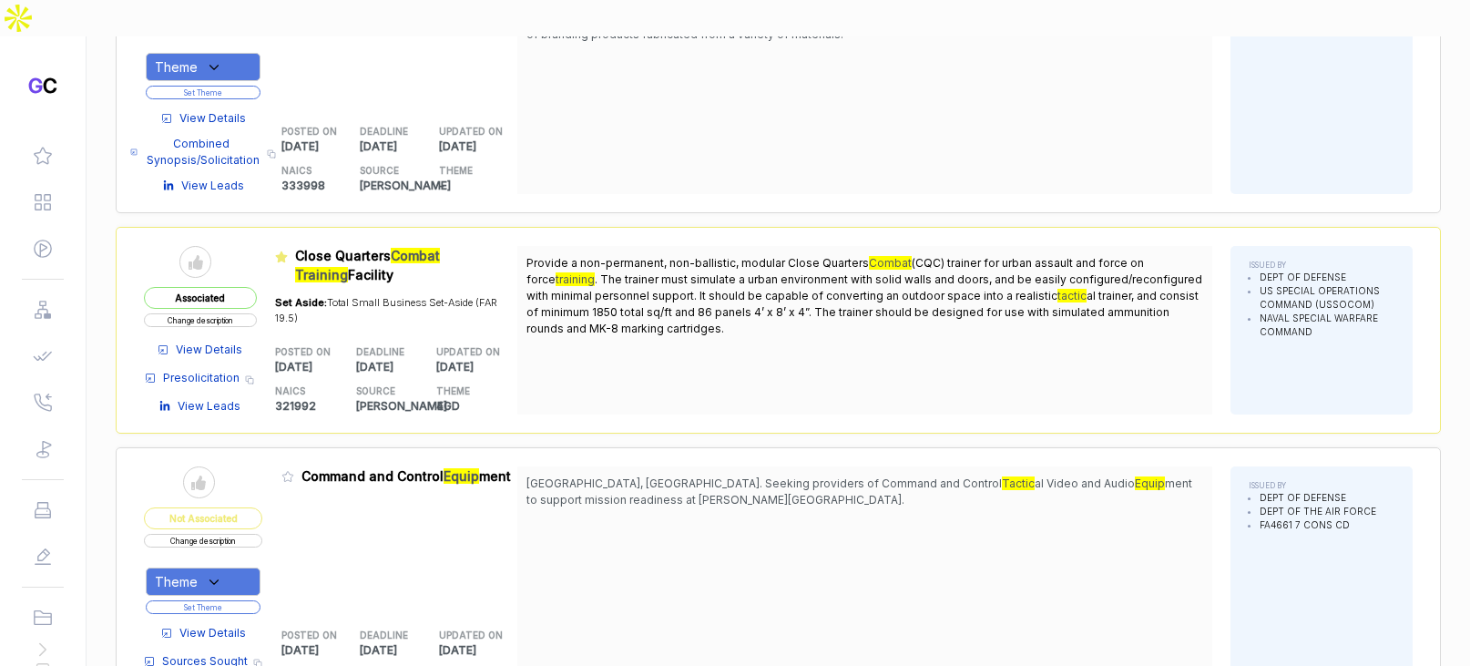
scroll to position [8431, 0]
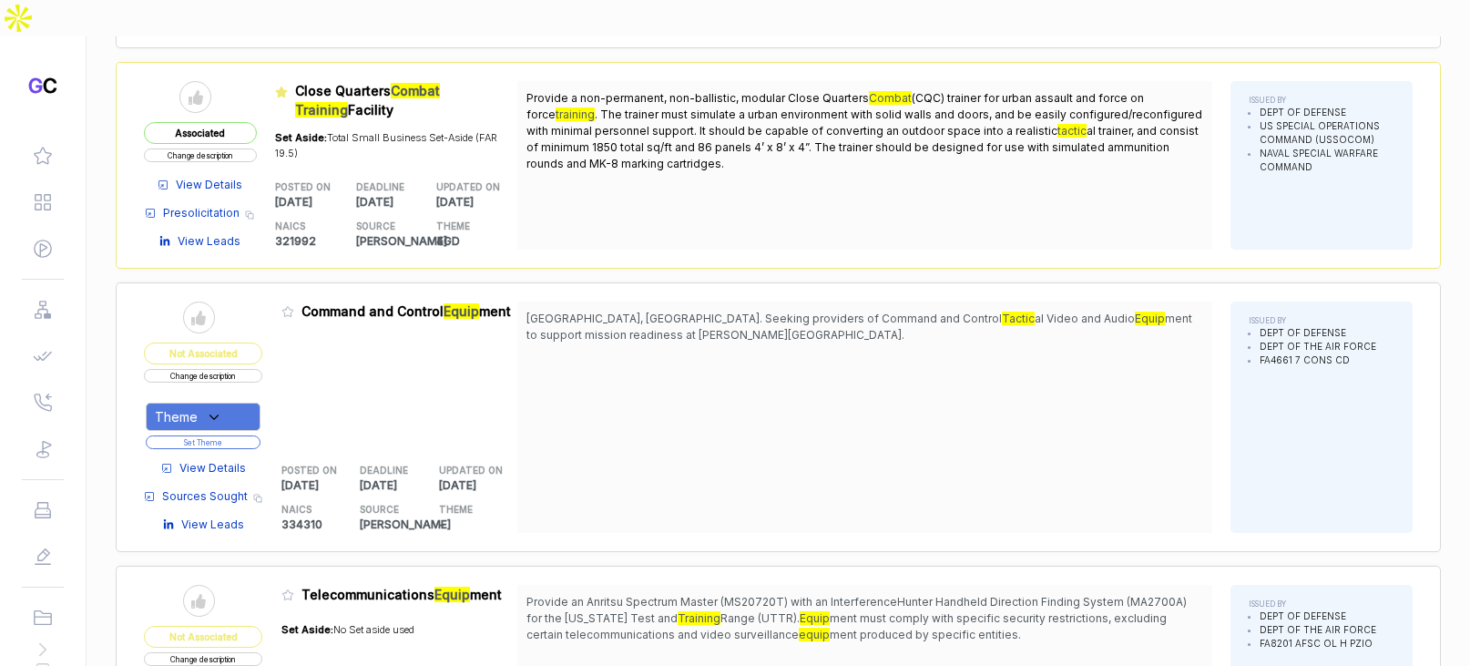
click at [197, 451] on div "View Details Sources Sought Copy link View Leads" at bounding box center [203, 492] width 118 height 82
click at [200, 460] on span "View Details" at bounding box center [212, 468] width 66 height 16
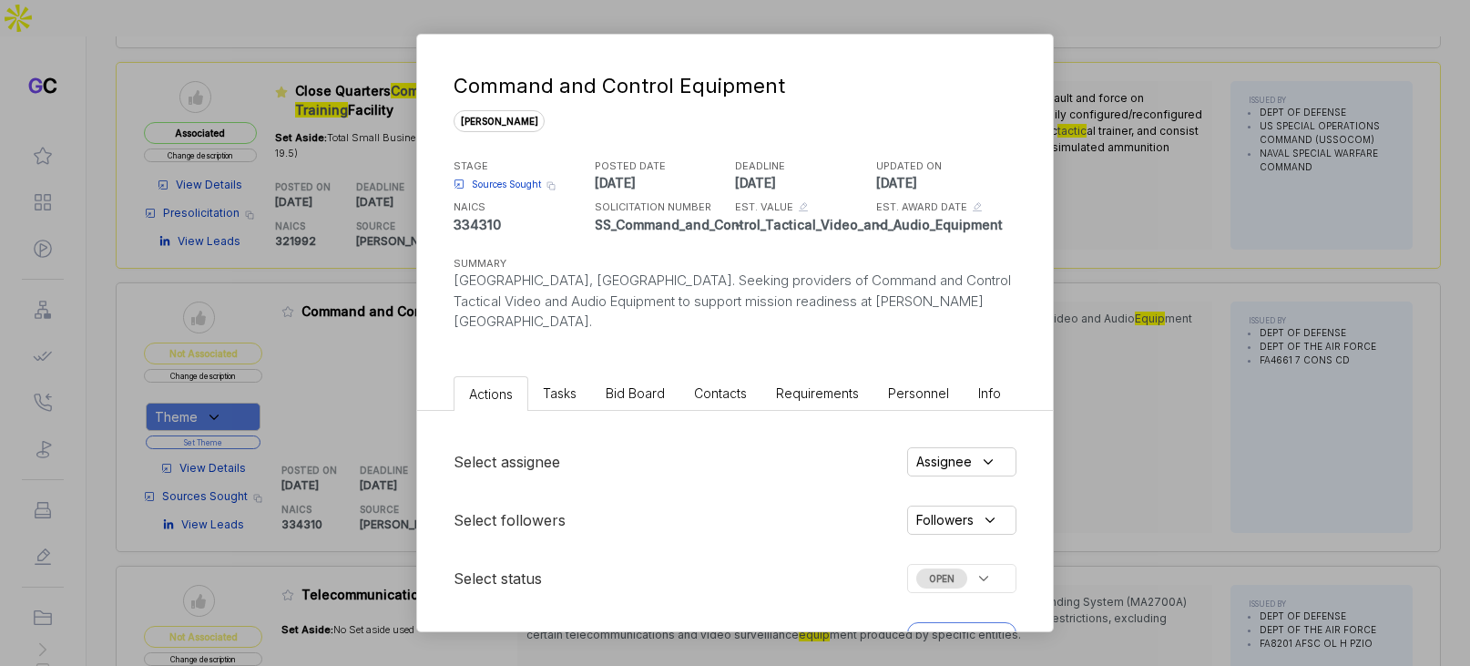
click at [645, 385] on span "Bid Board" at bounding box center [635, 392] width 59 height 15
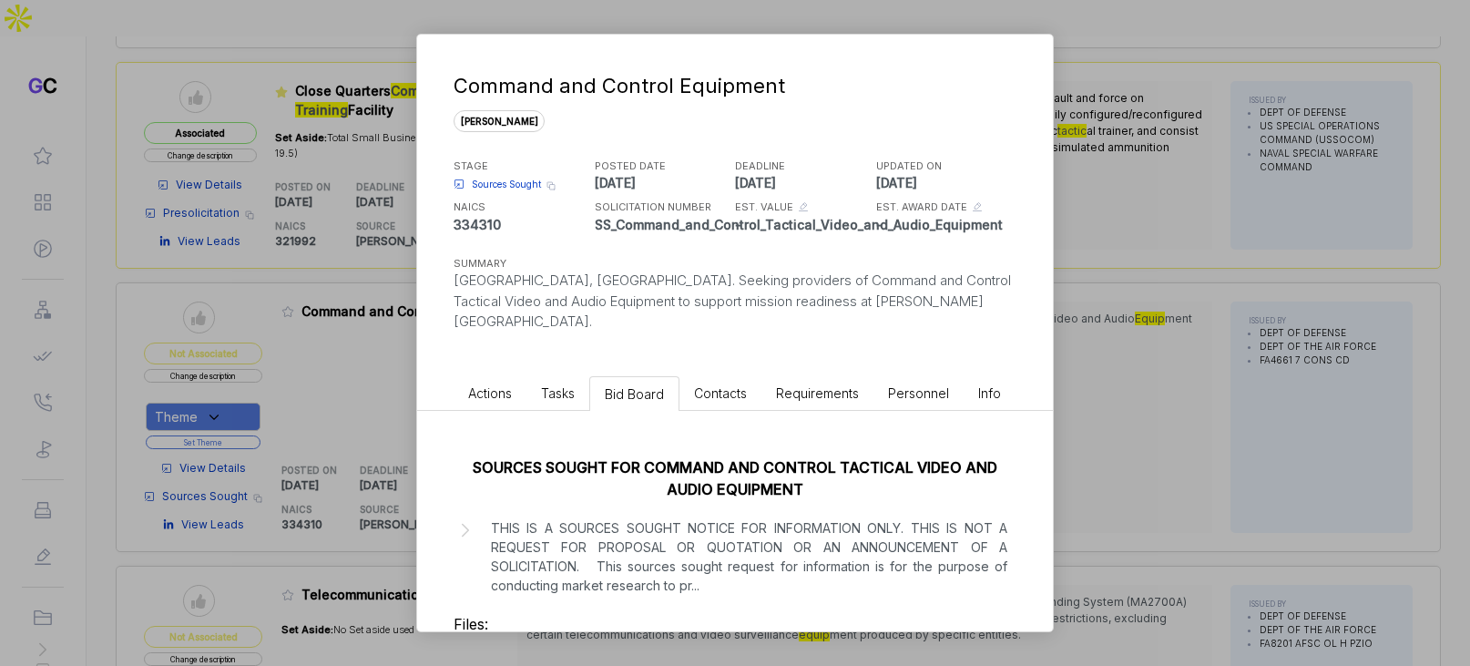
click at [705, 526] on p "THIS IS A SOURCES SOUGHT NOTICE FOR INFORMATION ONLY. THIS IS NOT A REQUEST FOR…" at bounding box center [749, 556] width 516 height 76
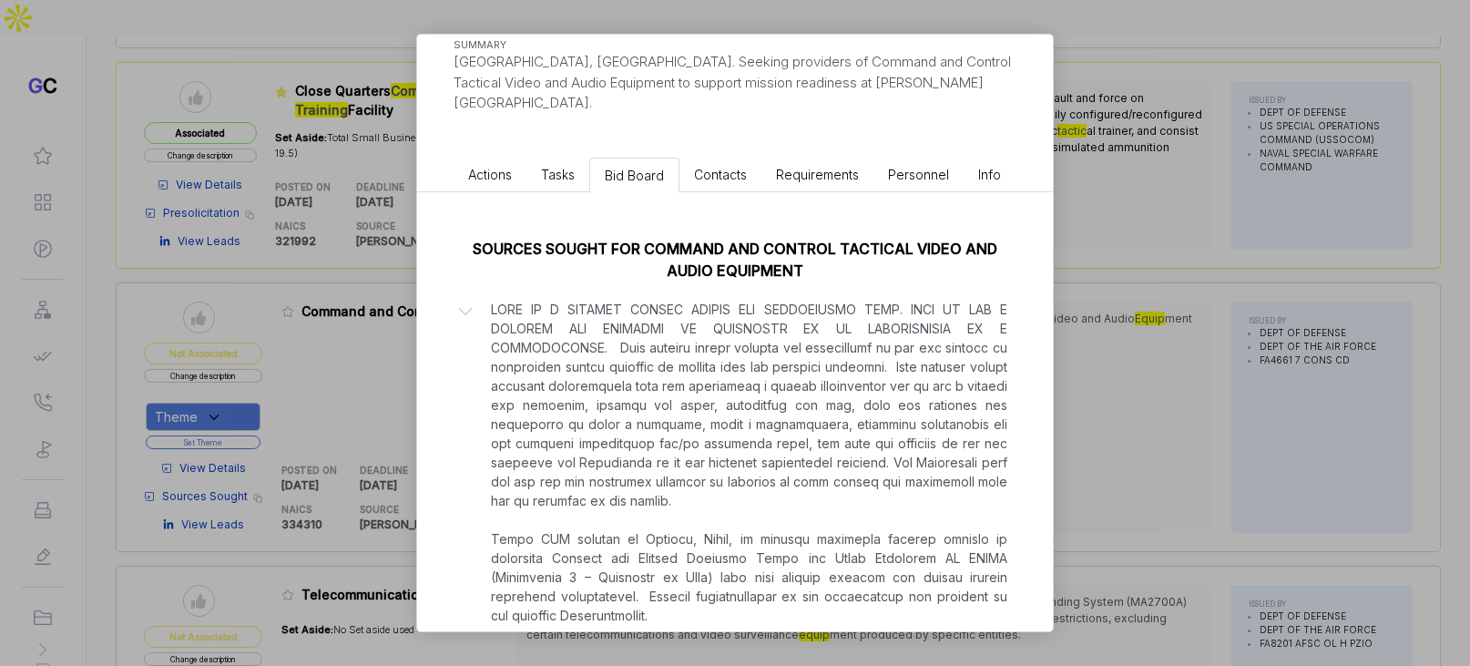
scroll to position [359, 0]
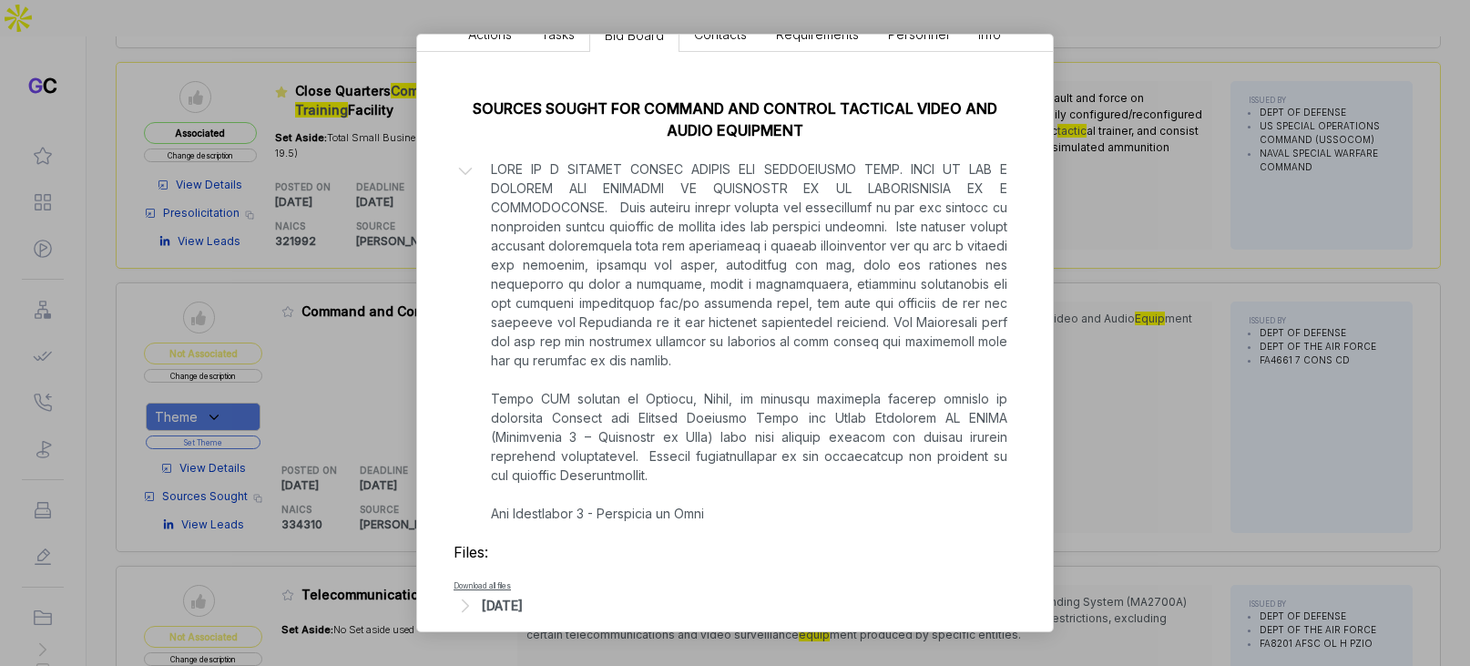
click at [523, 595] on div "[DATE]" at bounding box center [502, 604] width 41 height 19
click at [371, 365] on div "Command and Control Equipment sam STAGE Sources Sought Copy link POSTED DATE 20…" at bounding box center [735, 333] width 1470 height 666
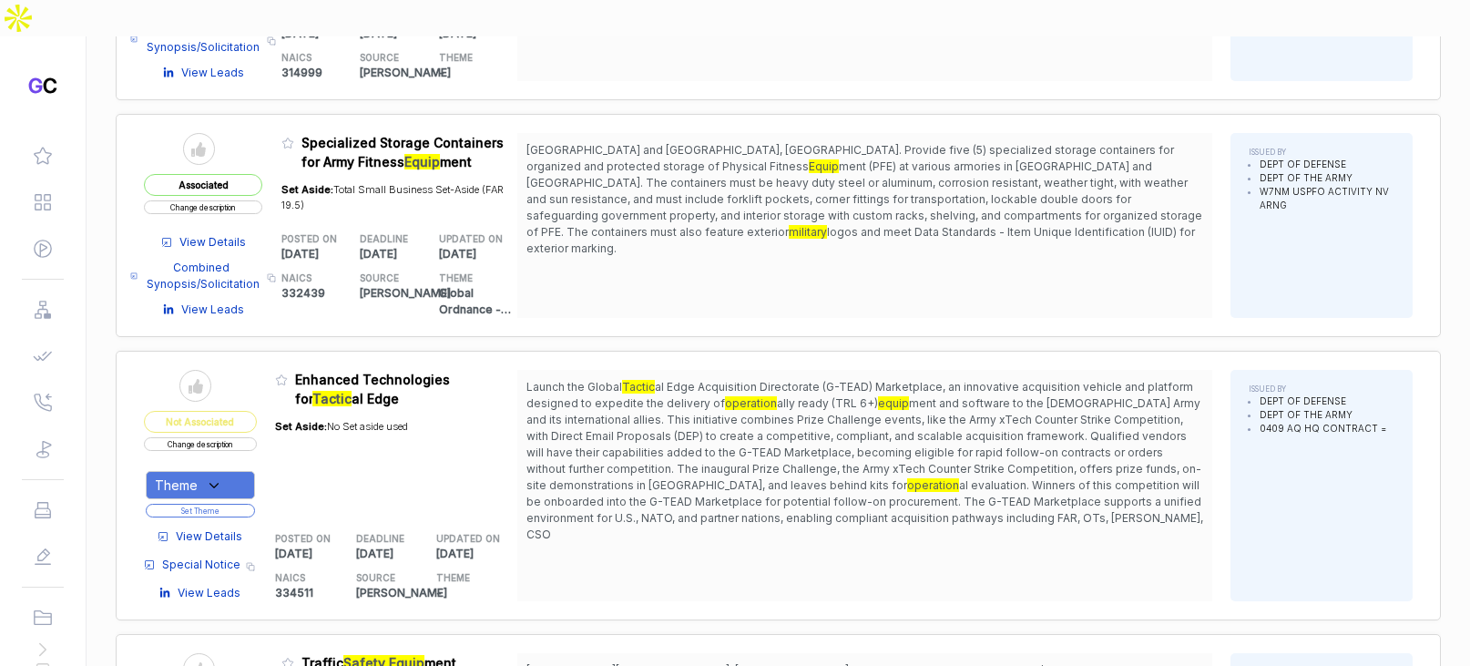
scroll to position [10322, 0]
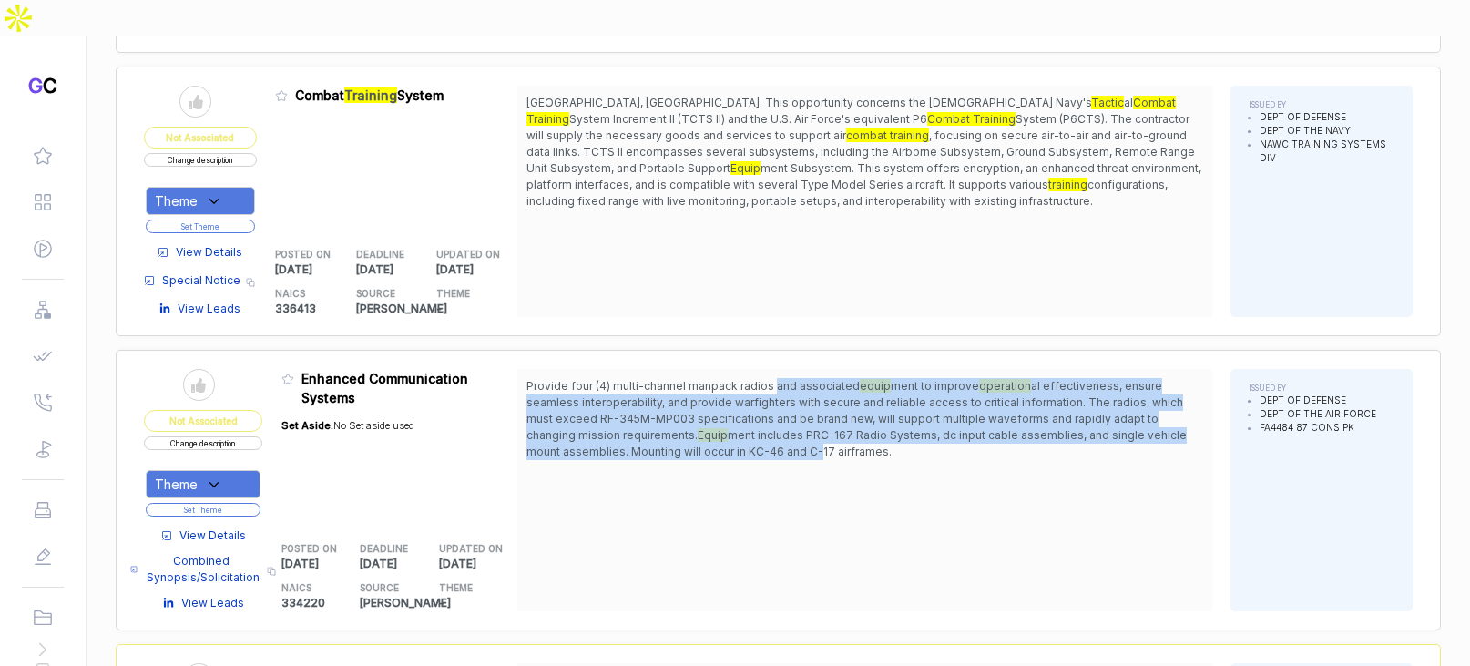
drag, startPoint x: 778, startPoint y: 270, endPoint x: 786, endPoint y: 335, distance: 65.2
click at [786, 378] on span "Provide four (4) multi-channel manpack radios and associated equip ment to impr…" at bounding box center [864, 419] width 677 height 82
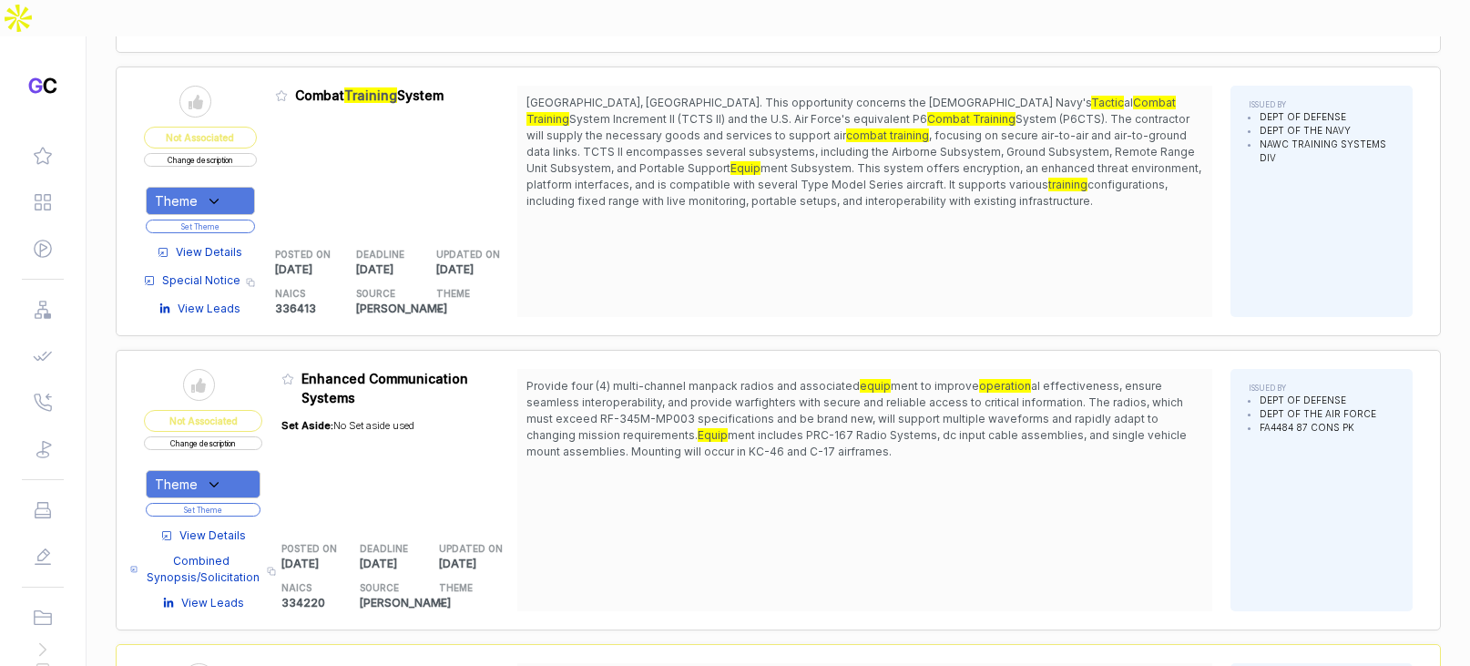
click at [244, 527] on span "View Details" at bounding box center [212, 535] width 66 height 16
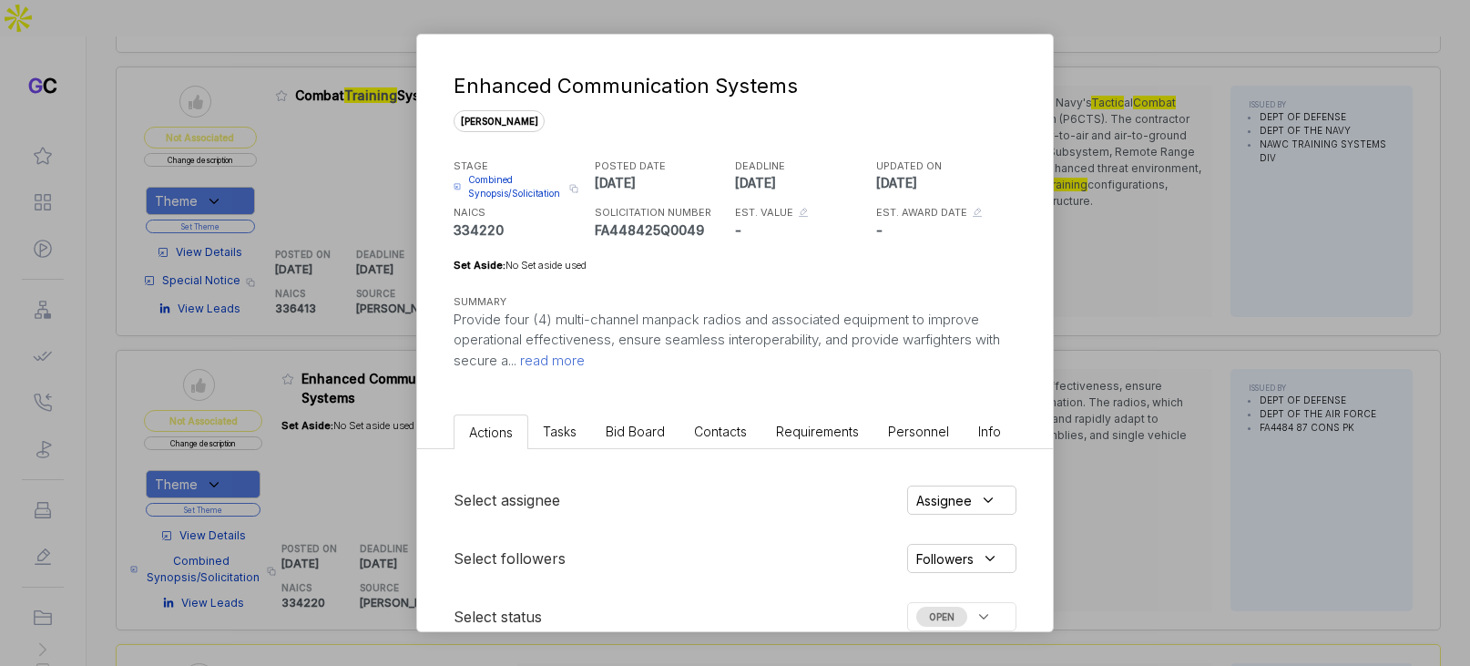
click at [647, 441] on li "Bid Board" at bounding box center [635, 431] width 88 height 34
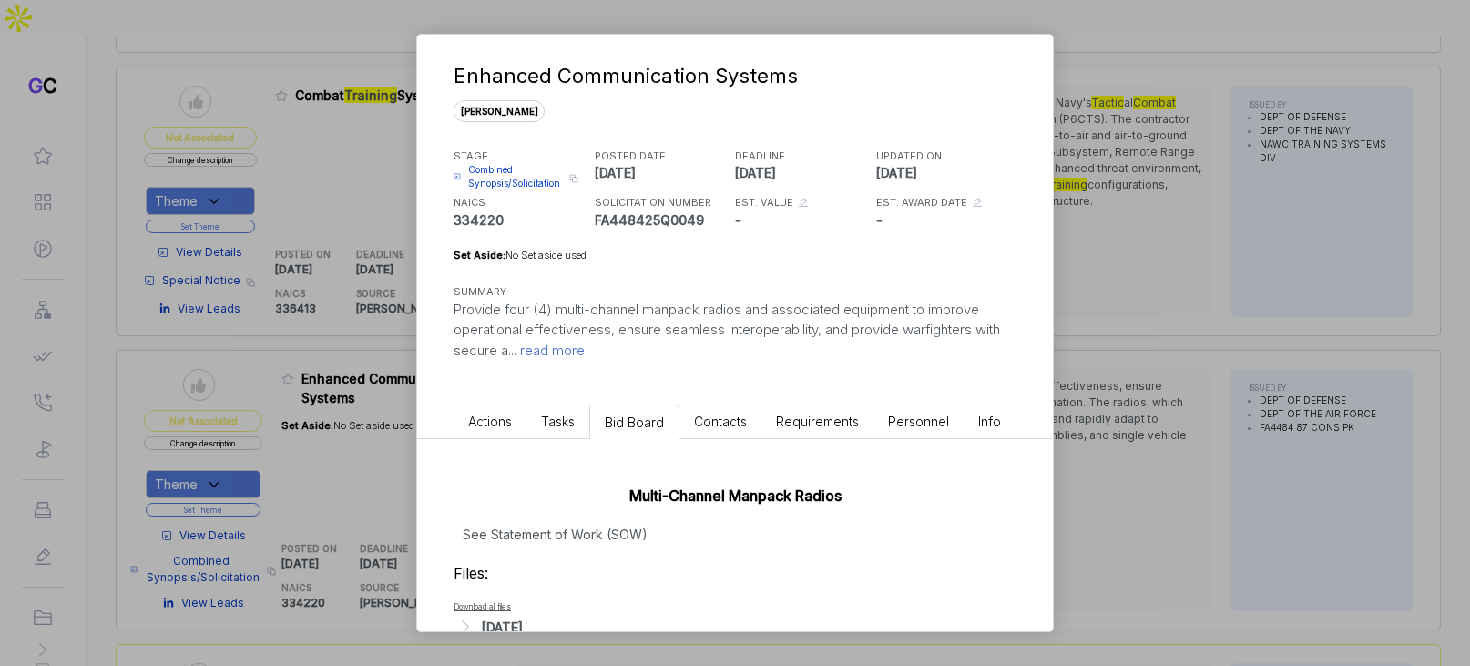
scroll to position [51, 0]
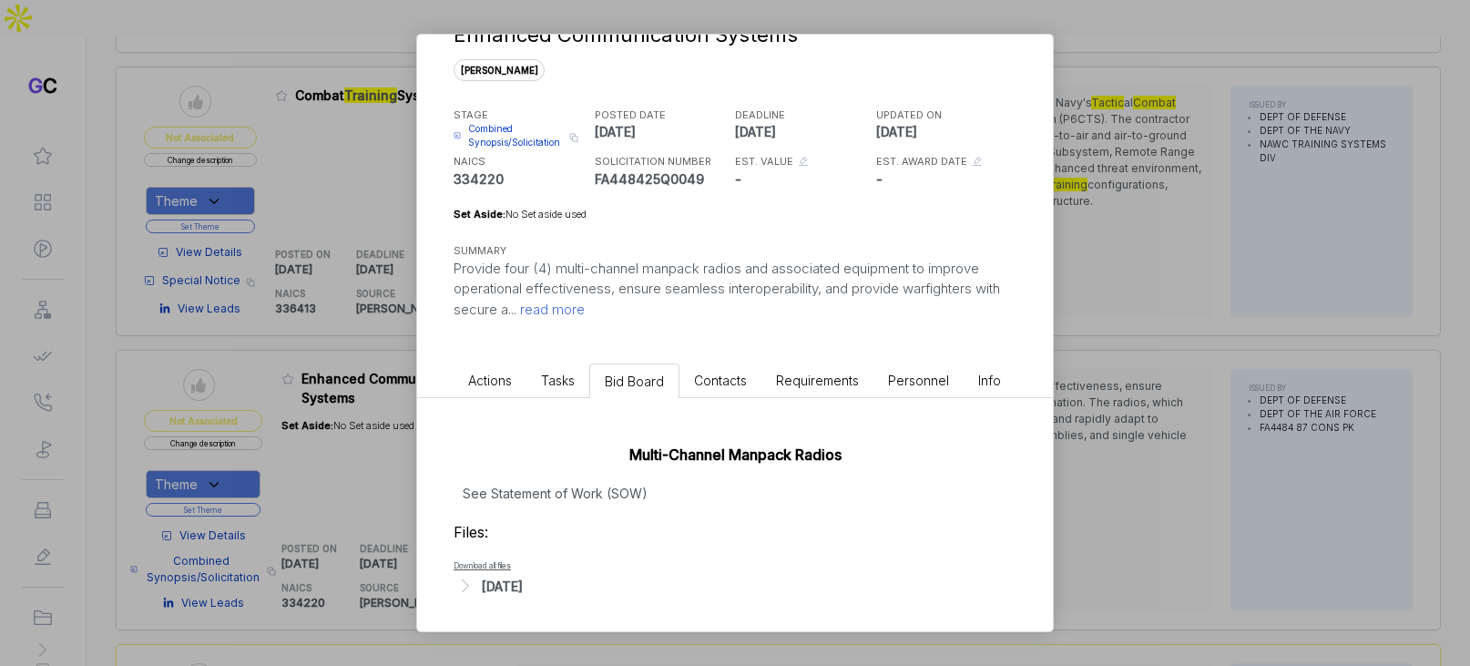
click at [552, 581] on div "[DATE]" at bounding box center [734, 586] width 563 height 24
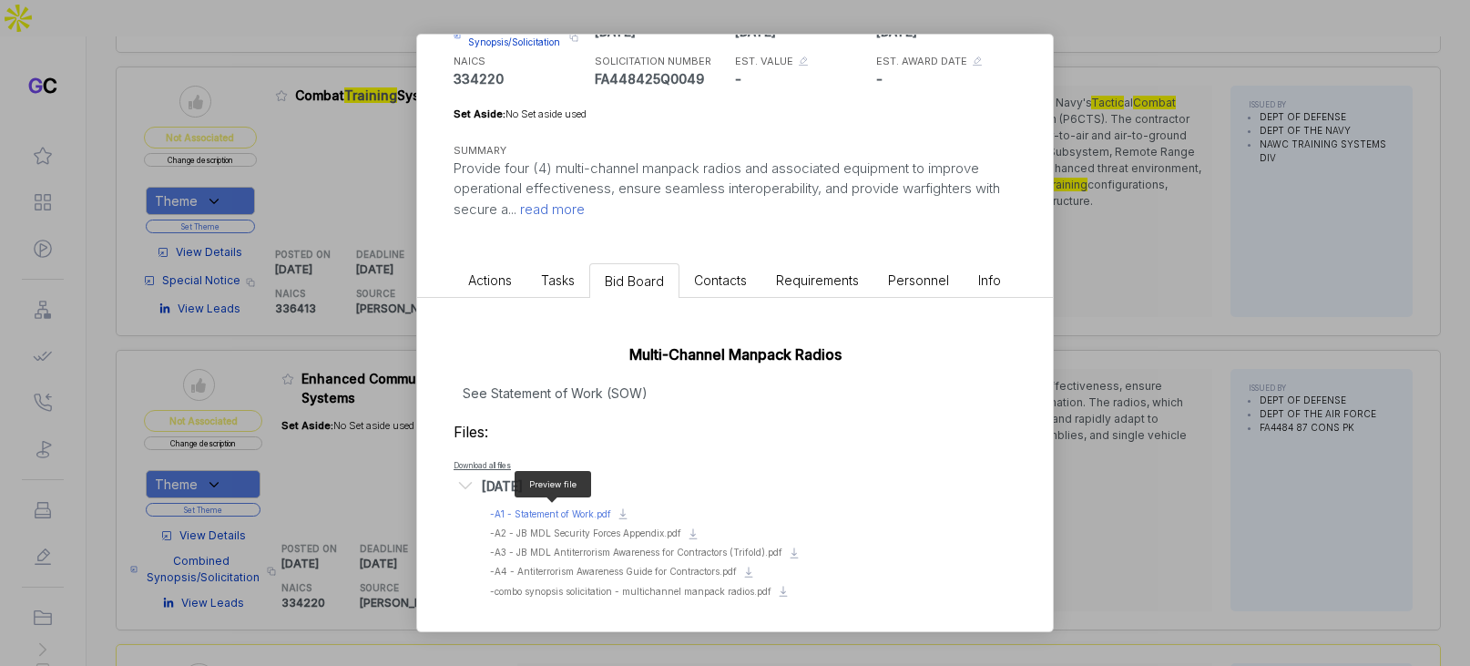
click at [593, 508] on span "- A1 - Statement of Work.pdf" at bounding box center [550, 513] width 121 height 11
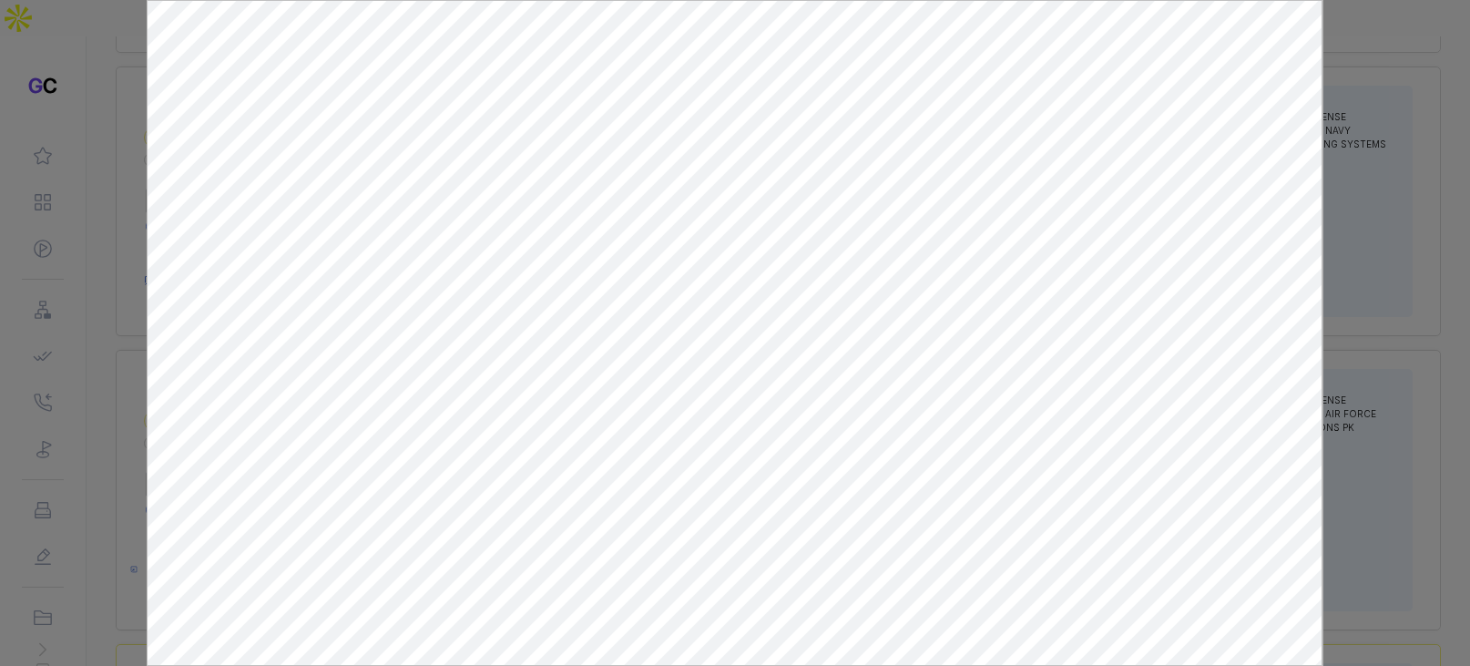
scroll to position [0, 0]
click at [1378, 189] on div at bounding box center [735, 333] width 1470 height 666
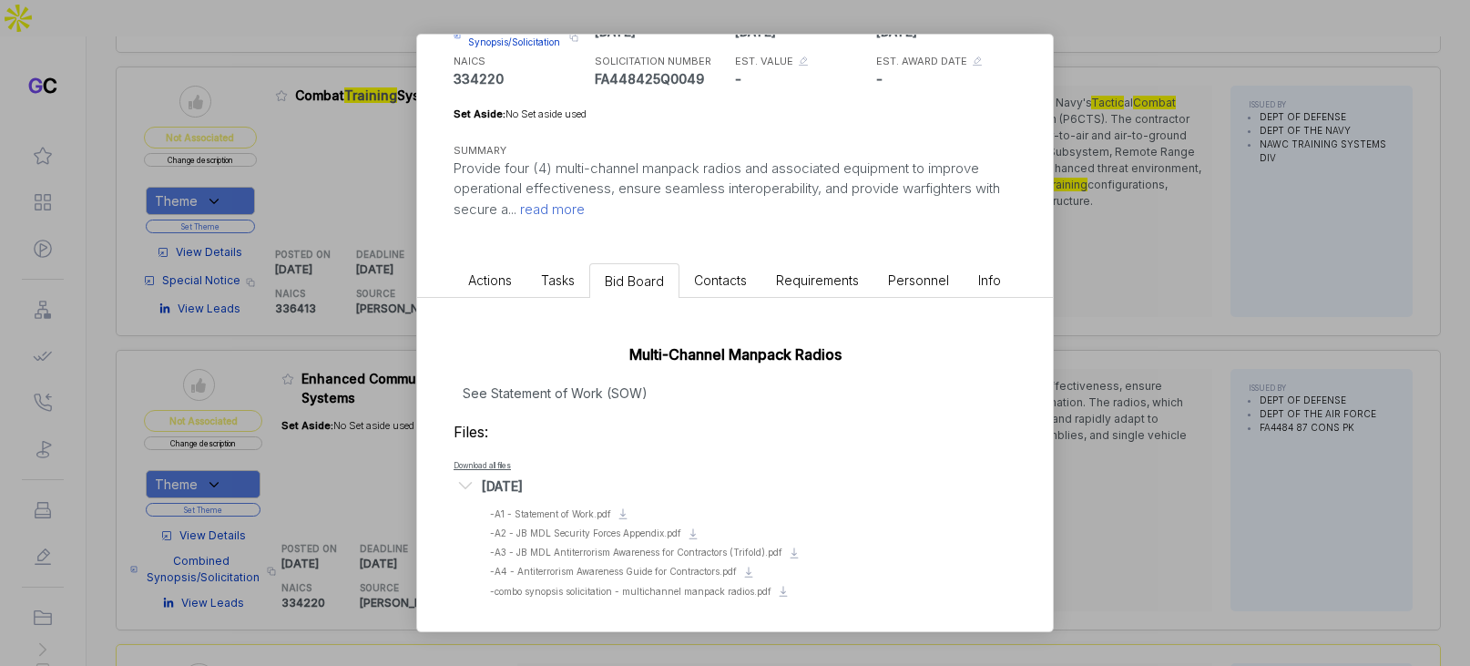
click at [1237, 257] on div "Enhanced Communication Systems sam STAGE Combined Synopsis/Solicitation Copy li…" at bounding box center [735, 333] width 1470 height 666
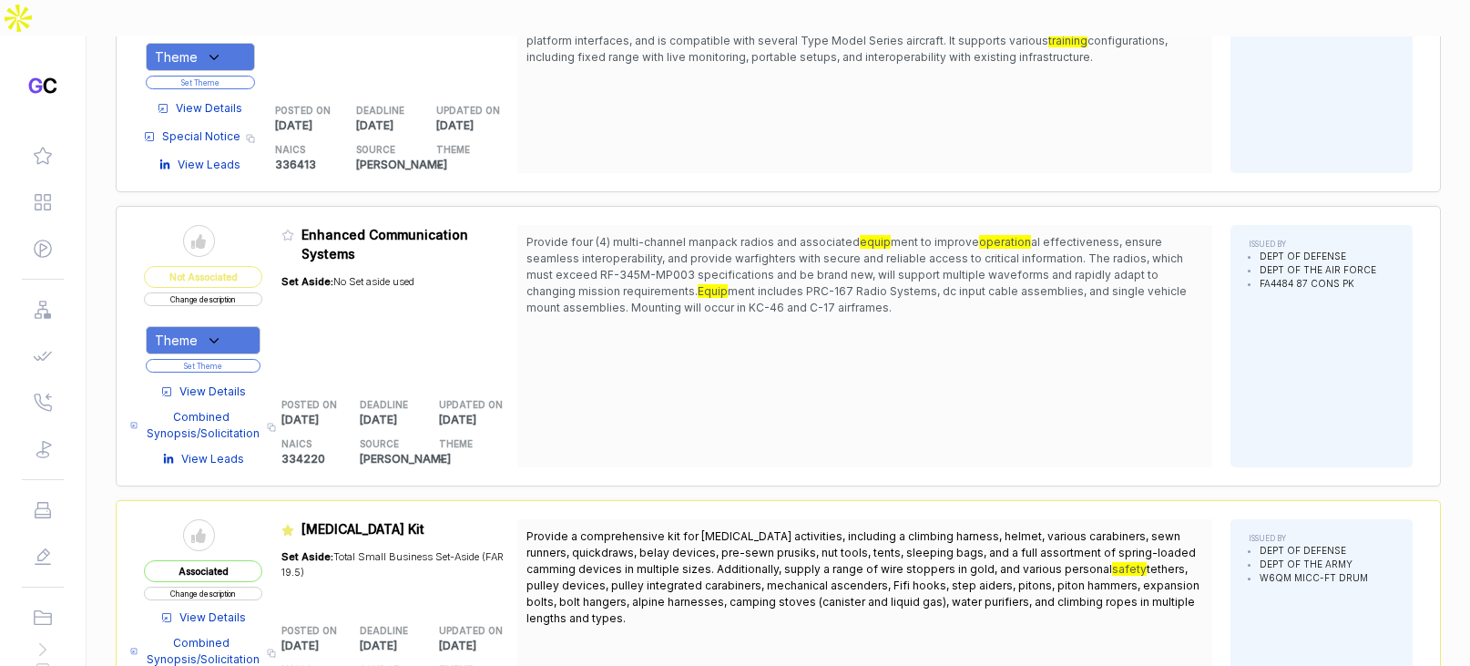
scroll to position [10463, 0]
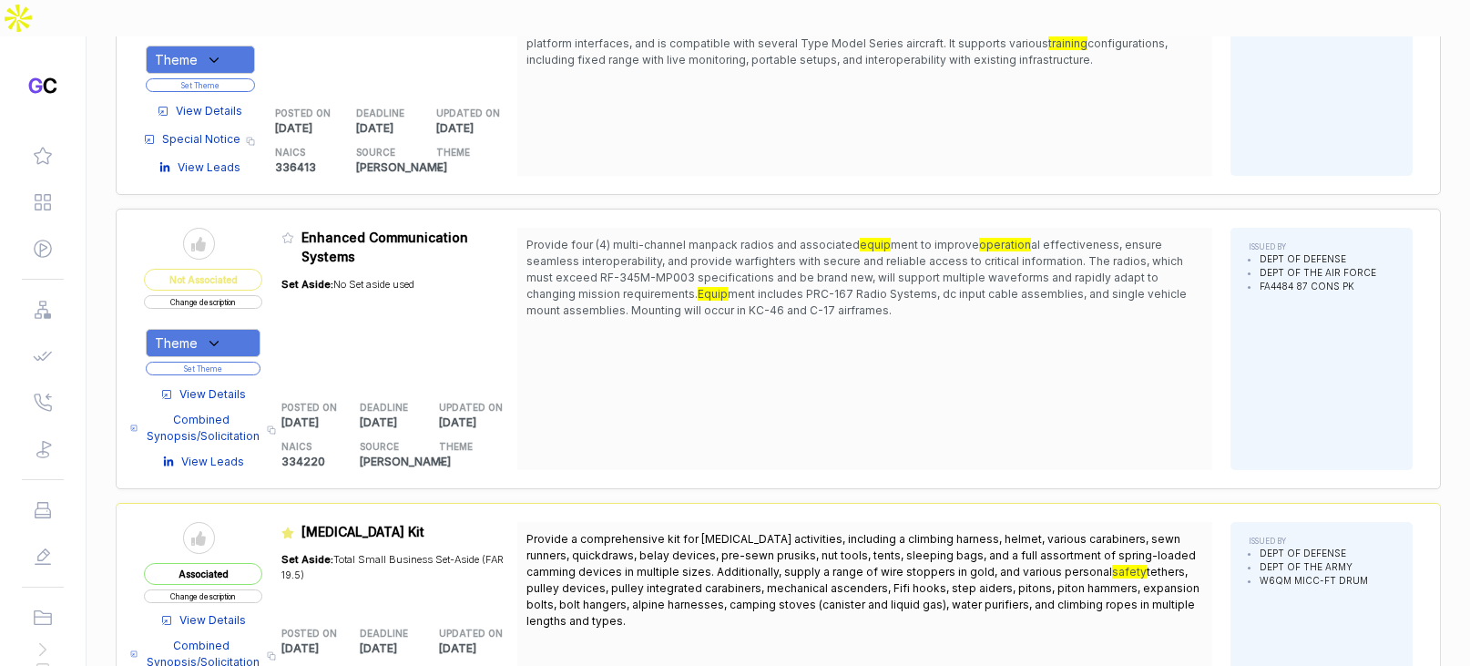
click at [240, 295] on button "Change description" at bounding box center [203, 302] width 118 height 14
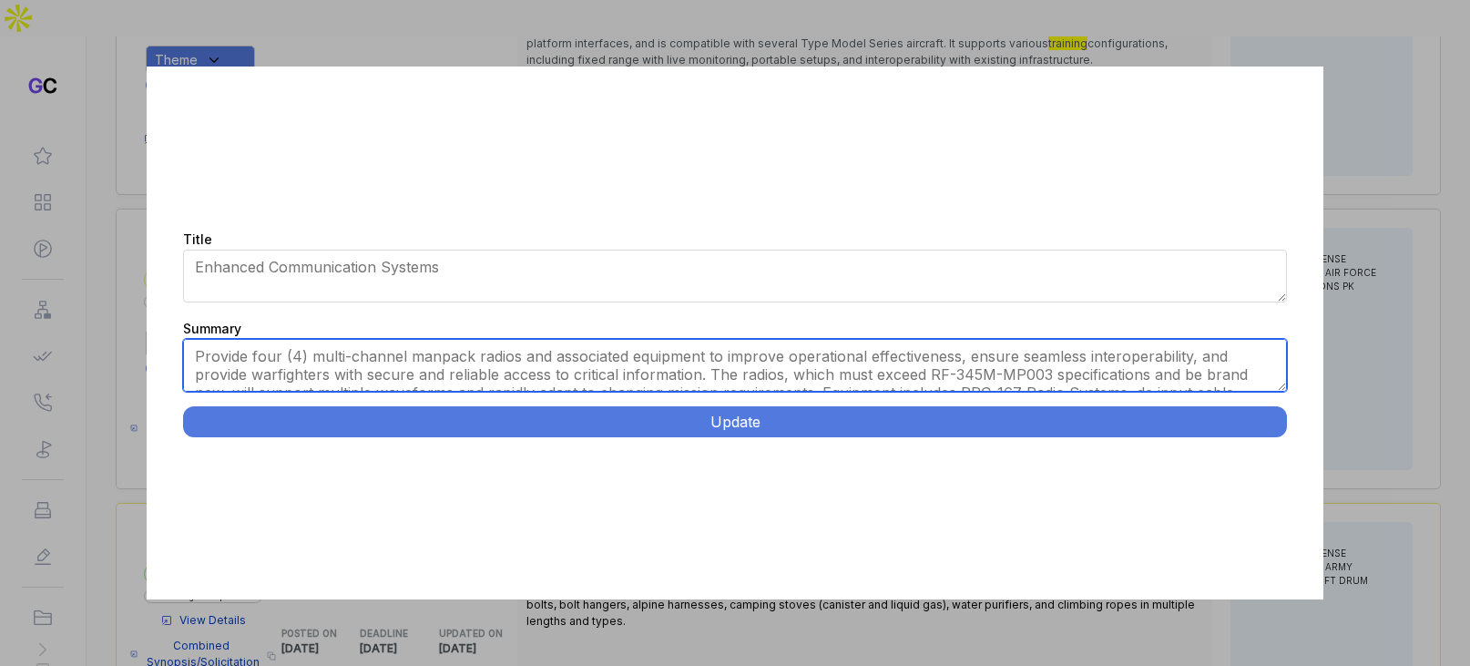
click at [492, 357] on textarea "Provide four (4) multi-channel manpack radios and associated equipment to impro…" at bounding box center [734, 365] width 1103 height 53
paste textarea "Multi-Channel Manpack Radio Systems. Joint Base MDL, NJ. Supply four PRC-167 Ra…"
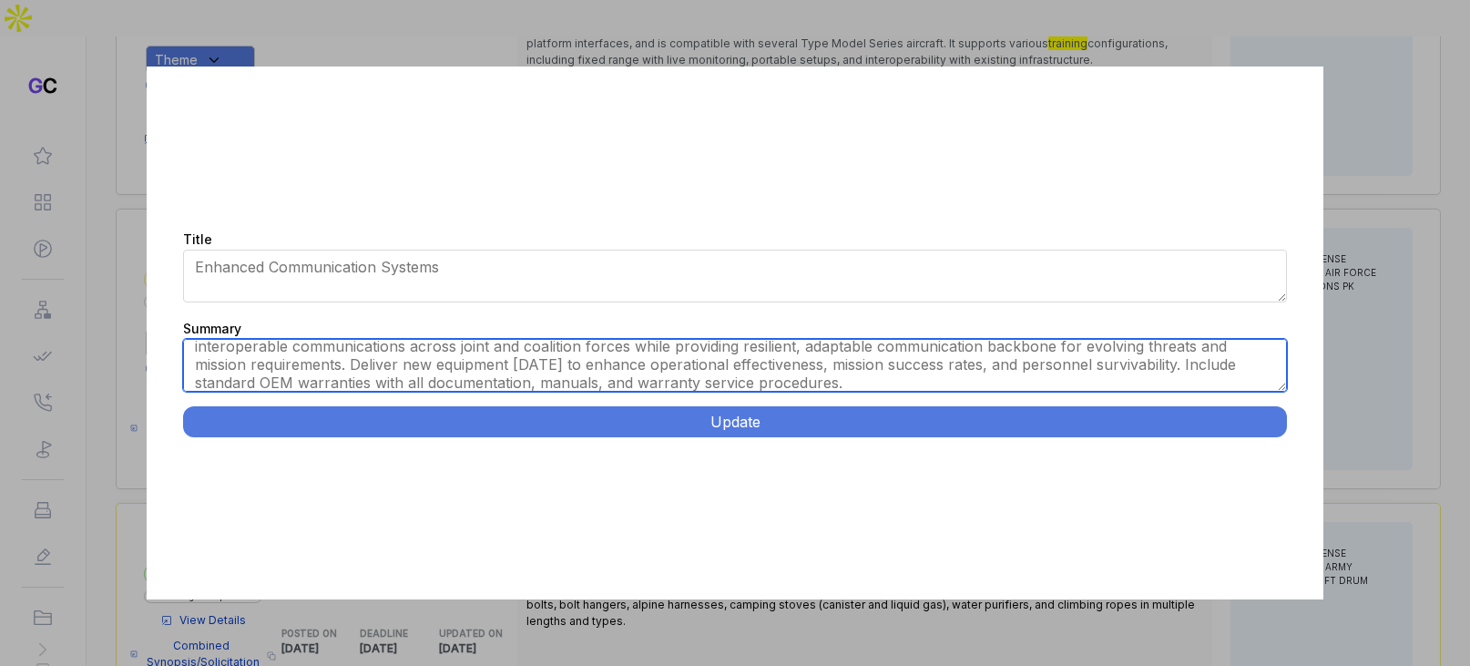
scroll to position [0, 0]
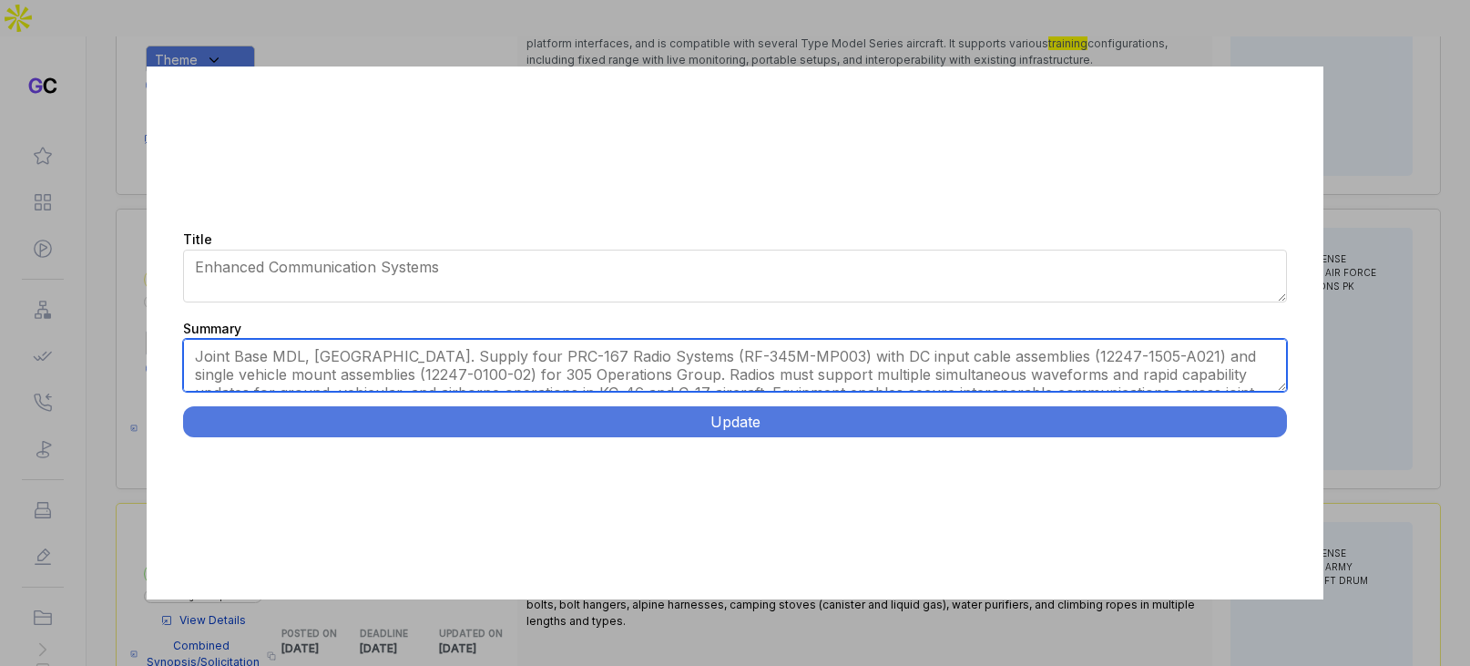
type textarea "Joint Base MDL, NJ. Supply four PRC-167 Radio Systems (RF-345M-MP003) with DC i…"
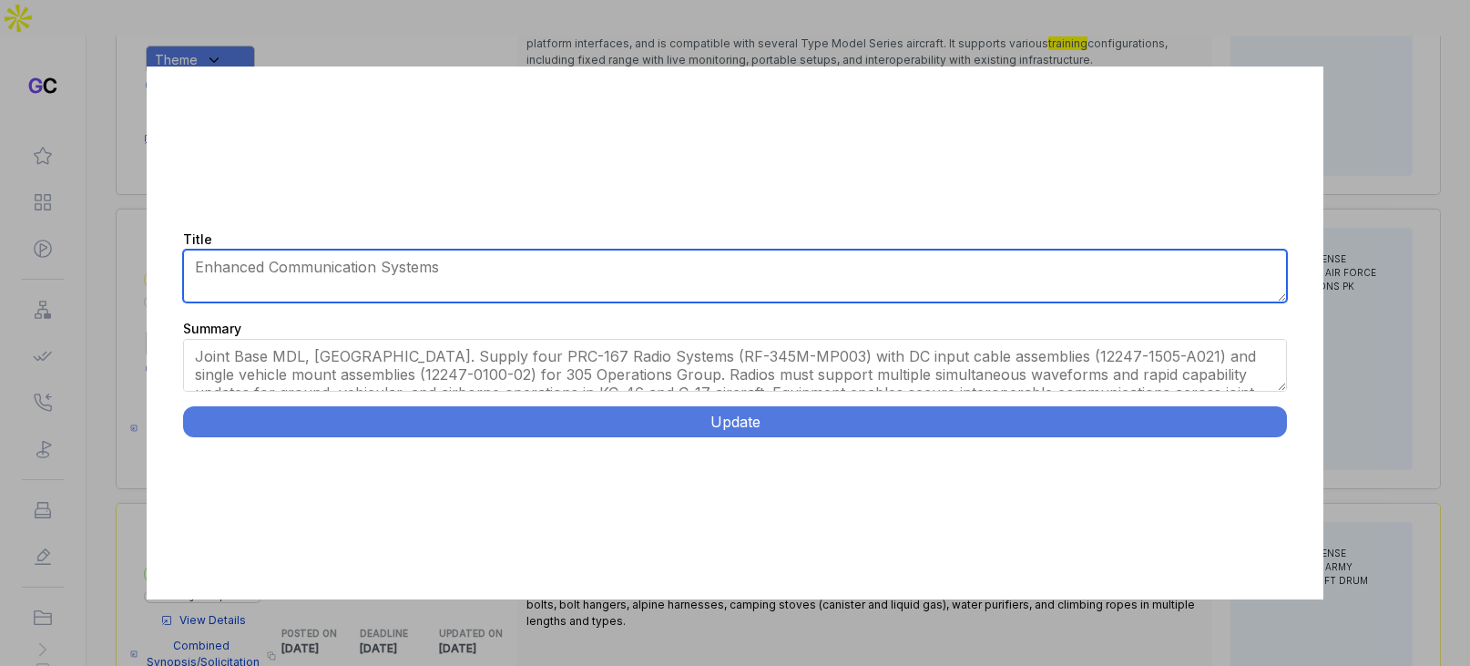
click at [604, 282] on textarea "Enhanced Communication Systems" at bounding box center [734, 275] width 1103 height 53
paste textarea "Multi-Channel Manpack Radio Systems."
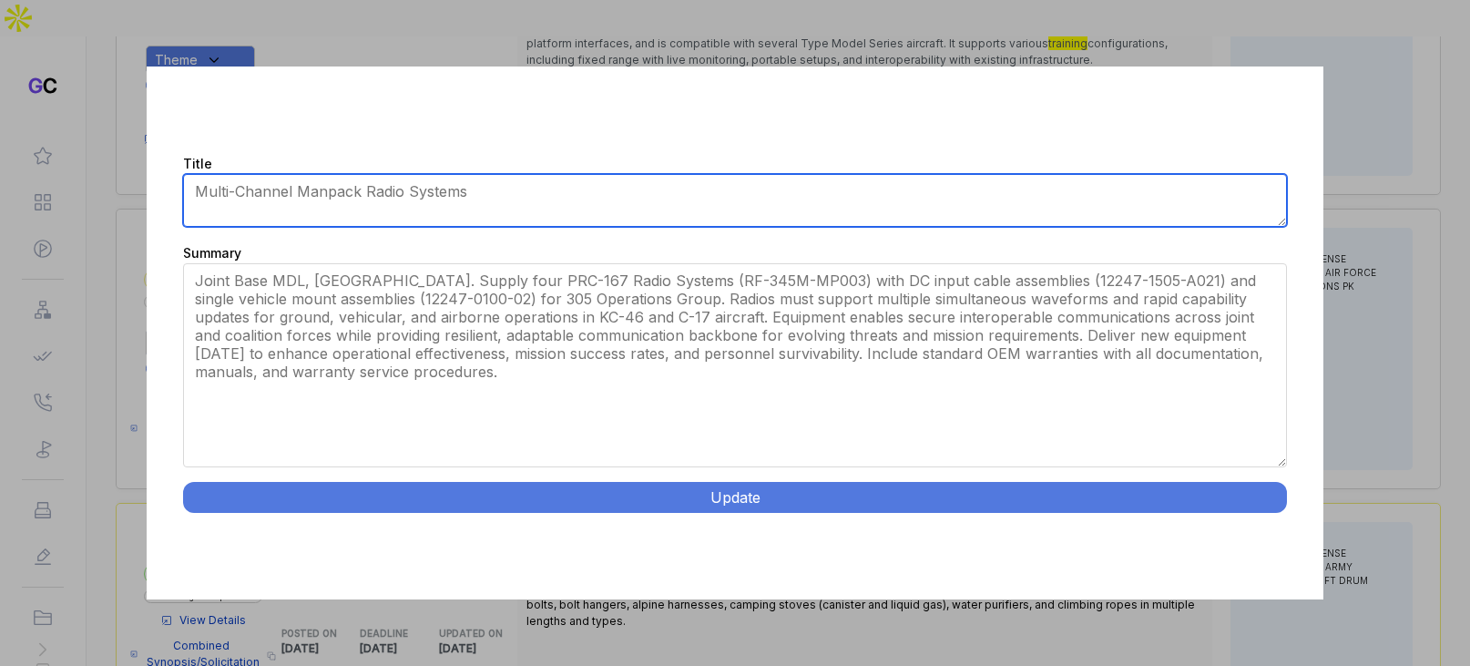
drag, startPoint x: 1284, startPoint y: 389, endPoint x: 848, endPoint y: 379, distance: 436.3
click at [1268, 536] on div "Title Enhanced Communication Systems Summary Provide four (4) multi-channel man…" at bounding box center [734, 332] width 1175 height 533
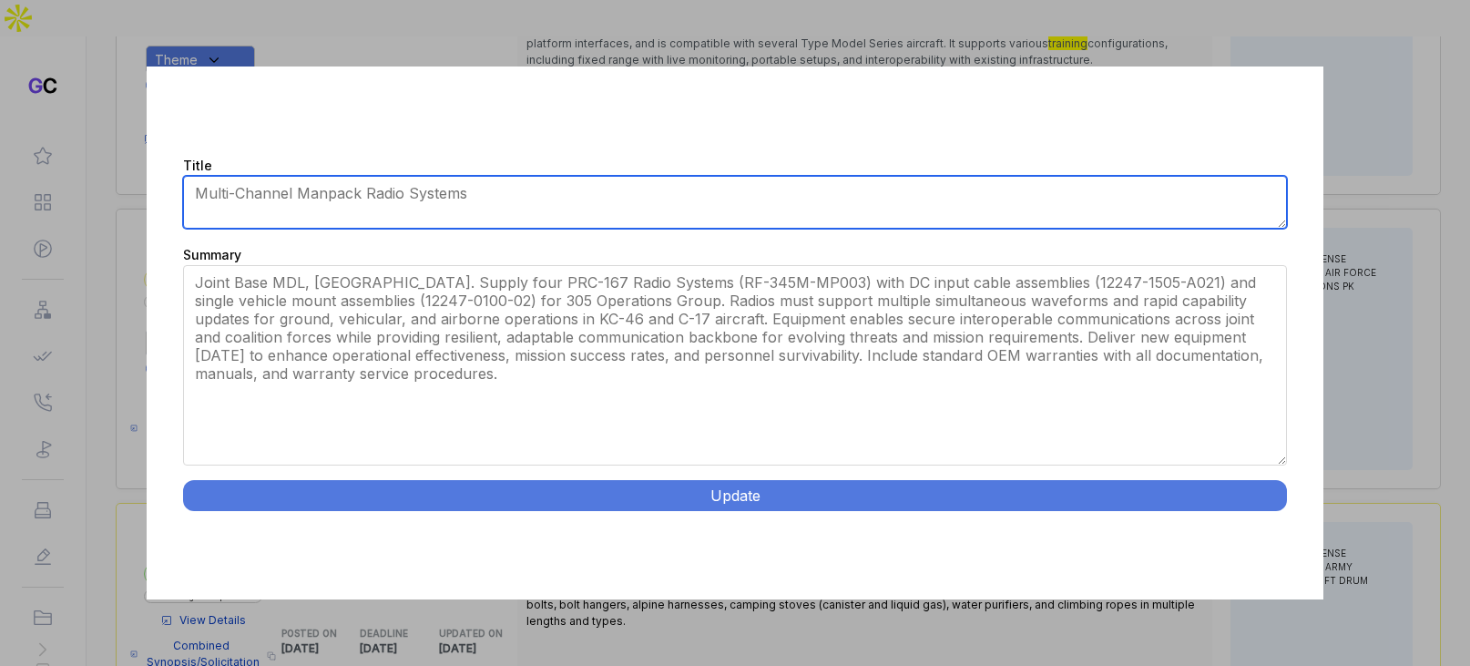
type textarea "Multi-Channel Manpack Radio Systems"
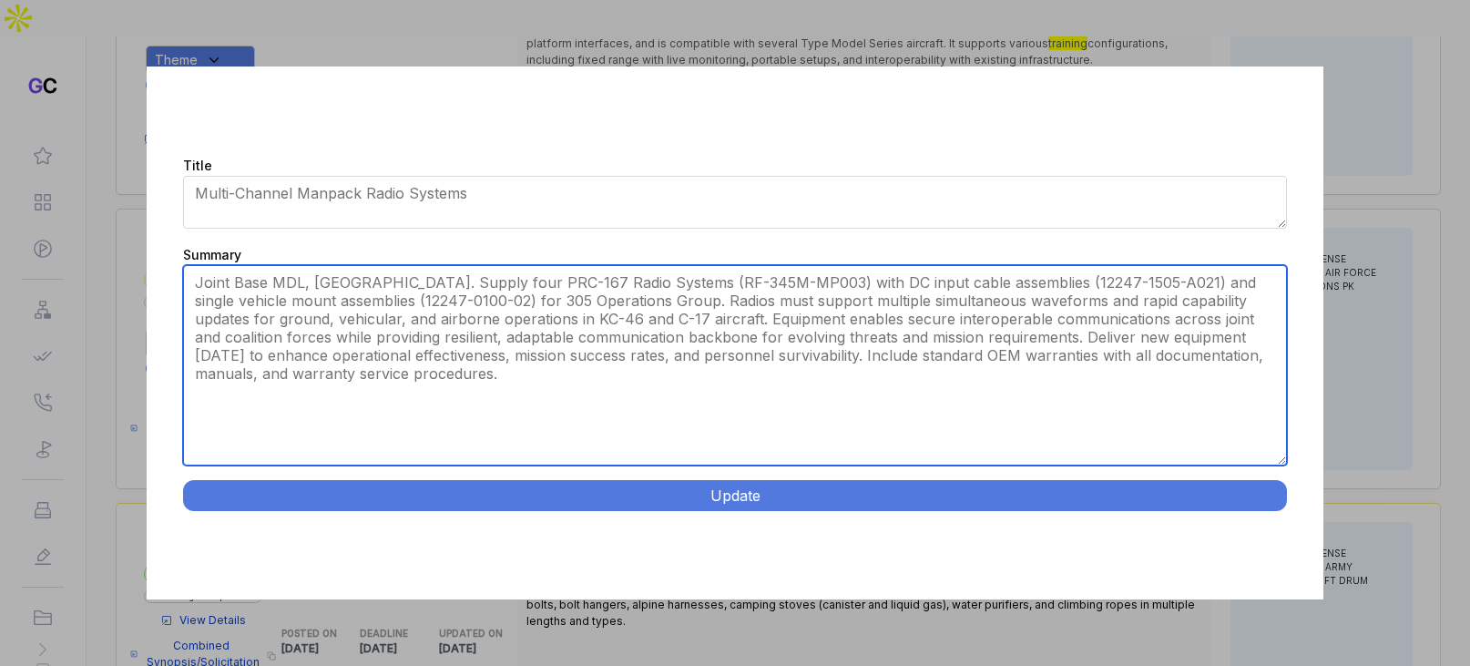
click at [699, 362] on textarea "Provide four (4) multi-channel manpack radios and associated equipment to impro…" at bounding box center [734, 365] width 1103 height 200
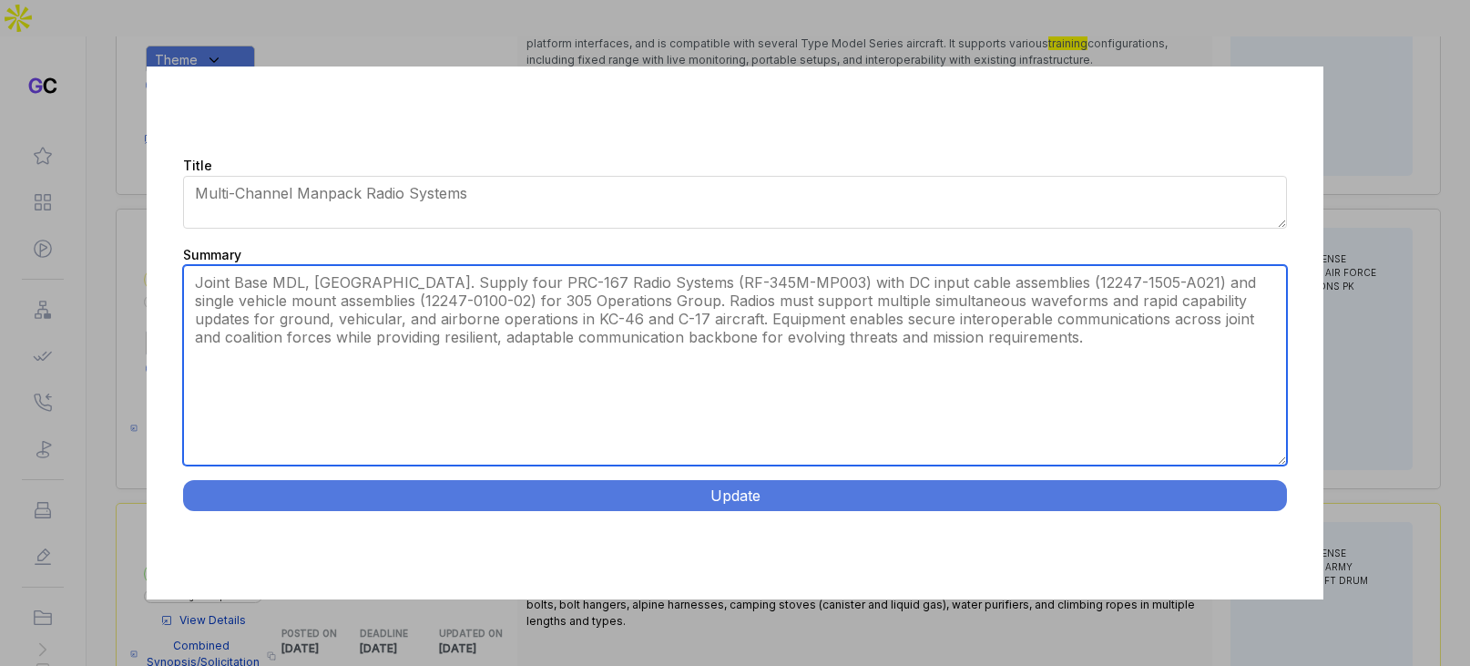
type textarea "Joint Base MDL, NJ. Supply four PRC-167 Radio Systems (RF-345M-MP003) with DC i…"
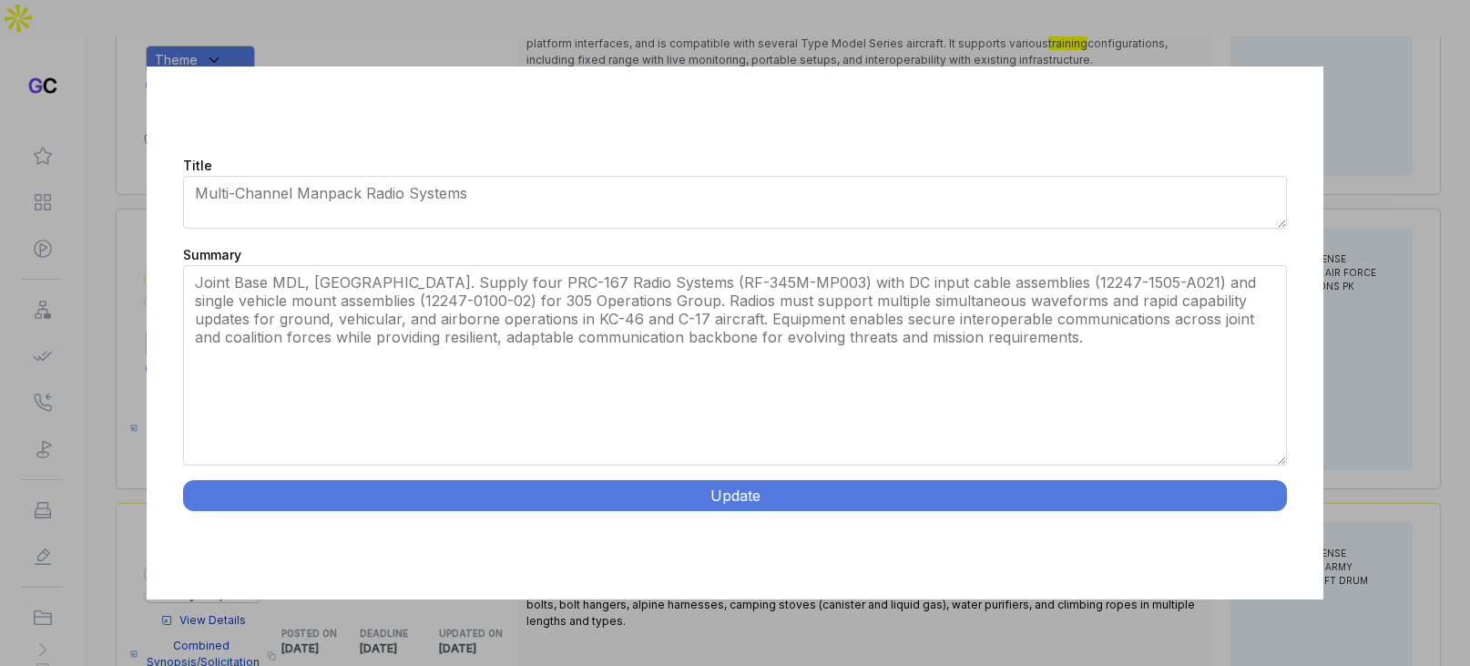
click at [796, 485] on button "Update" at bounding box center [734, 495] width 1103 height 31
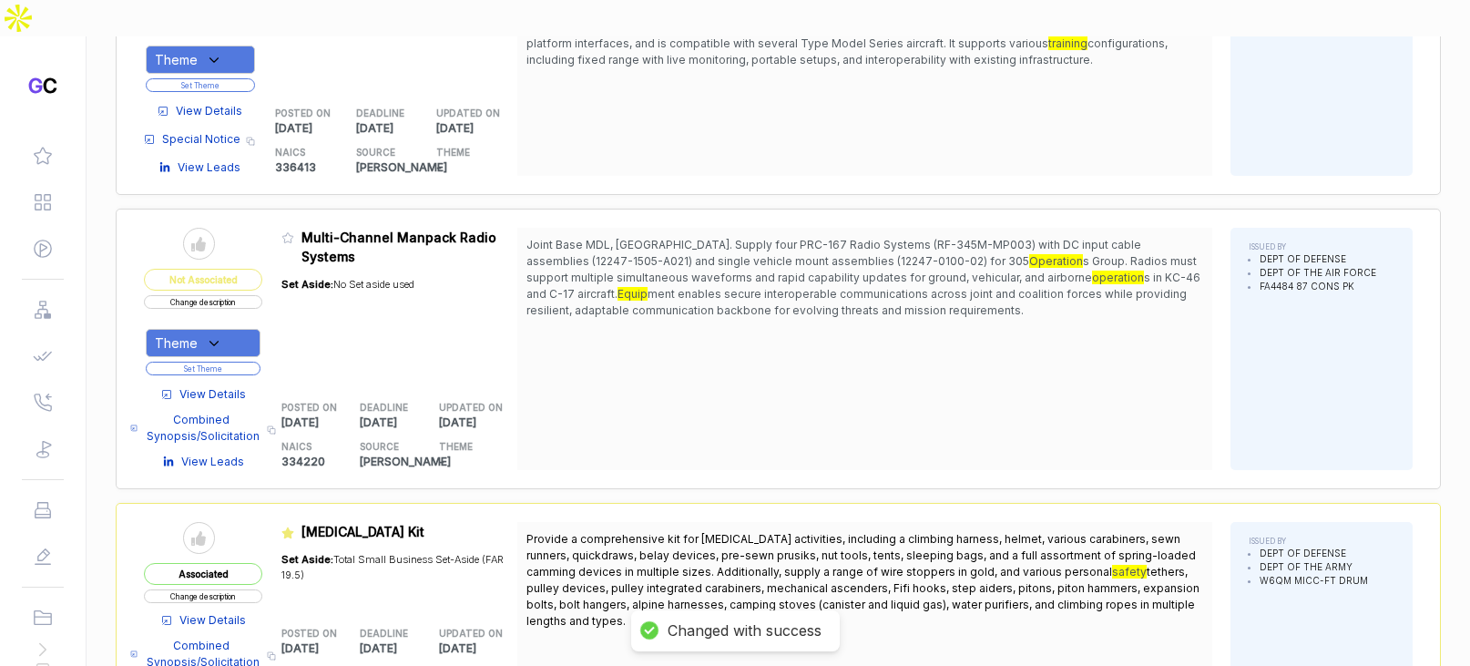
click at [241, 386] on span "View Details" at bounding box center [212, 394] width 66 height 16
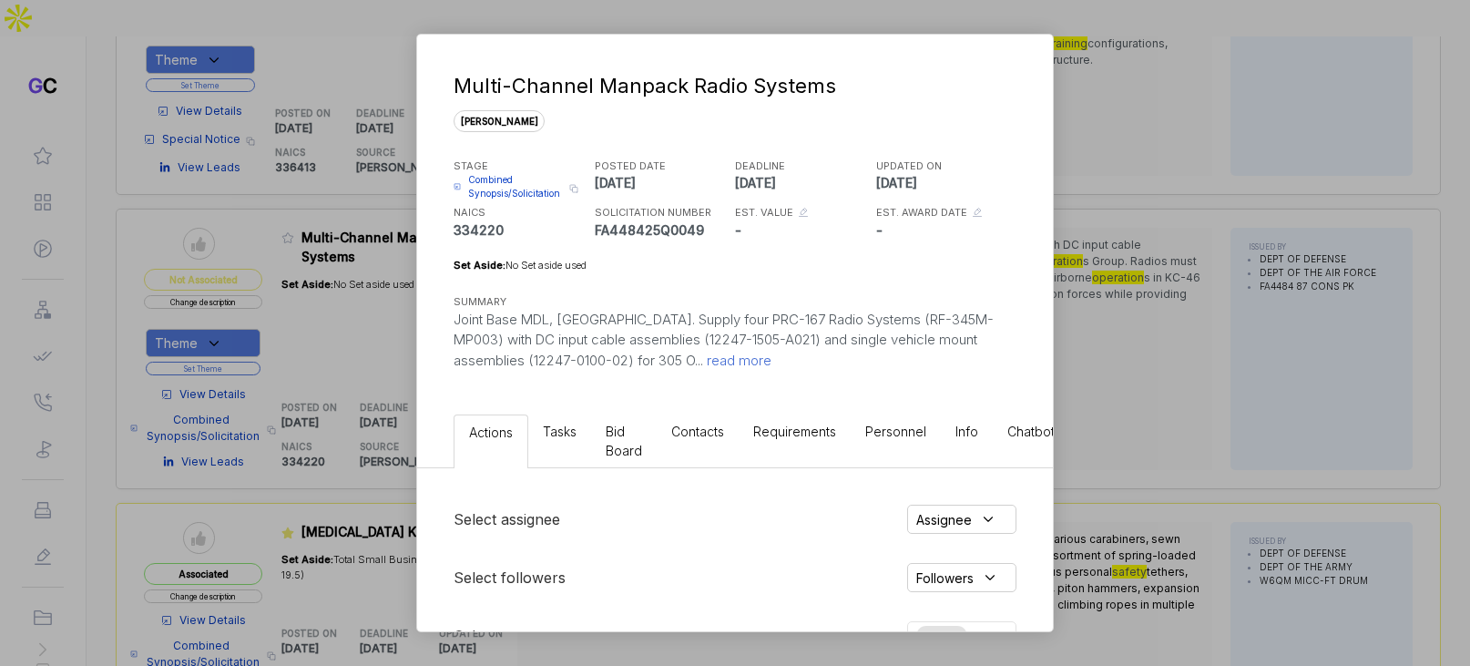
click at [636, 433] on li "Bid Board" at bounding box center [624, 440] width 66 height 53
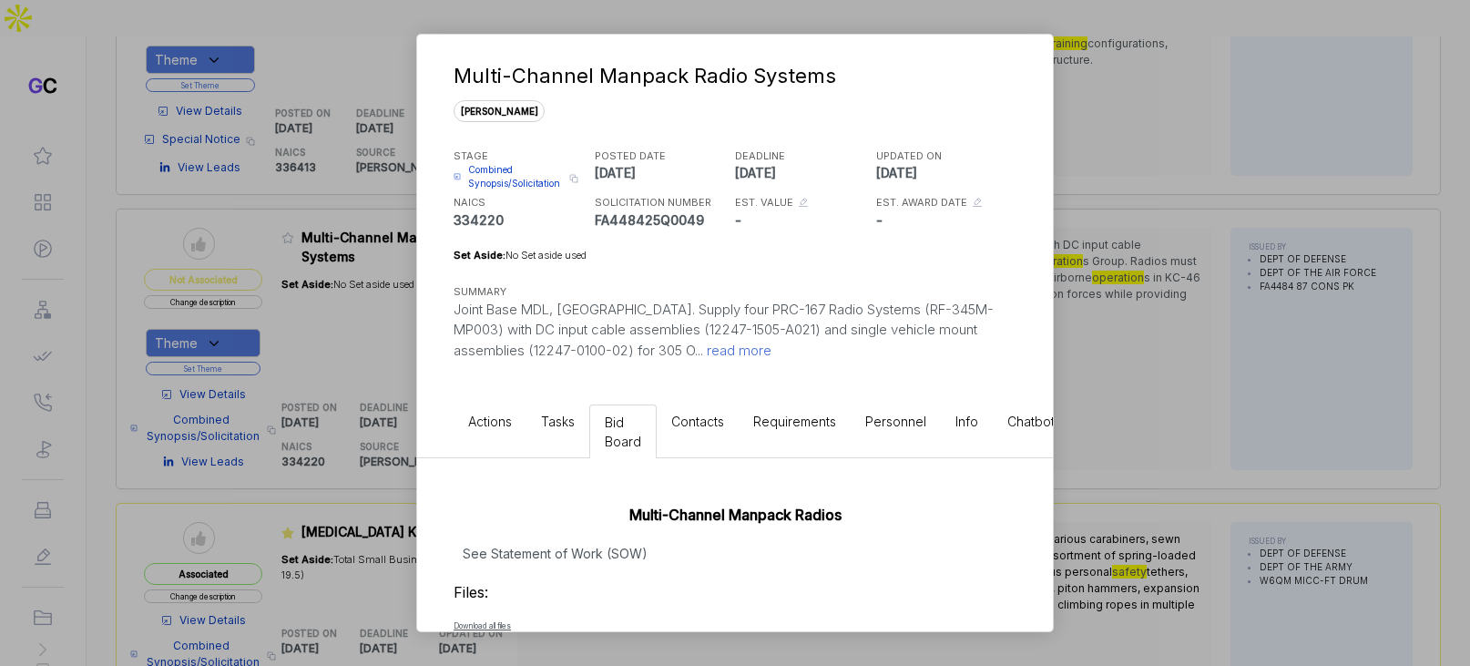
scroll to position [13, 0]
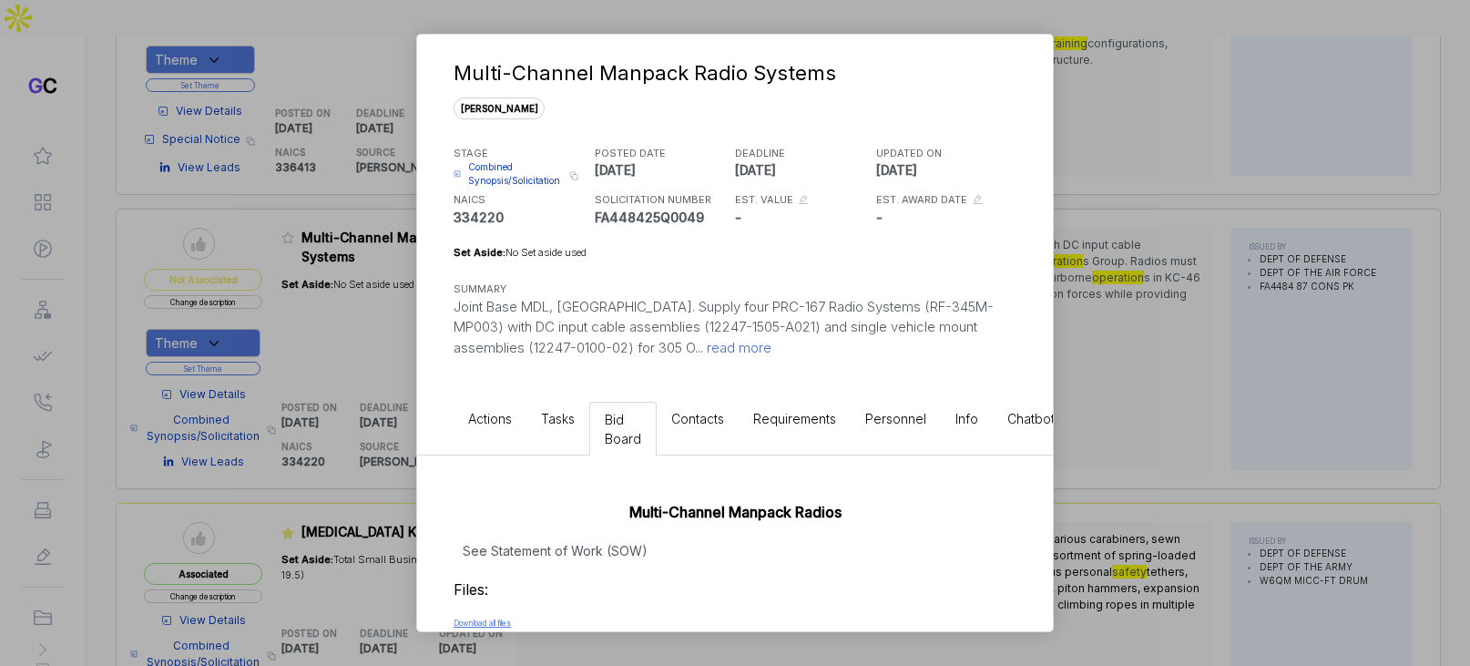
click at [511, 619] on link "Download all files" at bounding box center [481, 622] width 57 height 9
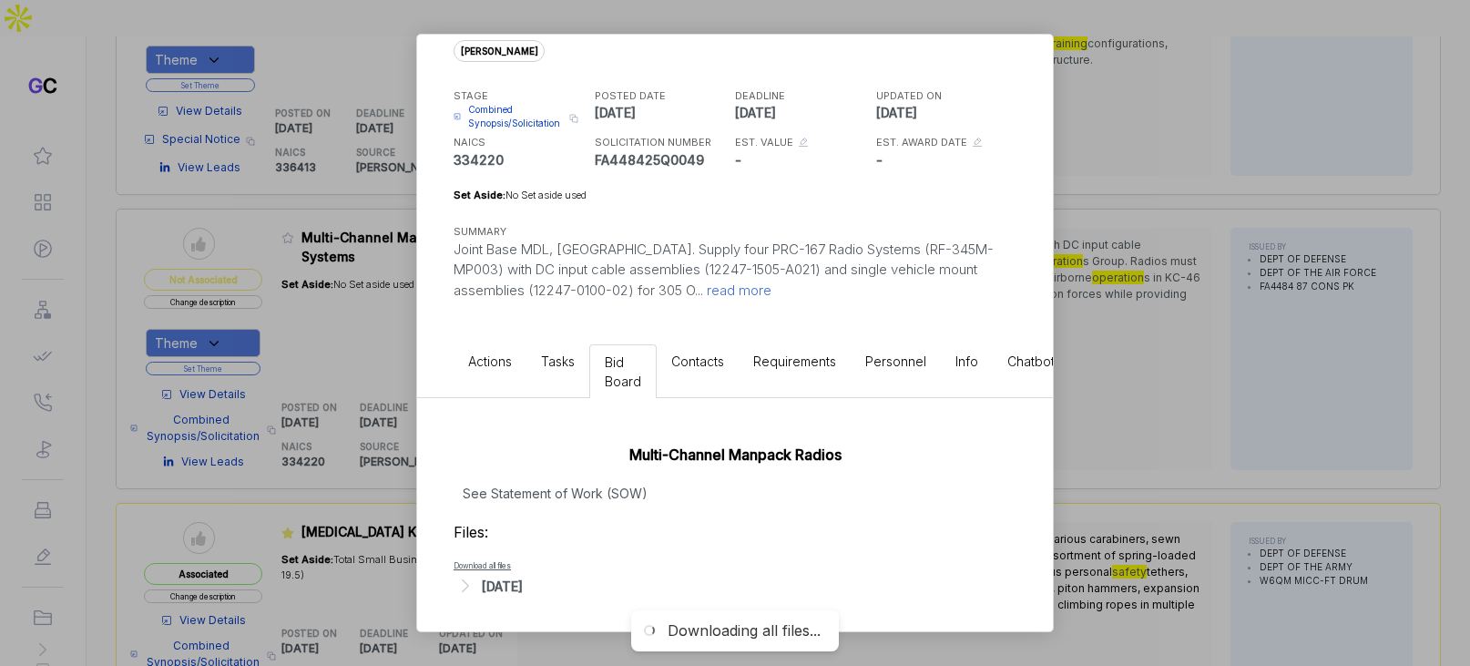
click at [523, 585] on div "[DATE]" at bounding box center [502, 585] width 41 height 19
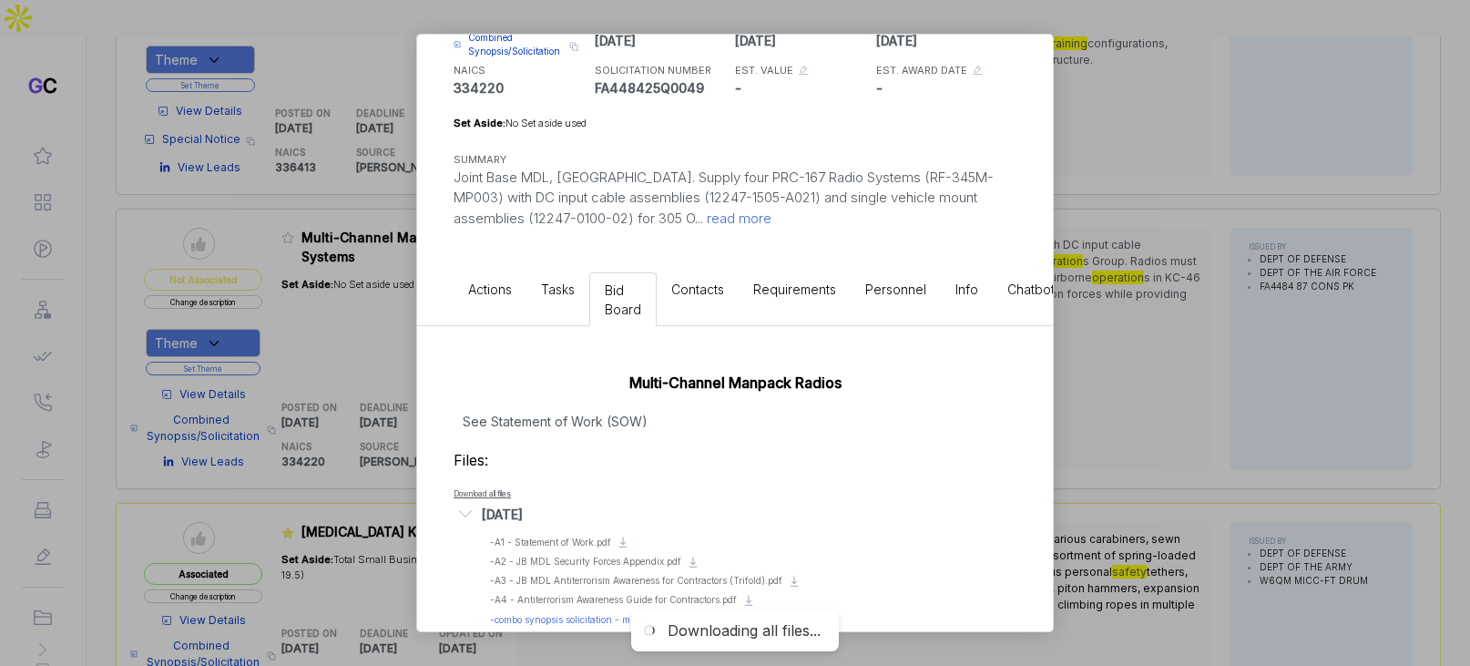
scroll to position [170, 0]
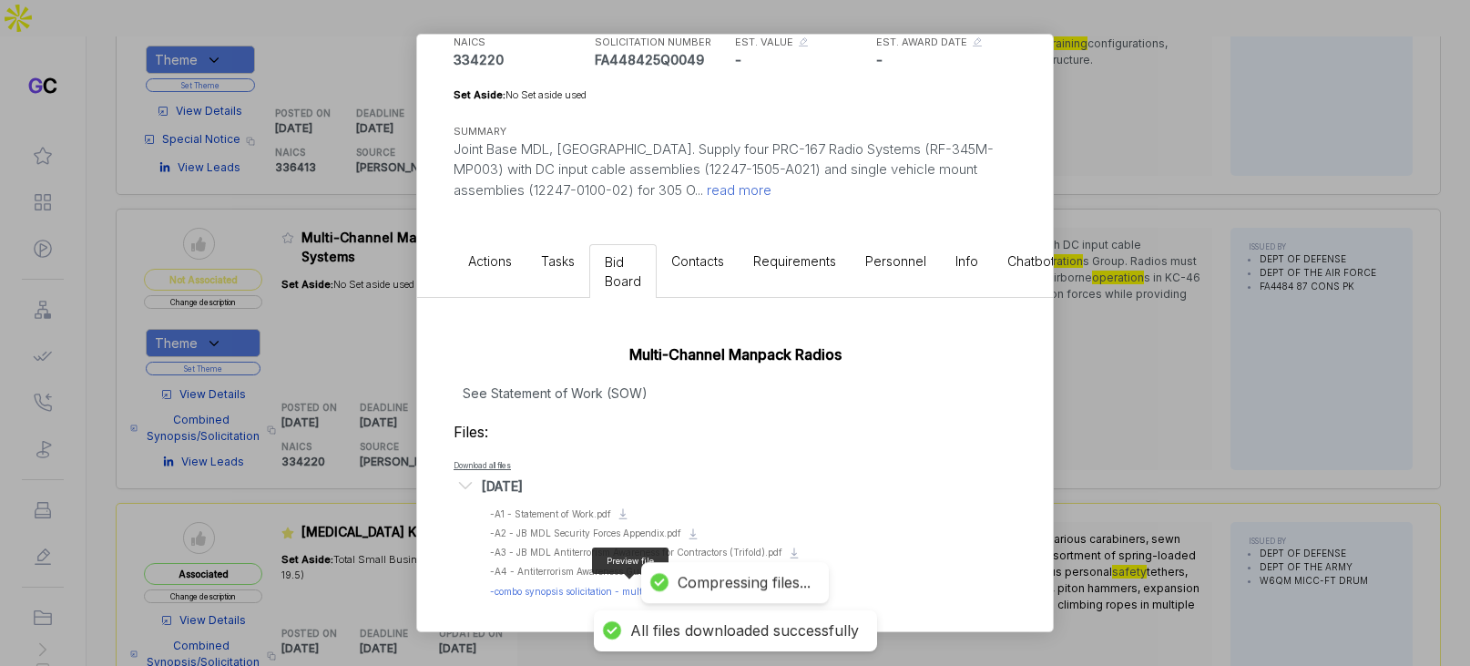
click at [545, 588] on span "- combo synopsis solicitation - multichannel manpack radios.pdf" at bounding box center [630, 590] width 281 height 11
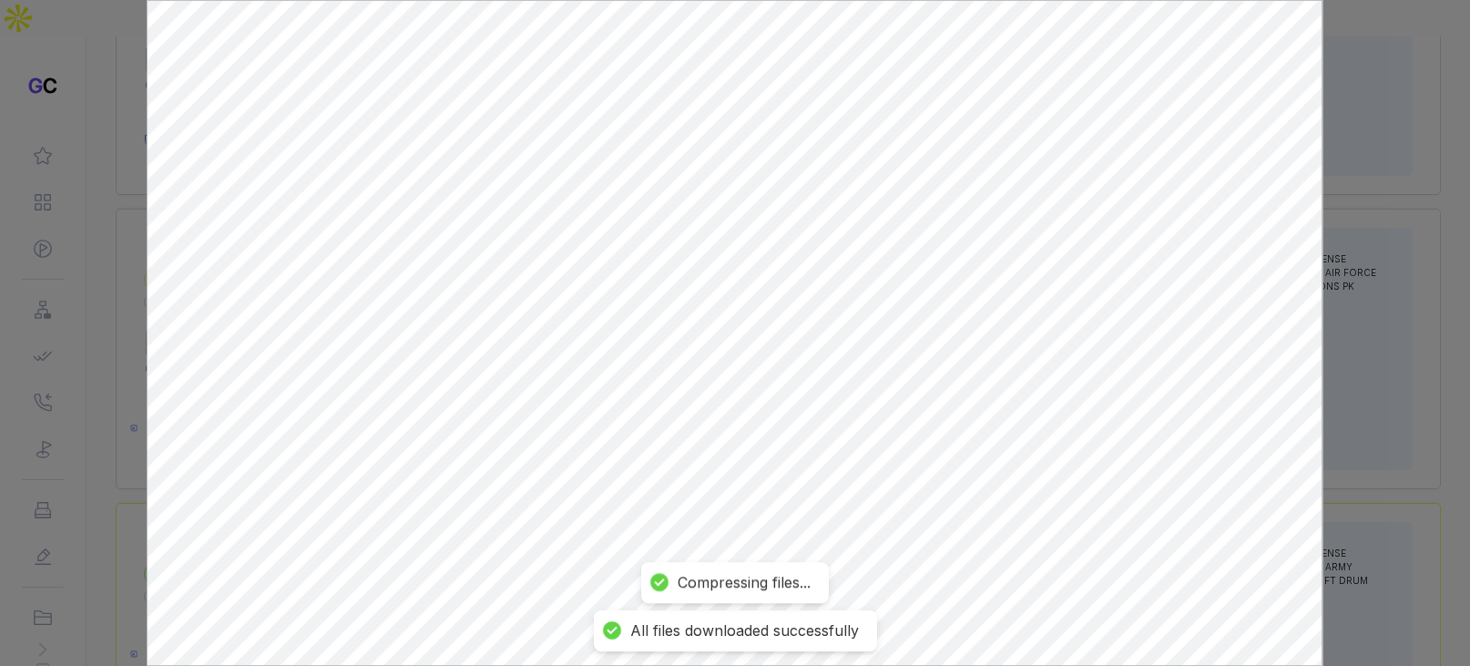
scroll to position [0, 0]
click at [1366, 330] on div at bounding box center [735, 333] width 1470 height 666
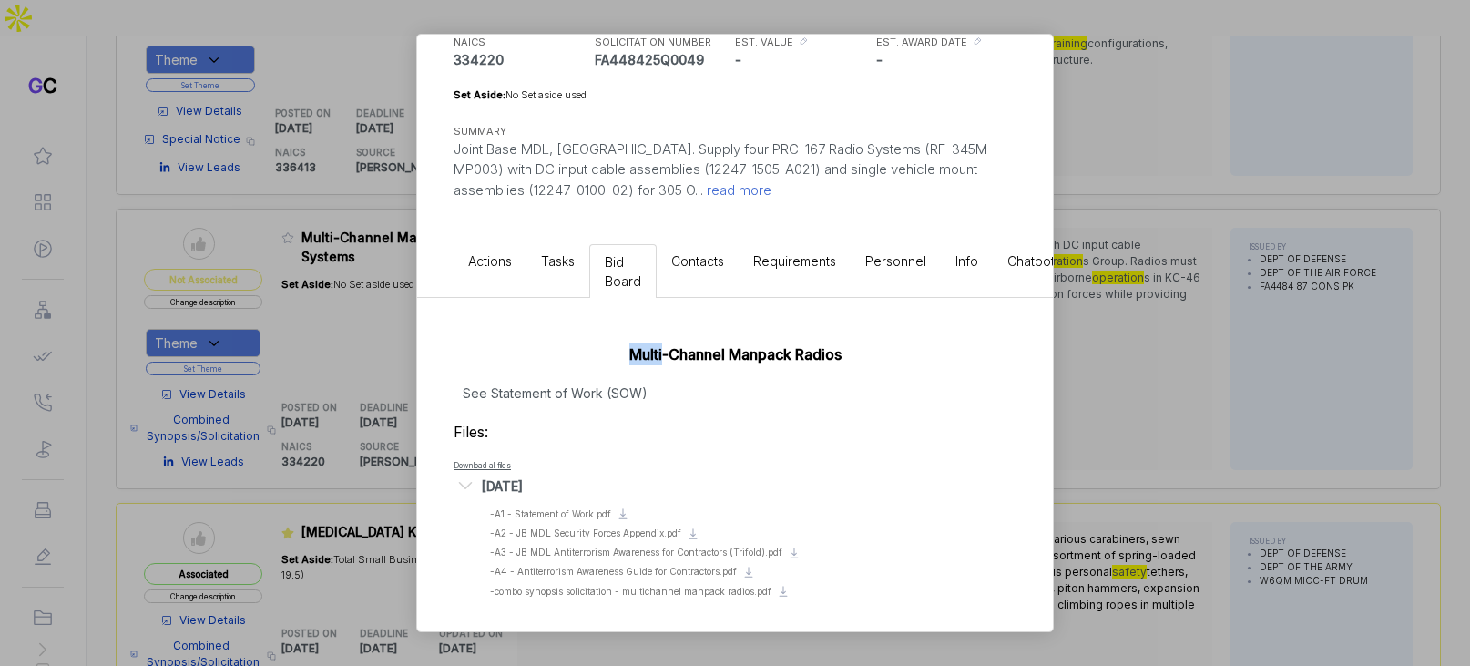
drag, startPoint x: 1366, startPoint y: 330, endPoint x: 1115, endPoint y: 346, distance: 250.9
click at [1366, 330] on div "Multi-Channel Manpack Radio Systems sam STAGE Combined Synopsis/Solicitation Co…" at bounding box center [735, 333] width 1470 height 666
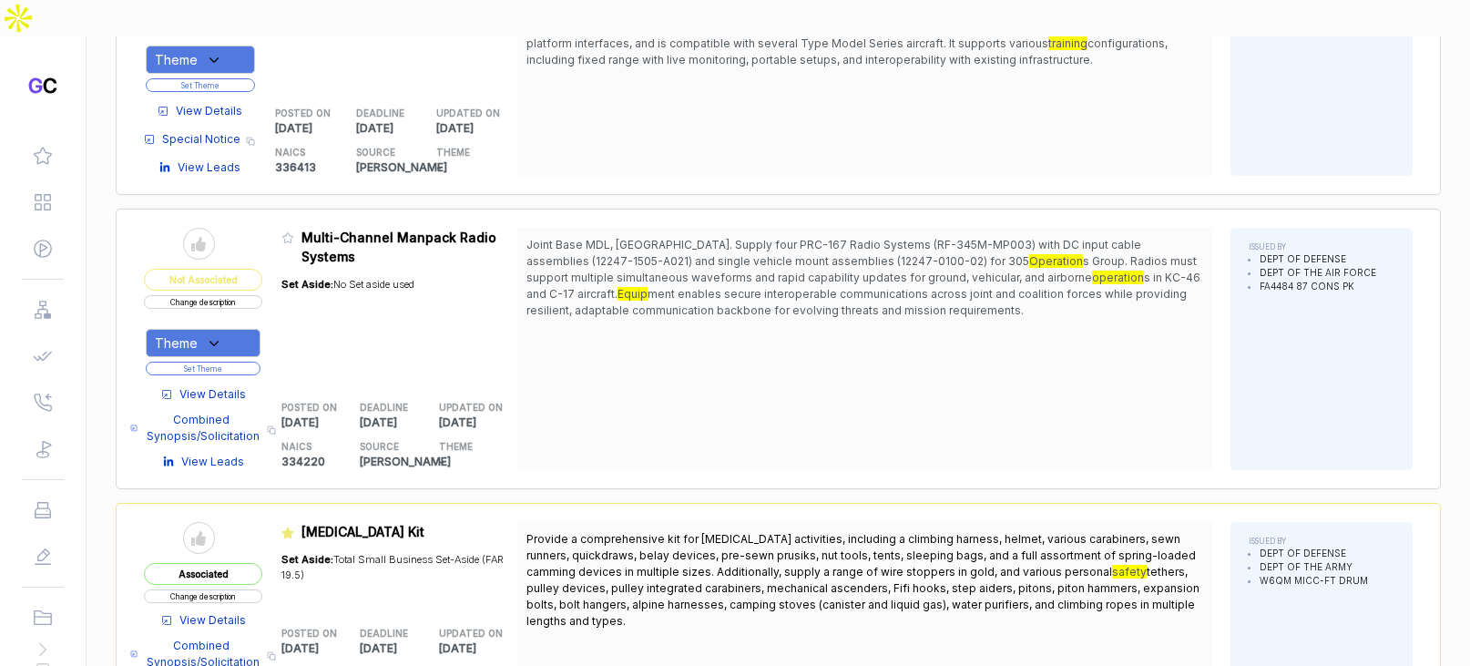
click at [248, 329] on div "Theme" at bounding box center [203, 343] width 115 height 28
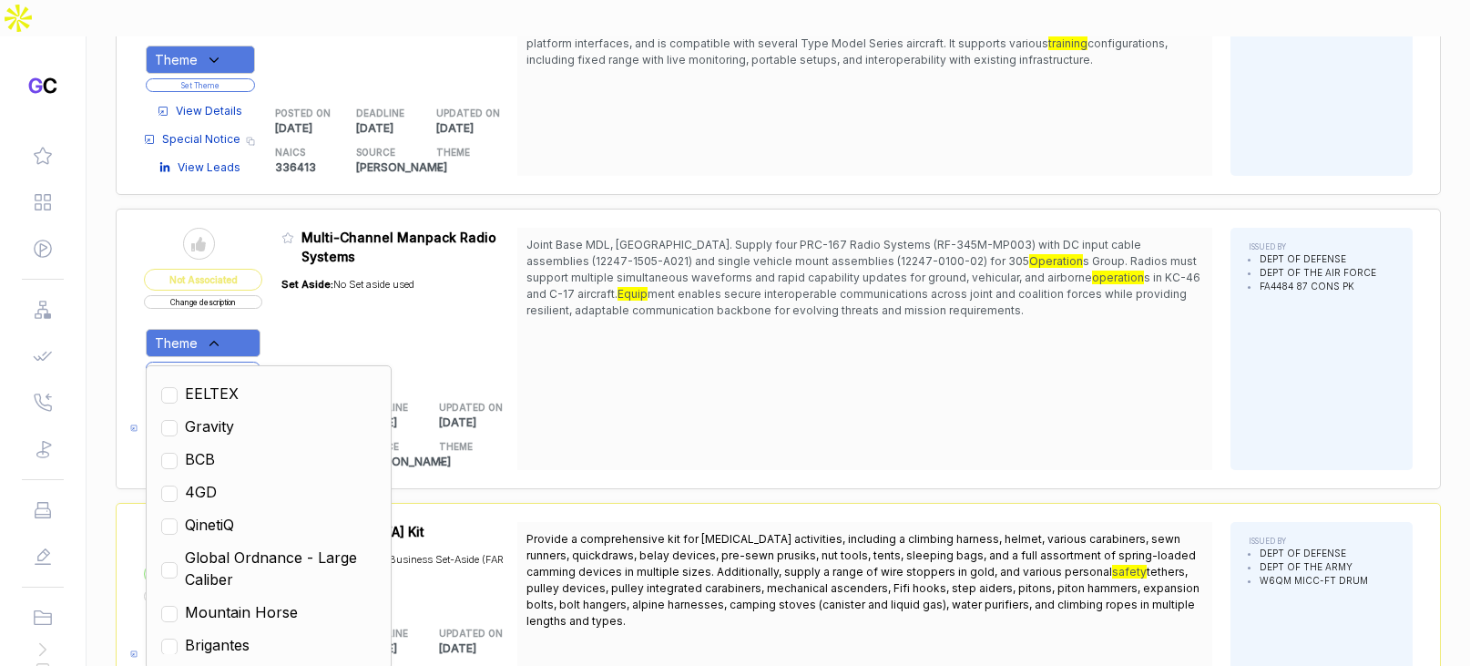
scroll to position [265, 0]
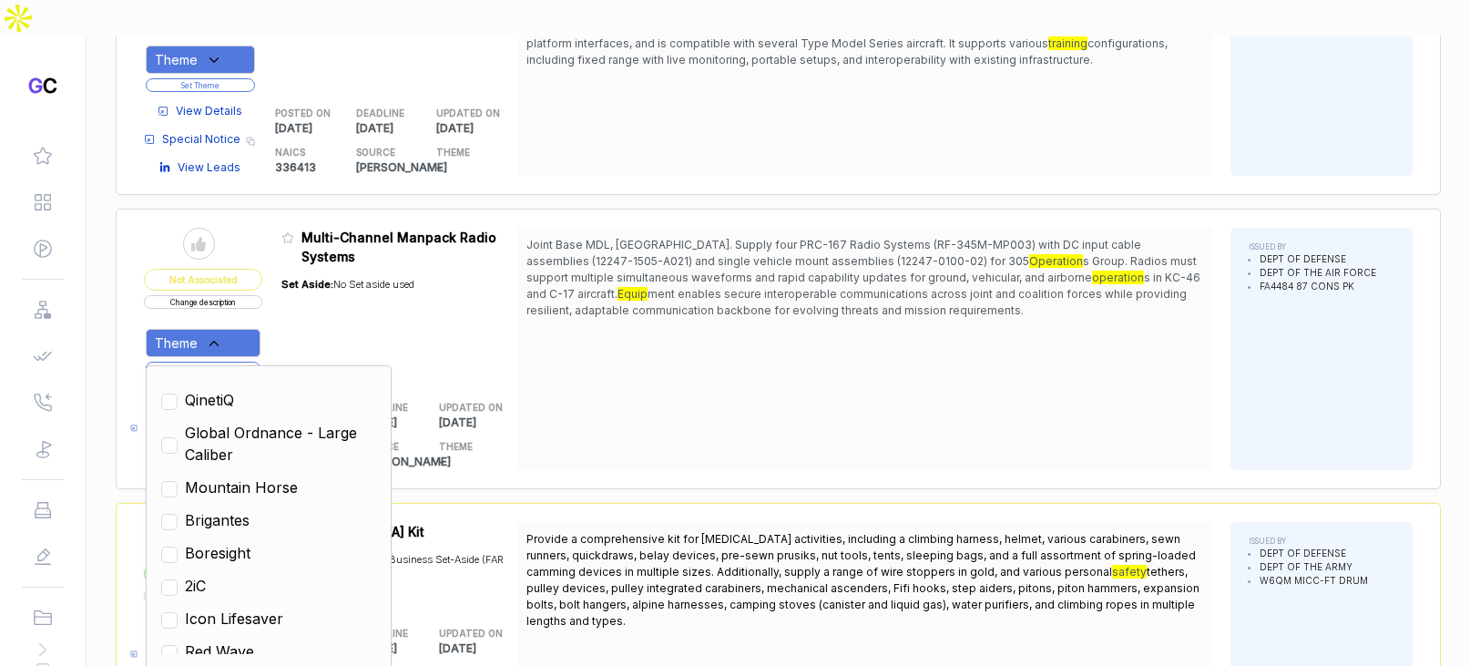
drag, startPoint x: 212, startPoint y: 468, endPoint x: 498, endPoint y: 370, distance: 302.3
click at [206, 575] on span "2iC" at bounding box center [195, 586] width 21 height 22
checkbox input "true"
drag, startPoint x: 607, startPoint y: 317, endPoint x: 345, endPoint y: 263, distance: 267.7
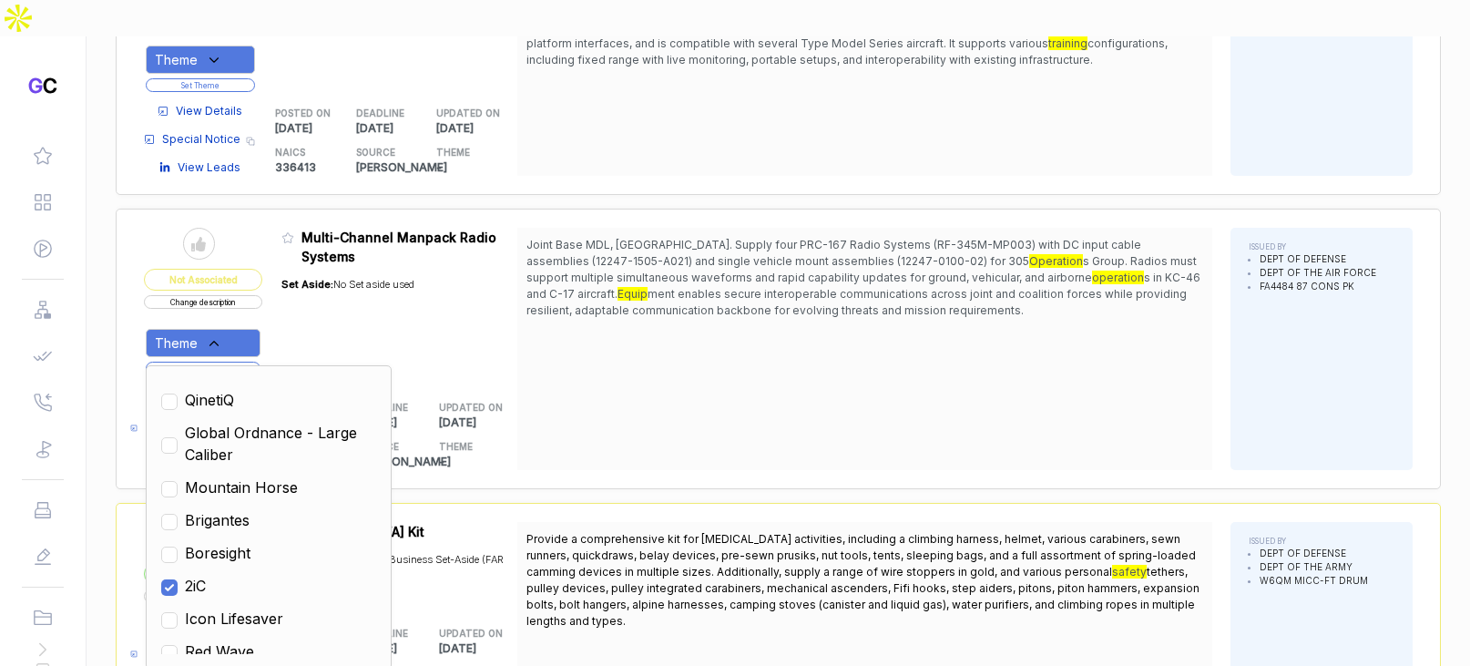
click at [589, 318] on div "Joint Base MDL, NJ. Supply four PRC-167 Radio Systems (RF-345M-MP003) with DC i…" at bounding box center [864, 349] width 695 height 242
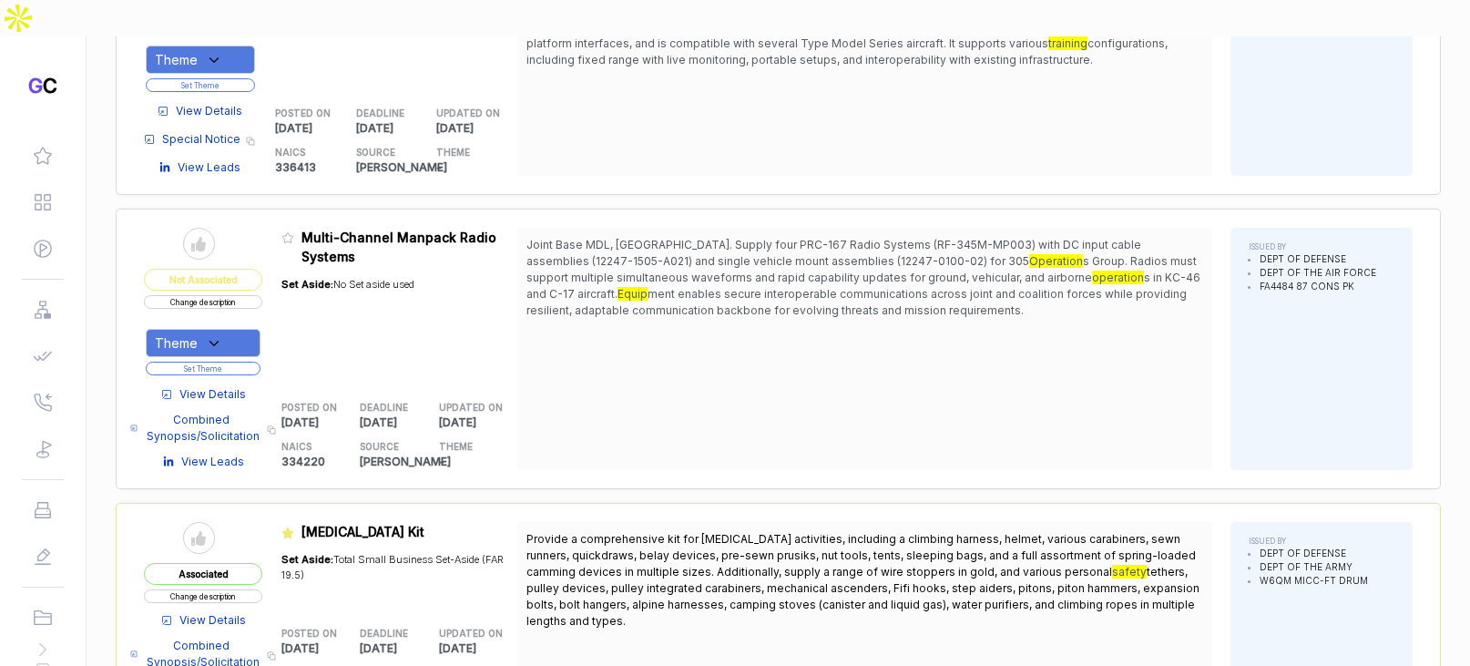
click at [256, 361] on button "Set Theme" at bounding box center [203, 368] width 115 height 14
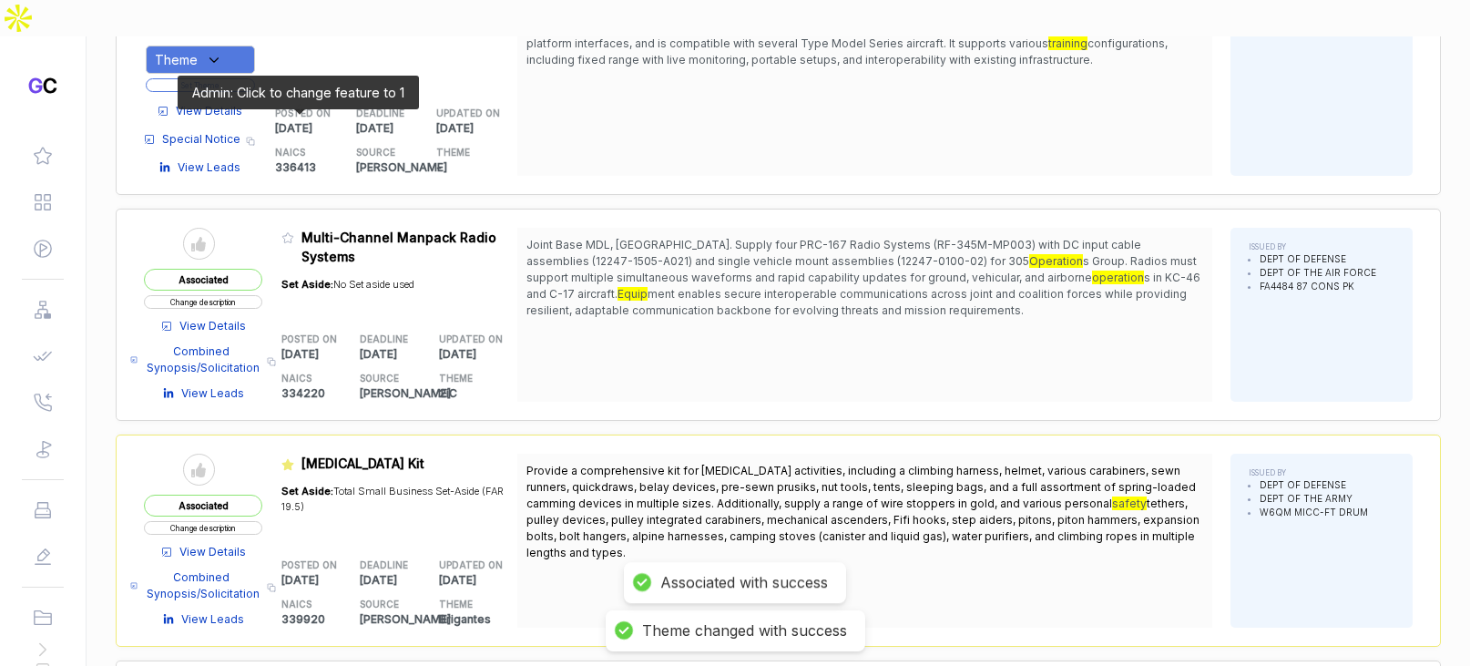
click at [293, 233] on icon at bounding box center [287, 238] width 11 height 10
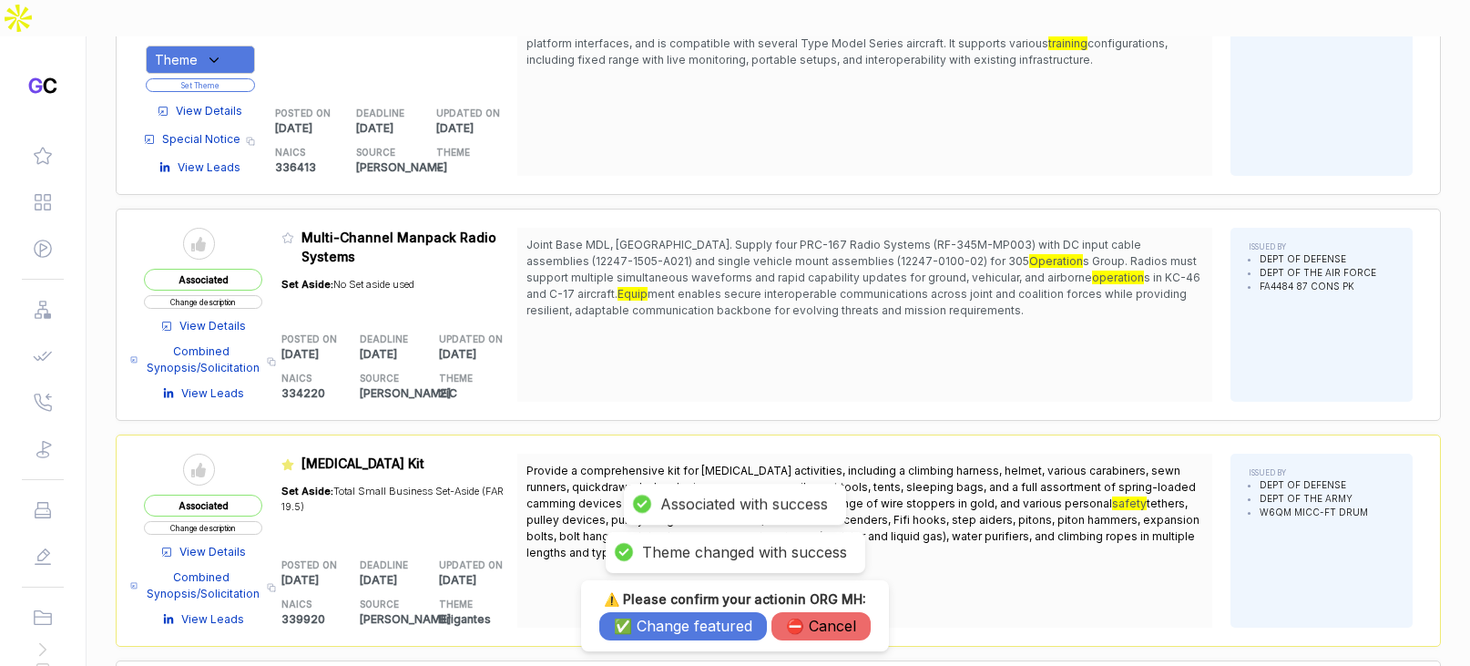
click at [655, 640] on div "⚠️ Please confirm your action in ORG MH : ✅ Change featured ⛔️ Cancel" at bounding box center [735, 615] width 308 height 71
drag, startPoint x: 653, startPoint y: 630, endPoint x: 652, endPoint y: 618, distance: 11.9
click at [652, 629] on button "✅ Change featured" at bounding box center [683, 626] width 168 height 28
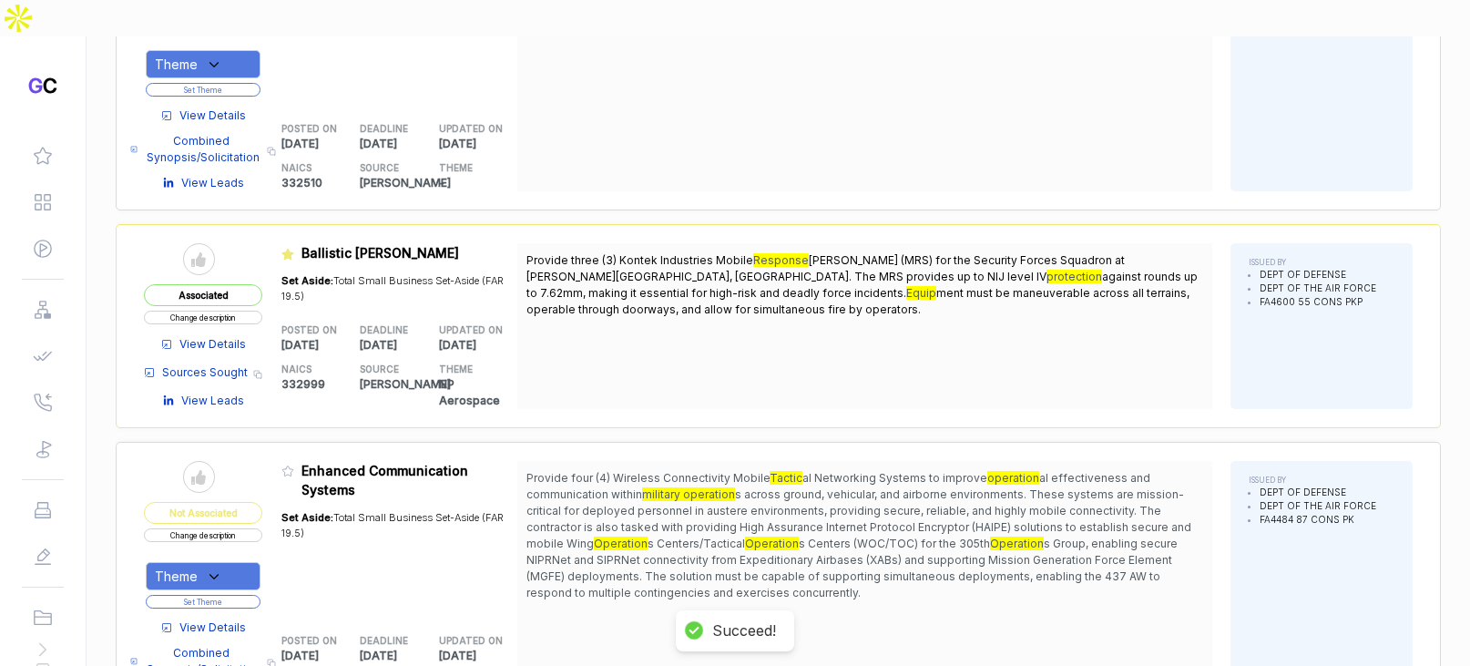
scroll to position [11238, 0]
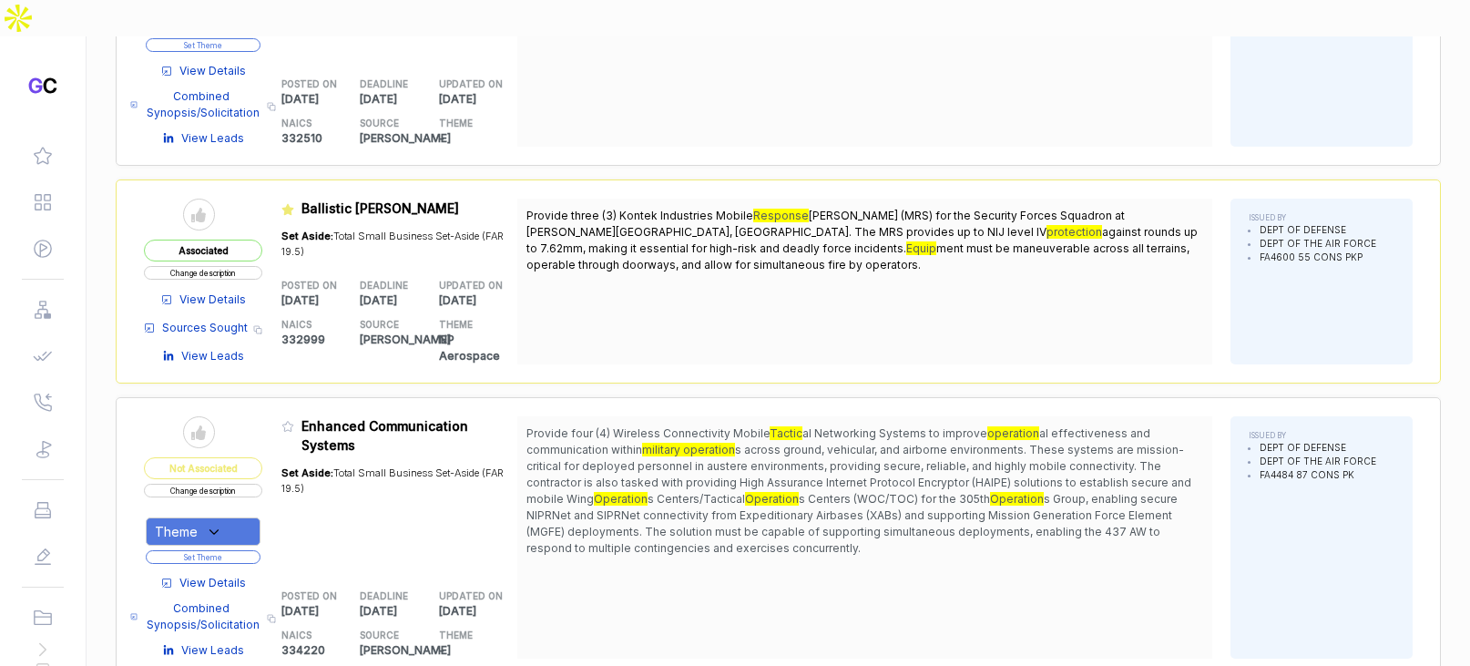
click at [244, 575] on span "View Details" at bounding box center [212, 583] width 66 height 16
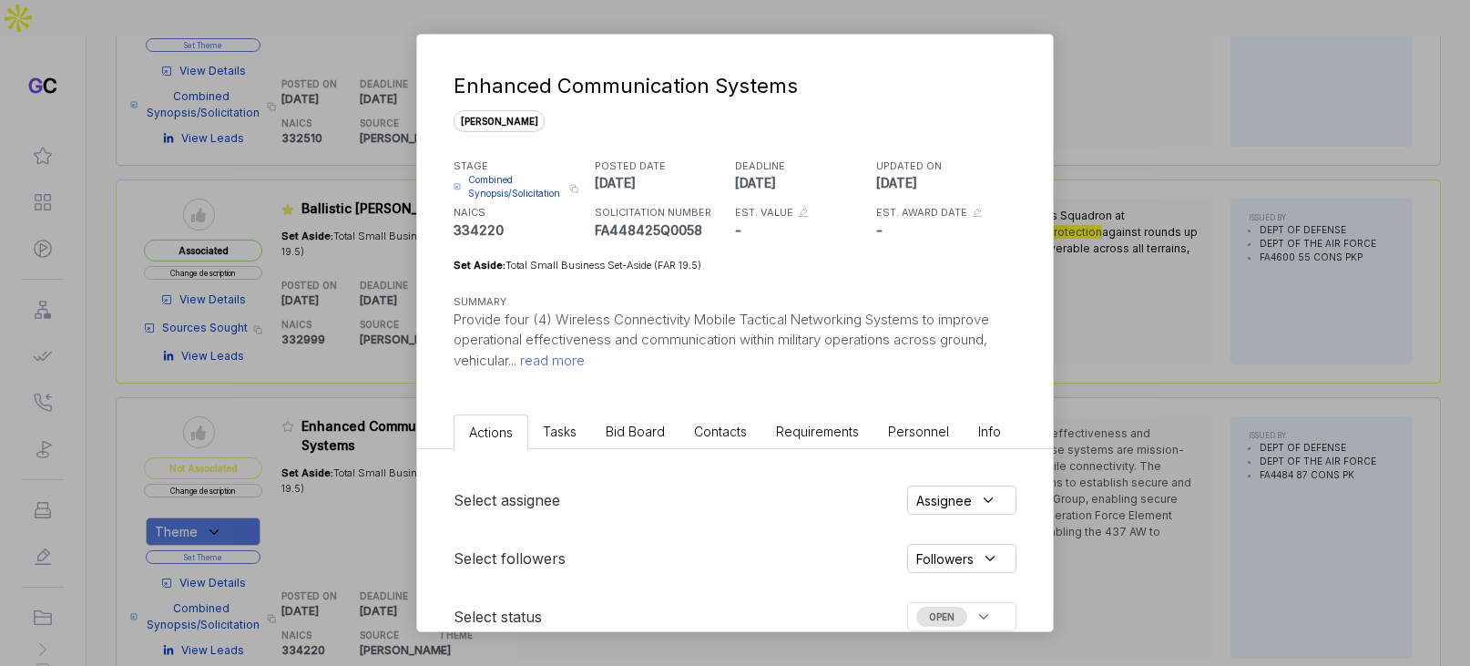
click at [634, 439] on li "Bid Board" at bounding box center [635, 431] width 88 height 34
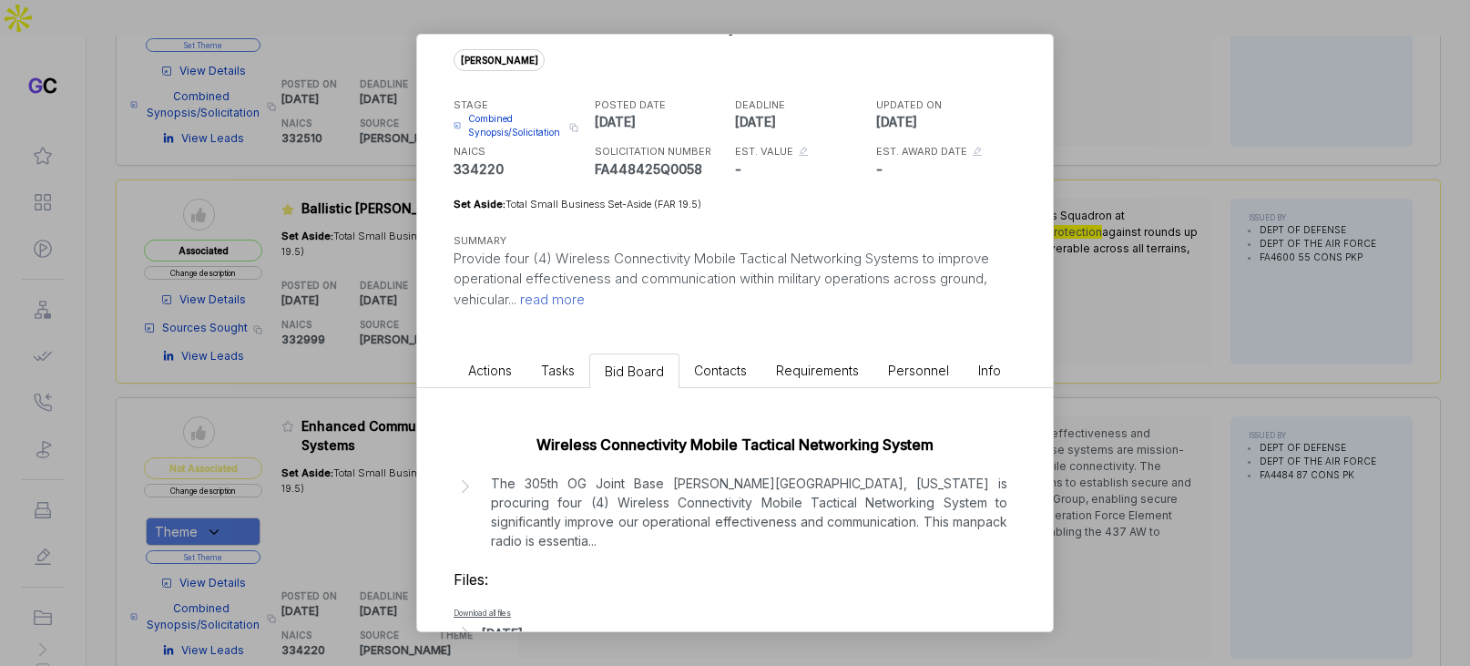
scroll to position [89, 0]
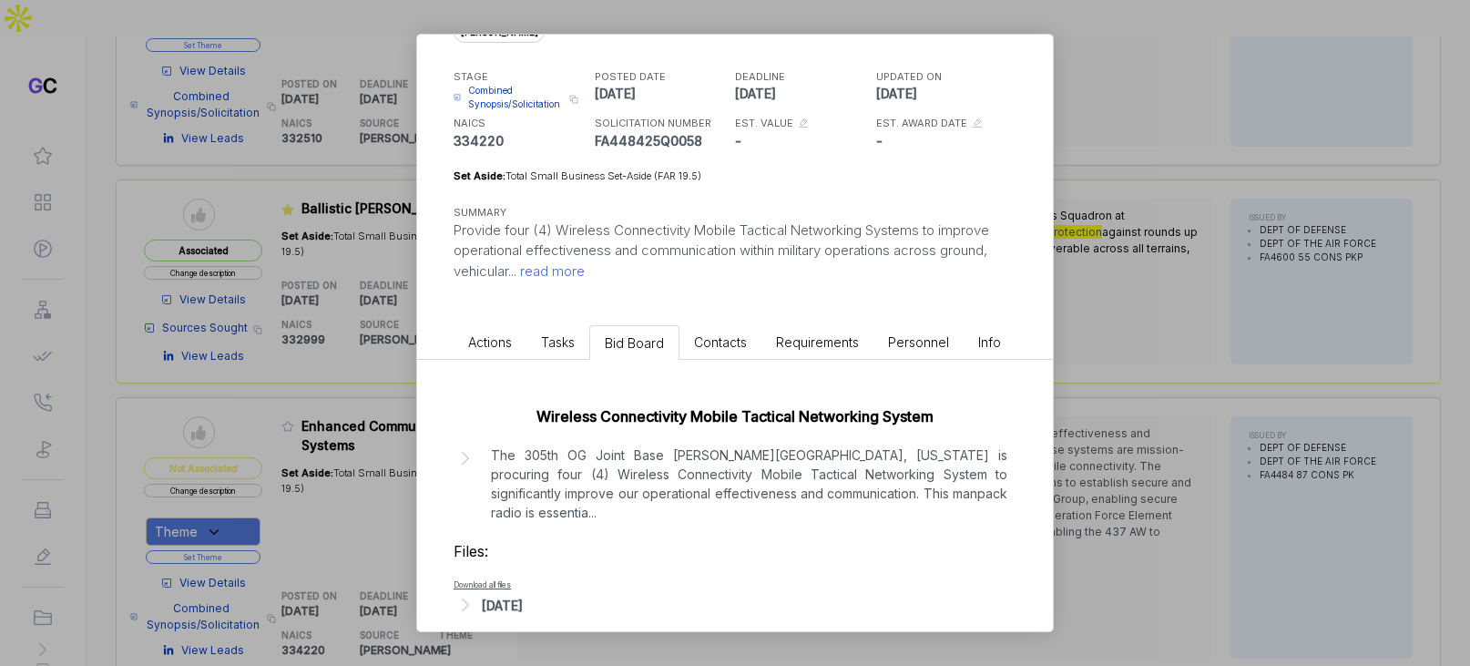
click at [523, 595] on div "[DATE]" at bounding box center [502, 604] width 41 height 19
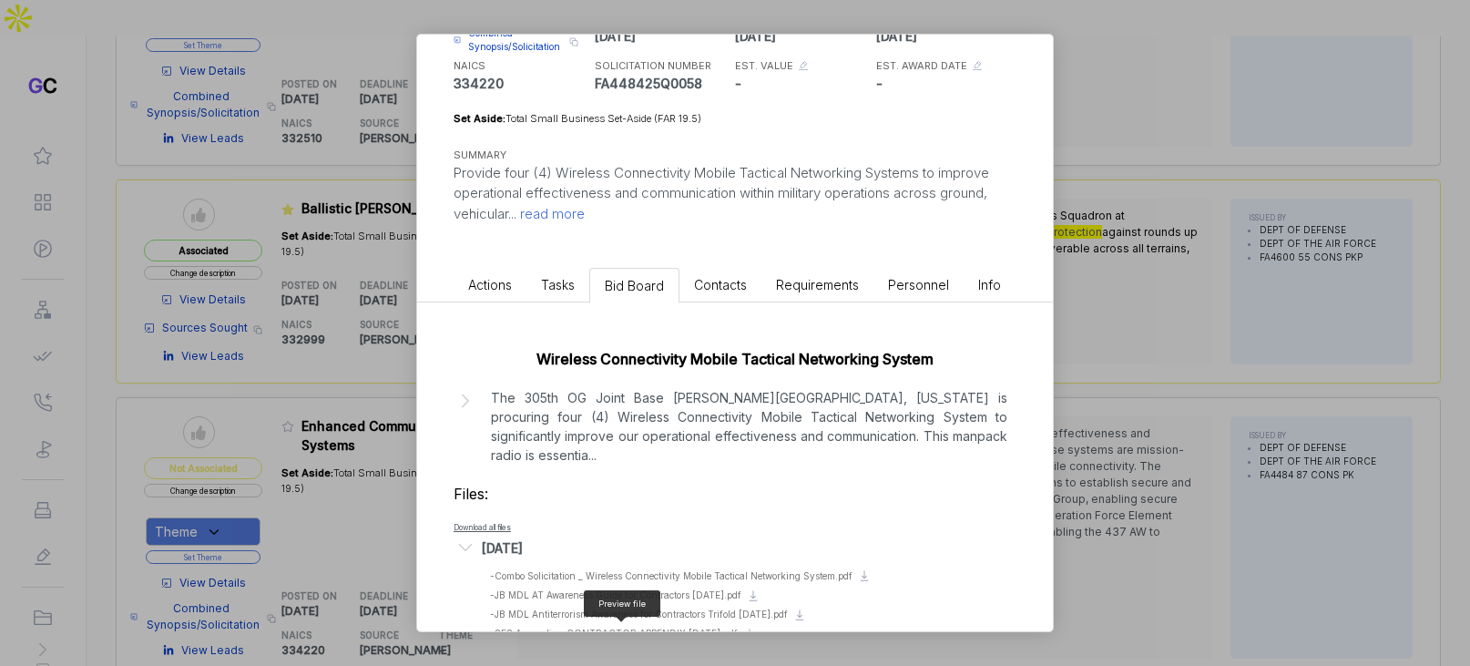
scroll to position [209, 0]
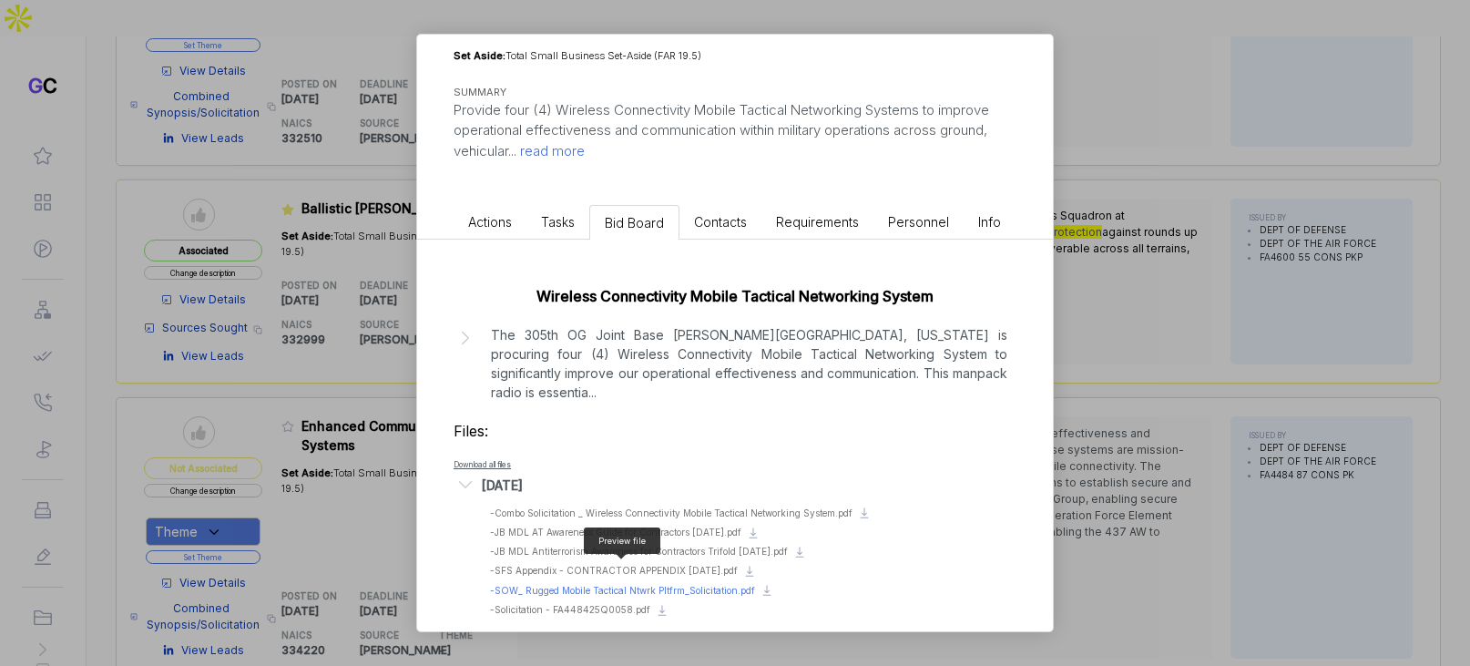
click at [590, 585] on span "- SOW_ Rugged Mobile Tactical Ntwrk Pltfrm_Solicitation.pdf" at bounding box center [622, 590] width 265 height 11
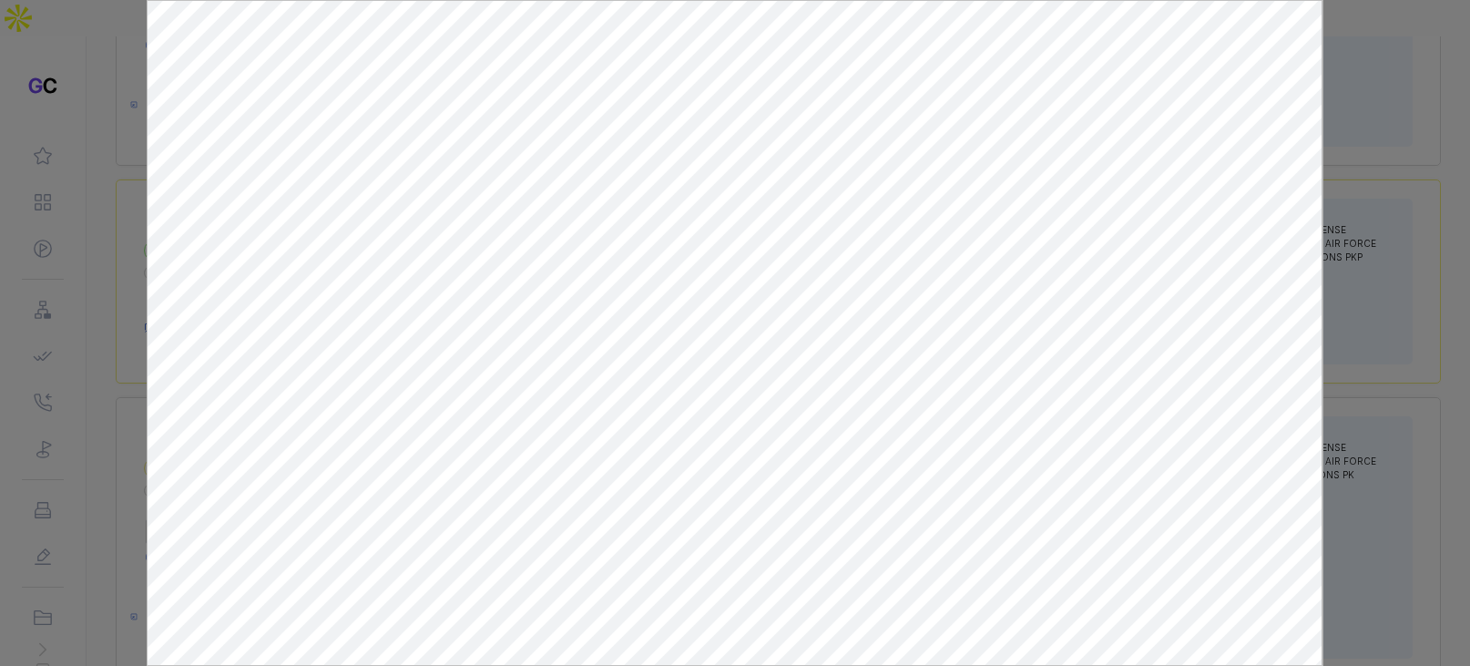
scroll to position [0, 0]
click at [1340, 250] on div at bounding box center [735, 333] width 1470 height 666
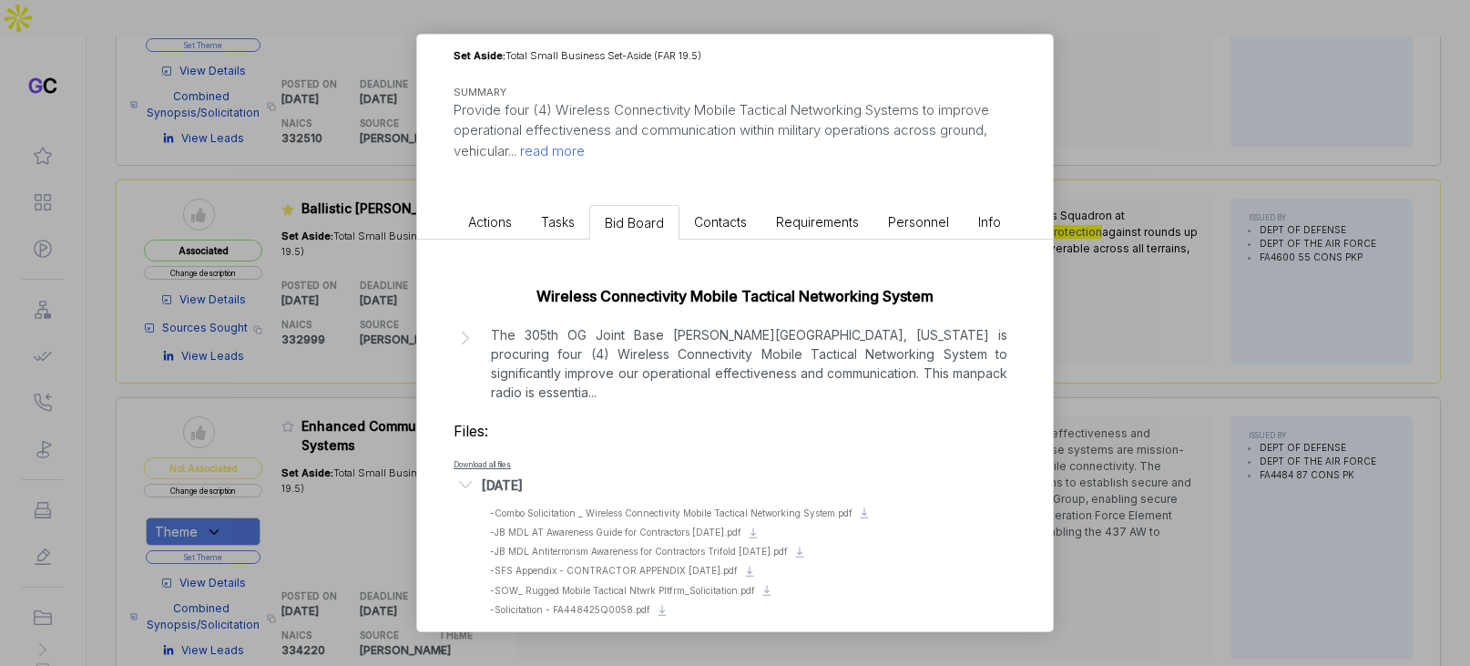
click at [1270, 274] on div "Enhanced Communication Systems sam STAGE Combined Synopsis/Solicitation Copy li…" at bounding box center [735, 333] width 1470 height 666
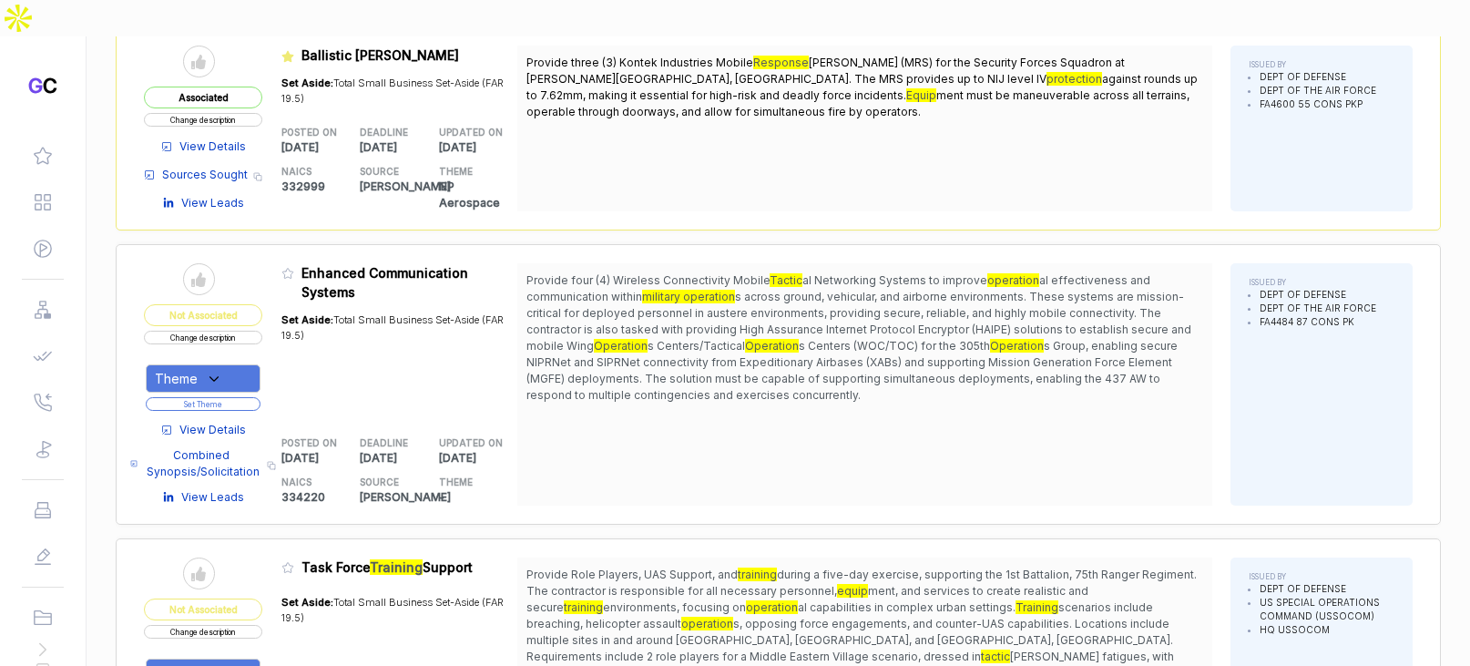
scroll to position [11391, 0]
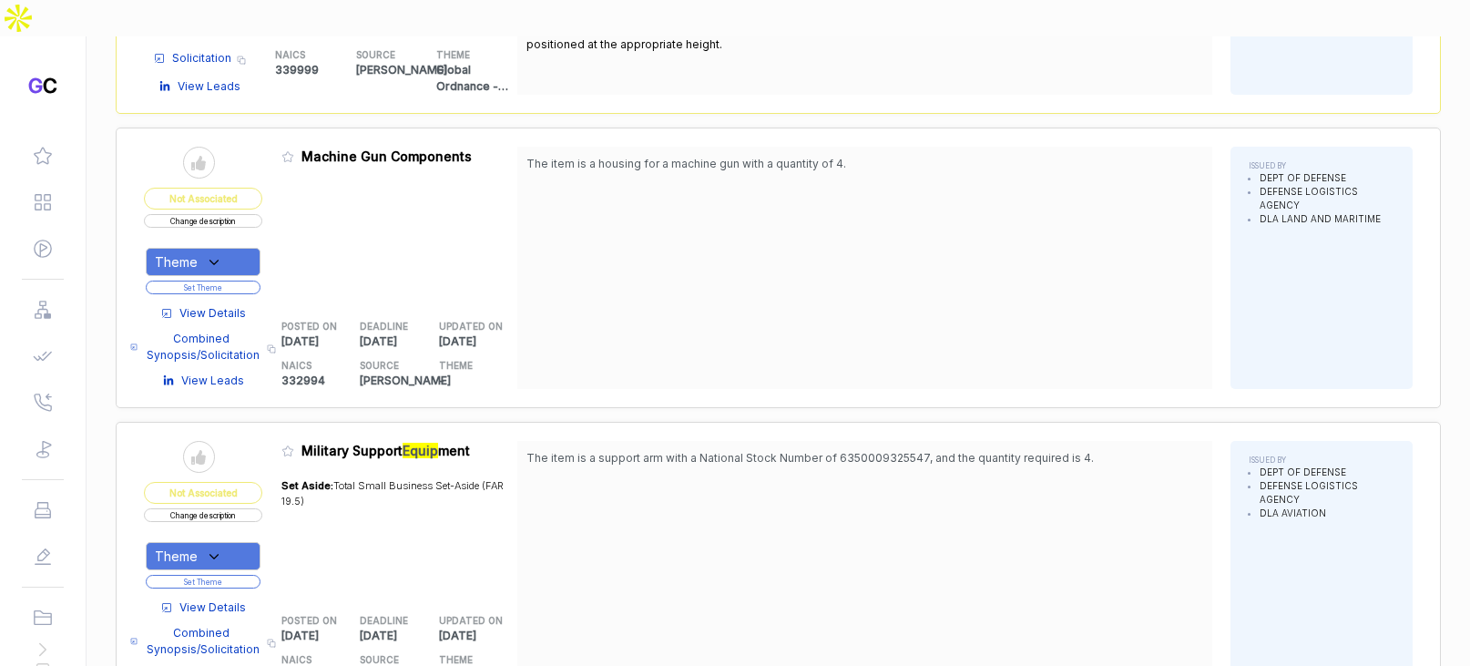
scroll to position [14731, 0]
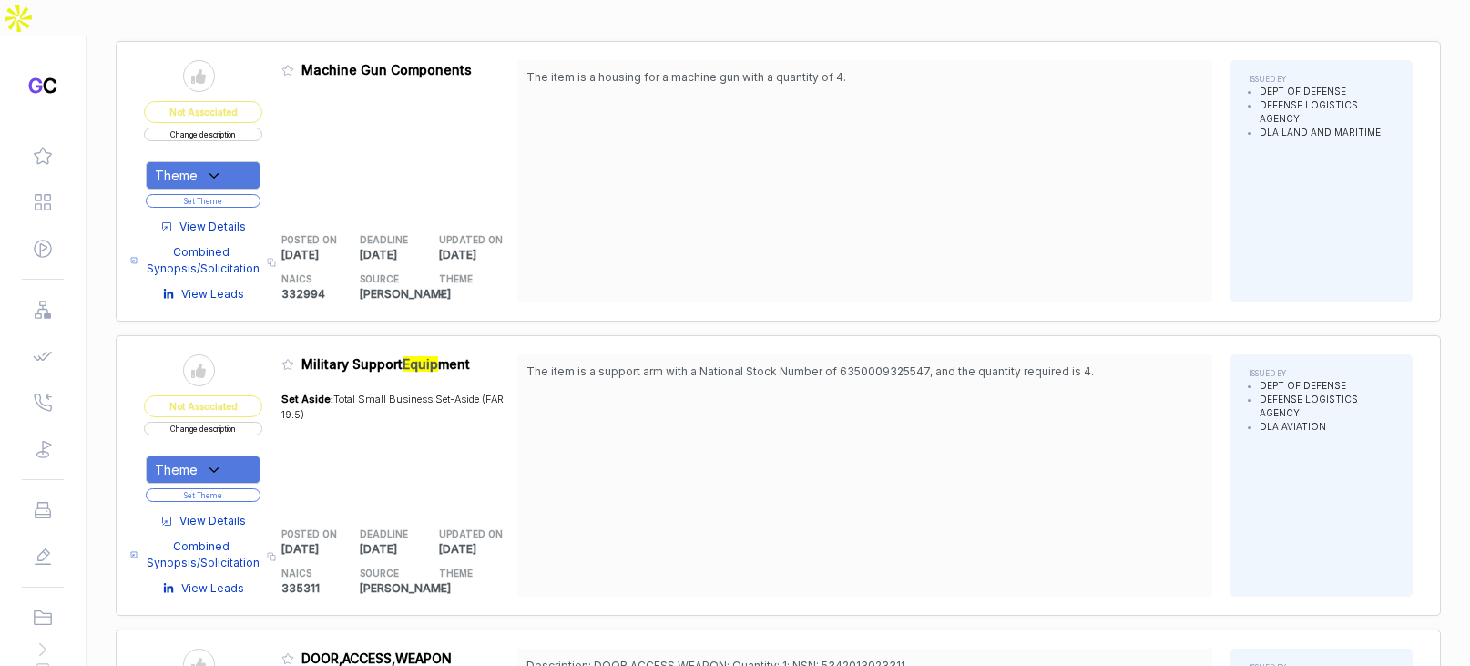
click at [209, 513] on span "View Details" at bounding box center [212, 521] width 66 height 16
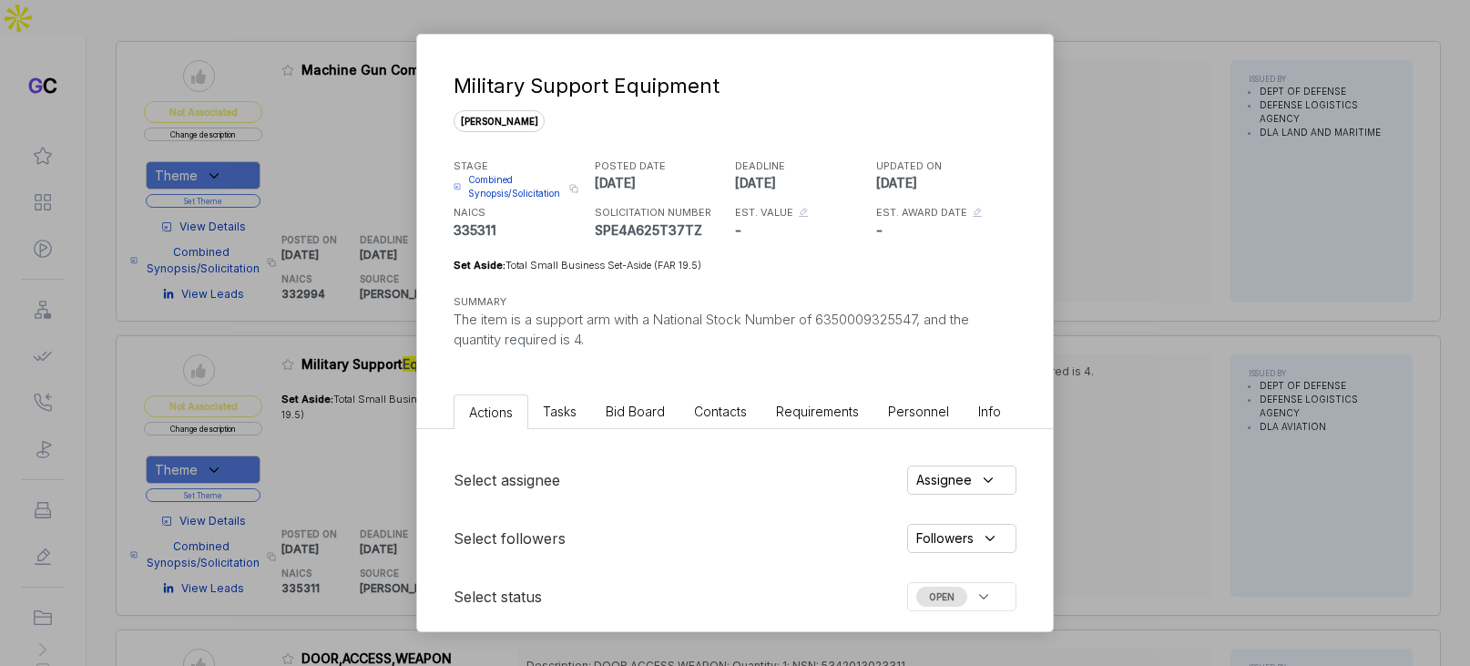
click at [647, 408] on span "Bid Board" at bounding box center [635, 410] width 59 height 15
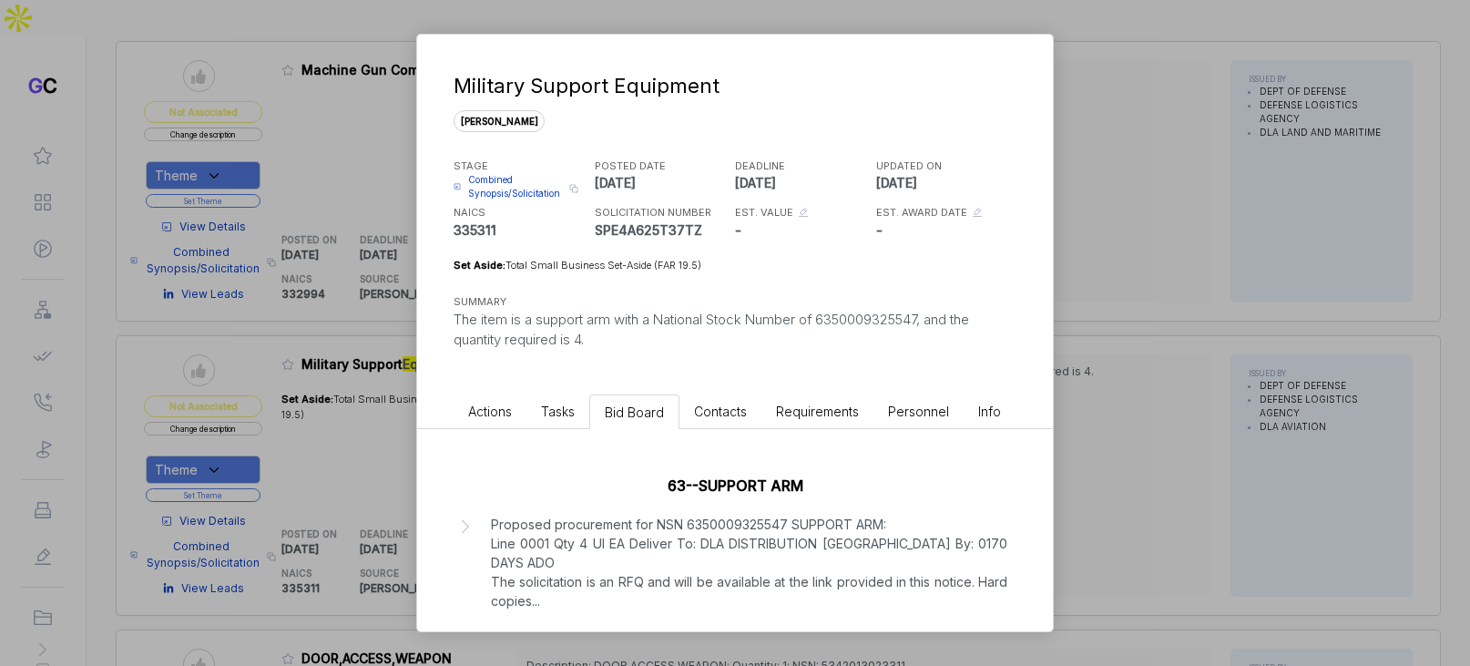
click at [1094, 407] on div "Military Support Equipment sam STAGE Combined Synopsis/Solicitation Copy link P…" at bounding box center [735, 333] width 1470 height 666
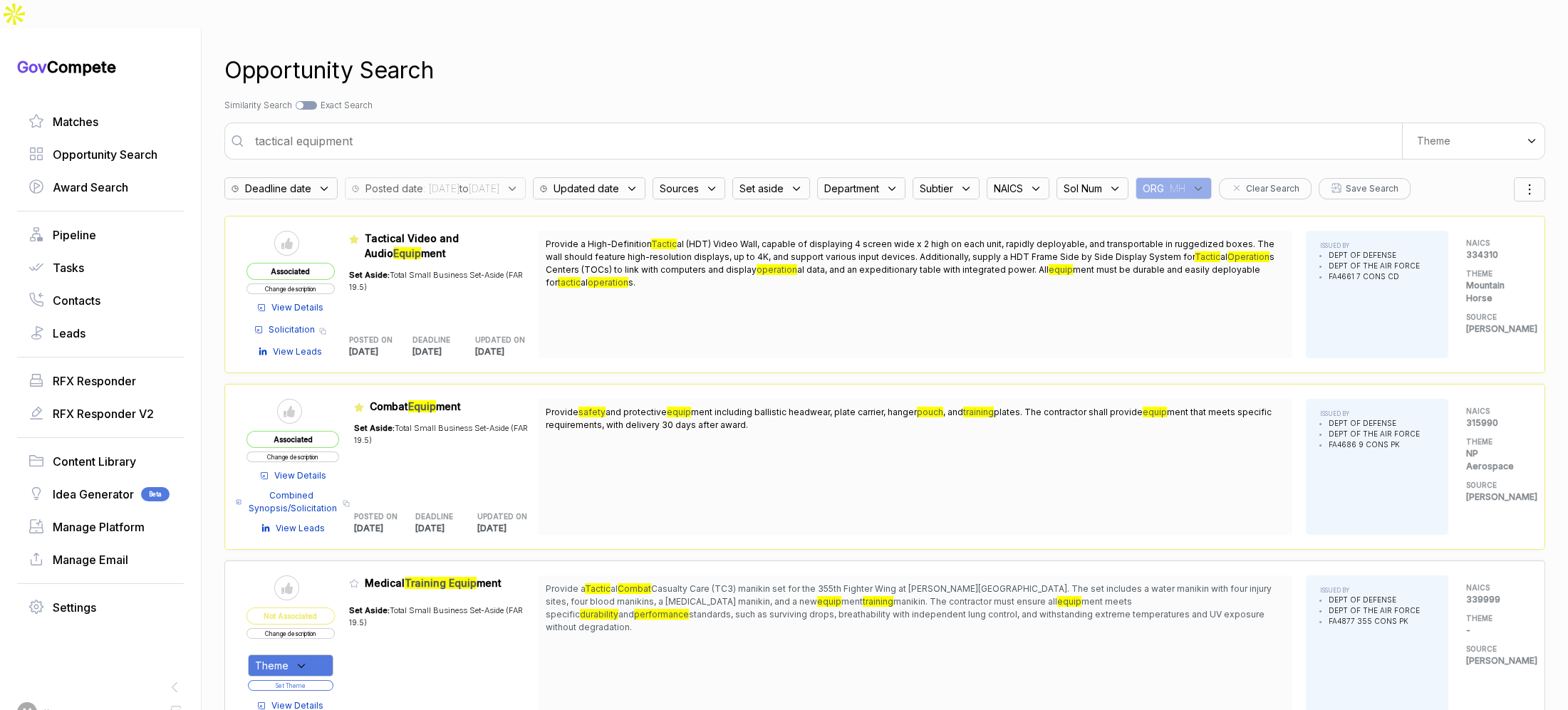
click at [755, 131] on div "Opportunity Search Search by Topic Relevance Similarity Search Search by Exact …" at bounding box center [885, 383] width 1321 height 710
click at [755, 127] on input "tactical equipment" at bounding box center [824, 141] width 1156 height 28
type input "winter weather gear"
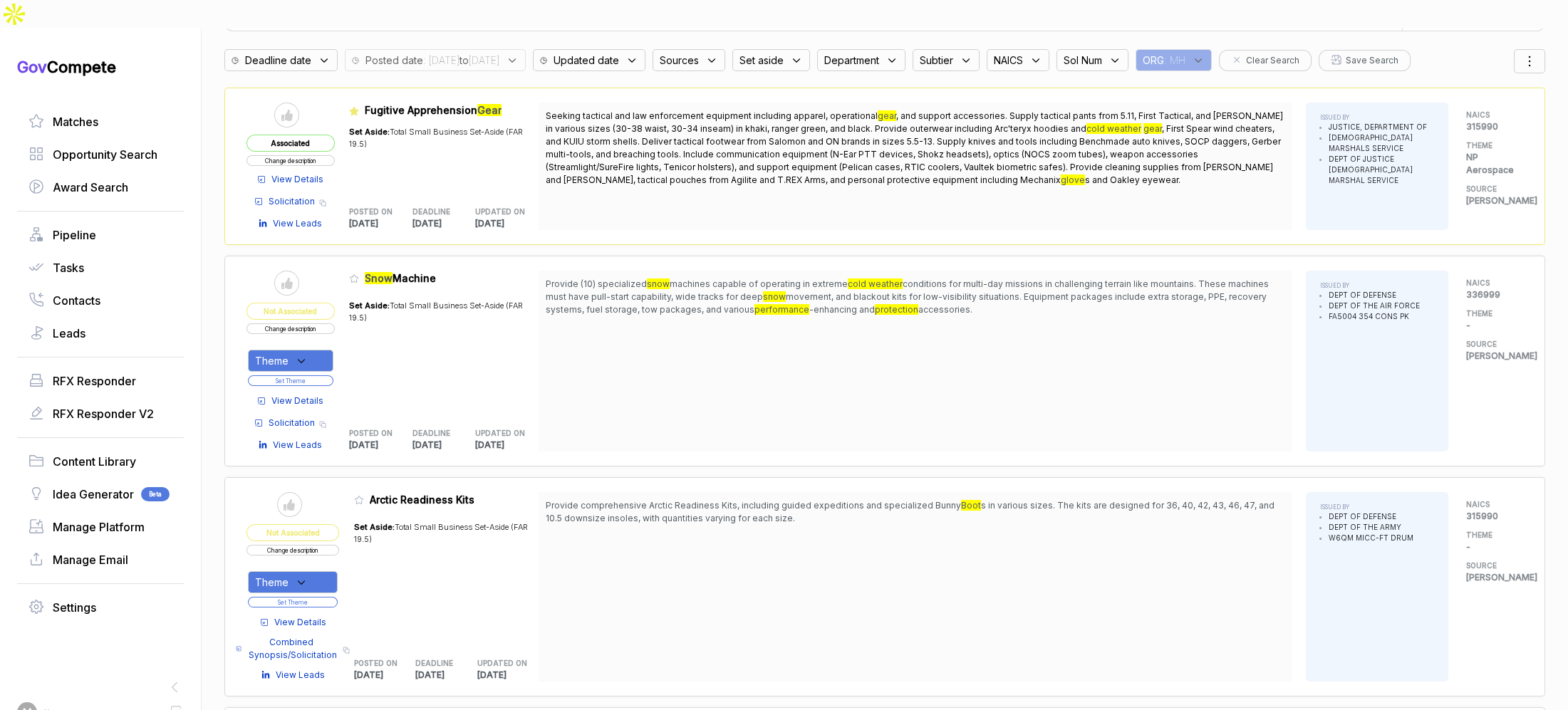
scroll to position [276, 0]
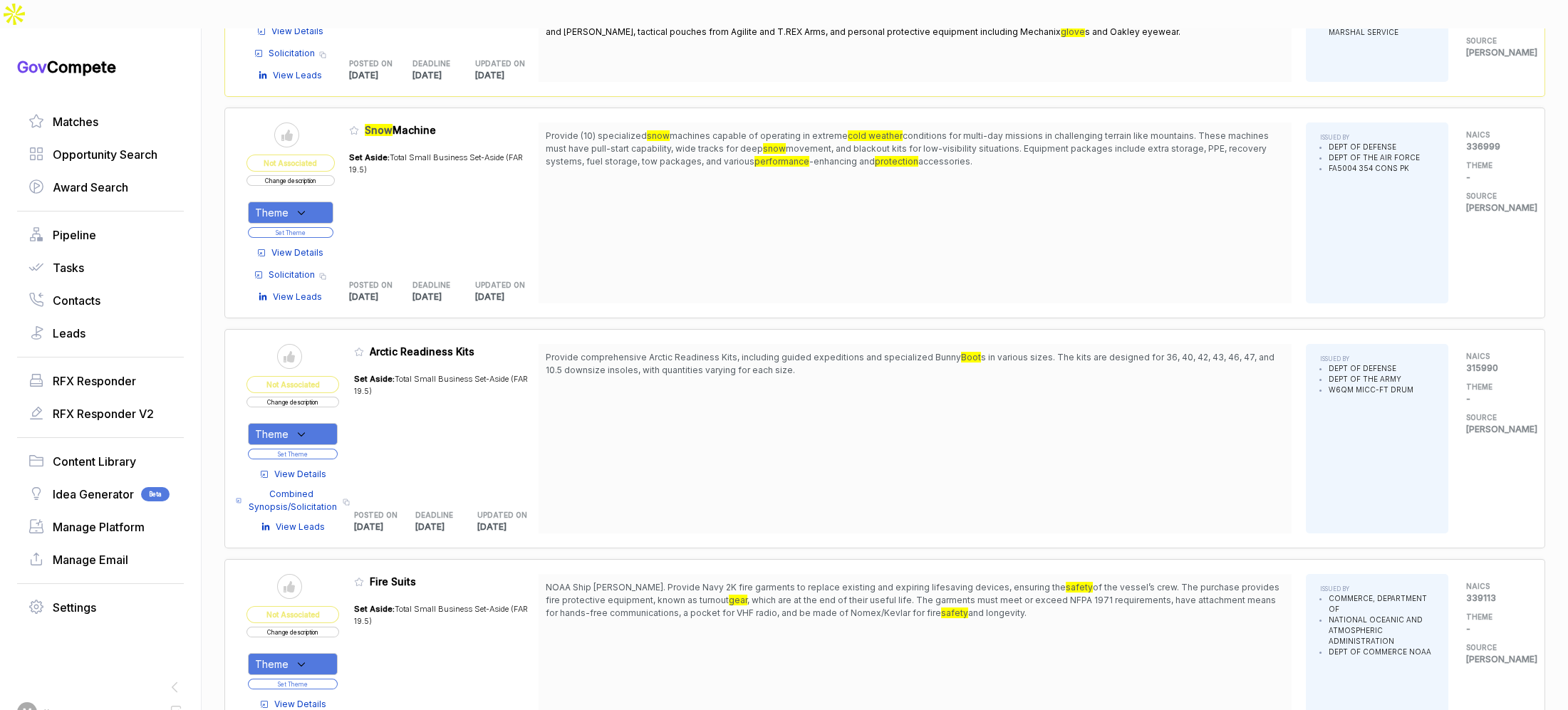
click at [287, 468] on span "View Details" at bounding box center [300, 474] width 52 height 13
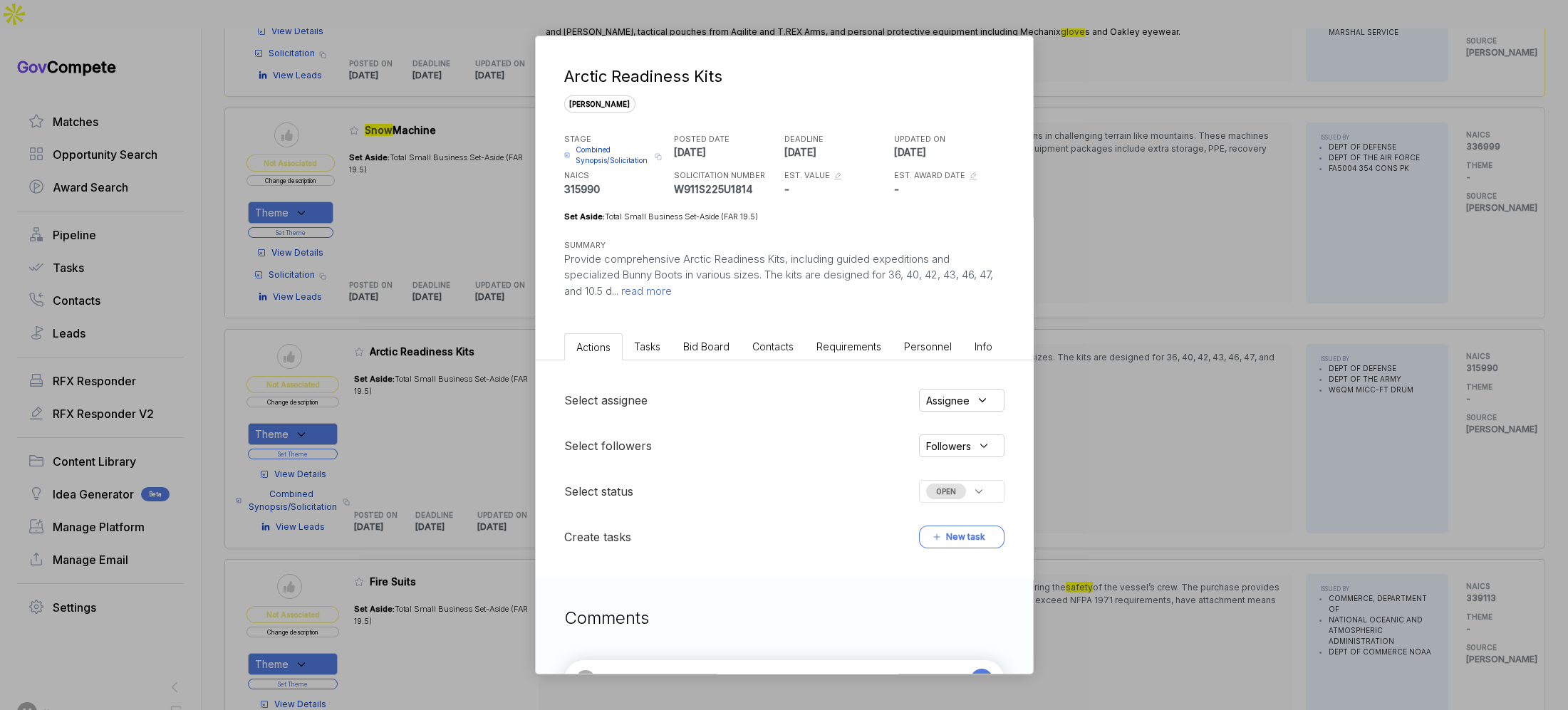
click at [680, 344] on li "Bid Board" at bounding box center [707, 346] width 69 height 27
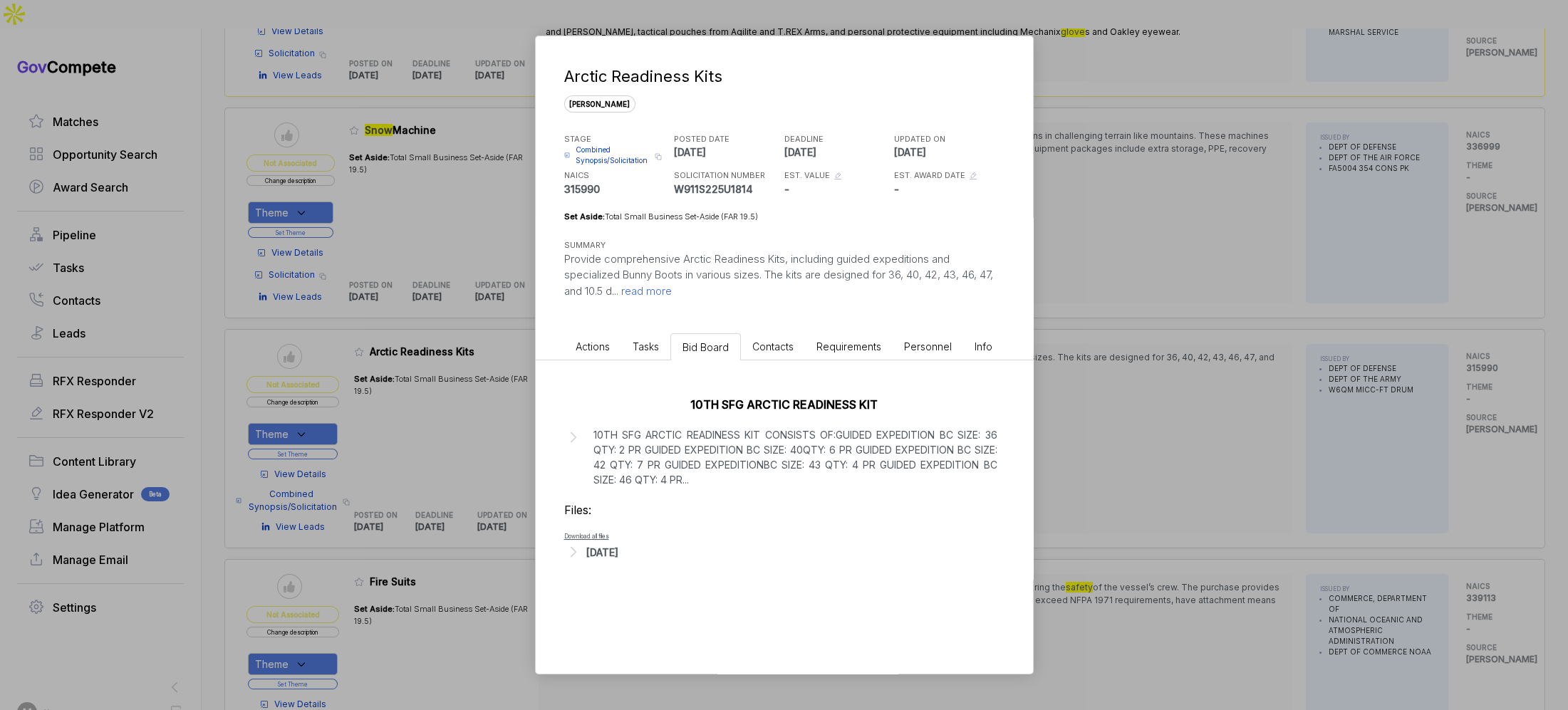
click at [618, 552] on div "[DATE]" at bounding box center [602, 552] width 32 height 15
click at [644, 583] on span "- W911S225U1814_S2P2_Brand_Name_or_Equal_Williams_Shawn_T_SFC_USARMY_USSOCOM_US…" at bounding box center [843, 579] width 500 height 20
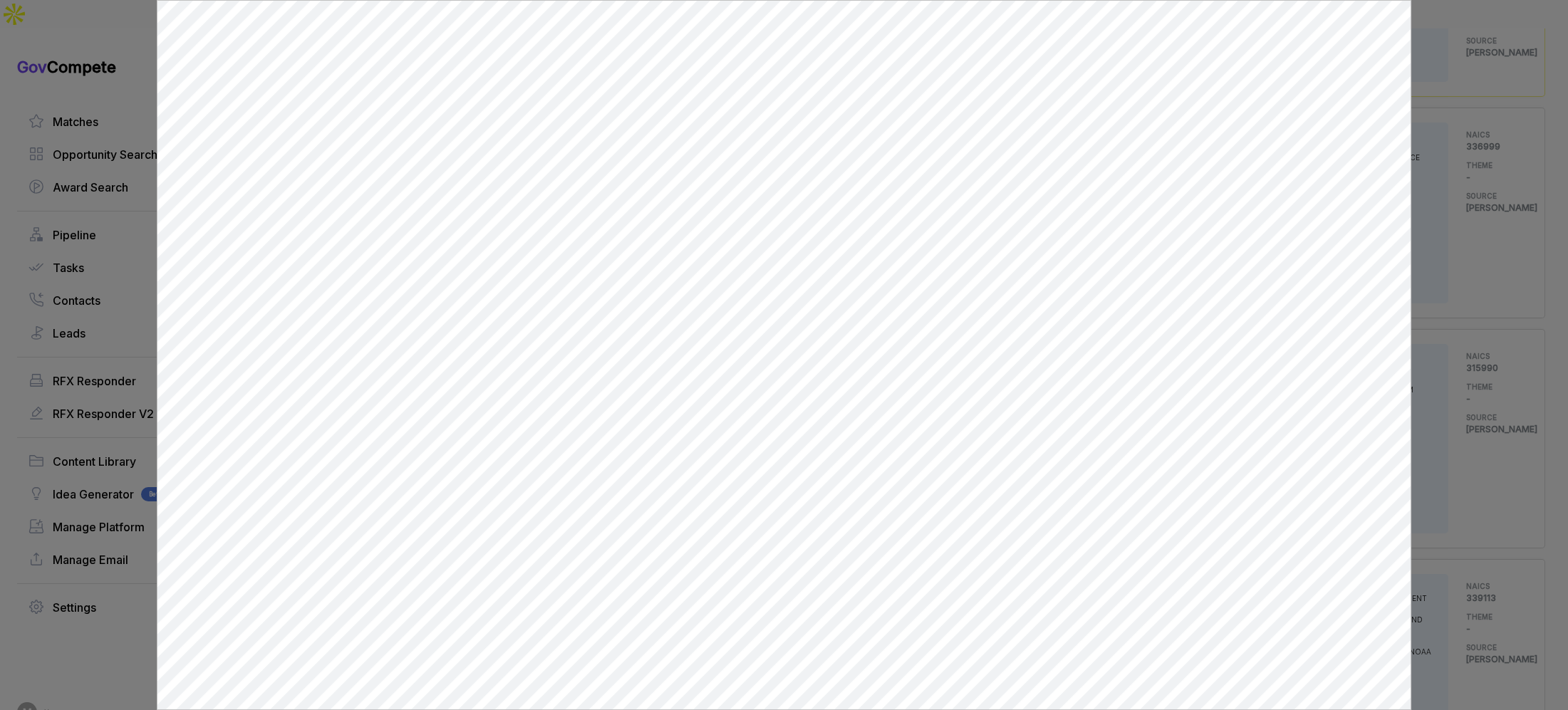
scroll to position [0, 0]
click at [1501, 373] on div at bounding box center [784, 355] width 1568 height 710
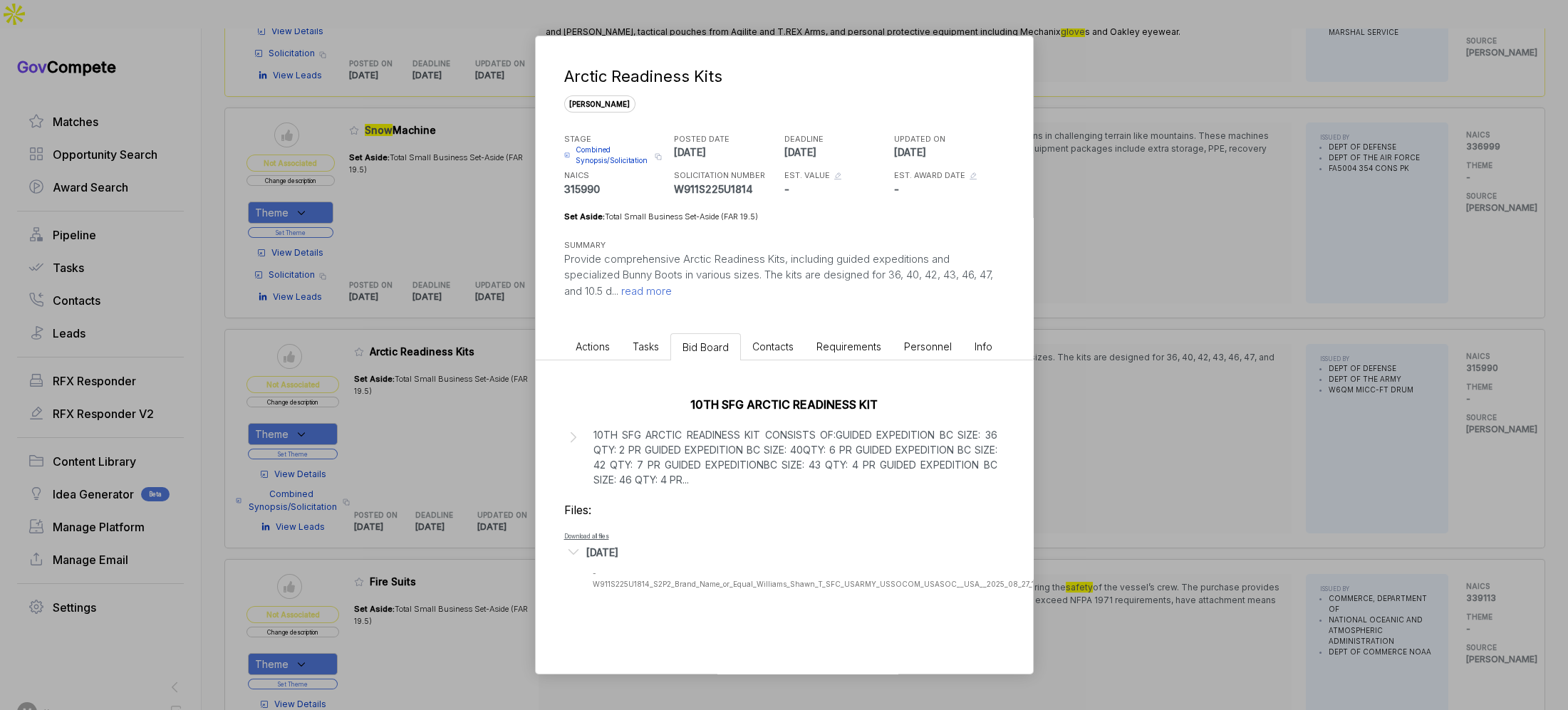
click at [1455, 387] on div "Arctic Readiness Kits sam STAGE Combined Synopsis/Solicitation Copy link POSTED…" at bounding box center [784, 355] width 1568 height 710
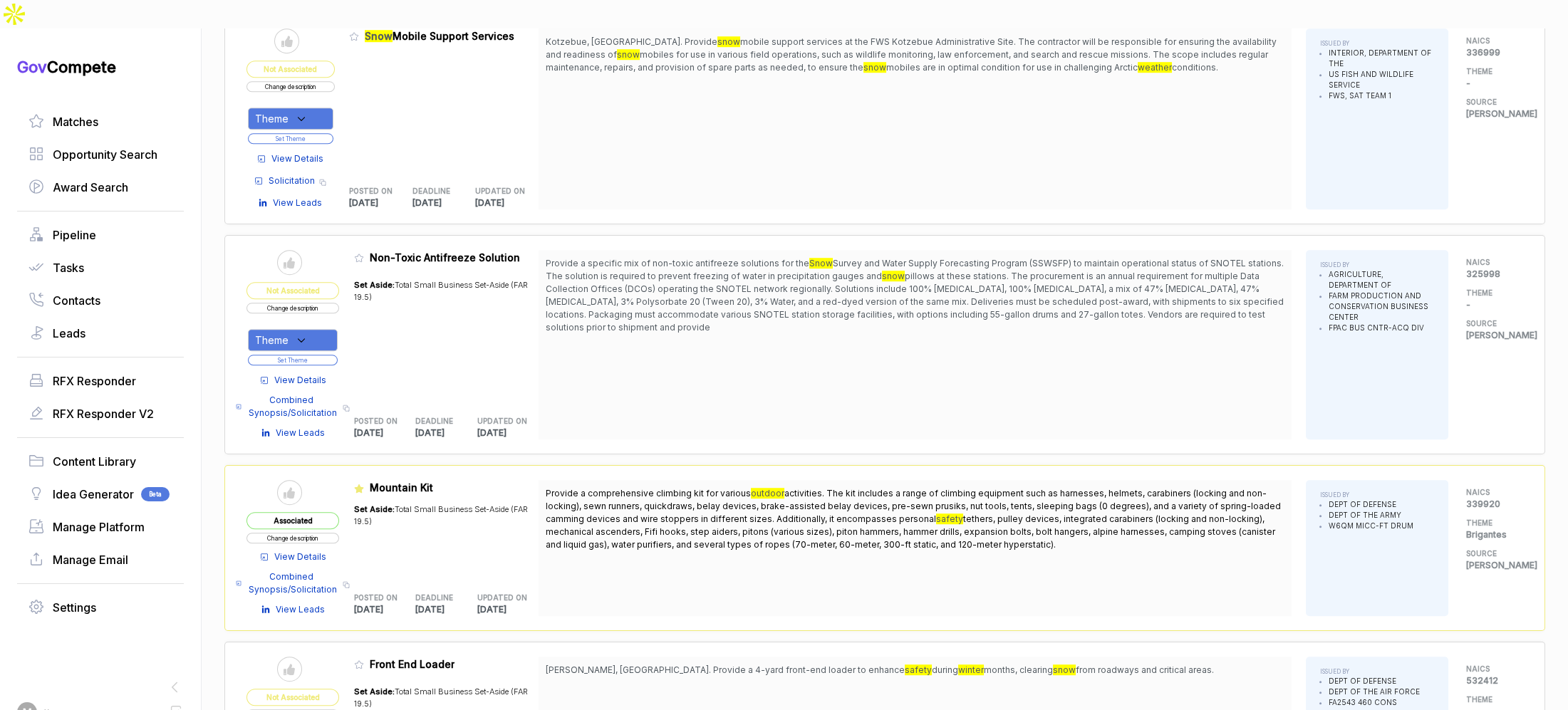
scroll to position [3401, 0]
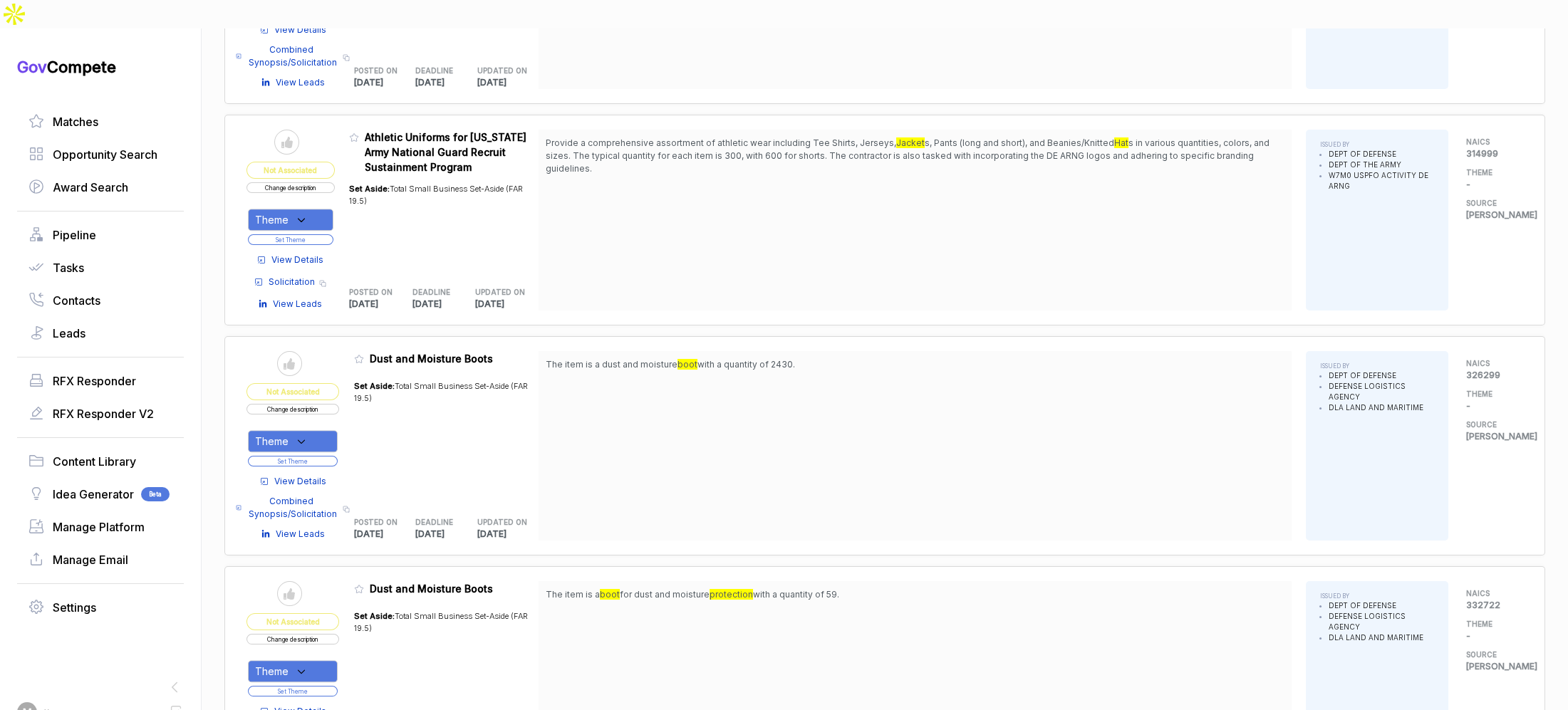
scroll to position [4595, 0]
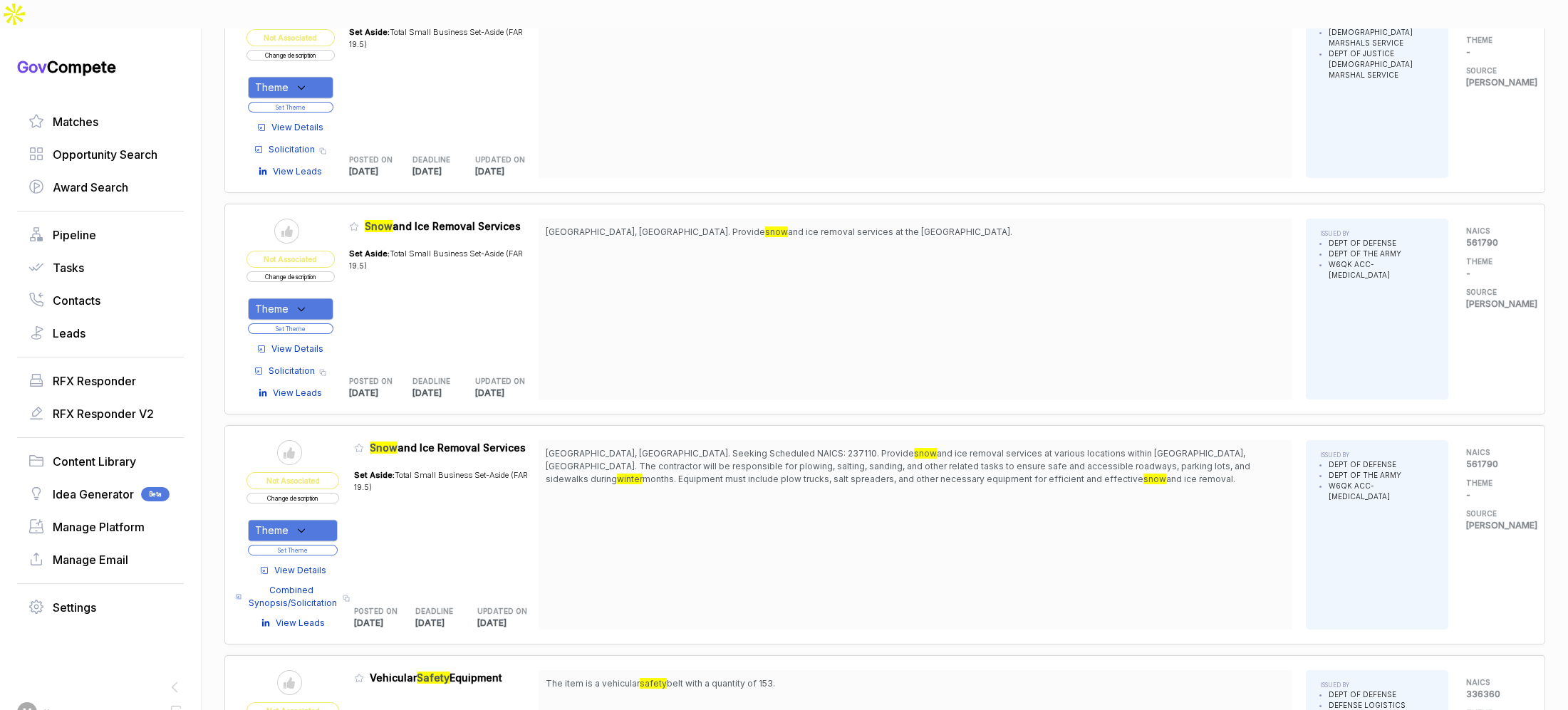
scroll to position [6922, 0]
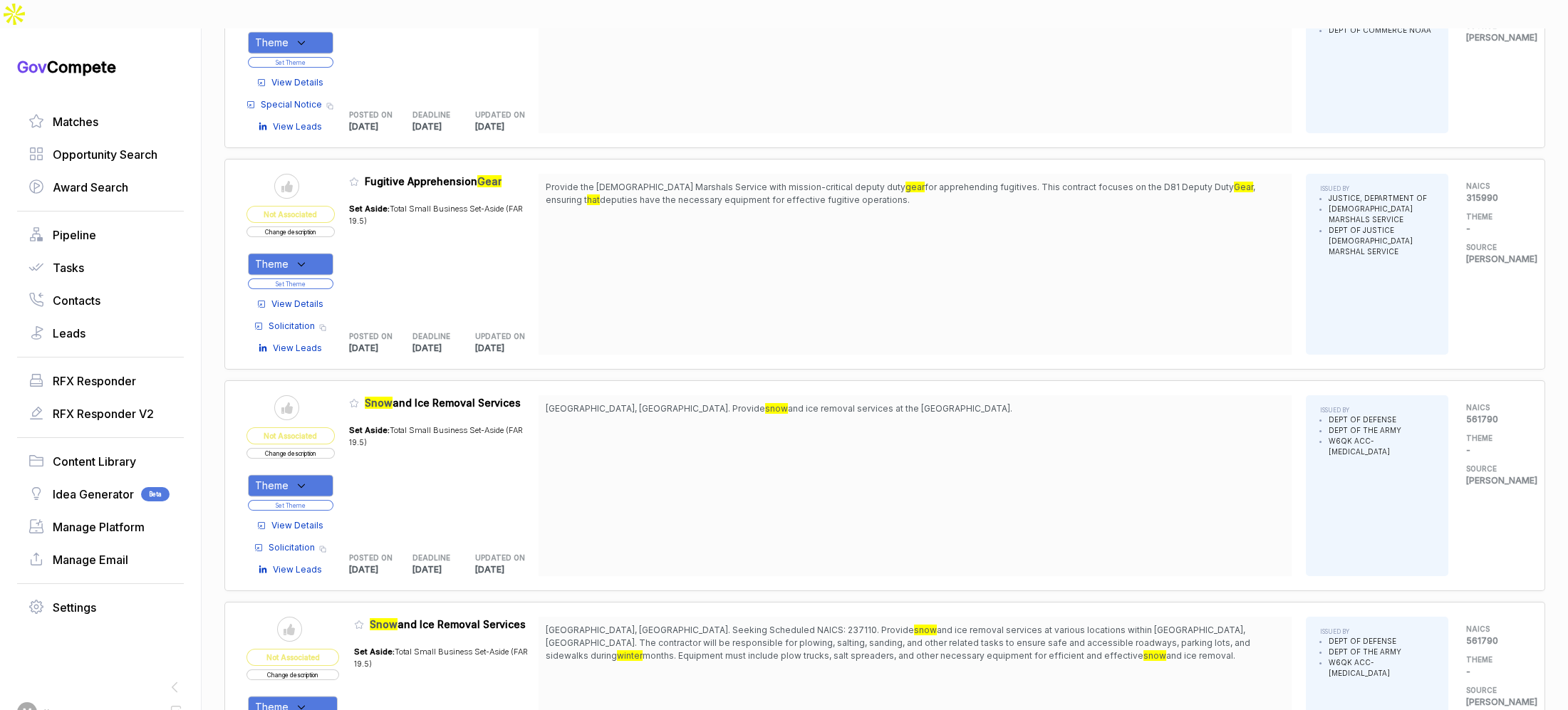
scroll to position [6993, 0]
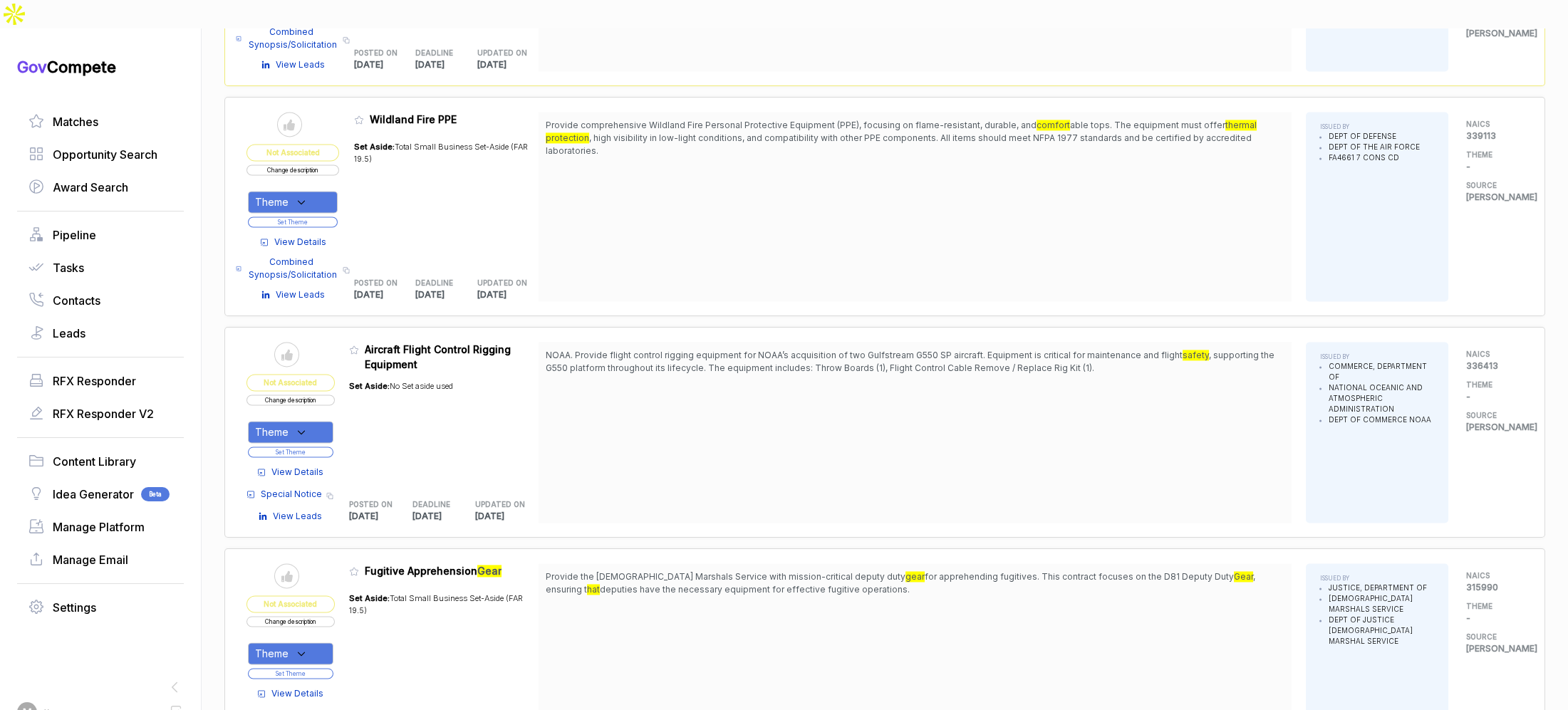
click at [304, 235] on span "View Details" at bounding box center [300, 242] width 52 height 13
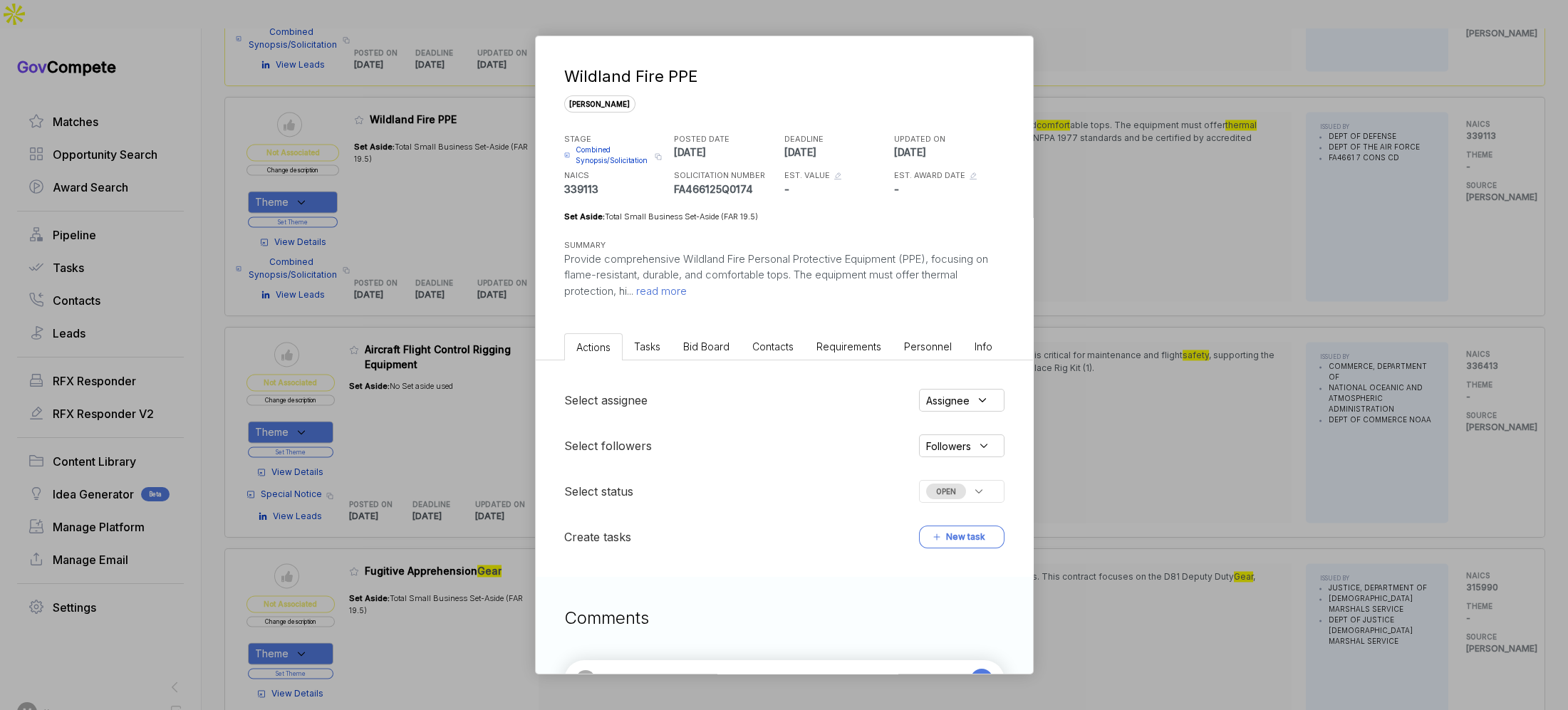
click at [680, 346] on li "Bid Board" at bounding box center [707, 346] width 69 height 27
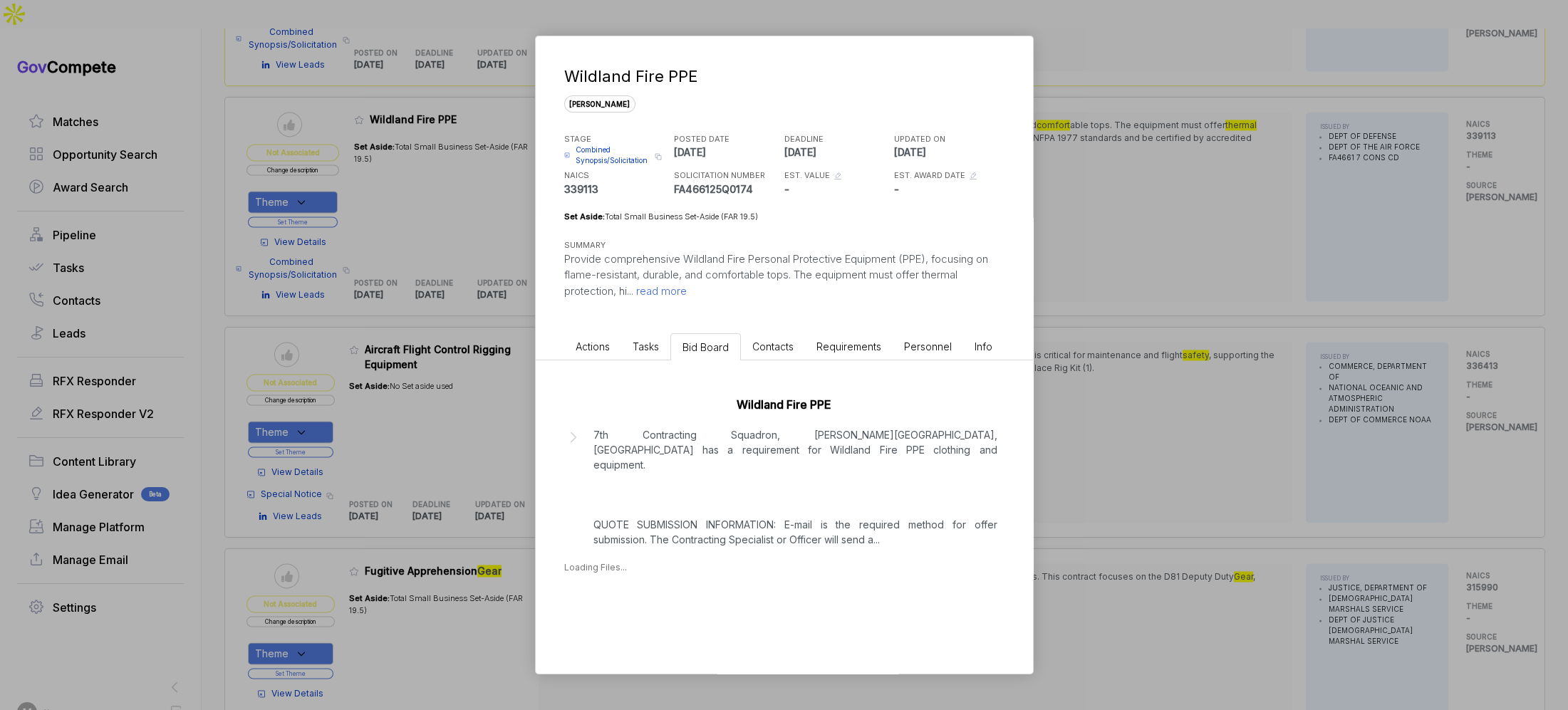
drag, startPoint x: 689, startPoint y: 474, endPoint x: 702, endPoint y: 484, distance: 16.4
click at [689, 474] on p "7th Contracting Squadron, Dyess AFB, TX has a requirement for Wildland Fire PPE…" at bounding box center [795, 486] width 404 height 120
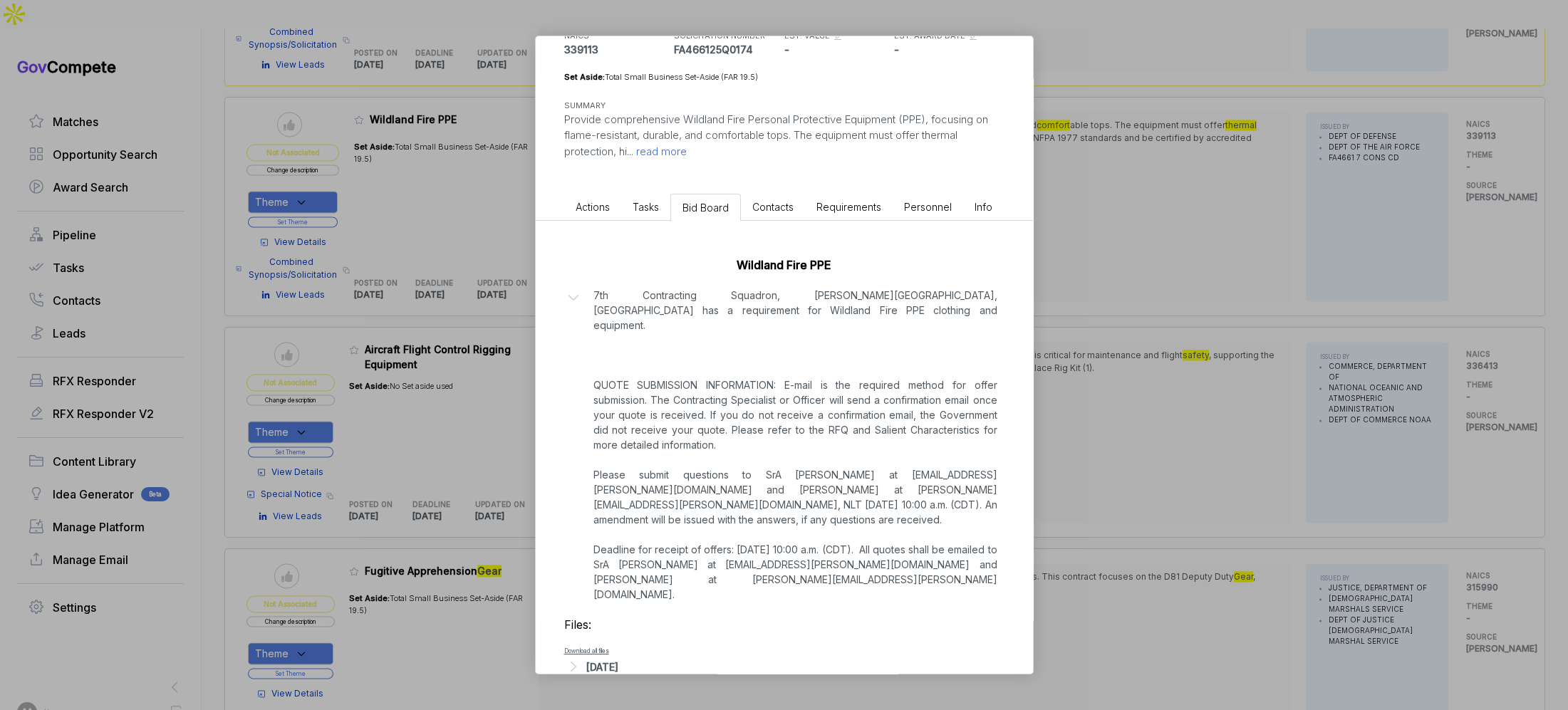
drag, startPoint x: 620, startPoint y: 634, endPoint x: 628, endPoint y: 633, distance: 8.1
click at [618, 659] on div "[DATE]" at bounding box center [602, 666] width 32 height 15
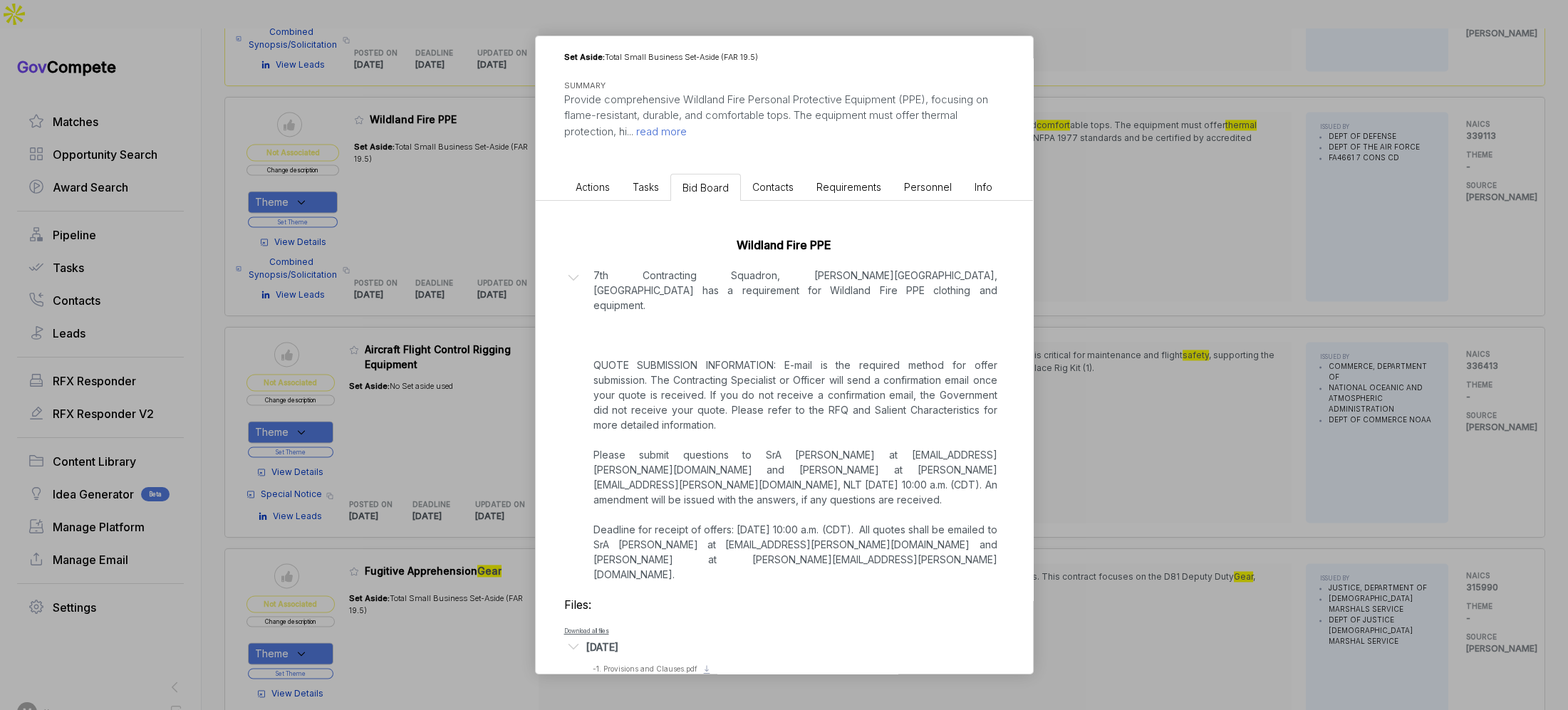
scroll to position [188, 0]
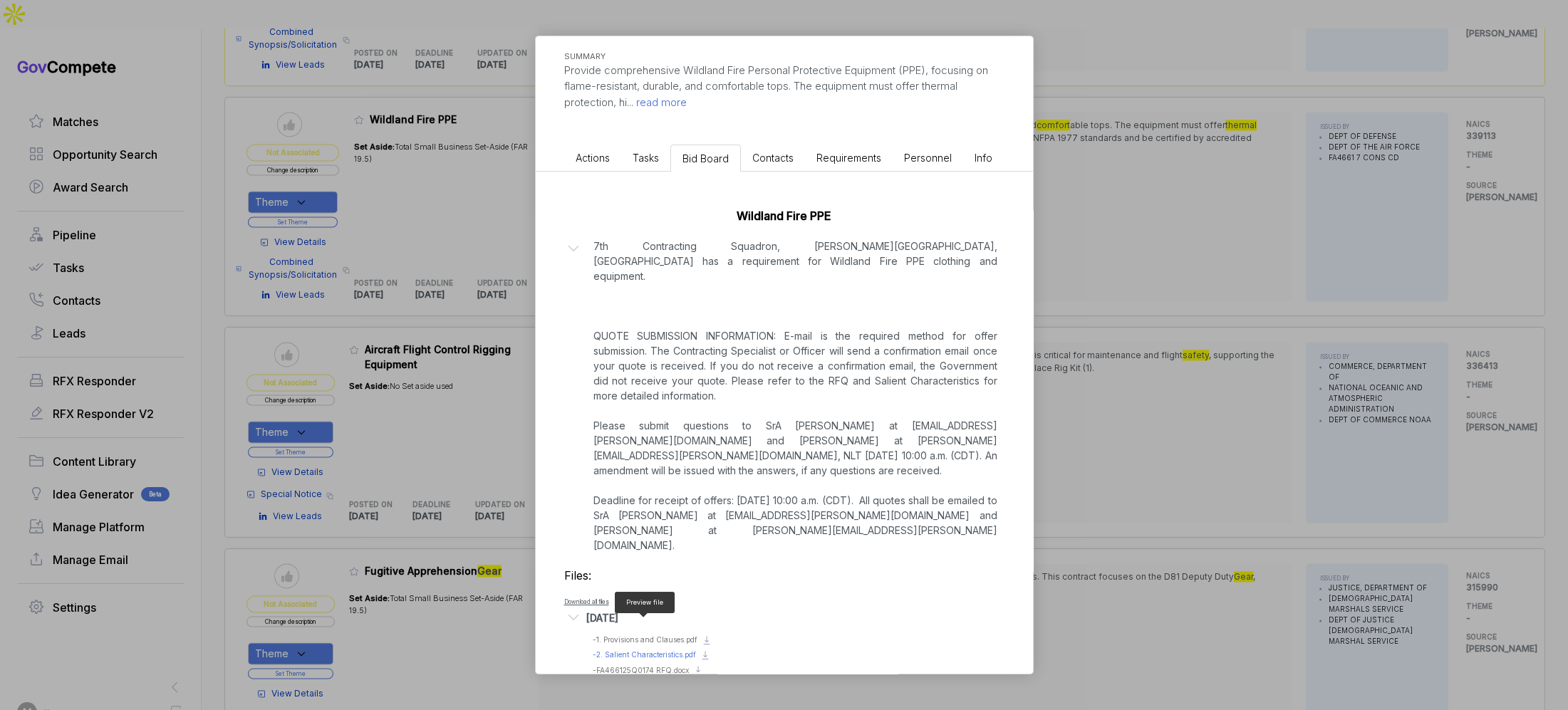
click at [660, 650] on span "- 2. Salient Characteristics.pdf" at bounding box center [645, 654] width 103 height 9
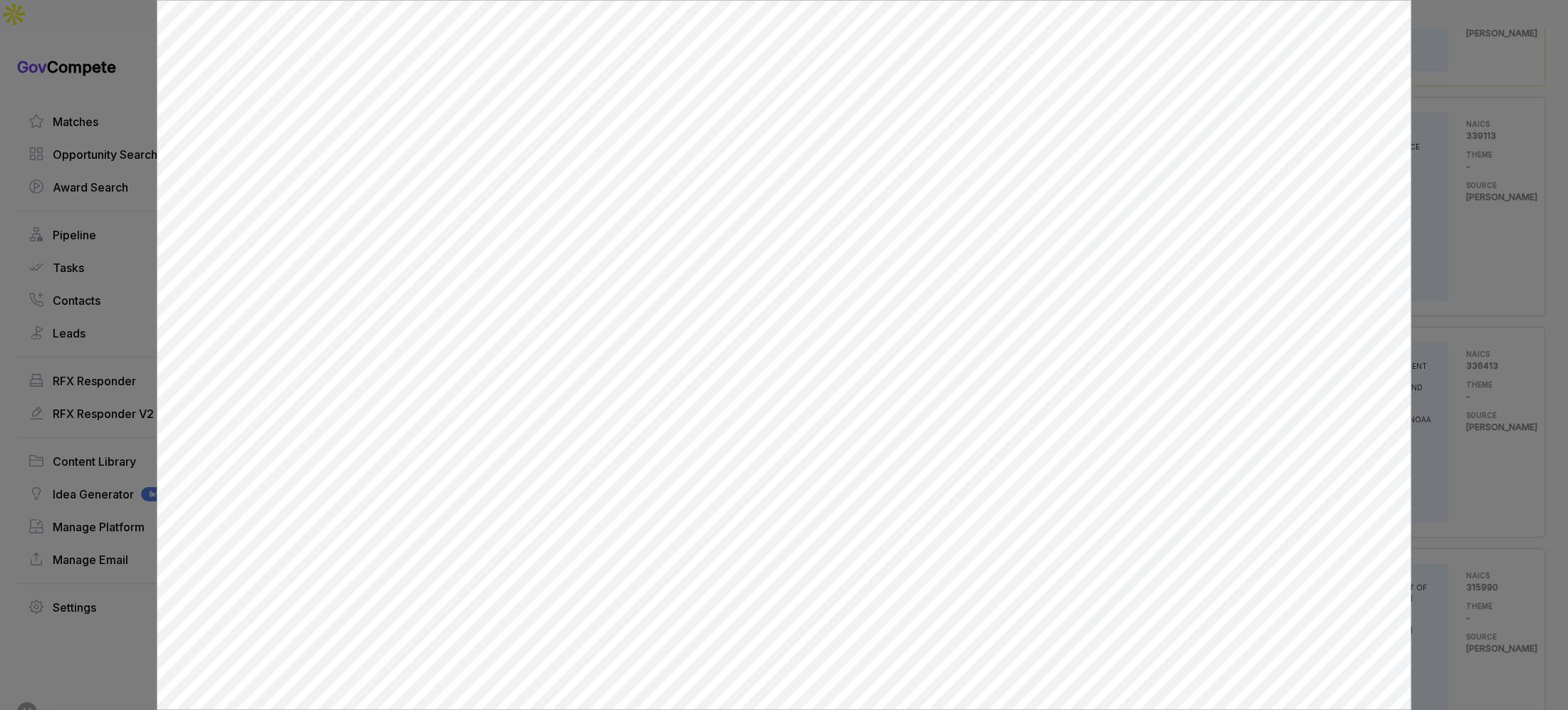
scroll to position [0, 0]
click at [1422, 211] on div at bounding box center [784, 355] width 1568 height 710
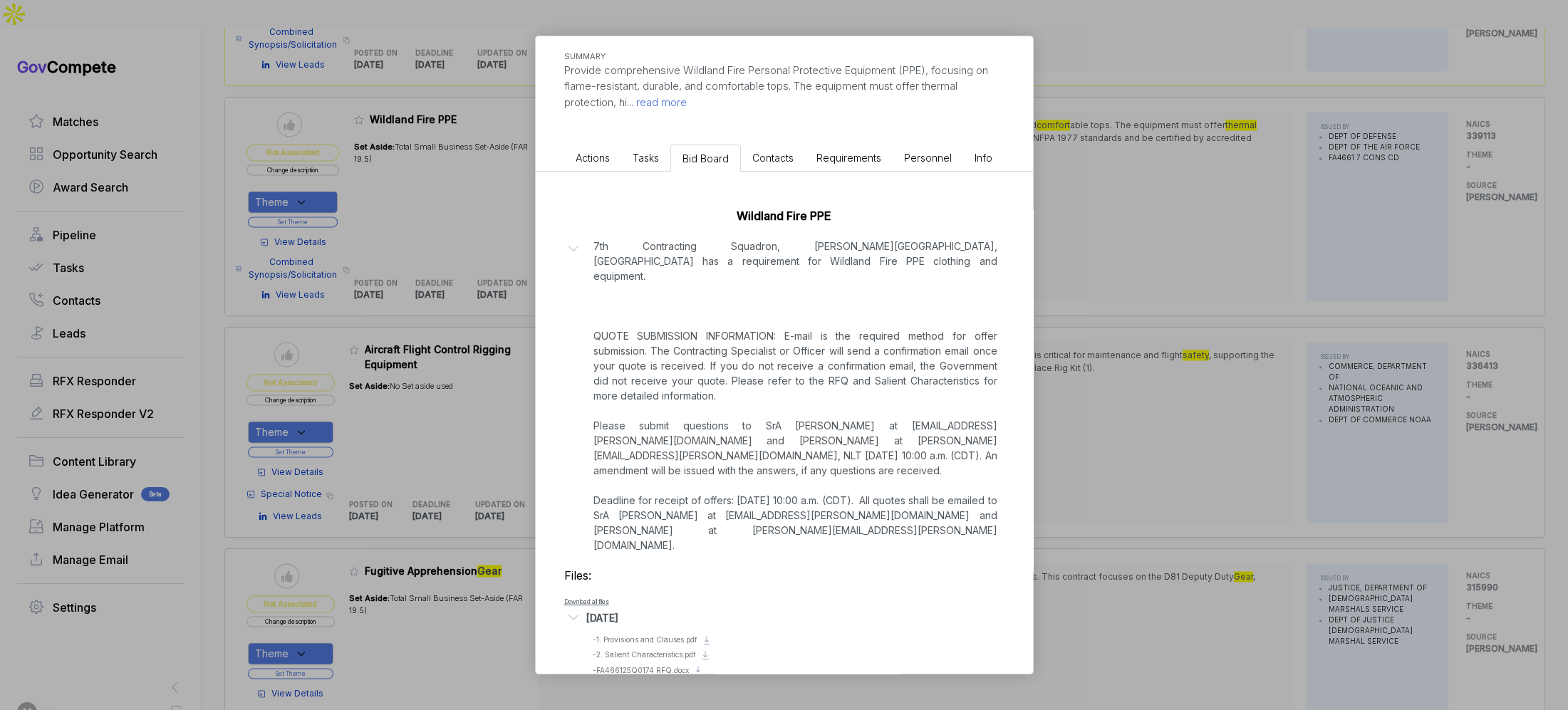
click at [1215, 274] on div "Wildland Fire PPE sam STAGE Combined Synopsis/Solicitation Copy link POSTED DAT…" at bounding box center [784, 355] width 1568 height 710
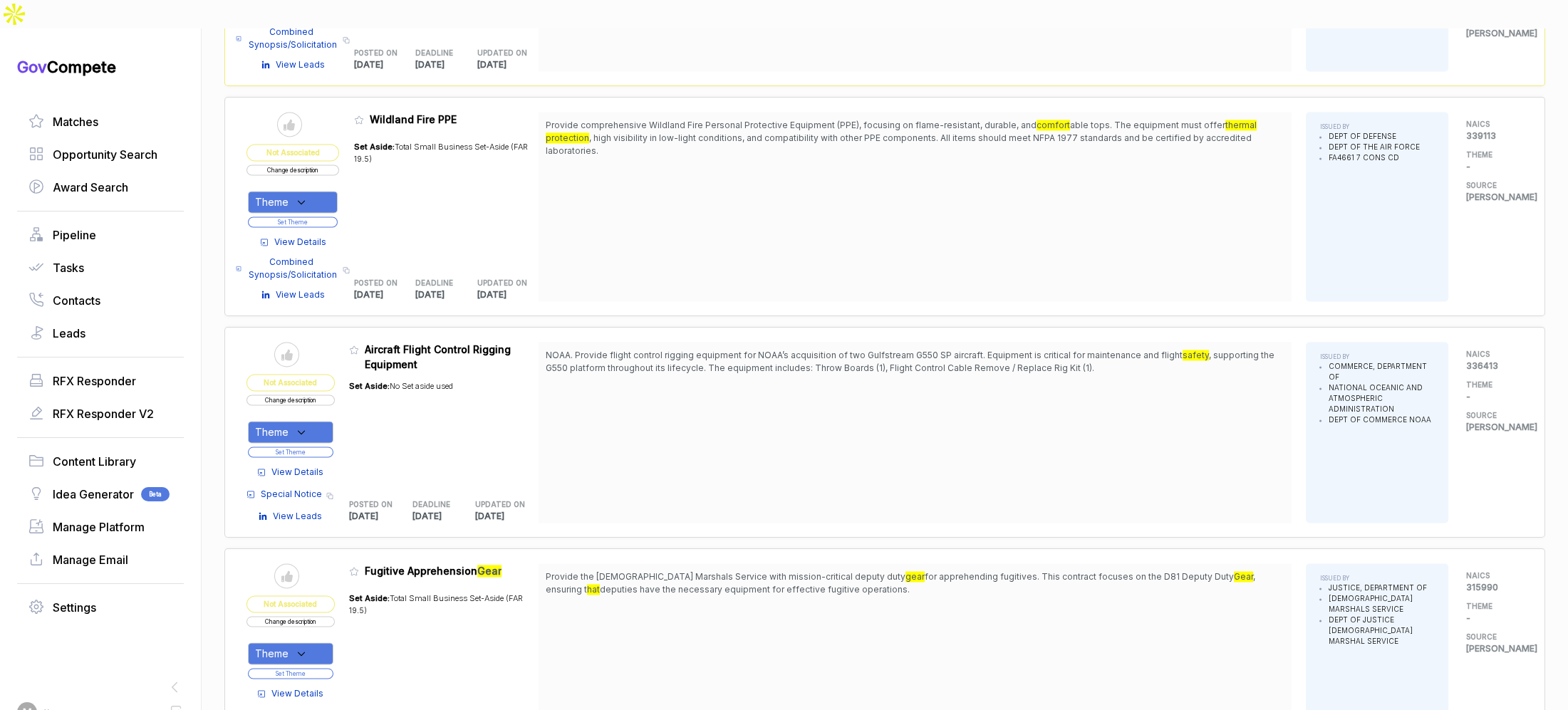
click at [315, 164] on button "Change description" at bounding box center [293, 170] width 92 height 11
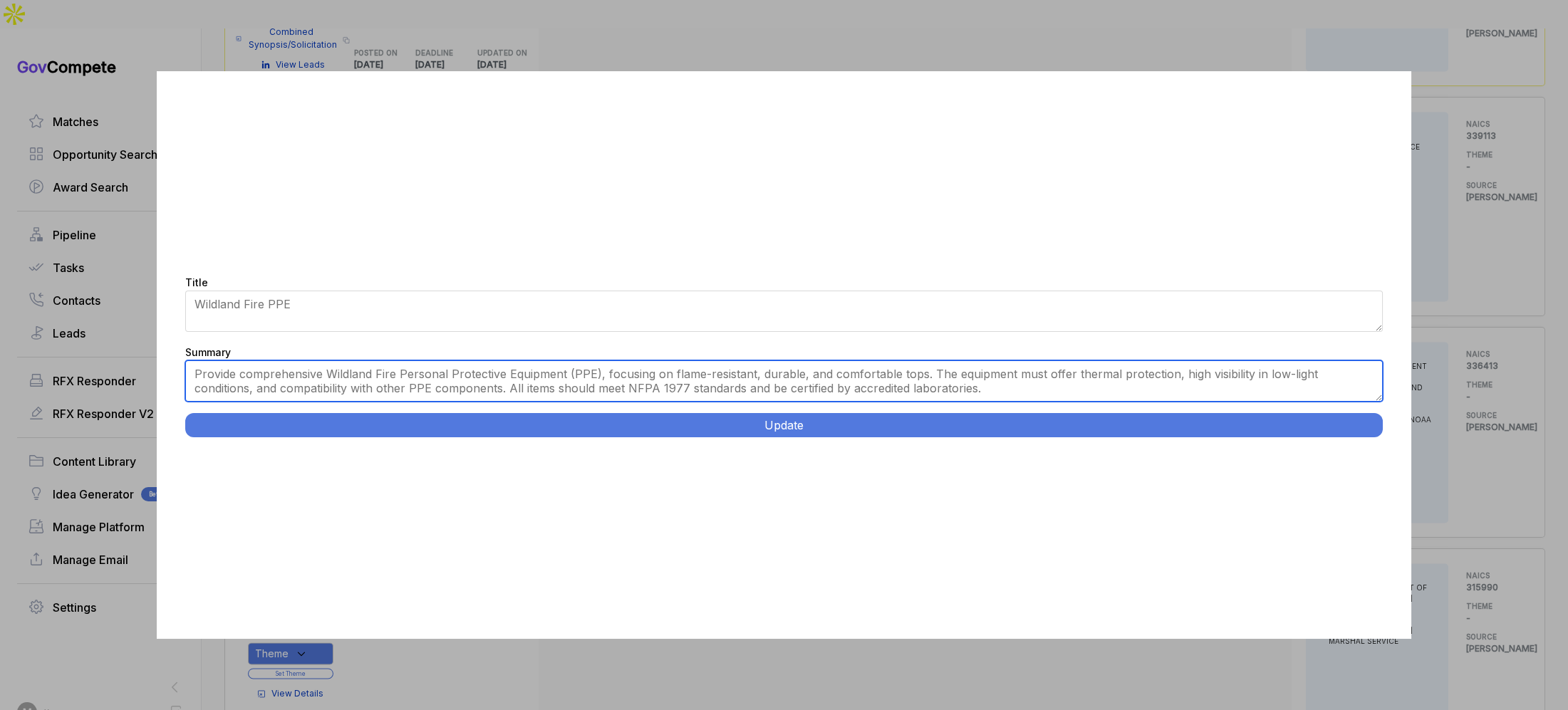
click at [433, 385] on textarea "Provide comprehensive Wildland Fire Personal Protective Equipment (PPE), focusi…" at bounding box center [784, 381] width 1198 height 41
paste textarea "Wildland Fire PPE and Equipment. Supply comprehensive wildland firefighting per…"
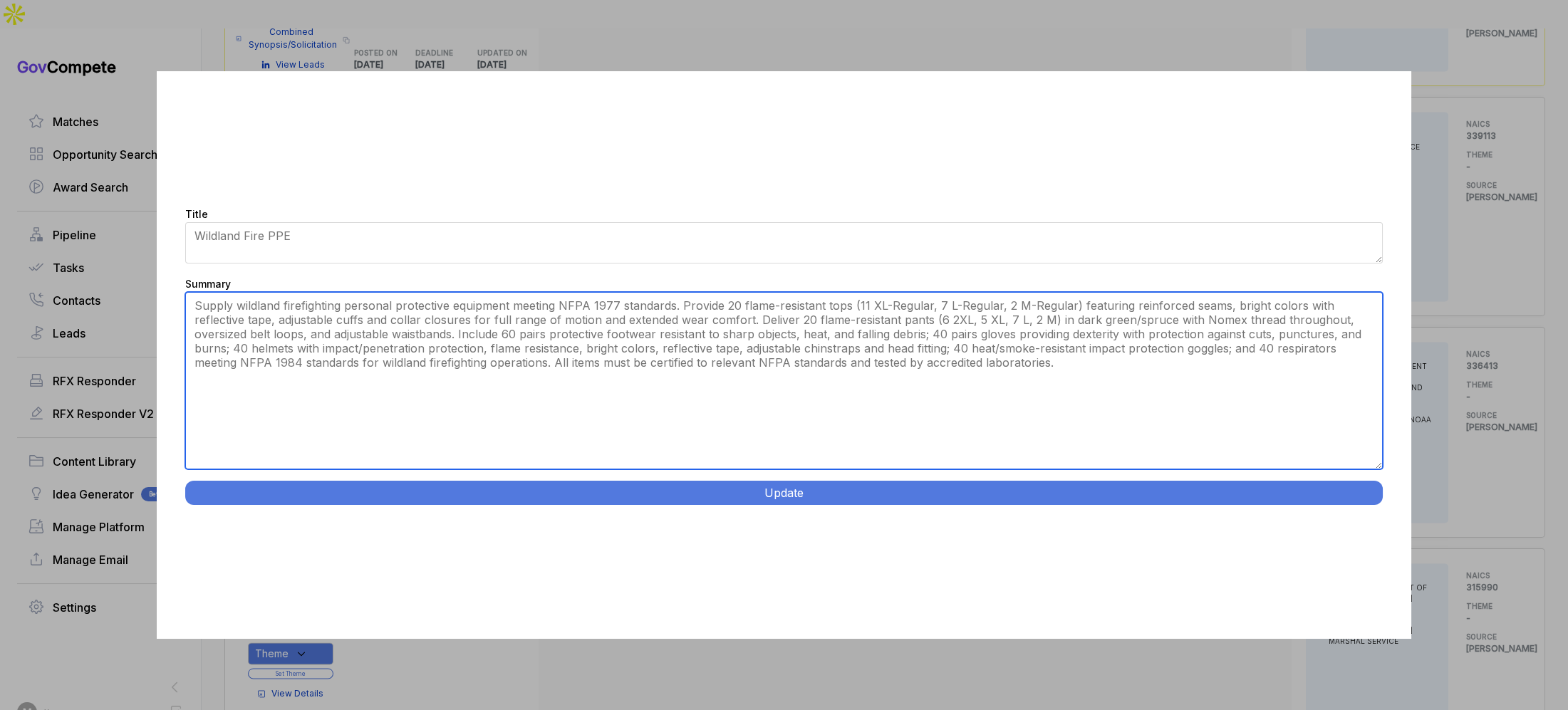
drag, startPoint x: 1378, startPoint y: 394, endPoint x: 1058, endPoint y: 472, distance: 329.4
click at [1360, 542] on div "Title Wildland Fire PPE Summary Provide comprehensive Wildland Fire Personal Pr…" at bounding box center [783, 355] width 1254 height 568
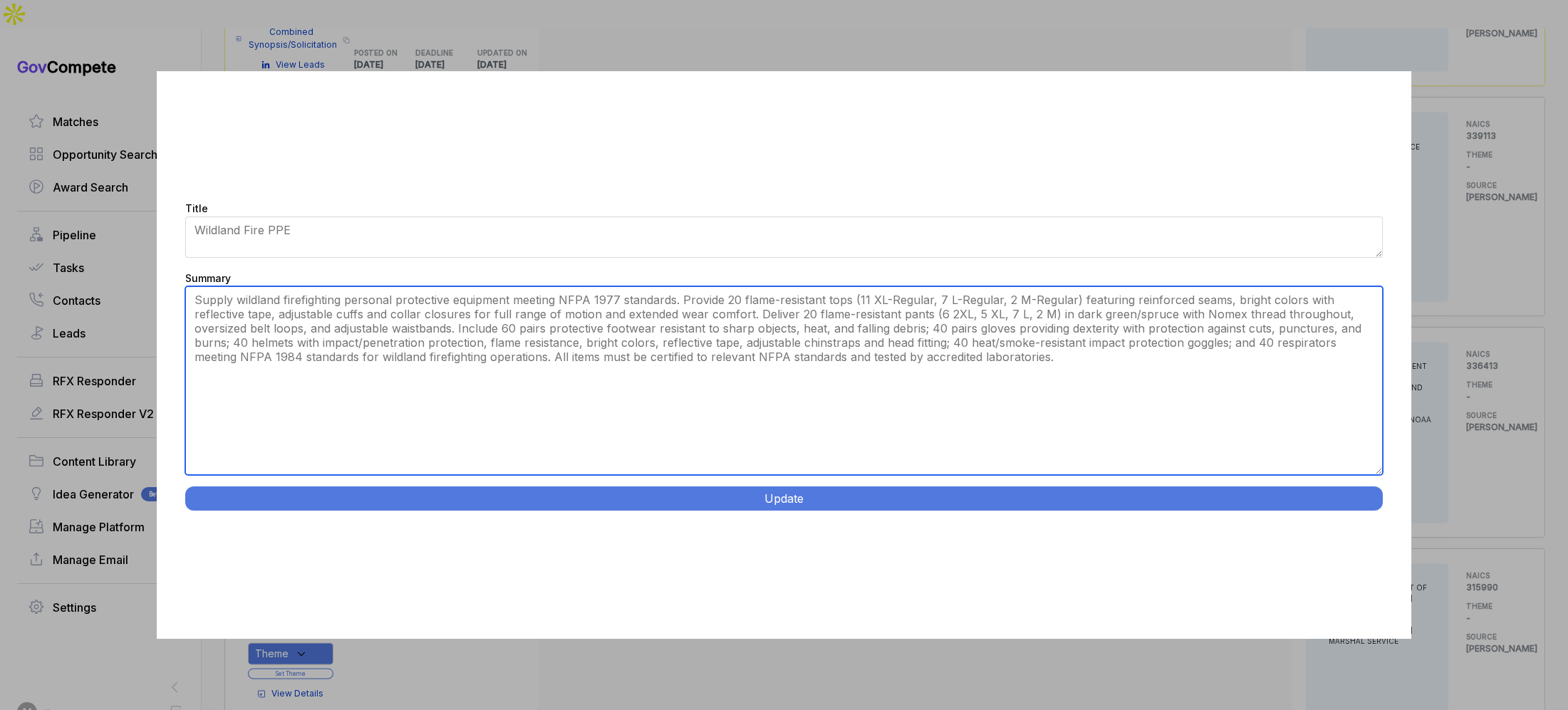
click at [682, 298] on textarea "Provide comprehensive Wildland Fire Personal Protective Equipment (PPE), focusi…" at bounding box center [784, 380] width 1198 height 188
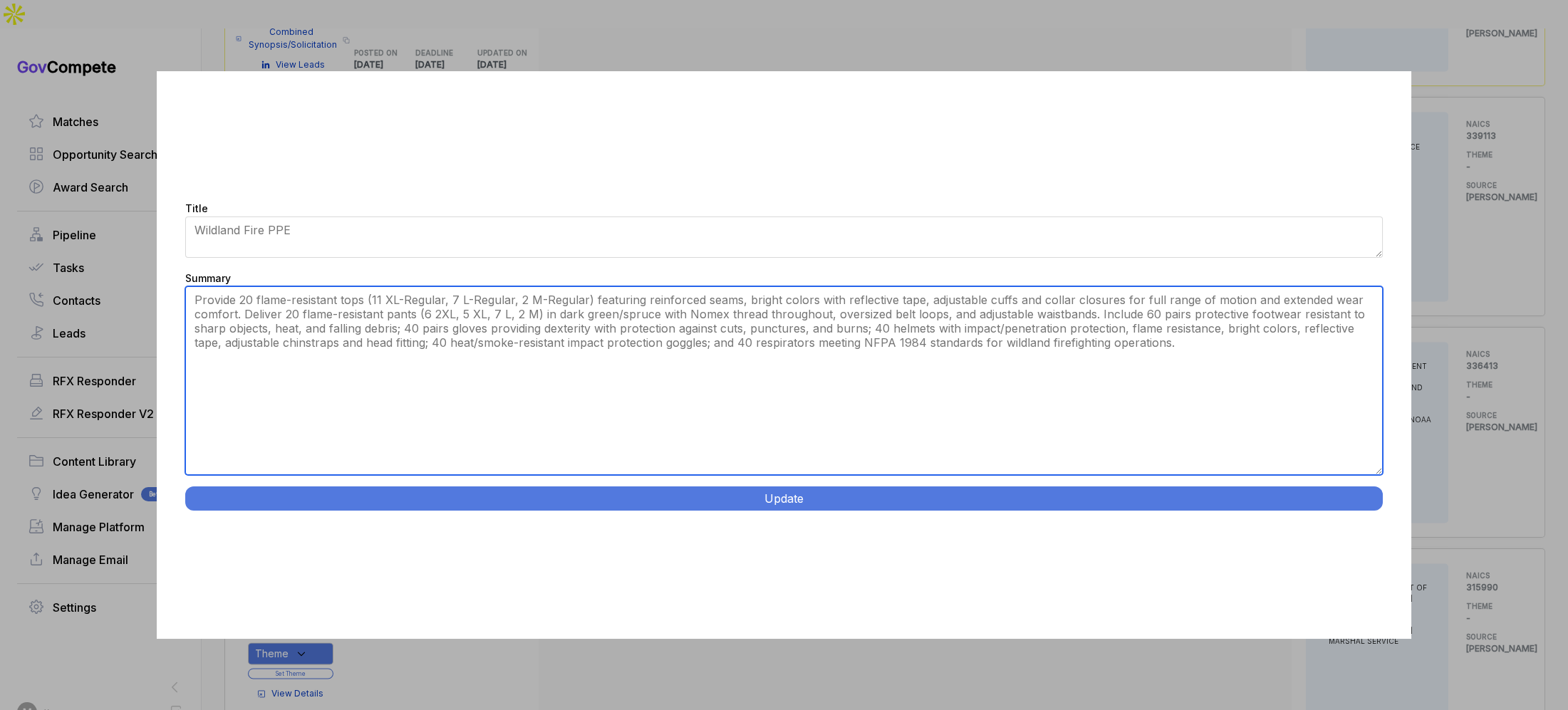
type textarea "Provide 20 flame-resistant tops (11 XL-Regular, 7 L-Regular, 2 M-Regular) featu…"
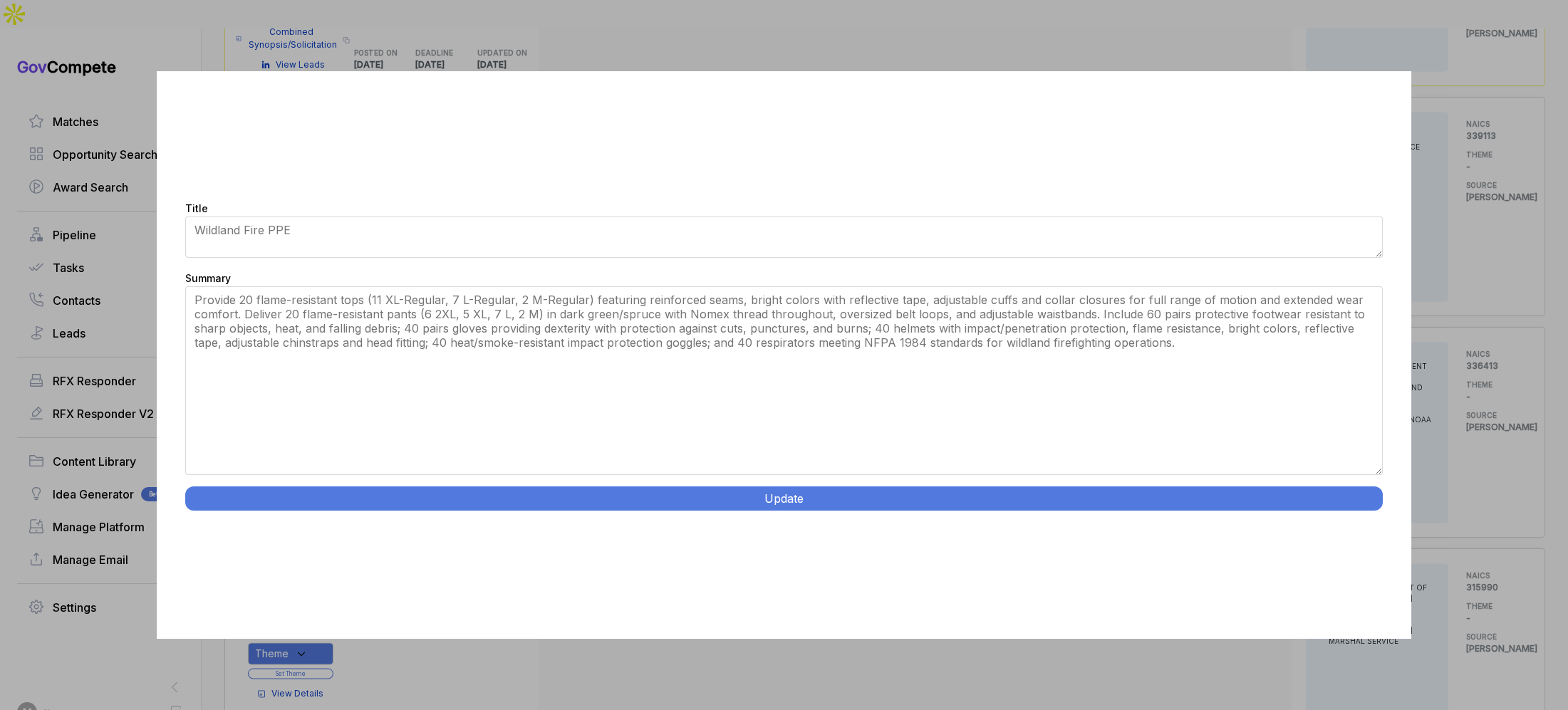
click at [709, 510] on button "Update" at bounding box center [784, 498] width 1198 height 24
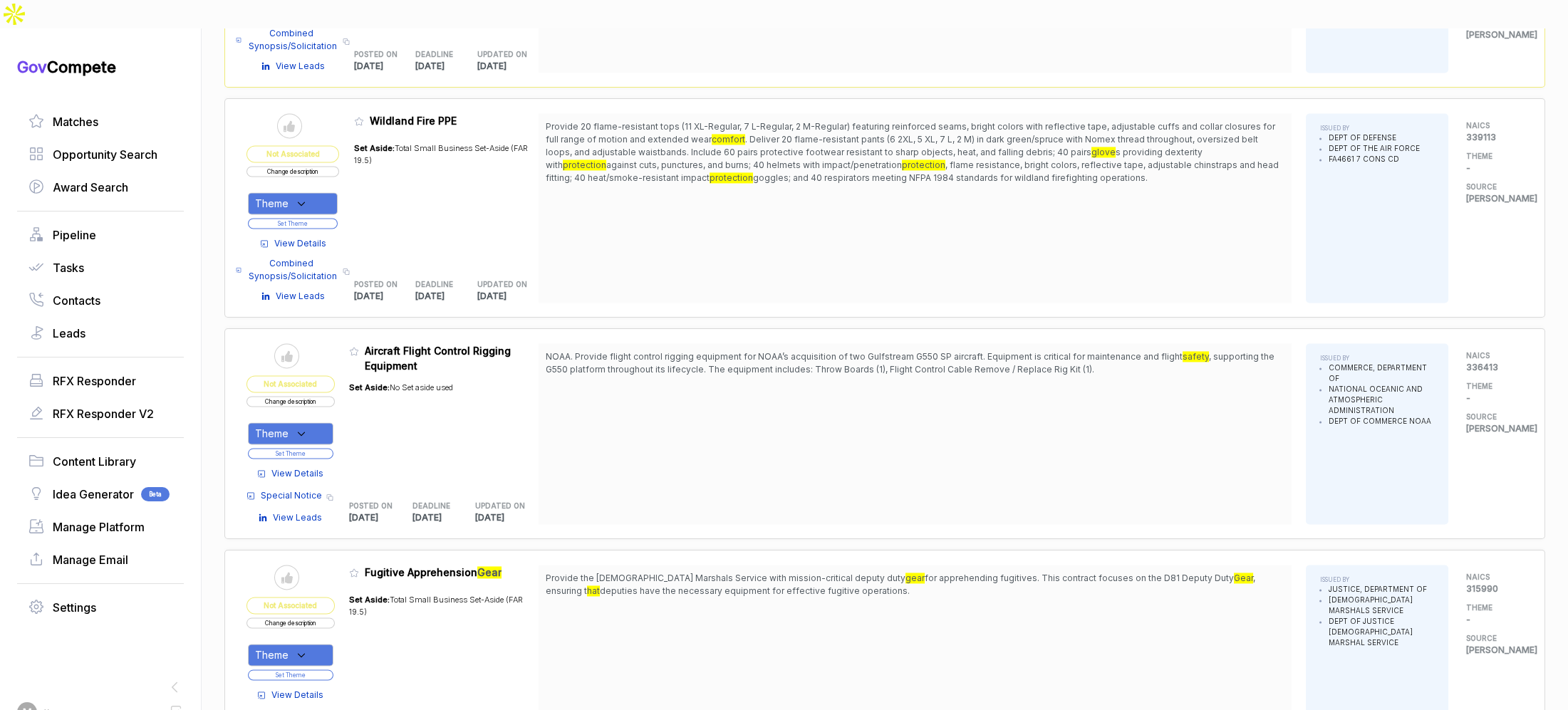
scroll to position [6991, 0]
drag, startPoint x: 323, startPoint y: 159, endPoint x: 341, endPoint y: 300, distance: 142.1
click at [323, 193] on div "Theme" at bounding box center [293, 204] width 90 height 22
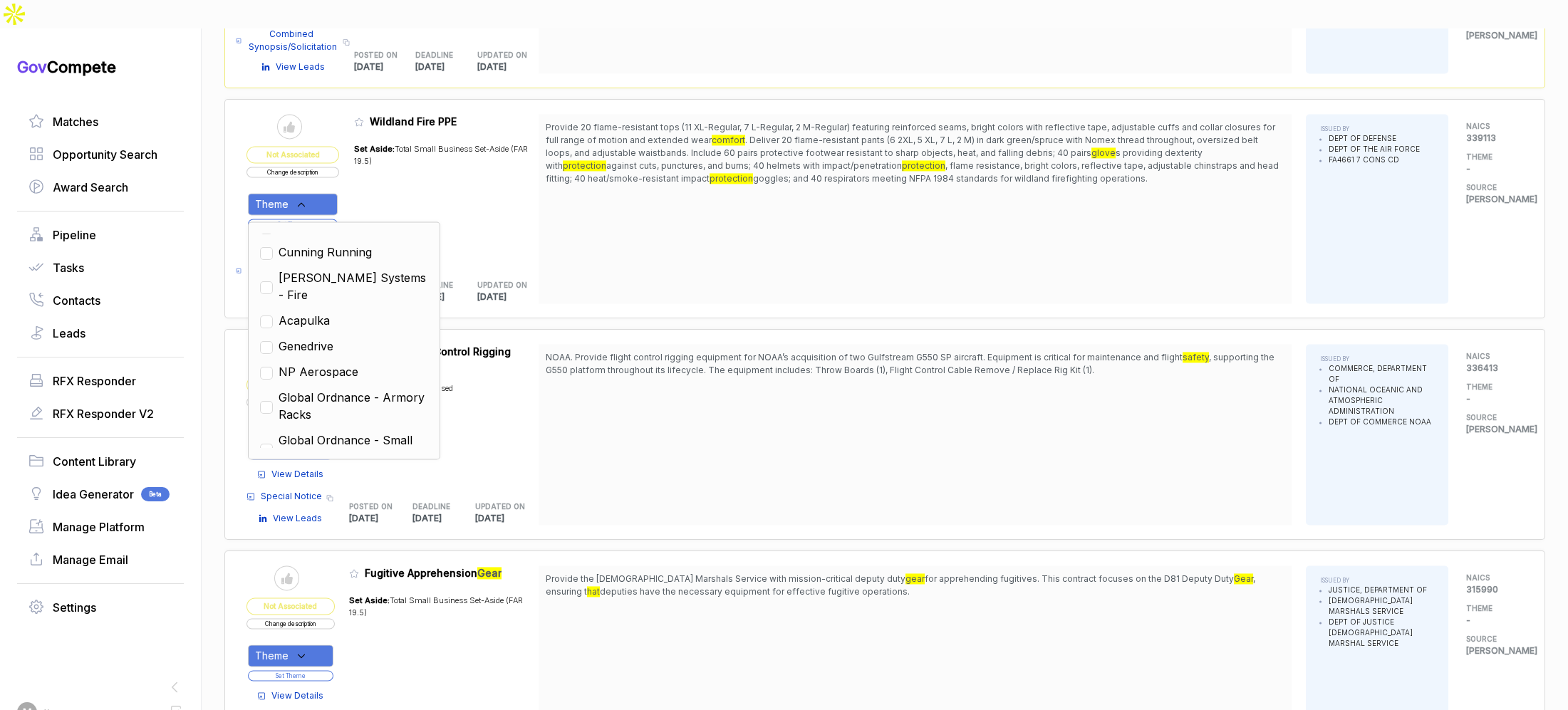
drag, startPoint x: 325, startPoint y: 312, endPoint x: 516, endPoint y: 274, distance: 194.7
click at [325, 363] on span "NP Aerospace" at bounding box center [318, 371] width 80 height 17
checkbox input "true"
drag, startPoint x: 554, startPoint y: 267, endPoint x: 399, endPoint y: 221, distance: 161.7
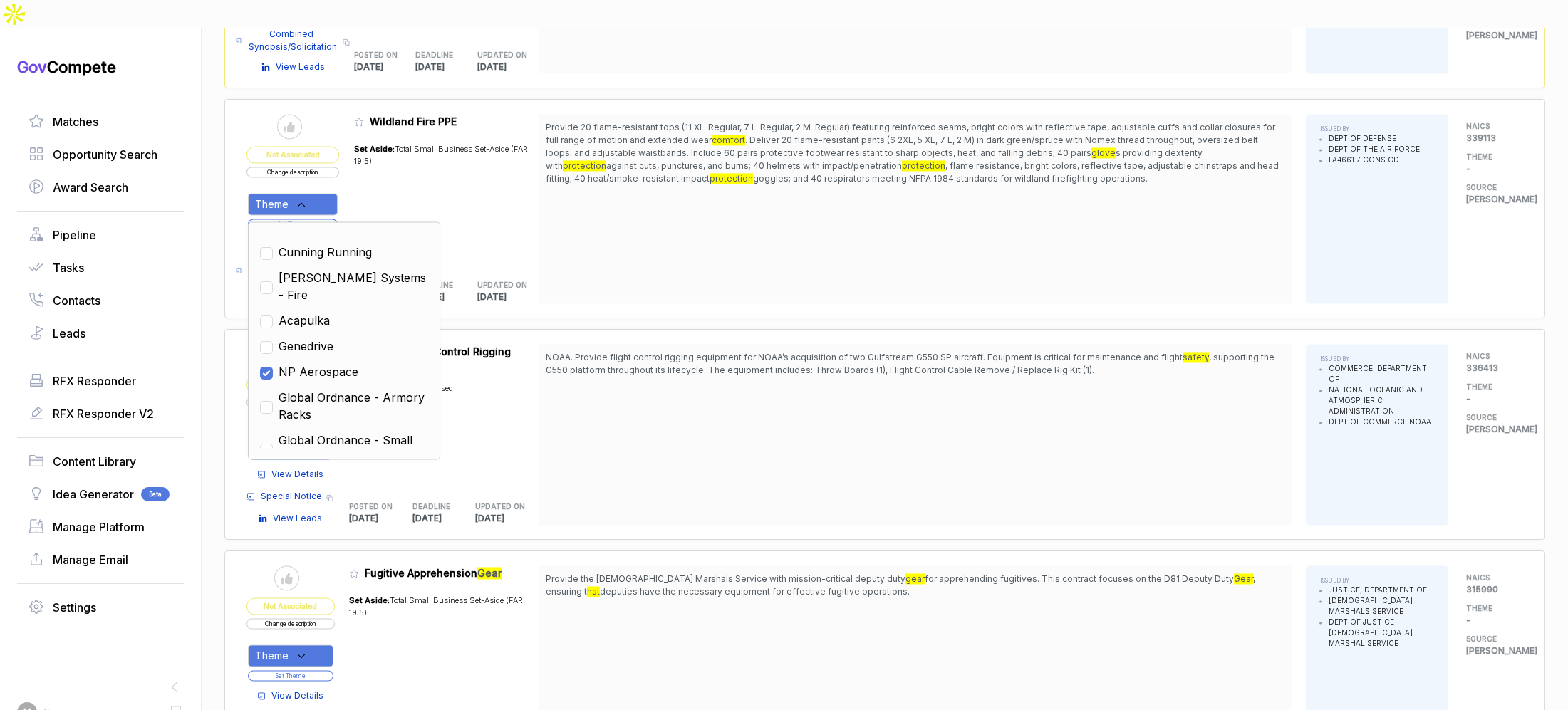
click at [553, 267] on div "Send to Pipeline Not Associated Change description Theme Clear Custom Outdoor R…" at bounding box center [885, 209] width 1321 height 219
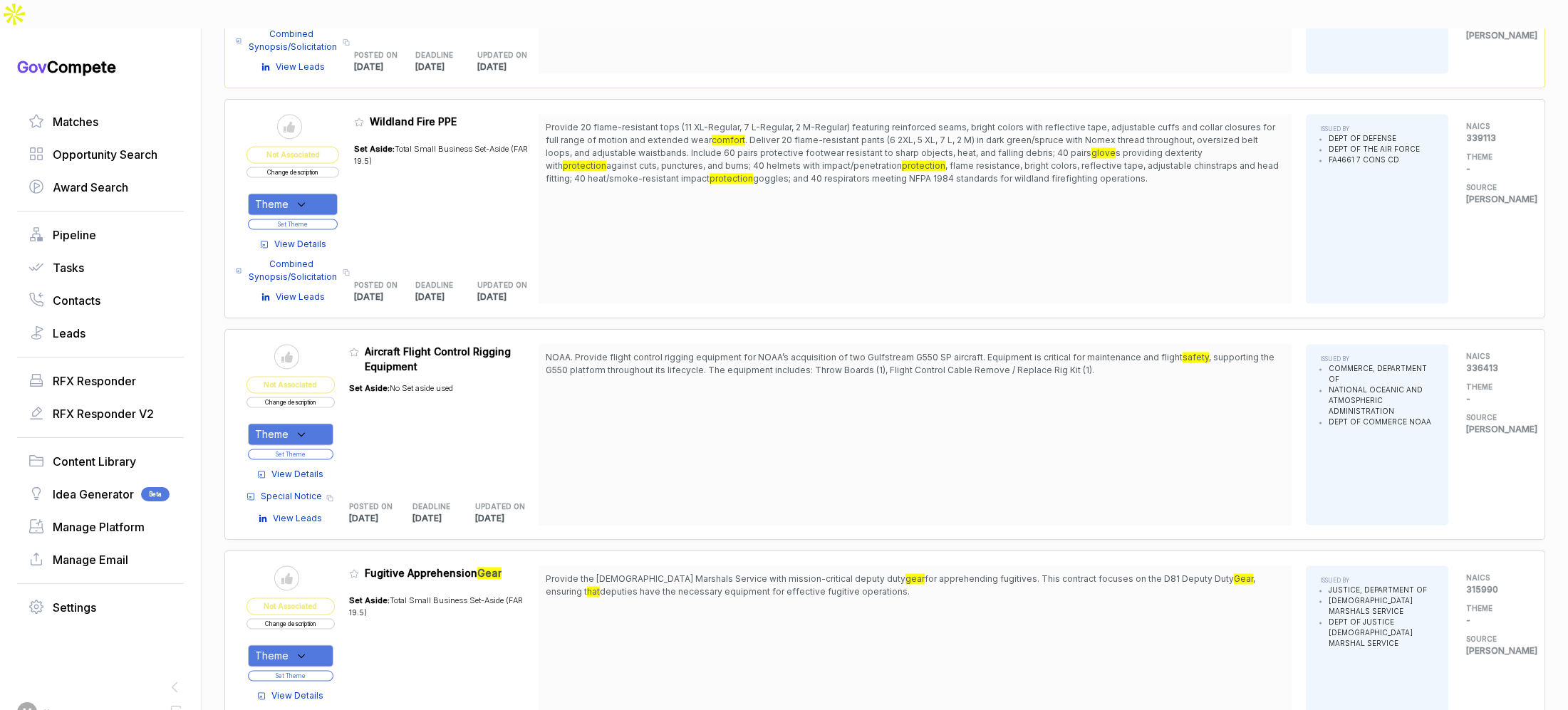
click at [310, 219] on button "Set Theme" at bounding box center [293, 224] width 90 height 11
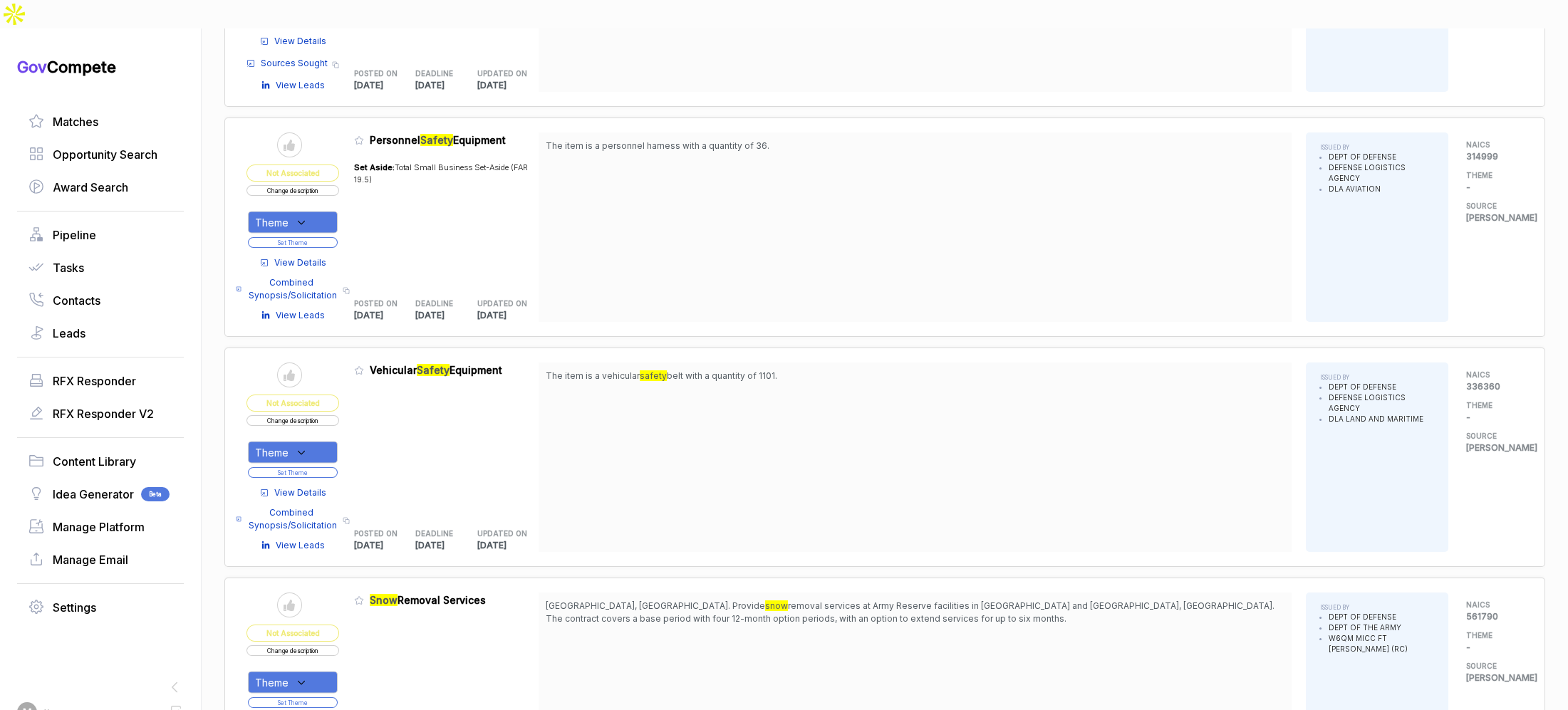
scroll to position [8937, 0]
click at [293, 257] on span "View Details" at bounding box center [300, 264] width 52 height 13
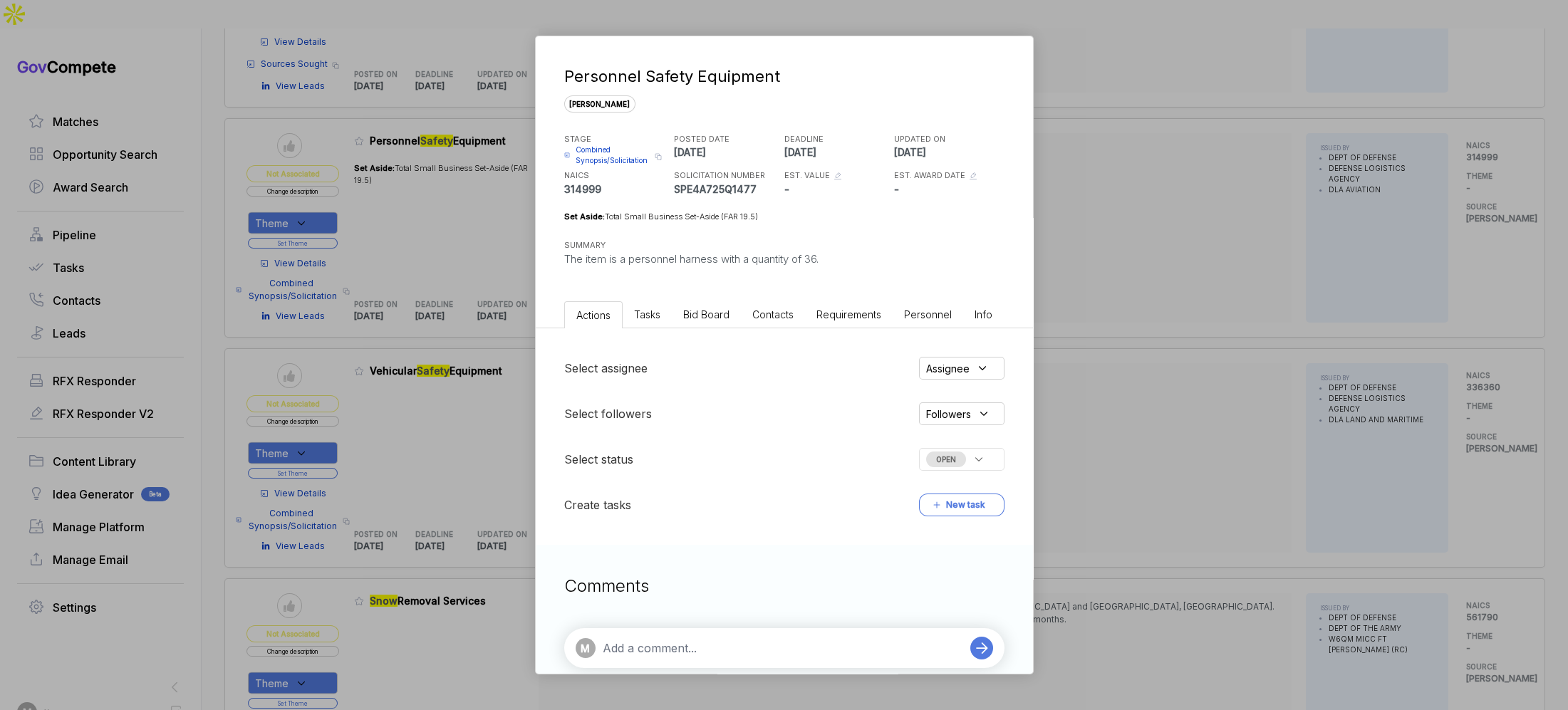
click at [692, 316] on span "Bid Board" at bounding box center [706, 314] width 46 height 12
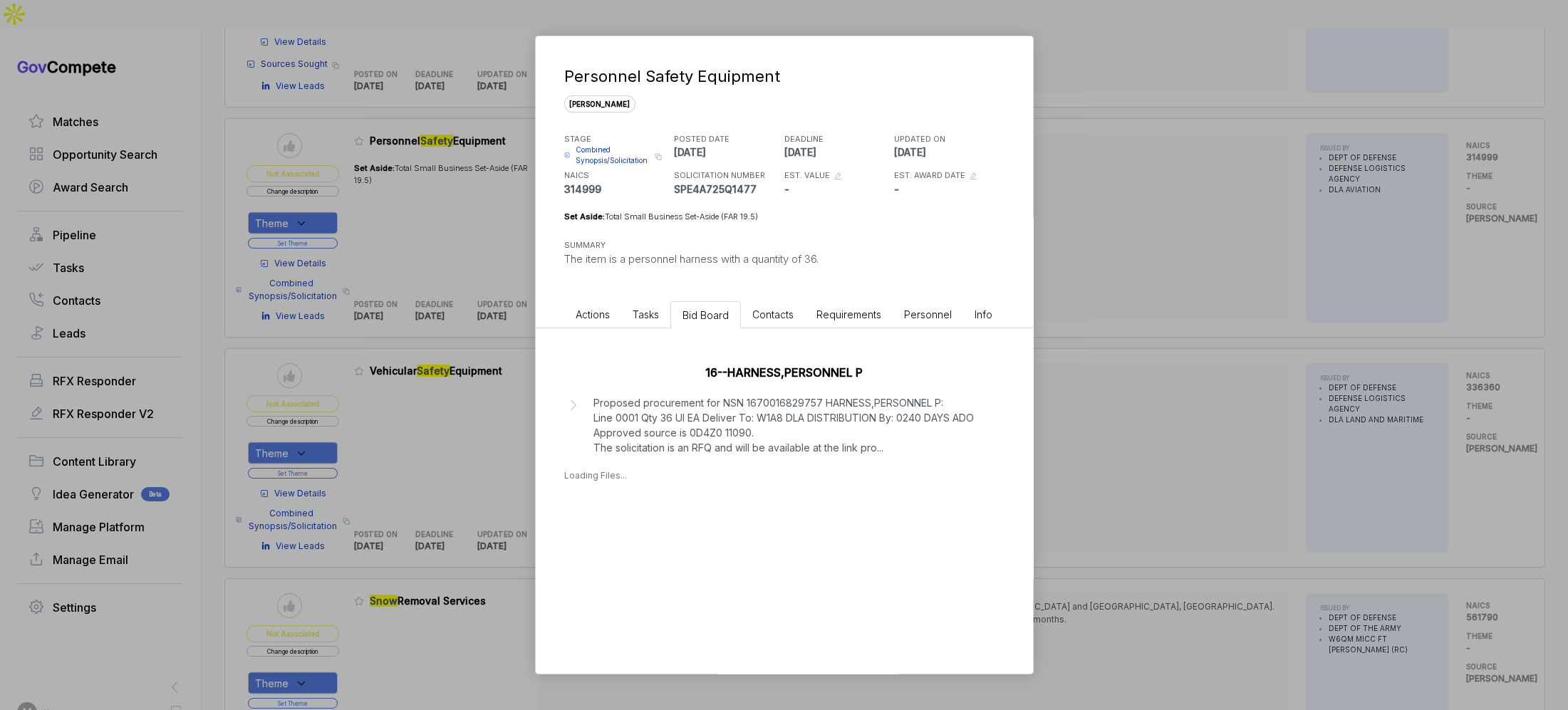
click at [1203, 368] on div "Personnel Safety Equipment sam STAGE Combined Synopsis/Solicitation Copy link P…" at bounding box center [784, 355] width 1568 height 710
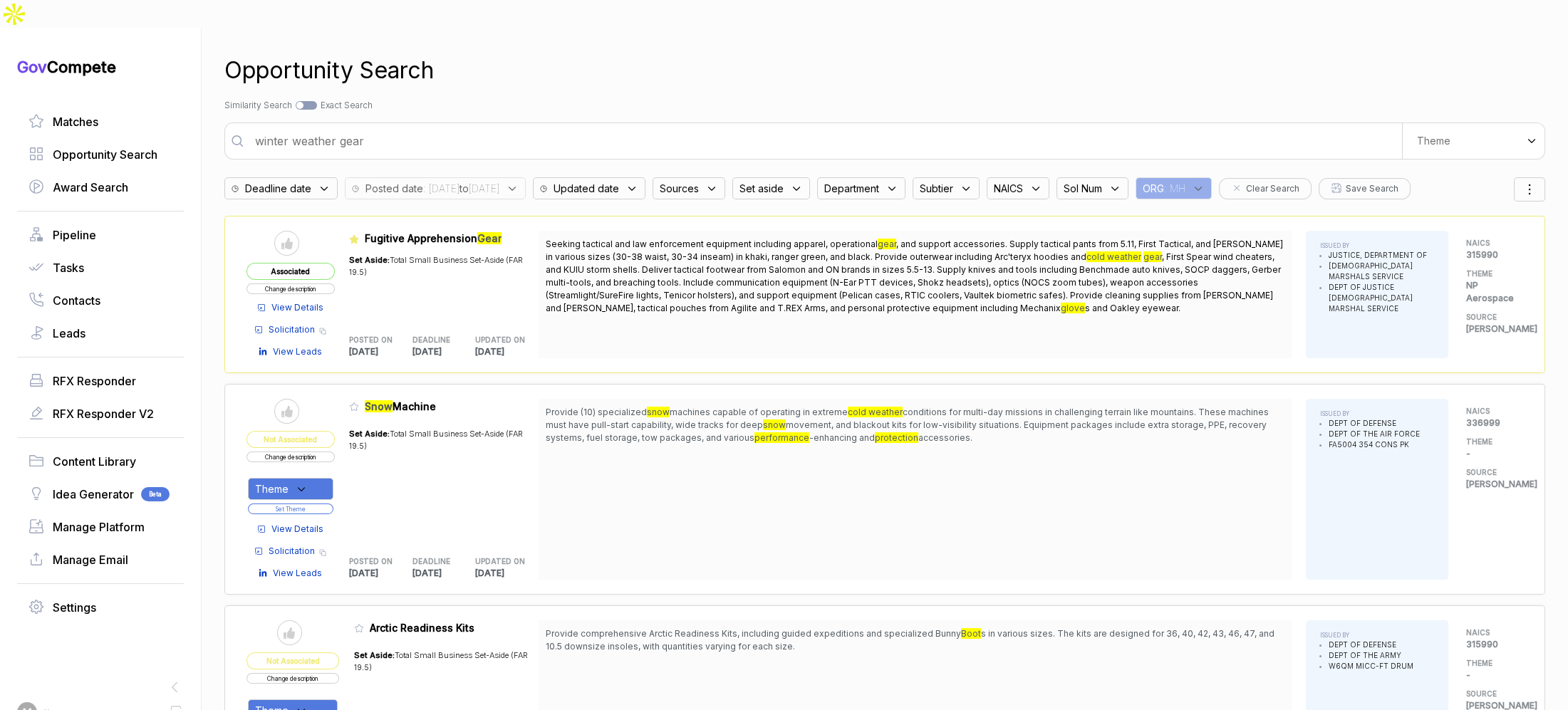
click at [864, 127] on input "winter weather gear" at bounding box center [824, 141] width 1156 height 28
type input "tank and artillery"
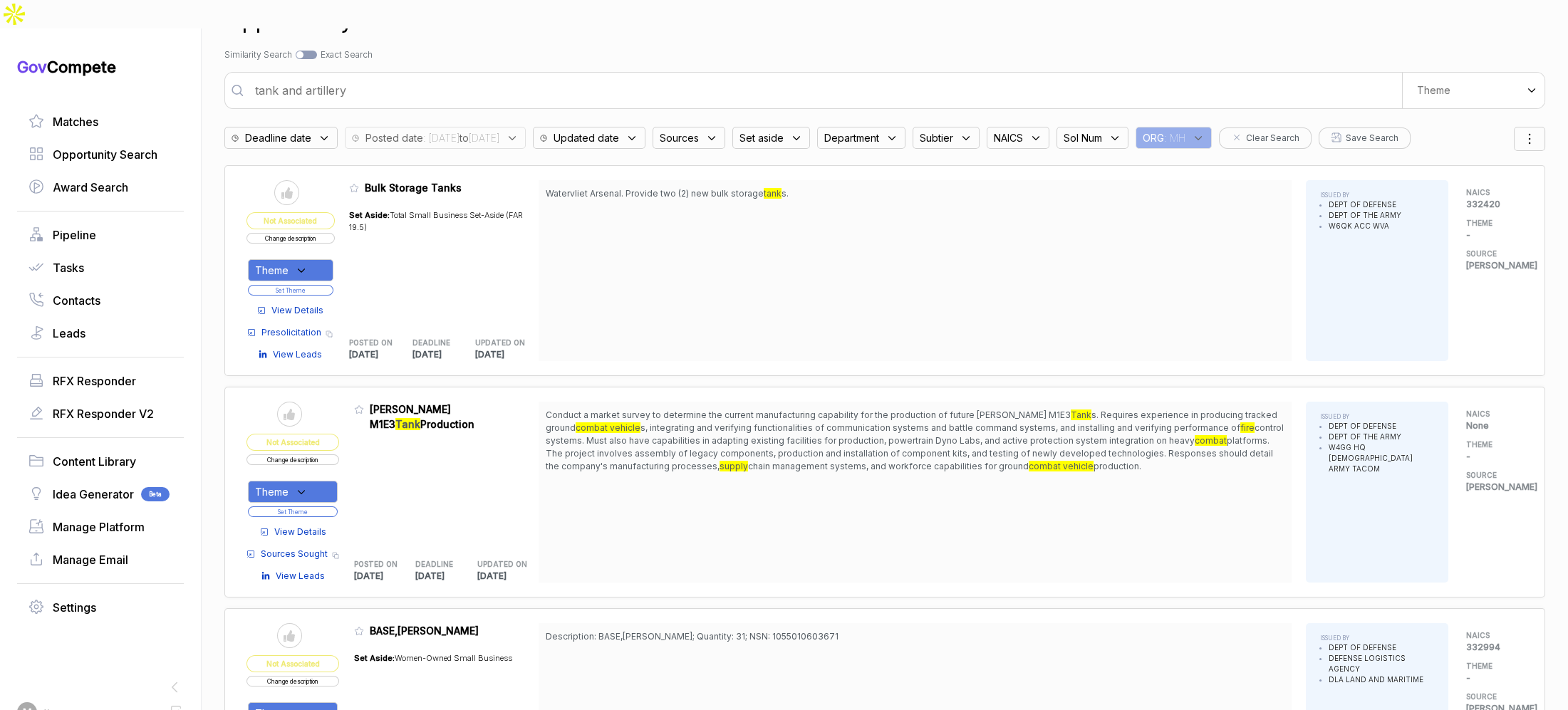
scroll to position [102, 0]
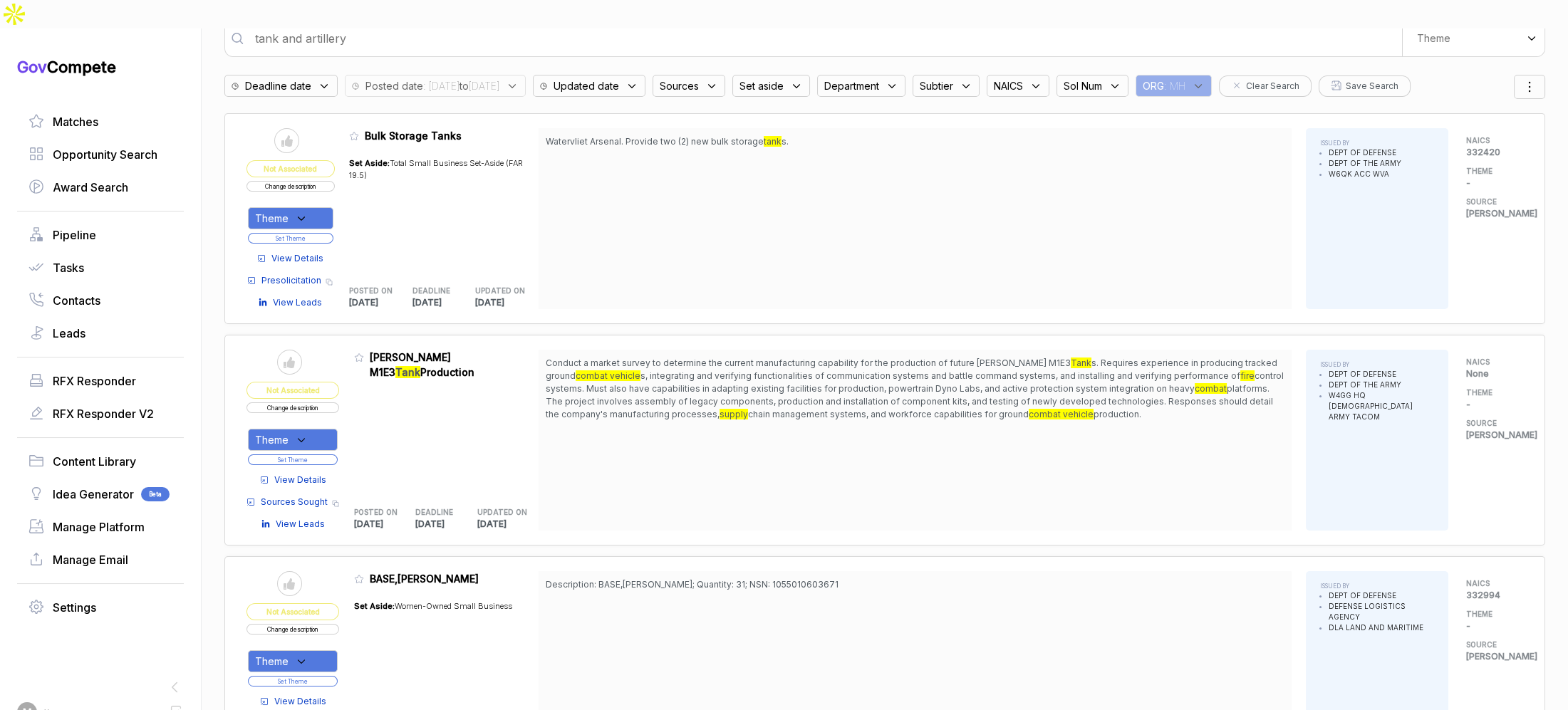
click at [286, 474] on span "View Details" at bounding box center [300, 480] width 52 height 13
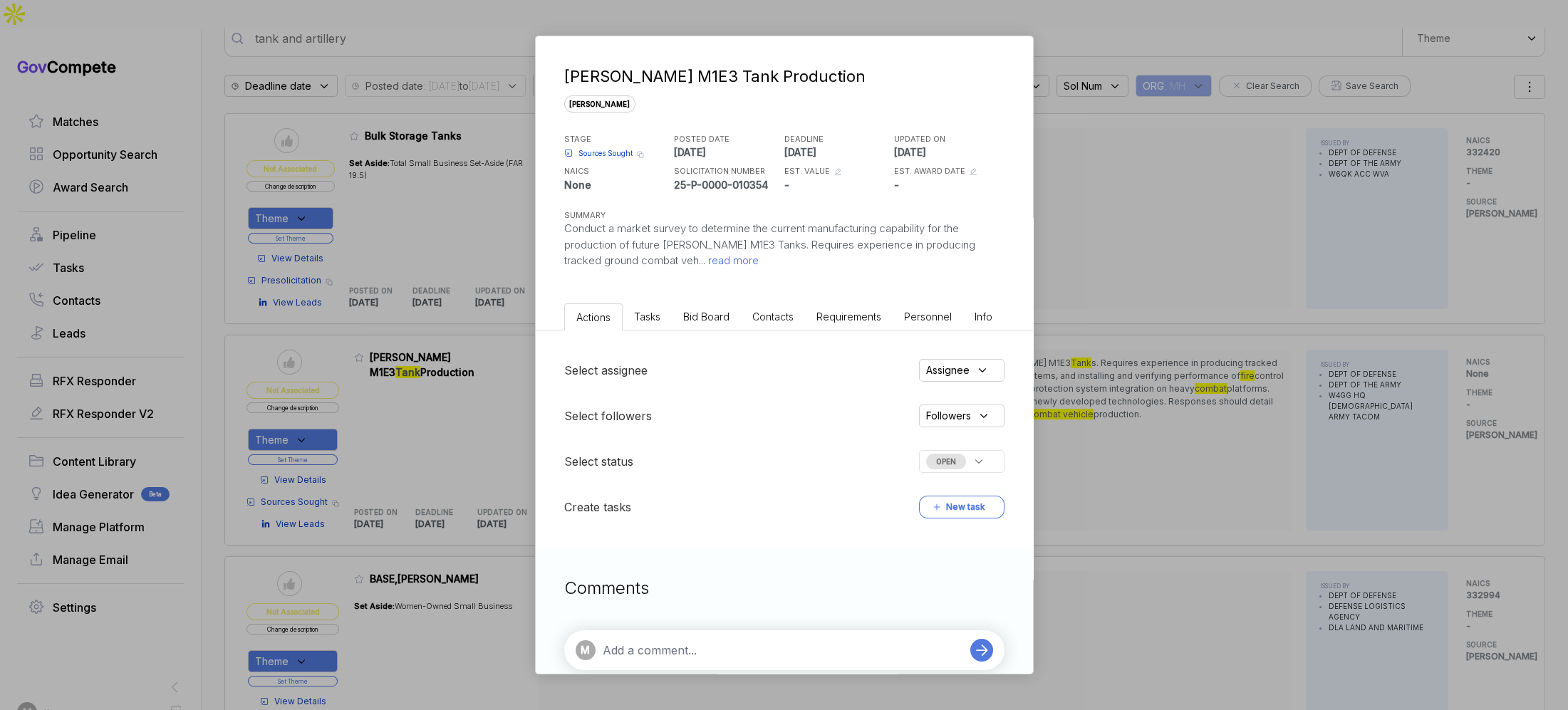
click at [715, 320] on span "Bid Board" at bounding box center [706, 316] width 46 height 12
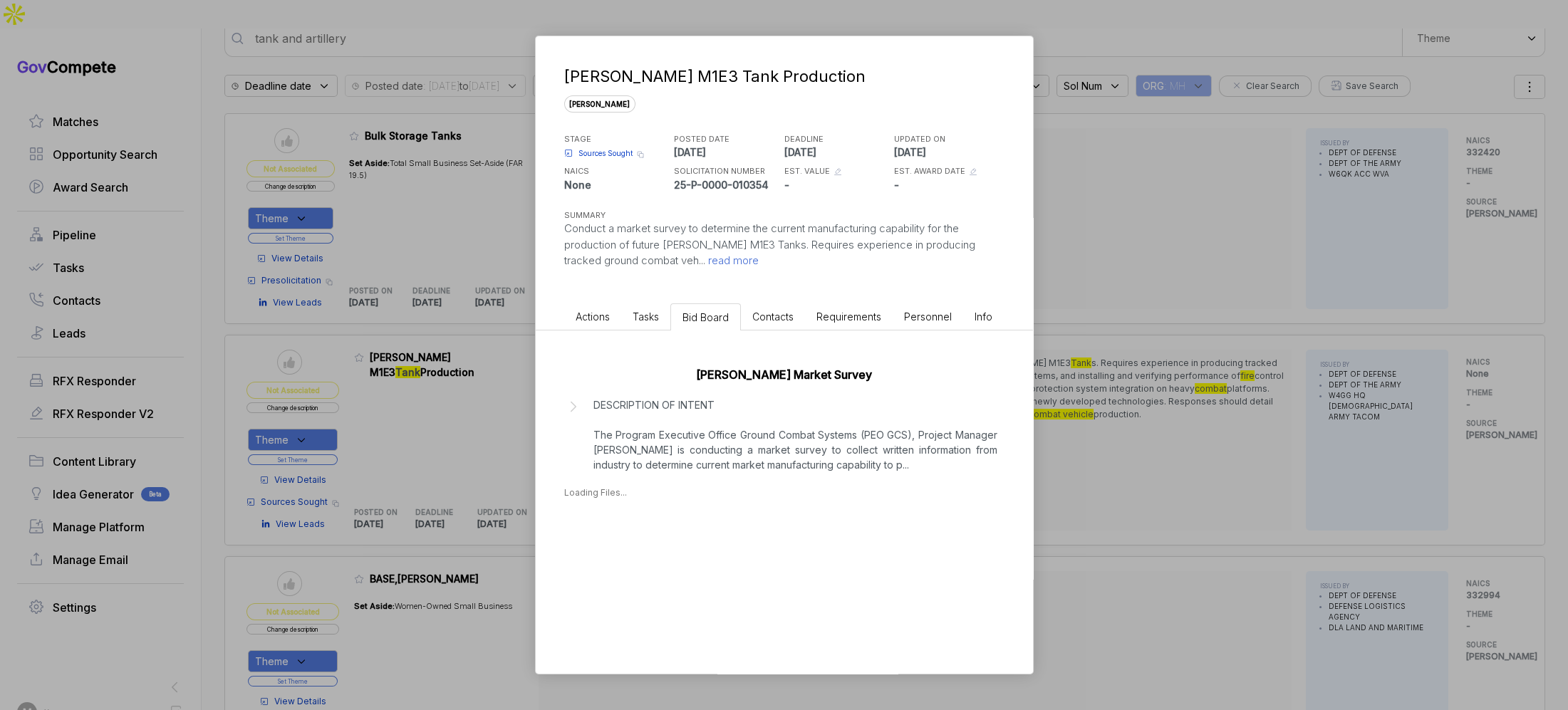
click at [768, 461] on p "DESCRIPTION OF INTENT The Program Executive Office Ground Combat Systems (PEO G…" at bounding box center [795, 435] width 404 height 75
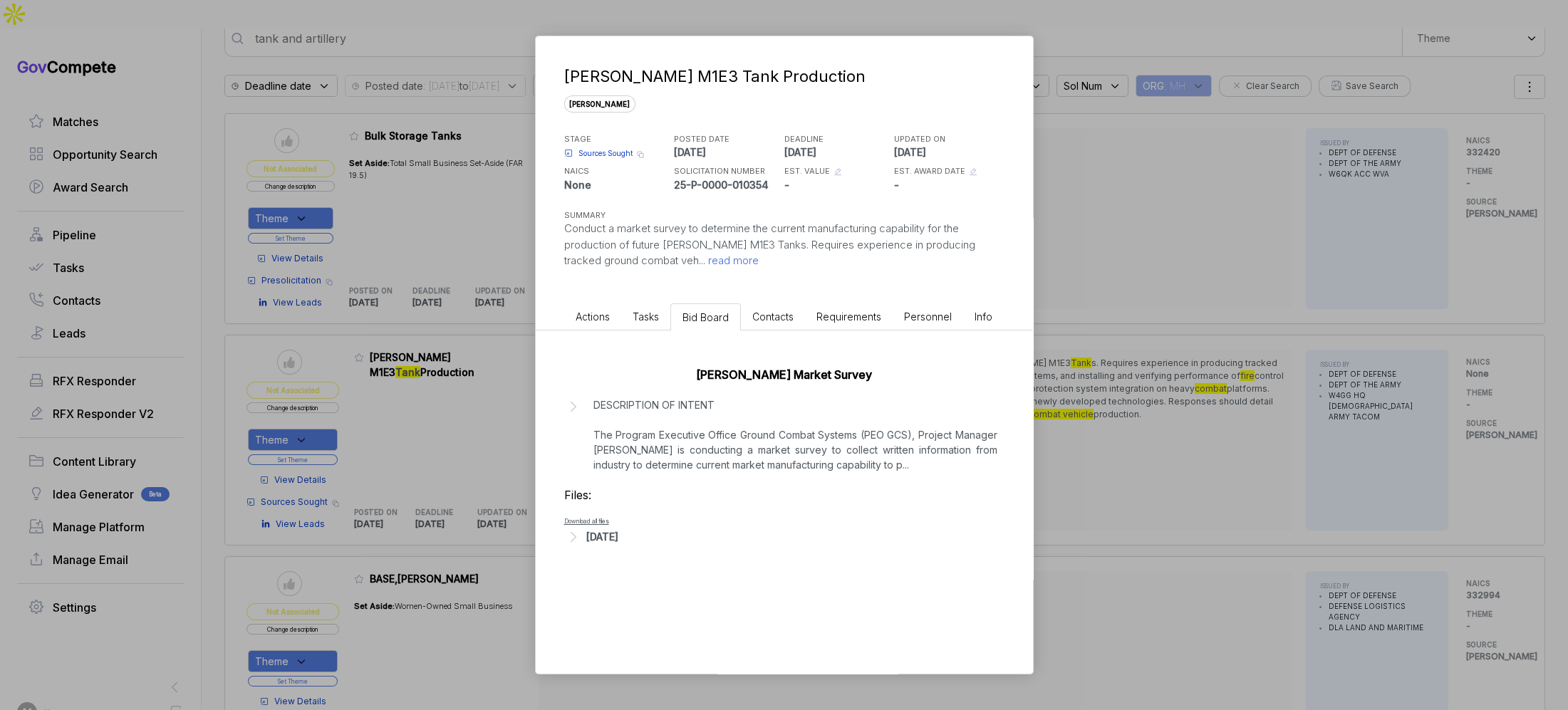
click at [775, 457] on p "DESCRIPTION OF INTENT The Program Executive Office Ground Combat Systems (PEO G…" at bounding box center [795, 435] width 404 height 75
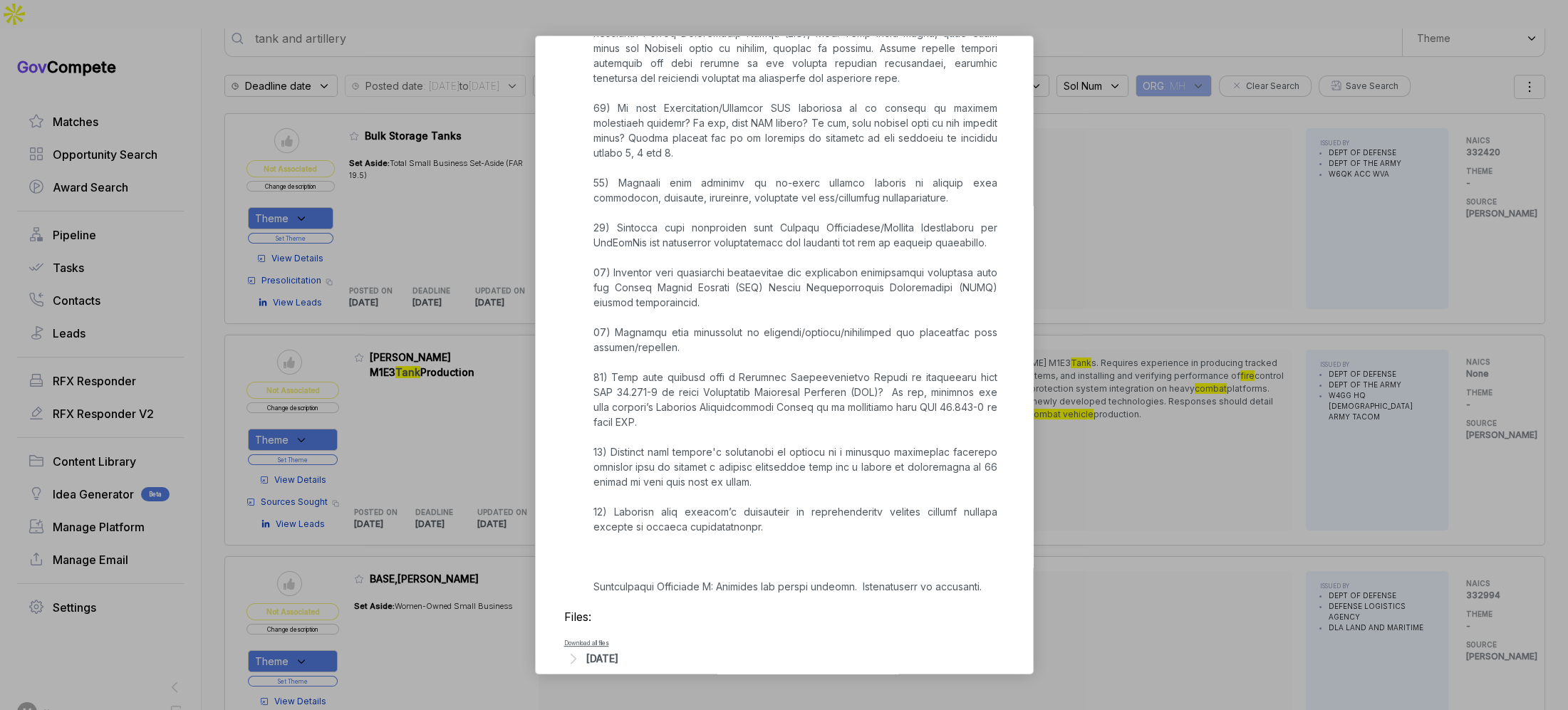
scroll to position [2010, 0]
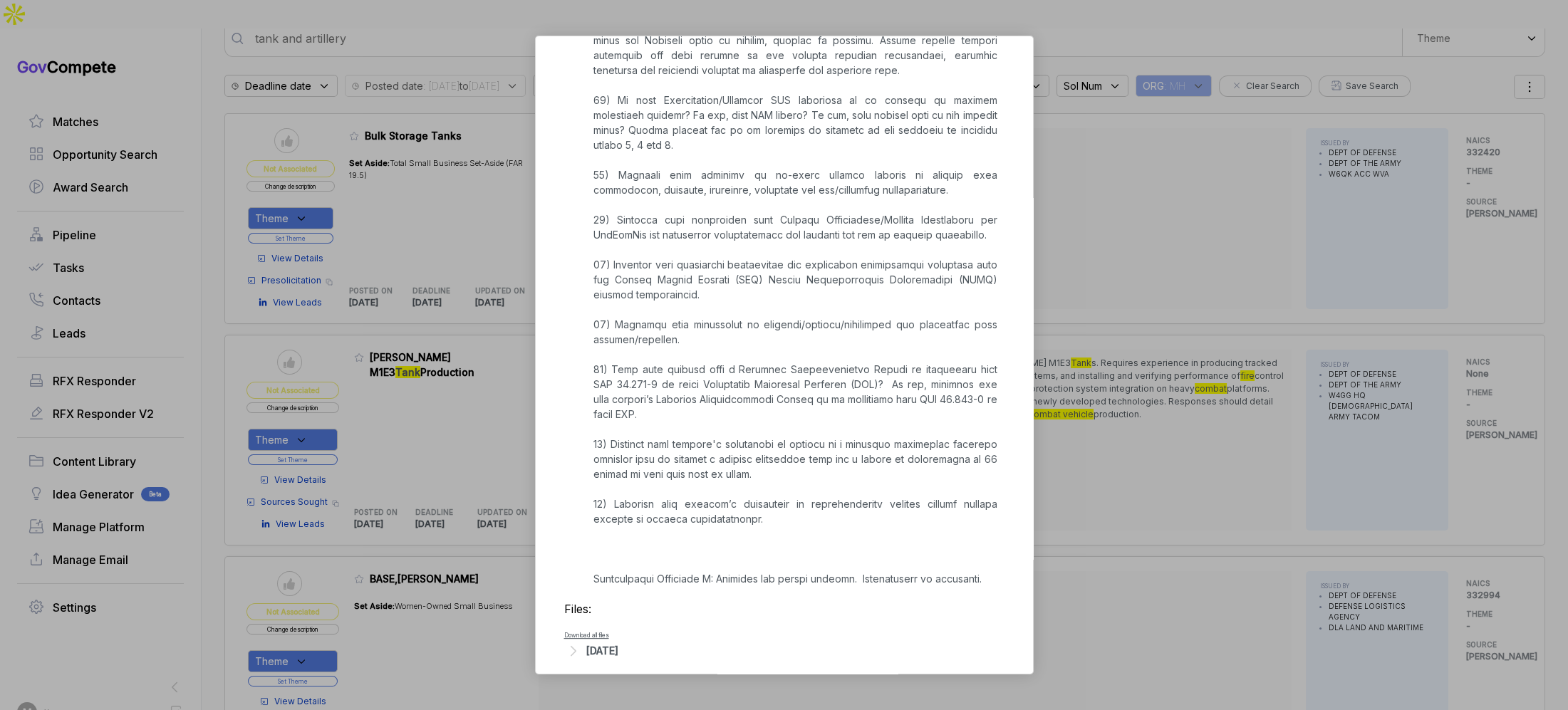
click at [618, 643] on div "[DATE]" at bounding box center [602, 650] width 32 height 15
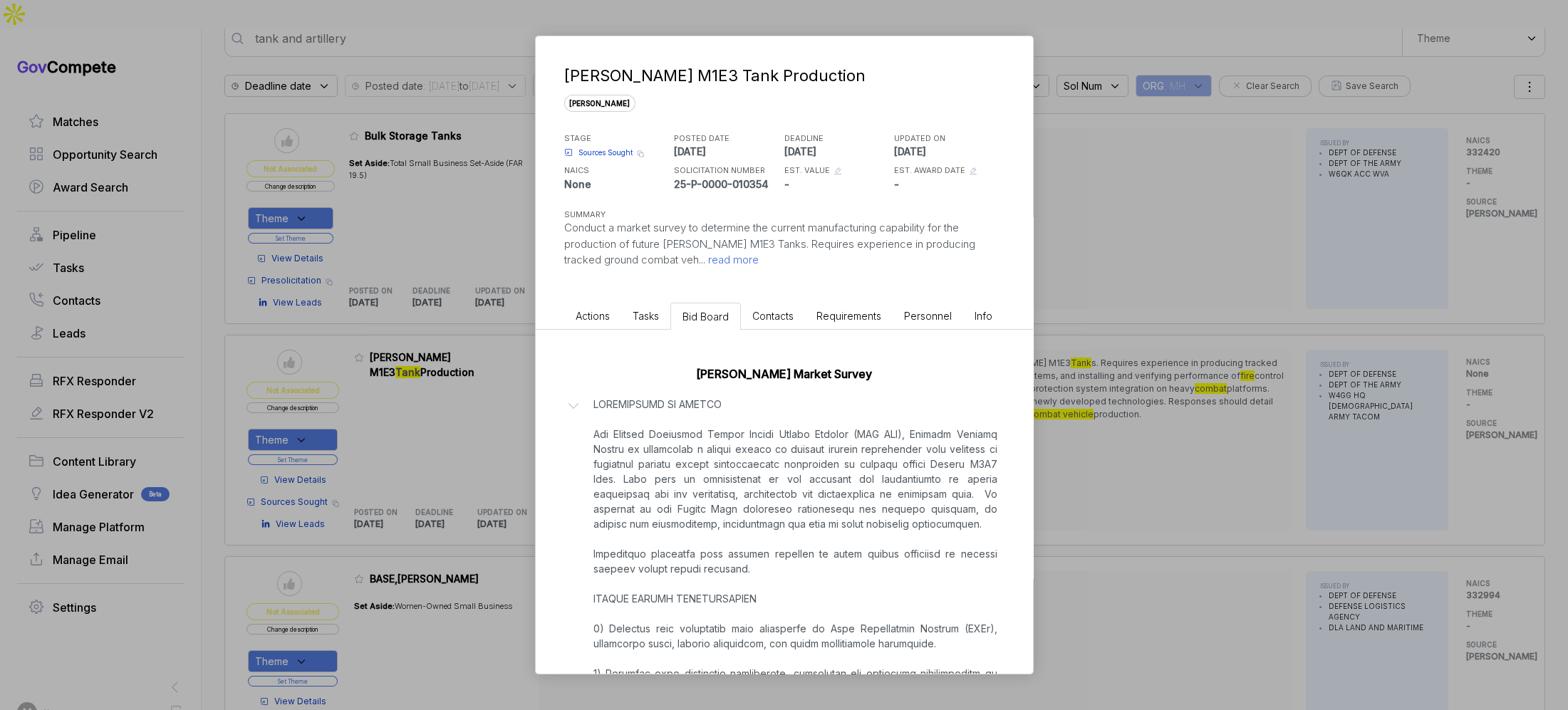
scroll to position [0, 0]
click at [1153, 390] on div "Abrams M1E3 Tank Production sam STAGE Sources Sought Copy link POSTED DATE 2025…" at bounding box center [784, 355] width 1568 height 710
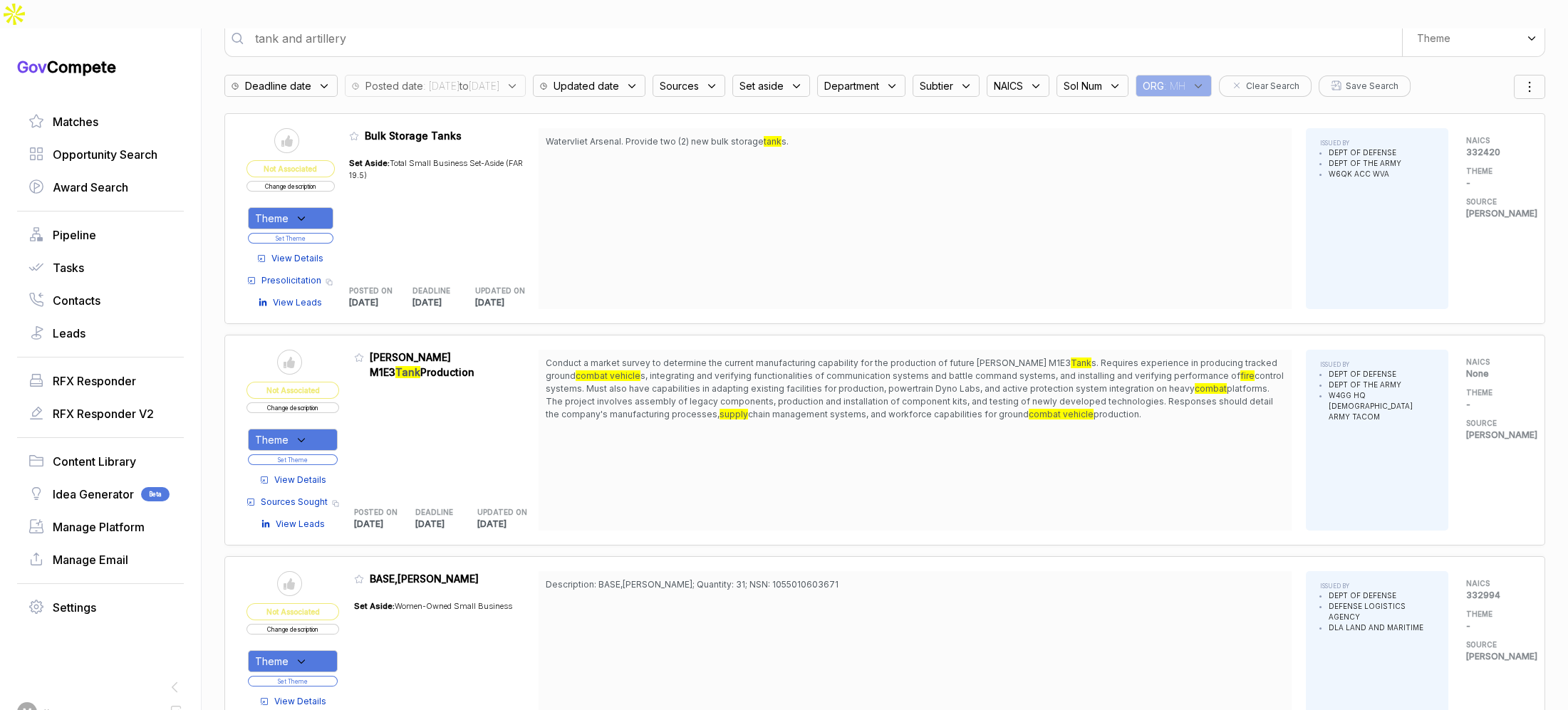
click at [304, 496] on span "Sources Sought" at bounding box center [294, 502] width 67 height 13
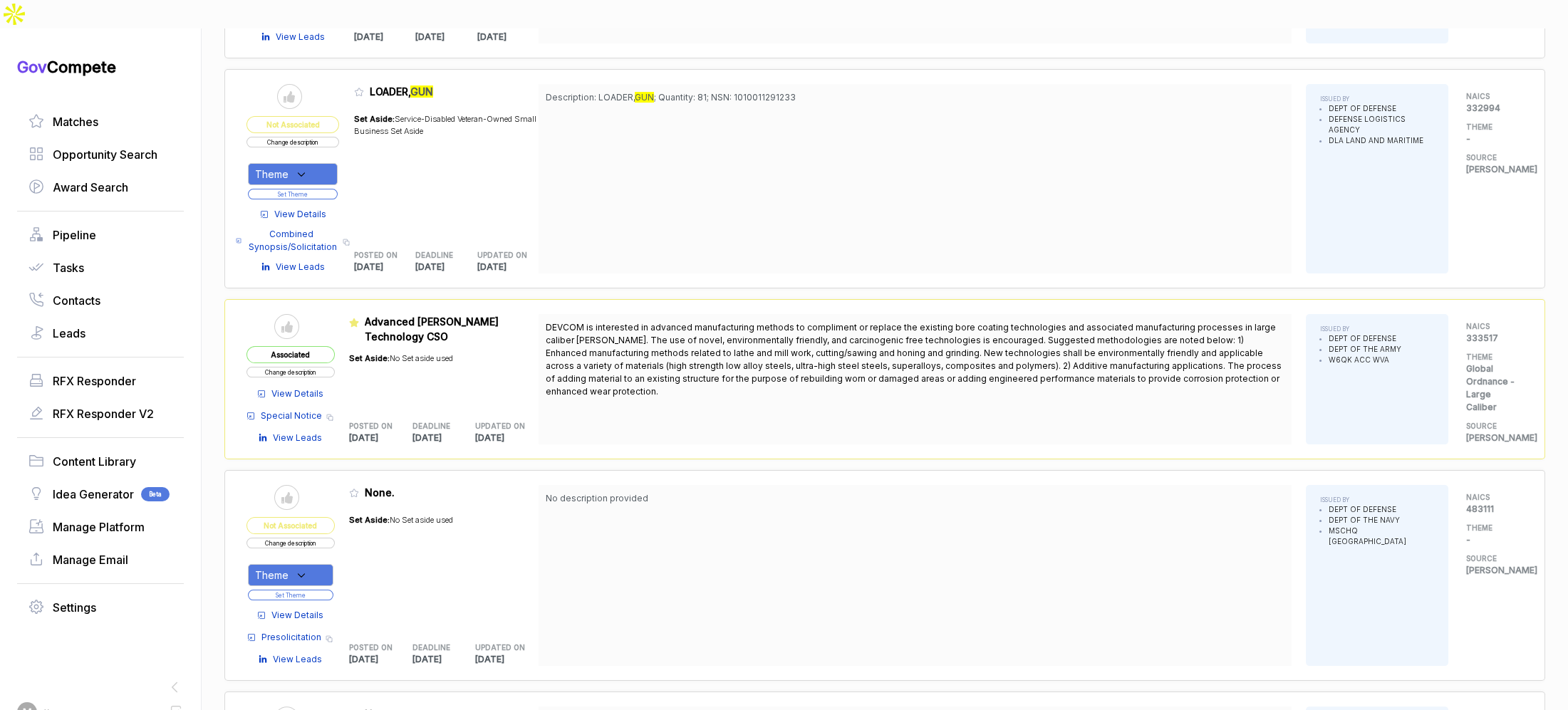
scroll to position [1676, 0]
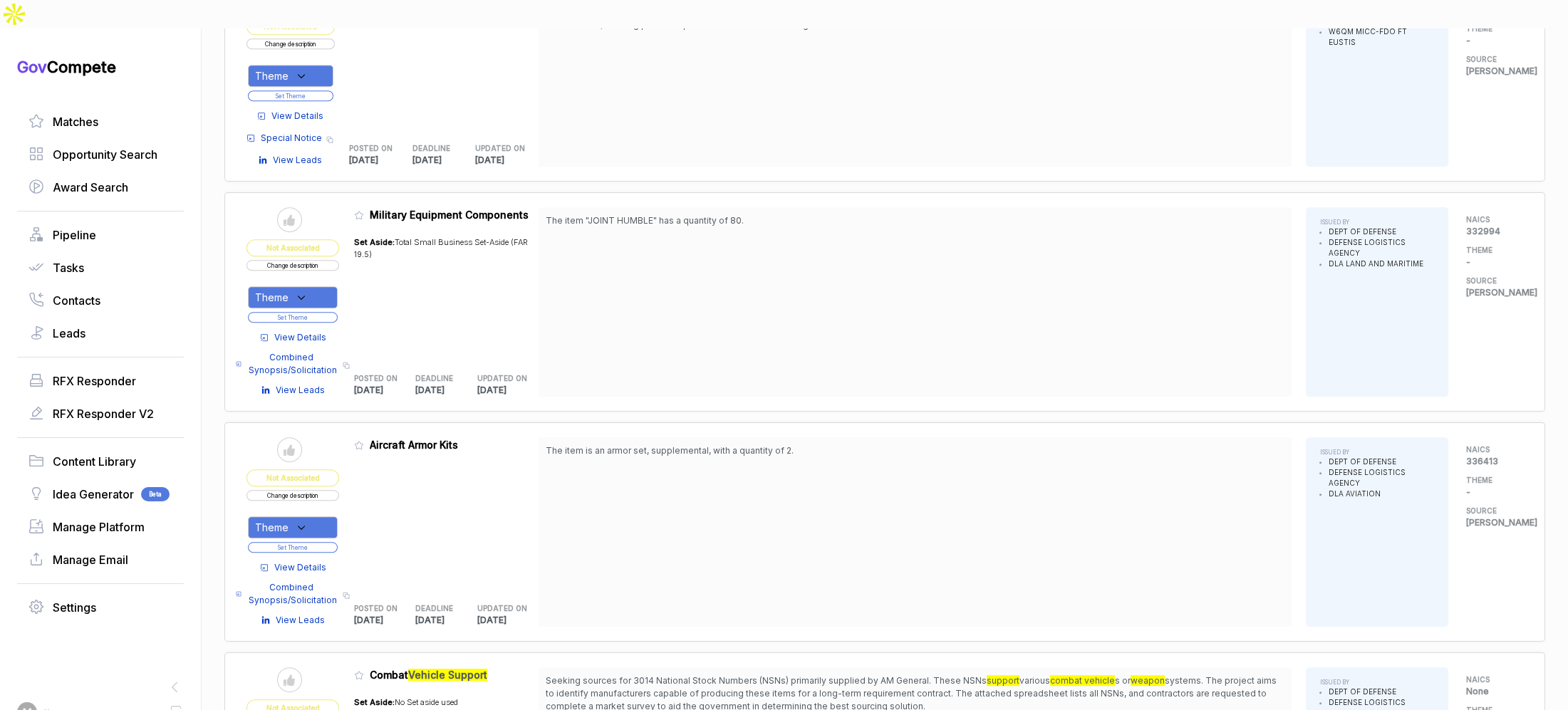
scroll to position [2854, 0]
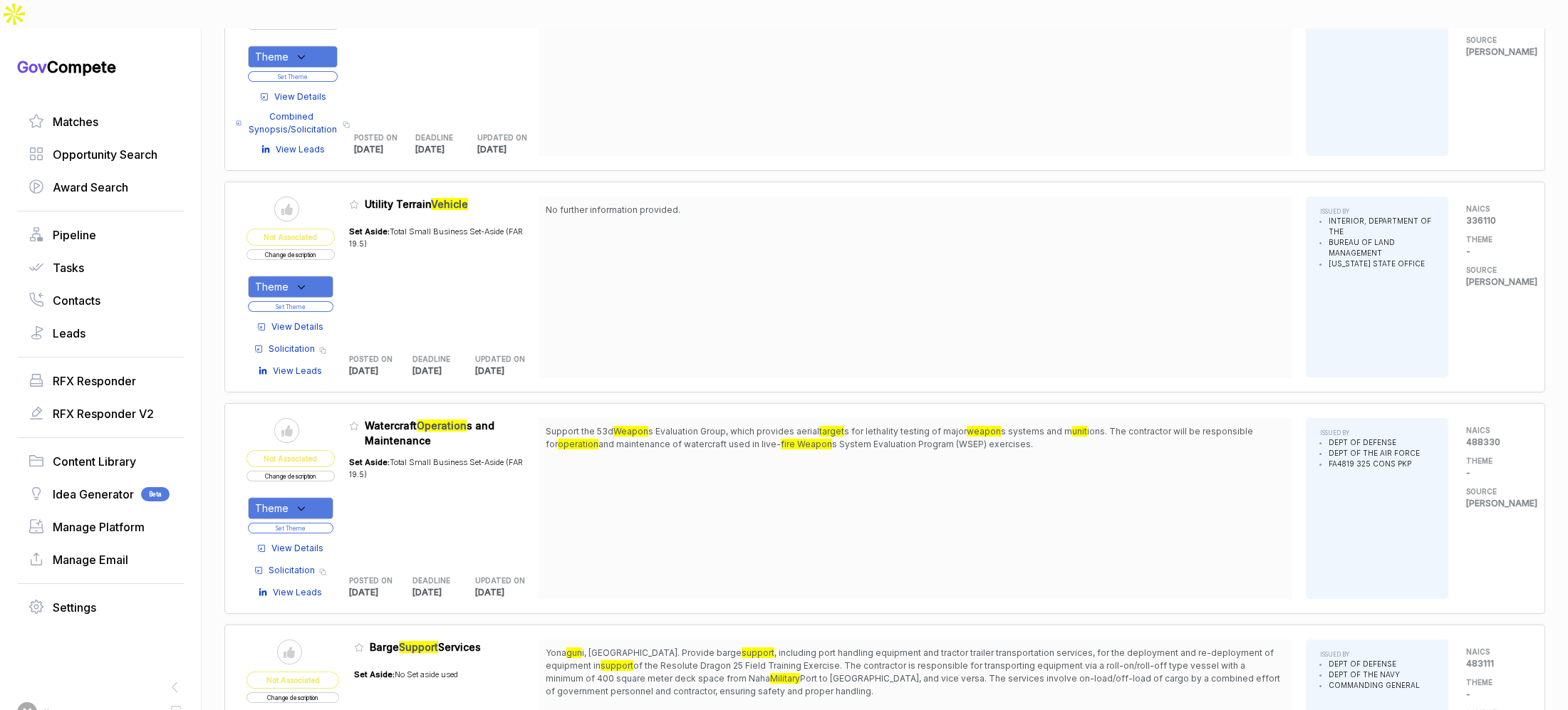
scroll to position [5119, 0]
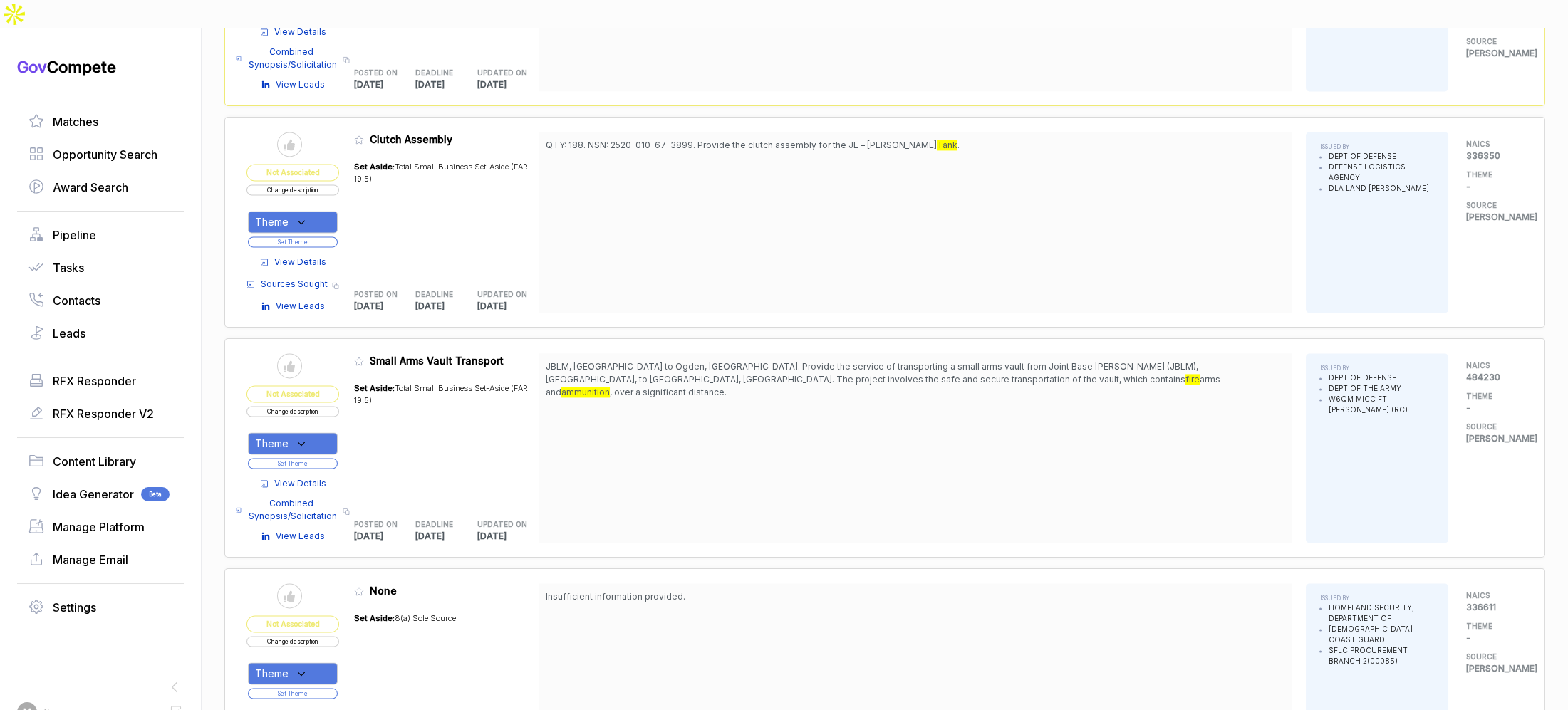
scroll to position [6919, 0]
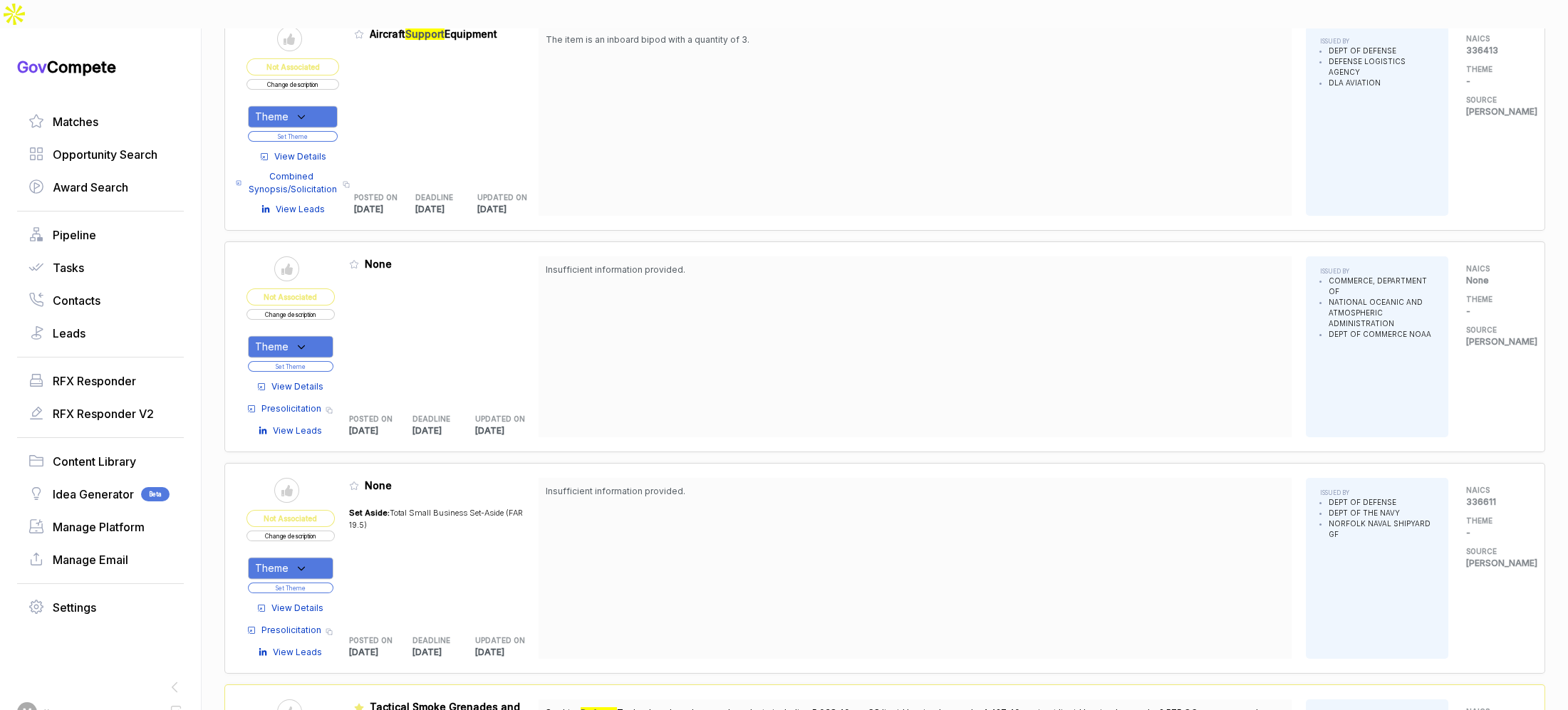
scroll to position [8249, 0]
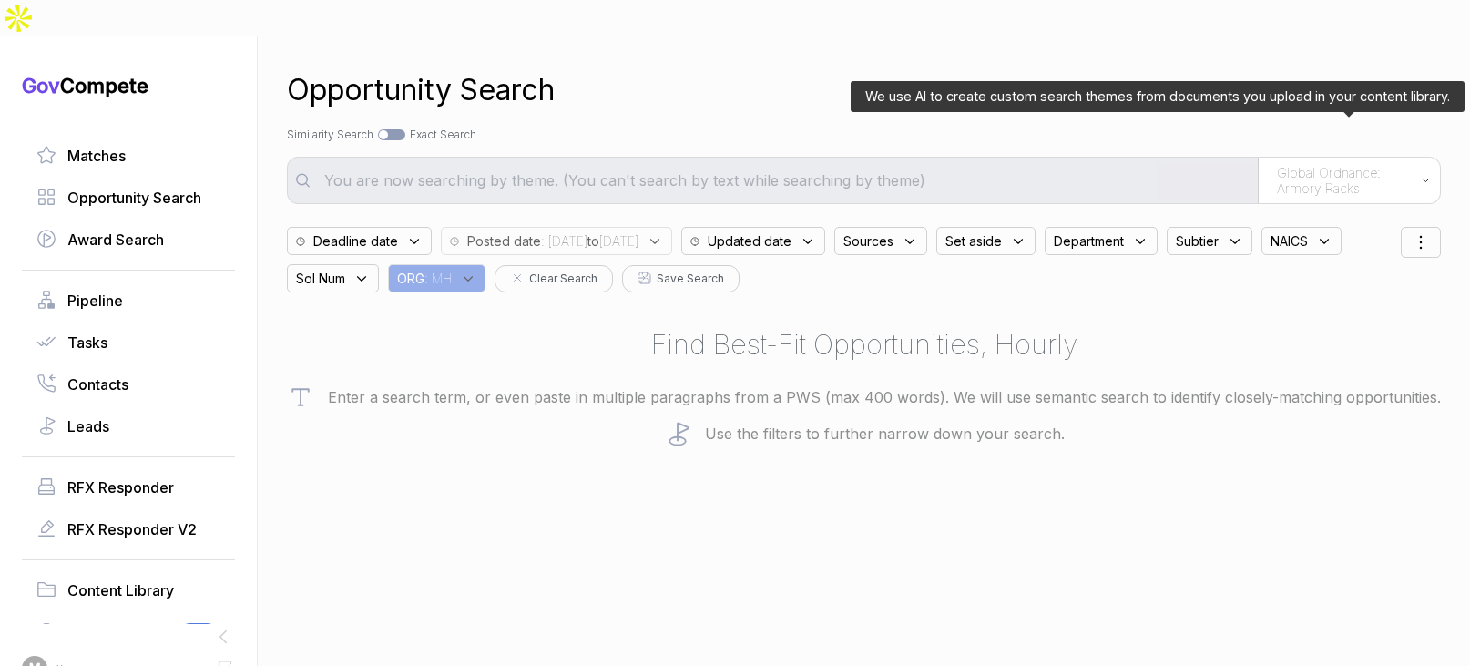
drag, startPoint x: 1308, startPoint y: 135, endPoint x: 1307, endPoint y: 151, distance: 16.5
click at [1308, 165] on span "Global Ordnance: Armory Racks" at bounding box center [1344, 181] width 135 height 32
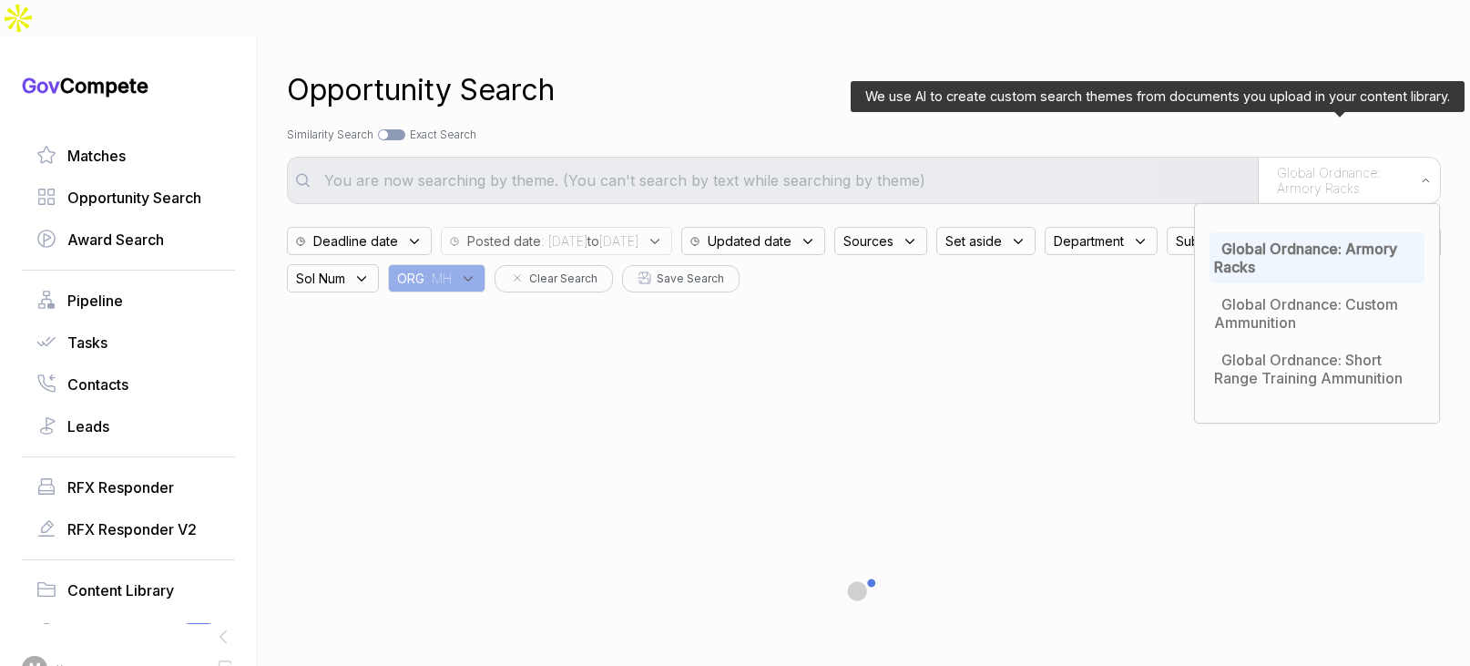
click at [1288, 232] on div "Global Ordnance: Armory Racks" at bounding box center [1316, 257] width 215 height 51
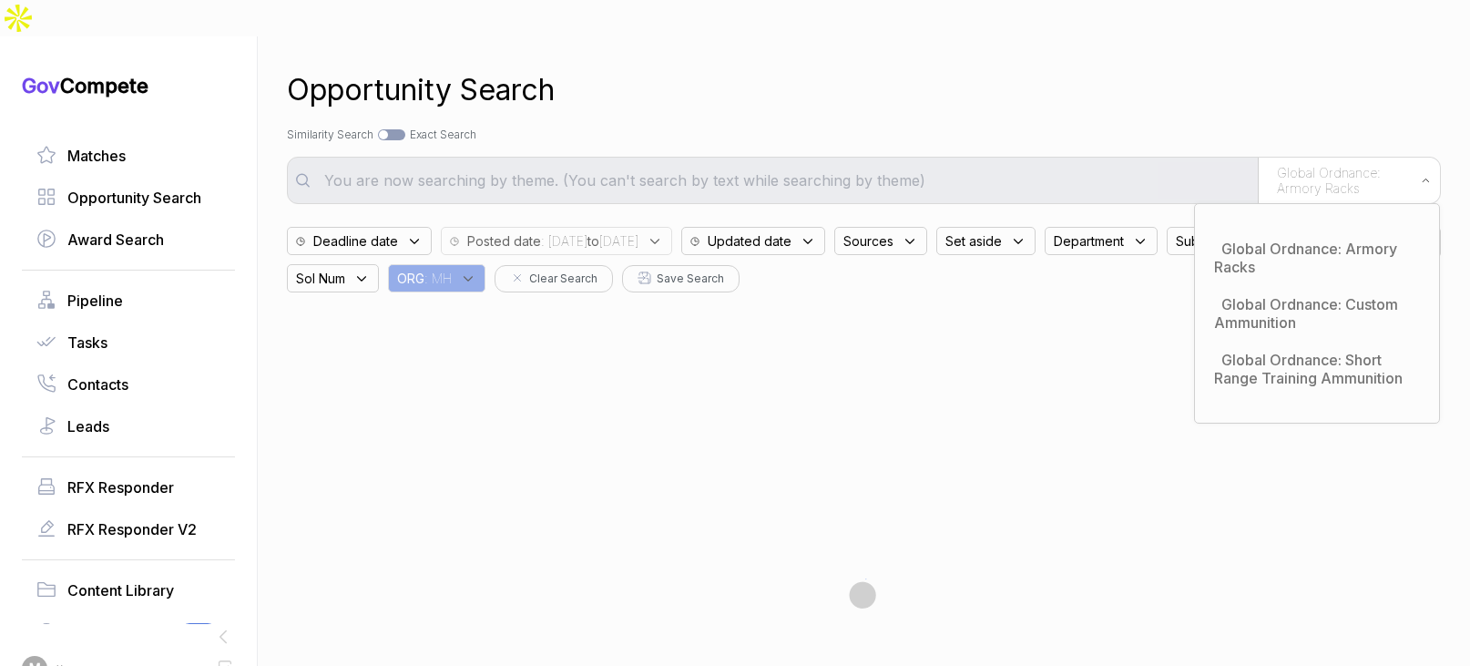
drag, startPoint x: 909, startPoint y: 104, endPoint x: 882, endPoint y: 141, distance: 45.7
click at [908, 127] on div "Search by Topic Relevance Similarity Search Search by Exact Keyword Match Exact…" at bounding box center [864, 135] width 1154 height 16
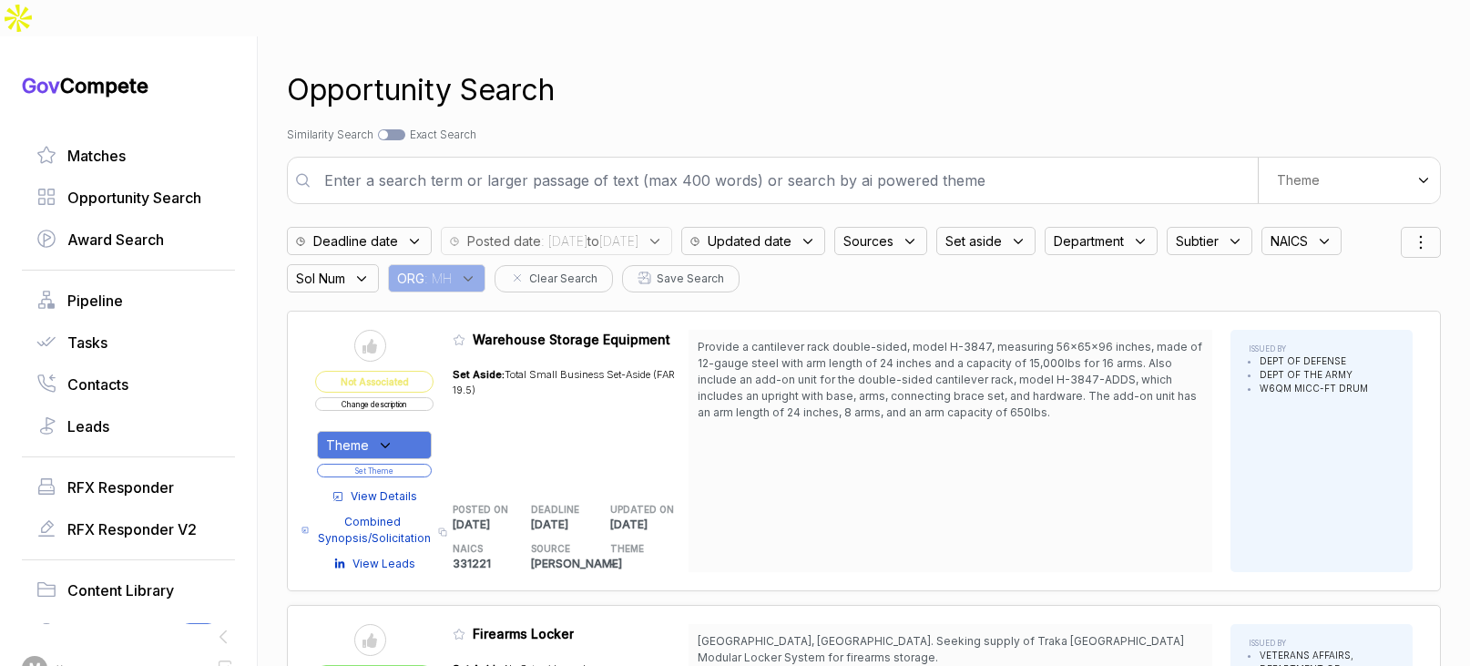
click at [880, 162] on input "text" at bounding box center [785, 180] width 944 height 36
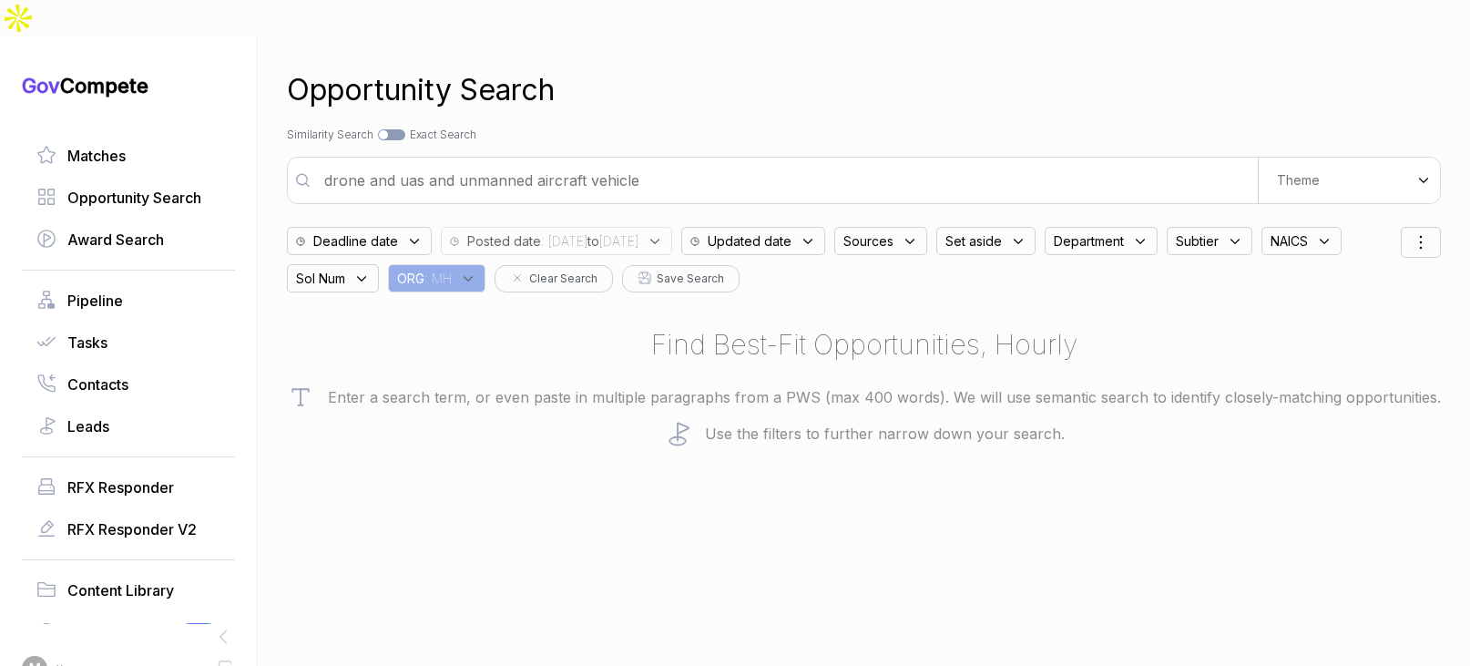
type input "drone and uas and unmanned aircraft vehicle"
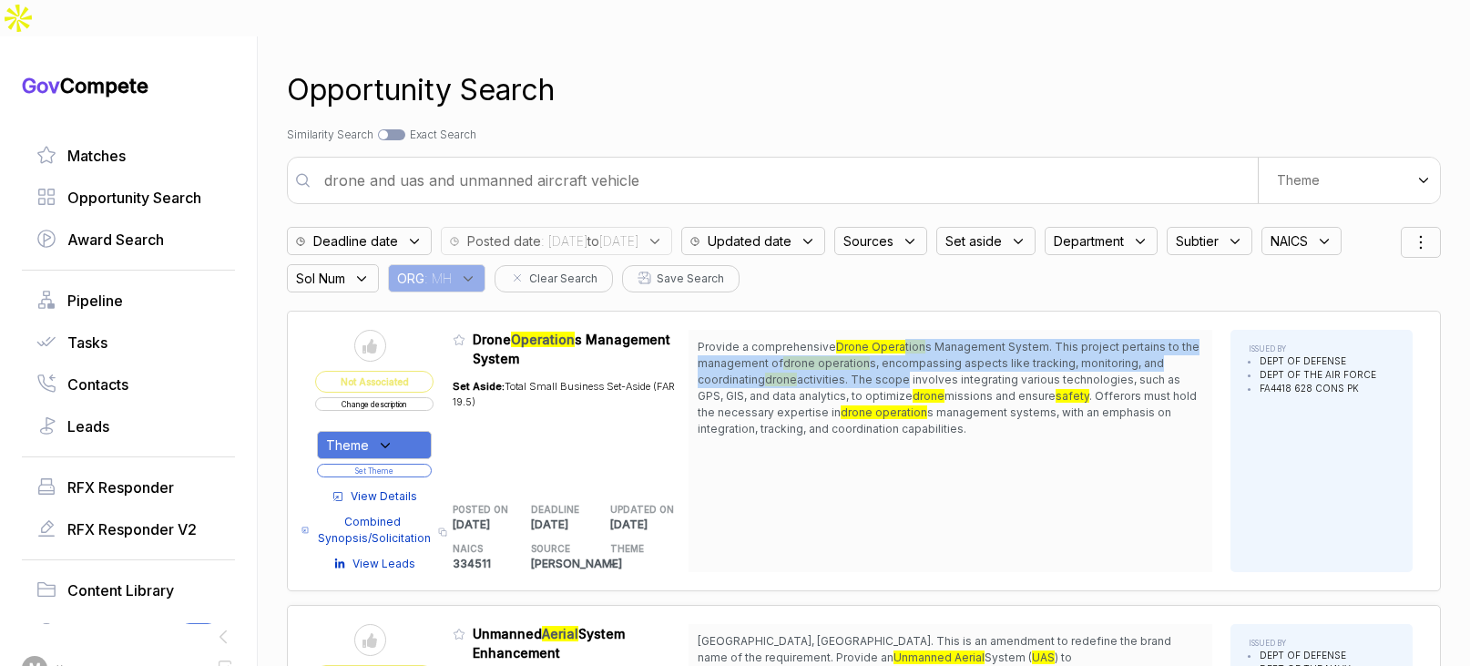
drag, startPoint x: 898, startPoint y: 313, endPoint x: 587, endPoint y: 418, distance: 327.7
click at [902, 344] on span "Provide a comprehensive Drone Operation s Management System. This project perta…" at bounding box center [949, 388] width 505 height 98
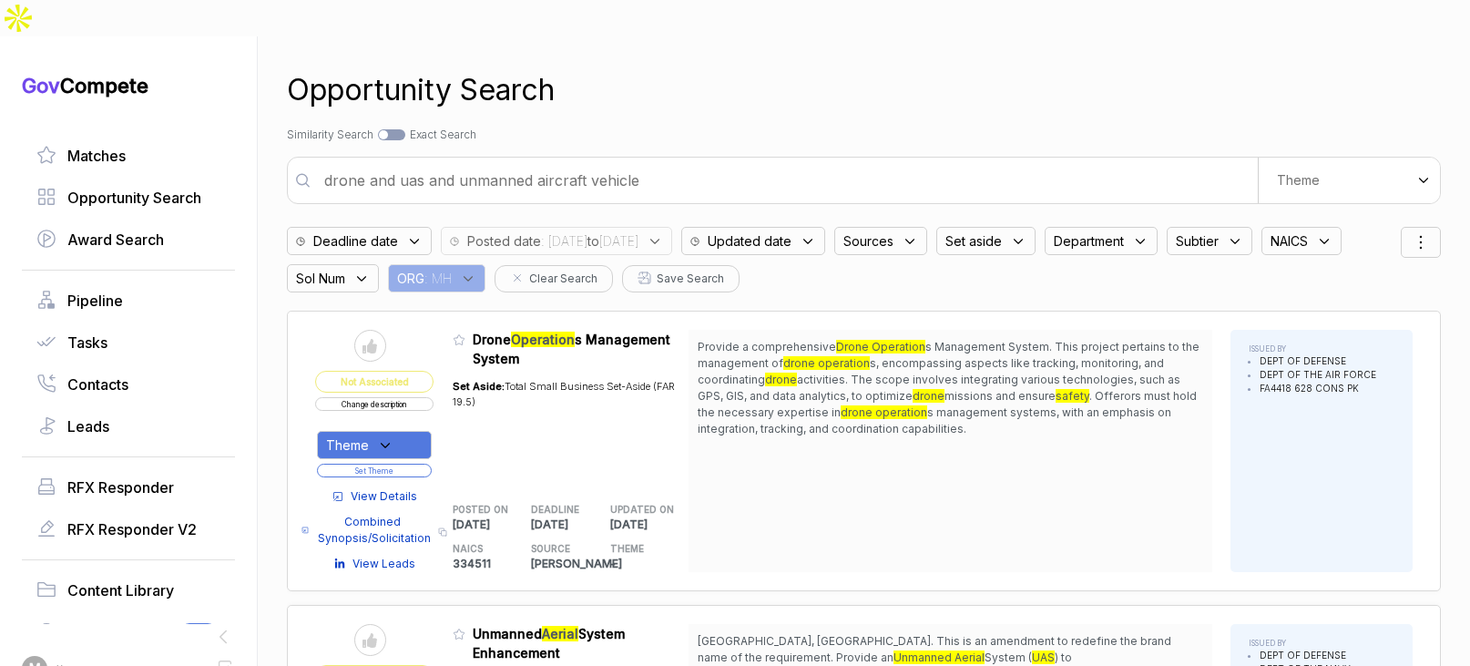
click at [402, 488] on span "View Details" at bounding box center [384, 496] width 66 height 16
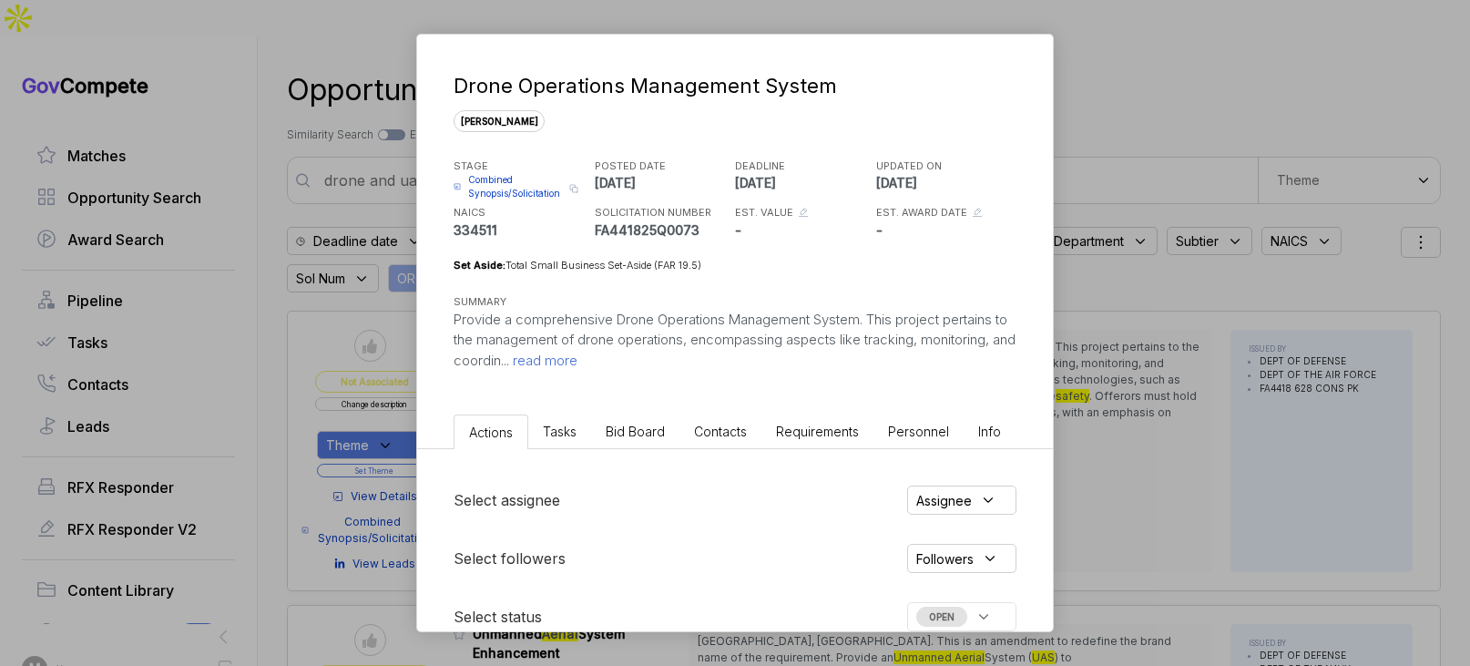
drag, startPoint x: 658, startPoint y: 426, endPoint x: 668, endPoint y: 444, distance: 20.8
click at [658, 426] on span "Bid Board" at bounding box center [635, 430] width 59 height 15
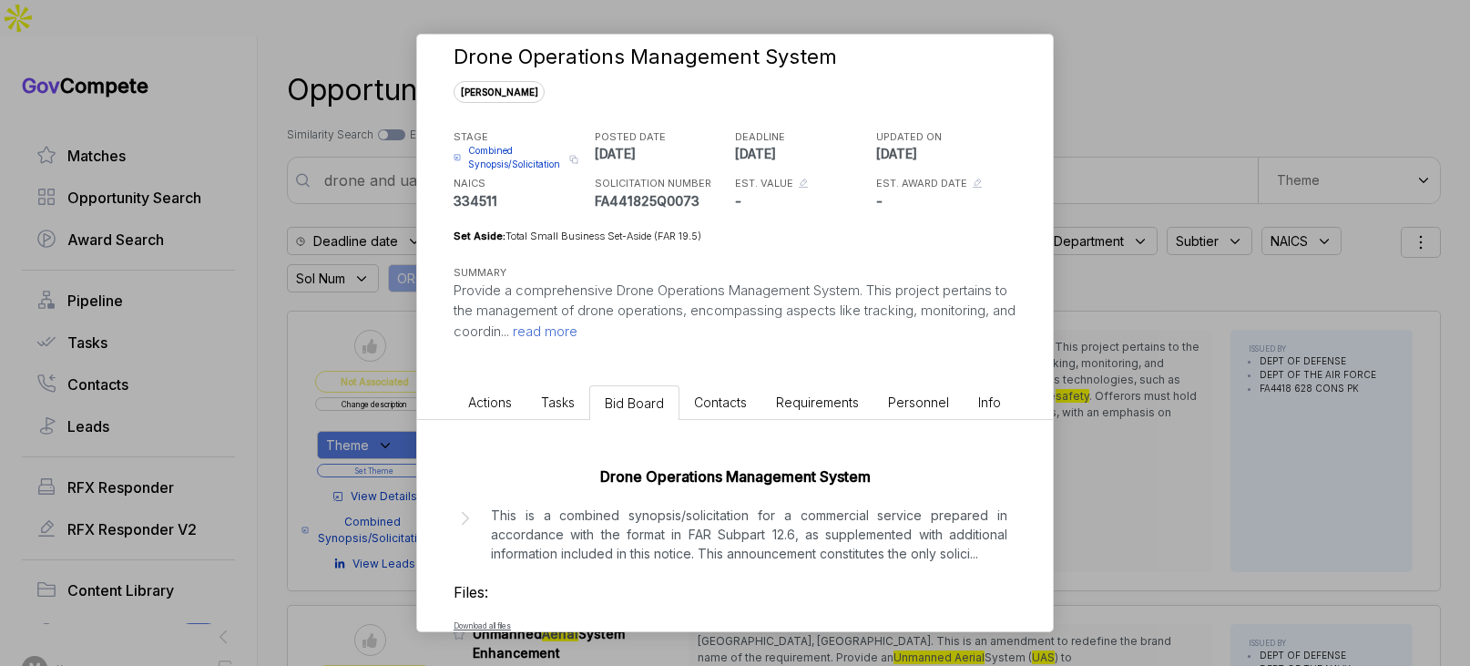
drag, startPoint x: 572, startPoint y: 534, endPoint x: 597, endPoint y: 539, distance: 26.1
click at [573, 534] on p "This is a combined synopsis/solicitation for a commercial service prepared in a…" at bounding box center [749, 533] width 516 height 57
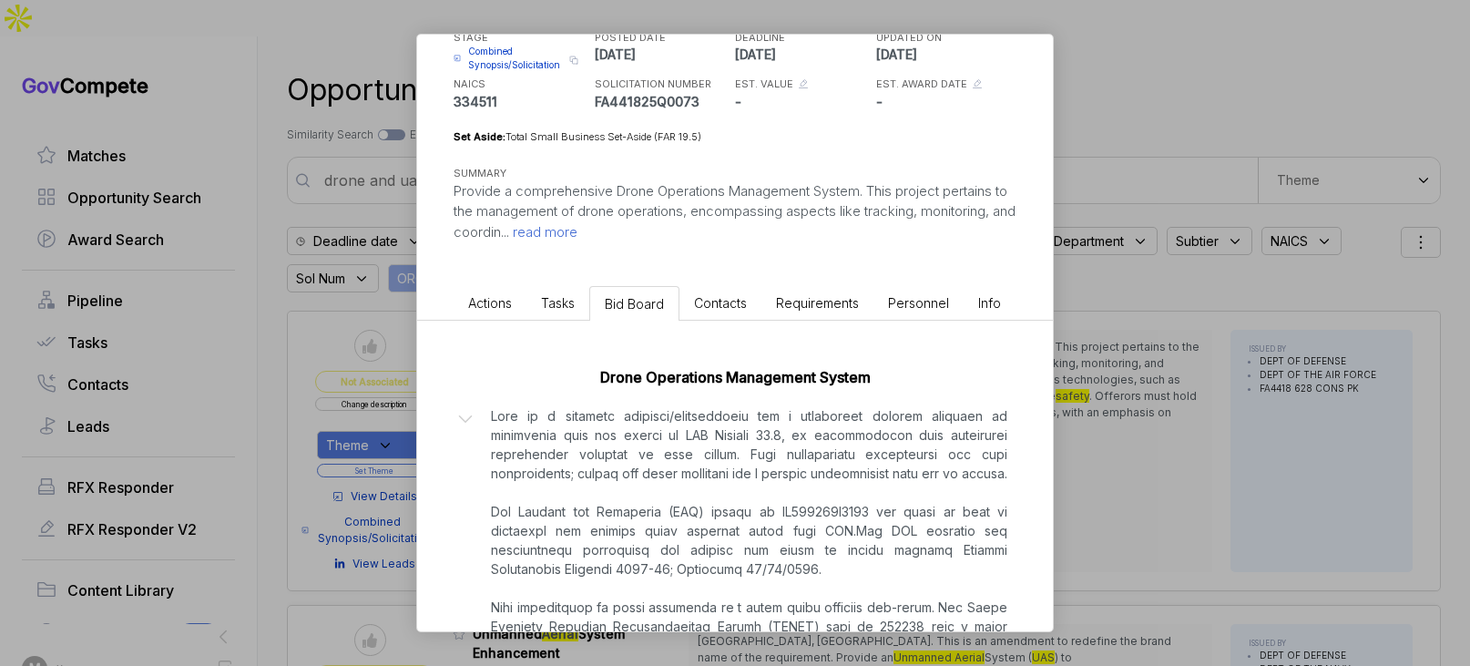
scroll to position [395, 0]
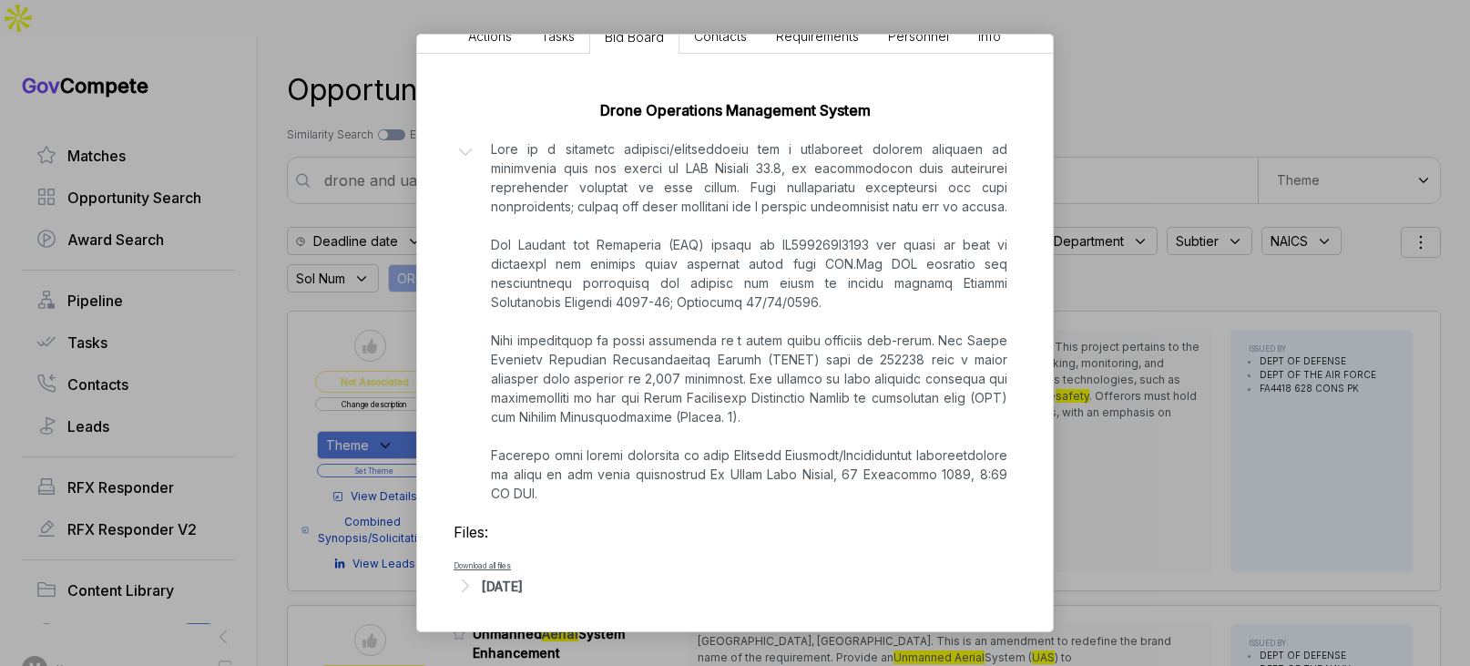
click at [514, 586] on div "[DATE]" at bounding box center [502, 585] width 41 height 19
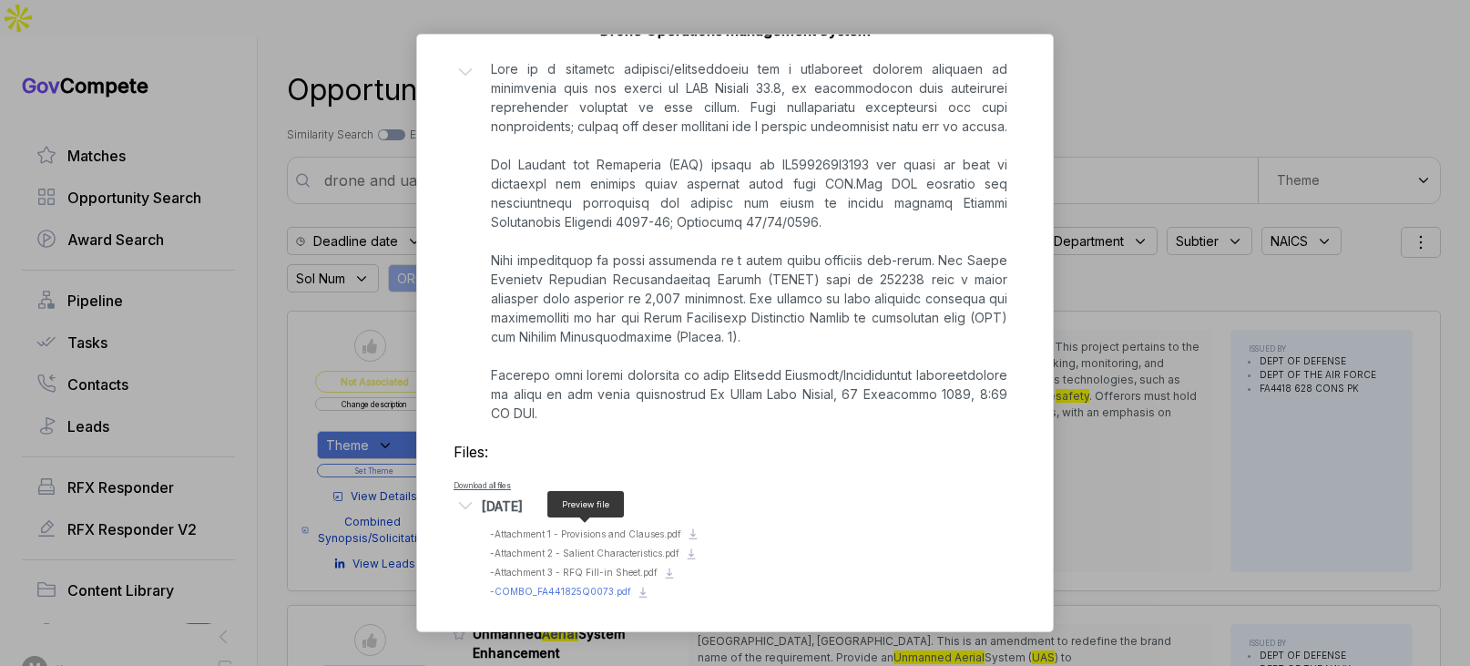
scroll to position [477, 0]
click at [595, 545] on span "- Attachment 2 - Salient Characteristics.pdf" at bounding box center [584, 550] width 189 height 11
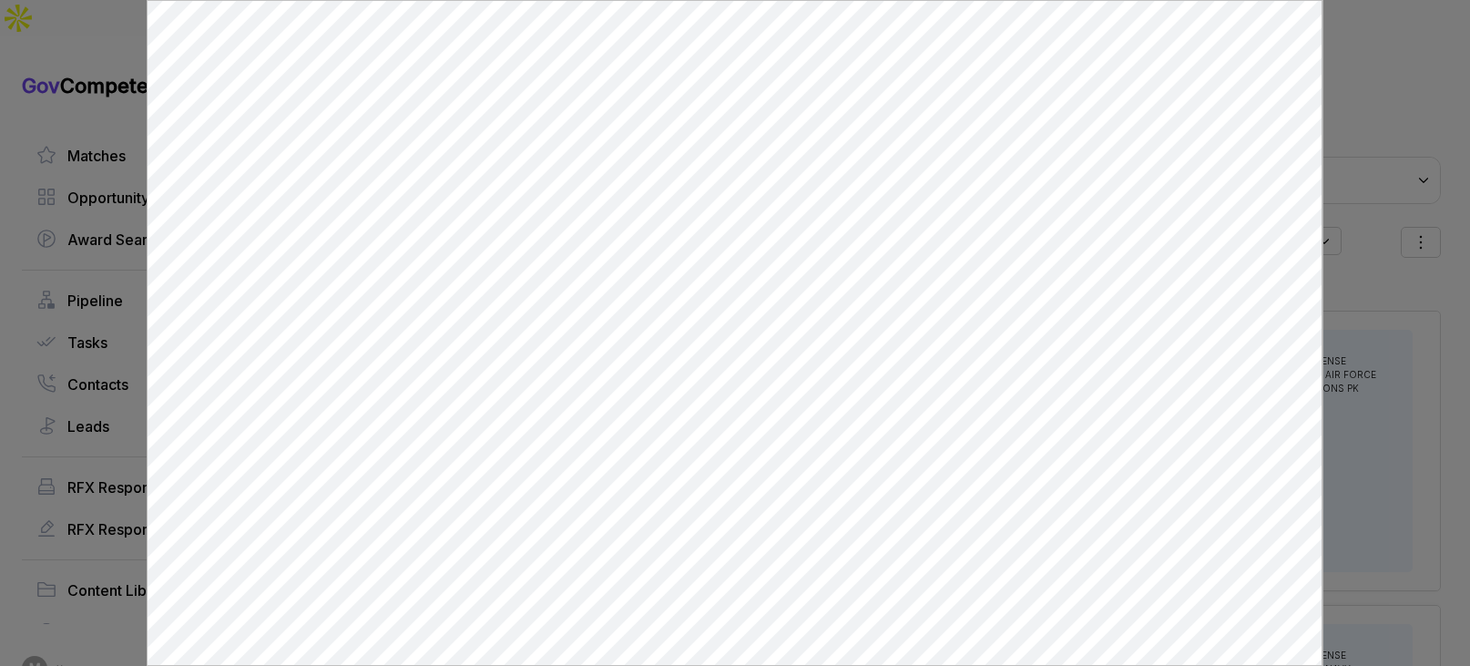
scroll to position [0, 0]
click at [1348, 297] on div at bounding box center [735, 333] width 1470 height 666
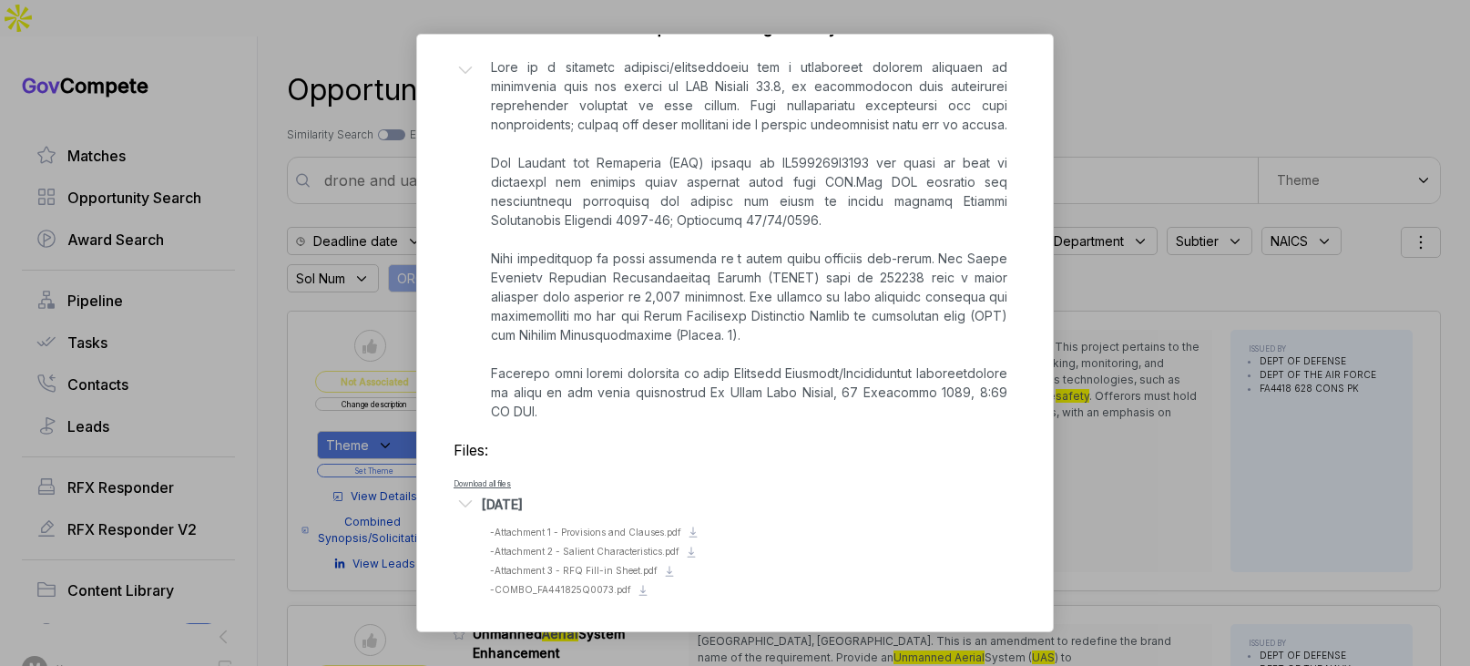
click at [1176, 278] on div "Drone Operations Management System [PERSON_NAME] STAGE Combined Synopsis/Solici…" at bounding box center [735, 333] width 1470 height 666
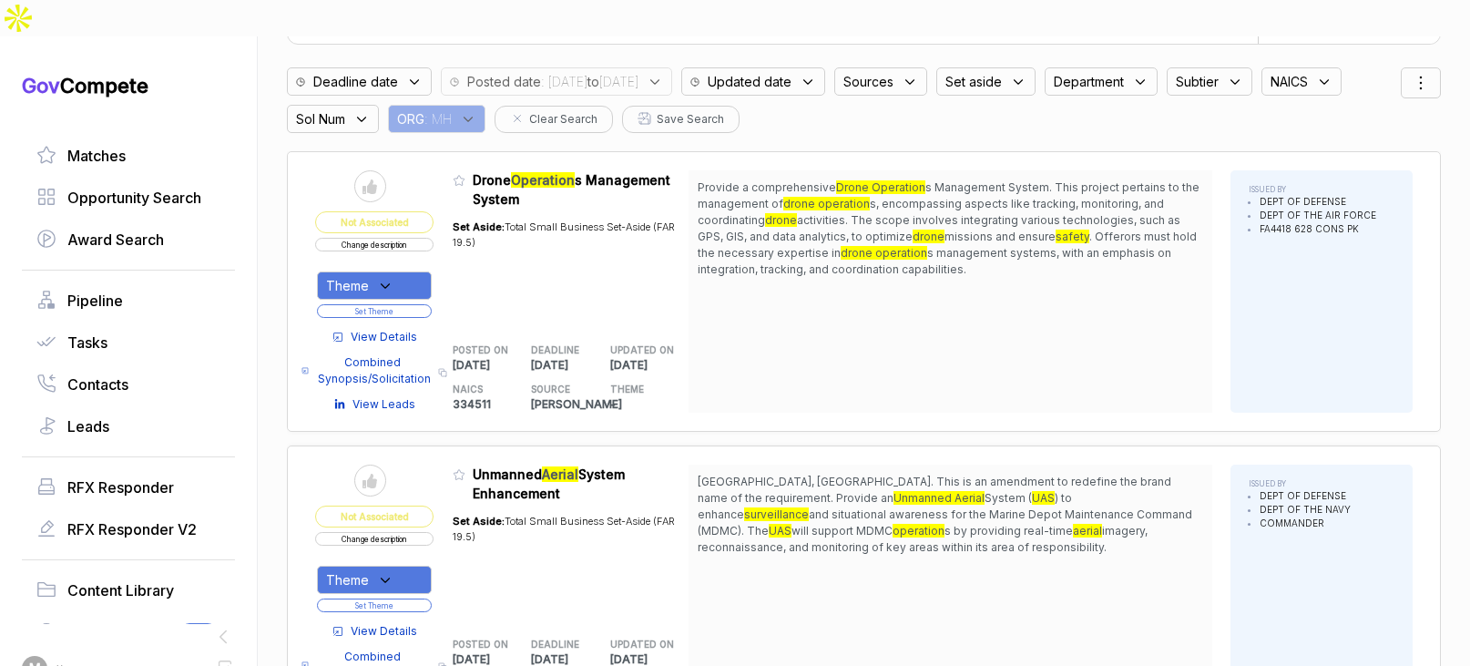
scroll to position [160, 0]
click at [417, 237] on button "Change description" at bounding box center [374, 244] width 118 height 14
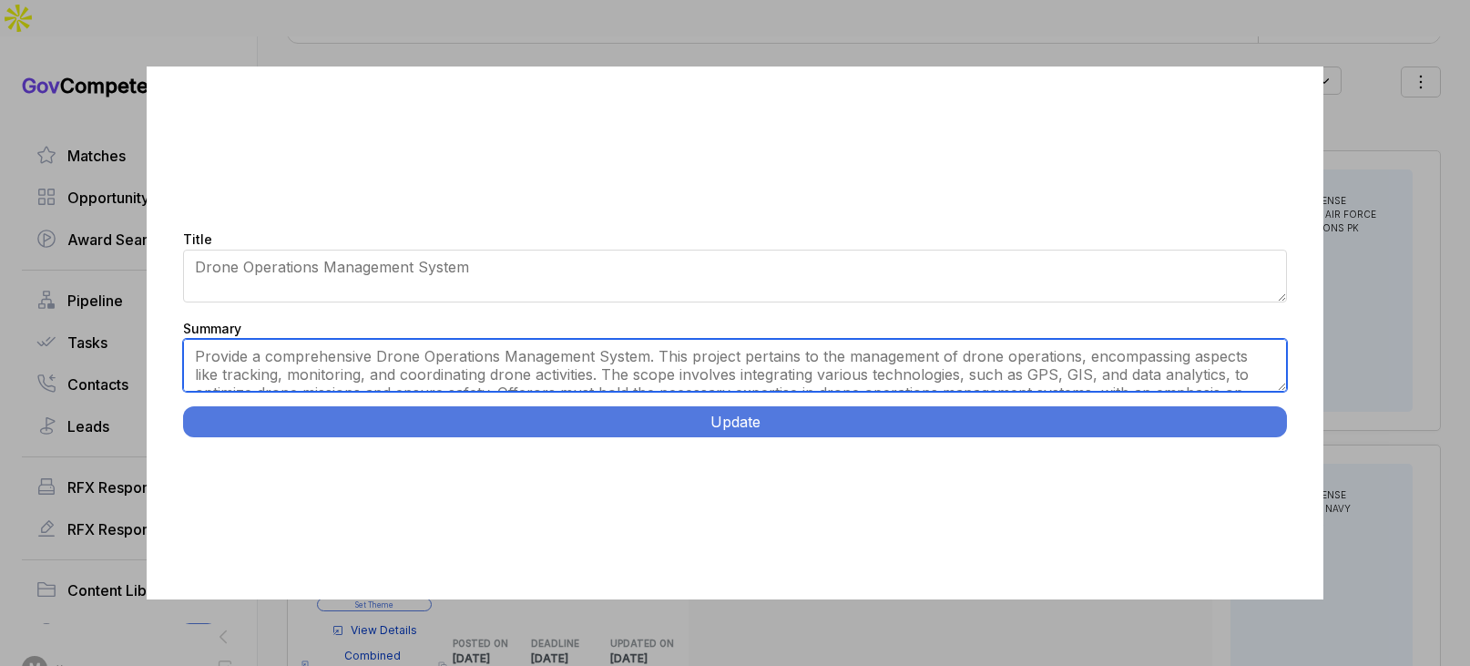
click at [543, 360] on textarea "Provide a comprehensive Drone Operations Management System. This project pertai…" at bounding box center [734, 365] width 1103 height 53
paste textarea "Drone Operations Management System. Provide unified platform managing complete …"
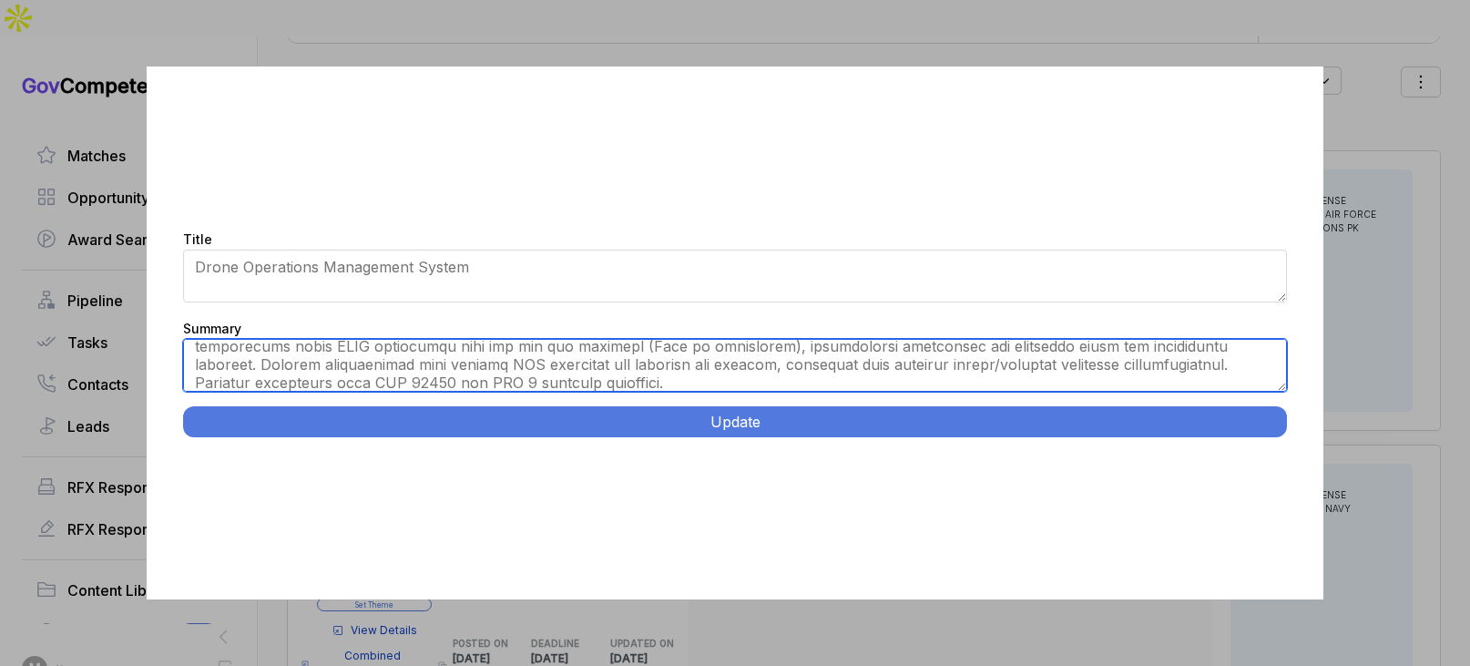
scroll to position [0, 0]
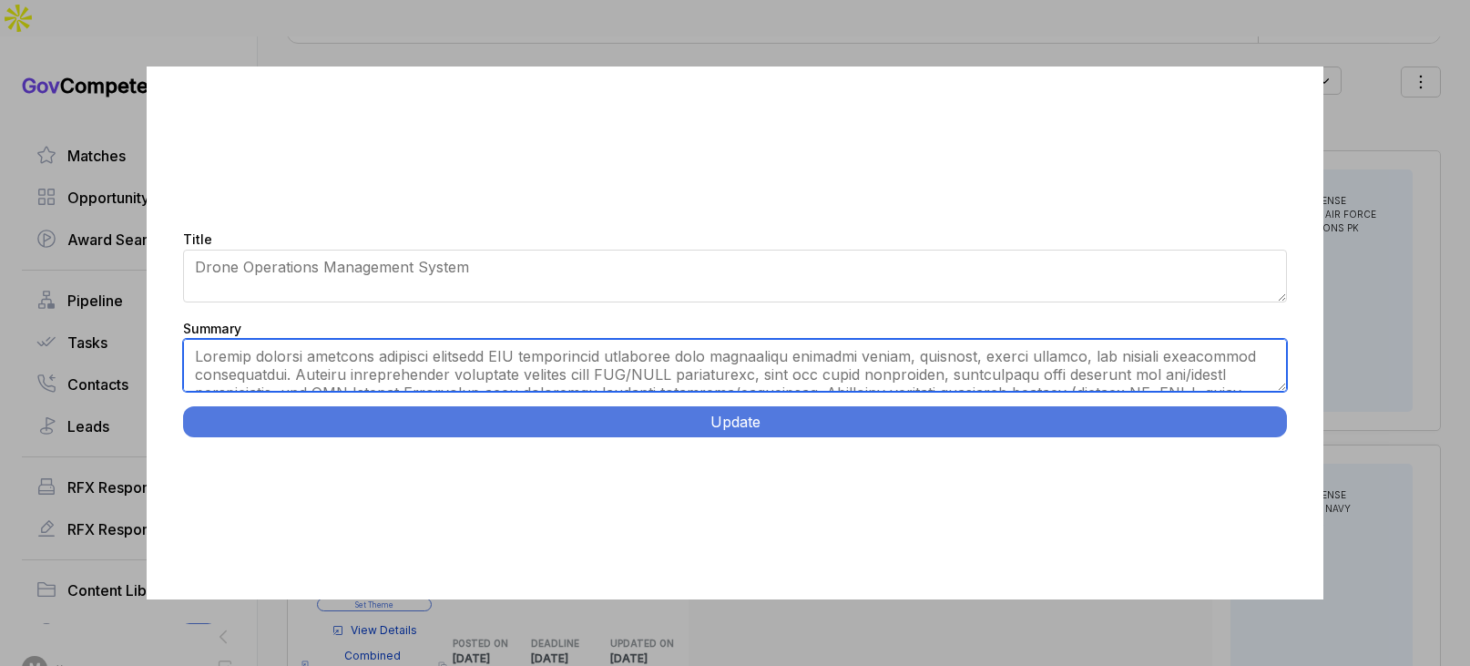
type textarea "Provide unified platform managing complete UAS operational lifecycle with integ…"
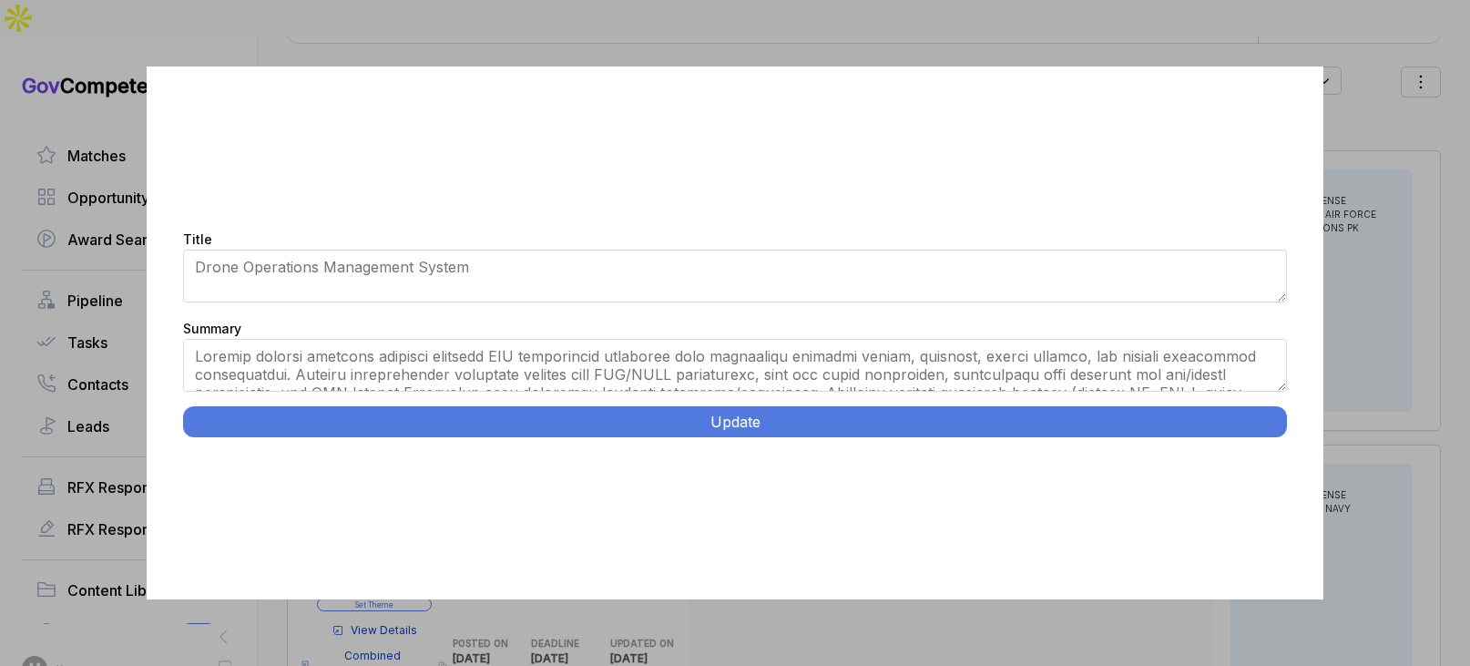
click at [651, 305] on div "Title Drone Operations Management System" at bounding box center [734, 268] width 1103 height 80
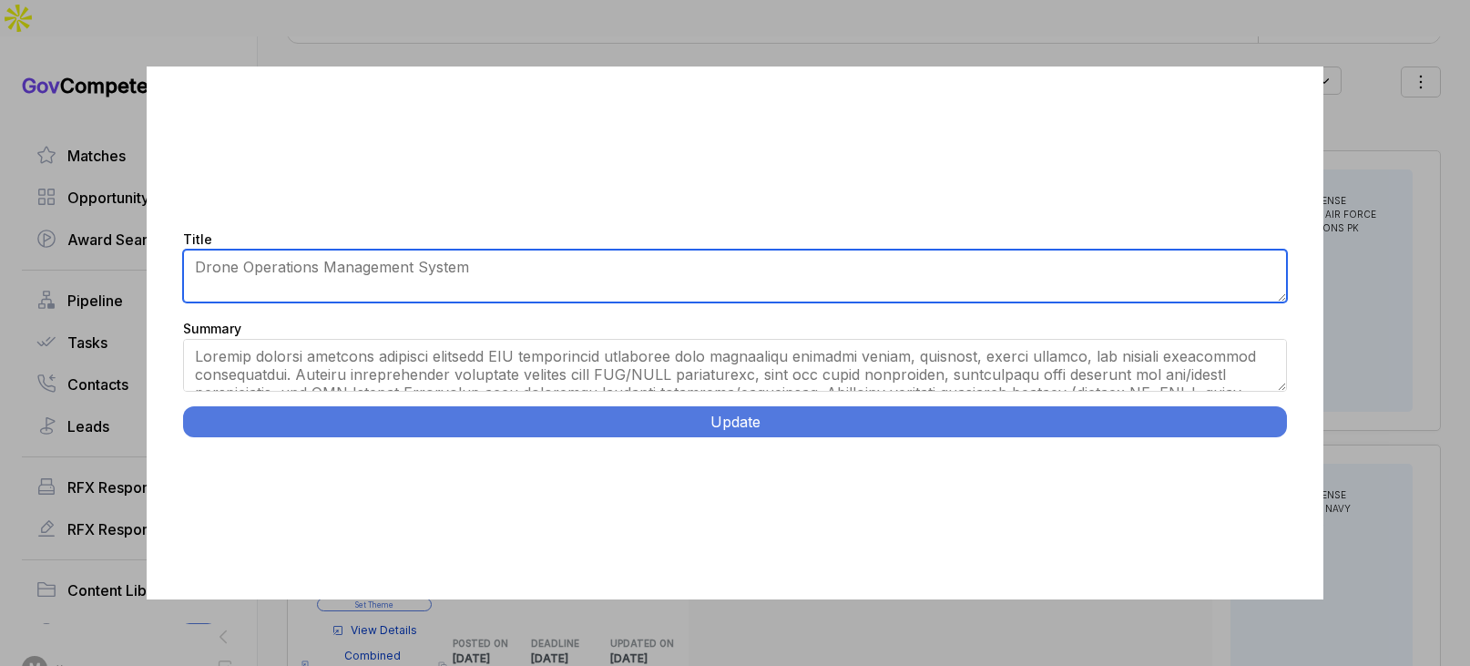
click at [655, 283] on textarea "Drone Operations Management System" at bounding box center [734, 275] width 1103 height 53
paste textarea "."
type textarea "Drone Operations Management System"
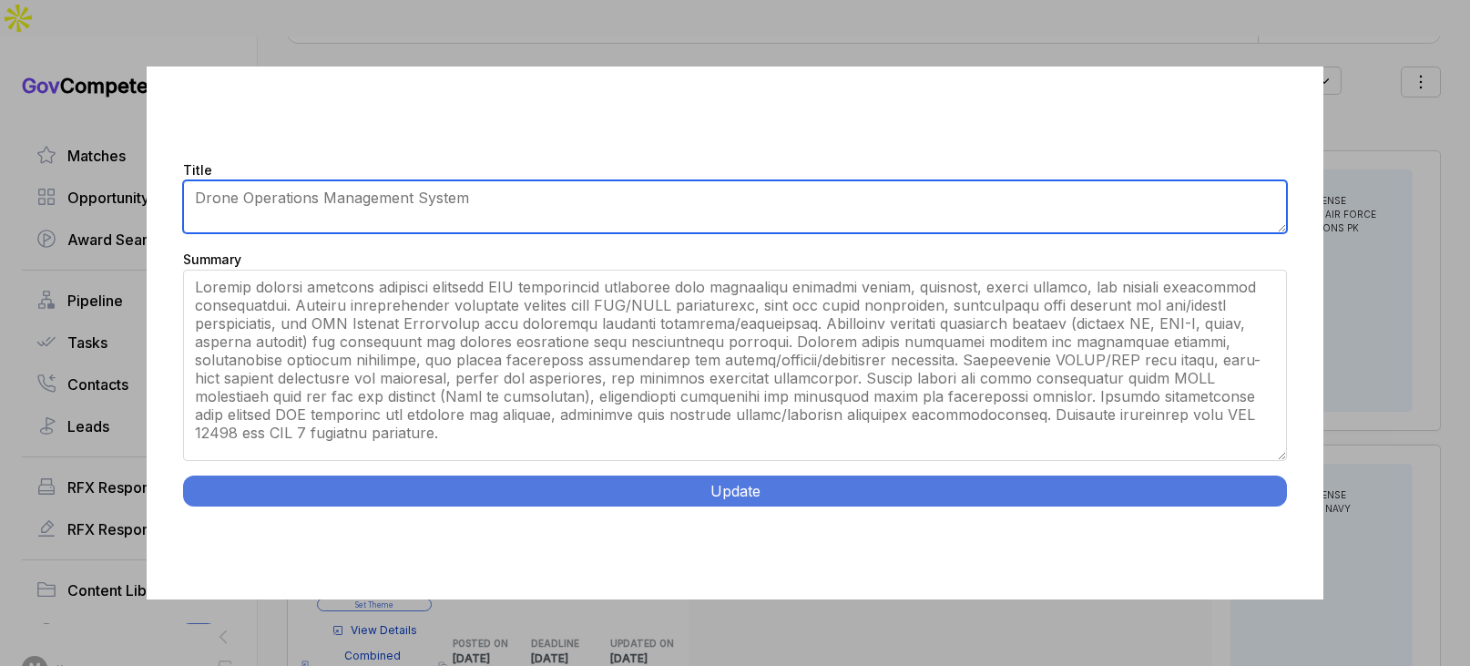
drag, startPoint x: 1280, startPoint y: 387, endPoint x: 886, endPoint y: 445, distance: 398.5
click at [1274, 537] on div "Title Drone Operations Management System Summary Provide a comprehensive Drone …" at bounding box center [734, 332] width 1175 height 533
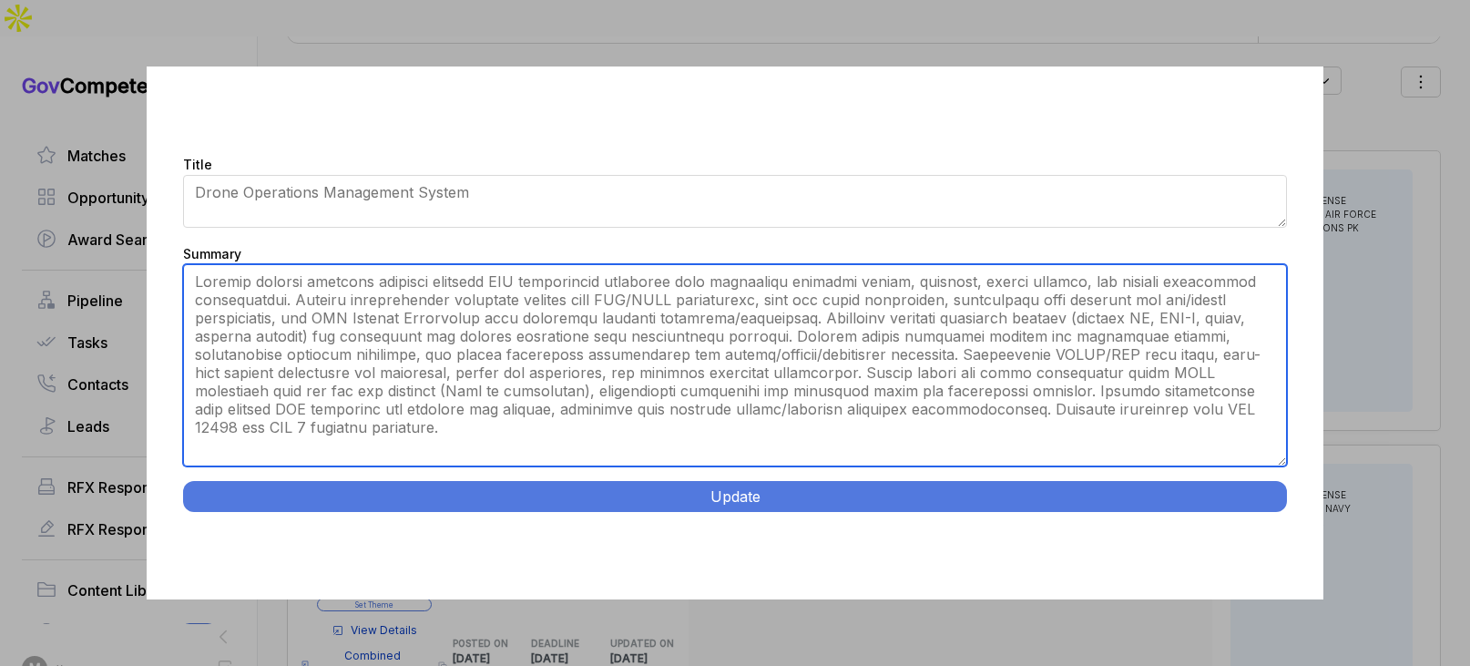
click at [628, 284] on textarea "Provide a comprehensive Drone Operations Management System. This project pertai…" at bounding box center [734, 365] width 1103 height 202
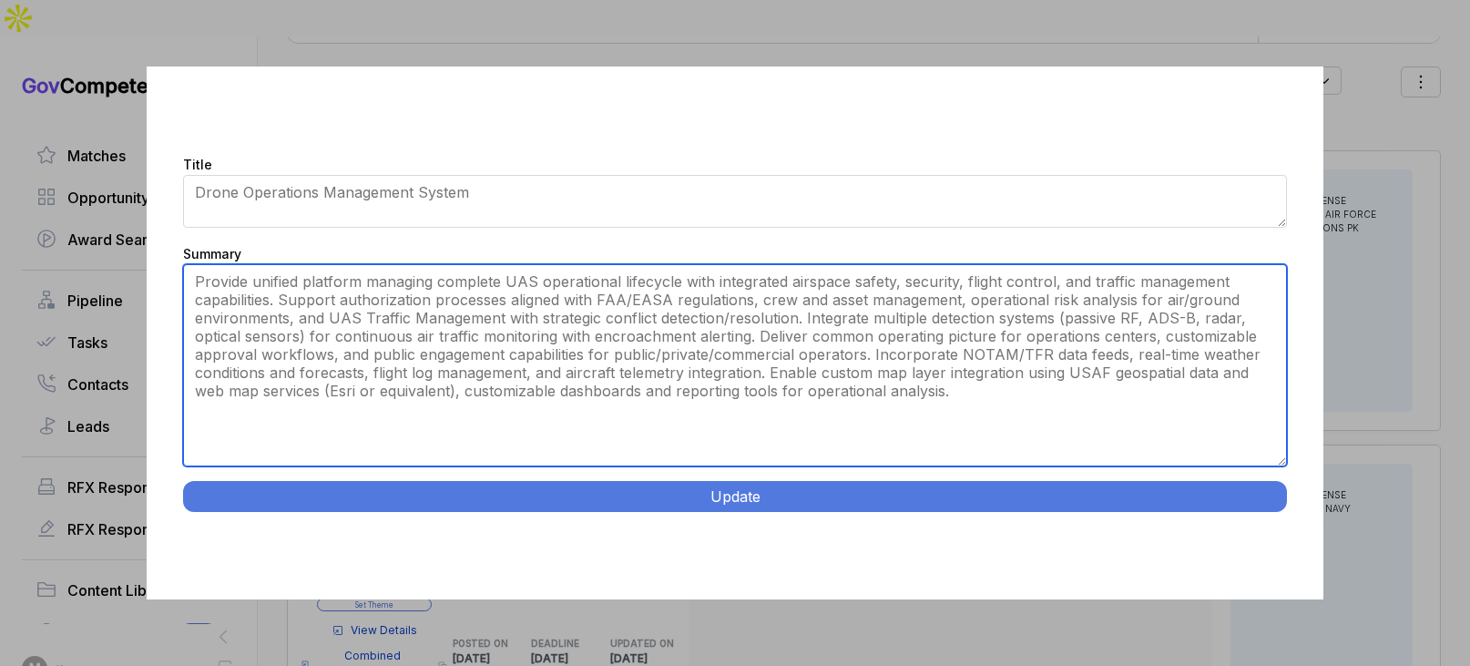
type textarea "Provide unified platform managing complete UAS operational lifecycle with integ…"
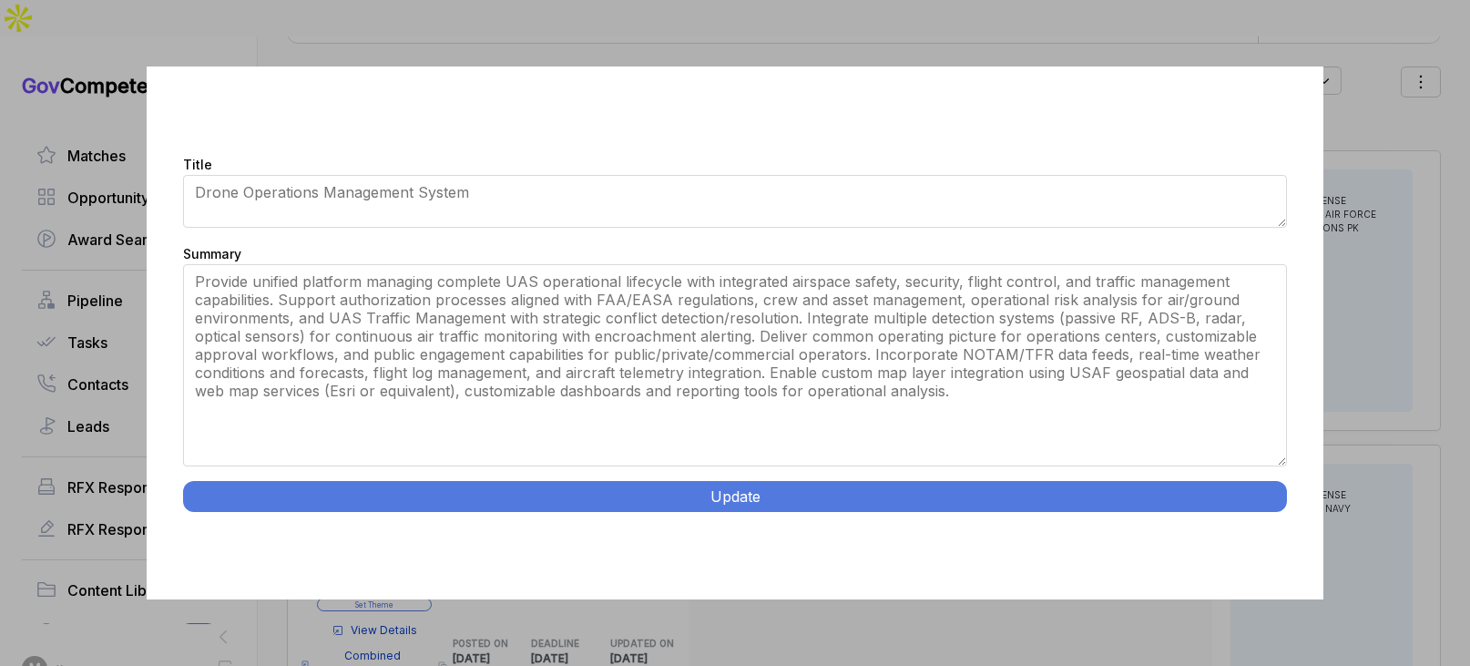
click at [571, 494] on button "Update" at bounding box center [734, 496] width 1103 height 31
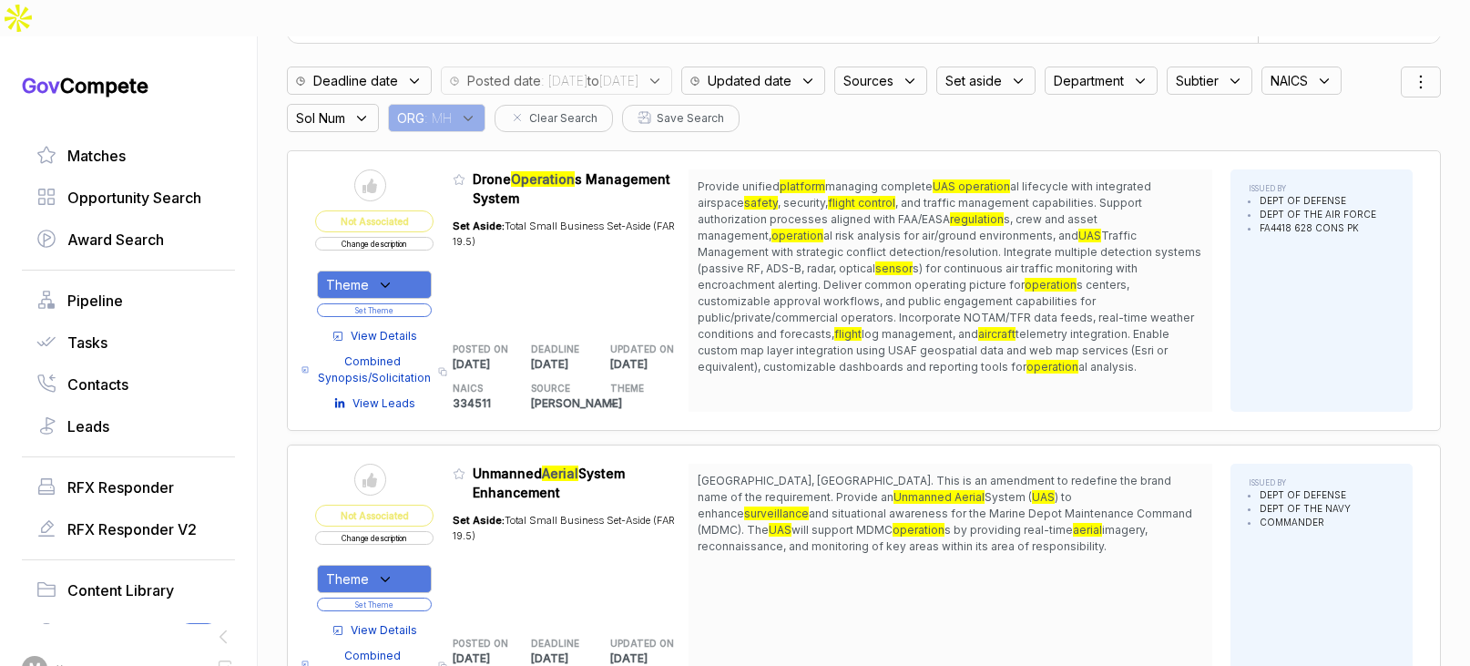
drag, startPoint x: 895, startPoint y: 161, endPoint x: 906, endPoint y: 257, distance: 96.2
click at [906, 257] on span "Provide unified platform managing complete UAS operation al lifecycle with inte…" at bounding box center [949, 276] width 505 height 197
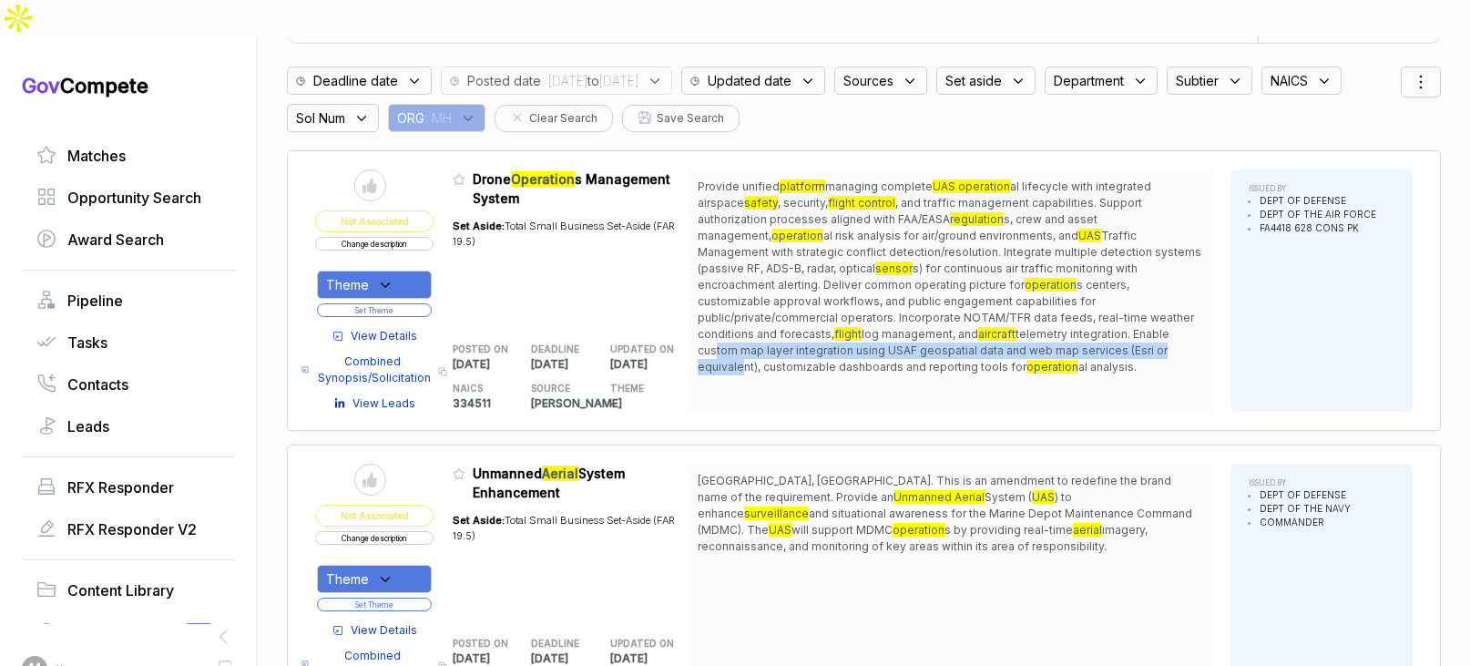
drag, startPoint x: 877, startPoint y: 309, endPoint x: 396, endPoint y: 254, distance: 483.9
click at [870, 291] on span "Provide unified platform managing complete UAS operation al lifecycle with inte…" at bounding box center [949, 276] width 505 height 197
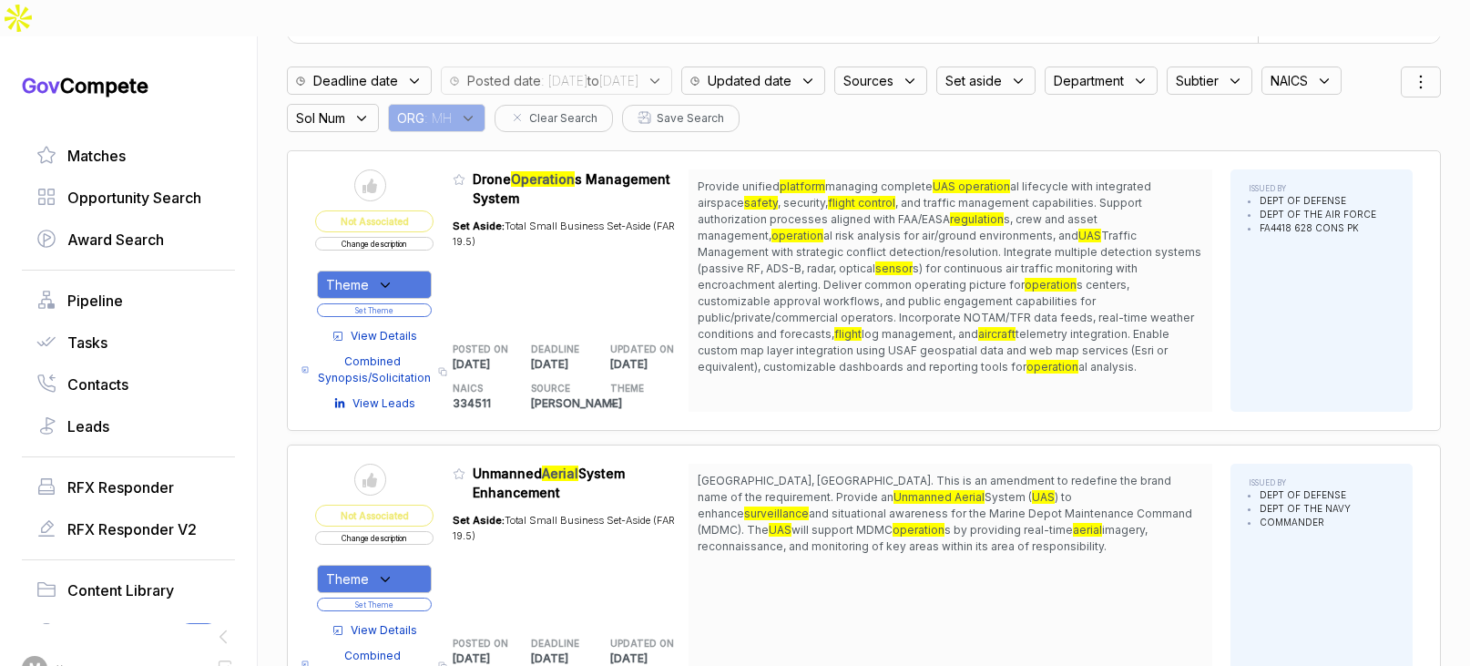
click at [383, 277] on icon at bounding box center [385, 285] width 16 height 16
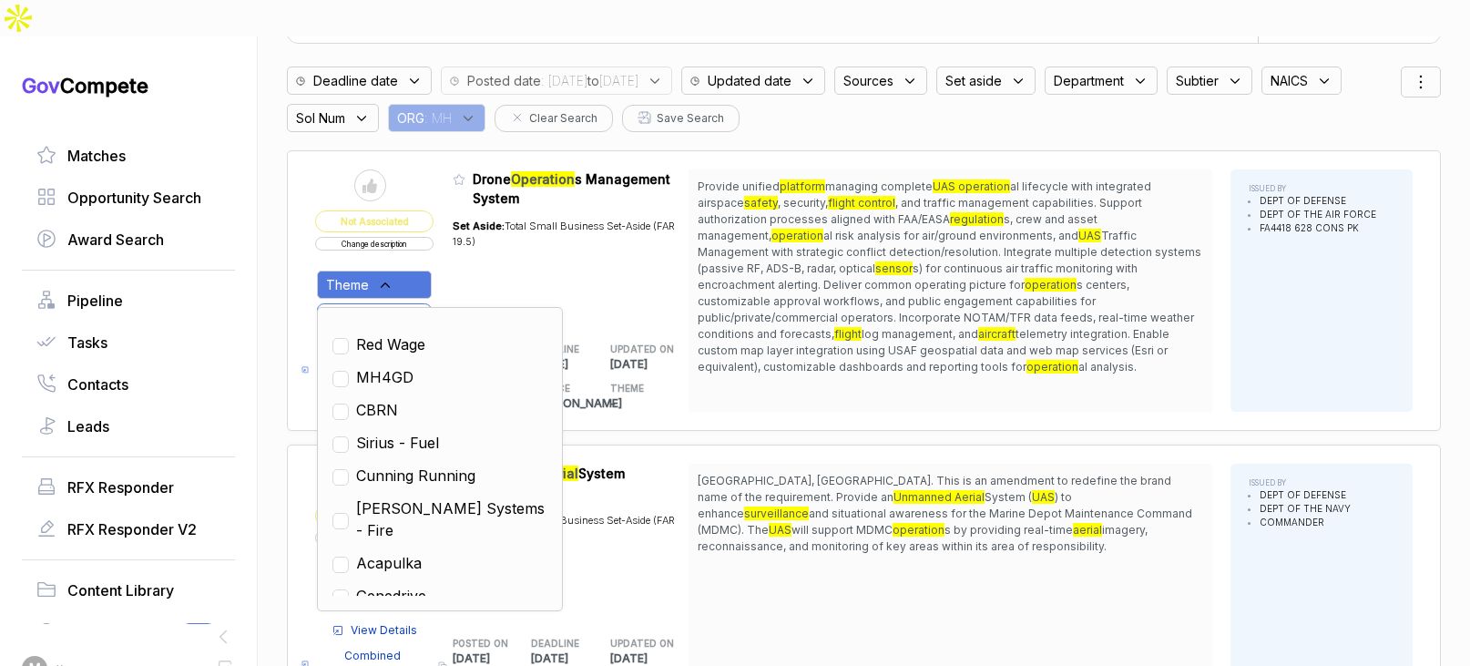
drag, startPoint x: 413, startPoint y: 434, endPoint x: 506, endPoint y: 412, distance: 95.6
click at [413, 464] on span "Cunning Running" at bounding box center [415, 475] width 119 height 22
checkbox input "true"
drag, startPoint x: 682, startPoint y: 319, endPoint x: 637, endPoint y: 315, distance: 44.8
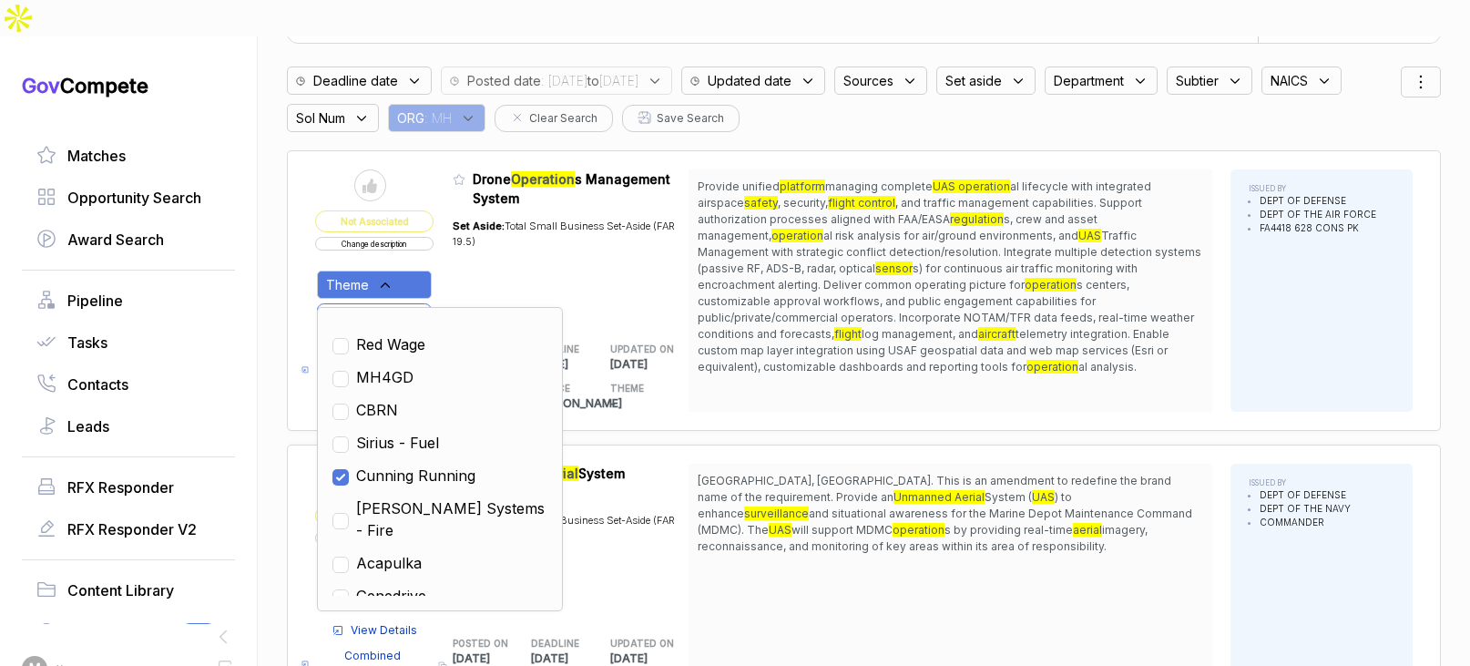
click at [670, 356] on p "[DATE]" at bounding box center [649, 364] width 79 height 16
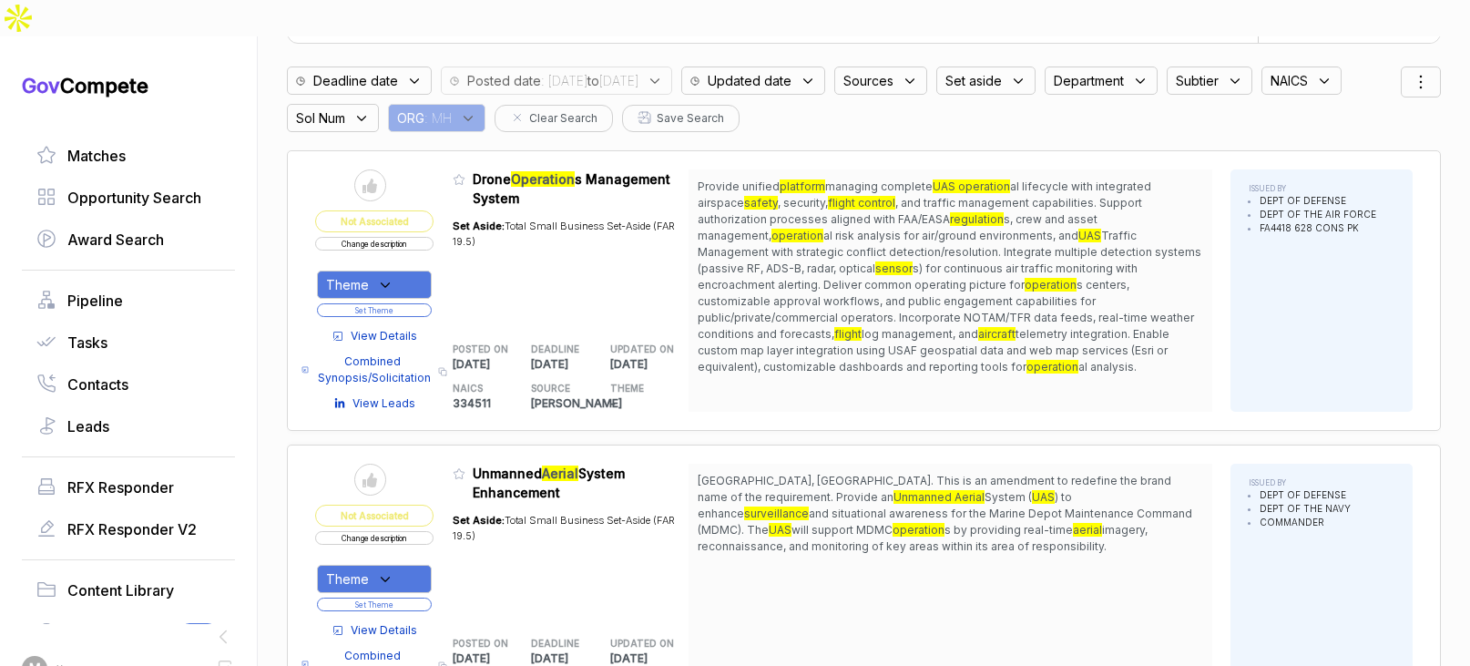
click at [392, 303] on button "Set Theme" at bounding box center [374, 310] width 115 height 14
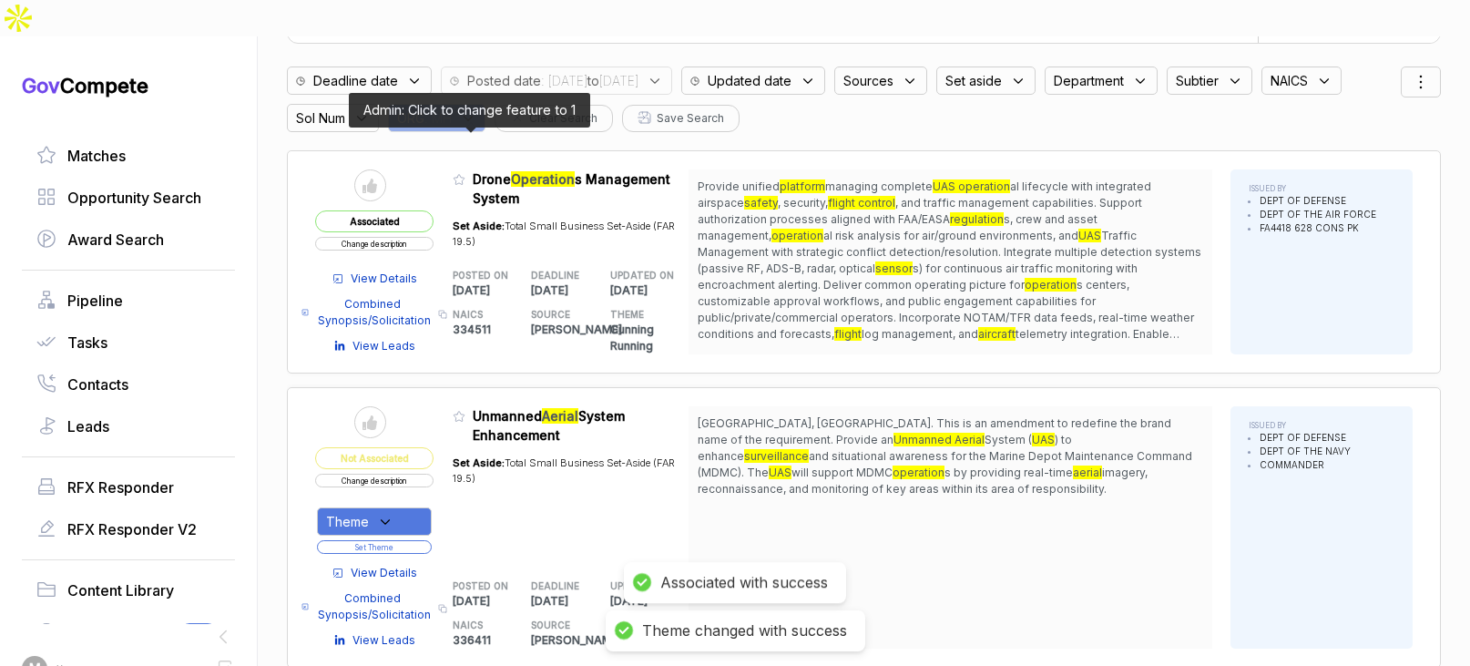
click at [464, 175] on icon at bounding box center [458, 180] width 11 height 10
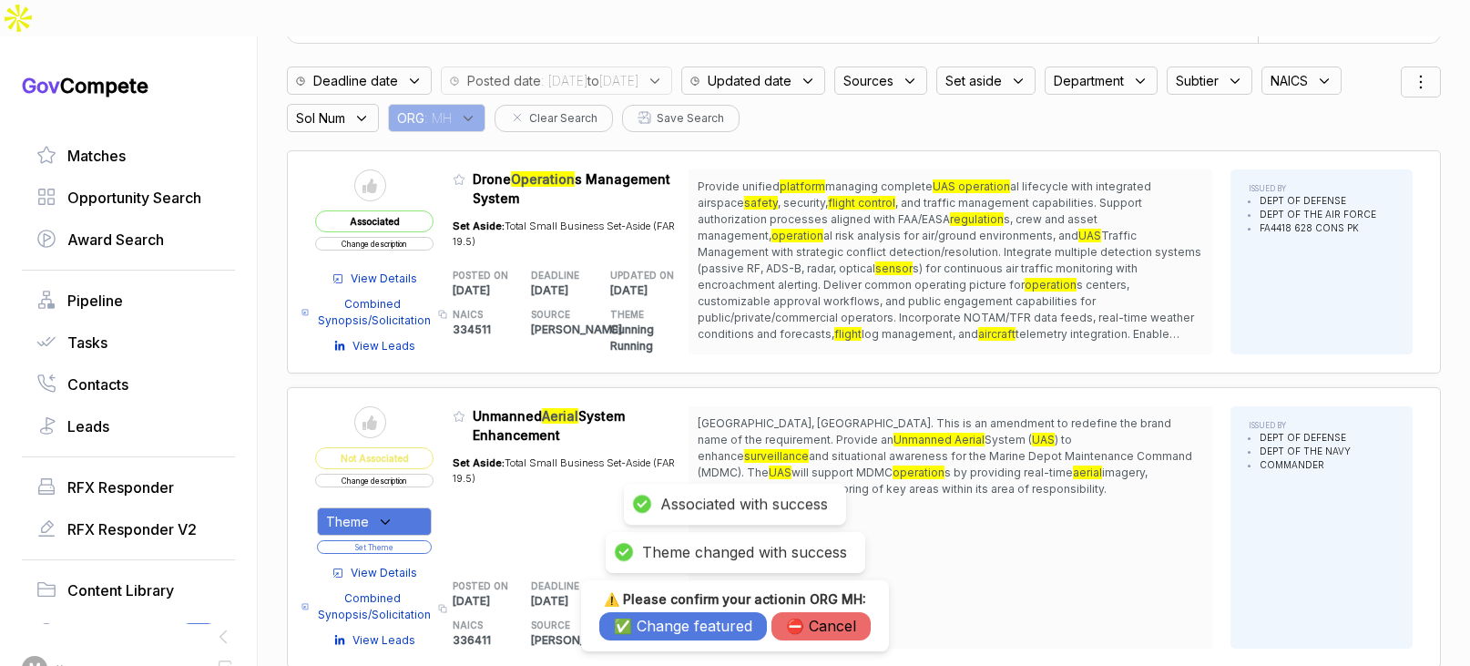
click at [656, 627] on button "✅ Change featured" at bounding box center [683, 626] width 168 height 28
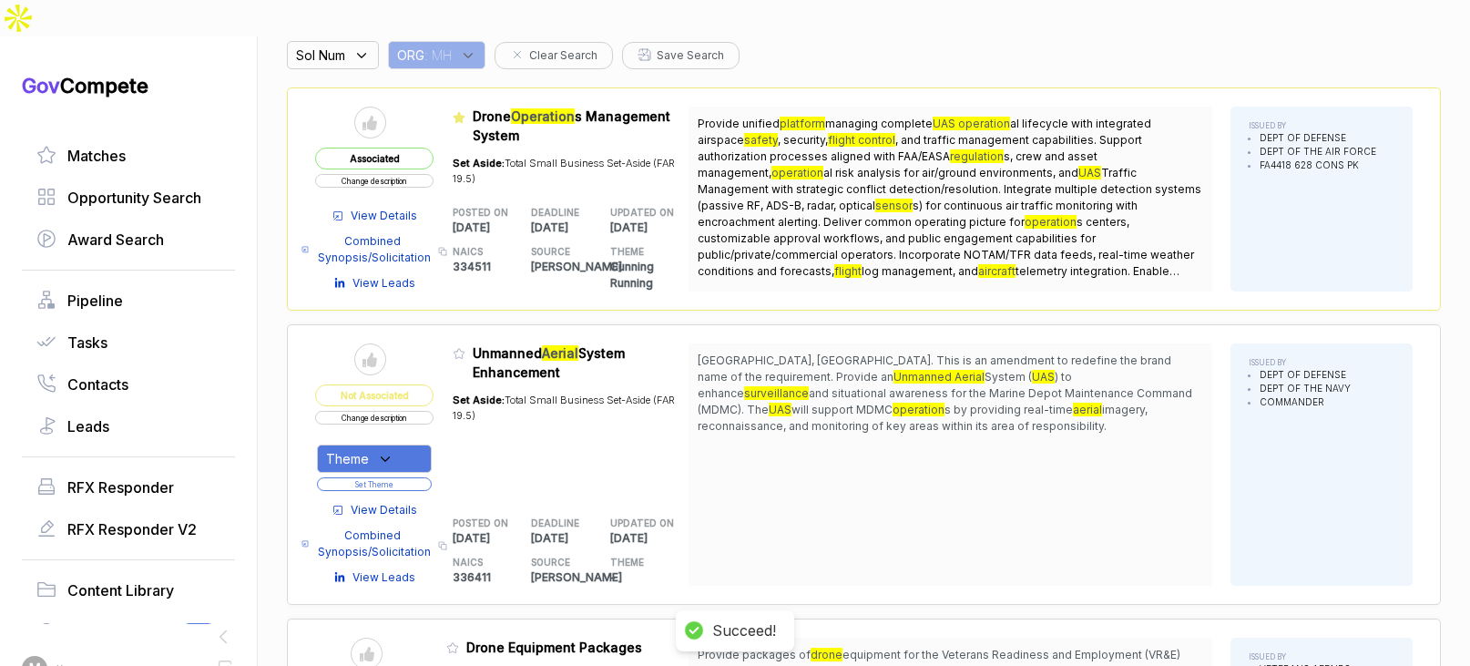
scroll to position [229, 0]
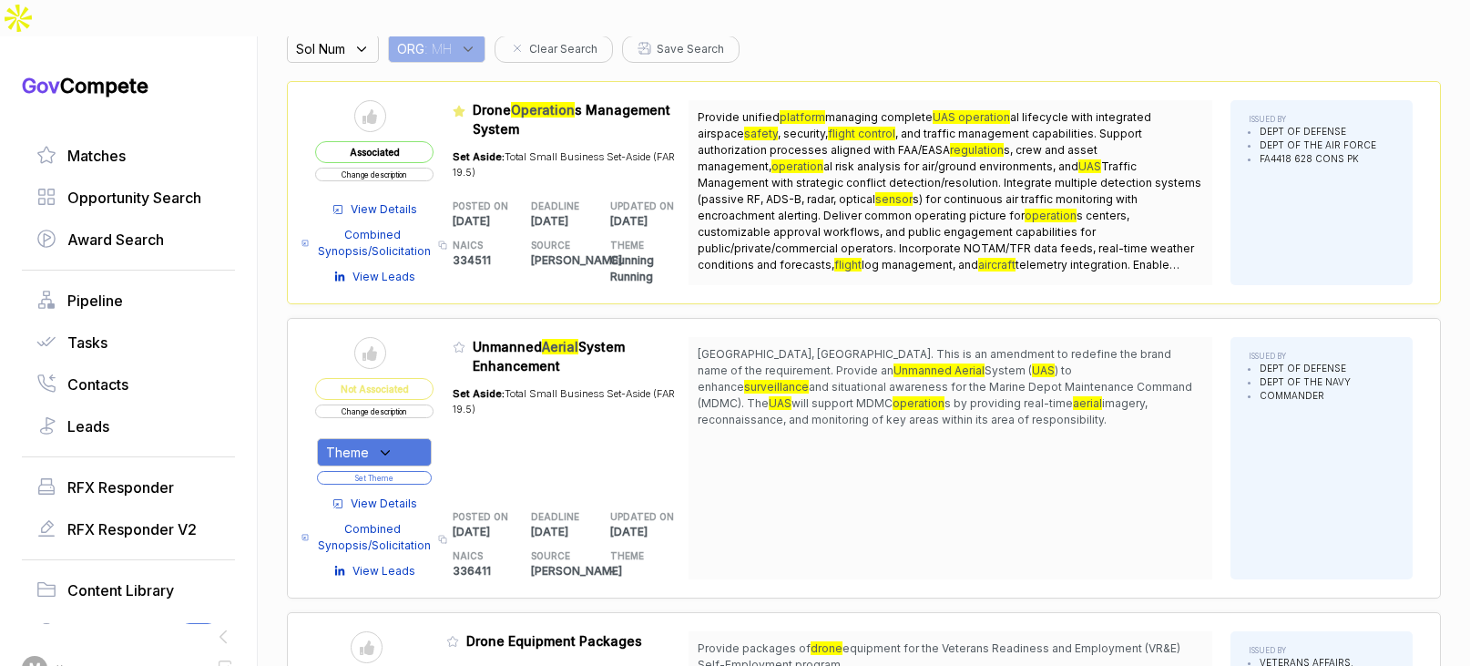
click at [401, 495] on span "View Details" at bounding box center [384, 503] width 66 height 16
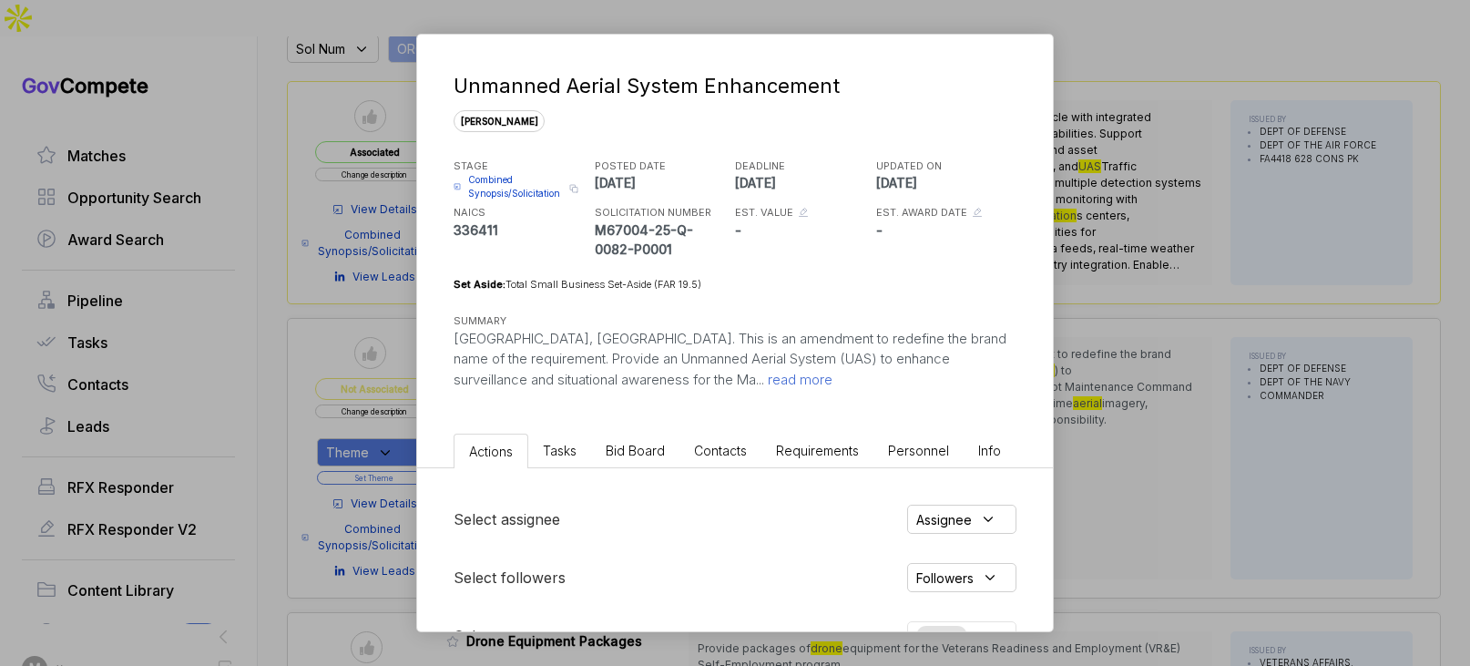
click at [651, 458] on li "Bid Board" at bounding box center [635, 450] width 88 height 34
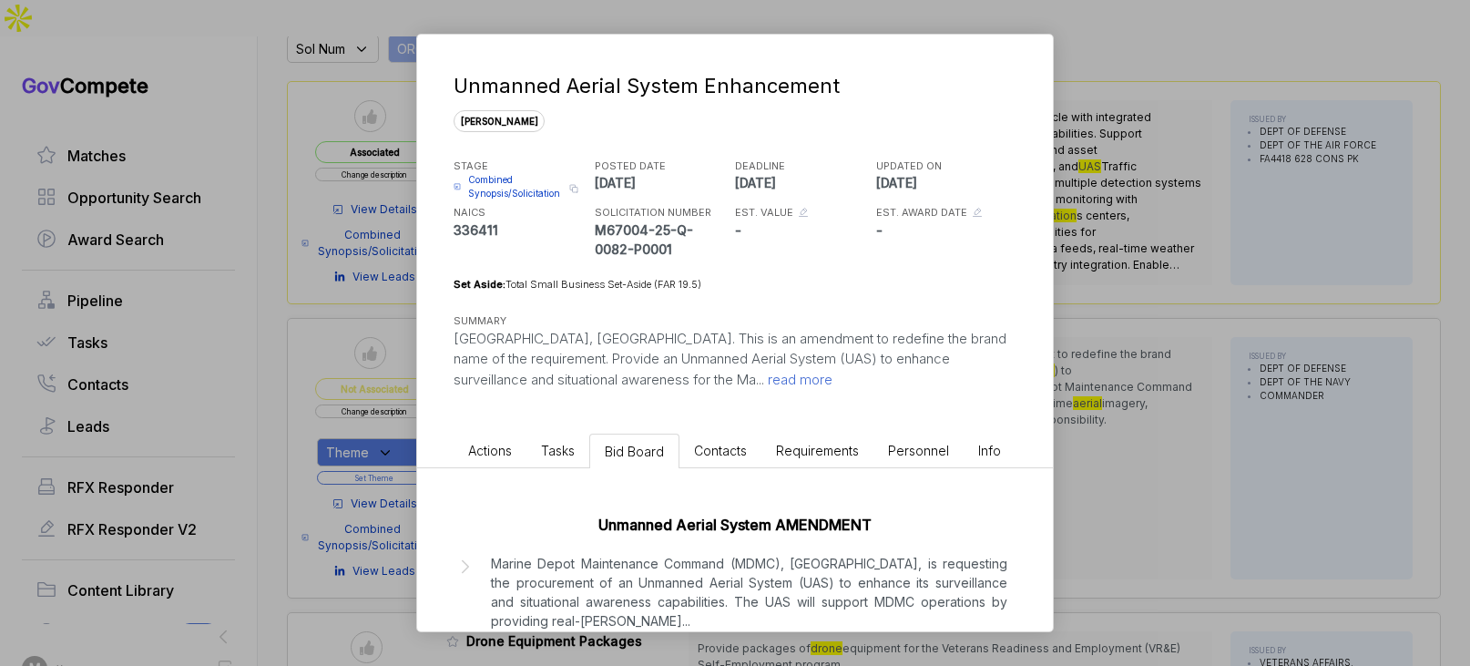
click at [695, 571] on p "Marine Depot Maintenance Command (MDMC), [GEOGRAPHIC_DATA], is requesting the p…" at bounding box center [749, 592] width 516 height 76
click at [1100, 387] on div "Unmanned Aerial System Enhancement [PERSON_NAME] STAGE Combined Synopsis/Solici…" at bounding box center [735, 333] width 1470 height 666
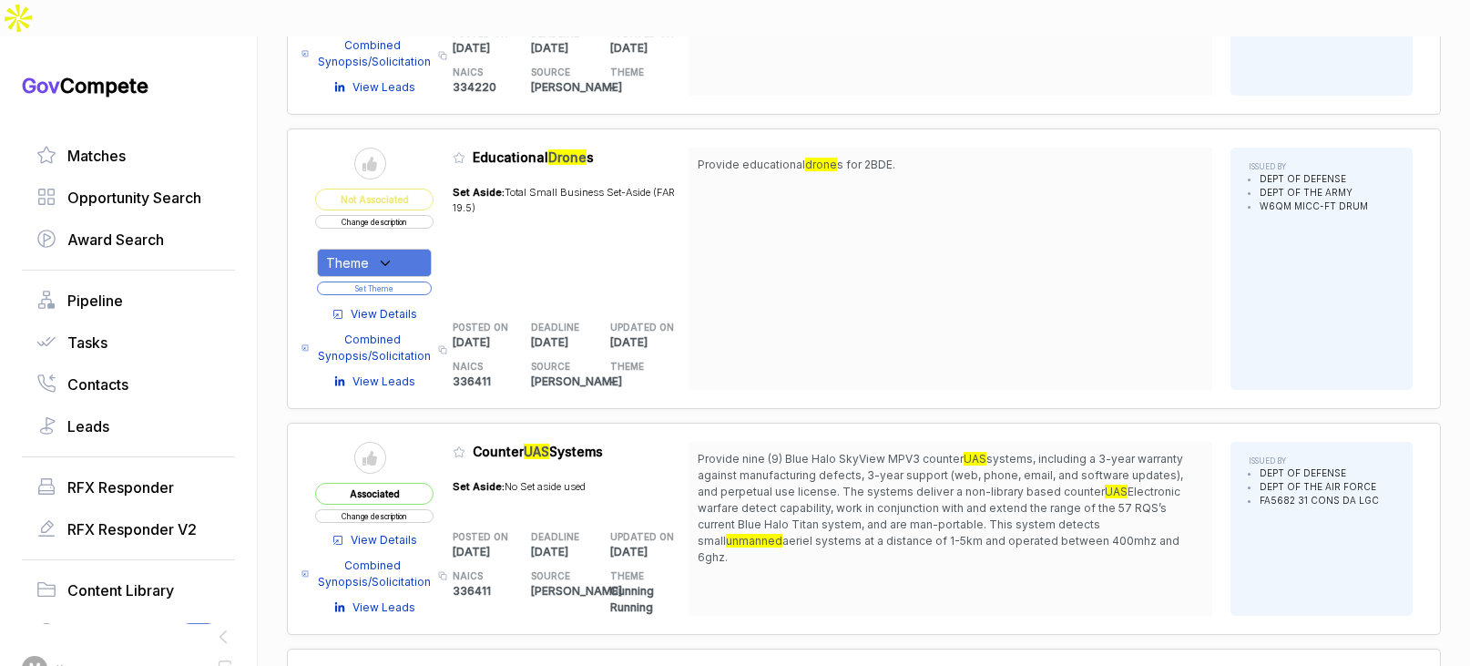
scroll to position [1313, 0]
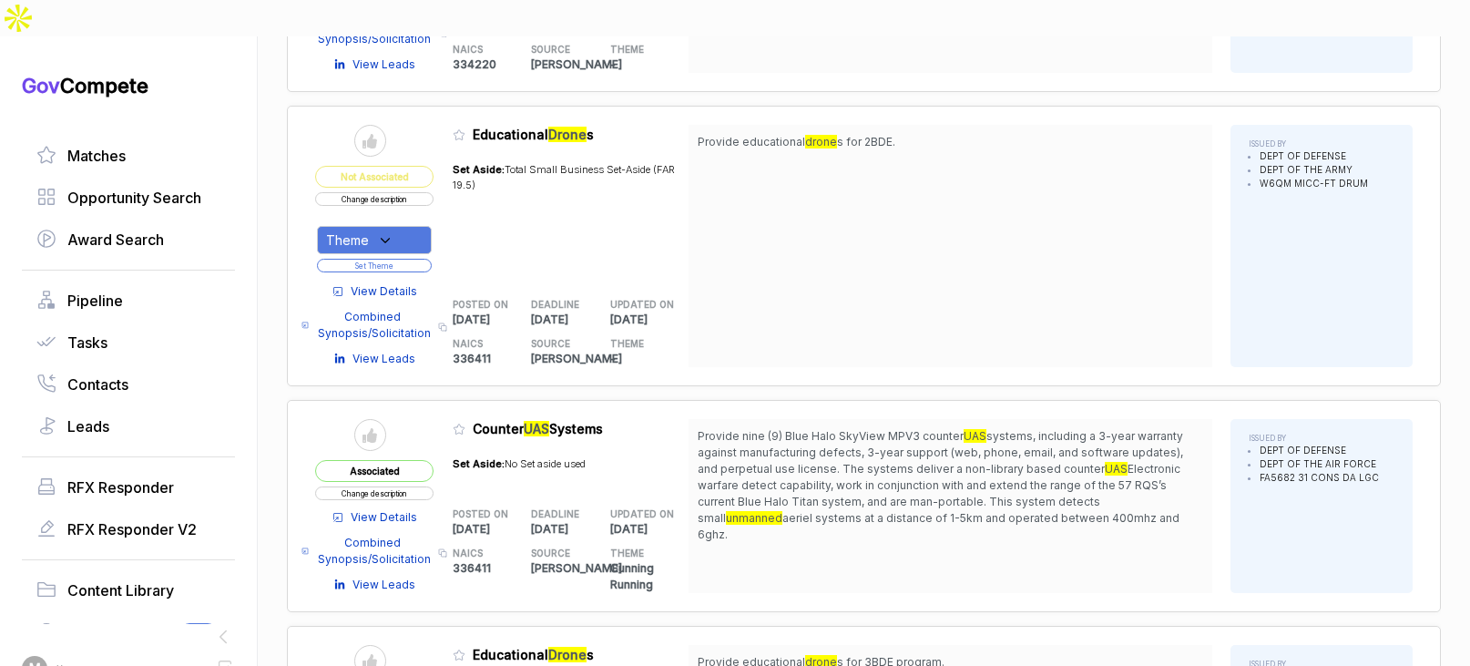
click at [404, 283] on span "View Details" at bounding box center [384, 291] width 66 height 16
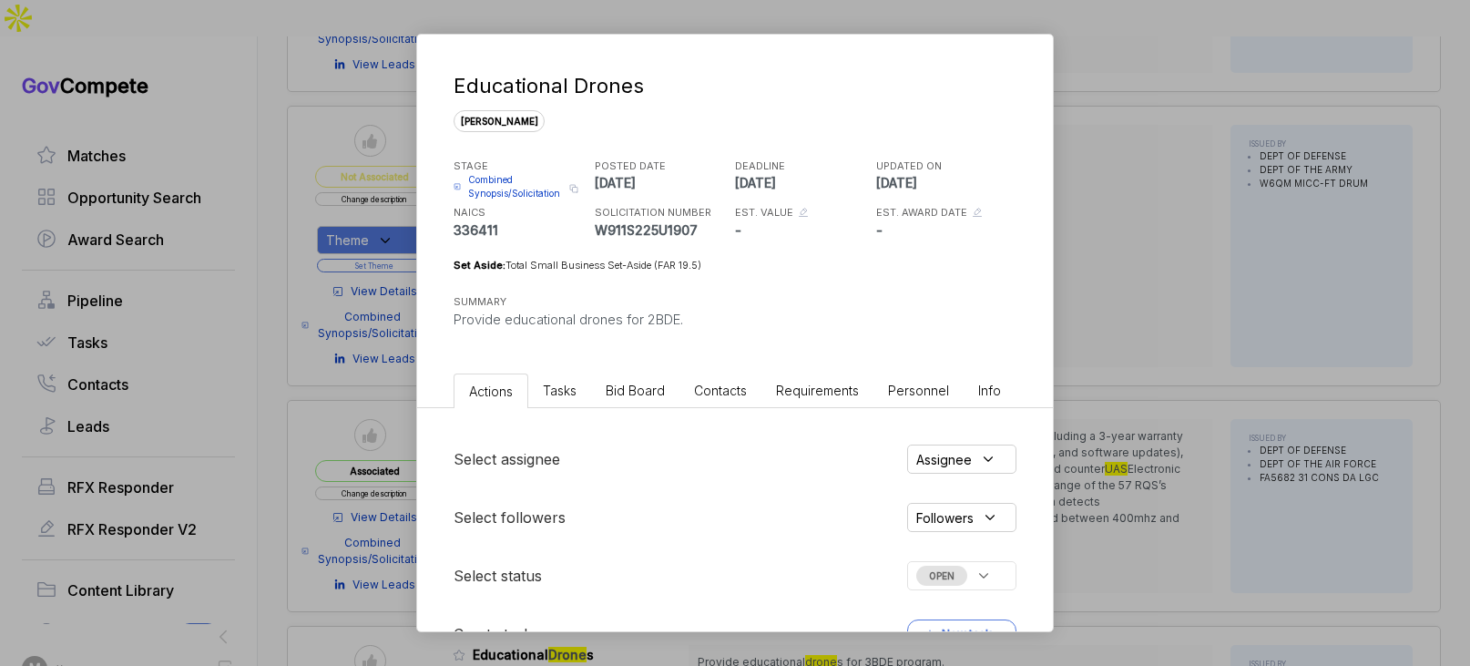
drag, startPoint x: 650, startPoint y: 375, endPoint x: 649, endPoint y: 387, distance: 11.9
click at [650, 375] on li "Bid Board" at bounding box center [635, 390] width 88 height 34
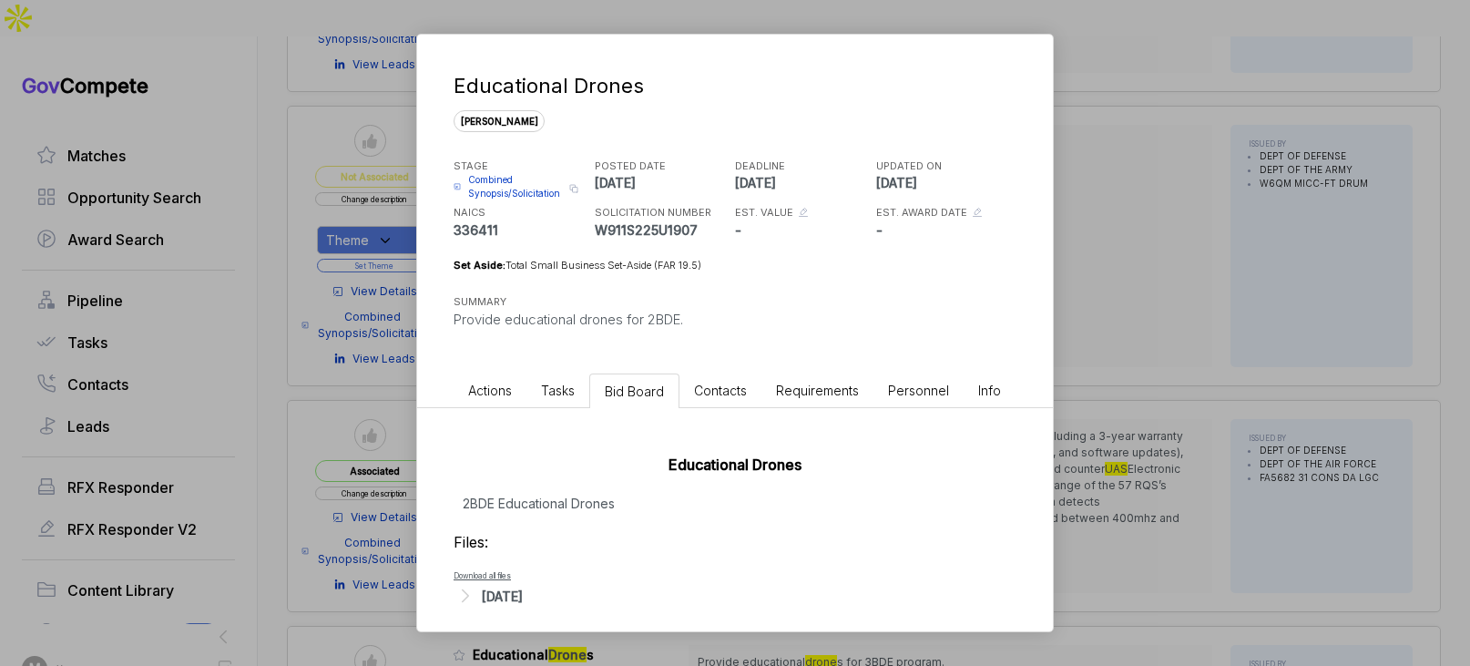
drag, startPoint x: 509, startPoint y: 594, endPoint x: 546, endPoint y: 594, distance: 37.3
click at [512, 595] on div "[DATE]" at bounding box center [502, 595] width 41 height 19
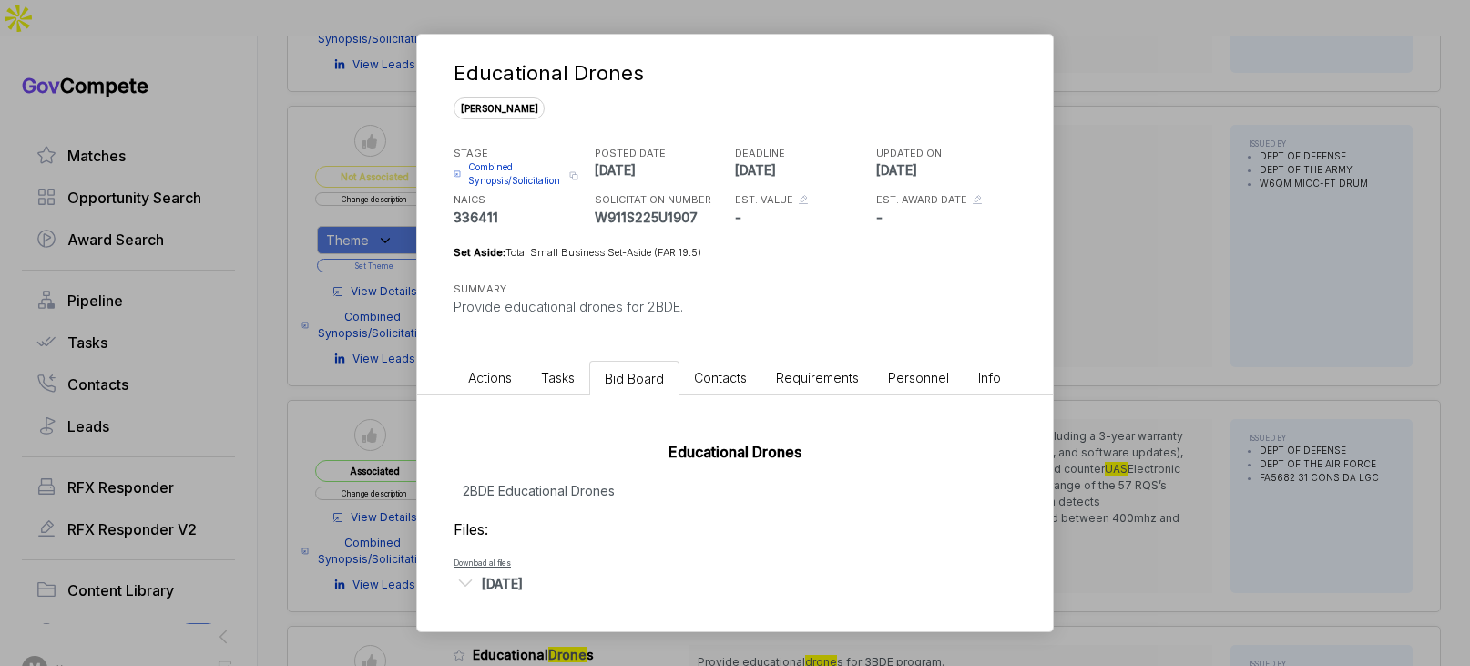
scroll to position [20, 0]
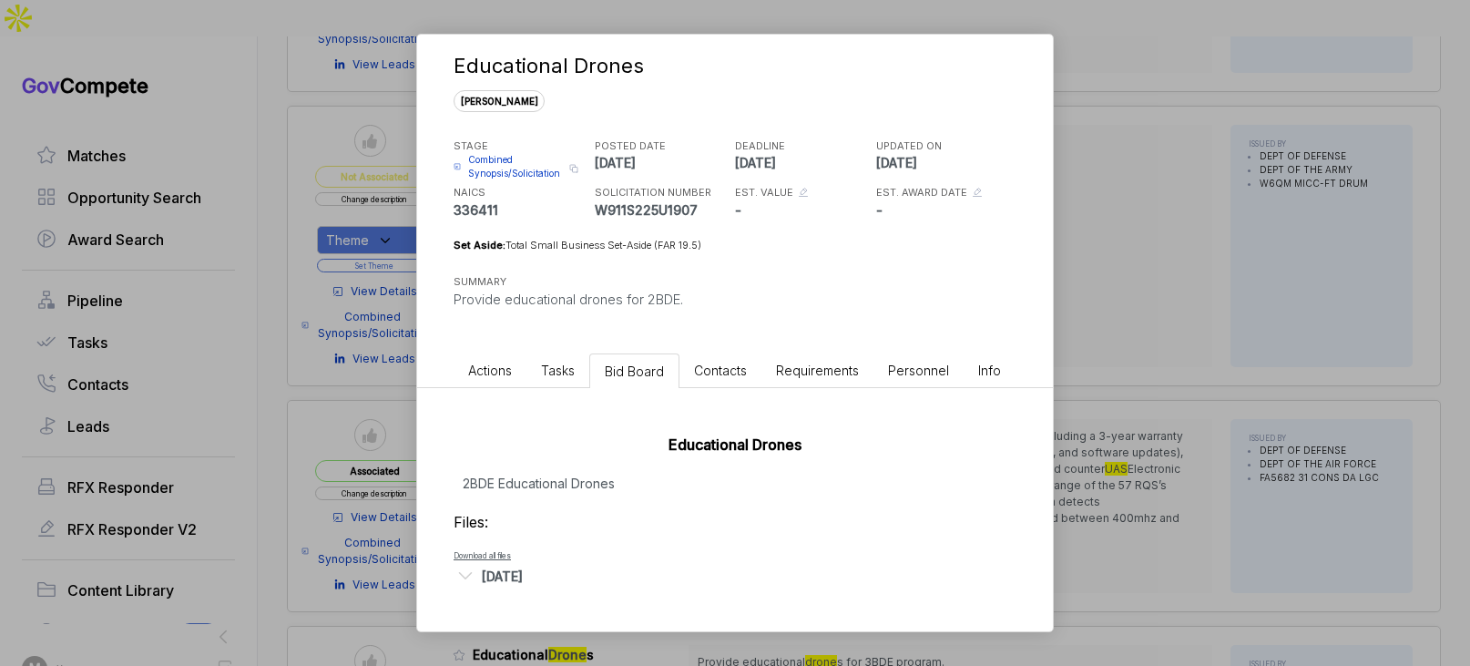
click at [517, 170] on span "Combined Synopsis/Solicitation" at bounding box center [516, 166] width 96 height 27
click at [1213, 243] on div "Educational Drones [PERSON_NAME] STAGE Combined Synopsis/Solicitation Copy link…" at bounding box center [735, 333] width 1470 height 666
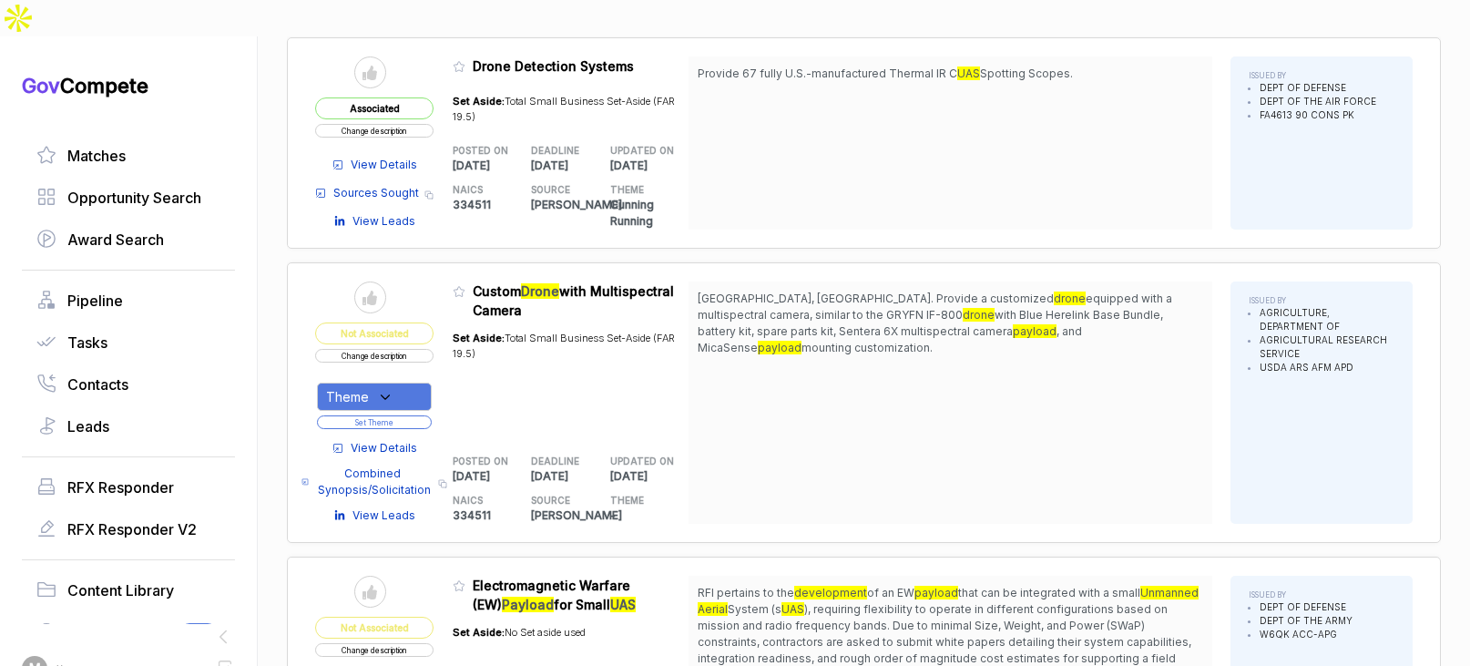
scroll to position [2445, 0]
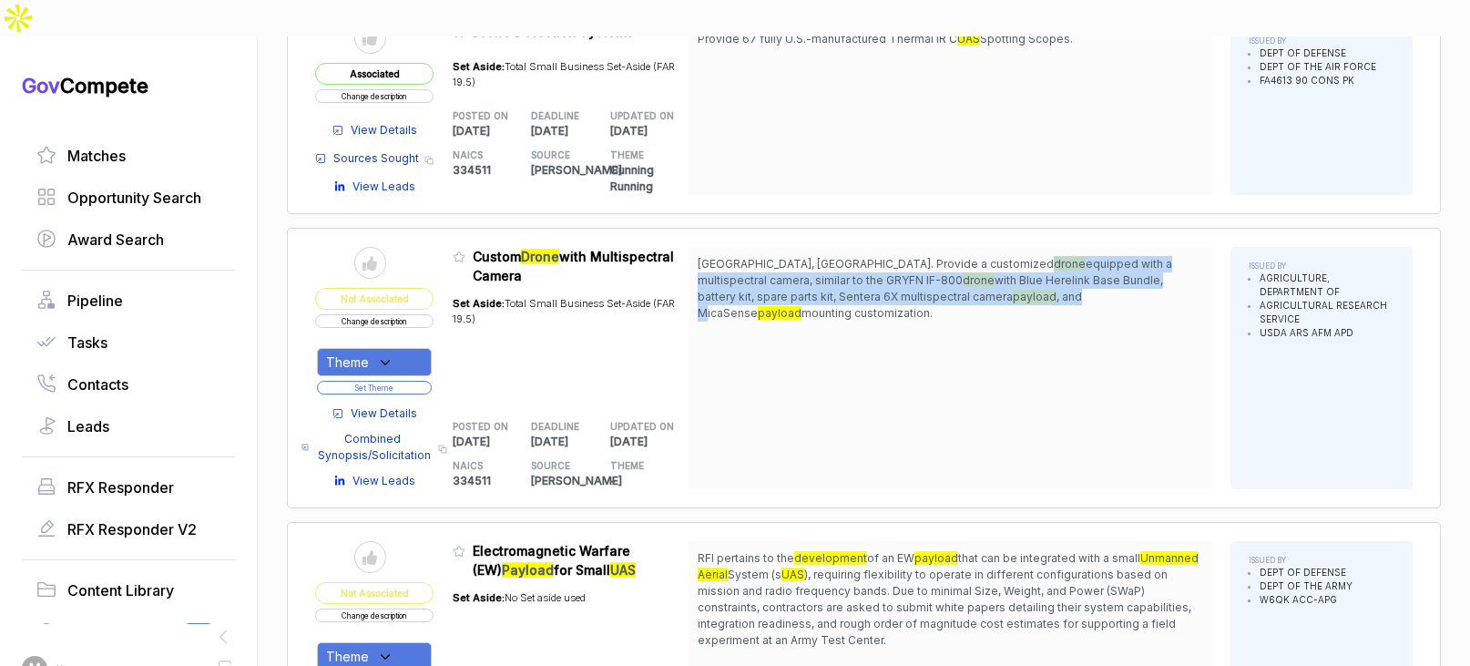
drag, startPoint x: 921, startPoint y: 211, endPoint x: 957, endPoint y: 242, distance: 47.8
click at [957, 256] on span "[GEOGRAPHIC_DATA], [GEOGRAPHIC_DATA]. Provide a customized drone equipped with …" at bounding box center [949, 289] width 505 height 66
click at [957, 290] on span ", and MicaSense" at bounding box center [889, 305] width 384 height 30
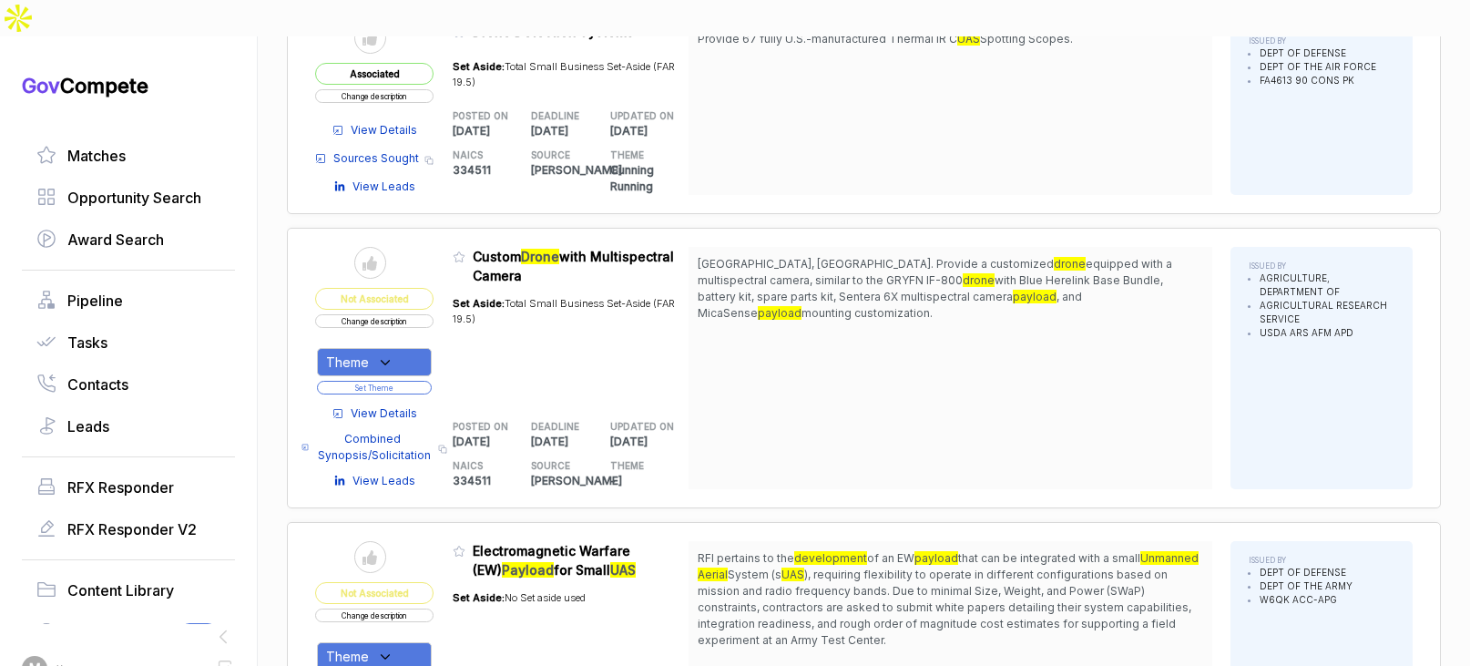
click at [404, 405] on span "View Details" at bounding box center [384, 413] width 66 height 16
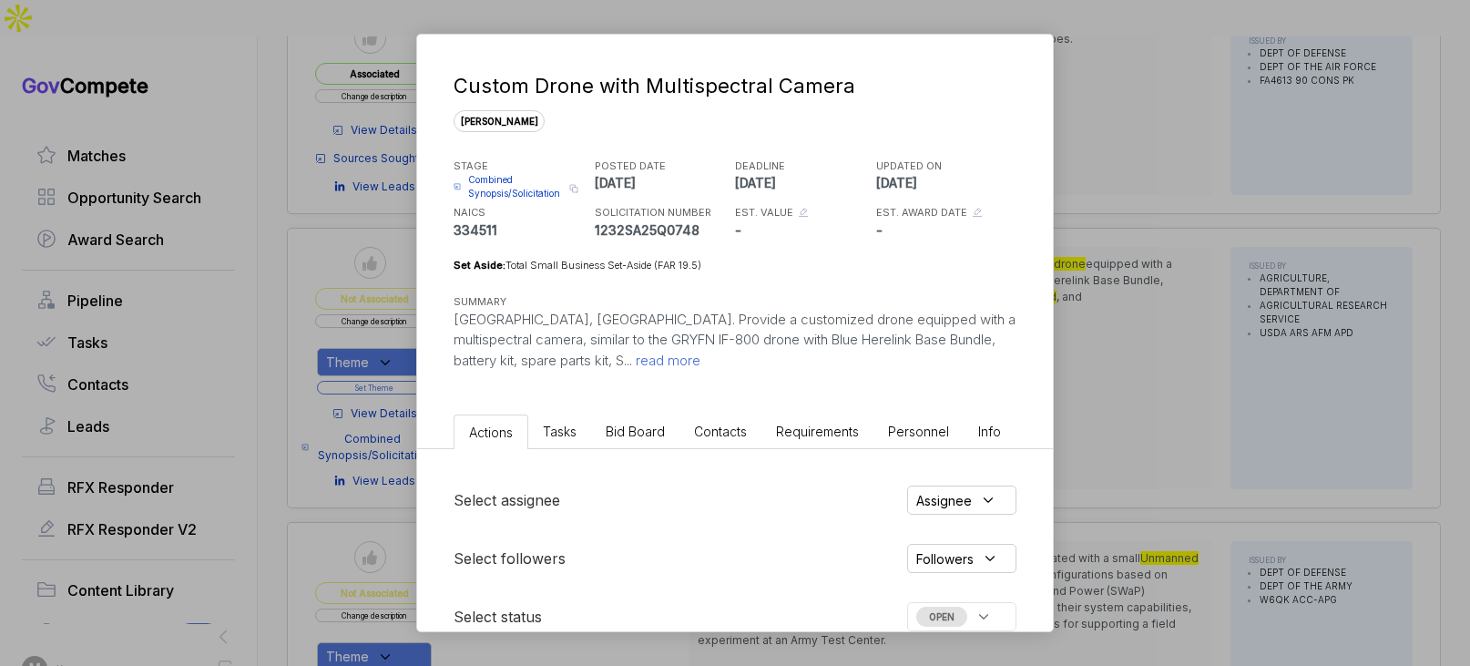
click at [680, 440] on li "Contacts" at bounding box center [720, 431] width 82 height 34
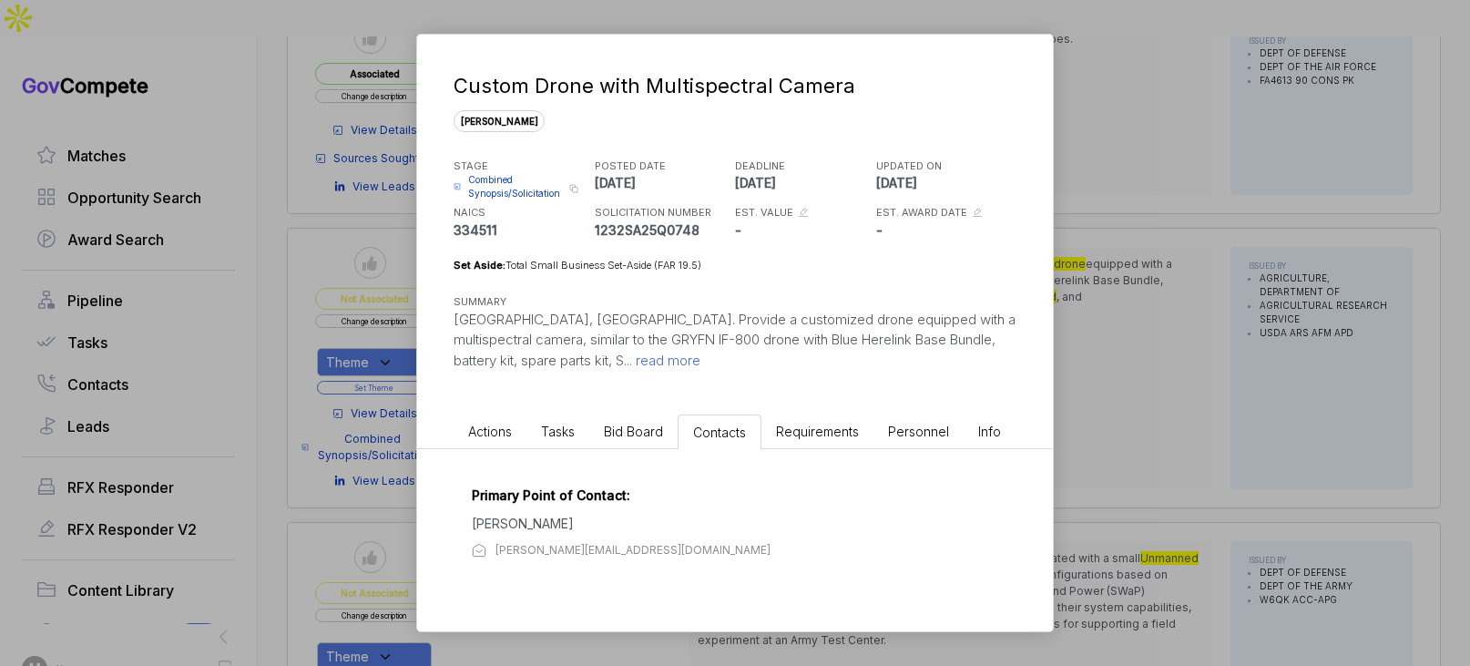
click at [659, 435] on span "Bid Board" at bounding box center [633, 430] width 59 height 15
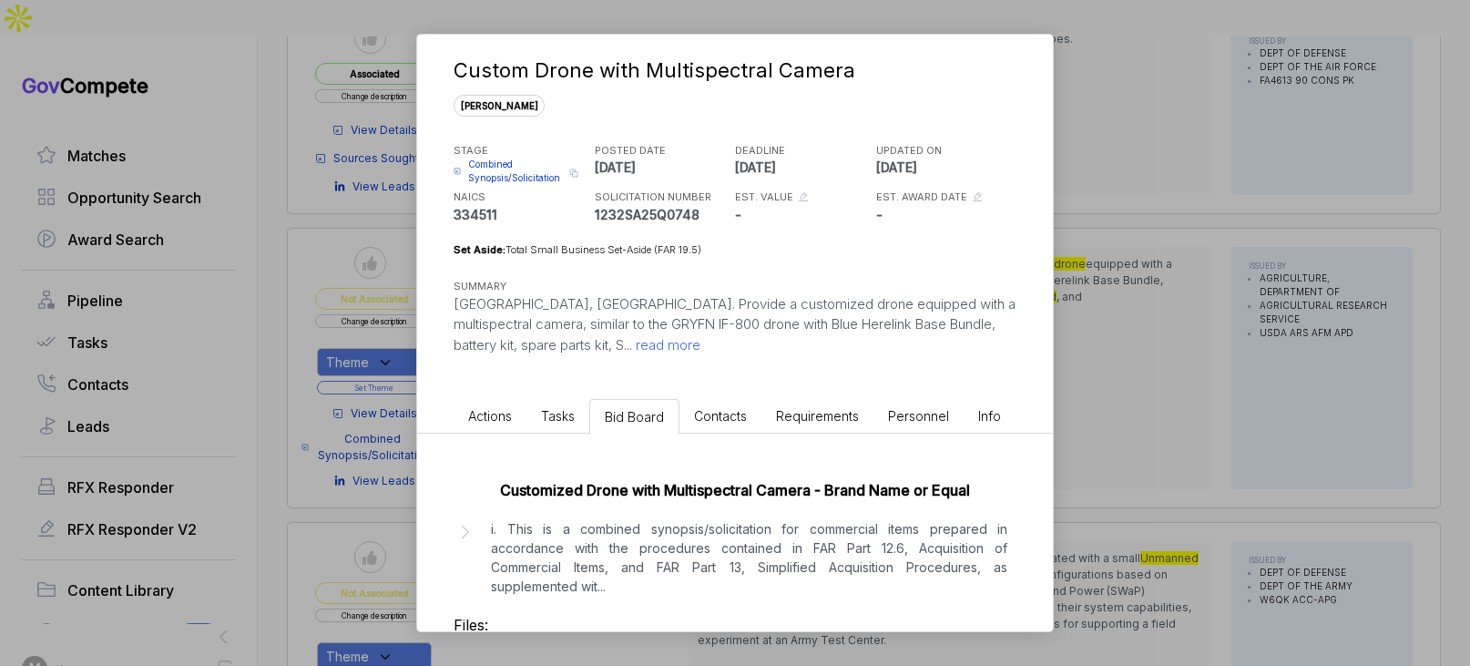
scroll to position [109, 0]
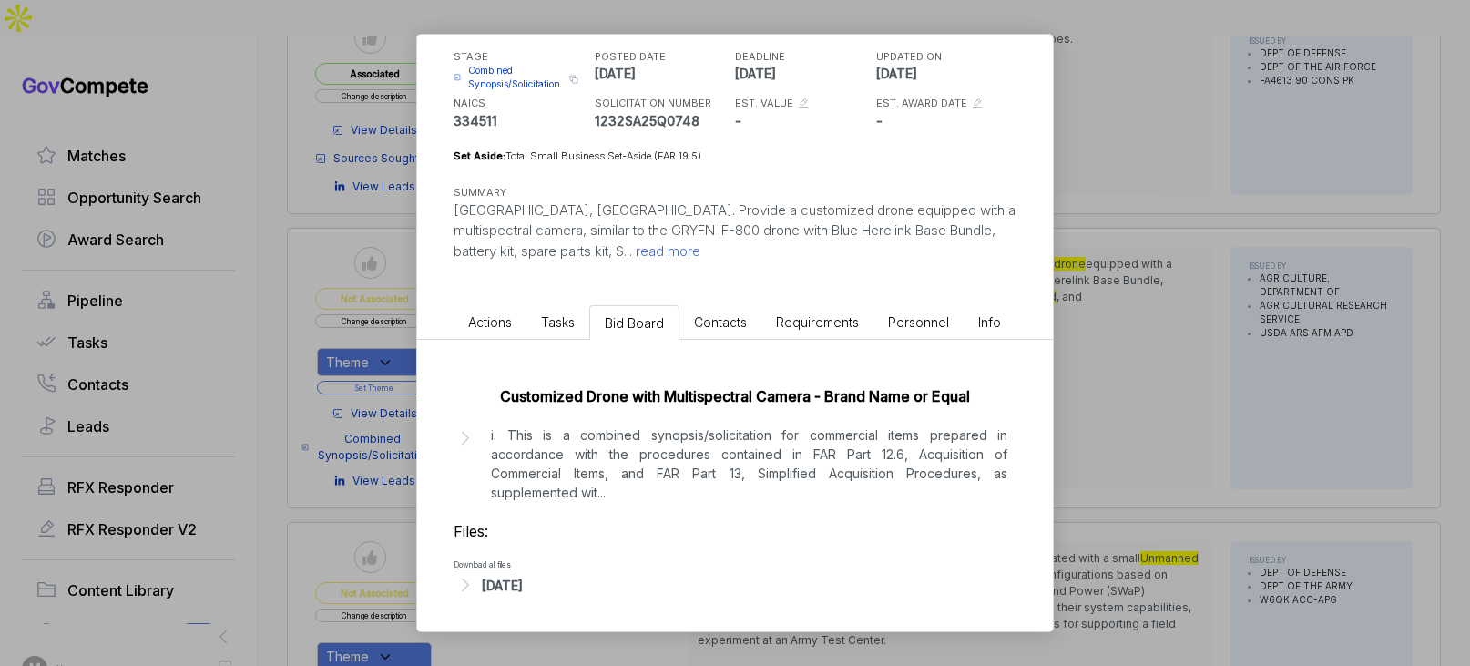
click at [512, 594] on div "[DATE]" at bounding box center [734, 585] width 563 height 24
click at [1249, 225] on div "Custom Drone with Multispectral Camera [PERSON_NAME] STAGE Combined Synopsis/So…" at bounding box center [735, 333] width 1470 height 666
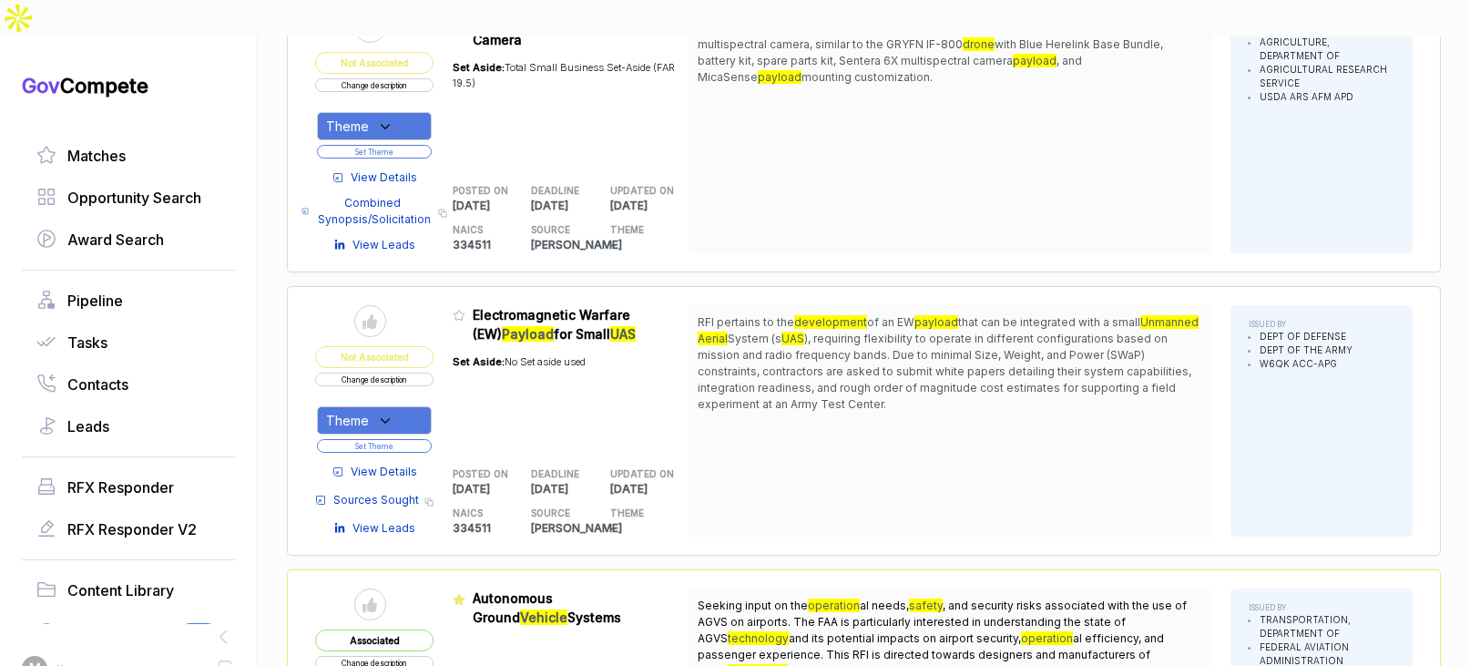
scroll to position [2732, 0]
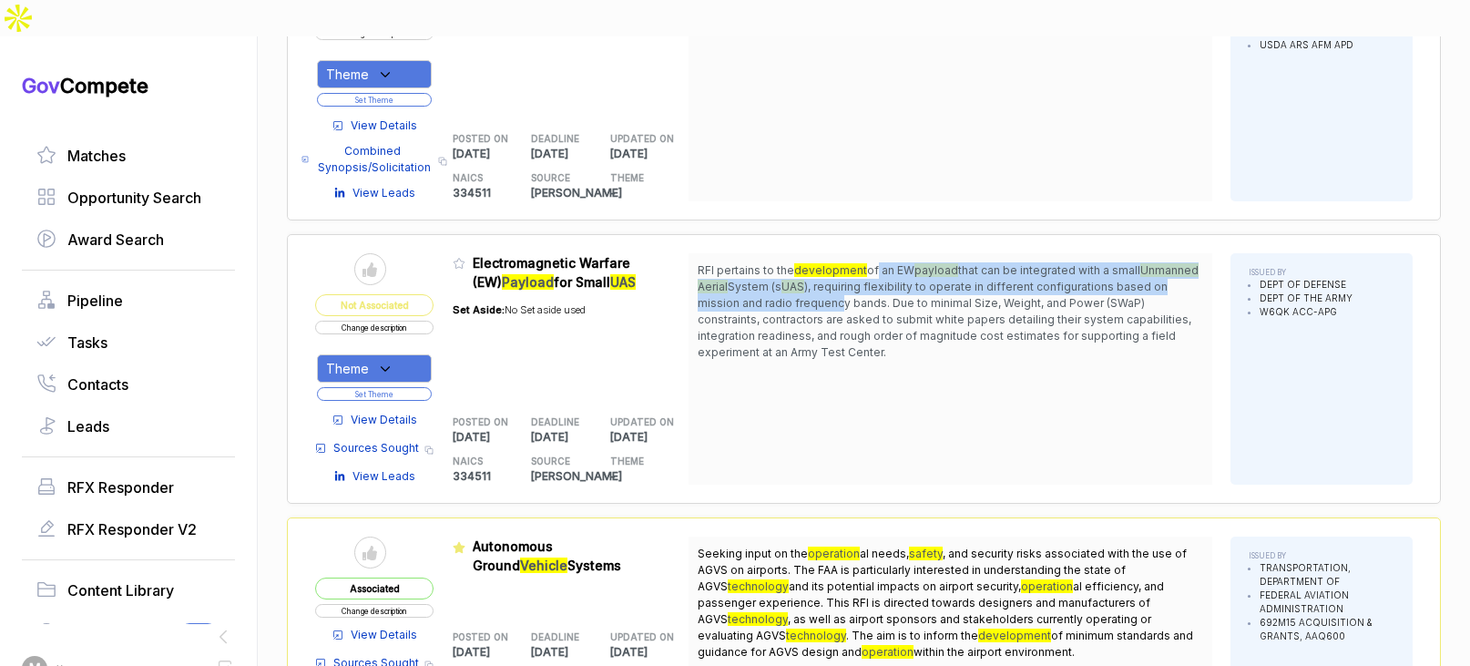
drag, startPoint x: 880, startPoint y: 223, endPoint x: 895, endPoint y: 257, distance: 37.1
click at [895, 262] on span "RFI pertains to the development of an EW payload that can be integrated with a …" at bounding box center [949, 311] width 505 height 98
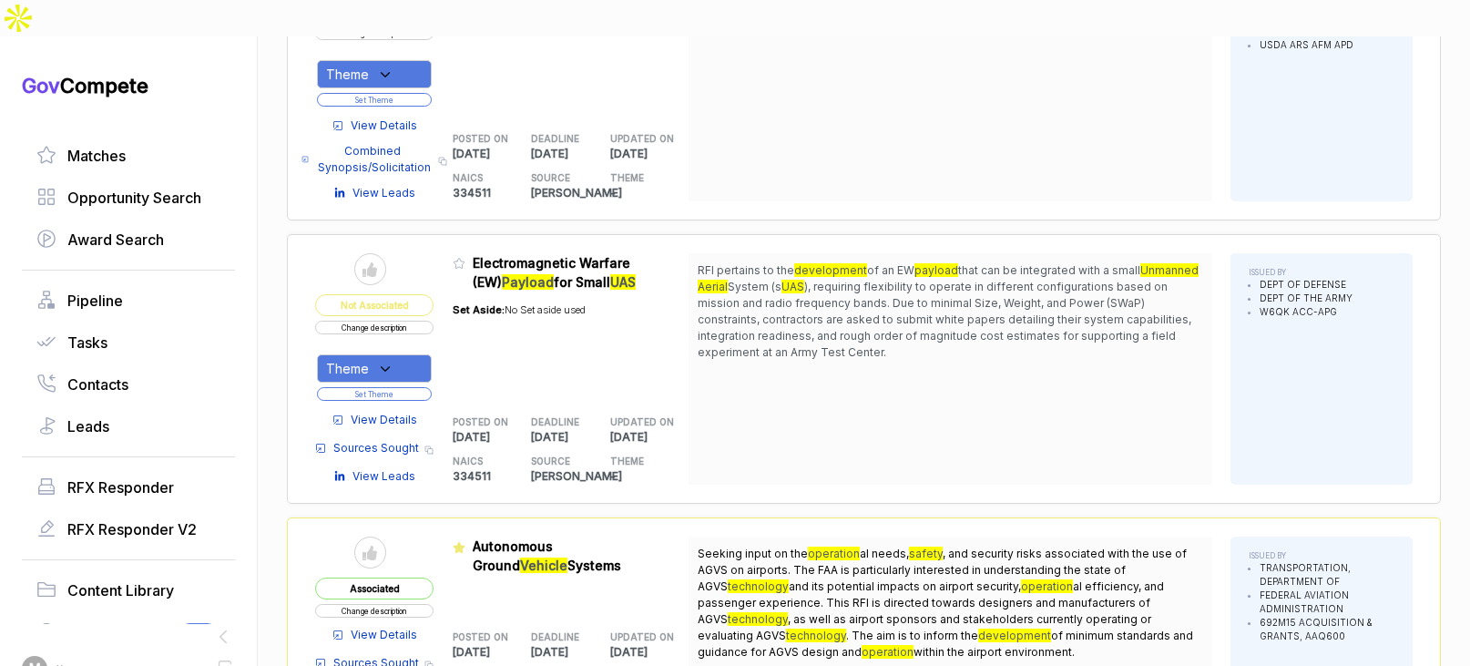
click at [401, 412] on span "View Details" at bounding box center [384, 420] width 66 height 16
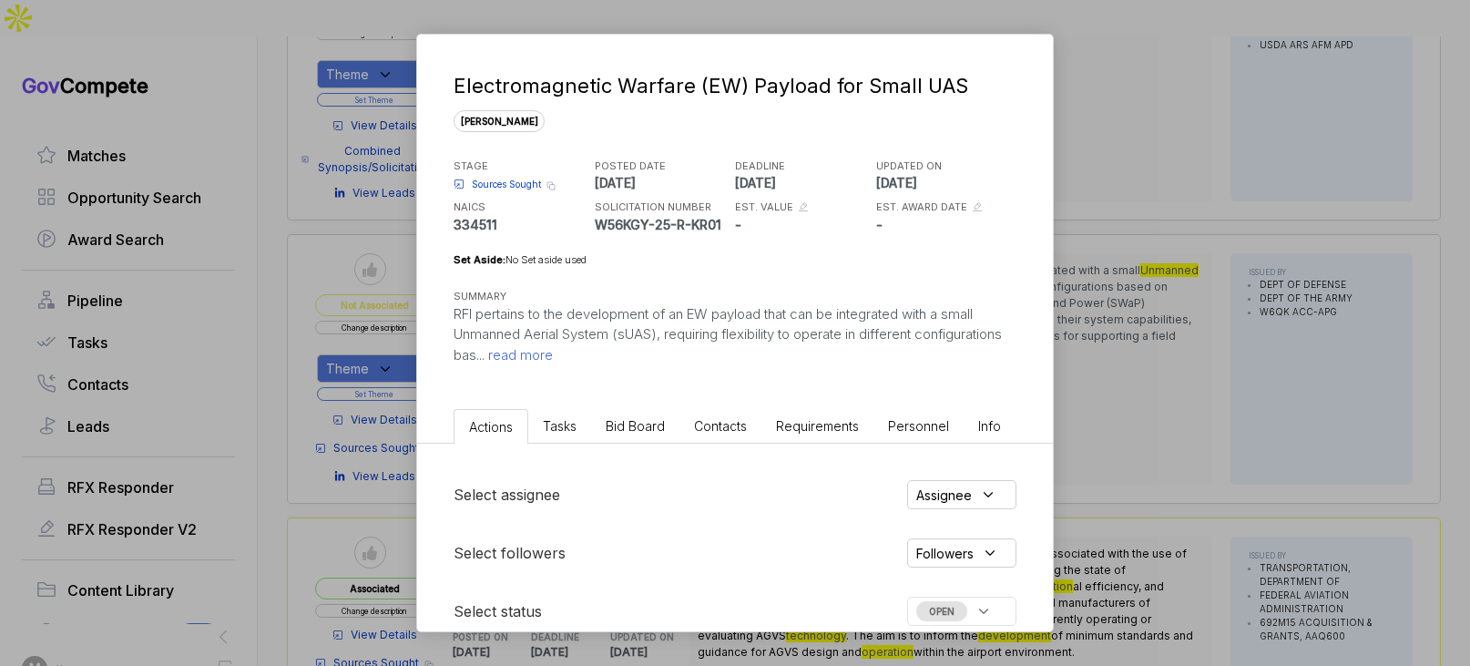
click at [650, 421] on span "Bid Board" at bounding box center [635, 425] width 59 height 15
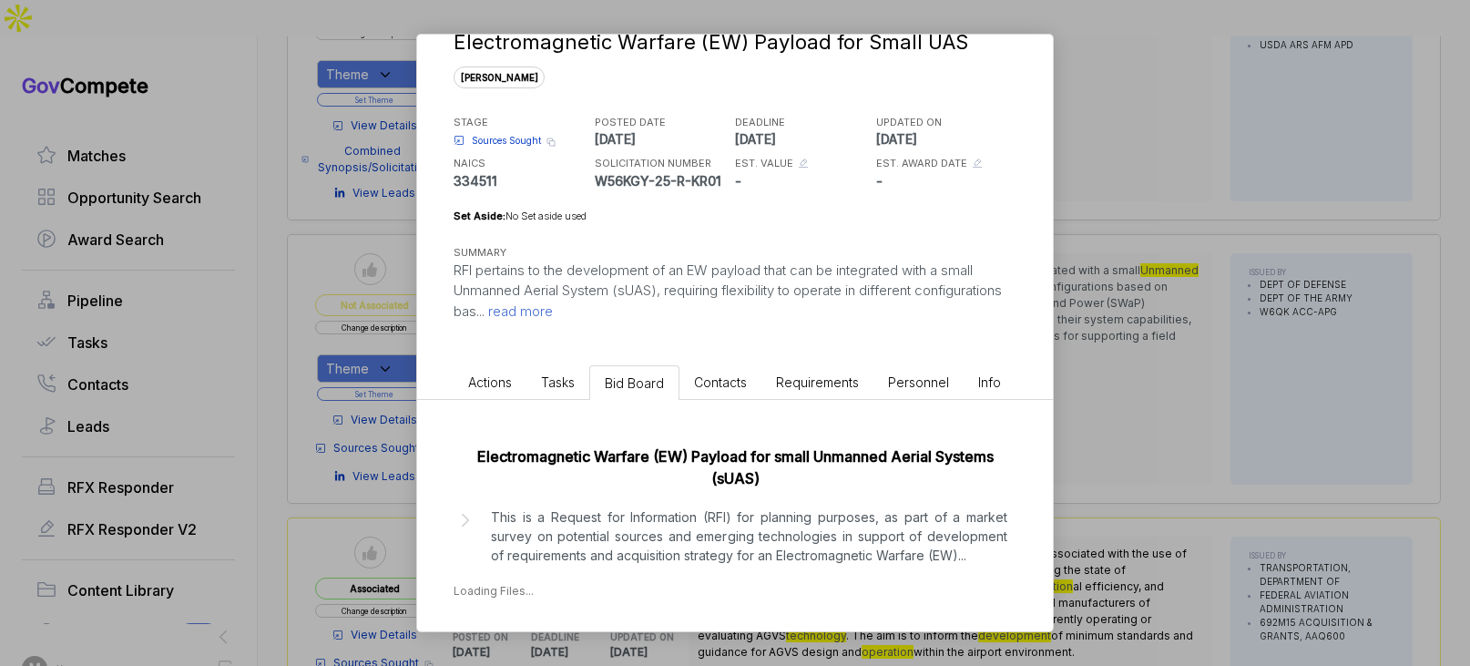
scroll to position [46, 0]
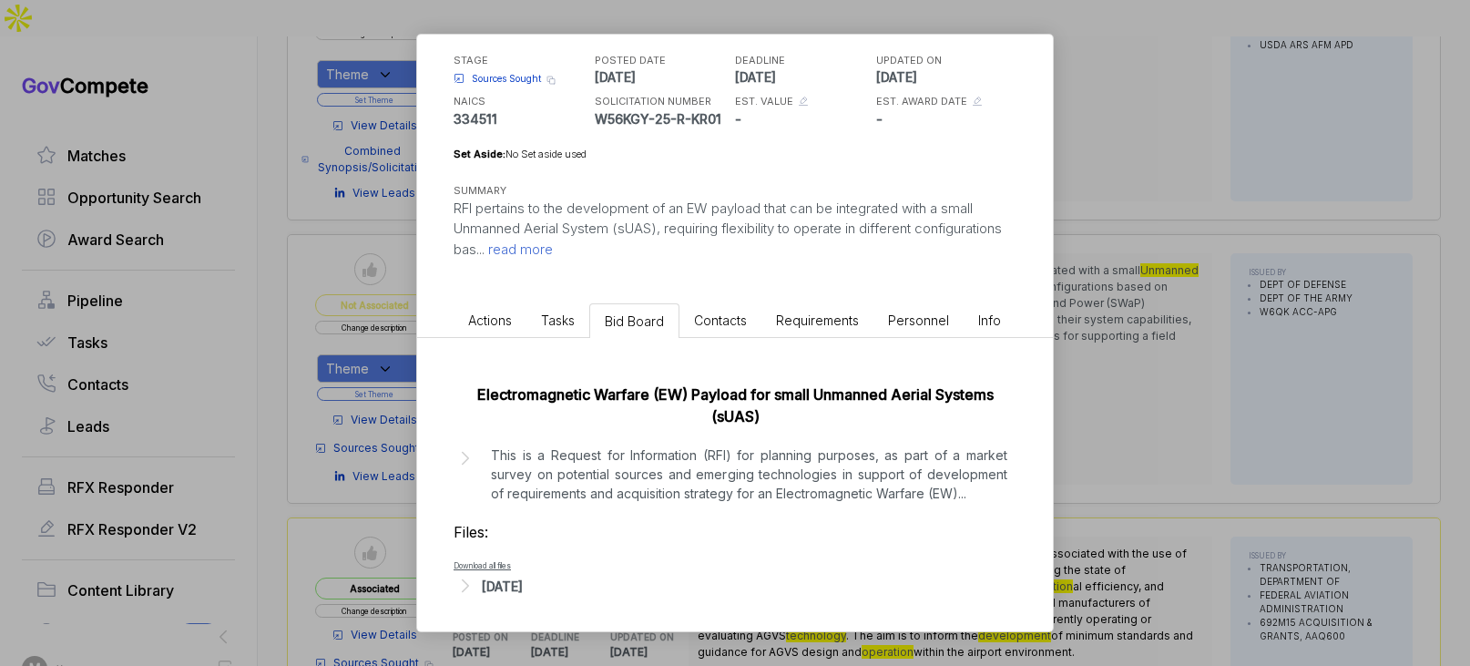
click at [523, 585] on div "[DATE]" at bounding box center [502, 585] width 41 height 19
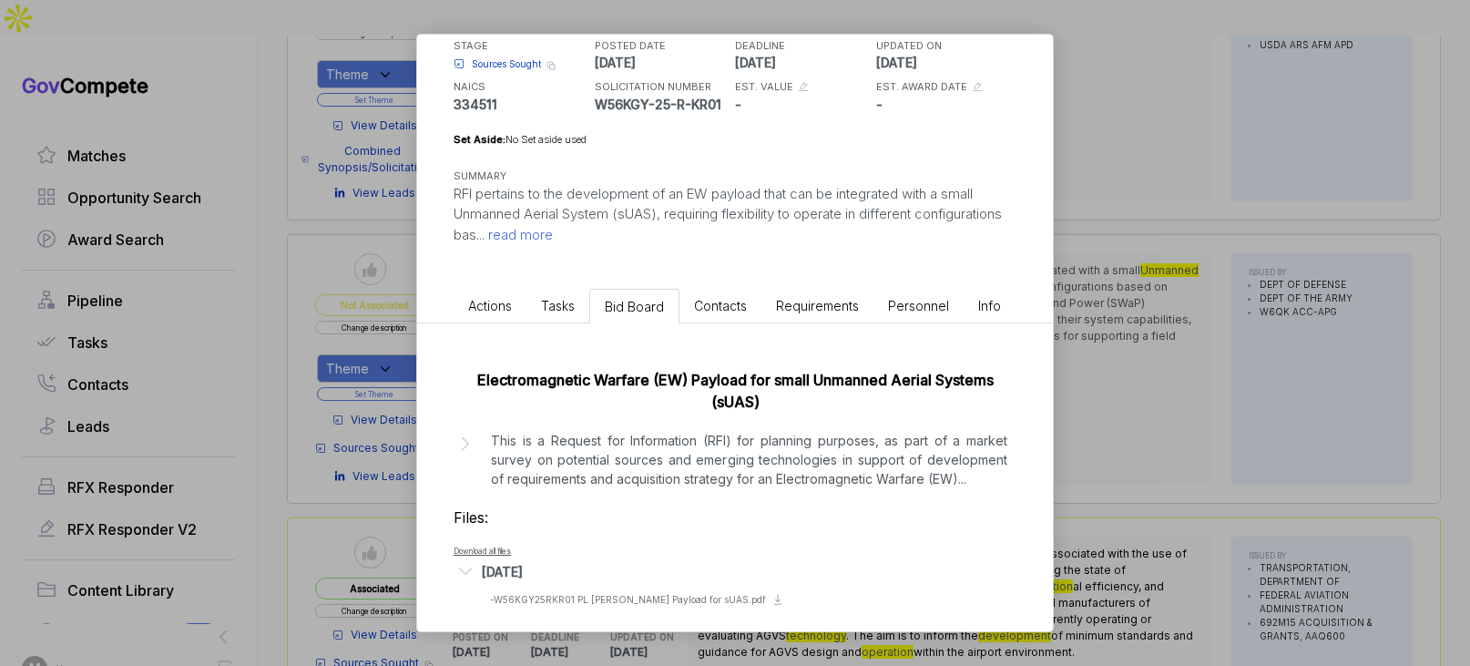
scroll to position [129, 0]
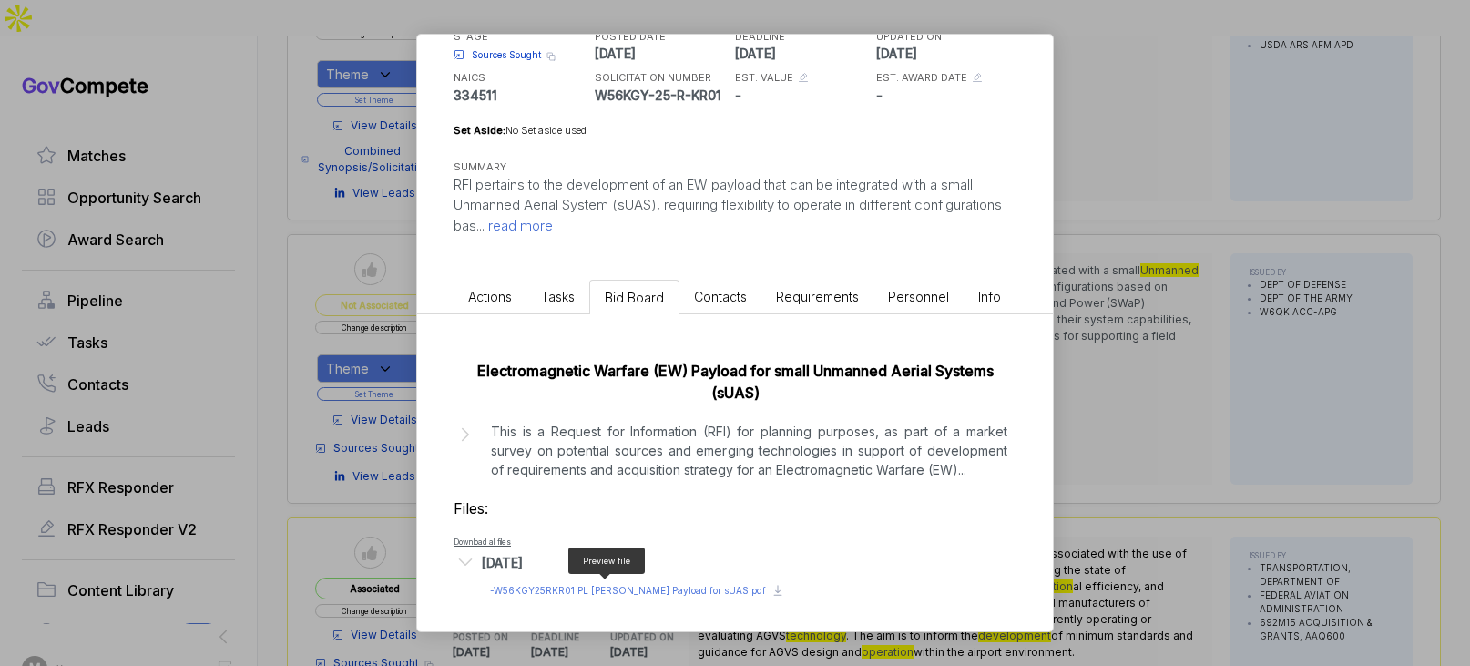
click at [616, 585] on span "- W56KGY25RKR01 PL [PERSON_NAME] Payload for sUAS.pdf" at bounding box center [628, 590] width 276 height 11
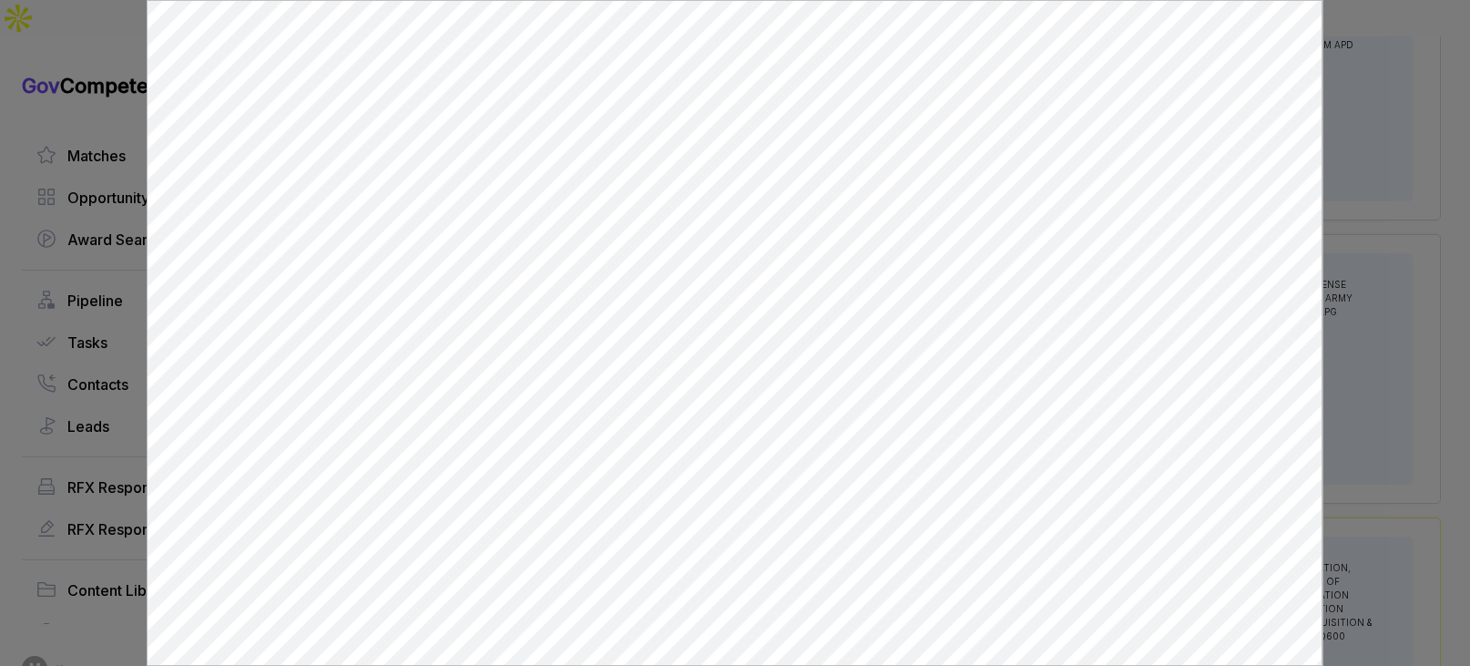
scroll to position [0, 0]
click at [1366, 339] on div at bounding box center [735, 333] width 1470 height 666
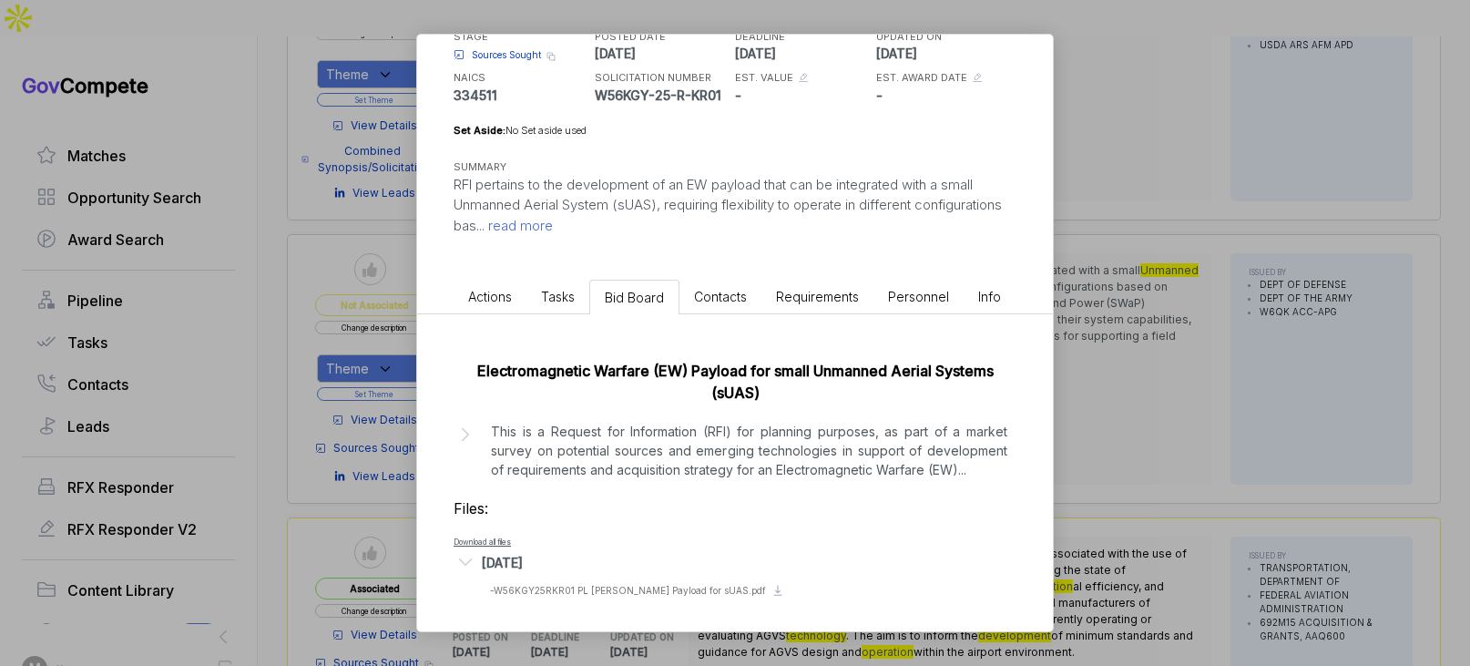
click at [1364, 340] on div "Electromagnetic Warfare (EW) Payload for Small UAS [PERSON_NAME] STAGE Sources …" at bounding box center [735, 333] width 1470 height 666
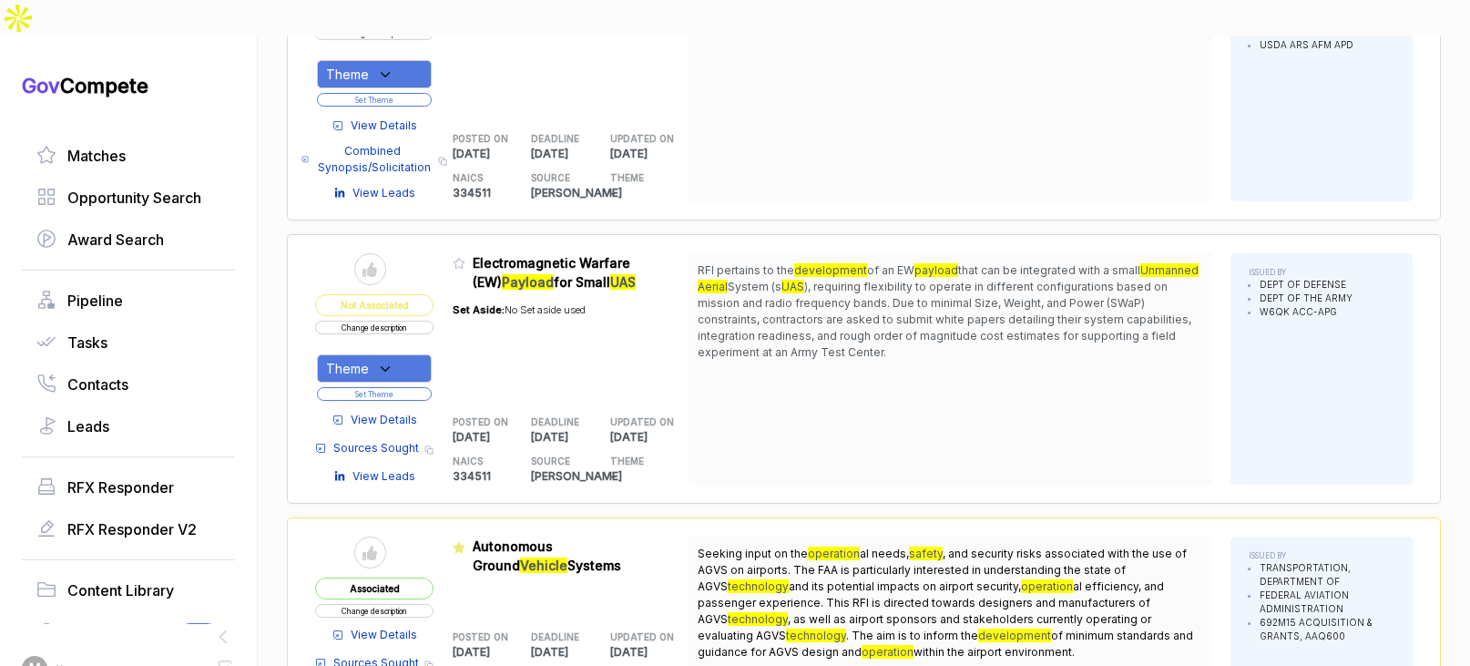
click at [401, 321] on button "Change description" at bounding box center [374, 328] width 118 height 14
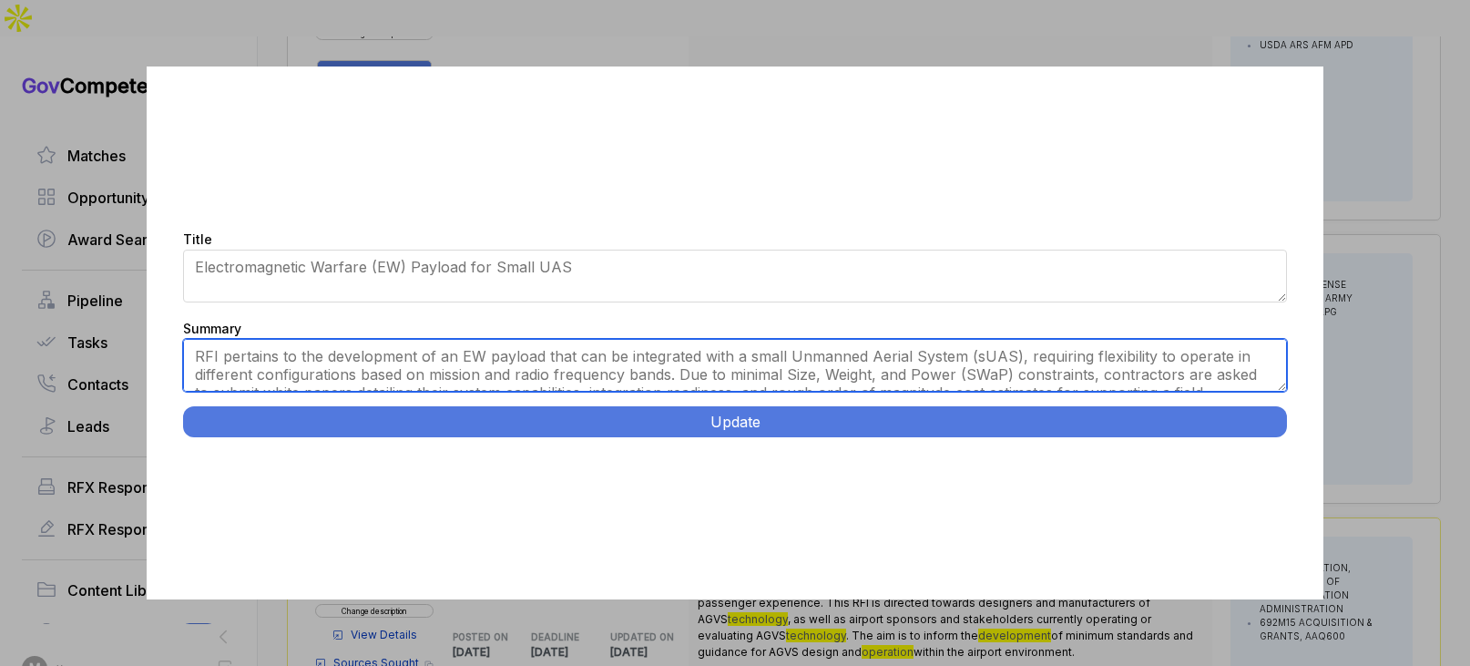
click at [642, 368] on textarea "RFI pertains to the development of an EW payload that can be integrated with a …" at bounding box center [734, 365] width 1103 height 53
paste textarea "Aberdeen Proving Ground, [GEOGRAPHIC_DATA]. Develop electromagnetic warfare pay…"
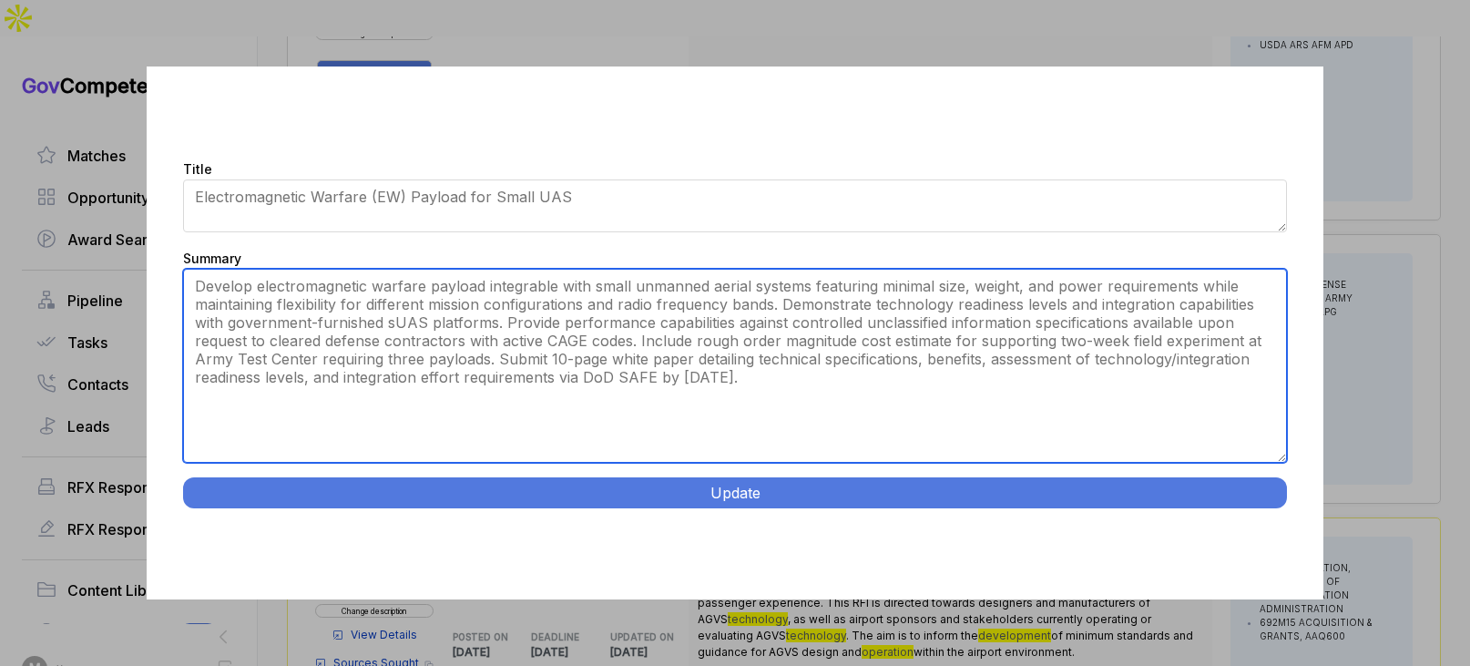
drag, startPoint x: 1283, startPoint y: 386, endPoint x: 1257, endPoint y: 521, distance: 137.3
click at [1265, 525] on div "Title Electromagnetic Warfare (EW) Payload for Small UAS Summary RFI pertains t…" at bounding box center [734, 332] width 1175 height 533
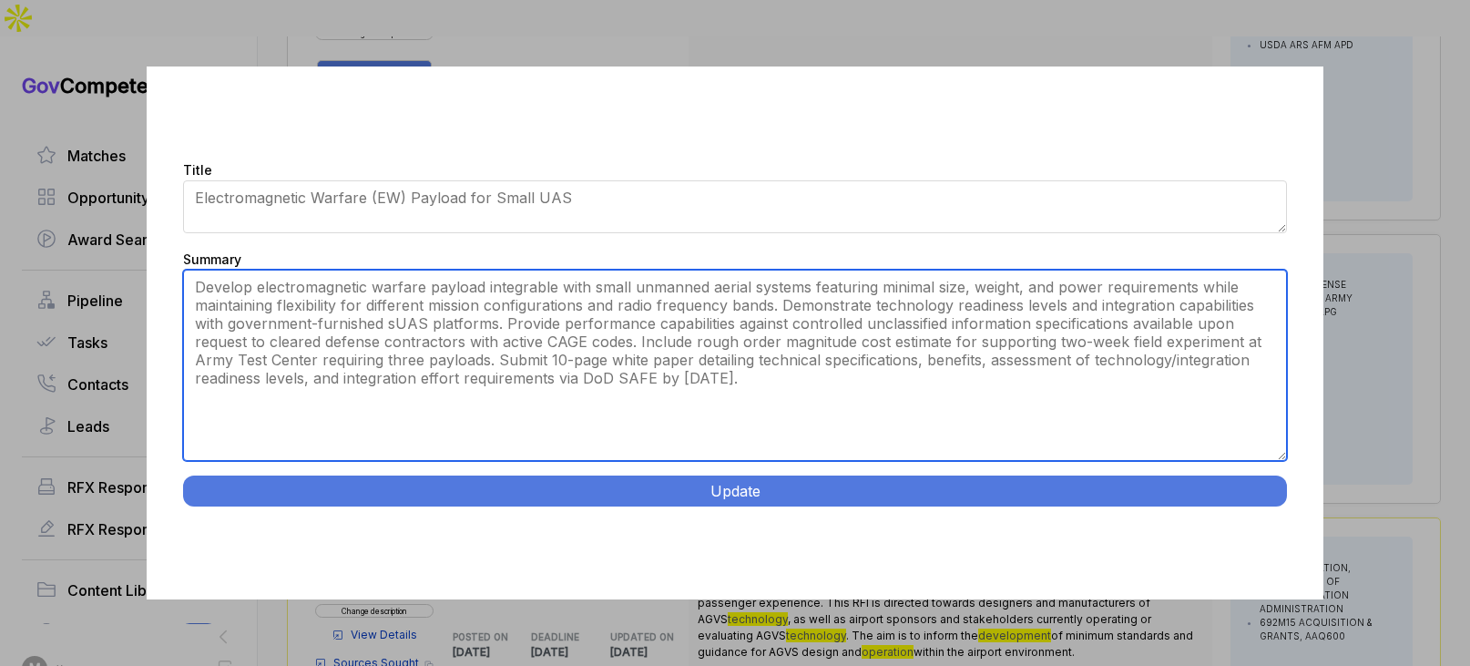
click at [952, 305] on textarea "RFI pertains to the development of an EW payload that can be integrated with a …" at bounding box center [734, 365] width 1103 height 191
click at [831, 386] on textarea "RFI pertains to the development of an EW payload that can be integrated with a …" at bounding box center [734, 365] width 1103 height 191
type textarea "Develop electromagnetic warfare payload integrable with small unmanned aerial s…"
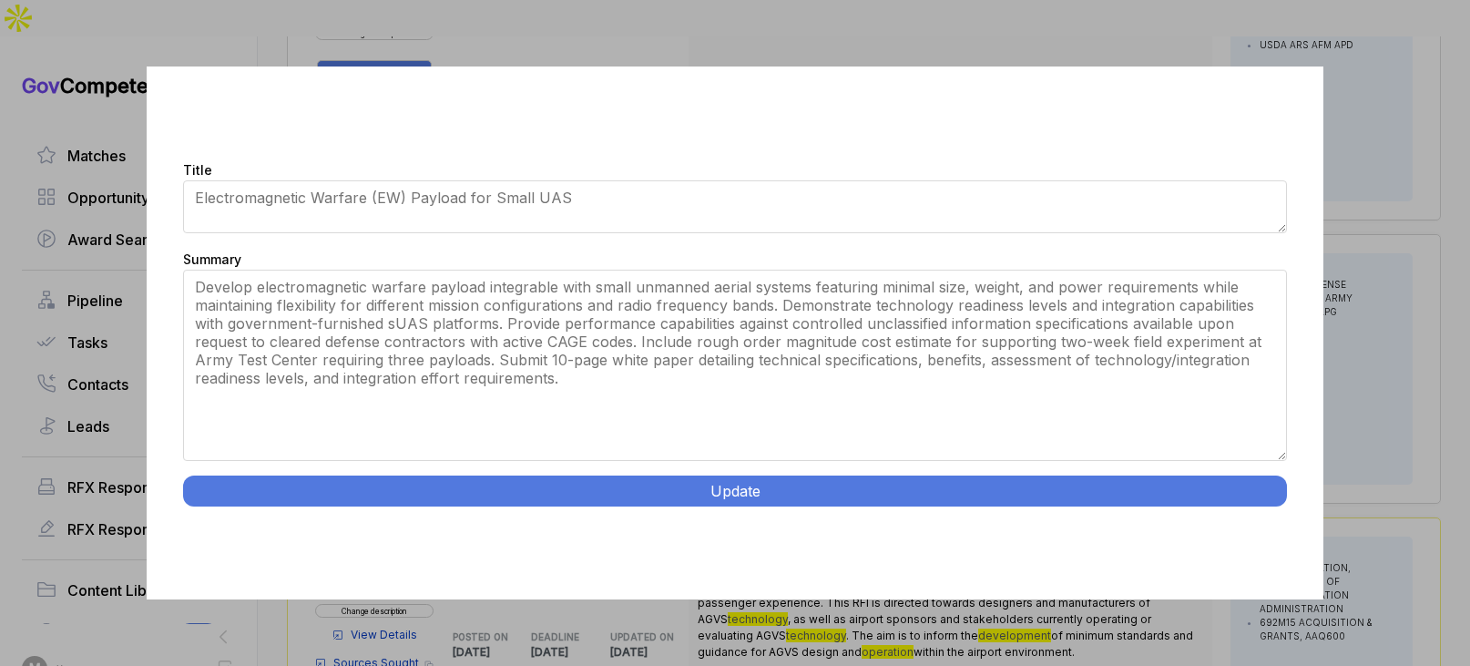
click at [855, 494] on button "Update" at bounding box center [734, 490] width 1103 height 31
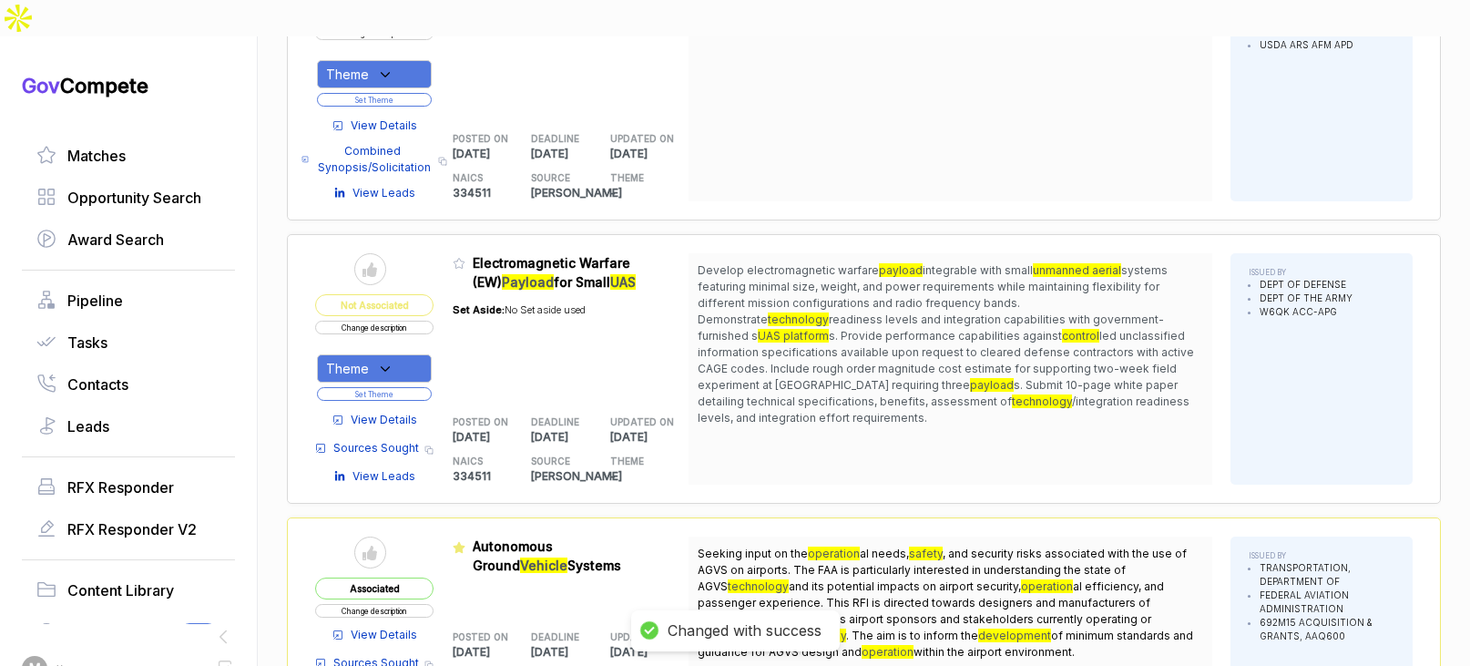
click at [414, 354] on div "Theme" at bounding box center [374, 368] width 115 height 28
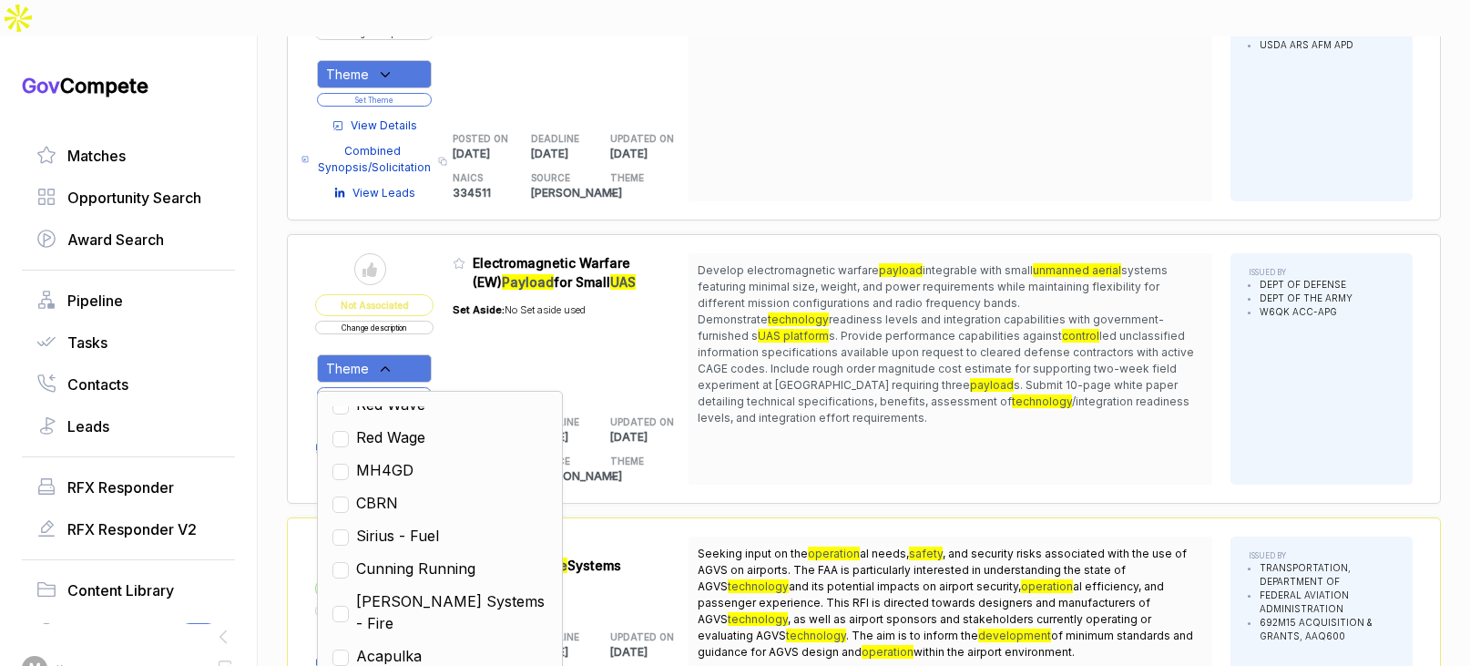
drag, startPoint x: 415, startPoint y: 520, endPoint x: 601, endPoint y: 466, distance: 193.4
click at [416, 557] on span "Cunning Running" at bounding box center [415, 568] width 119 height 22
checkbox input "true"
drag, startPoint x: 658, startPoint y: 438, endPoint x: 429, endPoint y: 343, distance: 248.2
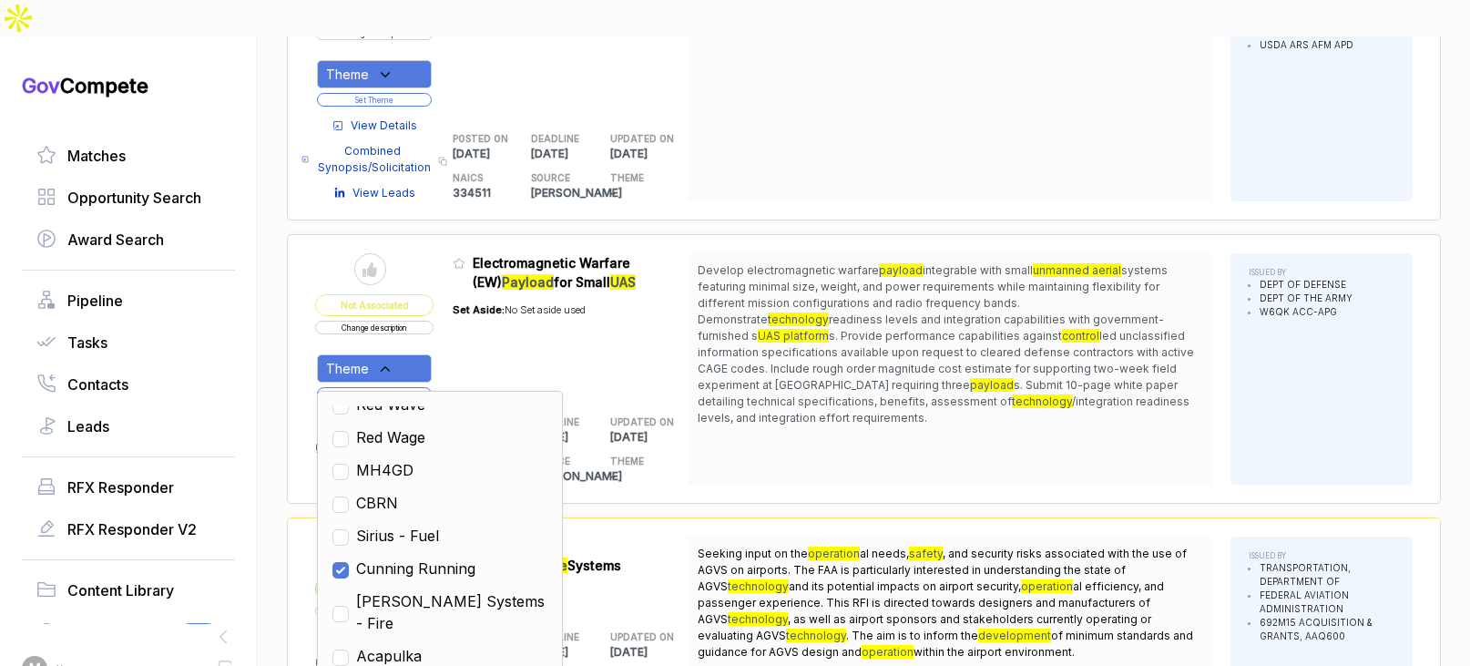
click at [658, 438] on div "Send to Pipeline Not Associated Change description Theme Clear Custom Outdoor R…" at bounding box center [864, 369] width 1154 height 270
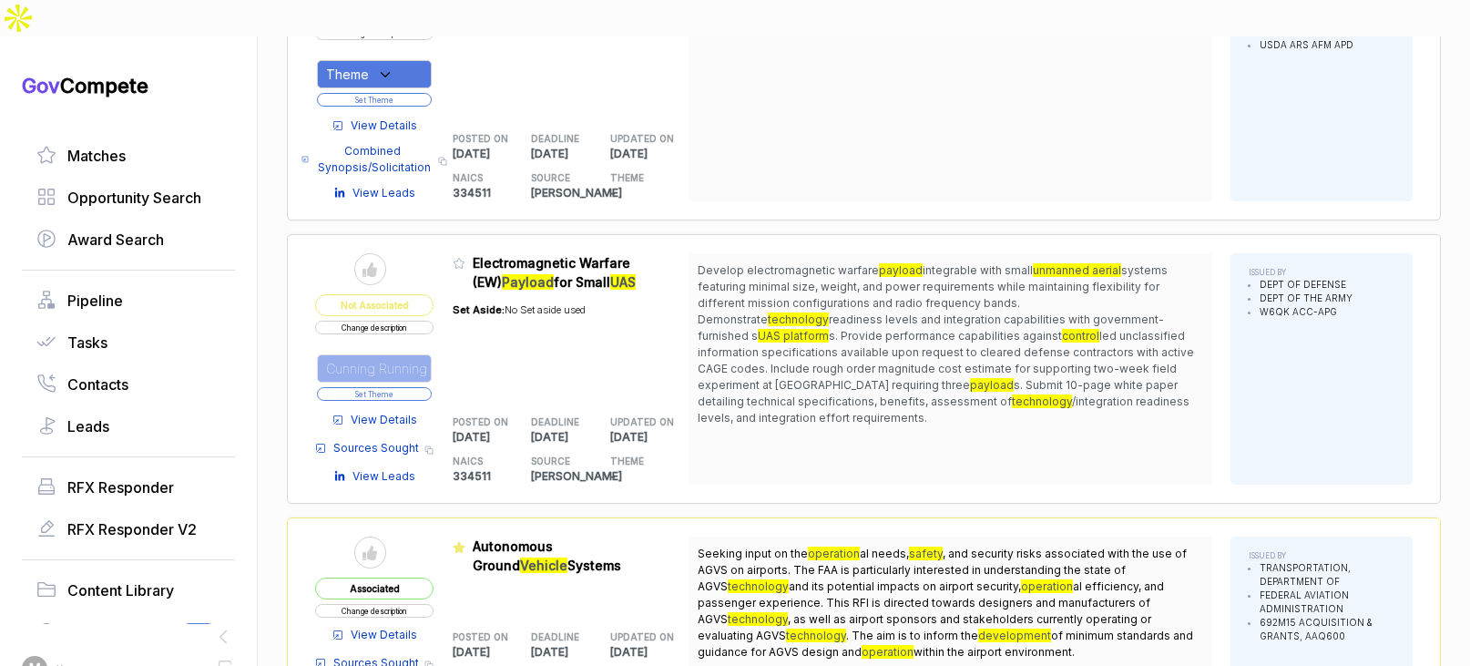
click at [384, 387] on button "Set Theme" at bounding box center [374, 394] width 115 height 14
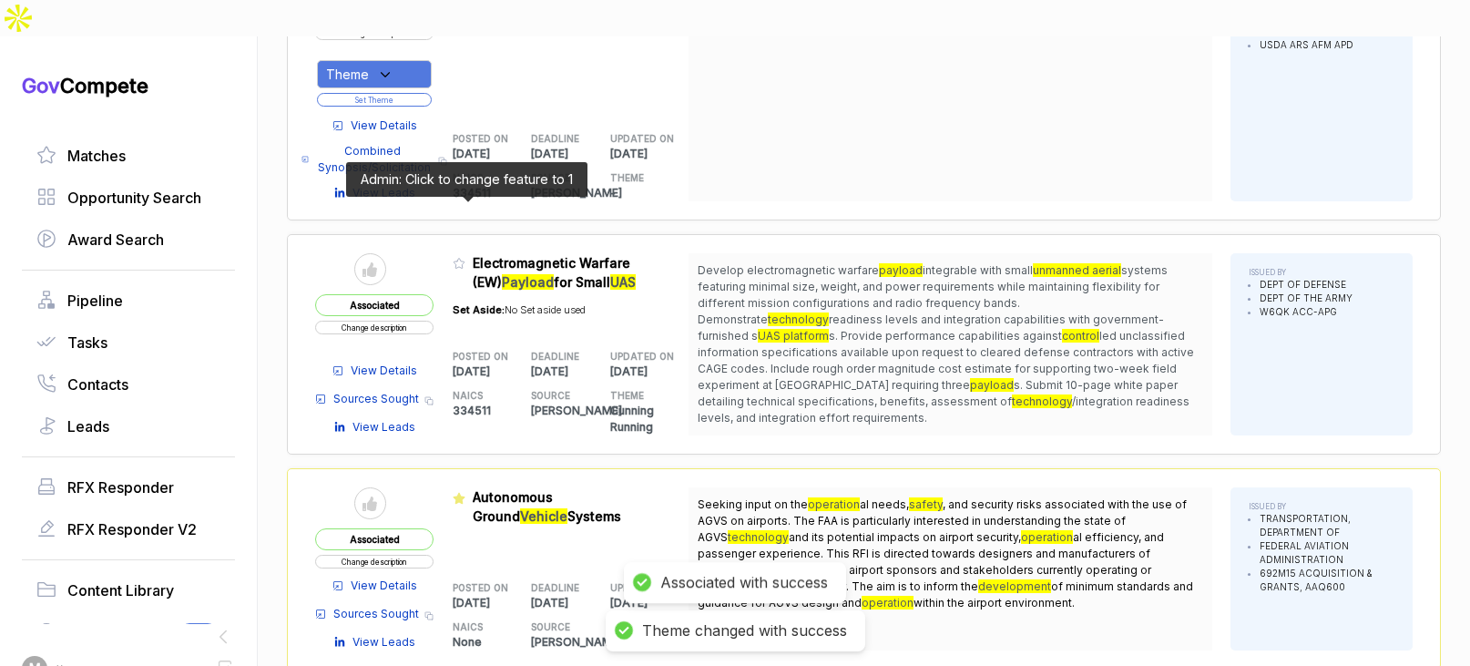
drag, startPoint x: 461, startPoint y: 206, endPoint x: 476, endPoint y: 243, distance: 40.4
click at [461, 257] on icon at bounding box center [459, 263] width 13 height 13
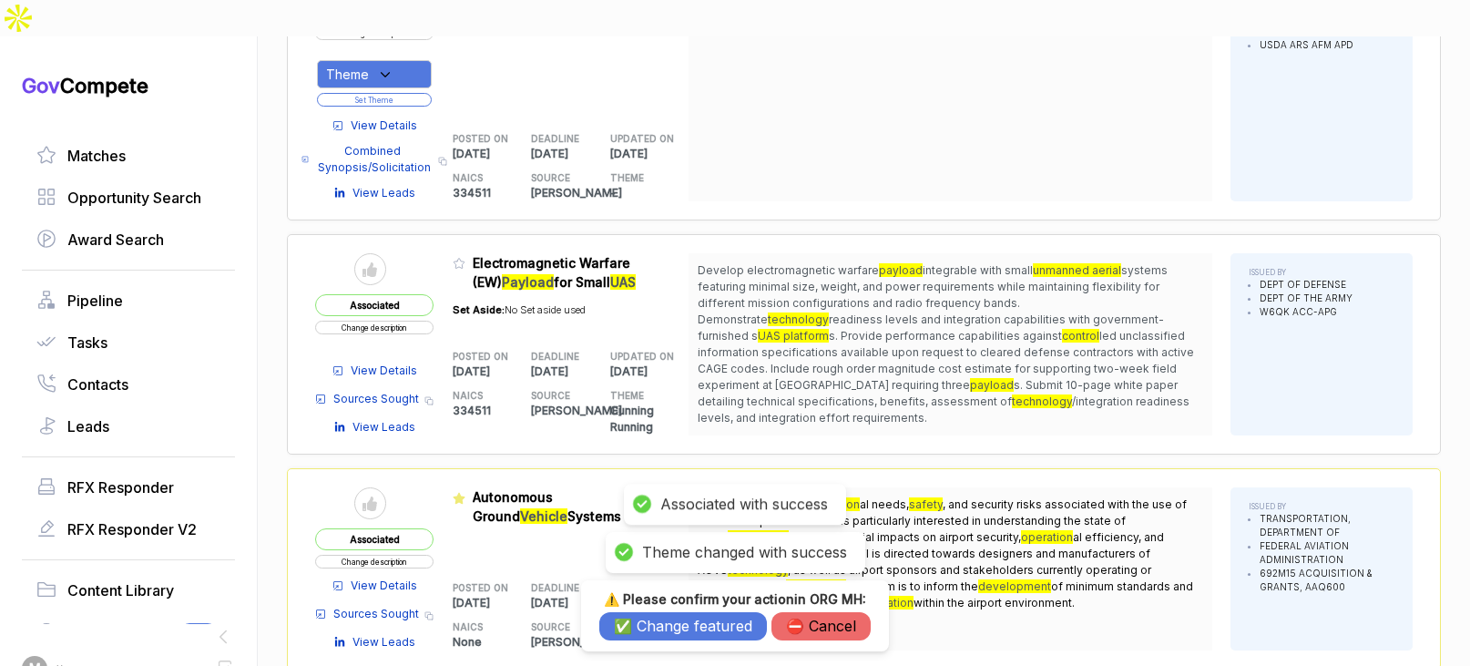
click at [691, 629] on button "✅ Change featured" at bounding box center [683, 626] width 168 height 28
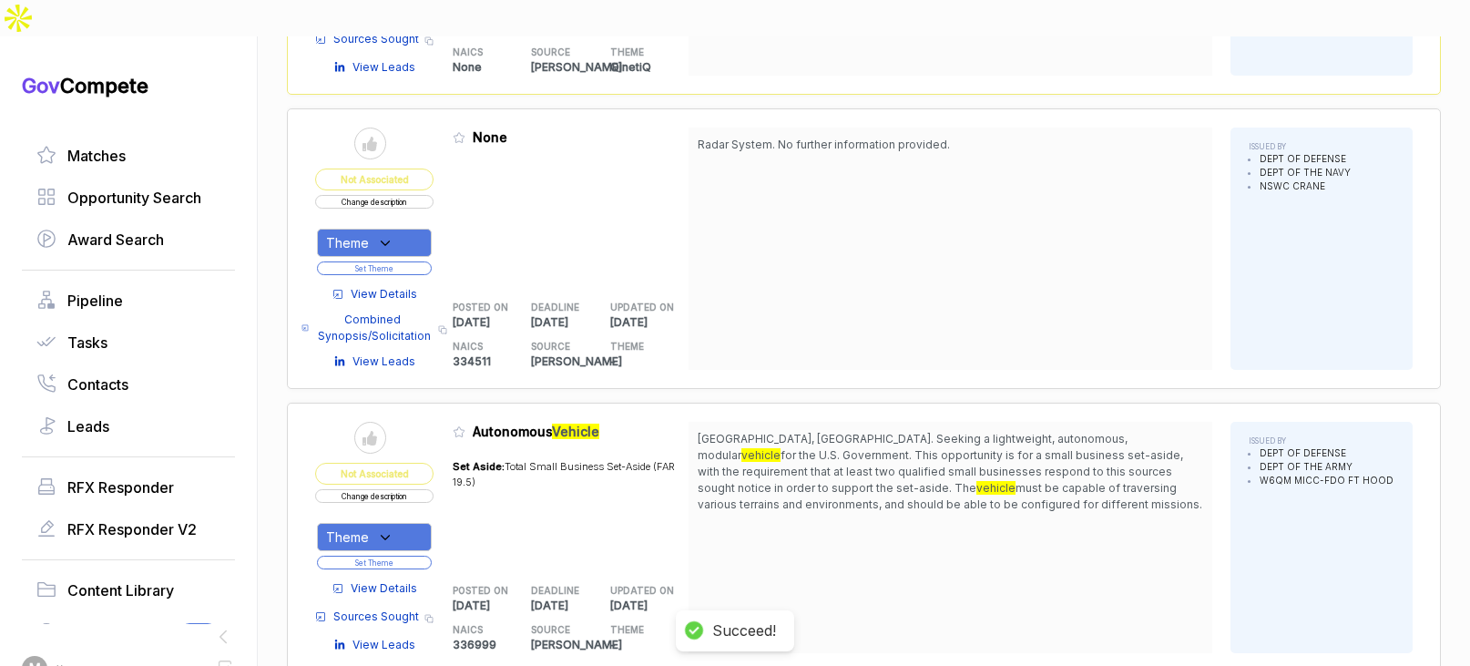
scroll to position [3334, 0]
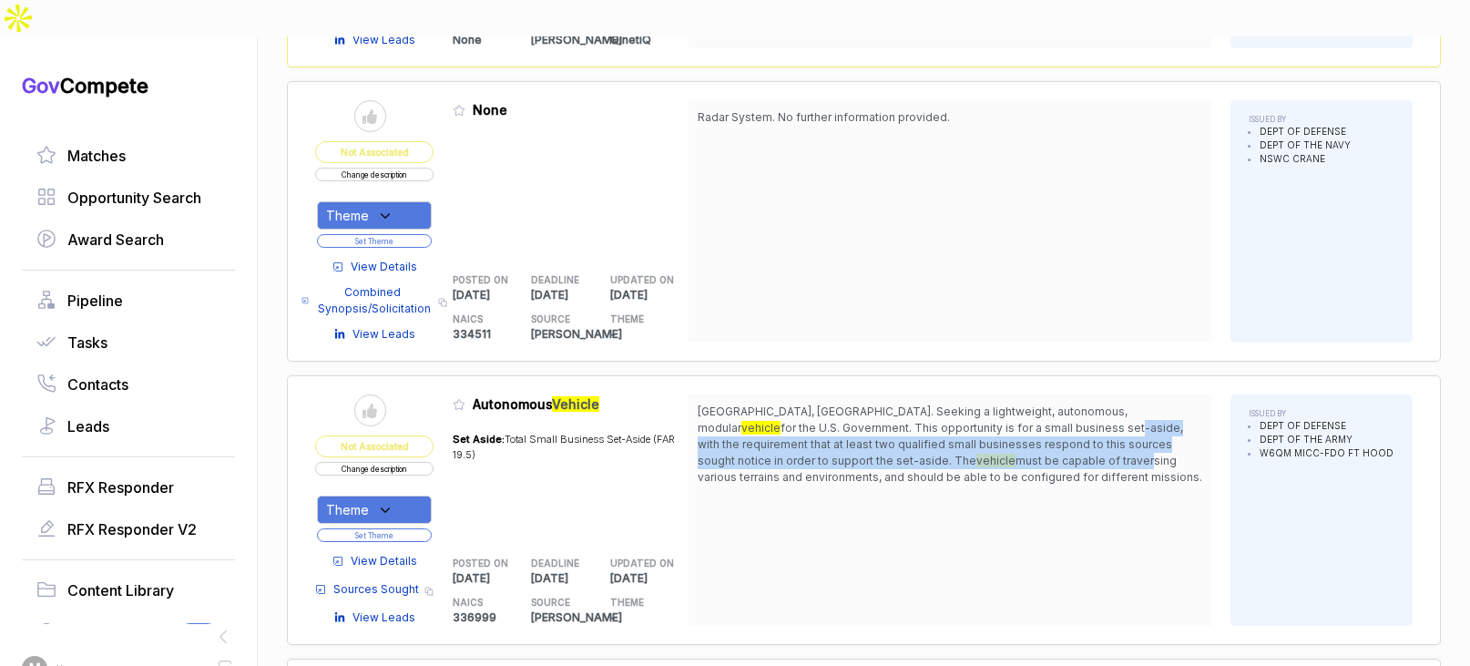
drag, startPoint x: 920, startPoint y: 367, endPoint x: 921, endPoint y: 407, distance: 40.1
click at [931, 403] on span "[GEOGRAPHIC_DATA], [GEOGRAPHIC_DATA]. Seeking a lightweight, autonomous, modula…" at bounding box center [949, 444] width 505 height 82
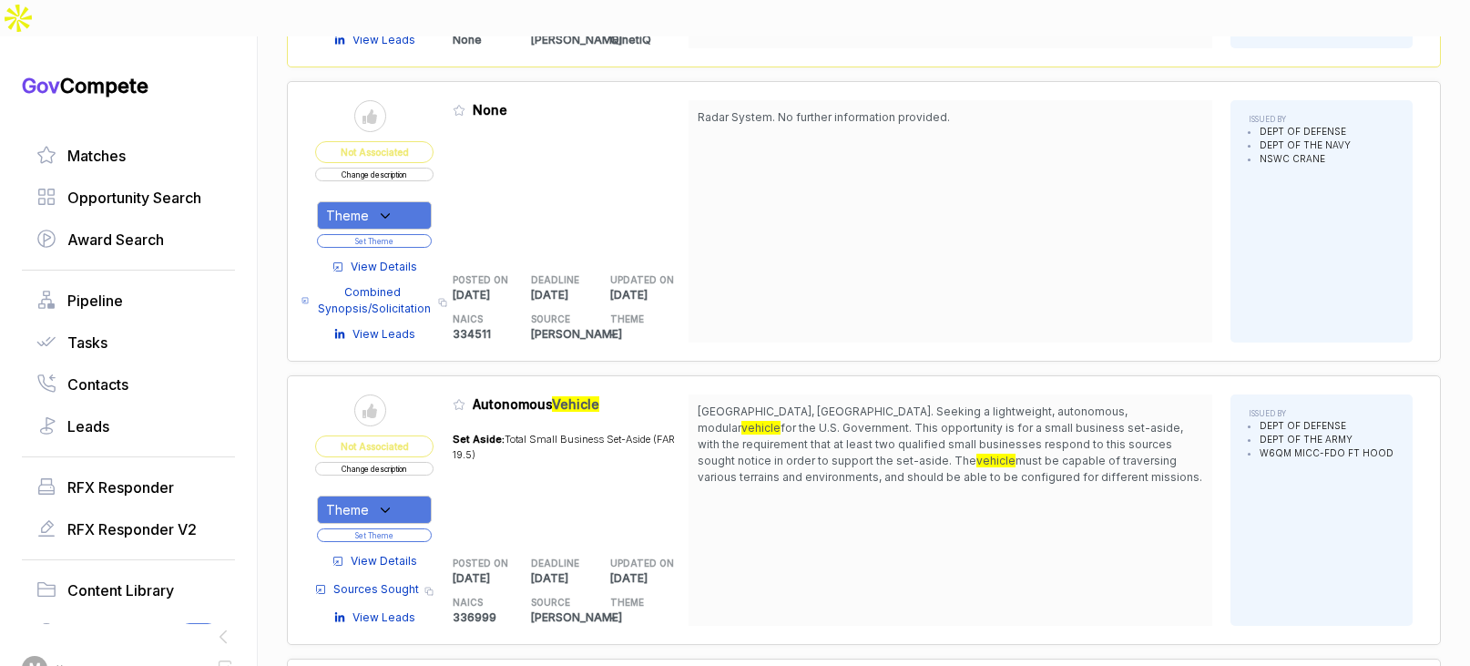
click at [375, 553] on span "View Details" at bounding box center [384, 561] width 66 height 16
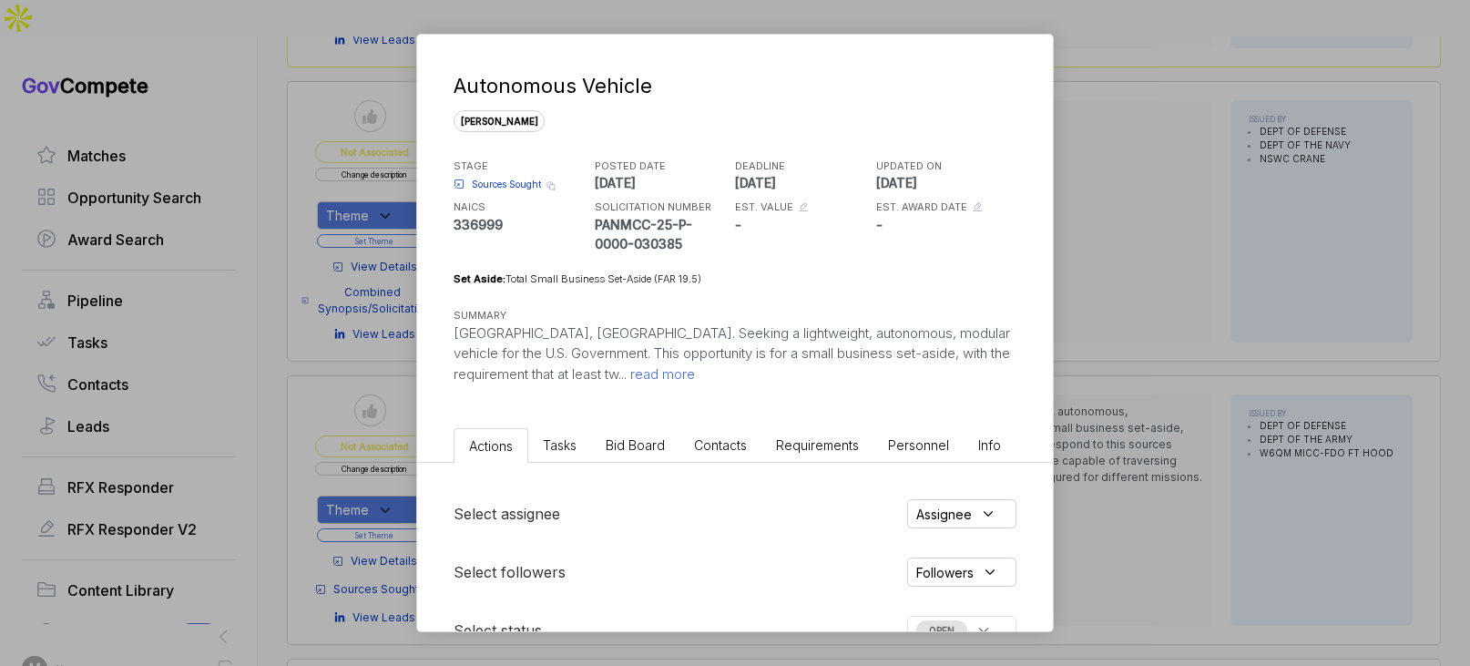
click at [646, 438] on span "Bid Board" at bounding box center [635, 444] width 59 height 15
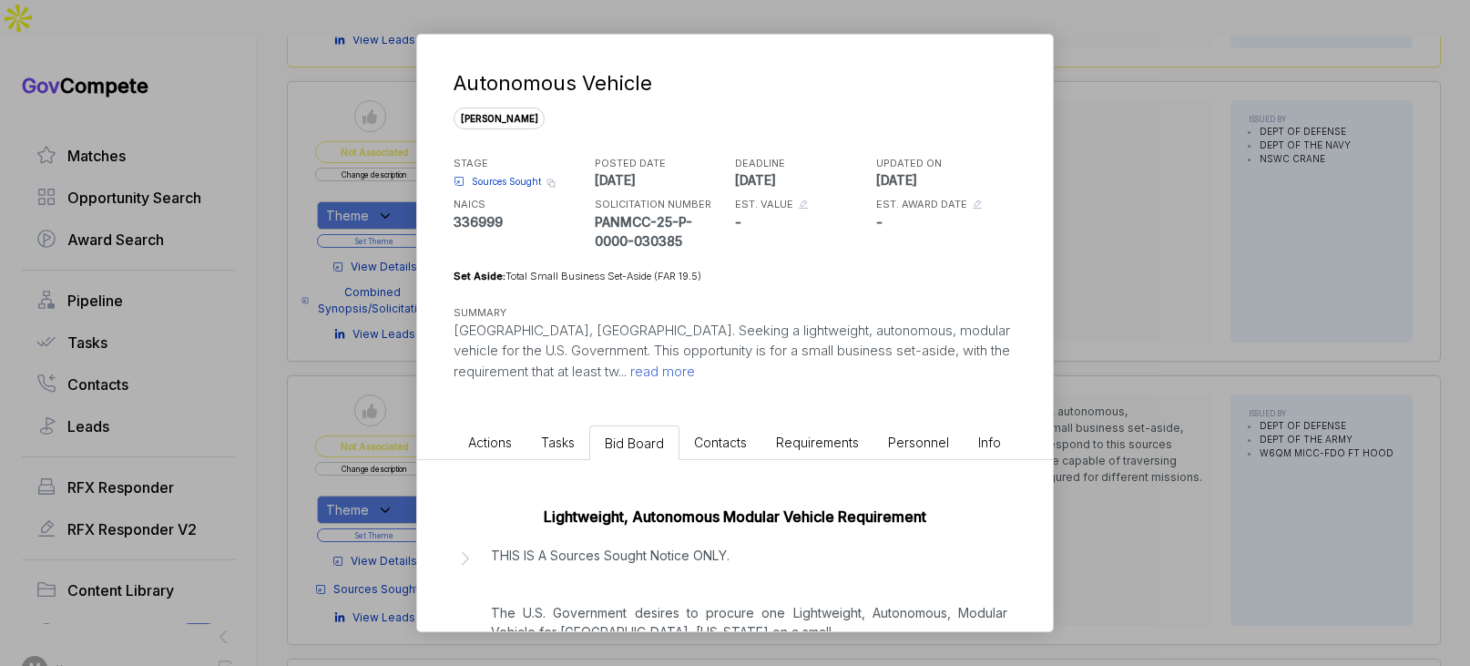
scroll to position [5, 0]
click at [1072, 412] on div "Autonomous Vehicle [PERSON_NAME] STAGE Sources Sought Copy link POSTED DATE [DA…" at bounding box center [735, 333] width 1470 height 666
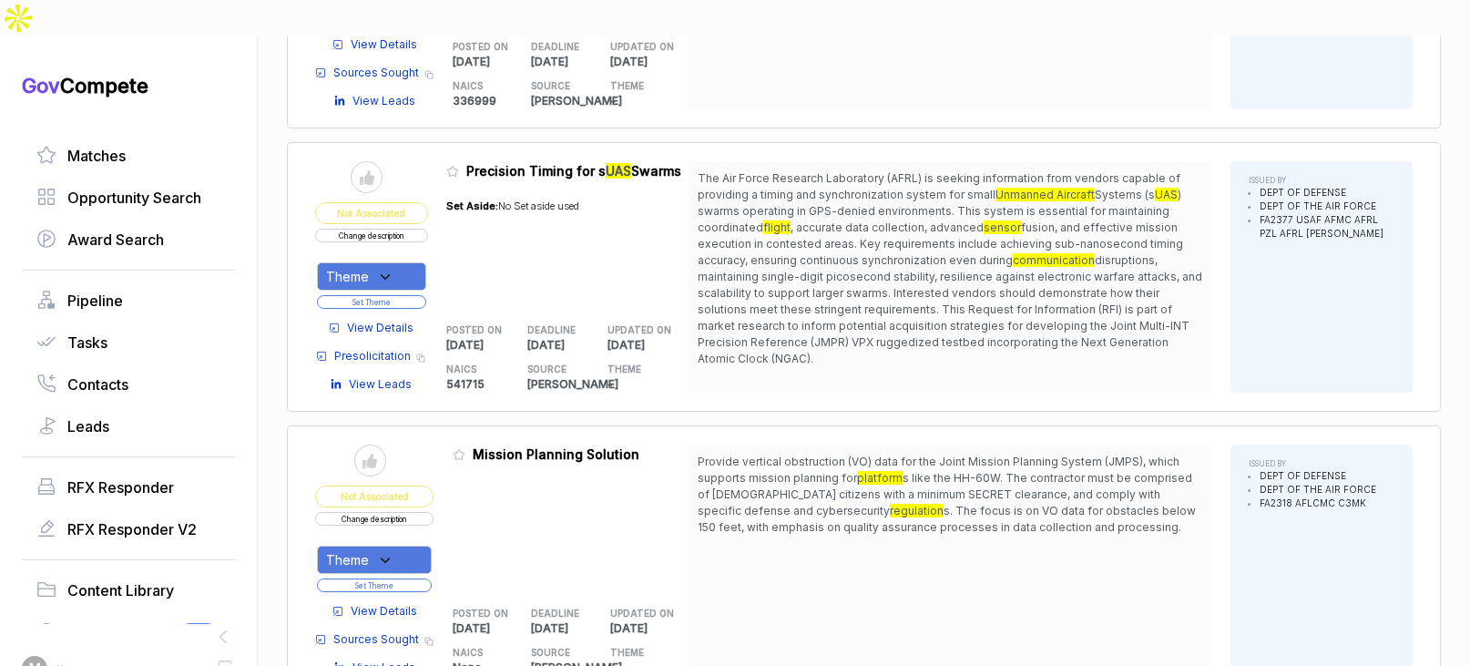
scroll to position [3853, 0]
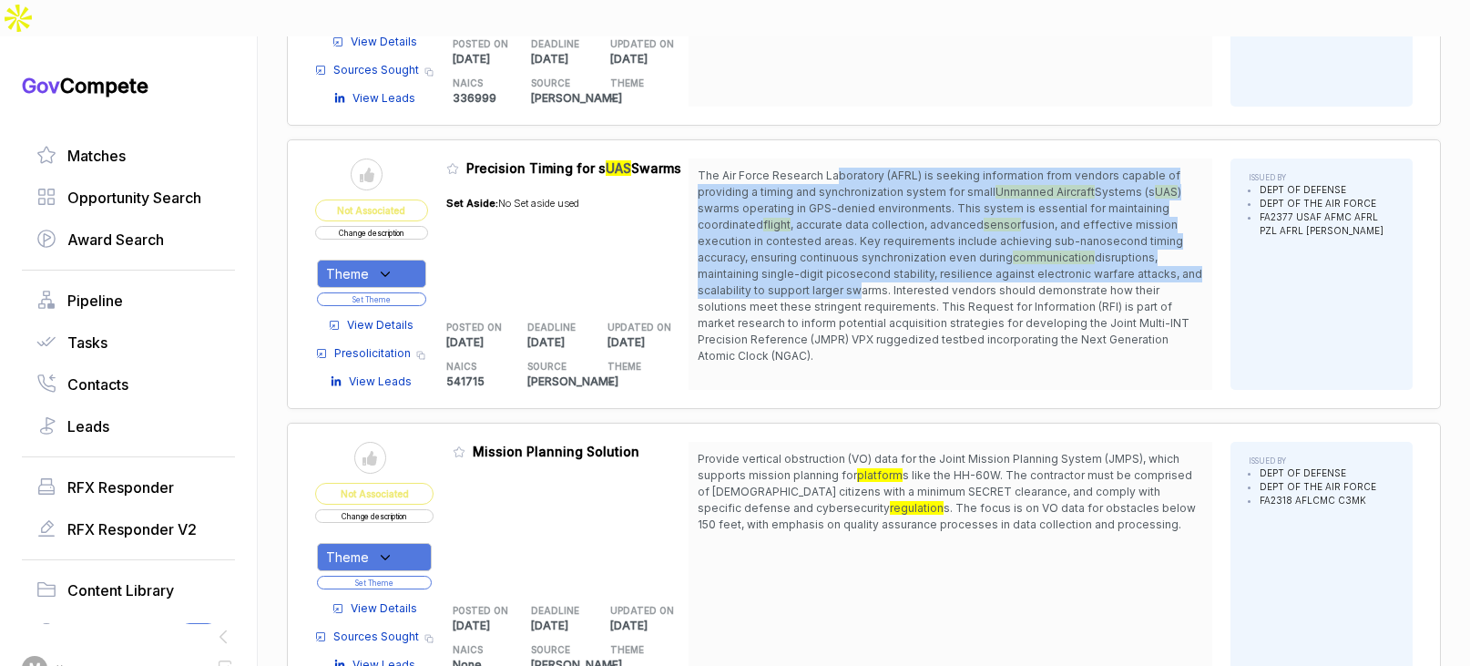
drag, startPoint x: 843, startPoint y: 124, endPoint x: 857, endPoint y: 229, distance: 105.6
click at [857, 229] on span "The Air Force Research Laboratory (AFRL) is seeking information from vendors ca…" at bounding box center [949, 266] width 505 height 197
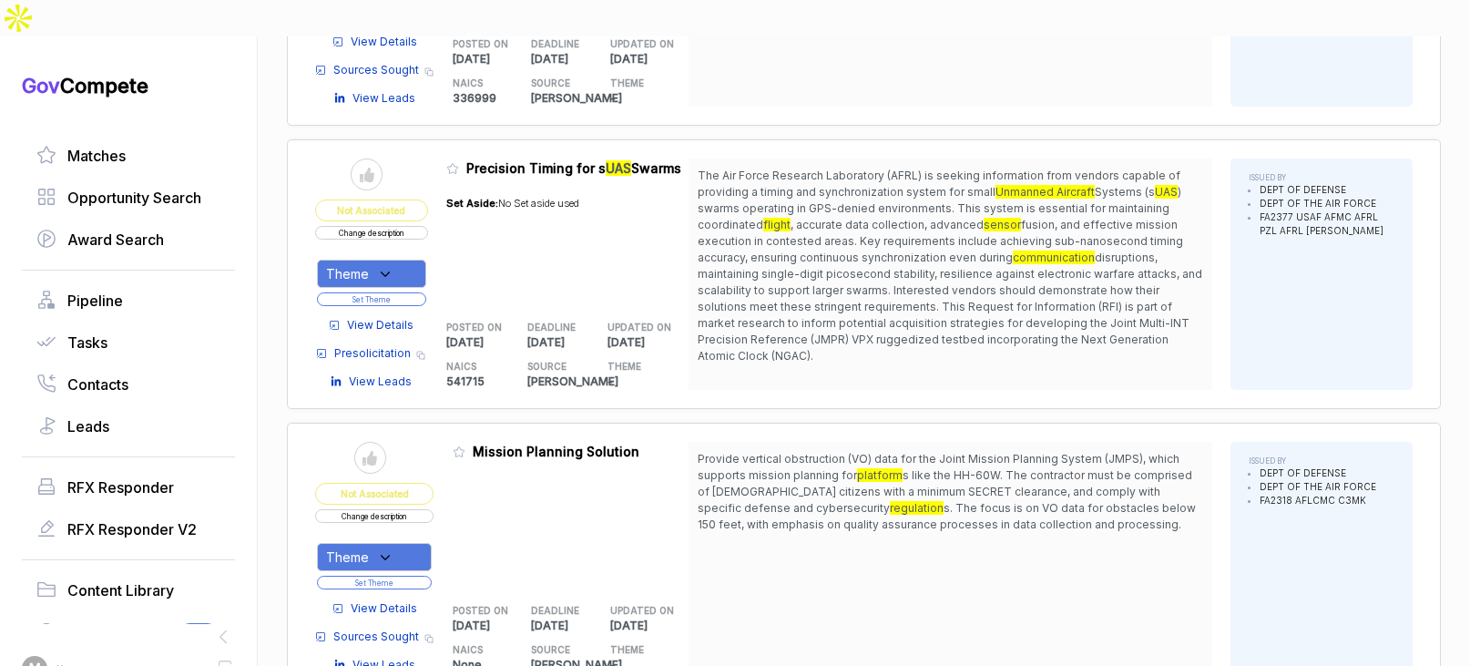
click at [390, 317] on span "View Details" at bounding box center [380, 325] width 66 height 16
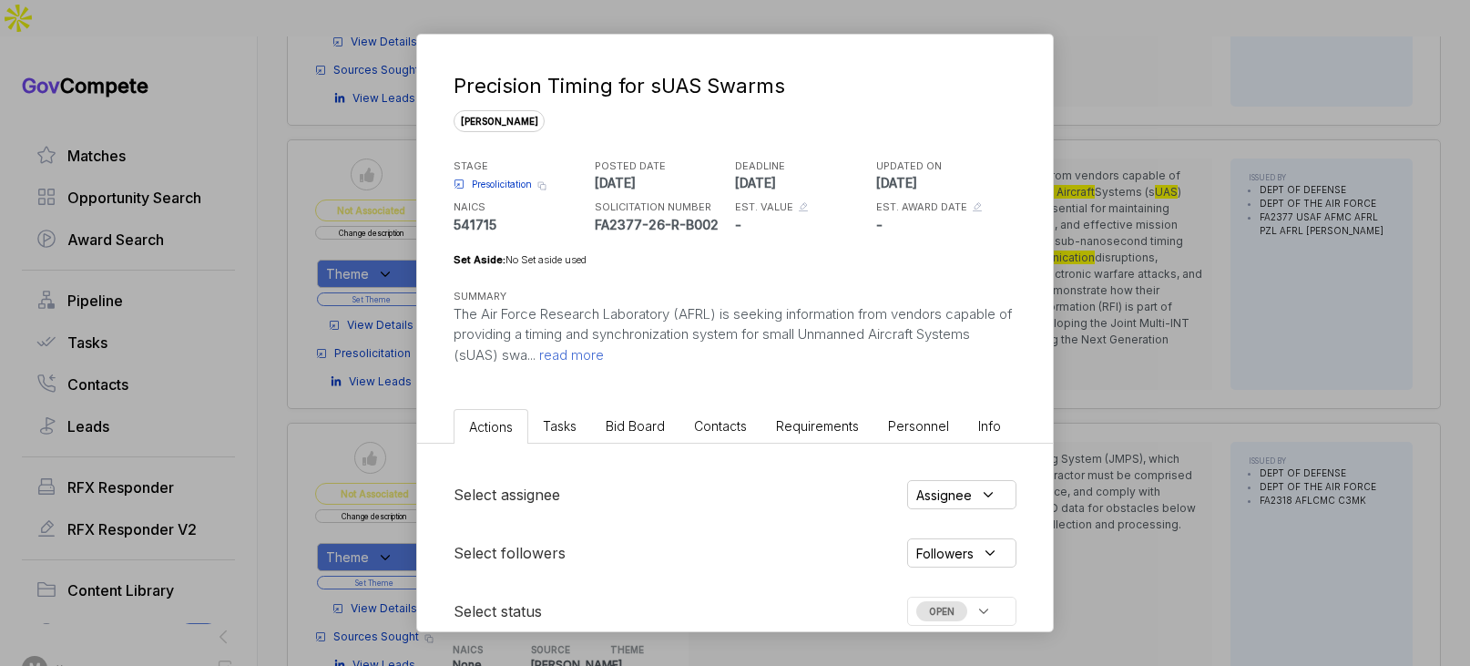
click at [626, 433] on li "Bid Board" at bounding box center [635, 426] width 88 height 34
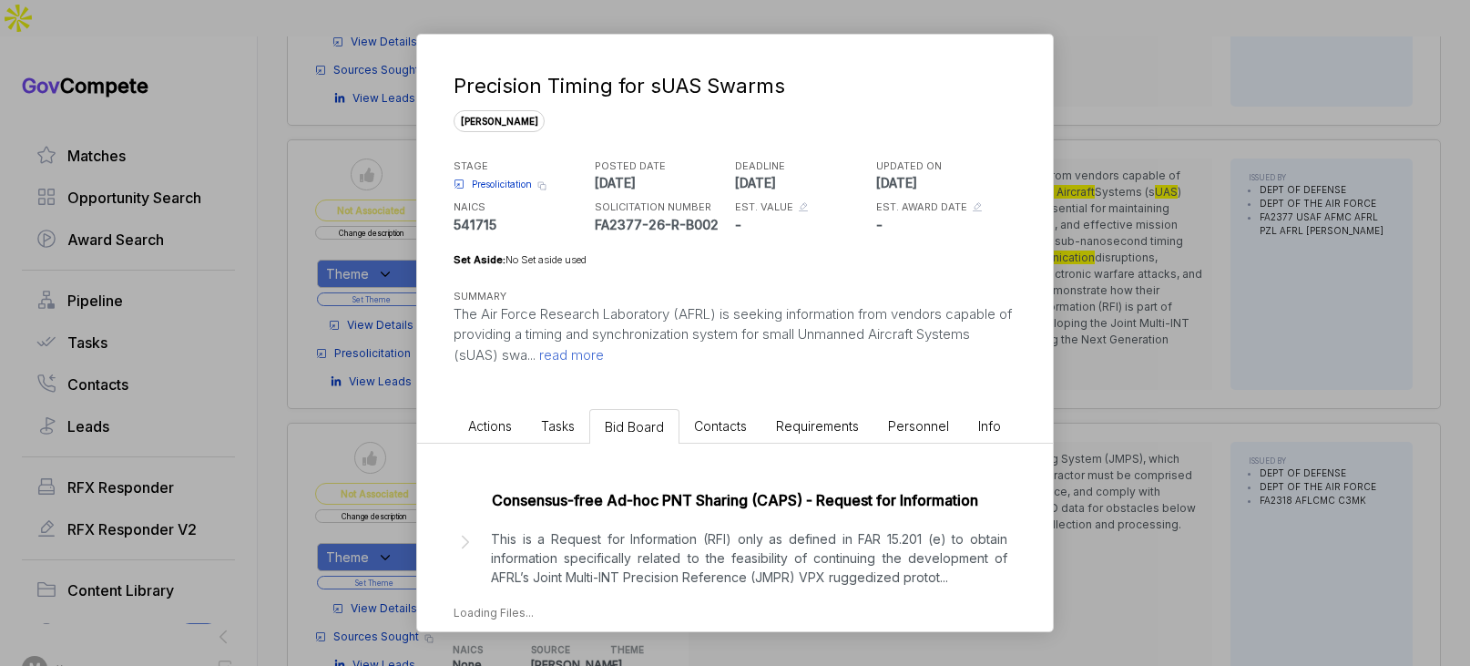
click at [675, 549] on p "This is a Request for Information (RFI) only as defined in FAR 15.201 (e) to ob…" at bounding box center [749, 557] width 516 height 57
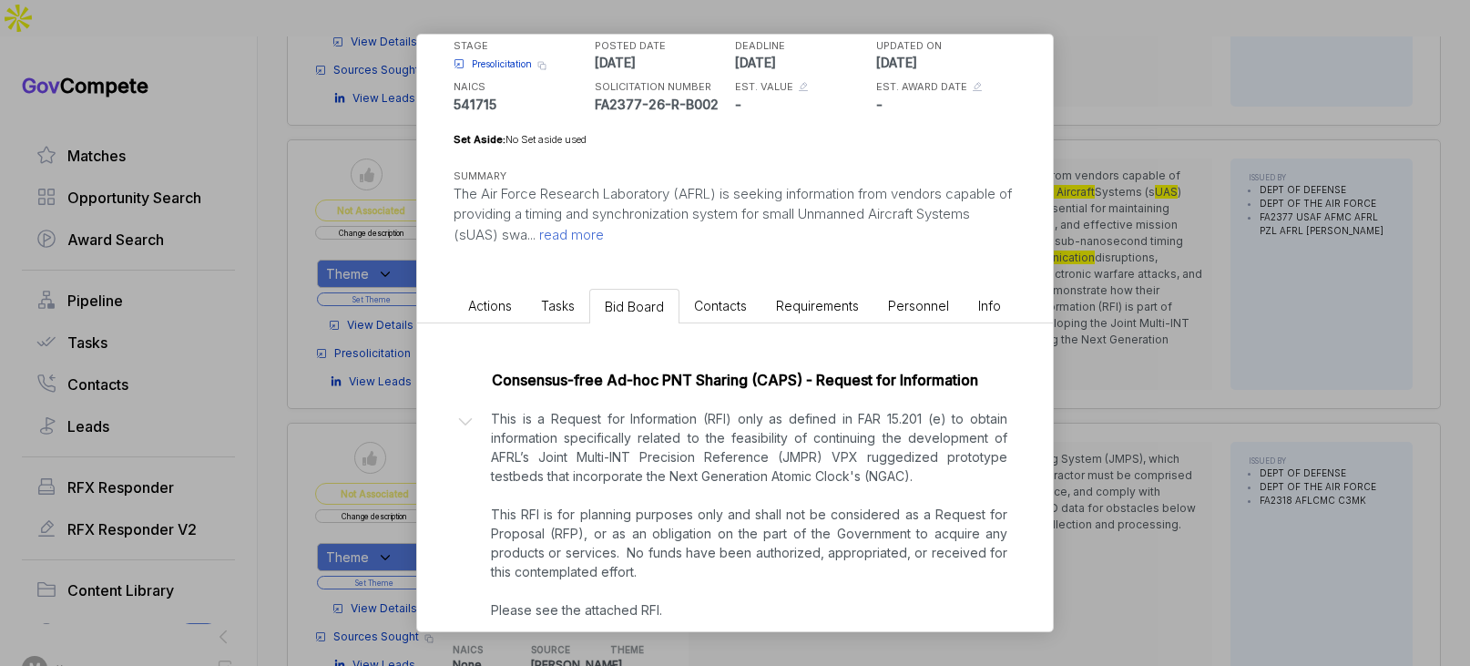
scroll to position [233, 0]
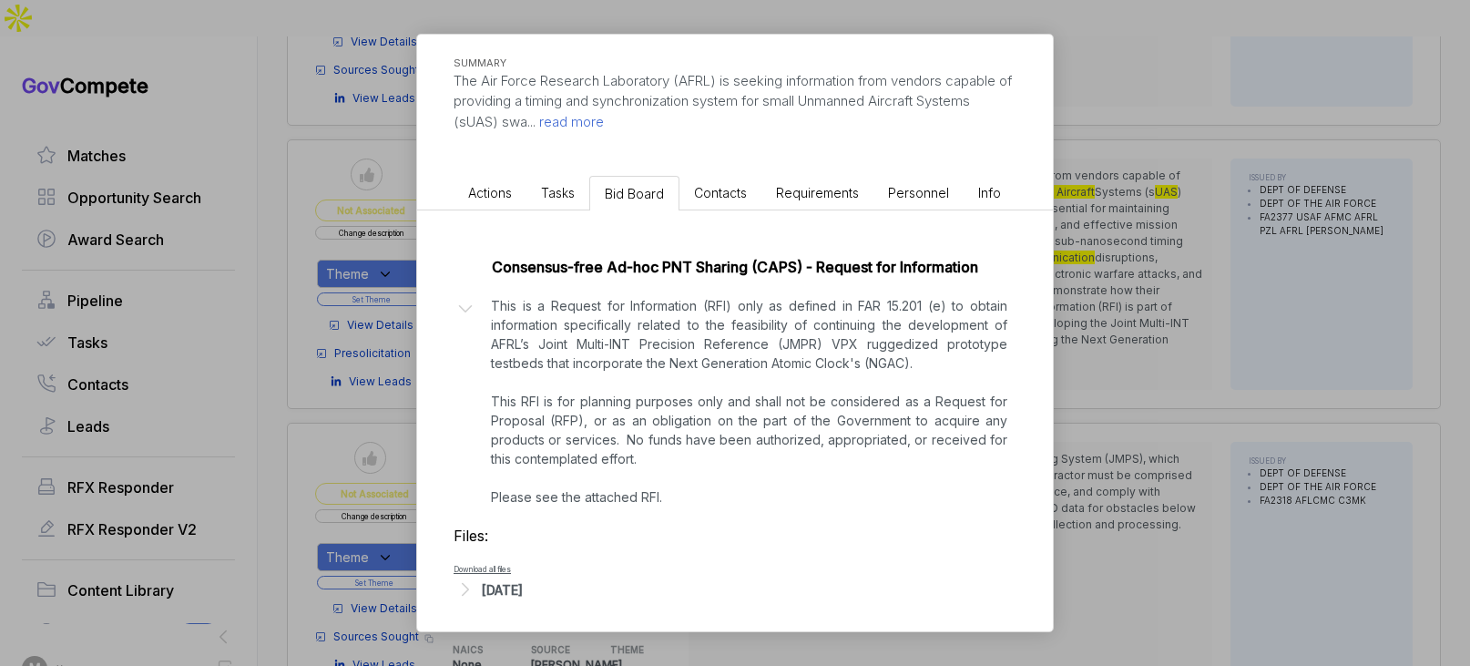
drag, startPoint x: 1103, startPoint y: 420, endPoint x: 1013, endPoint y: 387, distance: 95.1
click at [1103, 420] on div "Precision Timing for sUAS Swarms [PERSON_NAME] STAGE Presolicitation Copy link …" at bounding box center [735, 333] width 1470 height 666
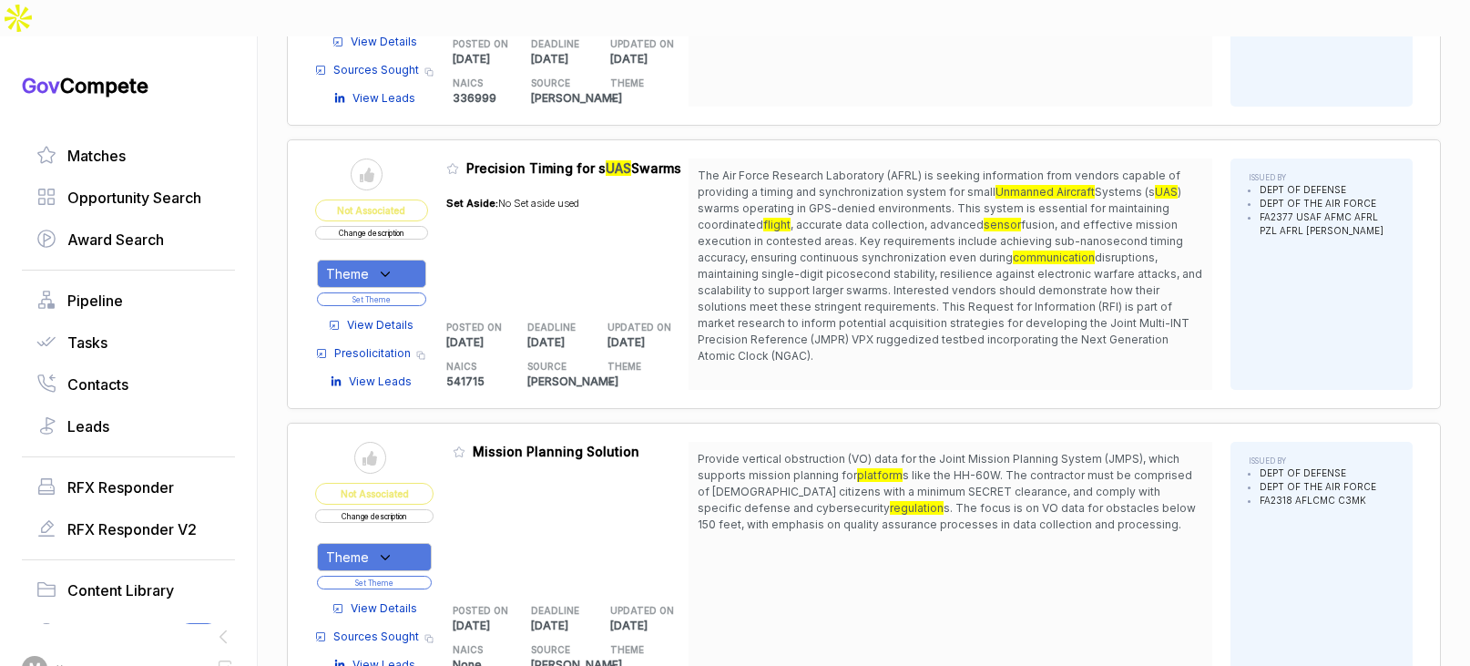
click at [423, 226] on button "Change description" at bounding box center [371, 233] width 113 height 14
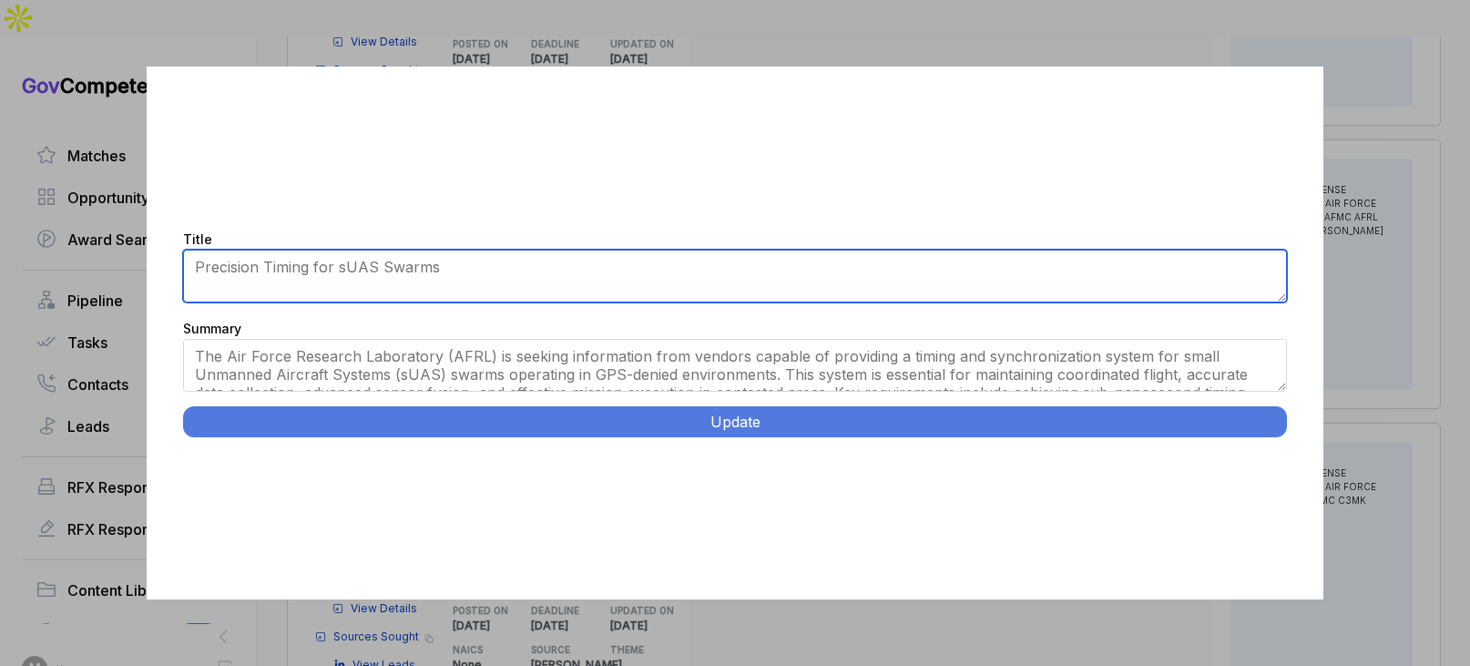
click at [431, 272] on textarea "Precision Timing for sUAS Swarms" at bounding box center [734, 275] width 1103 height 53
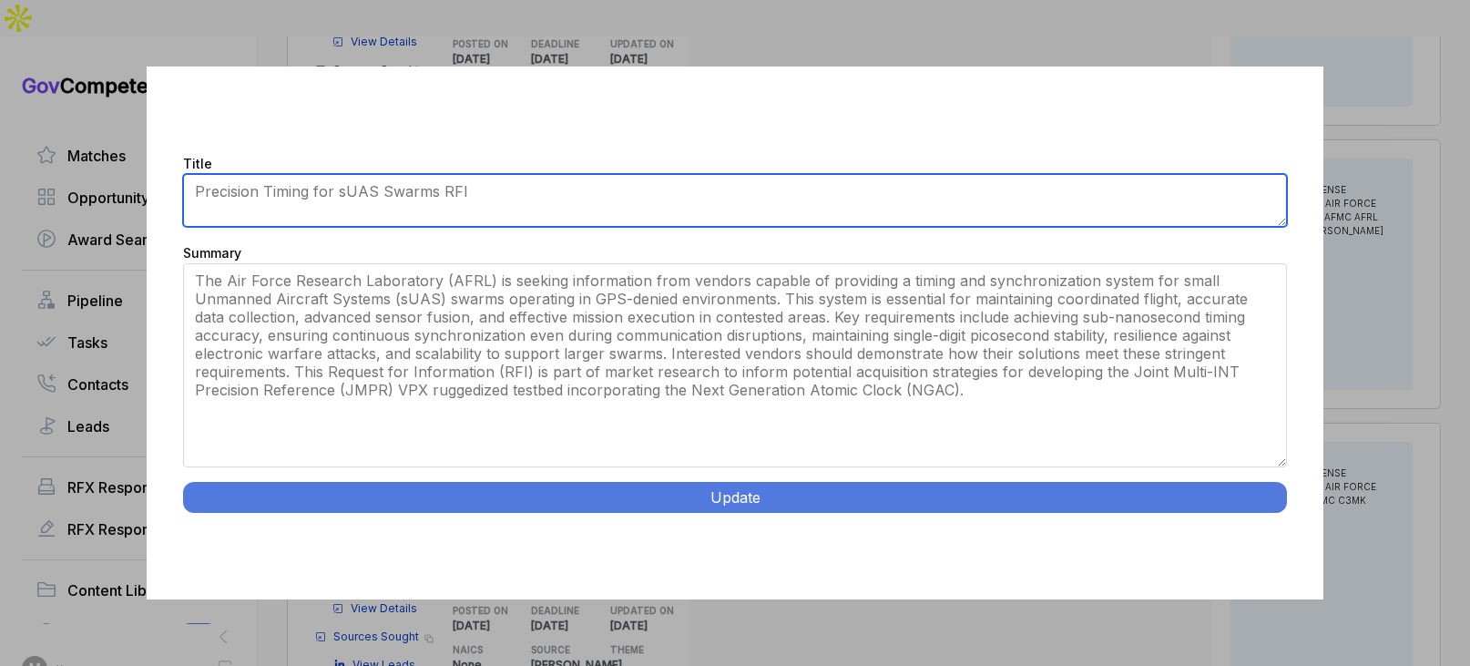
drag, startPoint x: 1283, startPoint y: 388, endPoint x: 735, endPoint y: 354, distance: 549.2
click at [1260, 527] on div "Title Precision Timing for sUAS Swarms Summary Update" at bounding box center [734, 332] width 1175 height 533
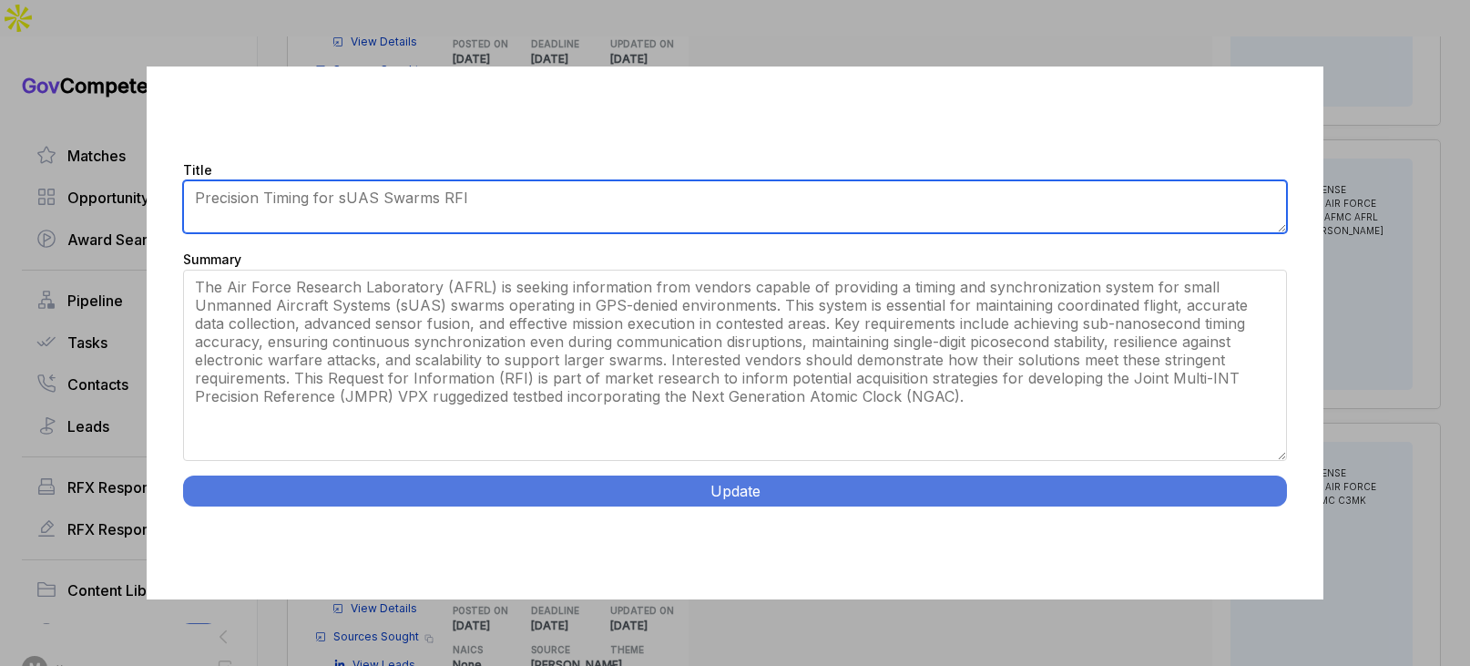
type textarea "Precision Timing for sUAS Swarms RFI"
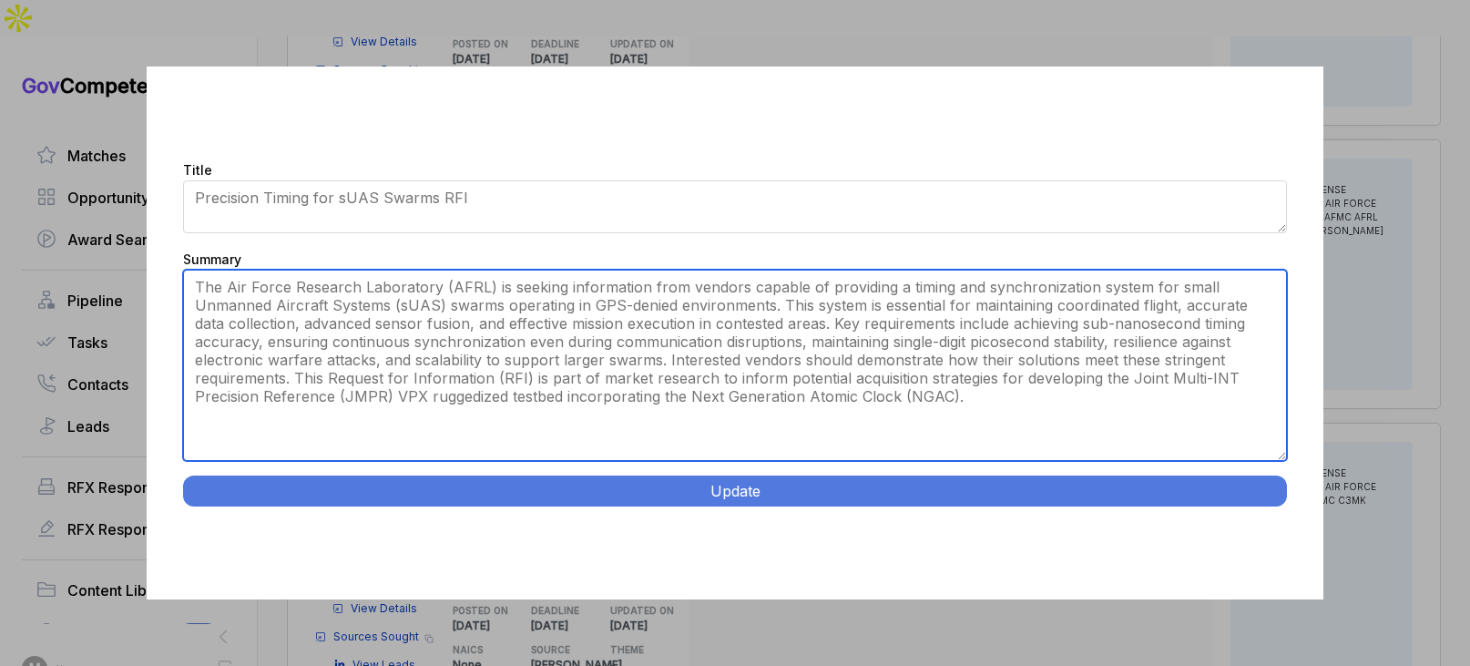
click at [885, 284] on textarea "The Air Force Research Laboratory (AFRL) is seeking information from vendors ca…" at bounding box center [734, 365] width 1103 height 191
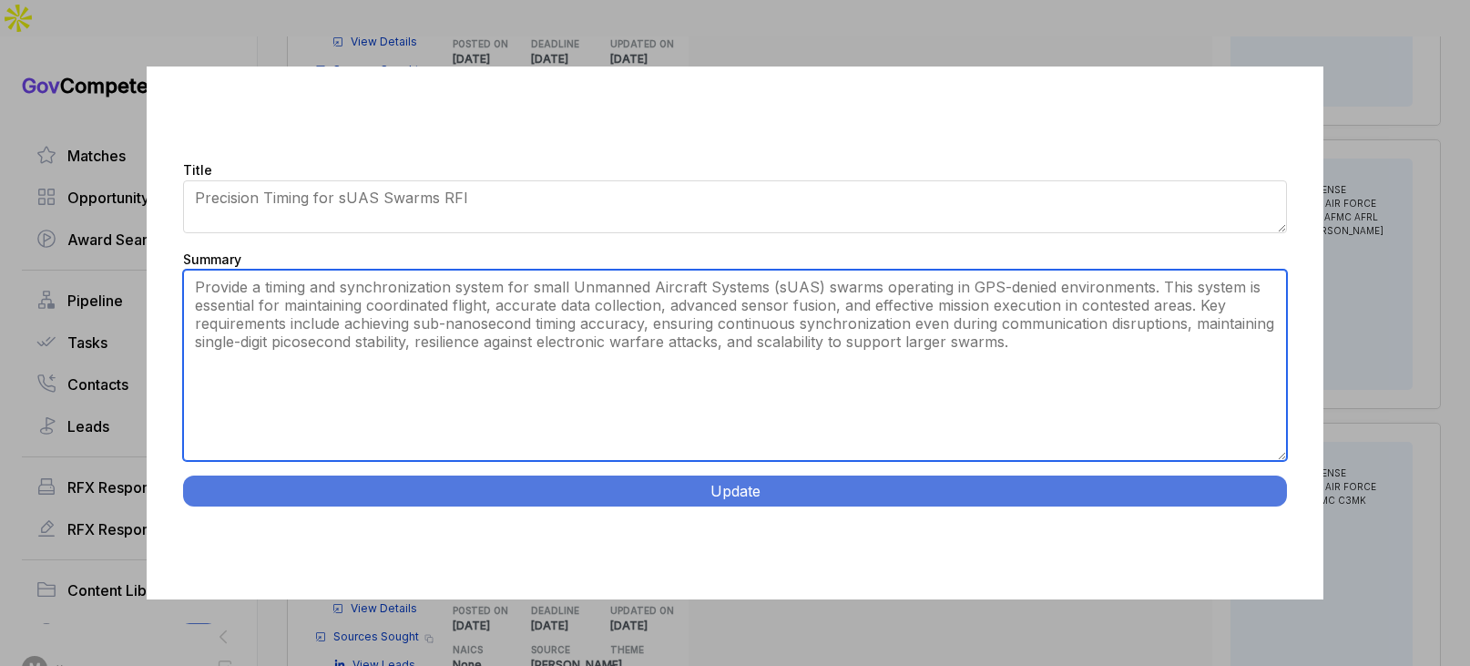
type textarea "Provide a timing and synchronization system for small Unmanned Aircraft Systems…"
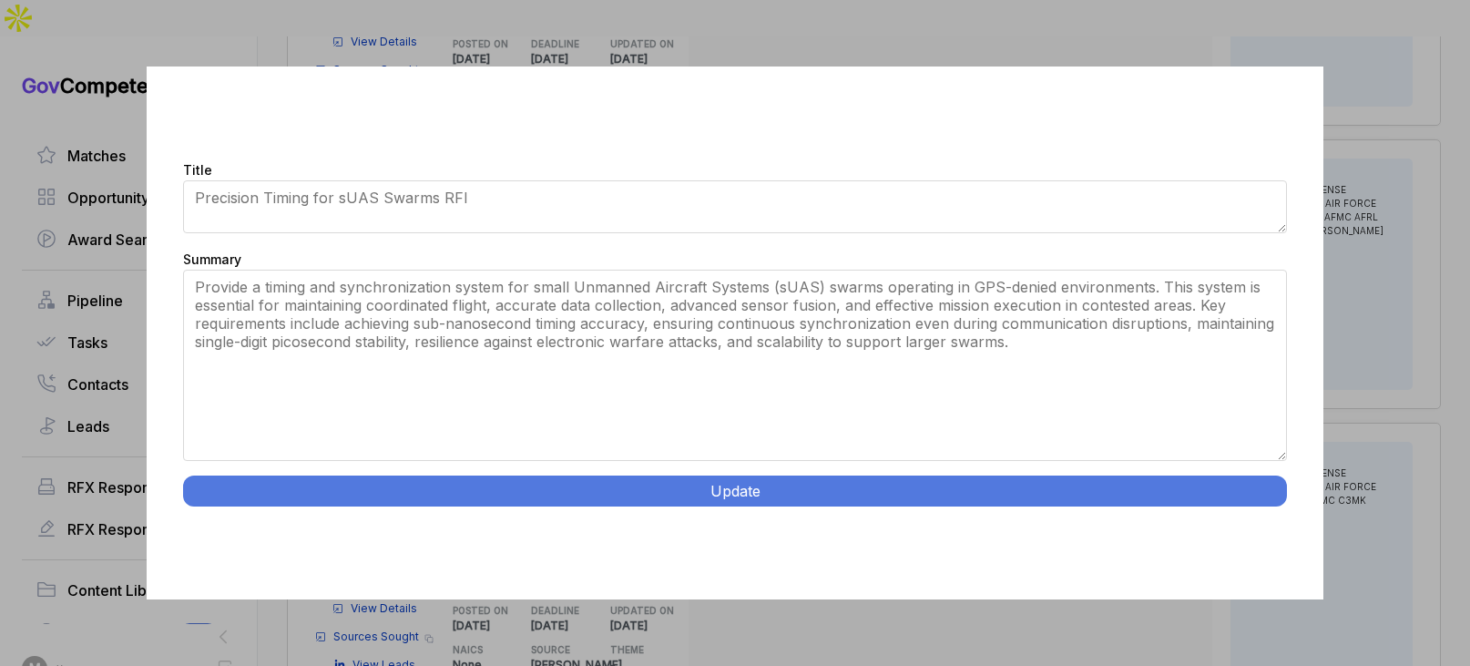
click at [610, 492] on button "Update" at bounding box center [734, 490] width 1103 height 31
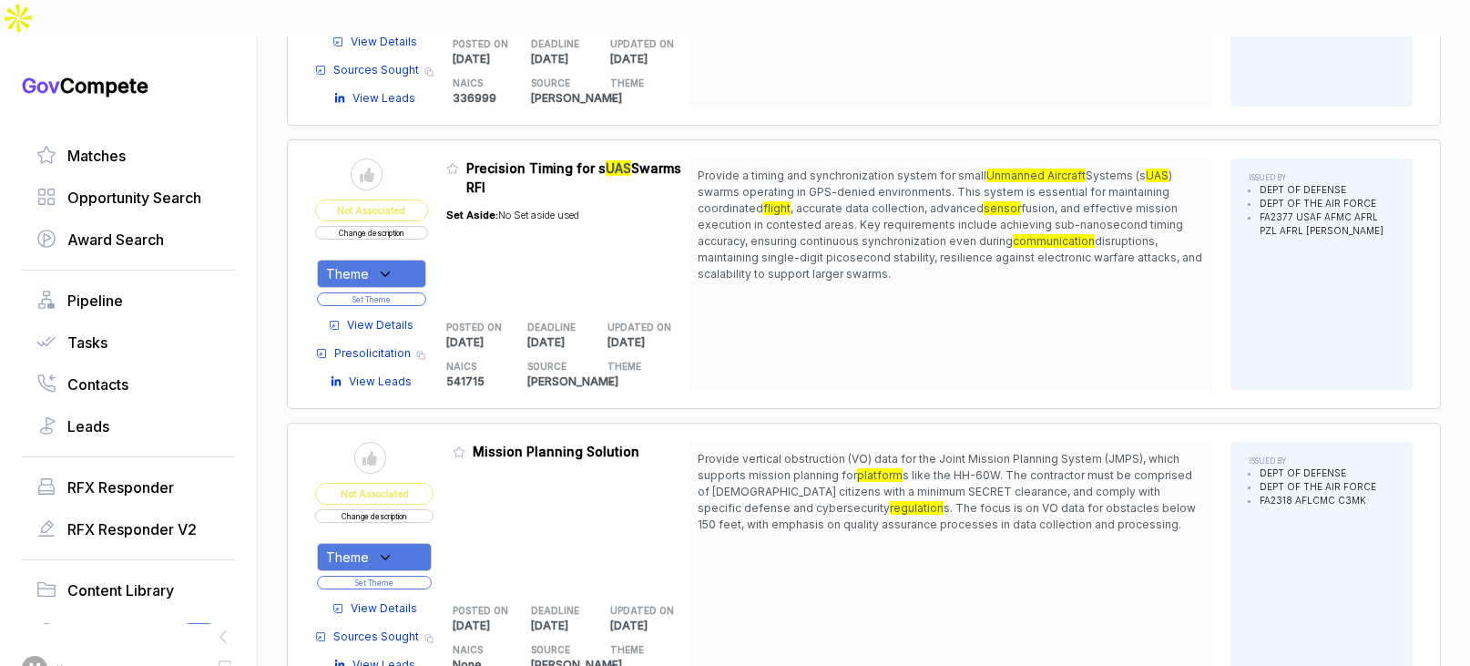
click at [412, 260] on div "Theme" at bounding box center [371, 274] width 109 height 28
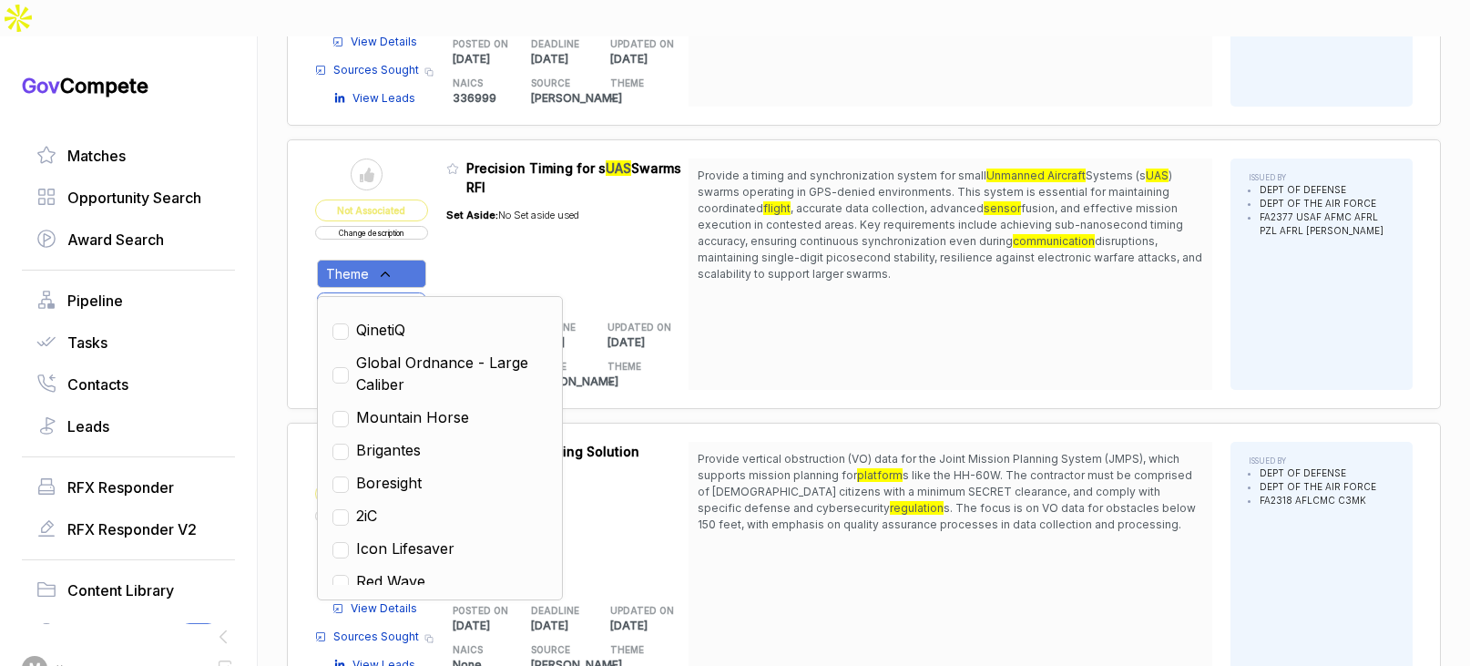
drag, startPoint x: 437, startPoint y: 351, endPoint x: 608, endPoint y: 341, distance: 171.5
click at [437, 406] on span "Mountain Horse" at bounding box center [412, 417] width 113 height 22
checkbox input "true"
drag, startPoint x: 759, startPoint y: 295, endPoint x: 518, endPoint y: 248, distance: 245.9
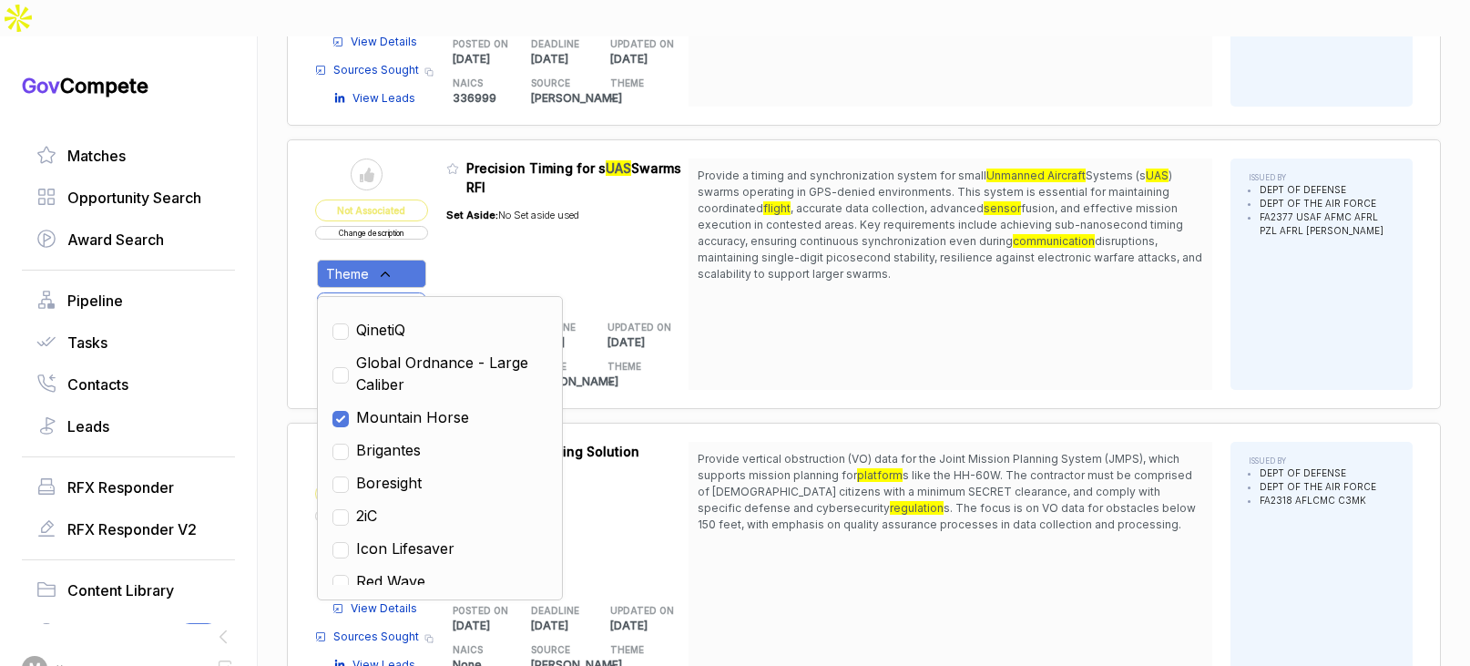
click at [740, 296] on div "Provide a timing and synchronization system for small Unmanned Aircraft Systems…" at bounding box center [950, 273] width 524 height 231
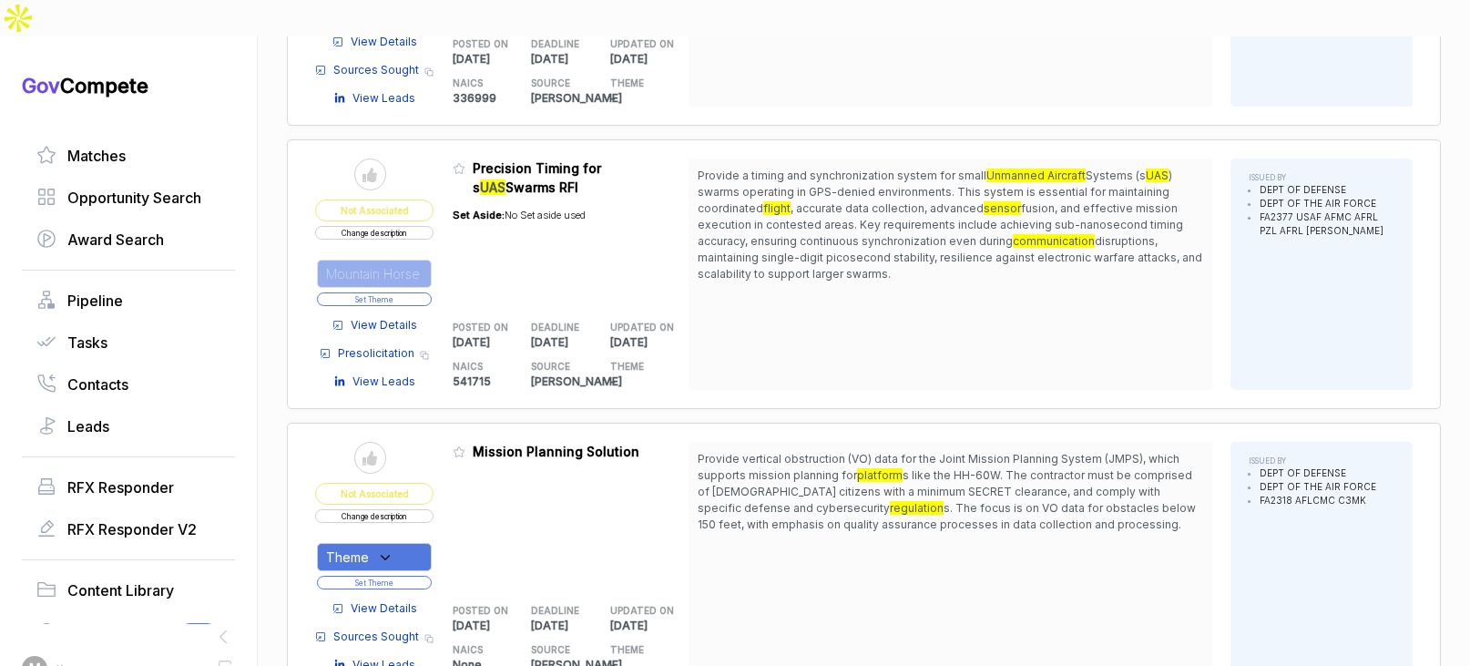
drag, startPoint x: 400, startPoint y: 238, endPoint x: 453, endPoint y: 189, distance: 71.5
click at [400, 292] on button "Set Theme" at bounding box center [374, 299] width 115 height 14
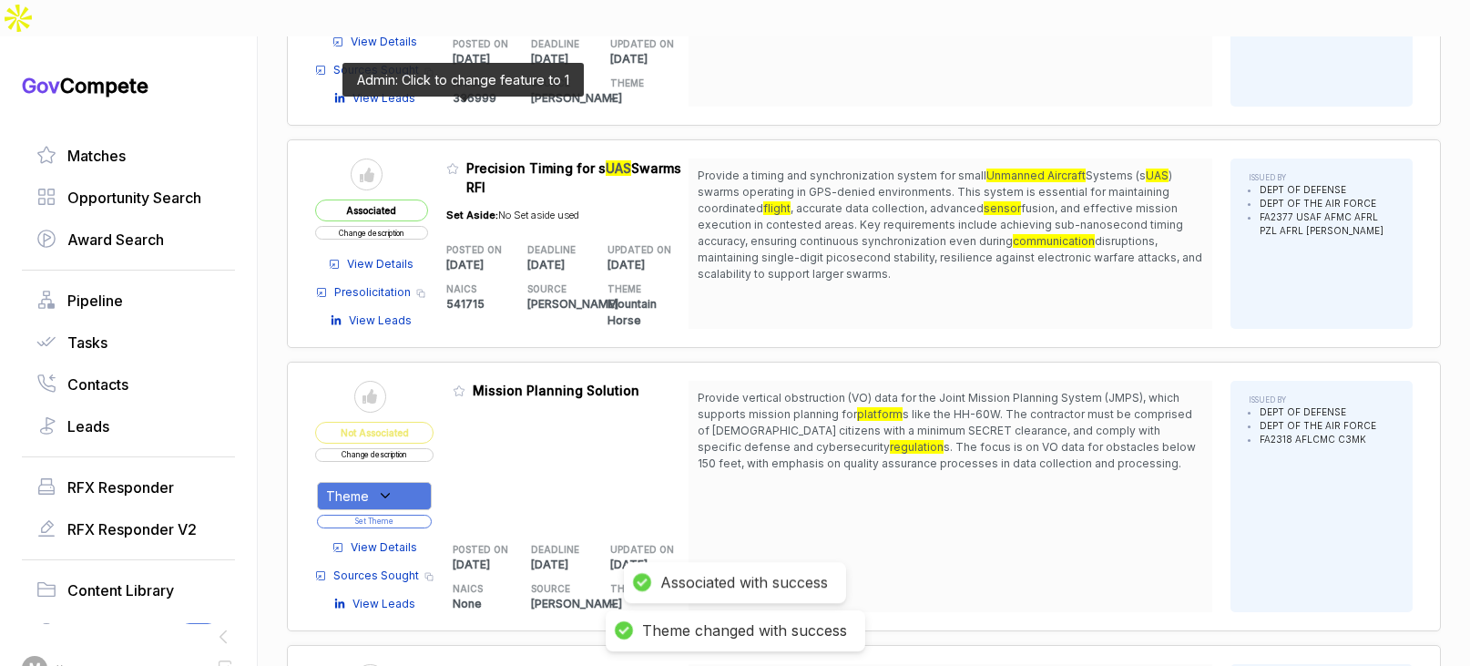
click at [458, 164] on icon at bounding box center [452, 169] width 11 height 10
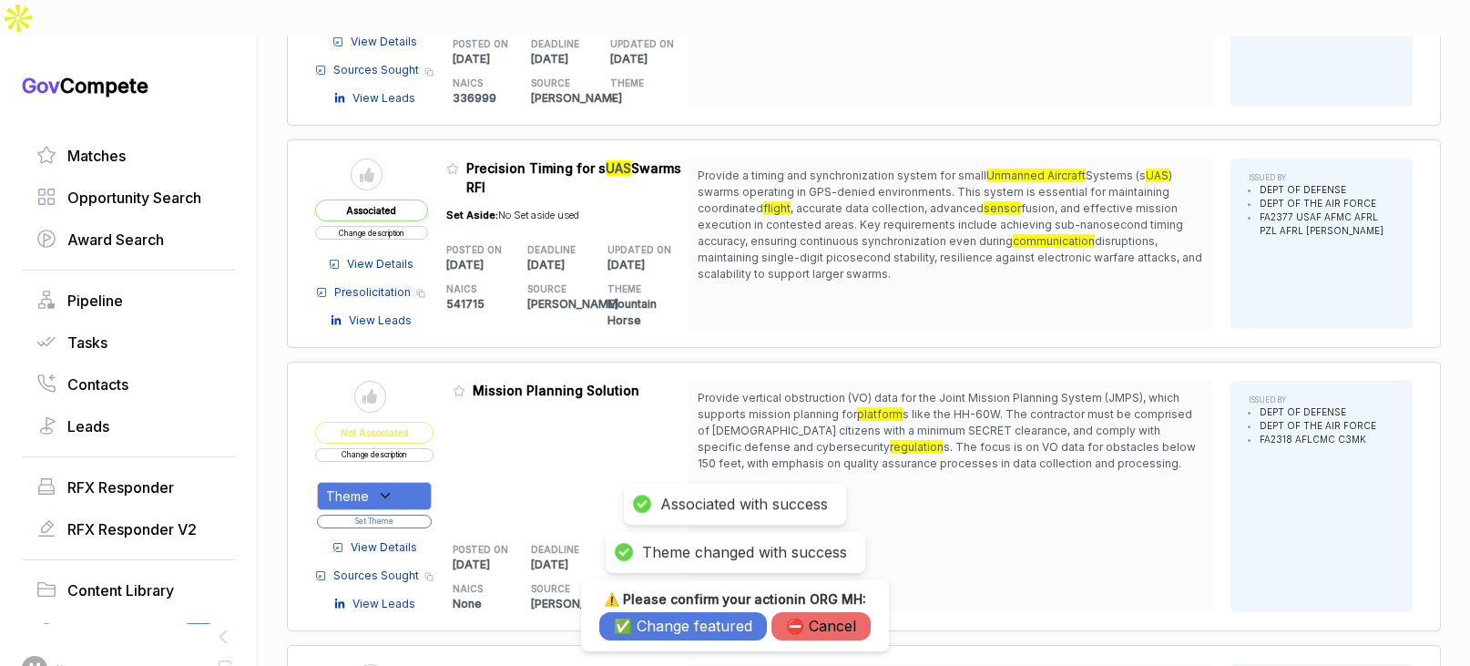
click at [693, 624] on button "✅ Change featured" at bounding box center [683, 626] width 168 height 28
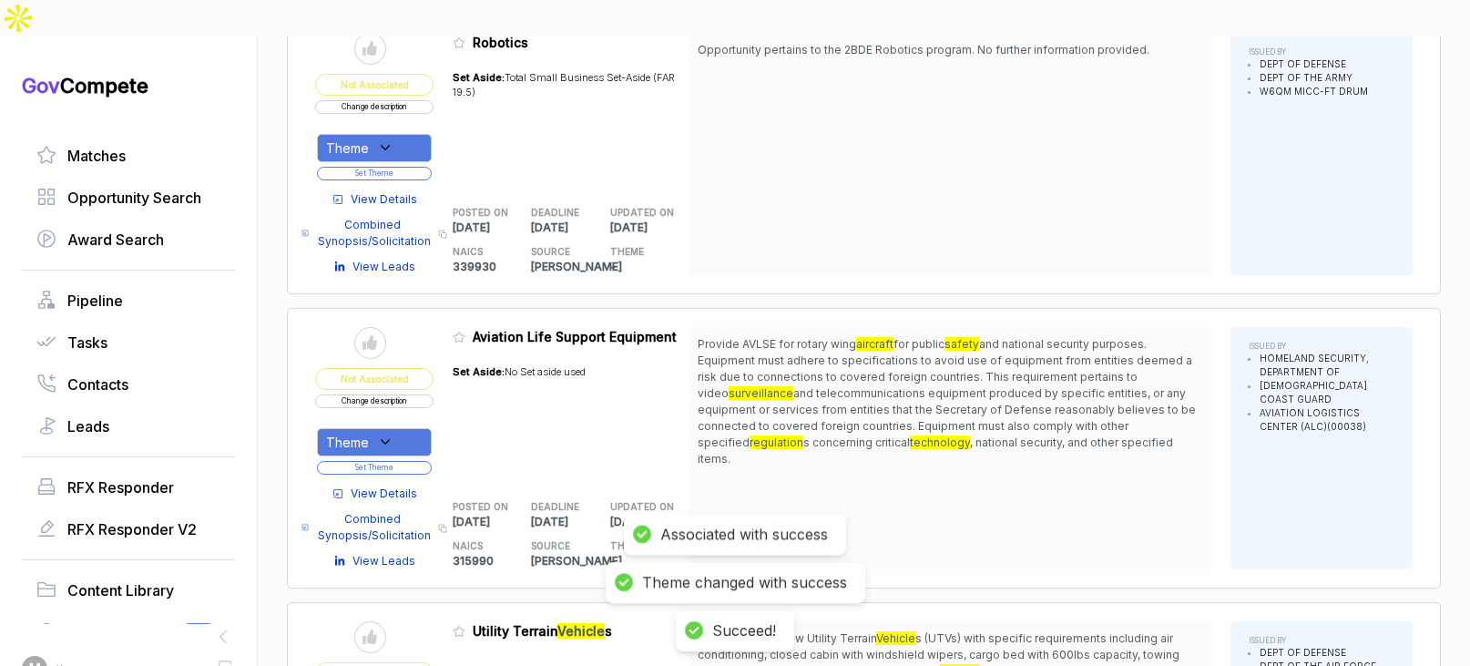
scroll to position [4598, 0]
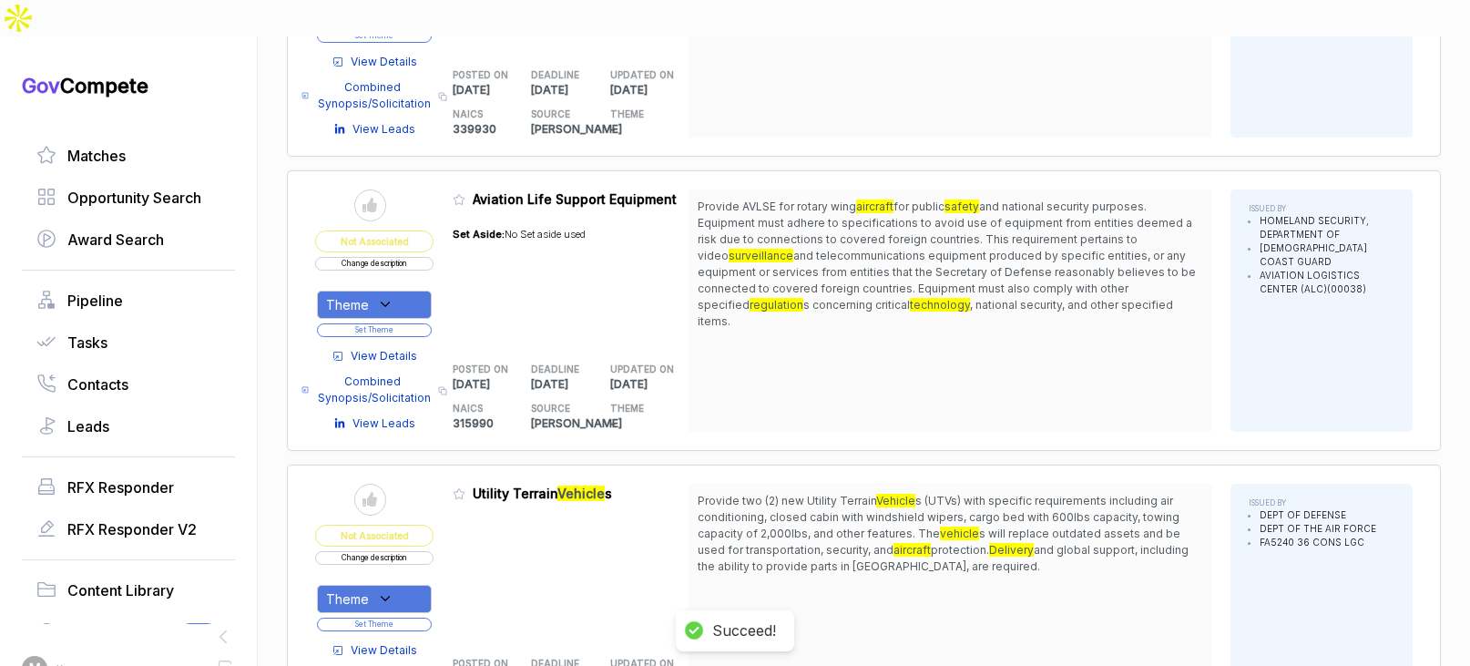
scroll to position [4948, 0]
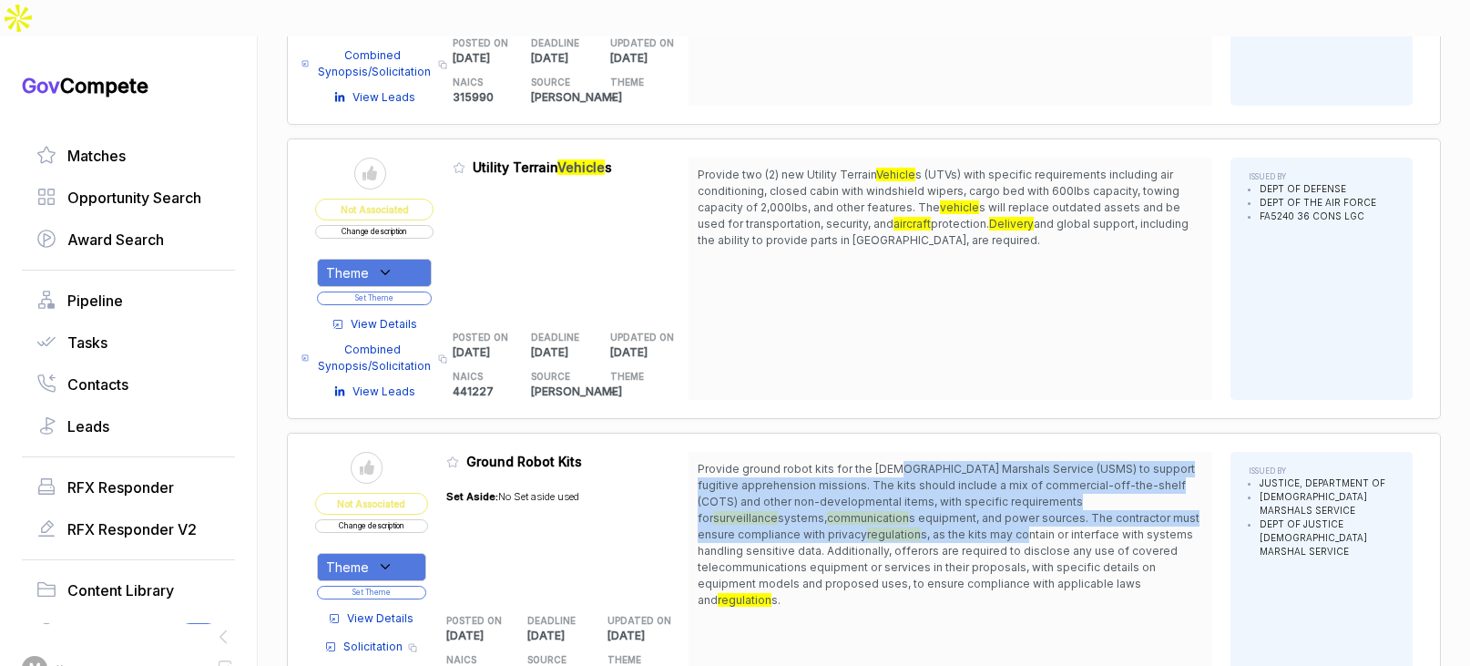
drag, startPoint x: 896, startPoint y: 405, endPoint x: 901, endPoint y: 463, distance: 57.6
click at [901, 463] on span "Provide ground robot kits for the [DEMOGRAPHIC_DATA] Marshals Service (USMS) to…" at bounding box center [949, 535] width 505 height 148
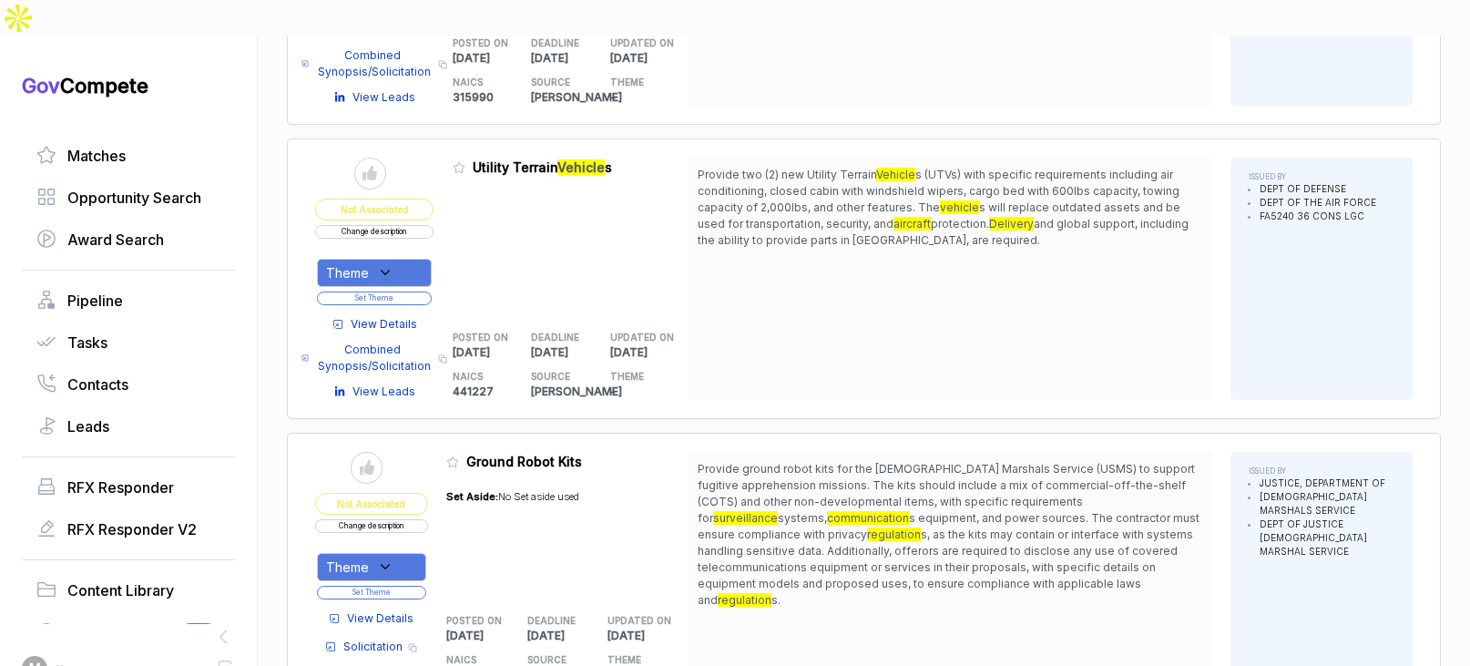
click at [402, 610] on span "View Details" at bounding box center [380, 618] width 66 height 16
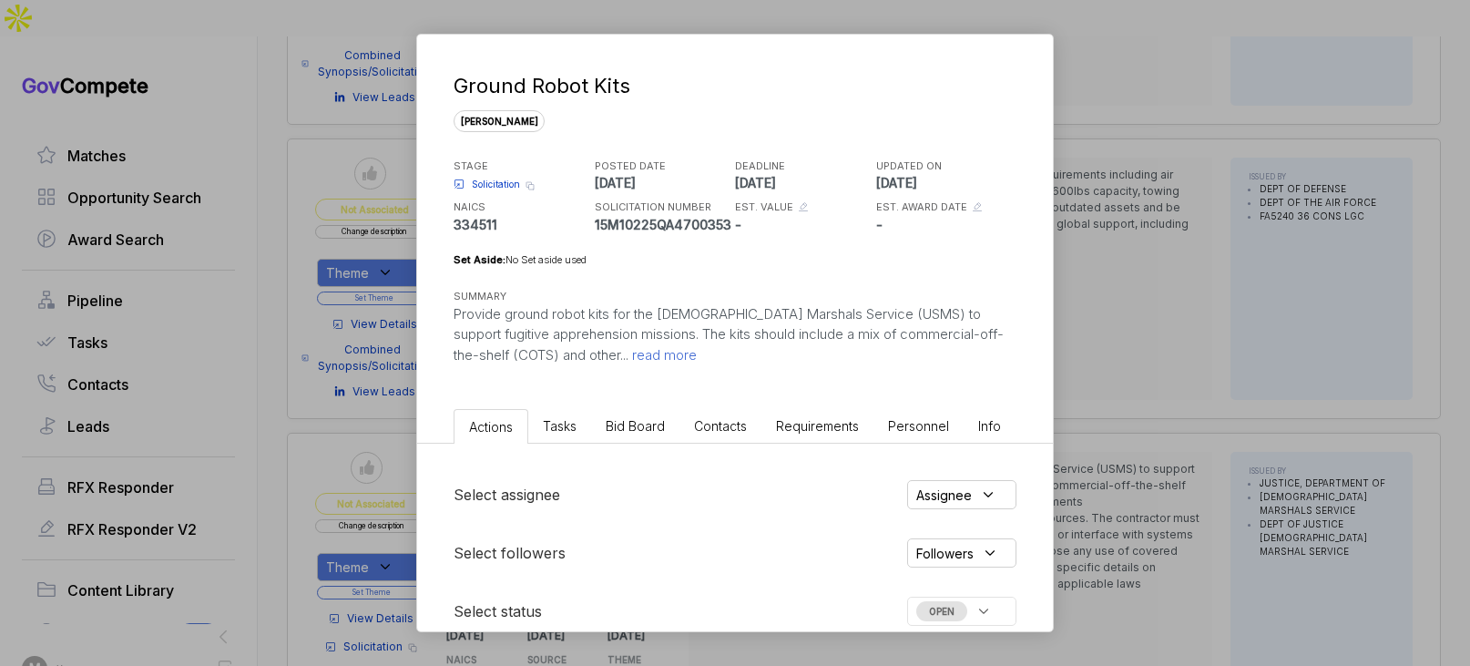
click at [1086, 429] on div "Ground Robot Kits [PERSON_NAME] STAGE Solicitation Copy link POSTED DATE [DATE]…" at bounding box center [735, 333] width 1470 height 666
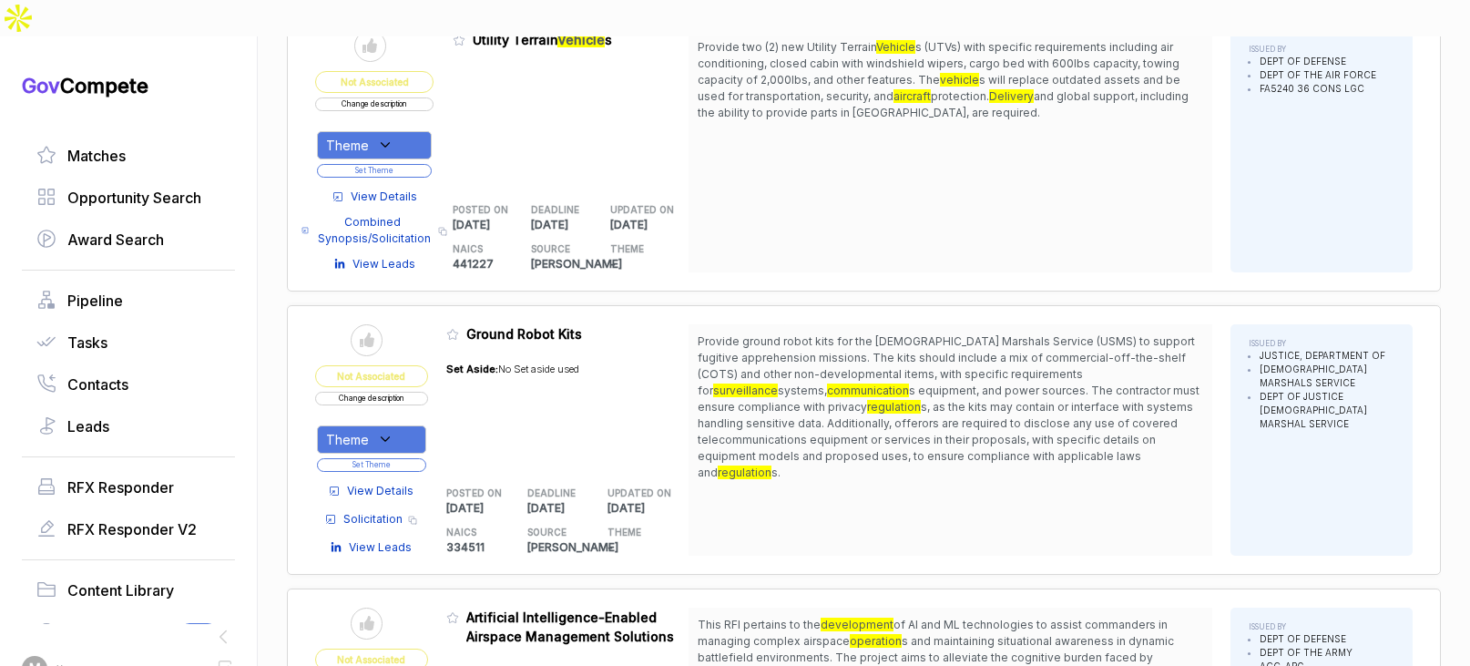
scroll to position [5175, 0]
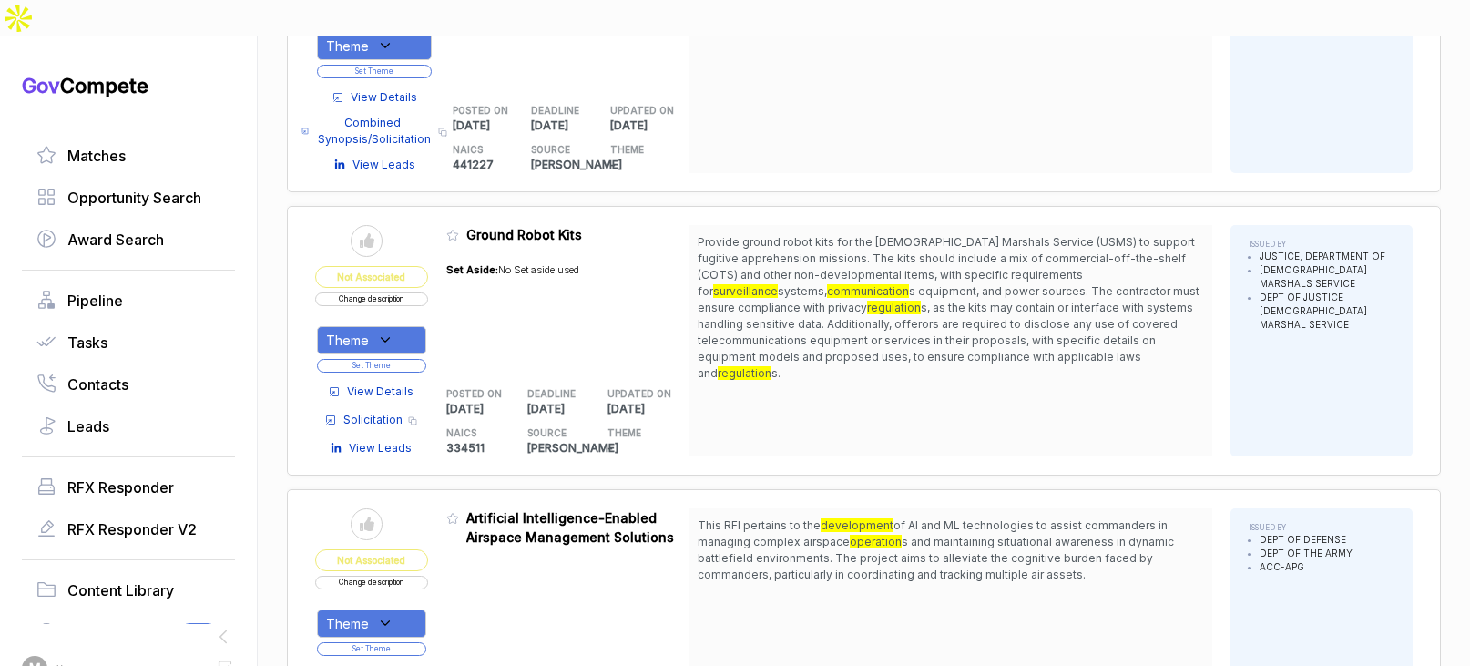
click at [352, 383] on link "View Details" at bounding box center [371, 391] width 85 height 16
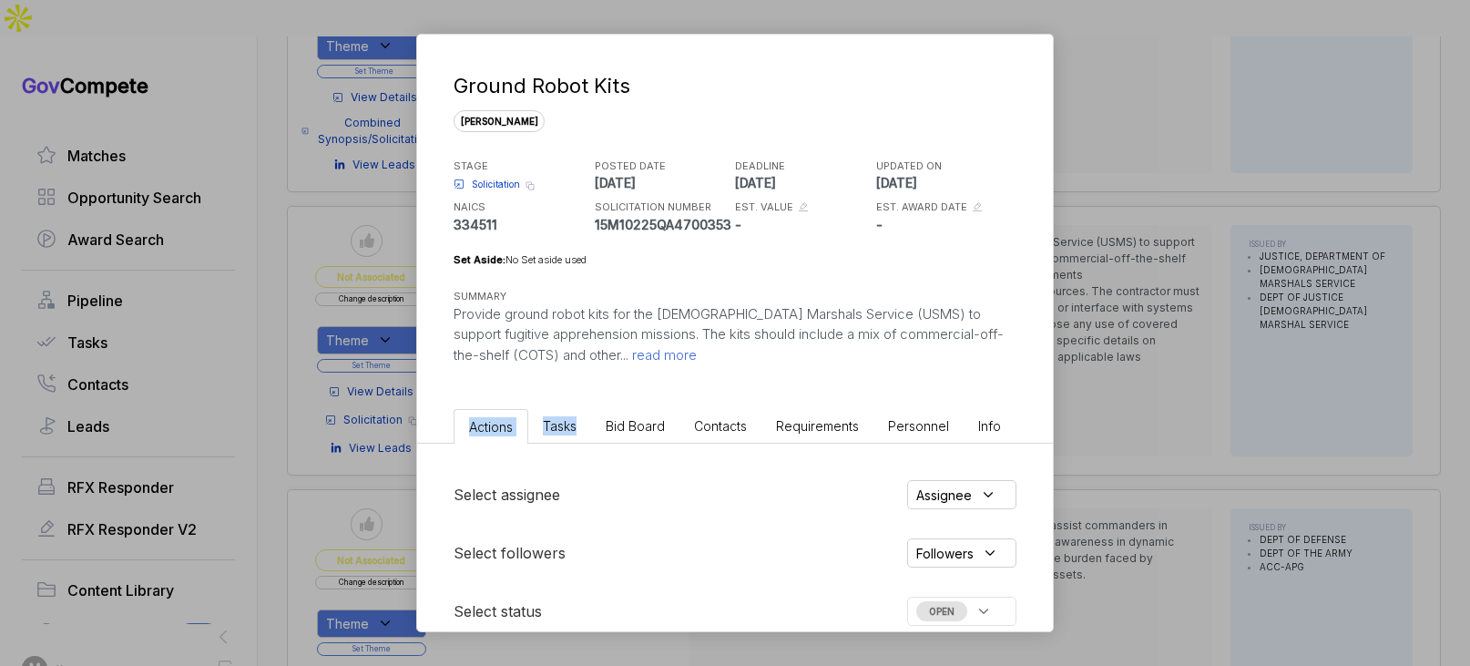
drag, startPoint x: 614, startPoint y: 398, endPoint x: 629, endPoint y: 419, distance: 26.0
click at [619, 405] on div "Ground Robot Kits [PERSON_NAME] STAGE Solicitation Copy link POSTED DATE [DATE]…" at bounding box center [735, 475] width 636 height 880
drag, startPoint x: 636, startPoint y: 429, endPoint x: 646, endPoint y: 439, distance: 14.2
click at [636, 429] on span "Bid Board" at bounding box center [635, 425] width 59 height 15
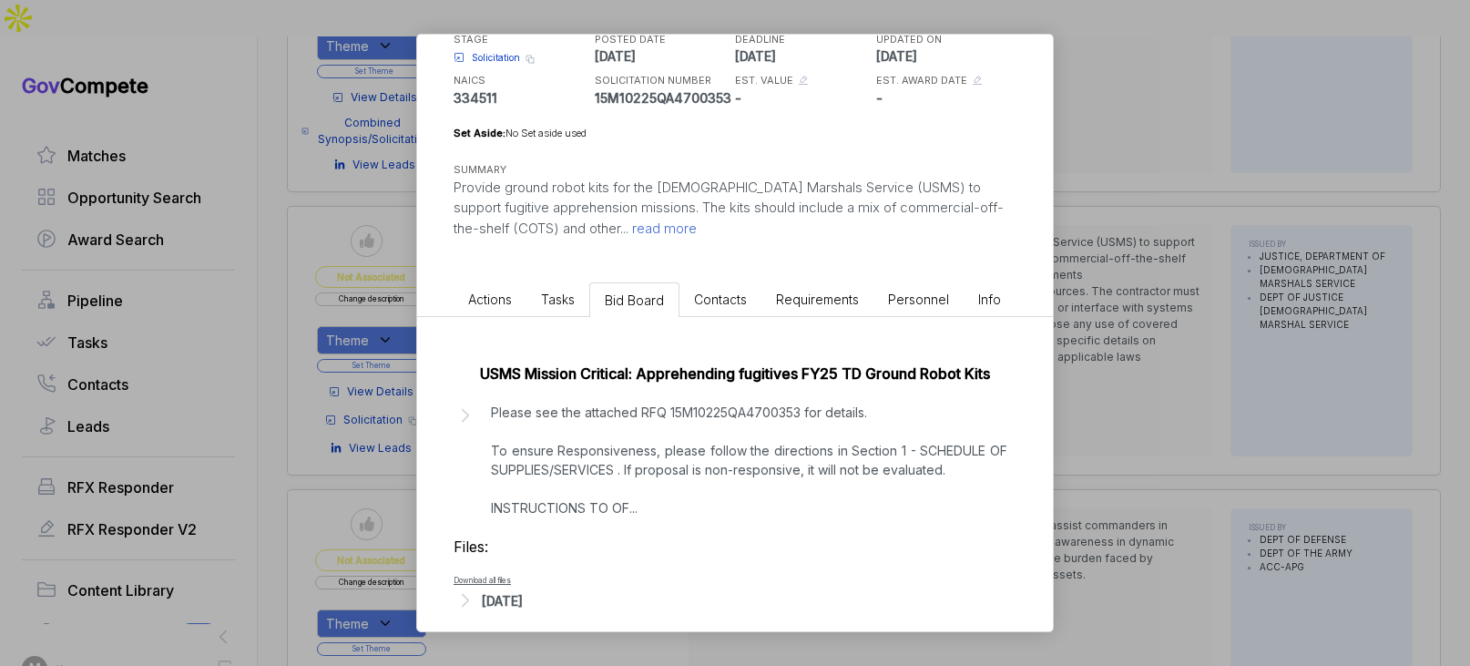
scroll to position [142, 0]
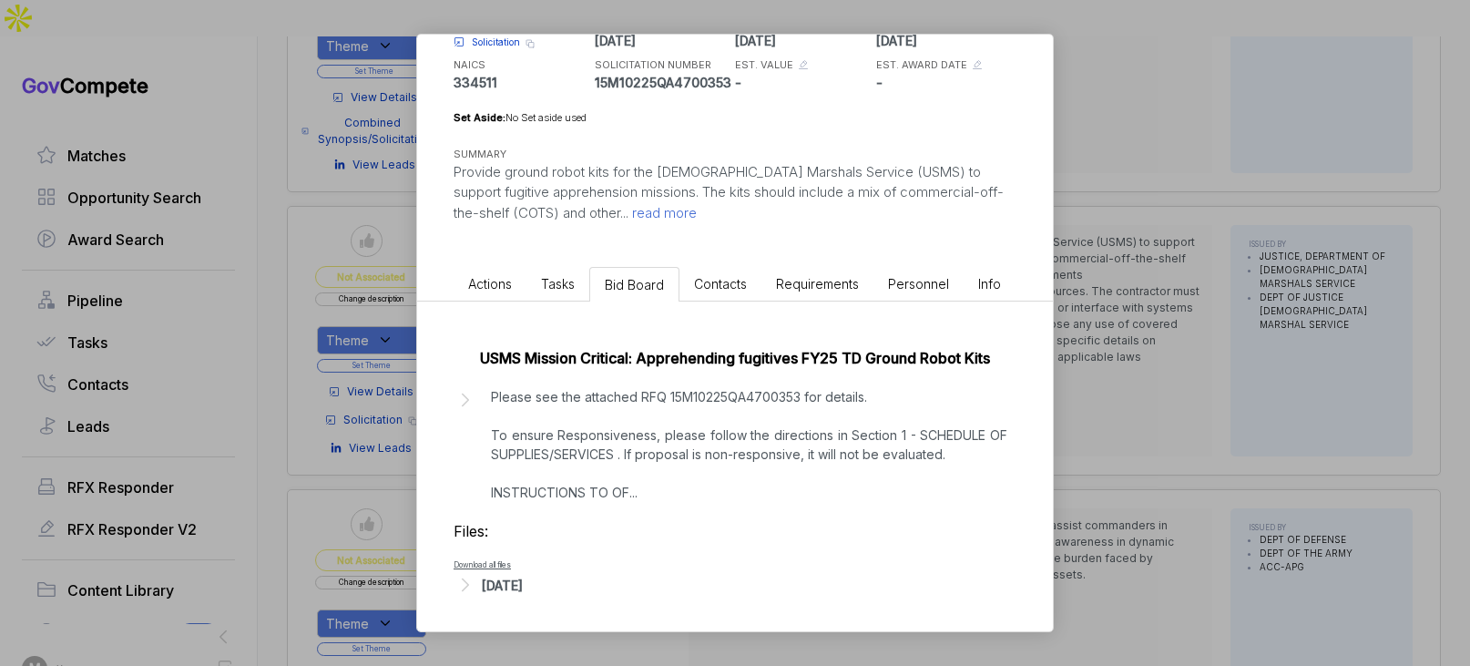
click at [523, 577] on div "[DATE]" at bounding box center [502, 584] width 41 height 19
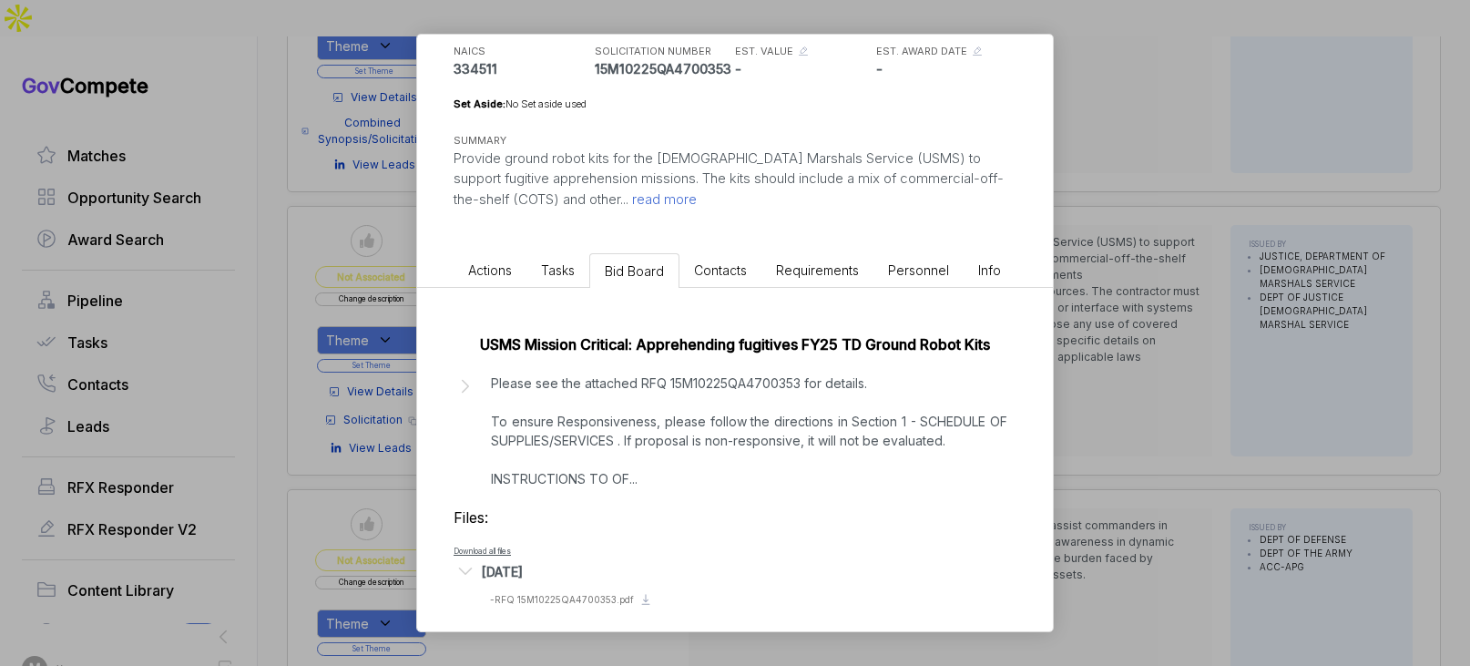
scroll to position [166, 0]
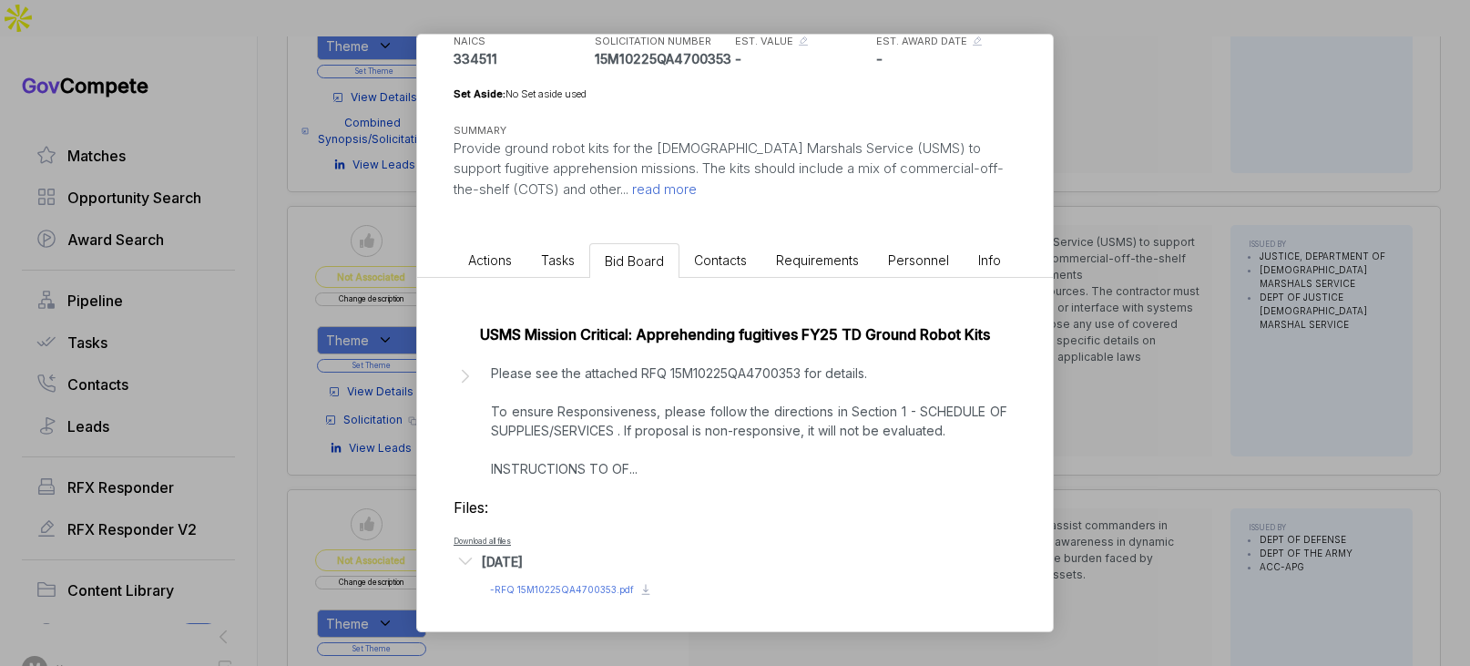
click at [572, 579] on div "[DATE] Preview file - RFQ 15M10225QA4700353.pdf Download file" at bounding box center [734, 572] width 563 height 47
click at [572, 584] on span "- RFQ 15M10225QA4700353.pdf" at bounding box center [562, 589] width 144 height 11
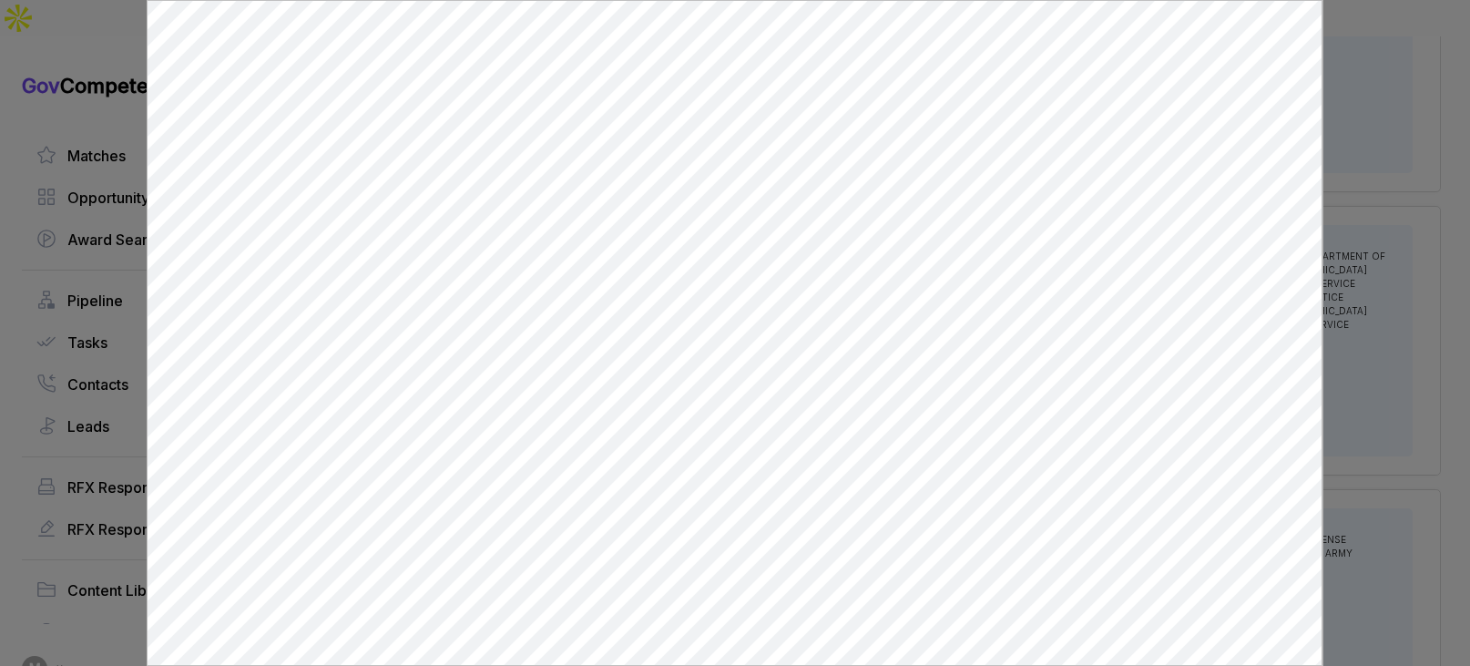
scroll to position [0, 0]
click at [1436, 563] on div at bounding box center [735, 333] width 1470 height 666
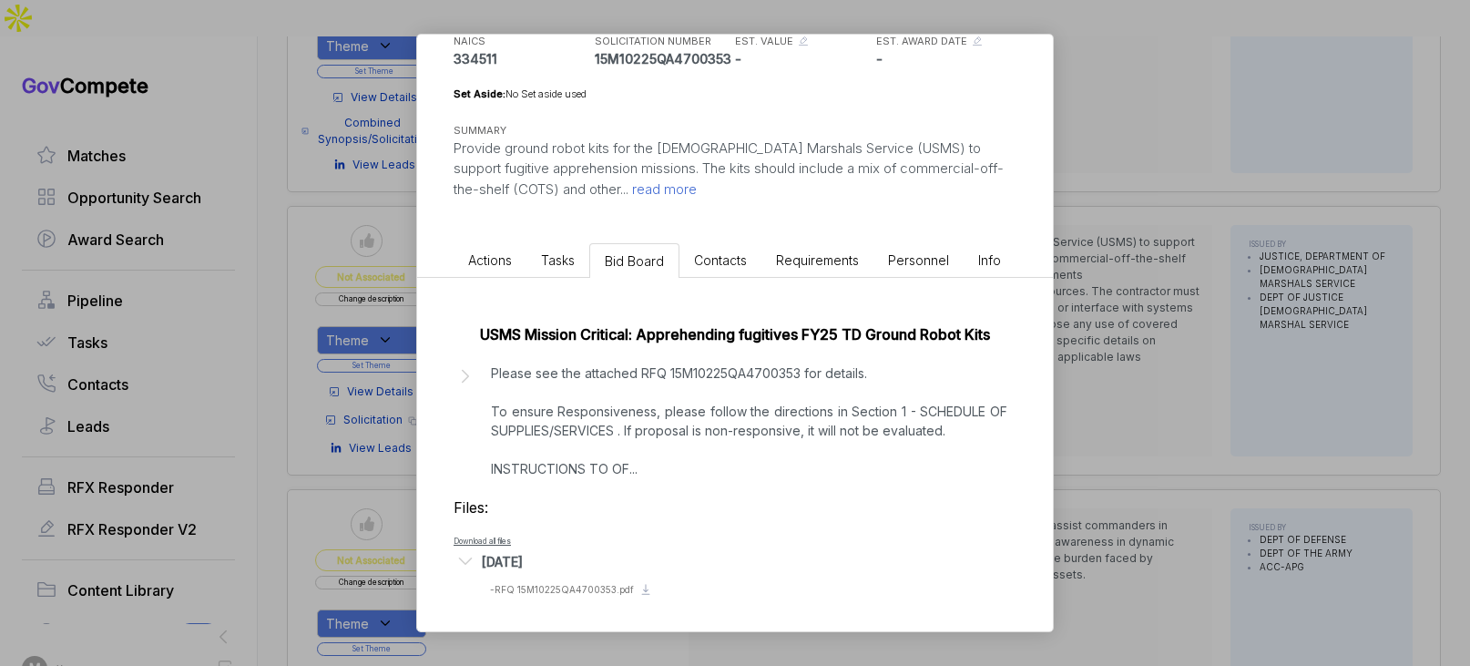
drag, startPoint x: 1435, startPoint y: 564, endPoint x: 1416, endPoint y: 558, distance: 19.9
click at [1433, 564] on div "Ground Robot Kits [PERSON_NAME] STAGE Solicitation Copy link POSTED DATE [DATE]…" at bounding box center [735, 333] width 1470 height 666
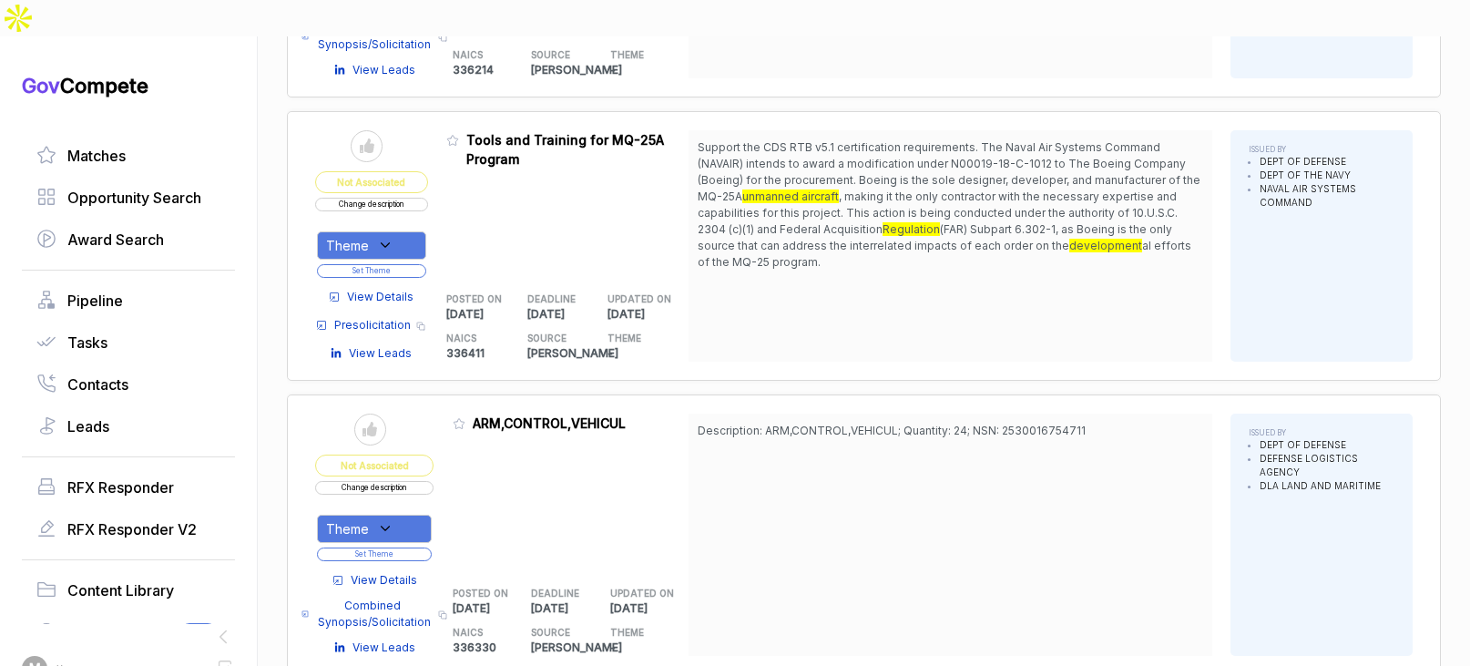
scroll to position [7115, 0]
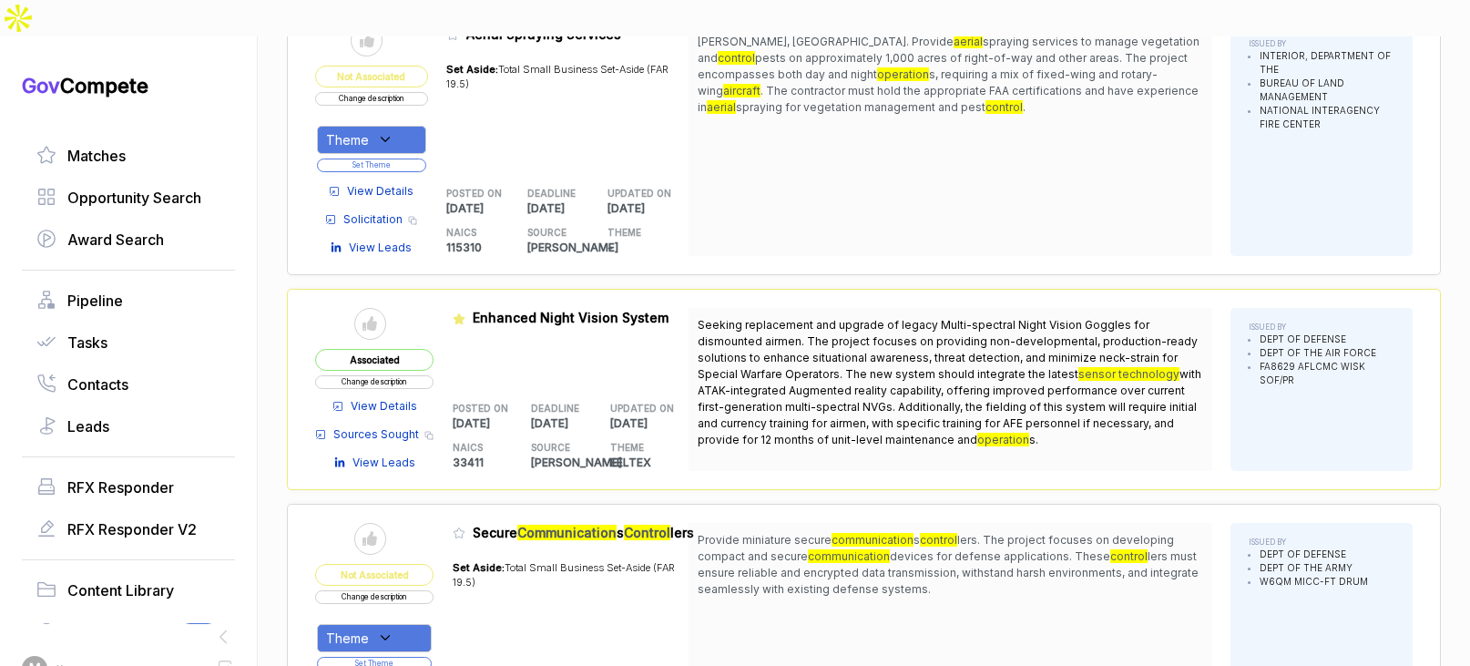
scroll to position [7719, 0]
